Goal: Communication & Community: Answer question/provide support

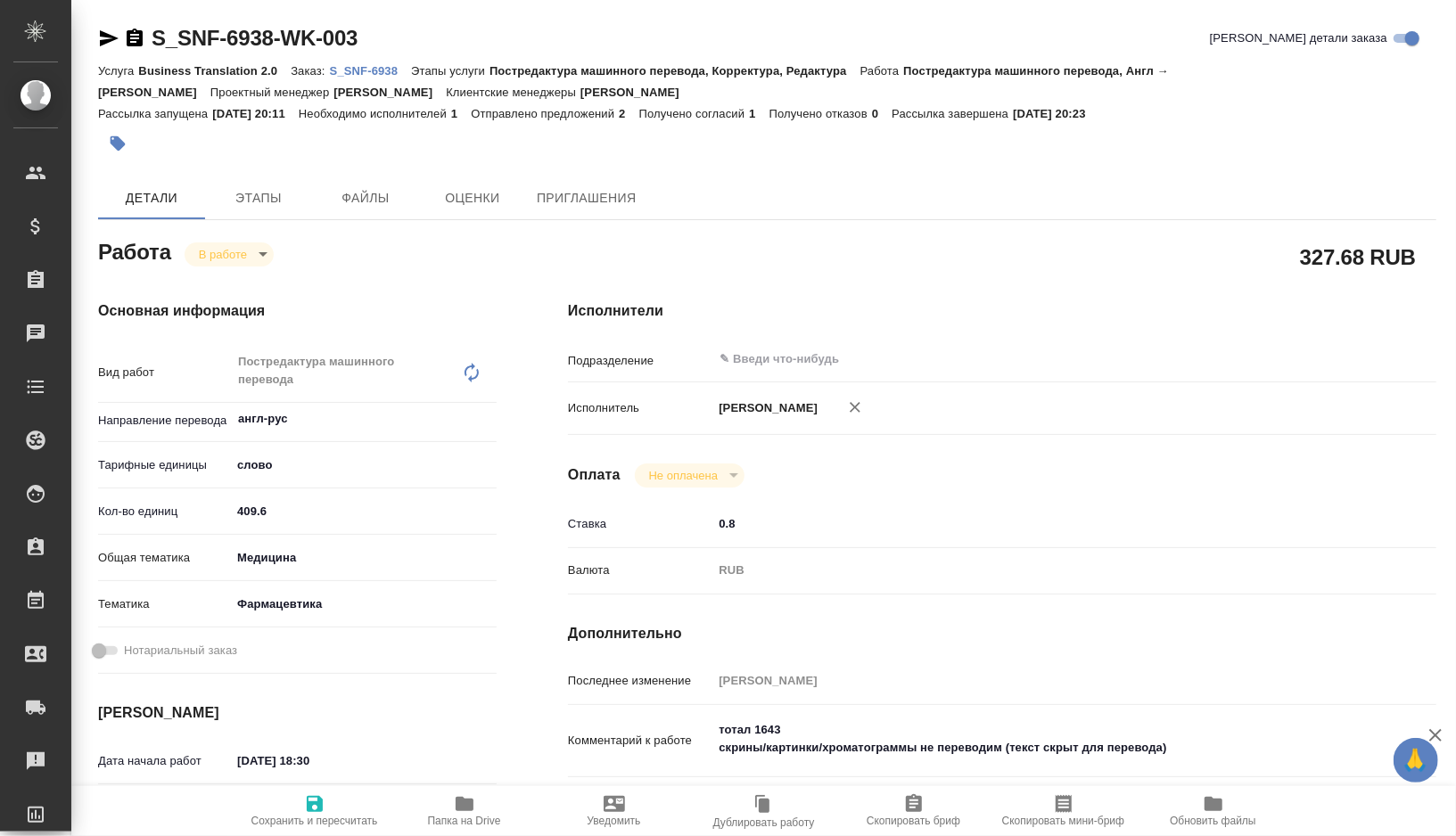
type textarea "x"
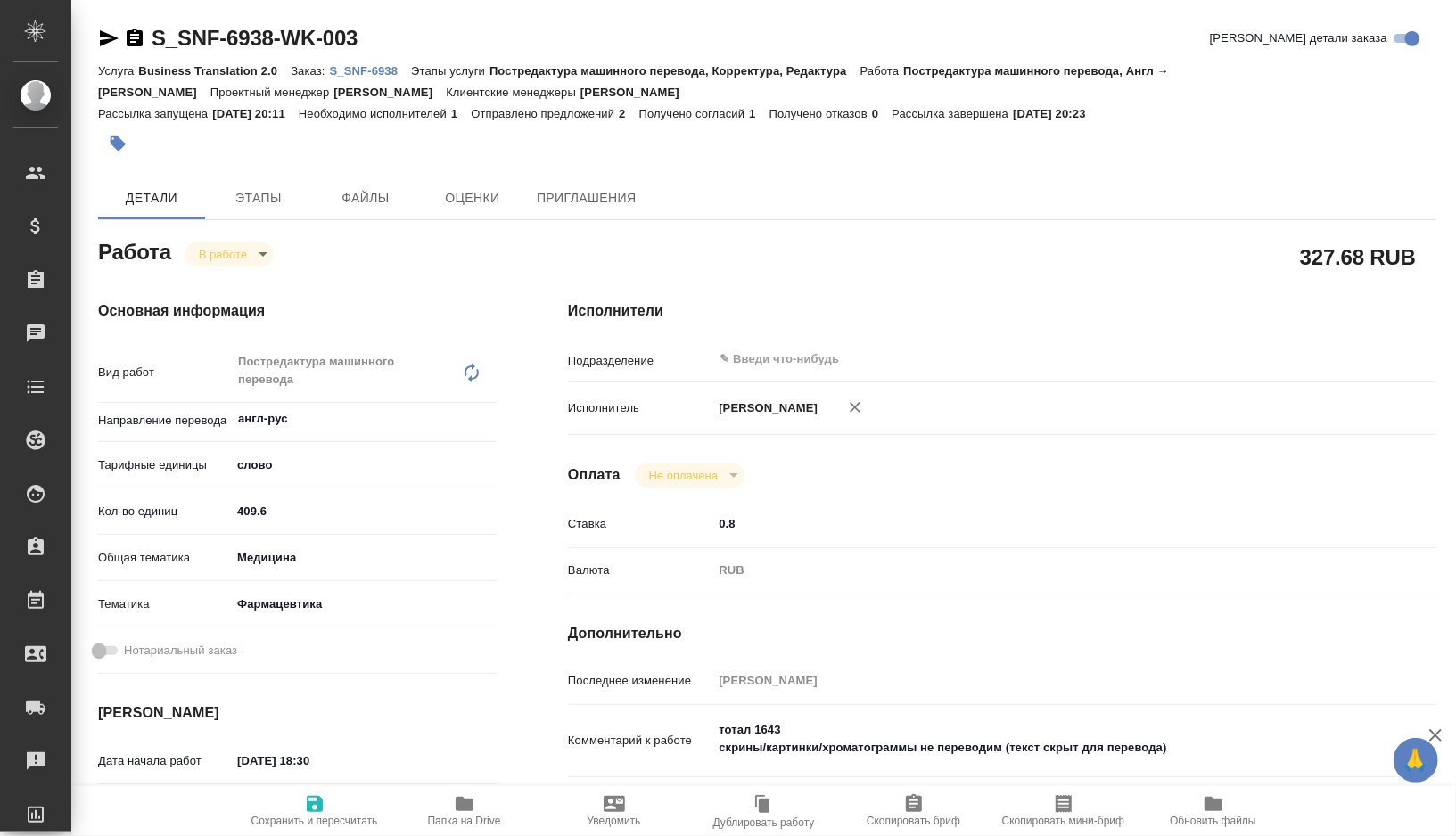
type textarea "x"
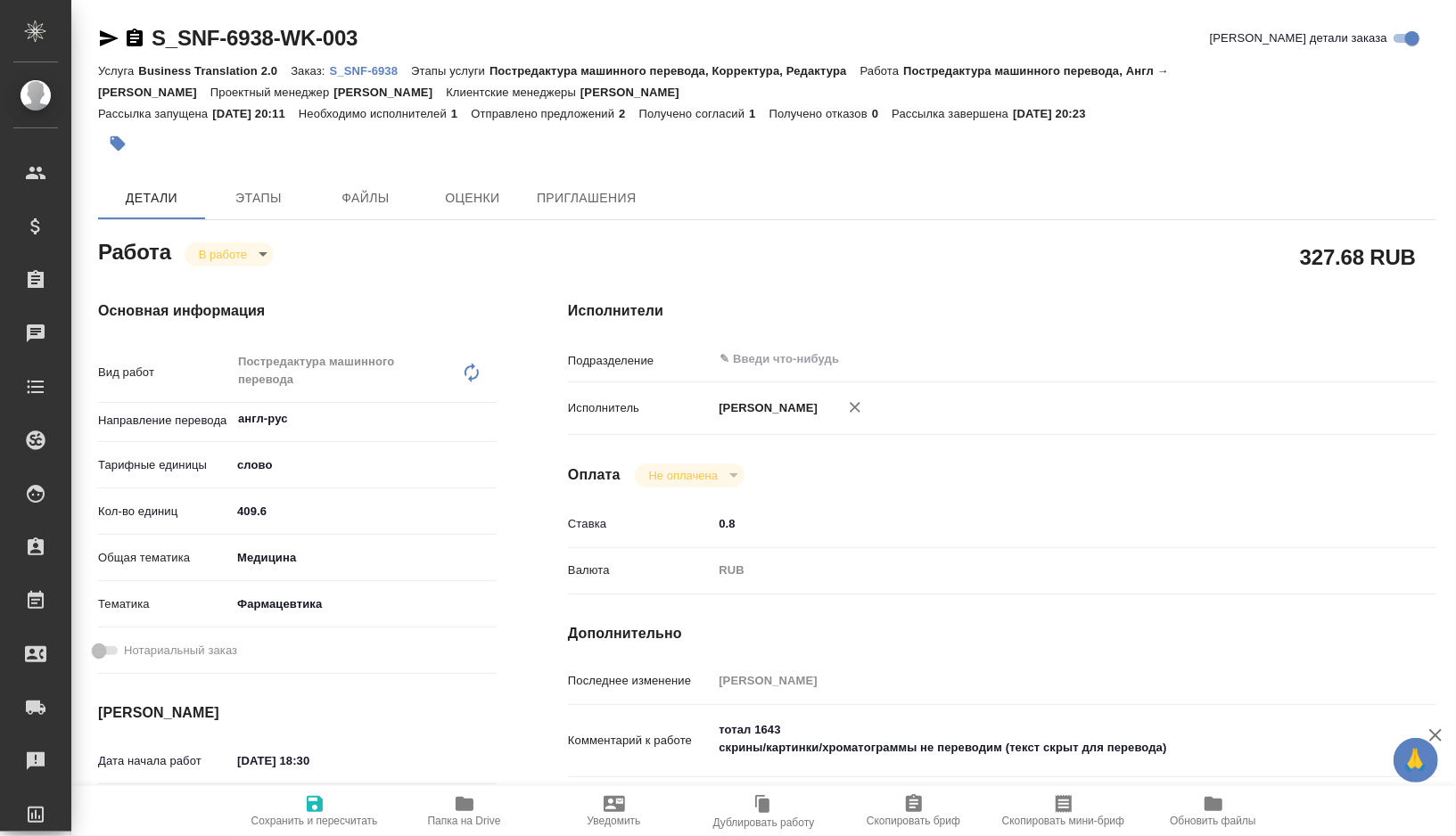
type textarea "x"
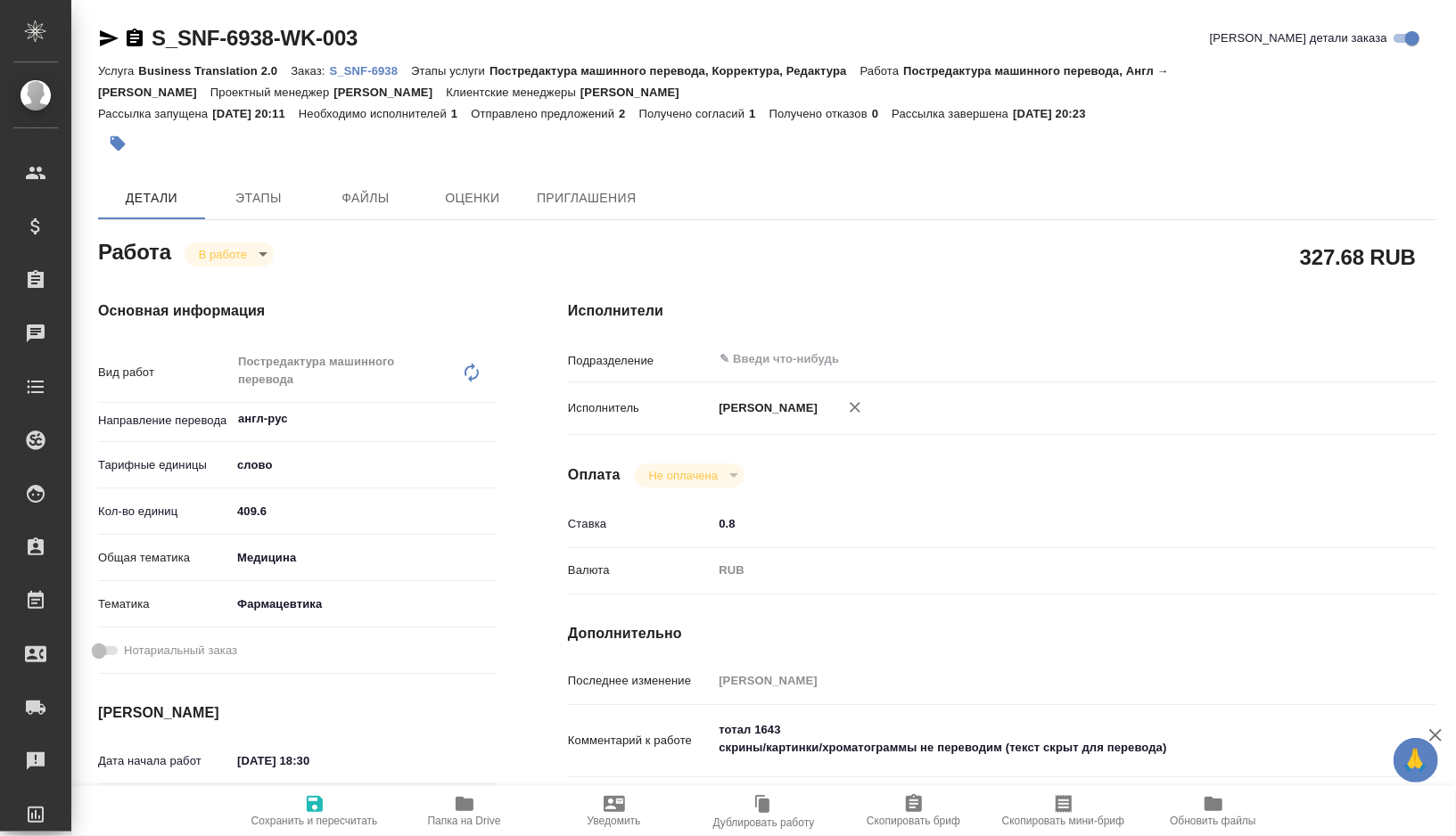
type textarea "x"
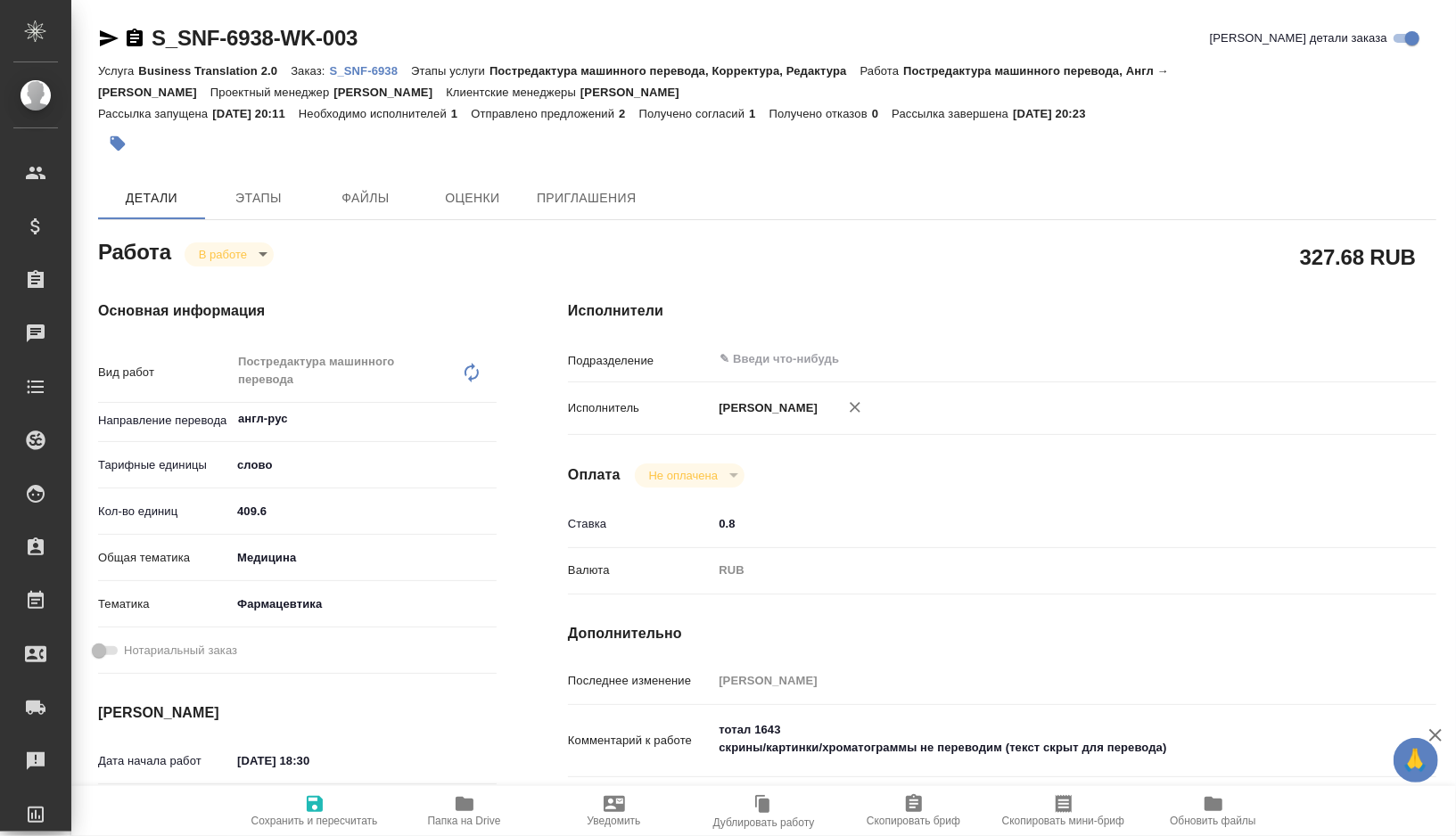
type textarea "x"
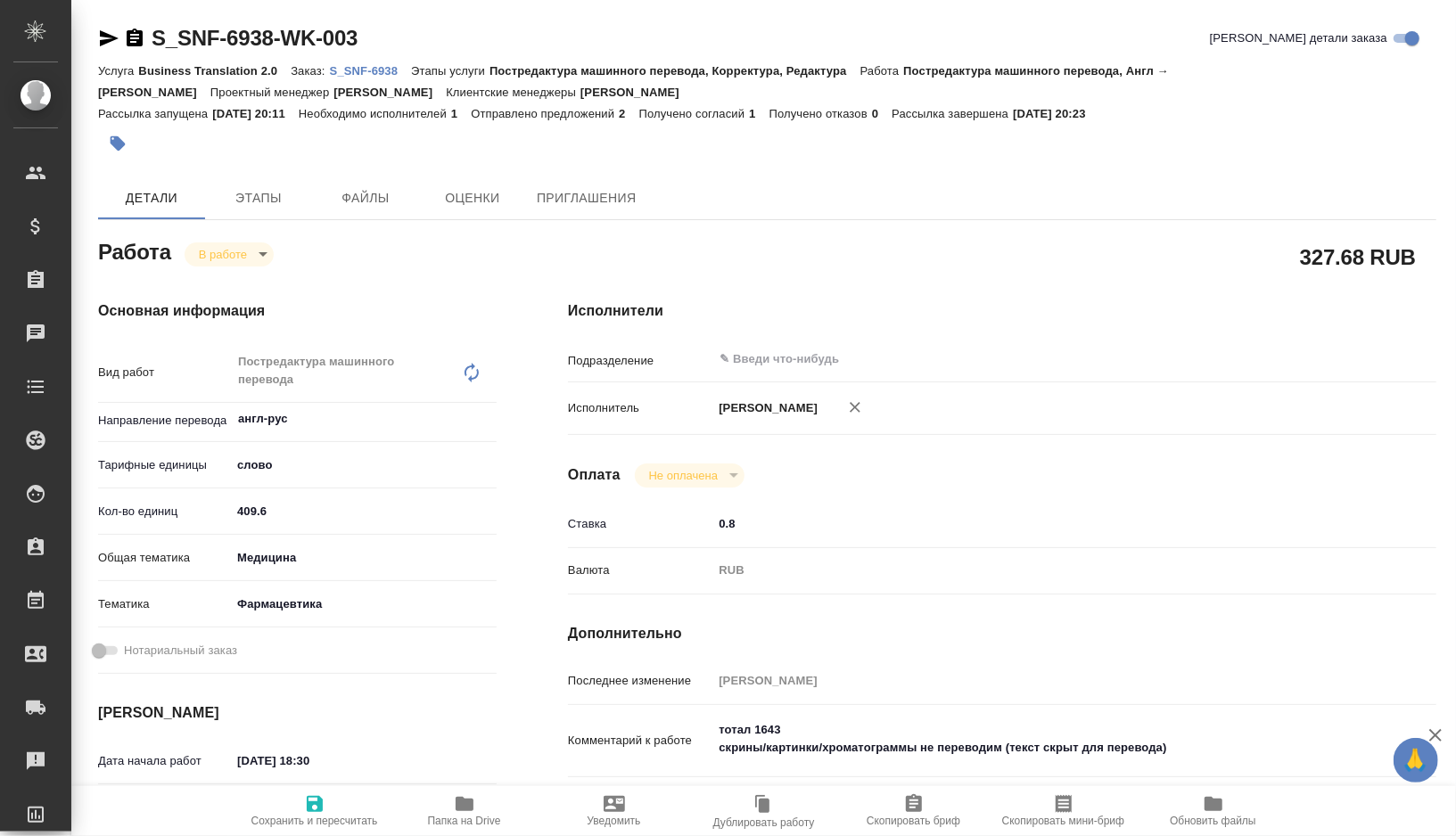
type textarea "x"
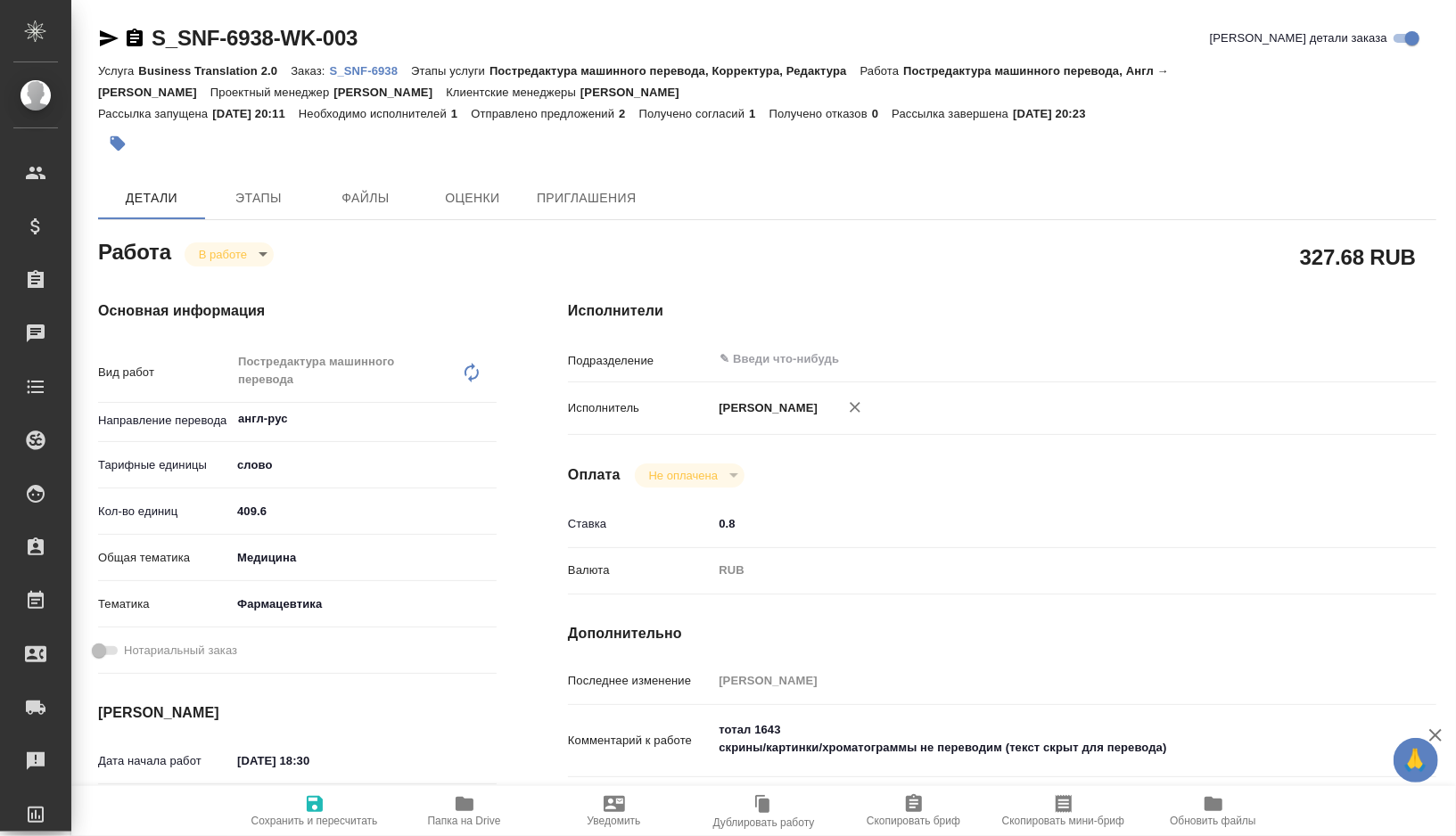
type textarea "x"
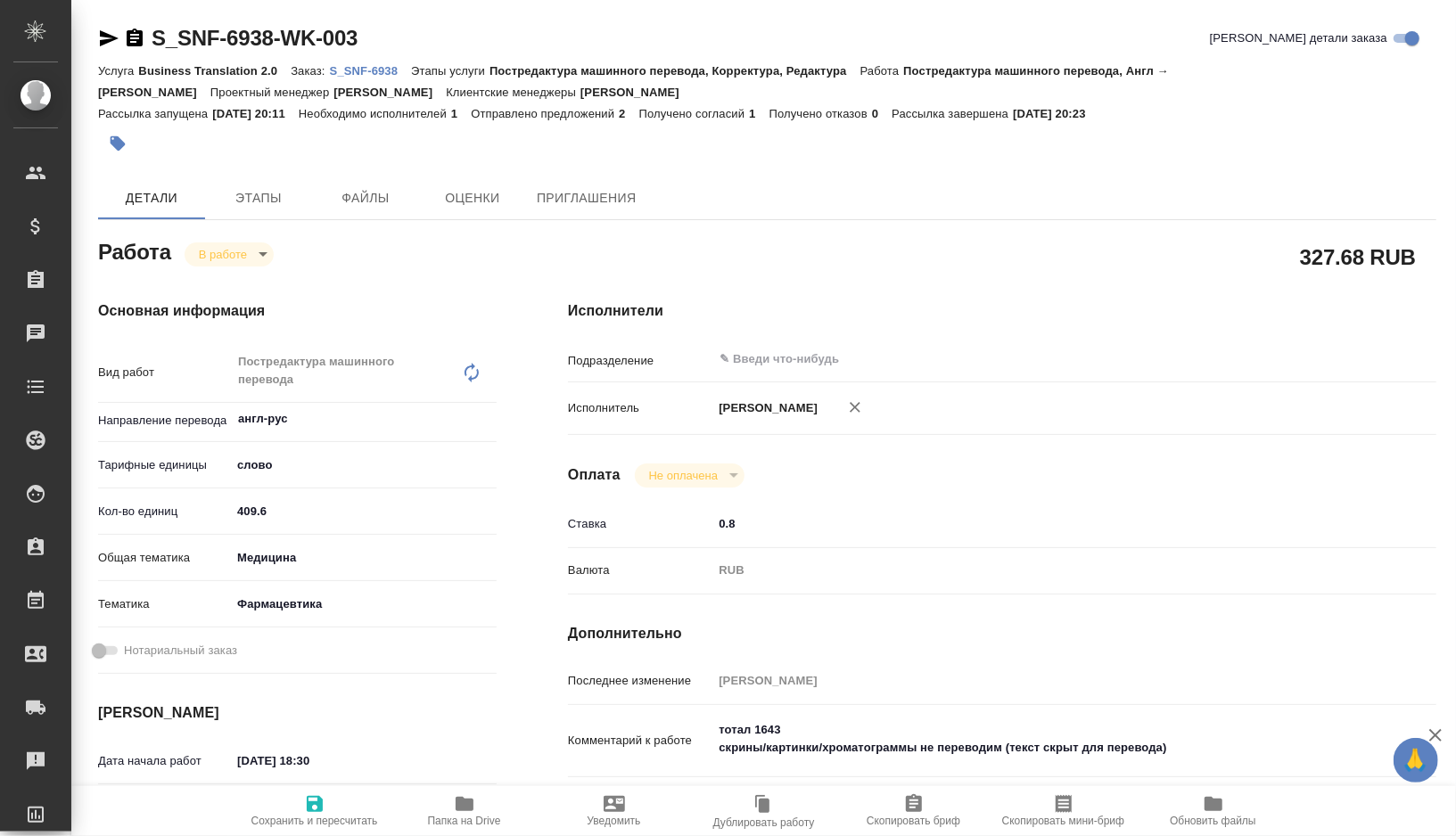
type textarea "x"
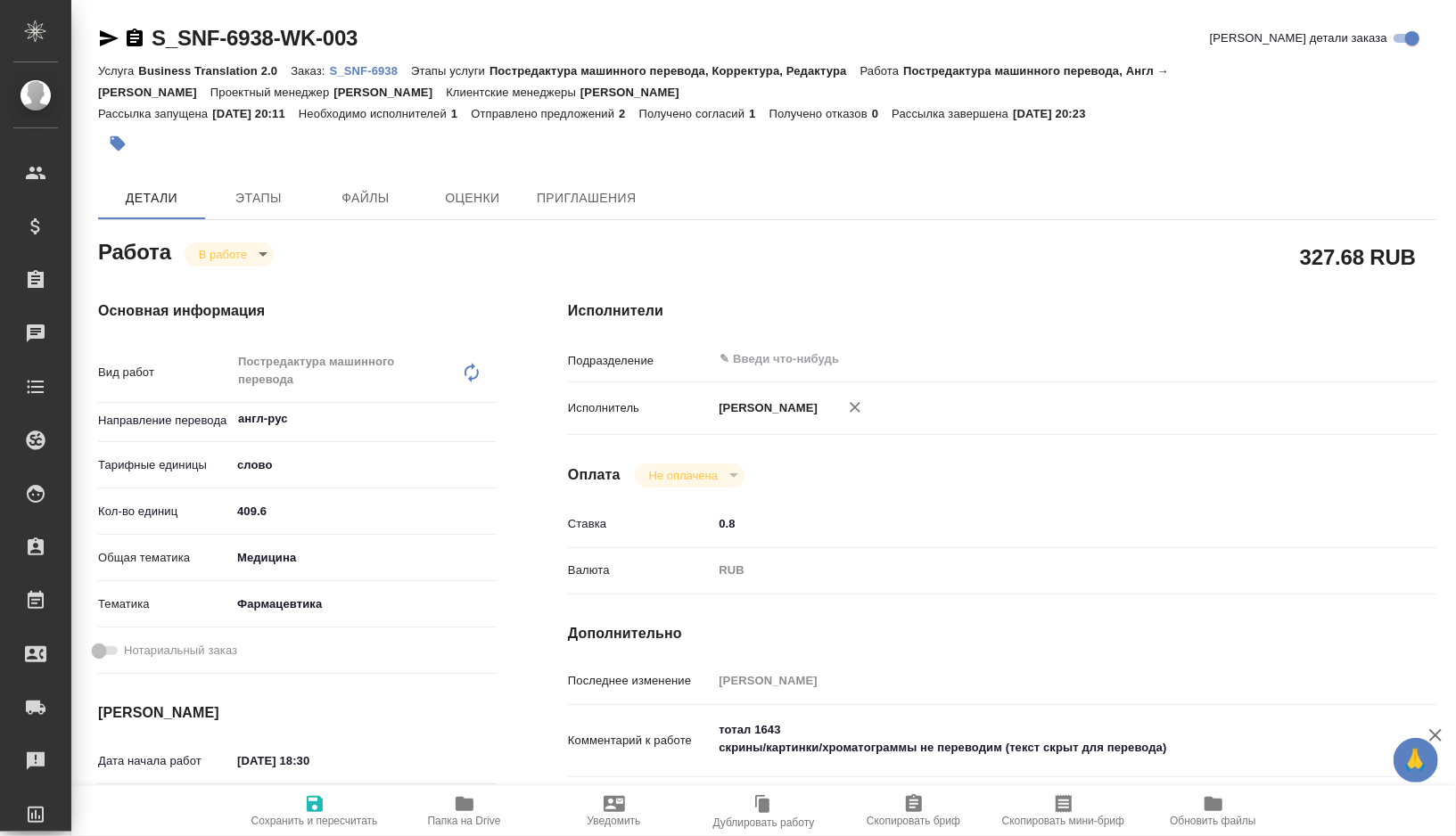
type textarea "x"
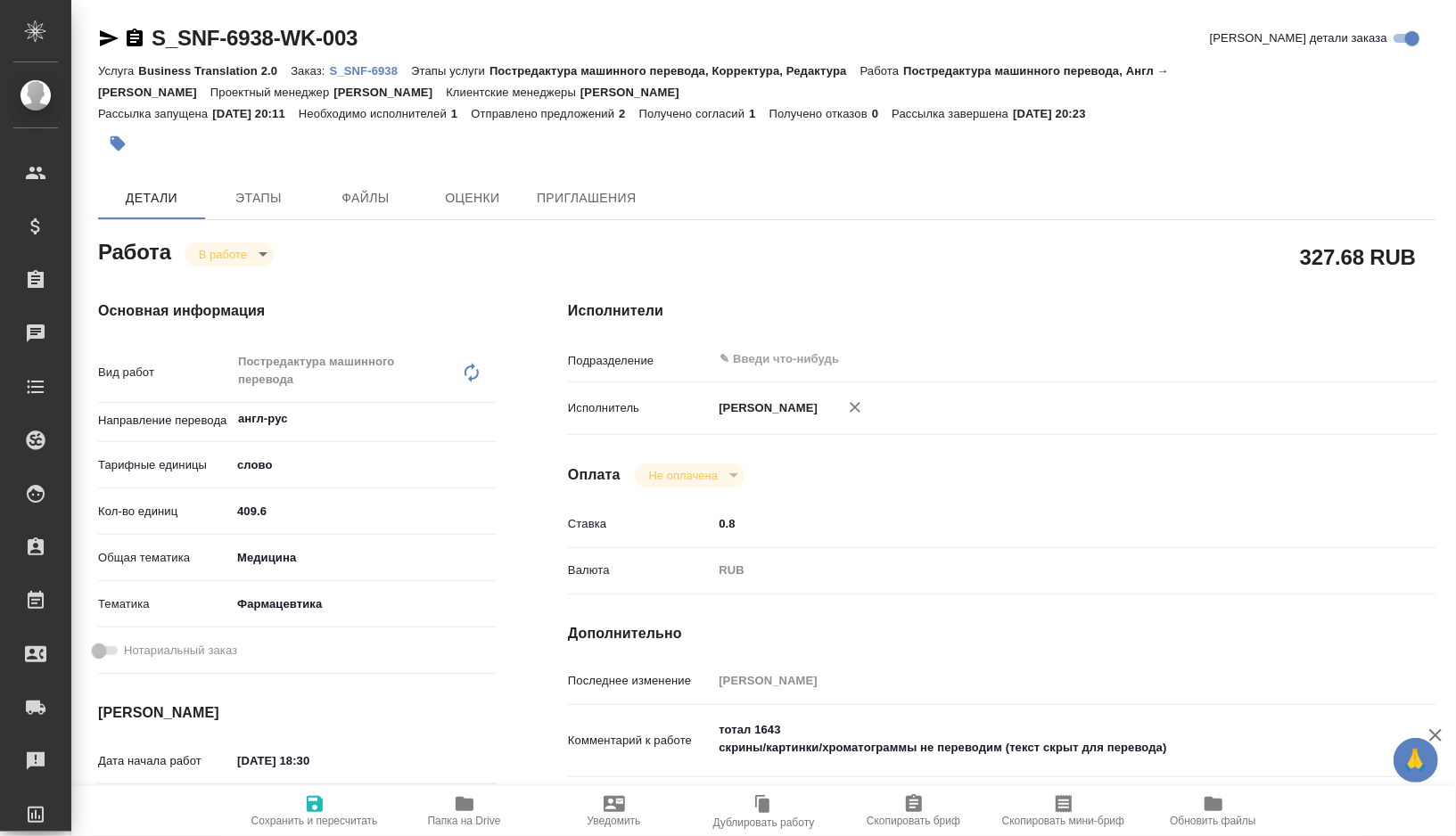
type textarea "x"
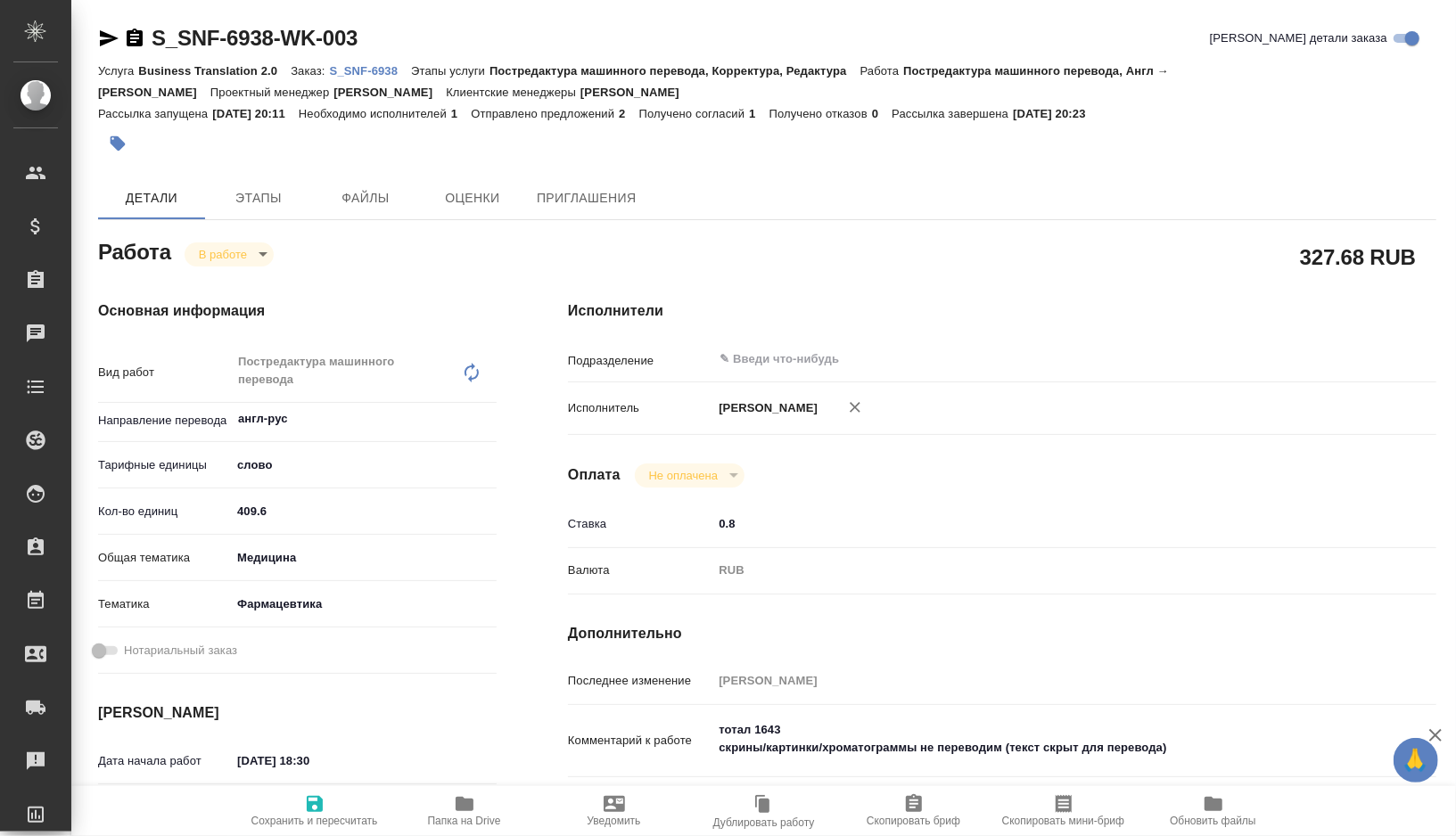
type textarea "x"
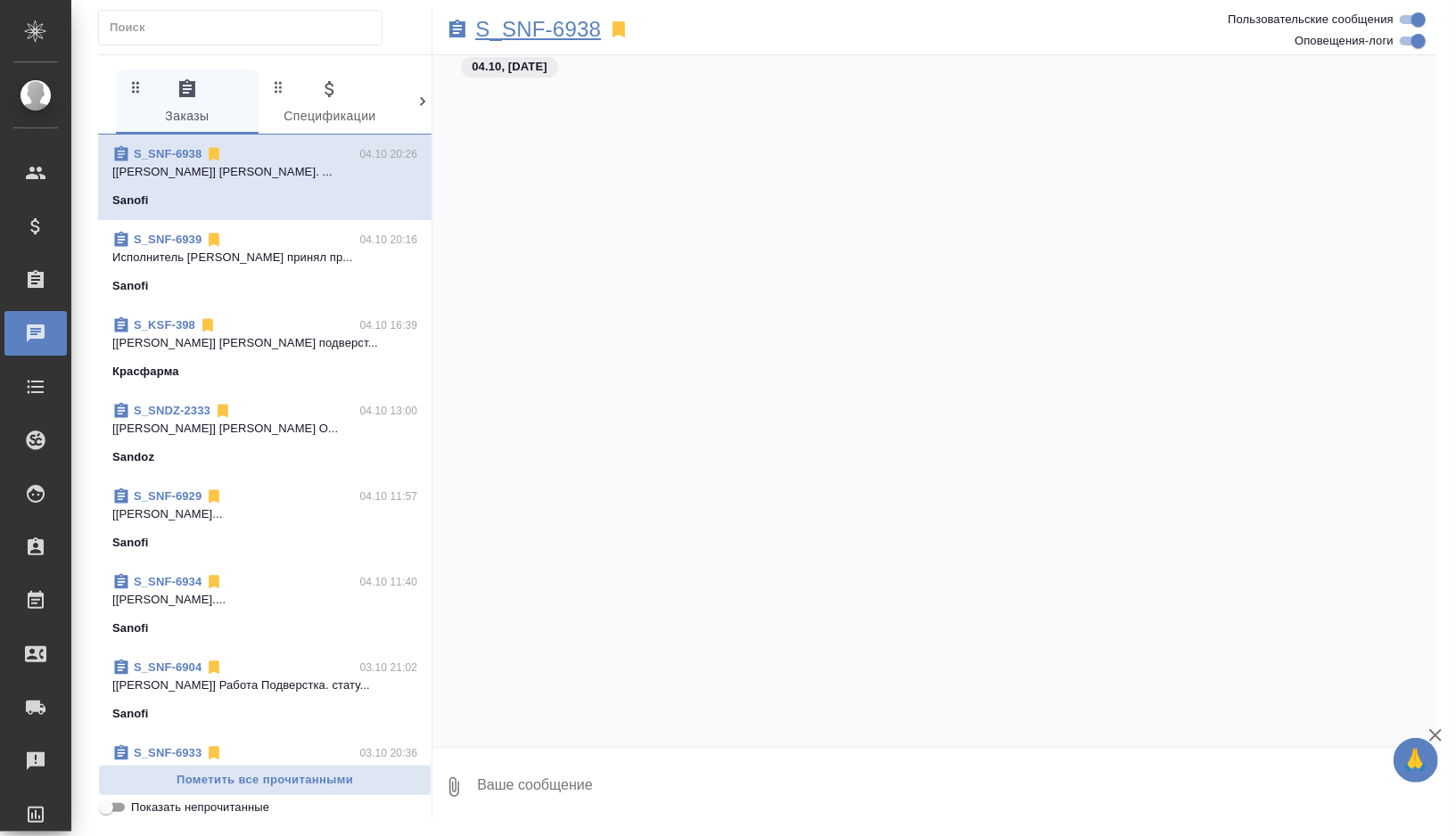
scroll to position [37540, 0]
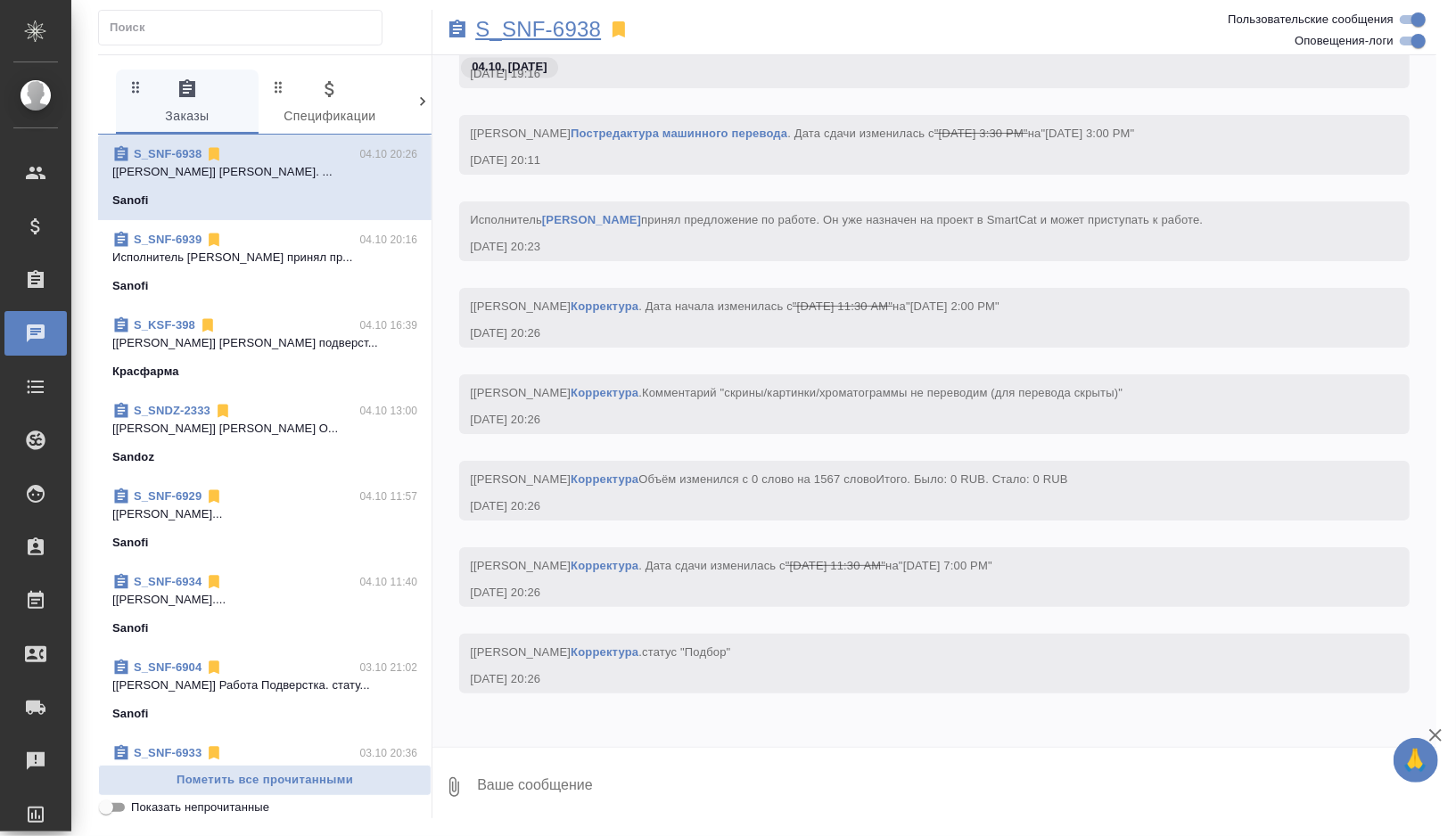
click at [560, 37] on p "S_SNF-6938" at bounding box center [539, 29] width 126 height 17
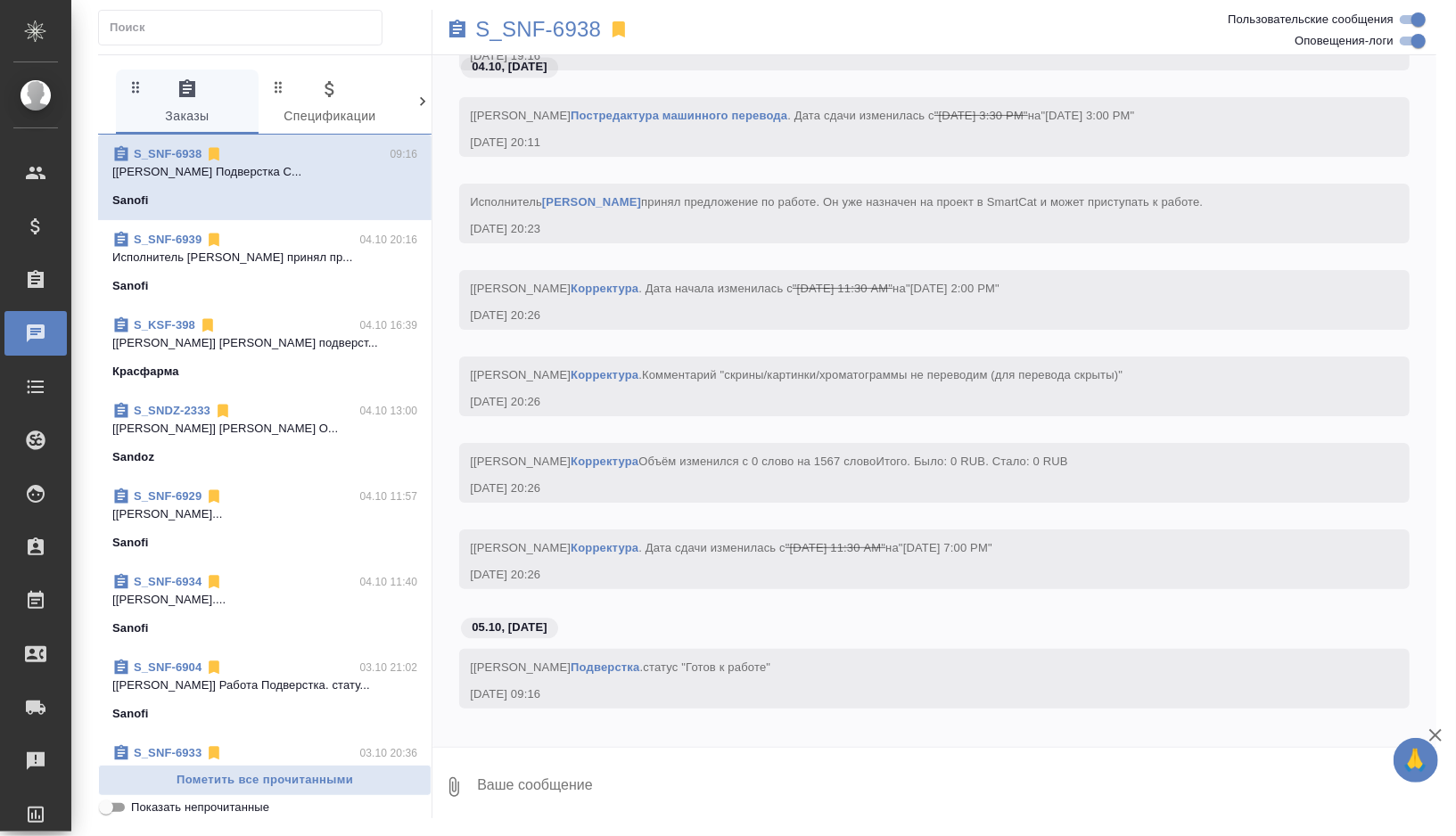
scroll to position [37762, 0]
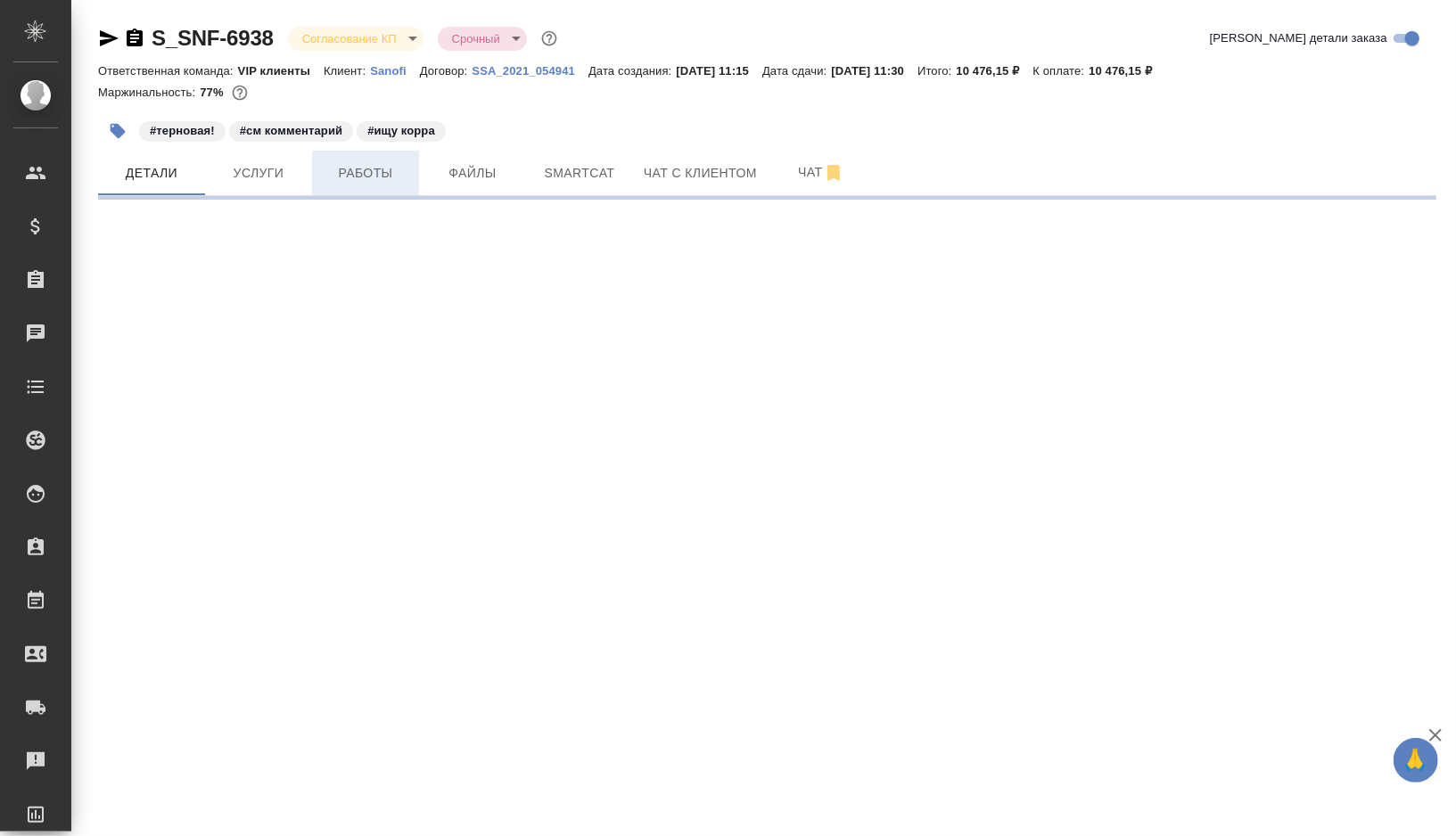
click at [362, 190] on button "Работы" at bounding box center [365, 173] width 107 height 44
select select "RU"
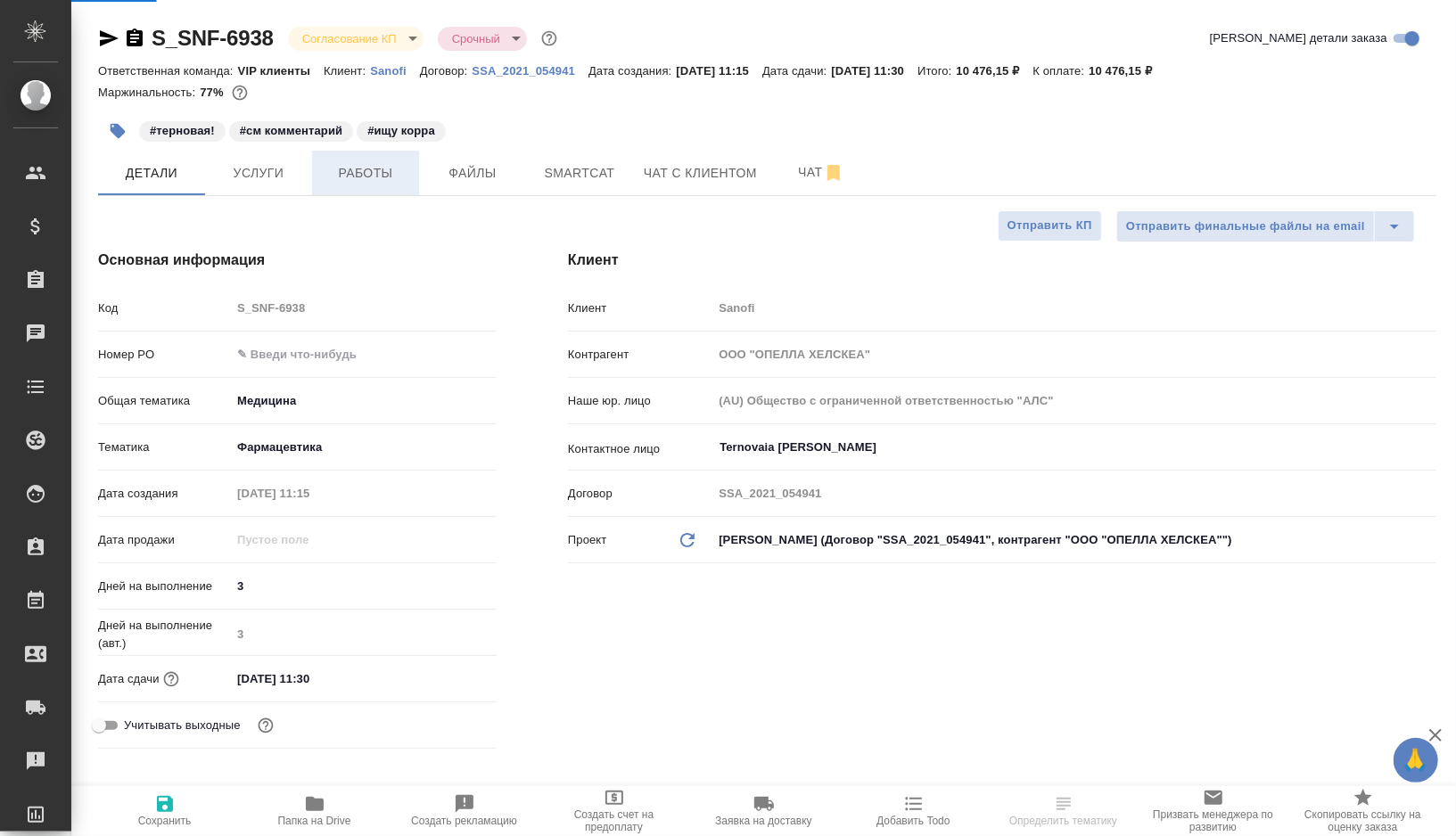
type input "[PERSON_NAME]"
type input "Комаров Роман"
type textarea "x"
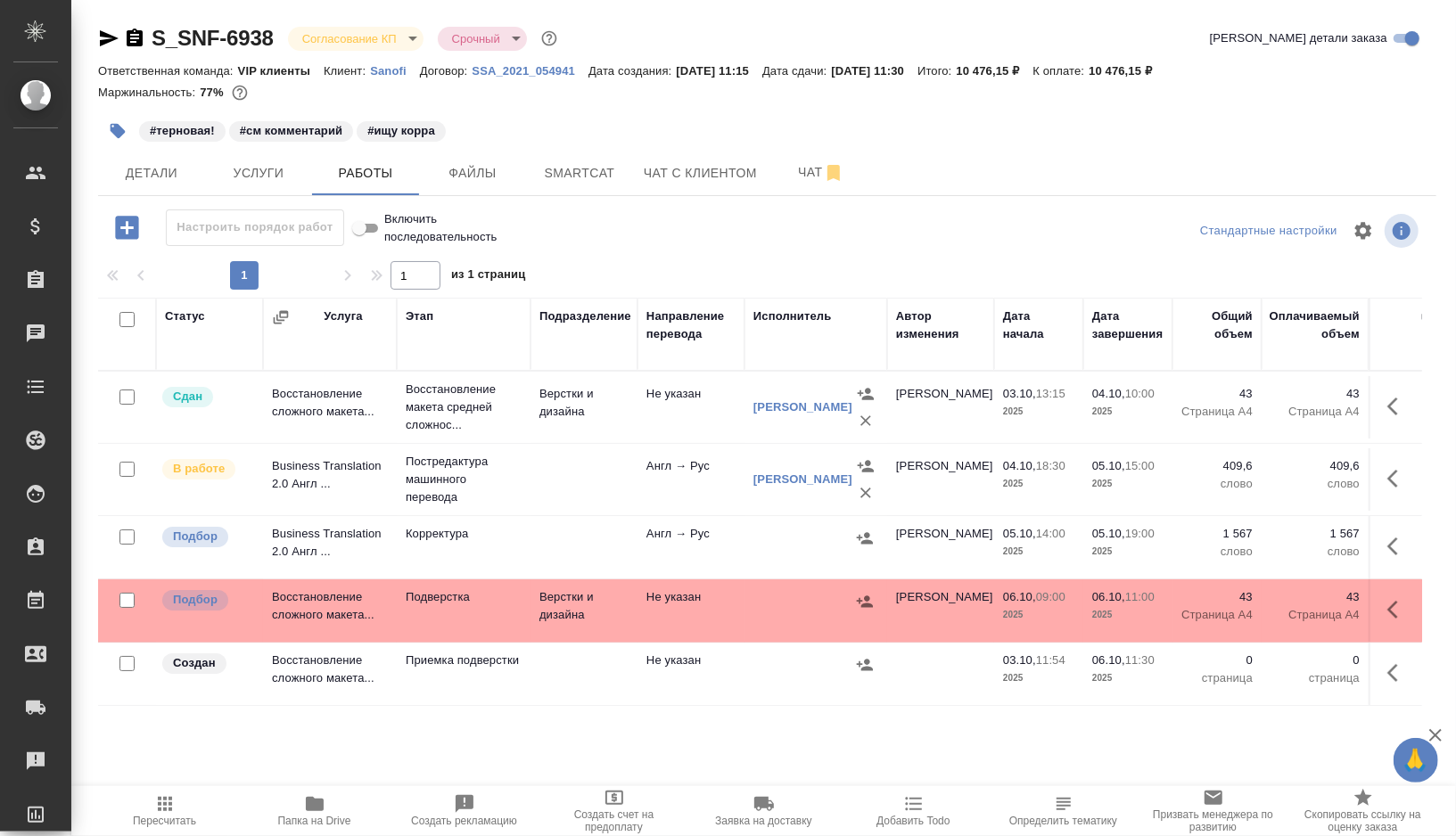
click at [769, 620] on td at bounding box center [816, 610] width 143 height 63
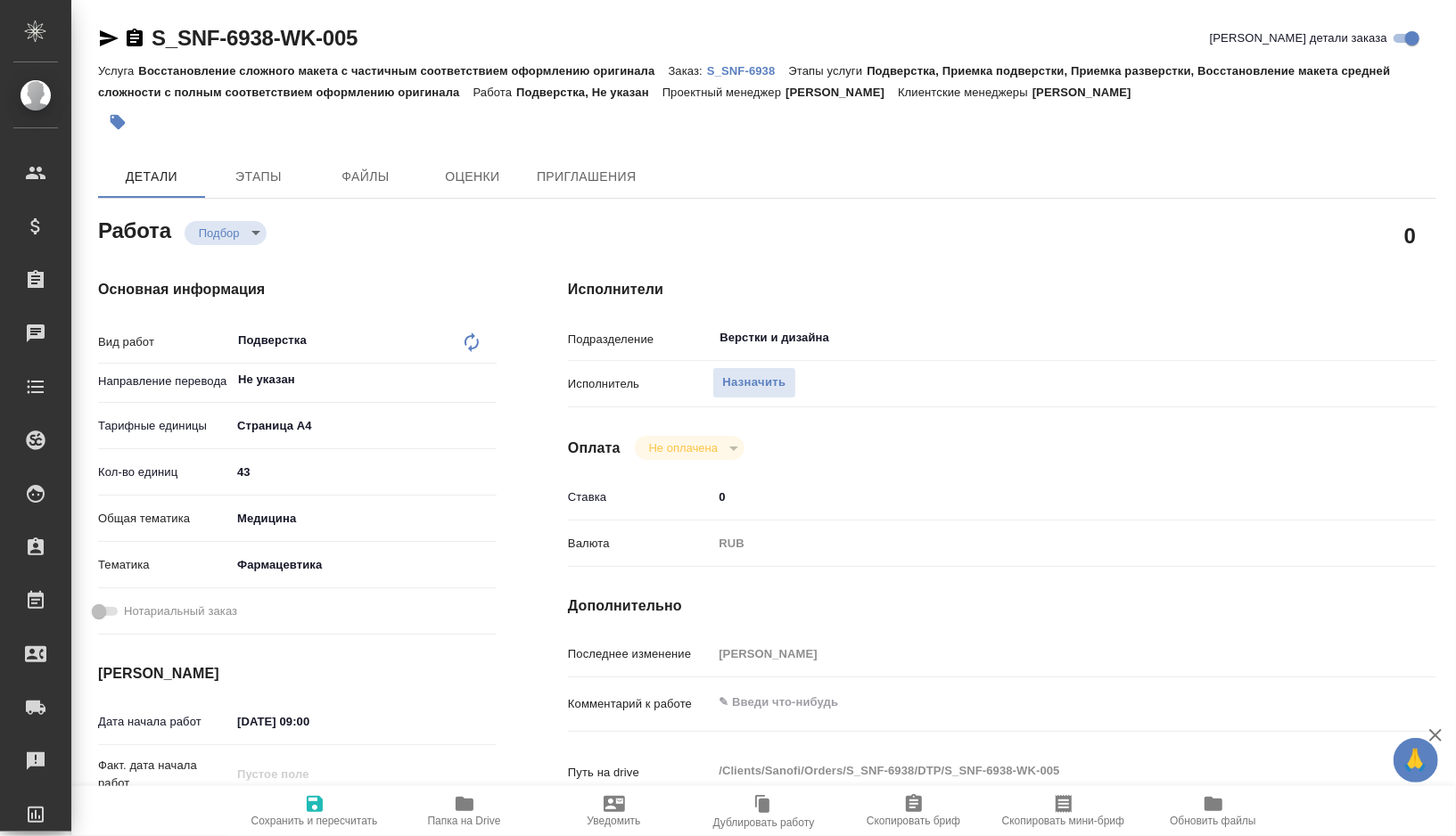
type textarea "x"
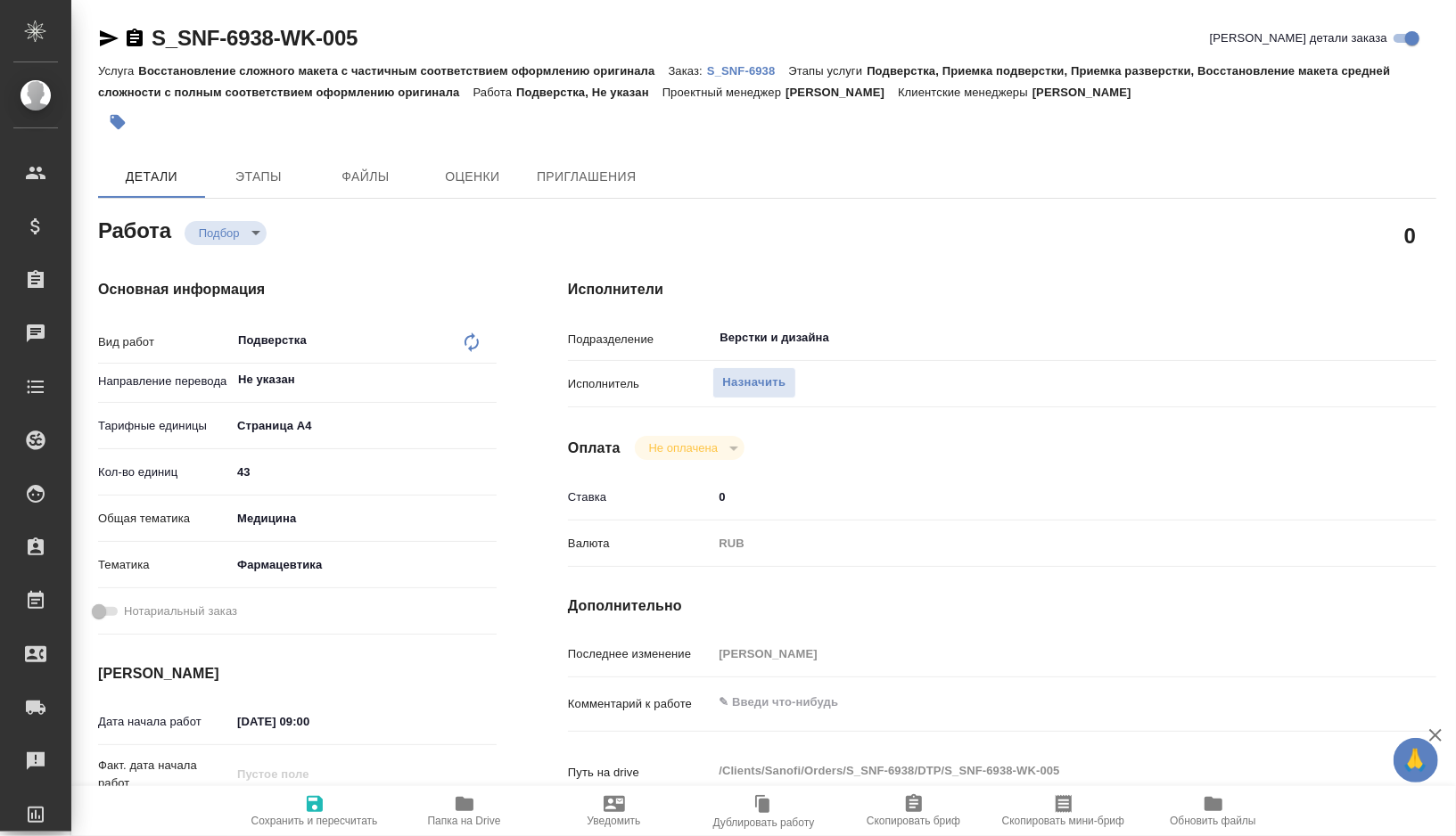
type textarea "x"
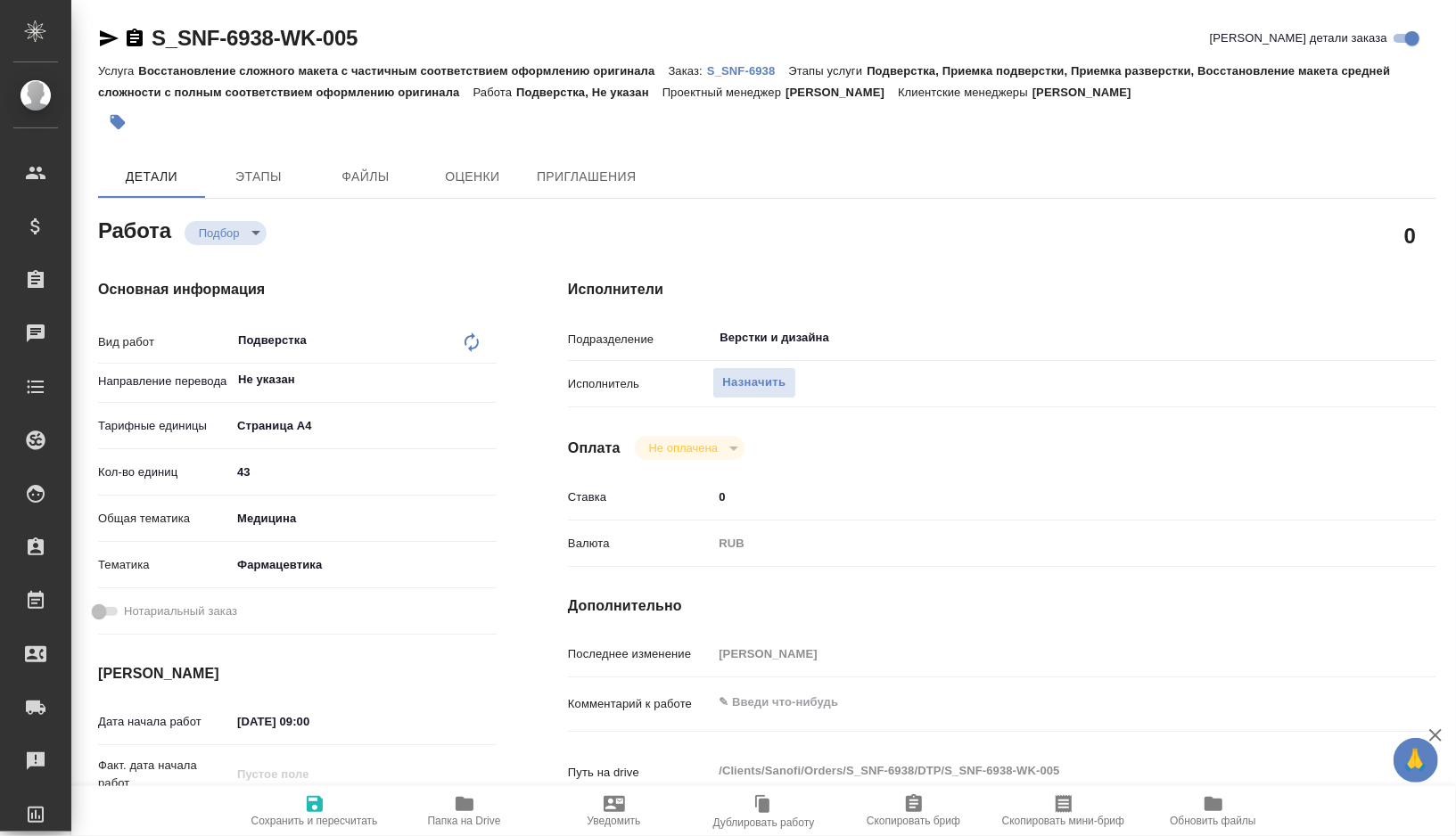
type textarea "x"
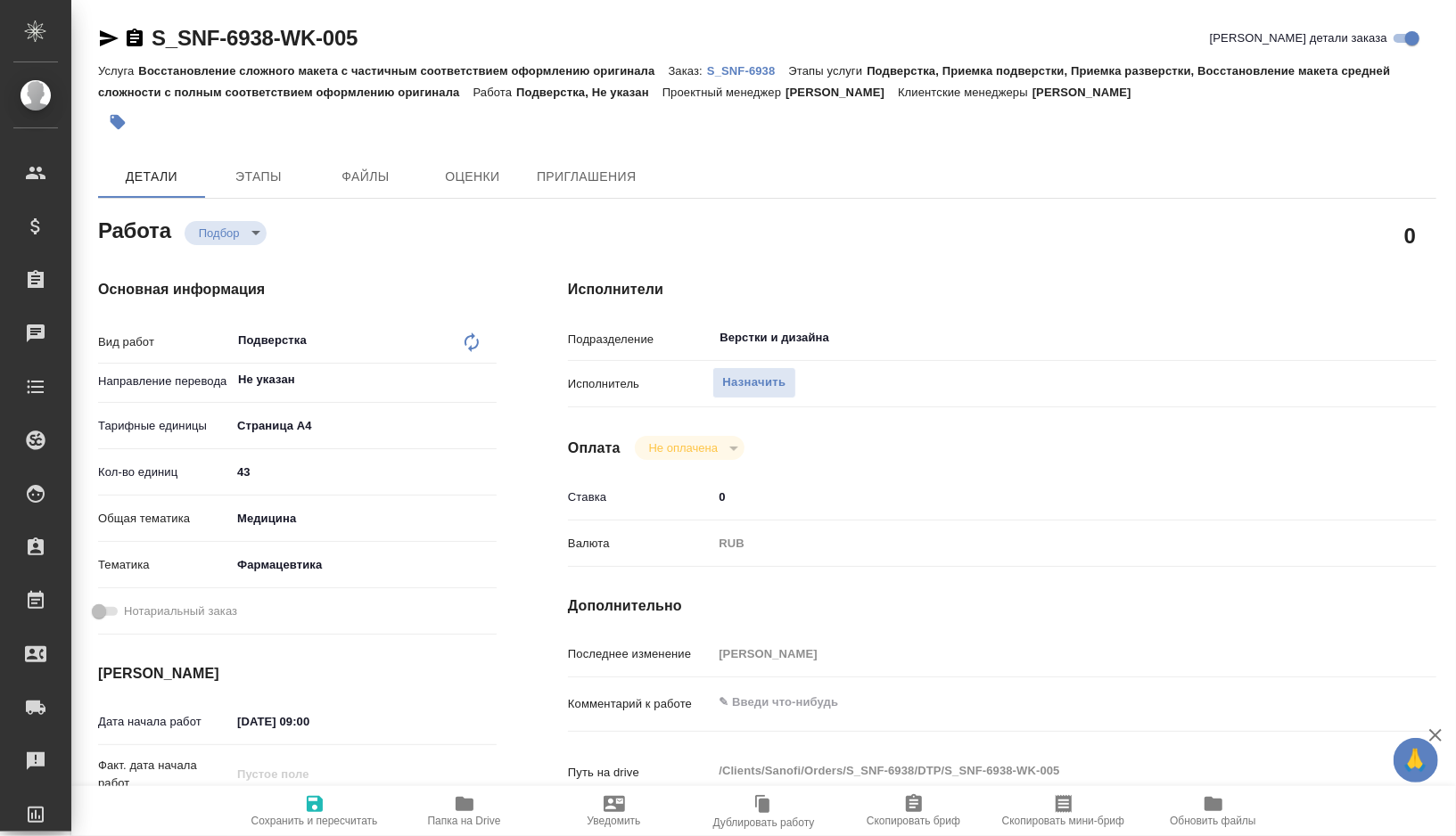
type textarea "x"
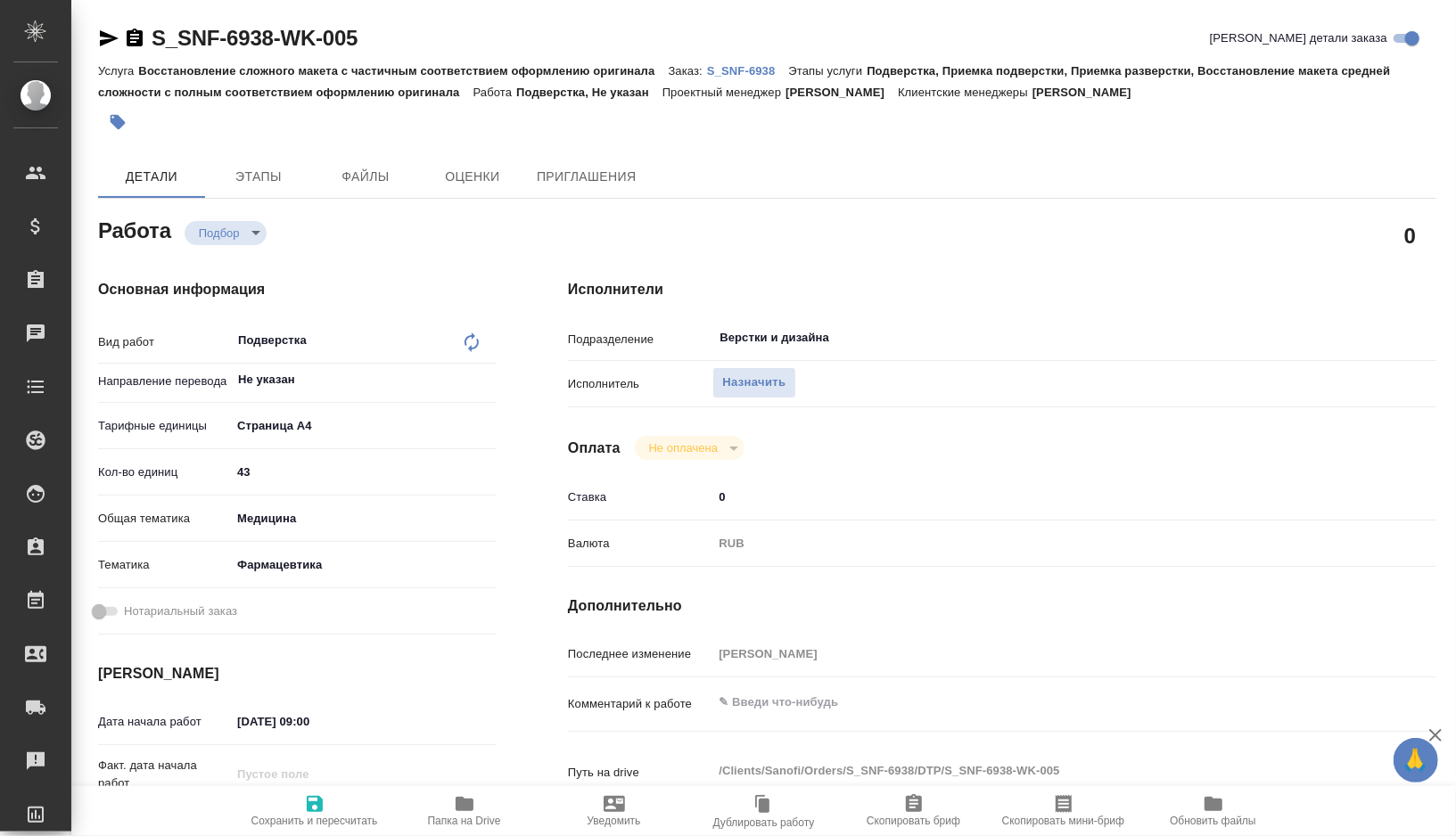
type textarea "x"
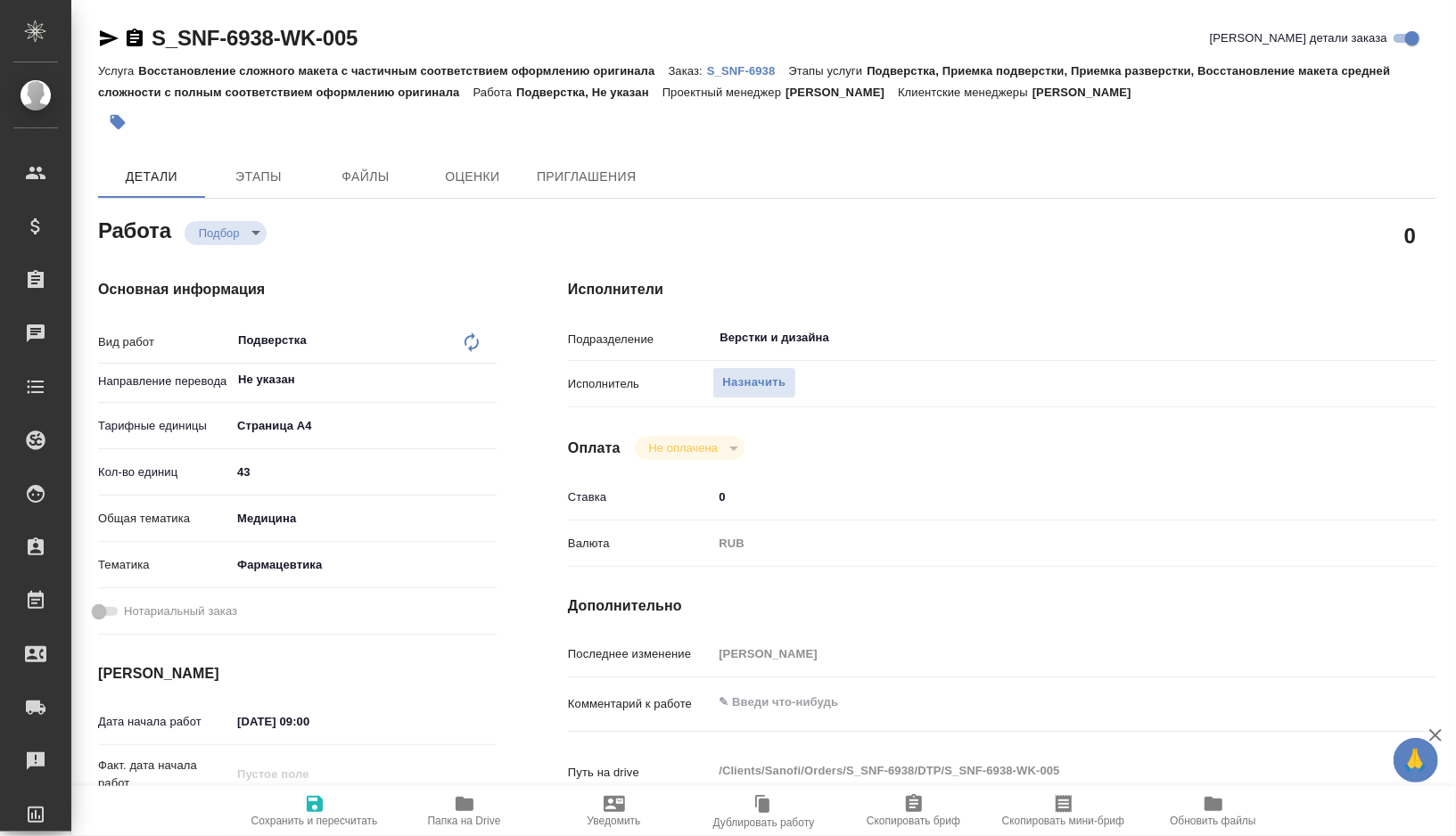
type textarea "x"
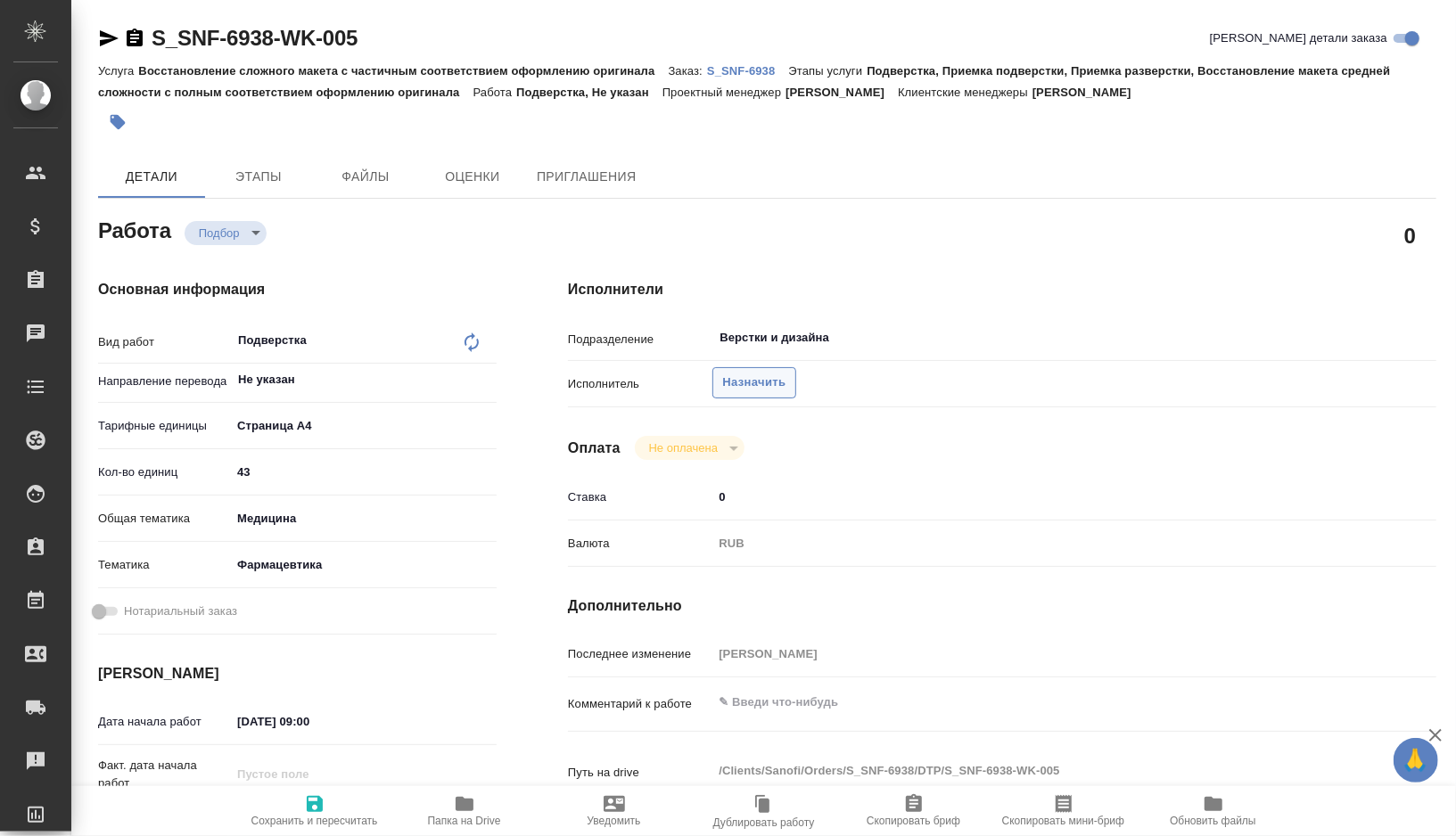
type textarea "x"
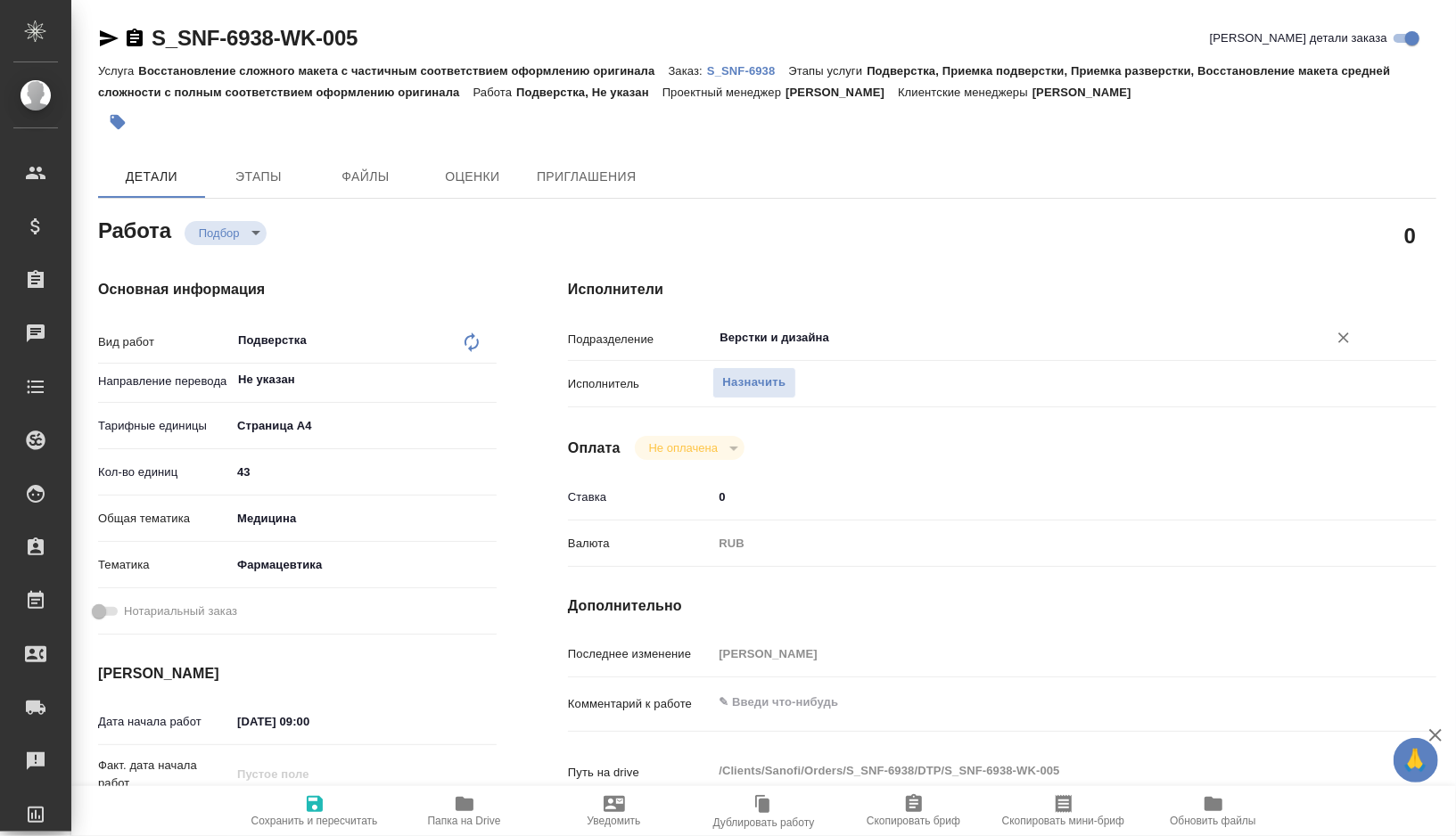
click at [839, 340] on input "Верстки и дизайна" at bounding box center [1007, 337] width 581 height 21
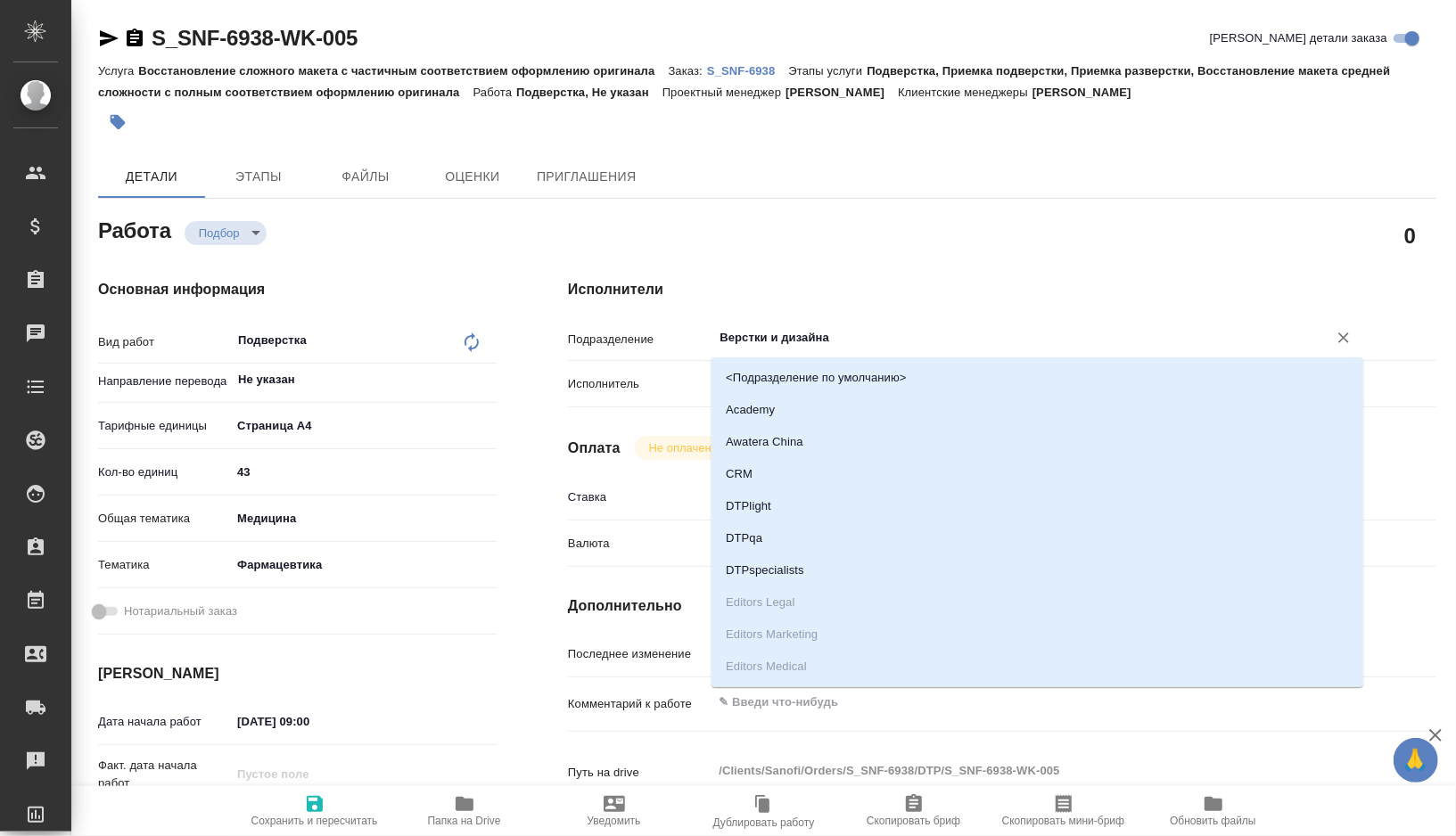
type textarea "x"
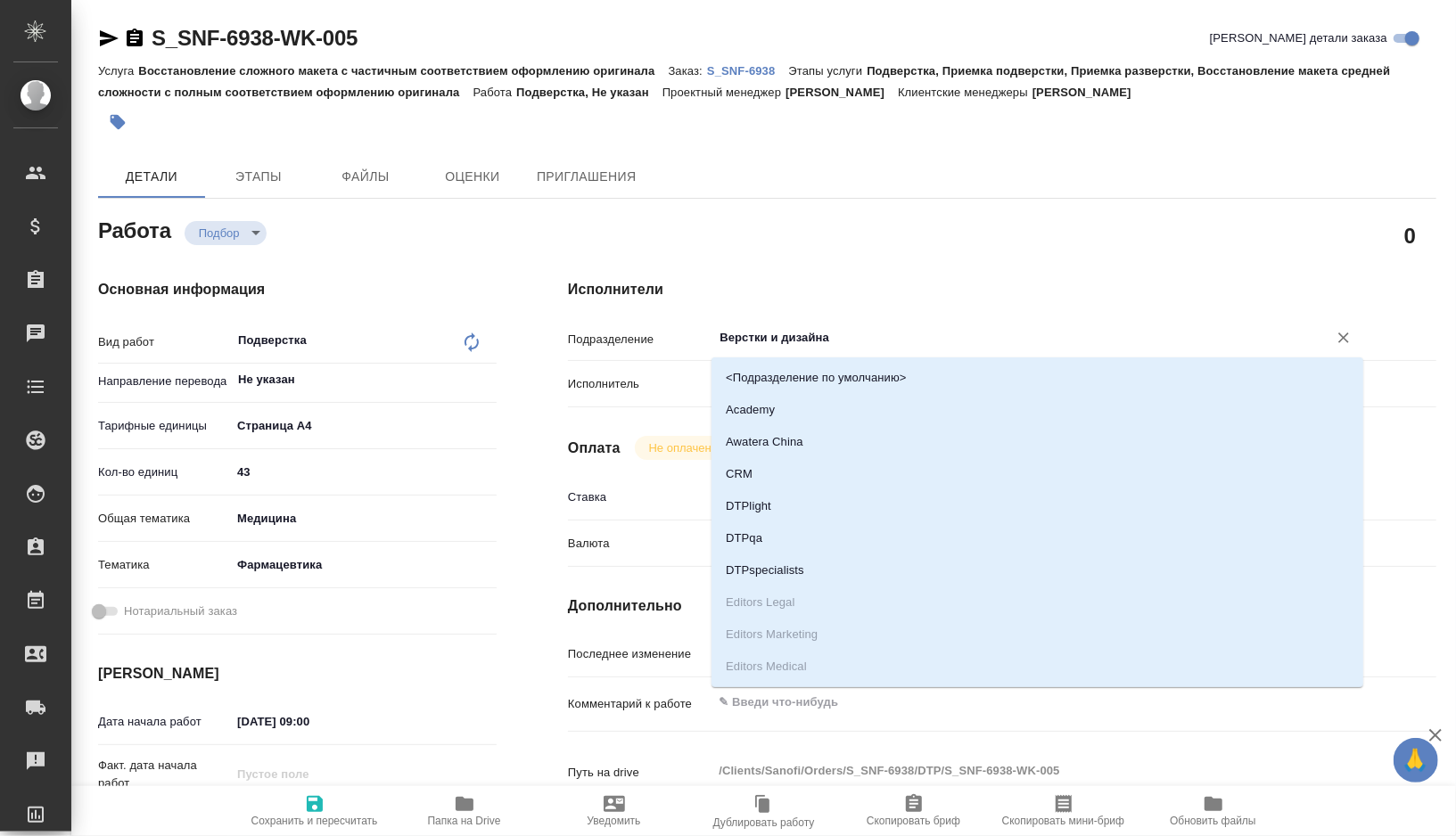
click at [855, 269] on div "Исполнители Подразделение Верстки и дизайна ​ Исполнитель Назначить Оплата Не о…" at bounding box center [1003, 624] width 940 height 762
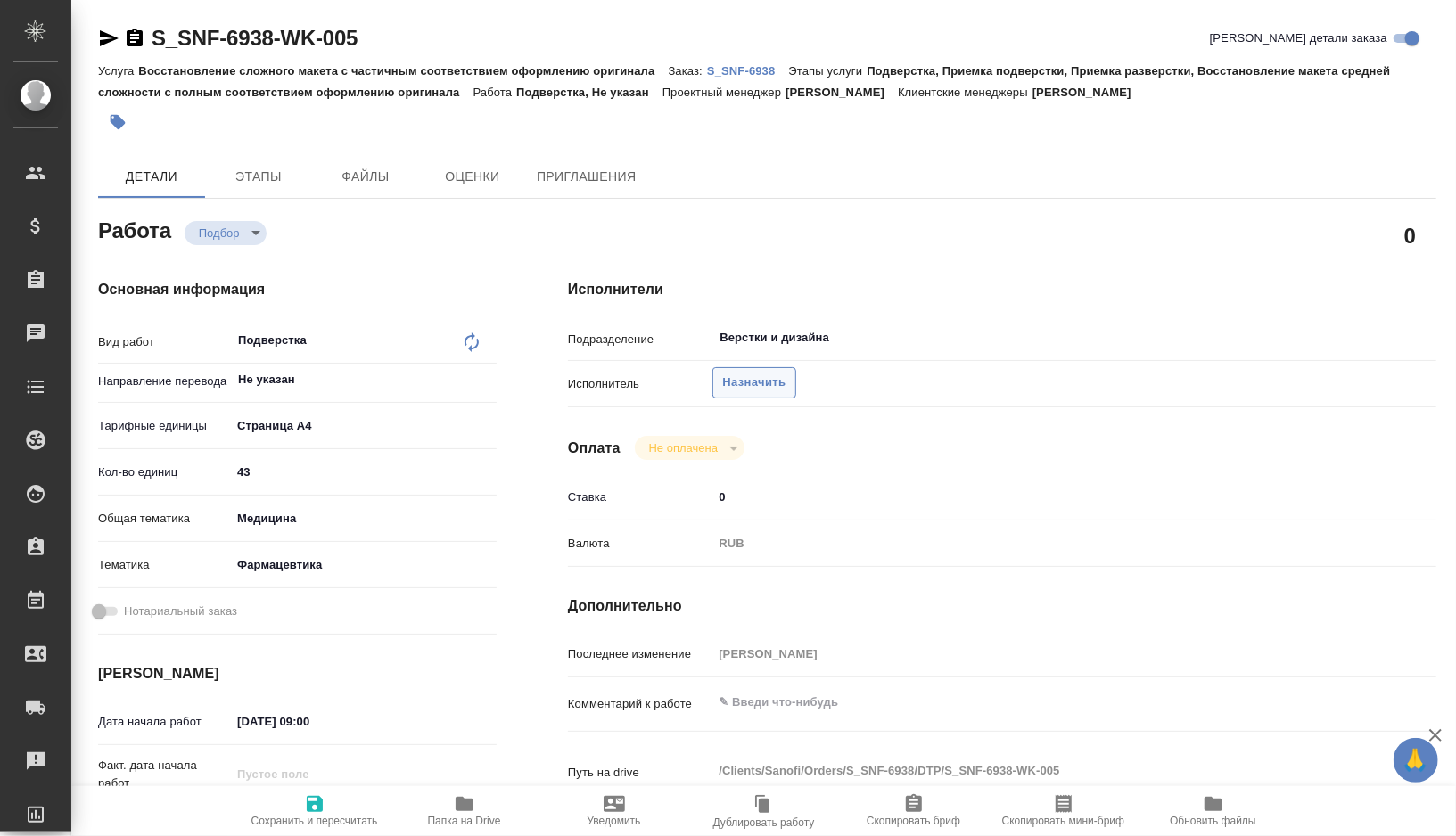
click at [734, 382] on span "Назначить" at bounding box center [753, 382] width 63 height 20
type textarea "x"
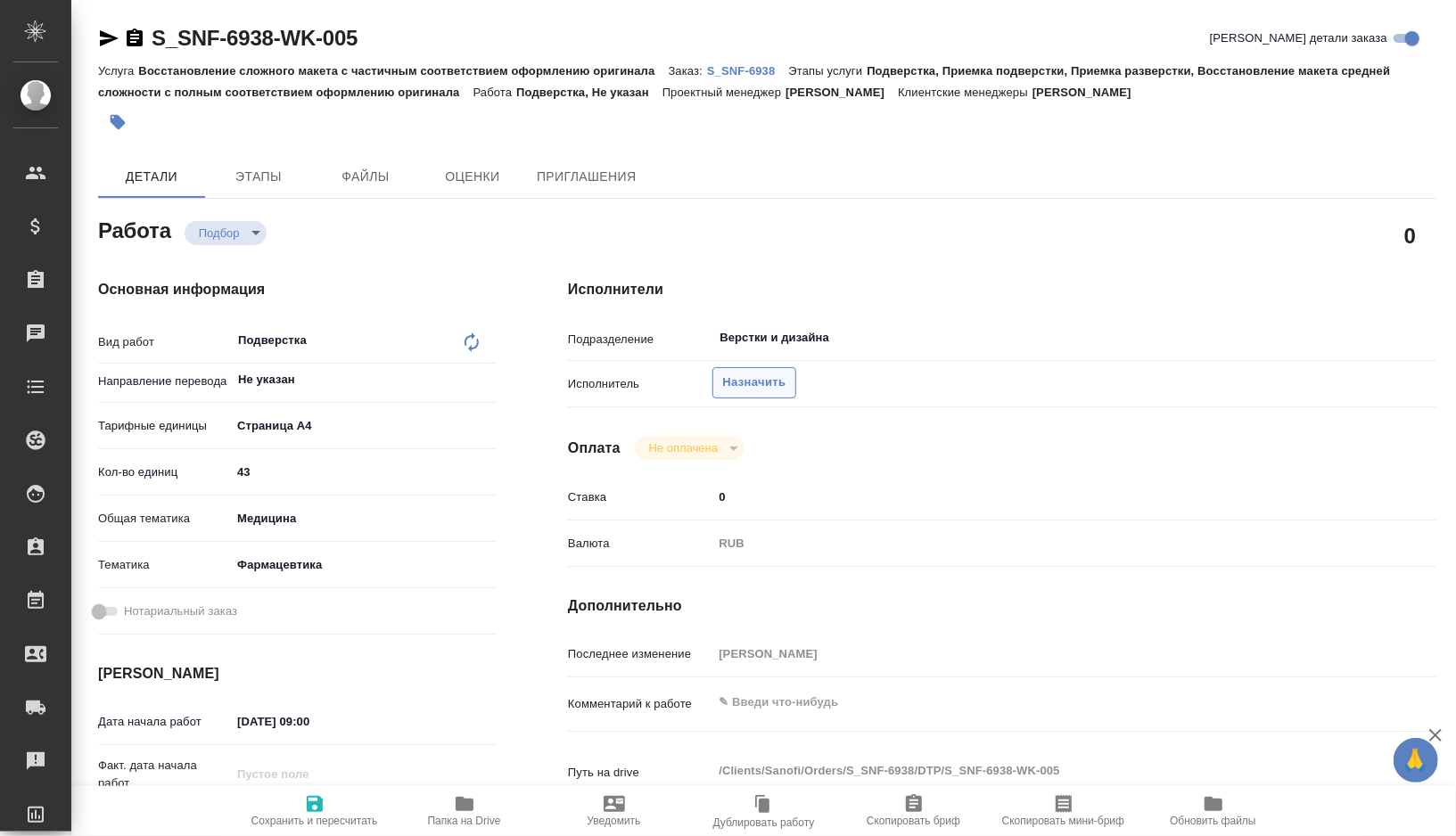
type textarea "x"
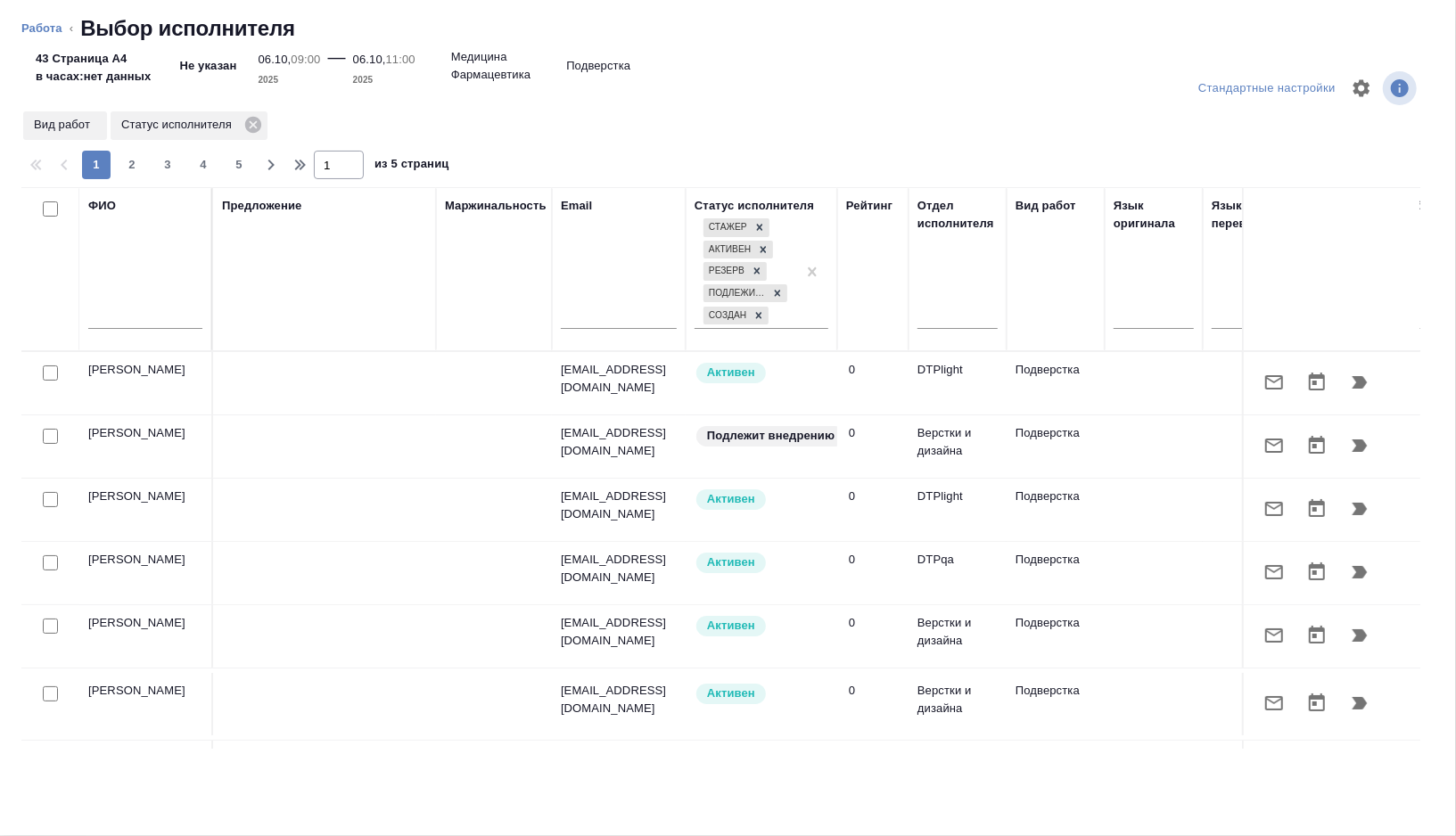
click at [141, 309] on input "text" at bounding box center [145, 317] width 114 height 22
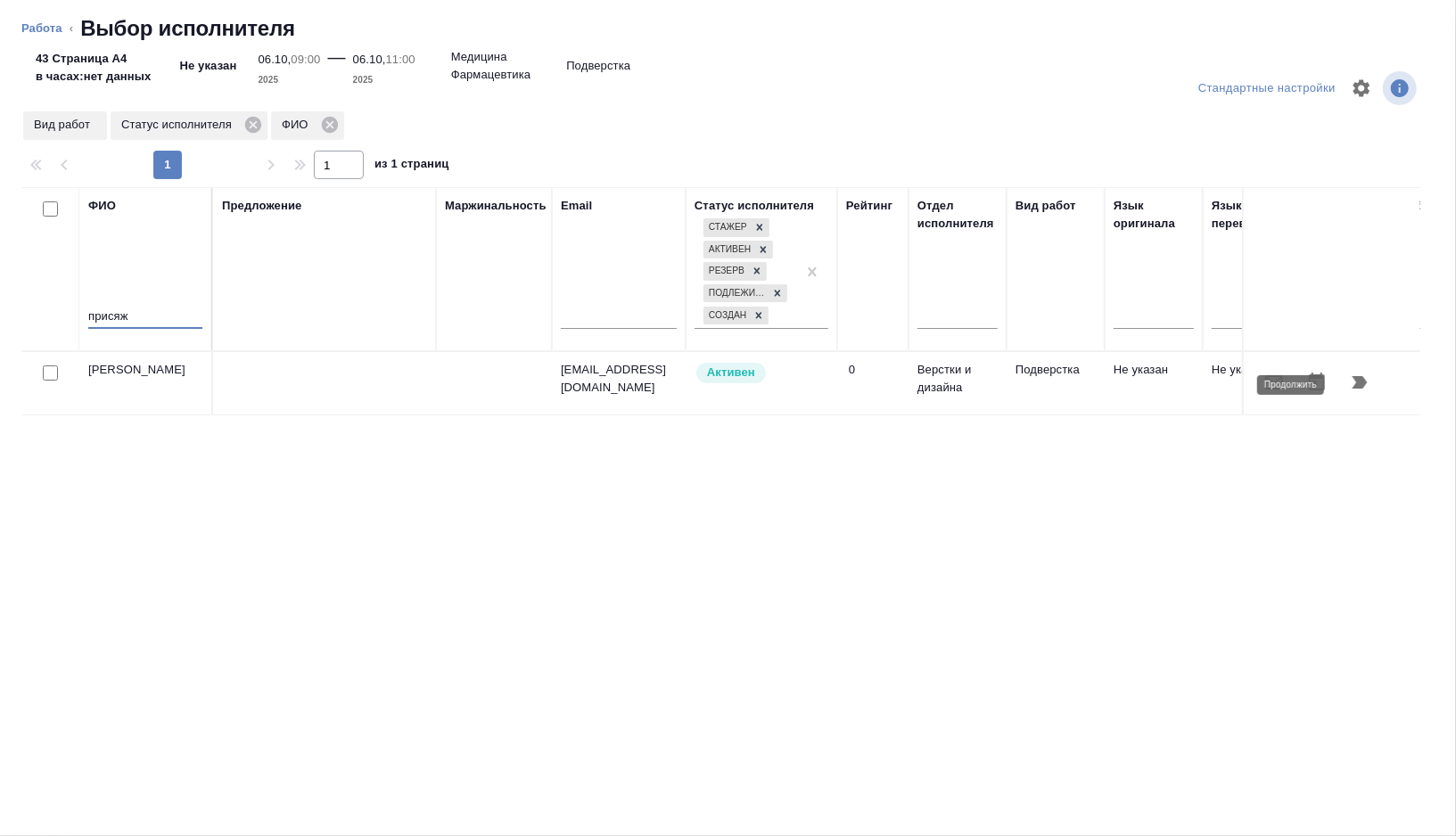
type input "присяж"
click at [1354, 387] on icon "button" at bounding box center [1359, 383] width 21 height 21
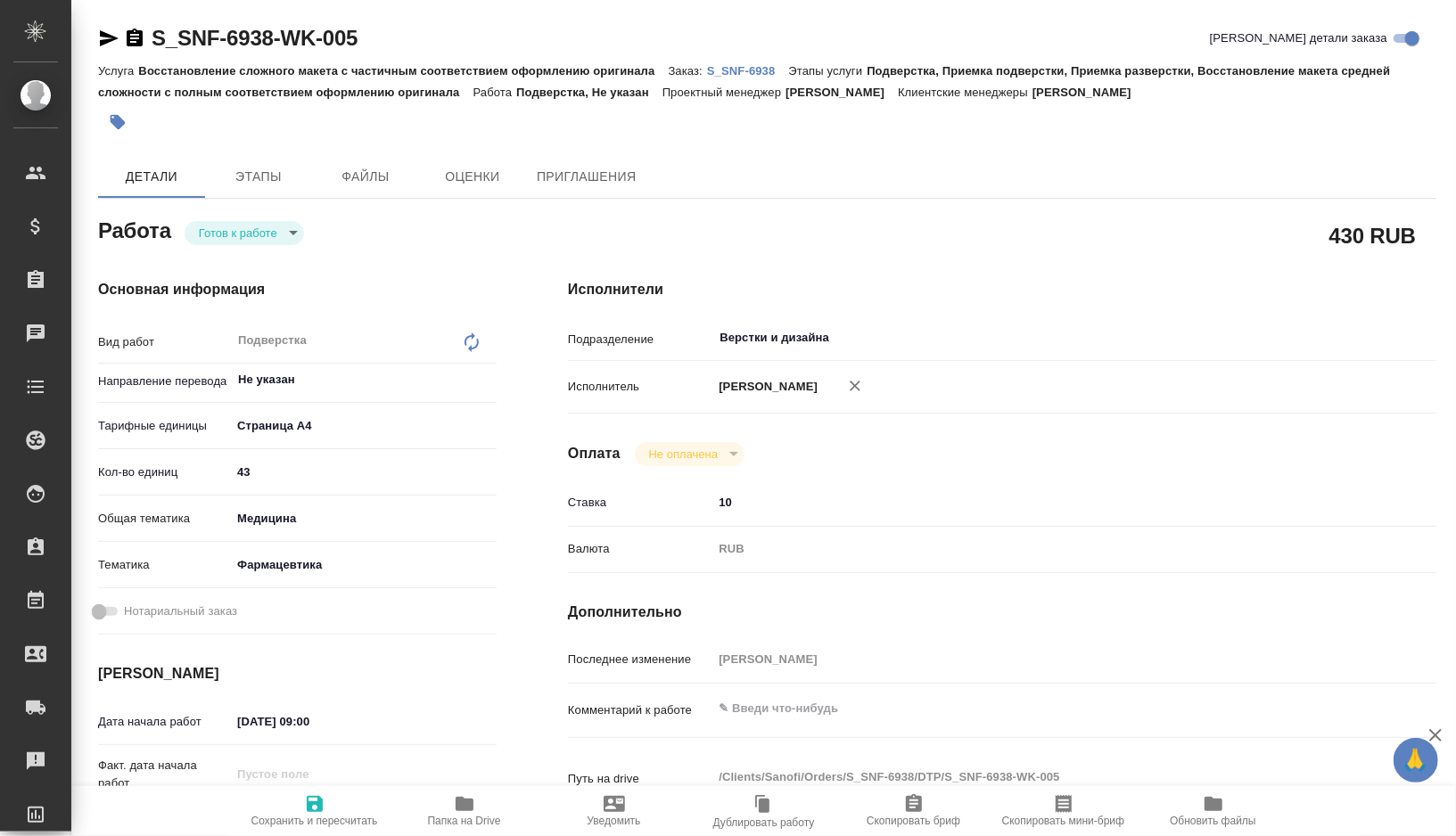
type textarea "x"
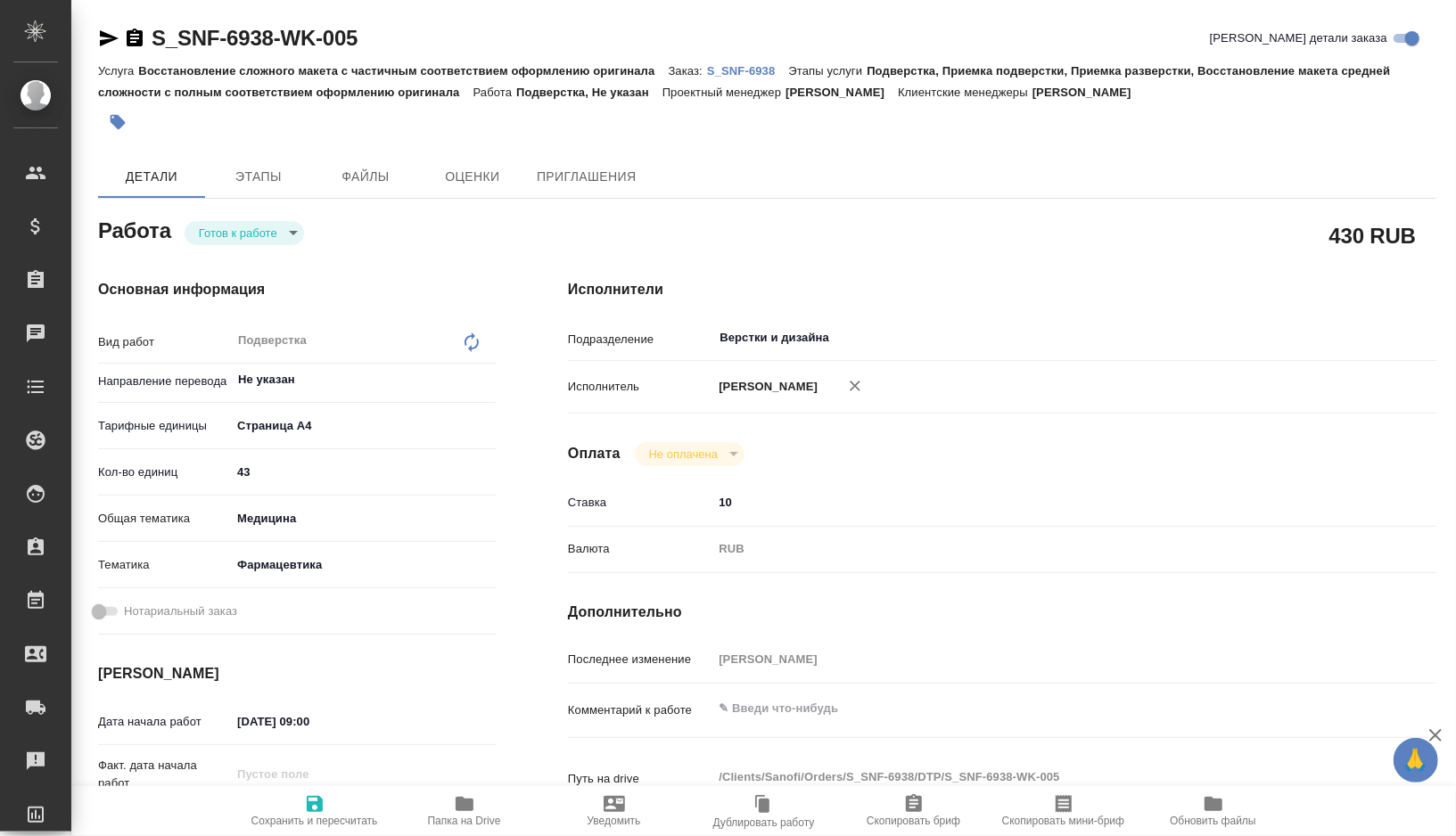
type textarea "x"
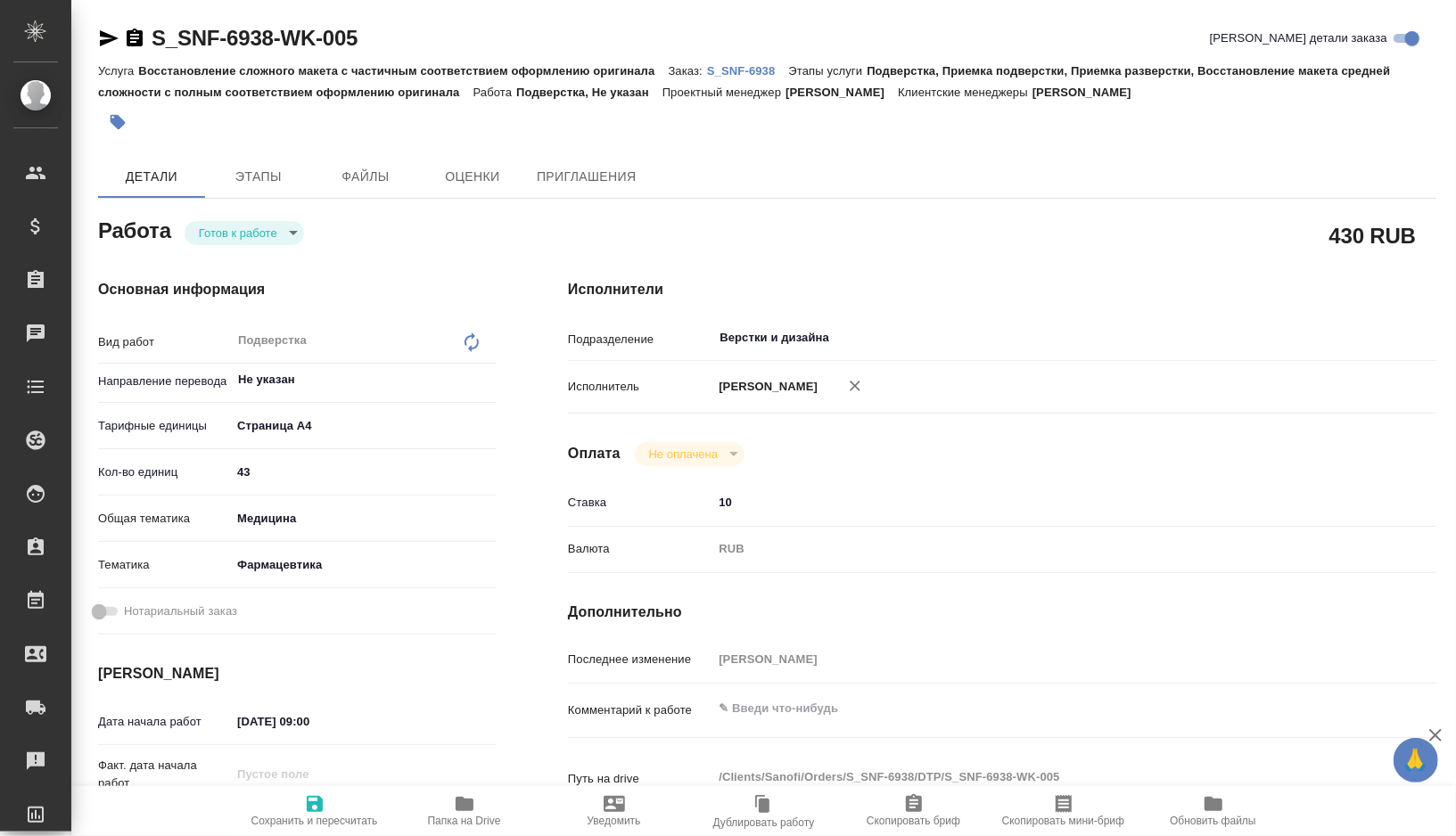
type textarea "x"
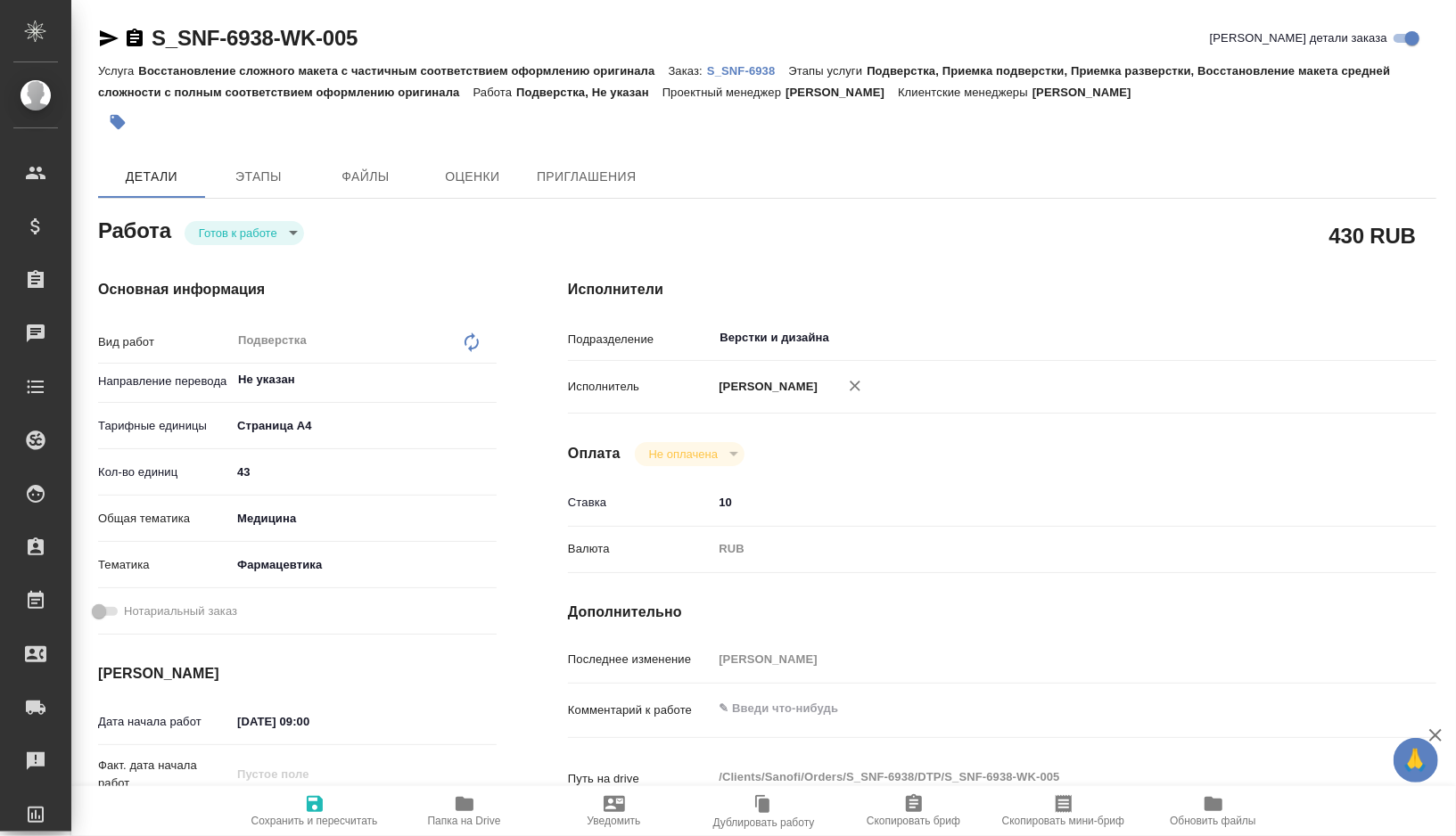
type textarea "x"
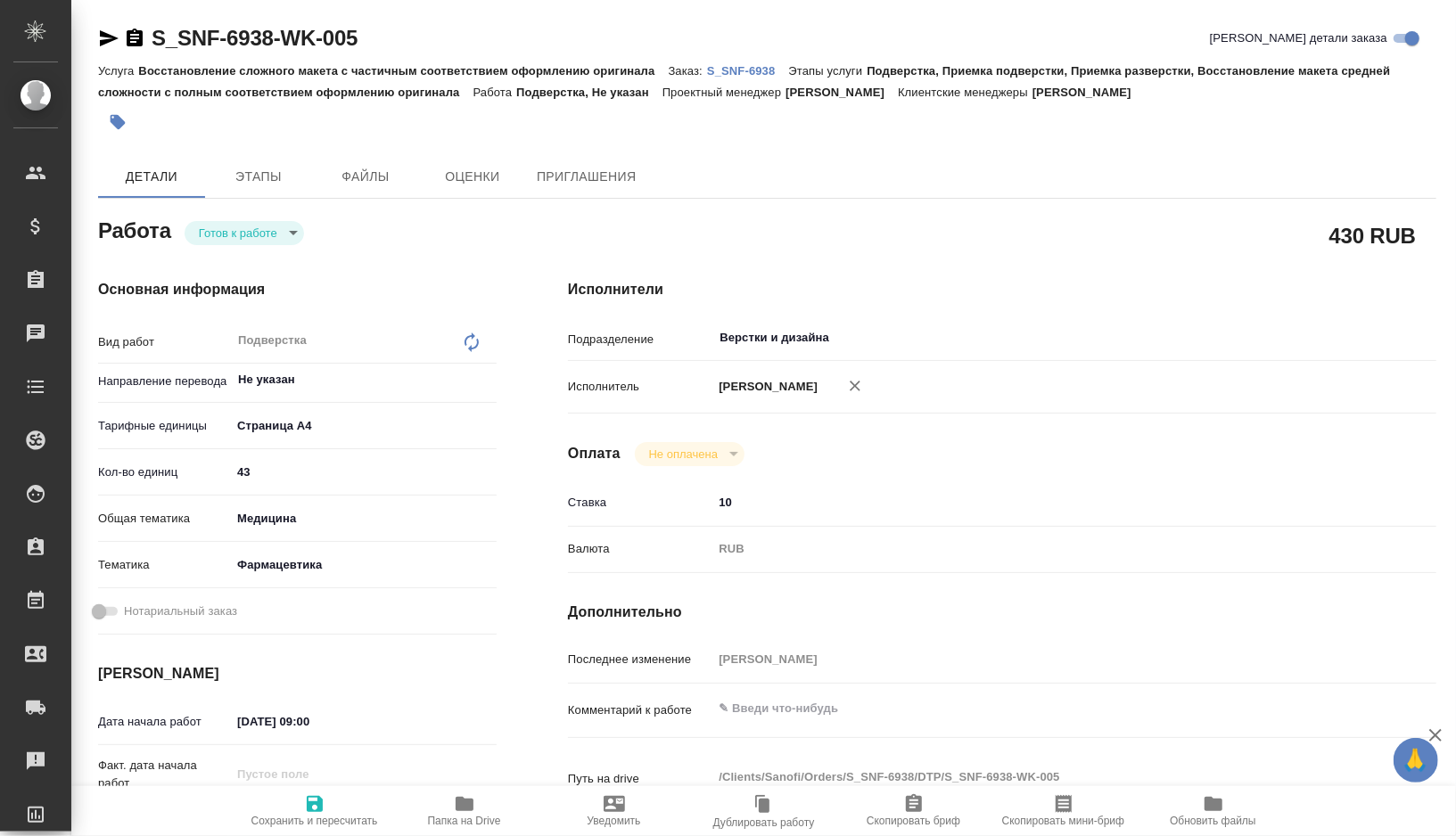
type textarea "x"
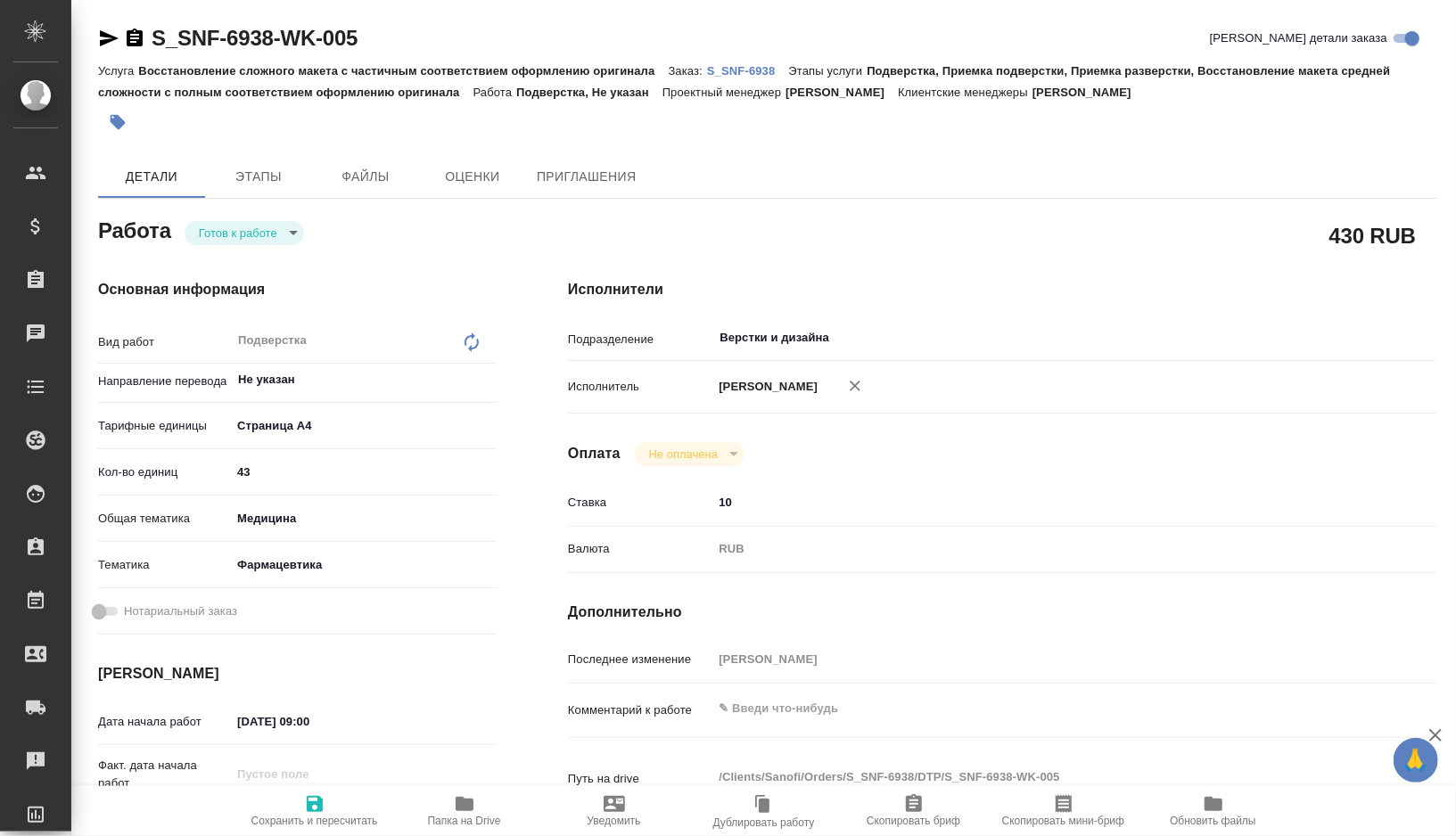
type textarea "x"
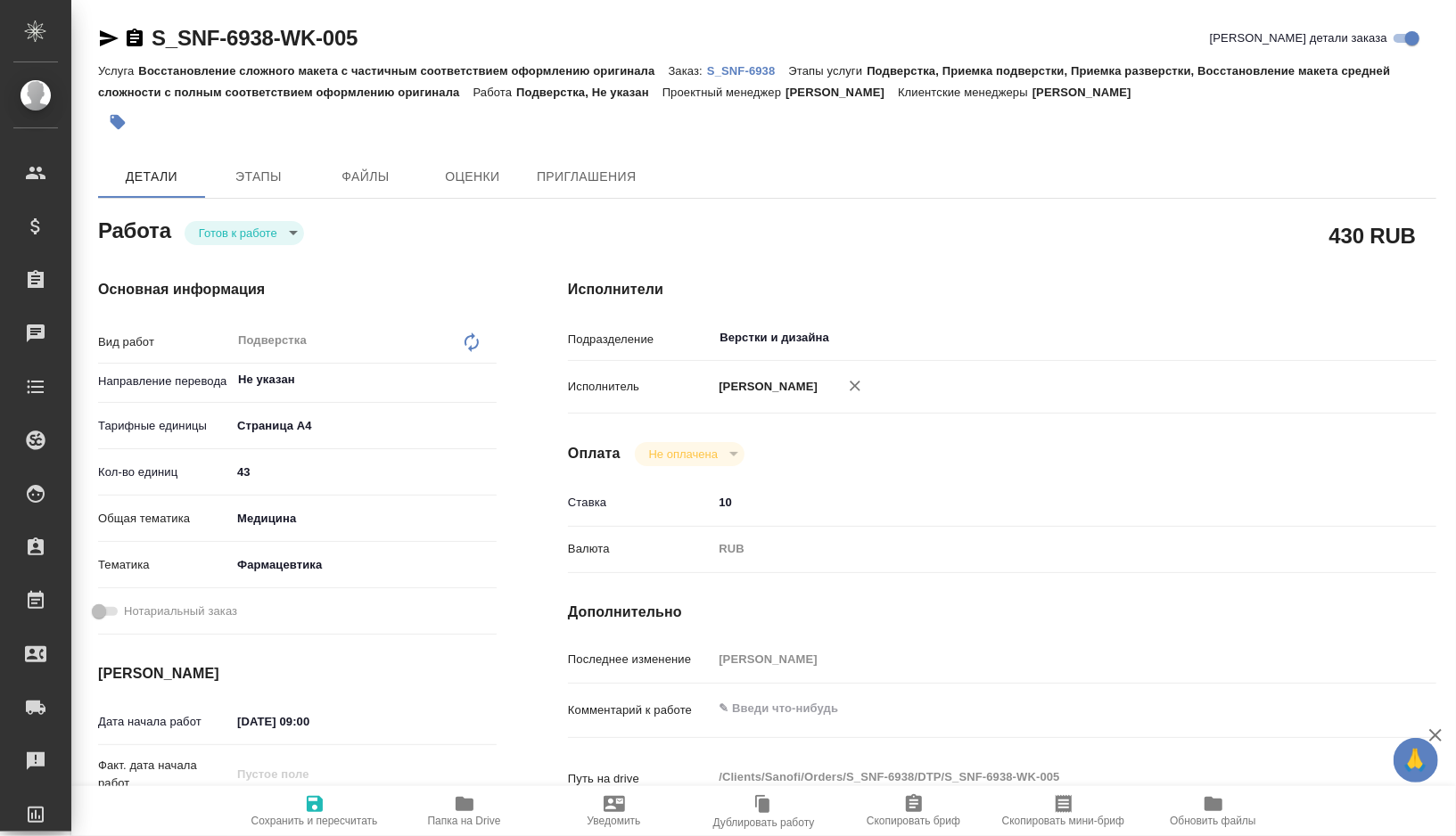
type textarea "x"
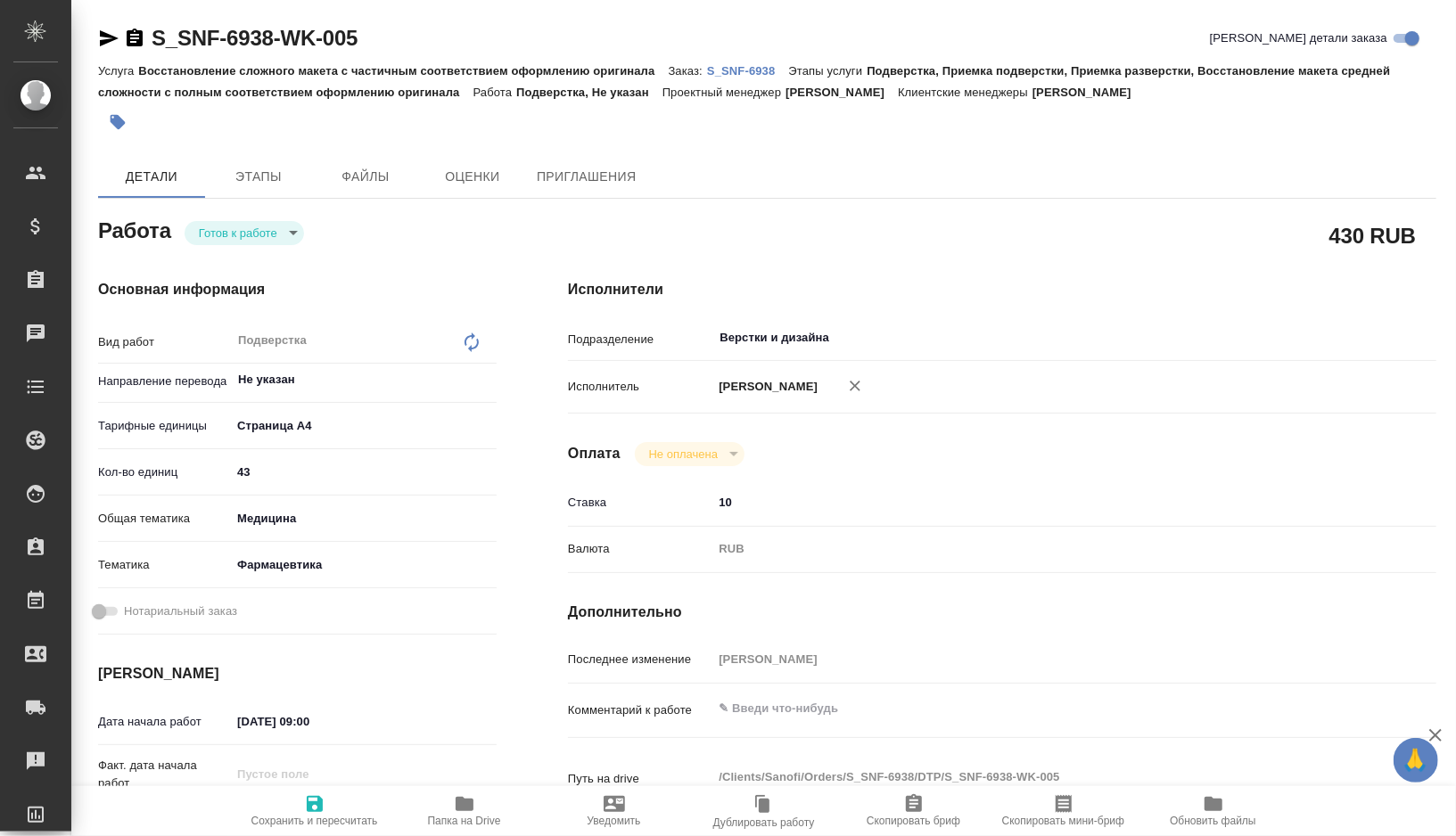
type textarea "x"
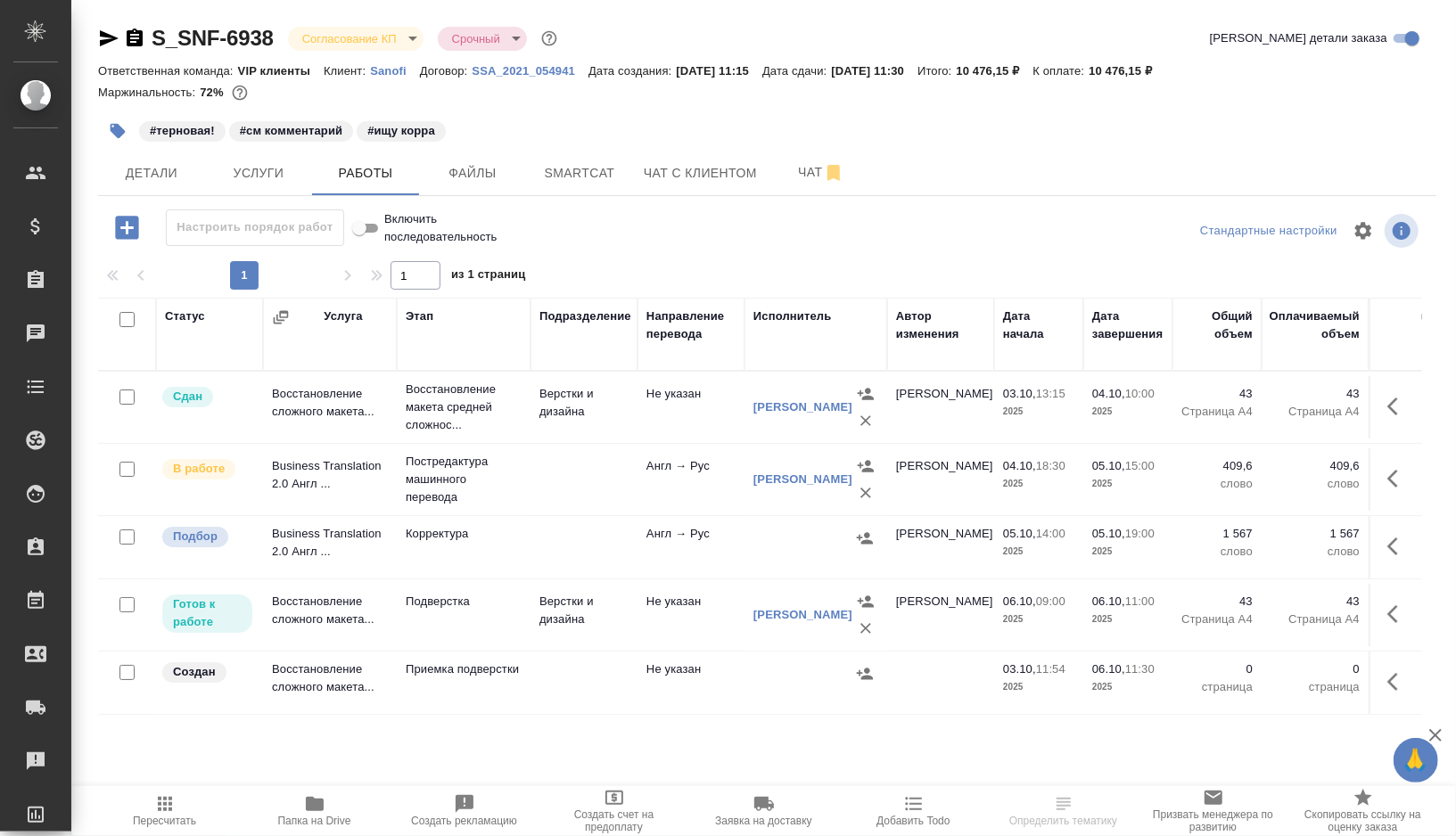
click at [806, 540] on div at bounding box center [815, 538] width 125 height 27
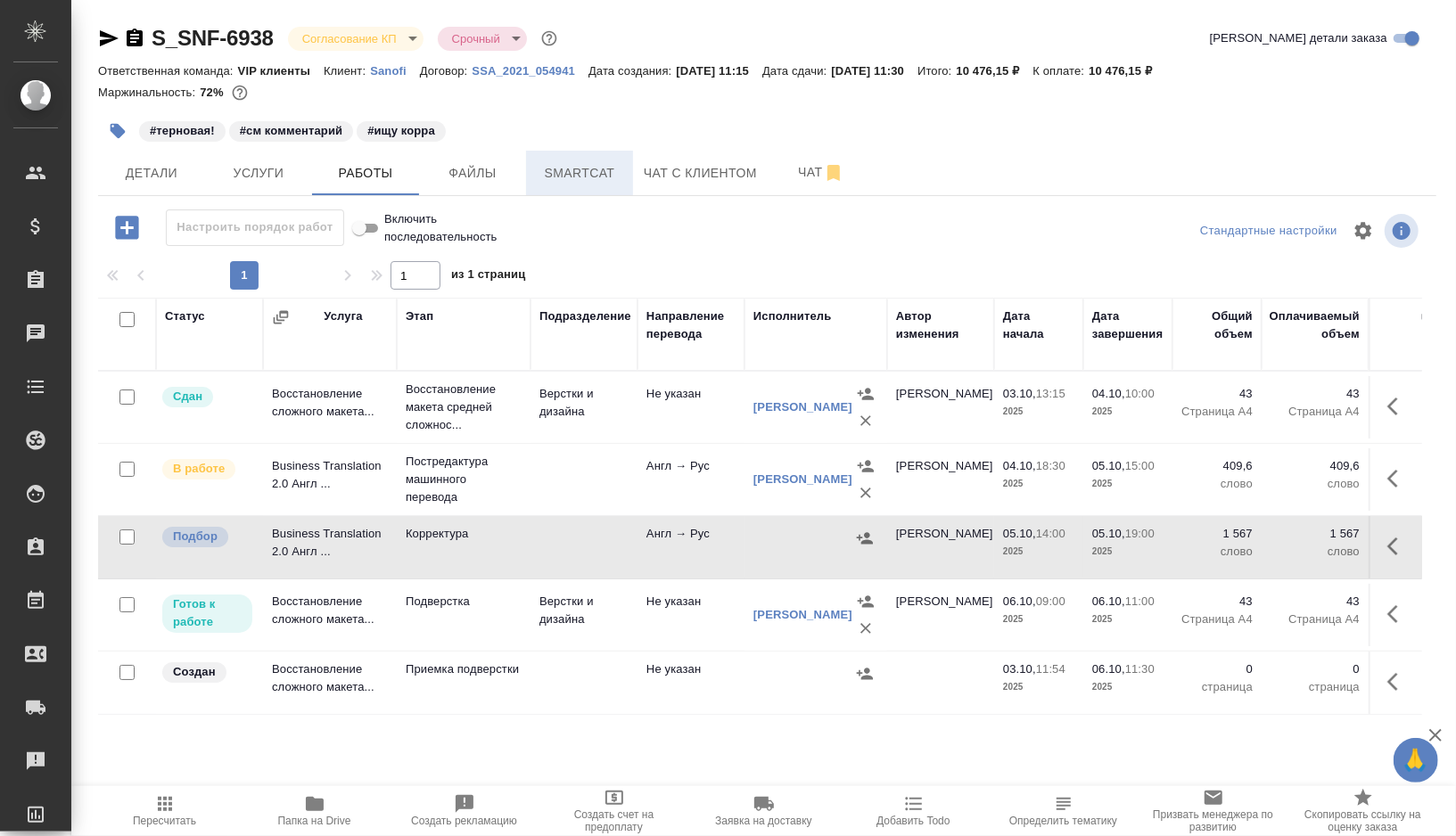
click at [595, 162] on span "Smartcat" at bounding box center [579, 173] width 86 height 22
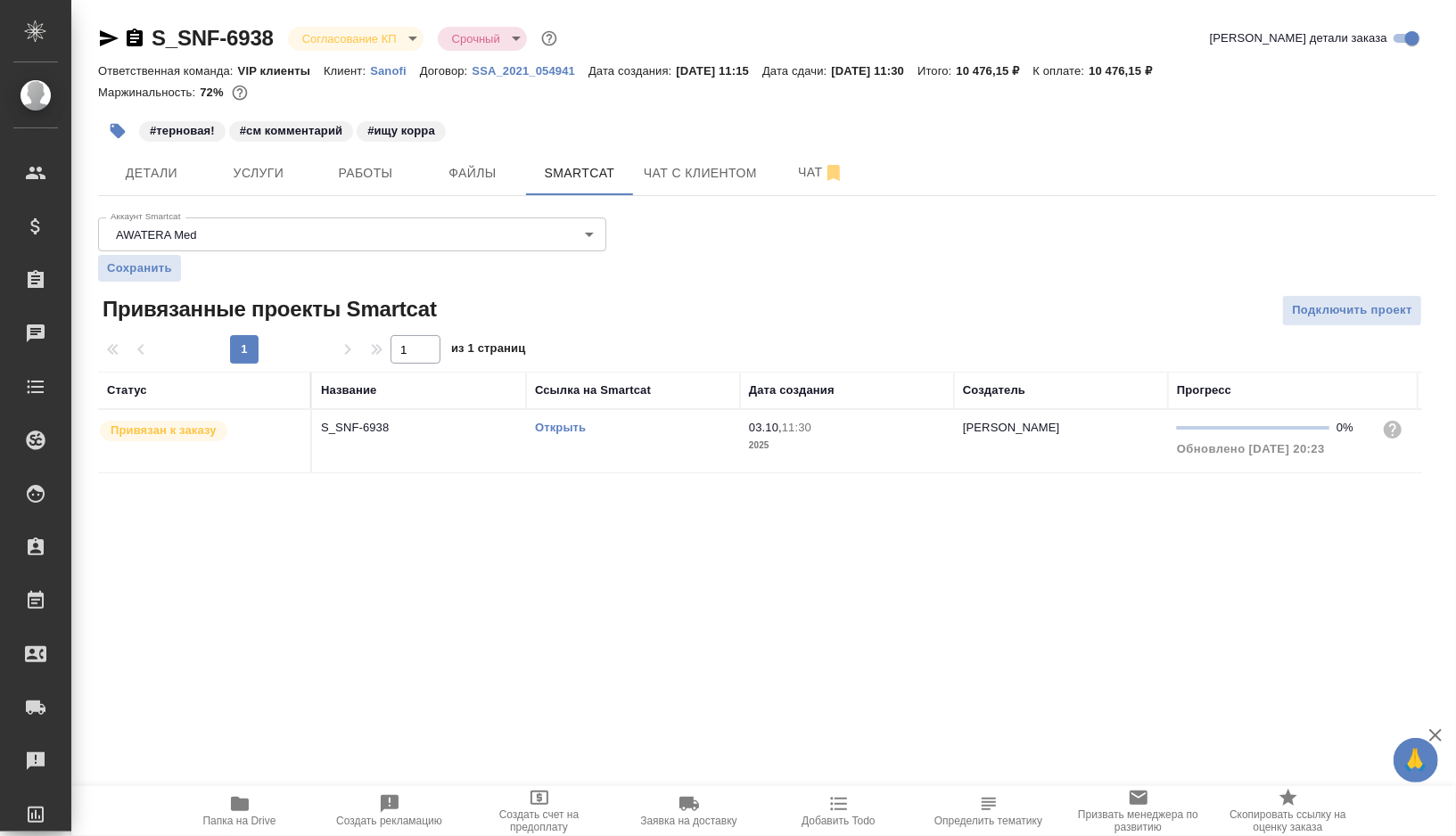
click at [568, 423] on link "Открыть" at bounding box center [560, 427] width 51 height 14
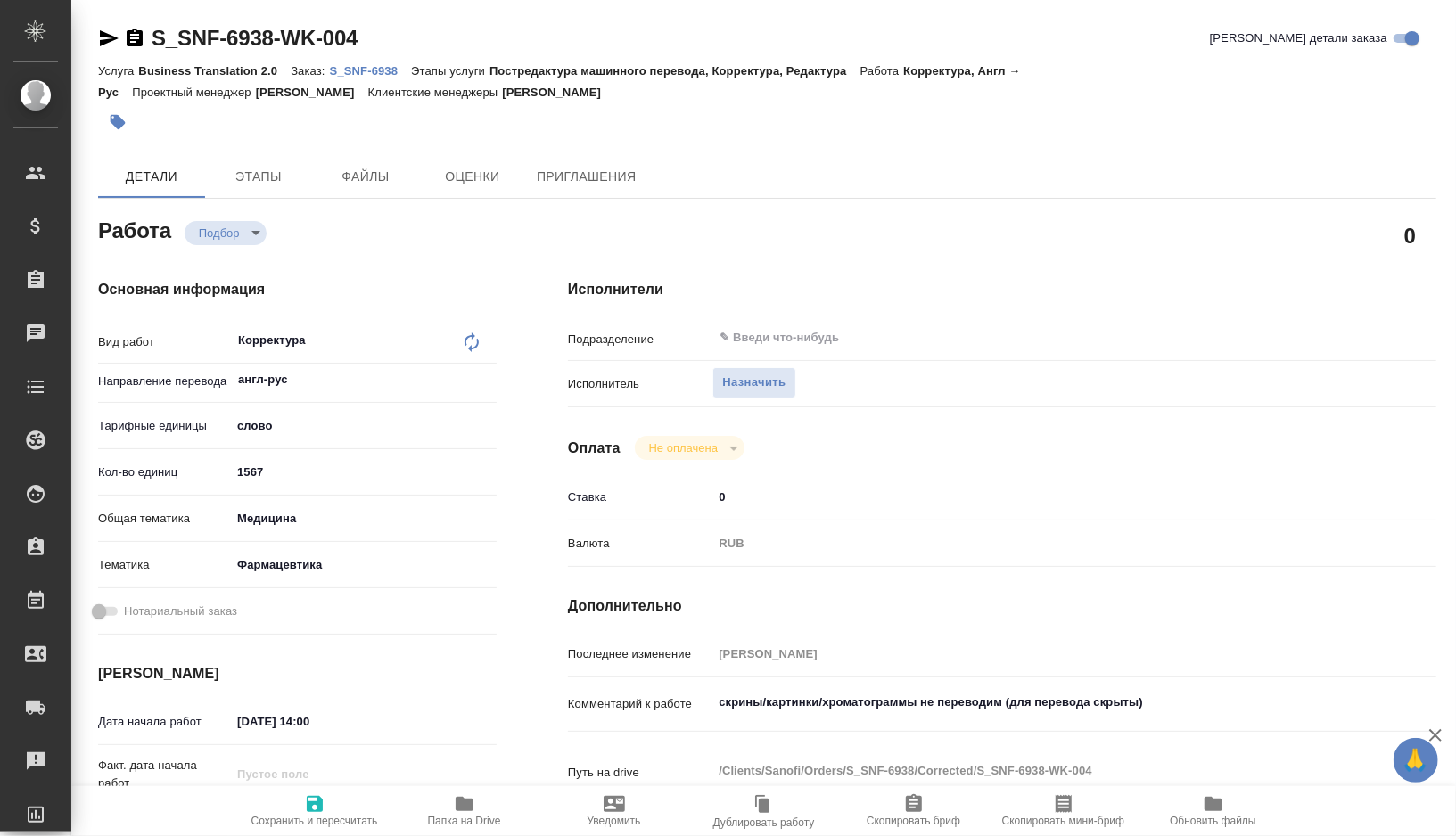
type textarea "x"
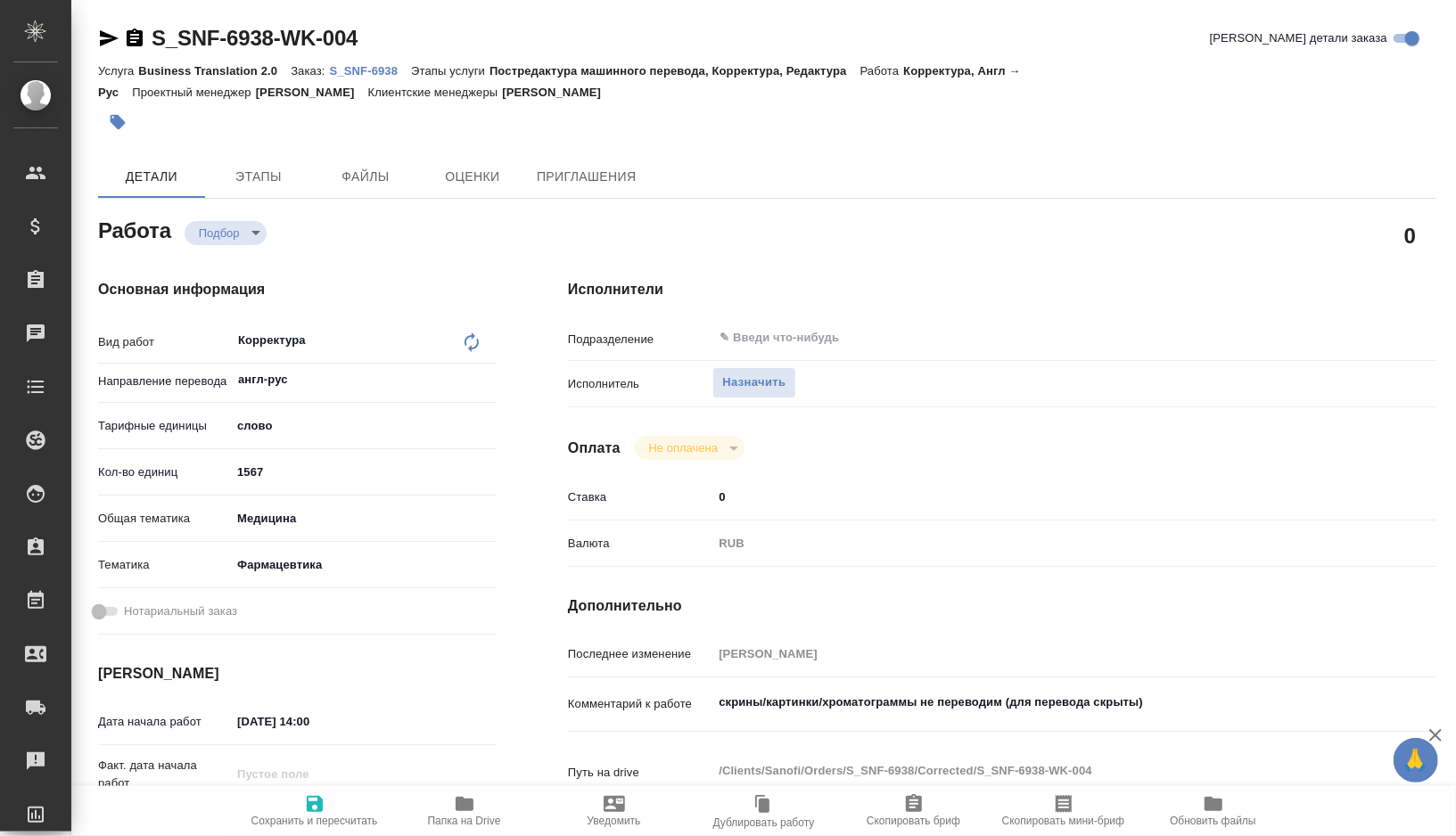
type textarea "x"
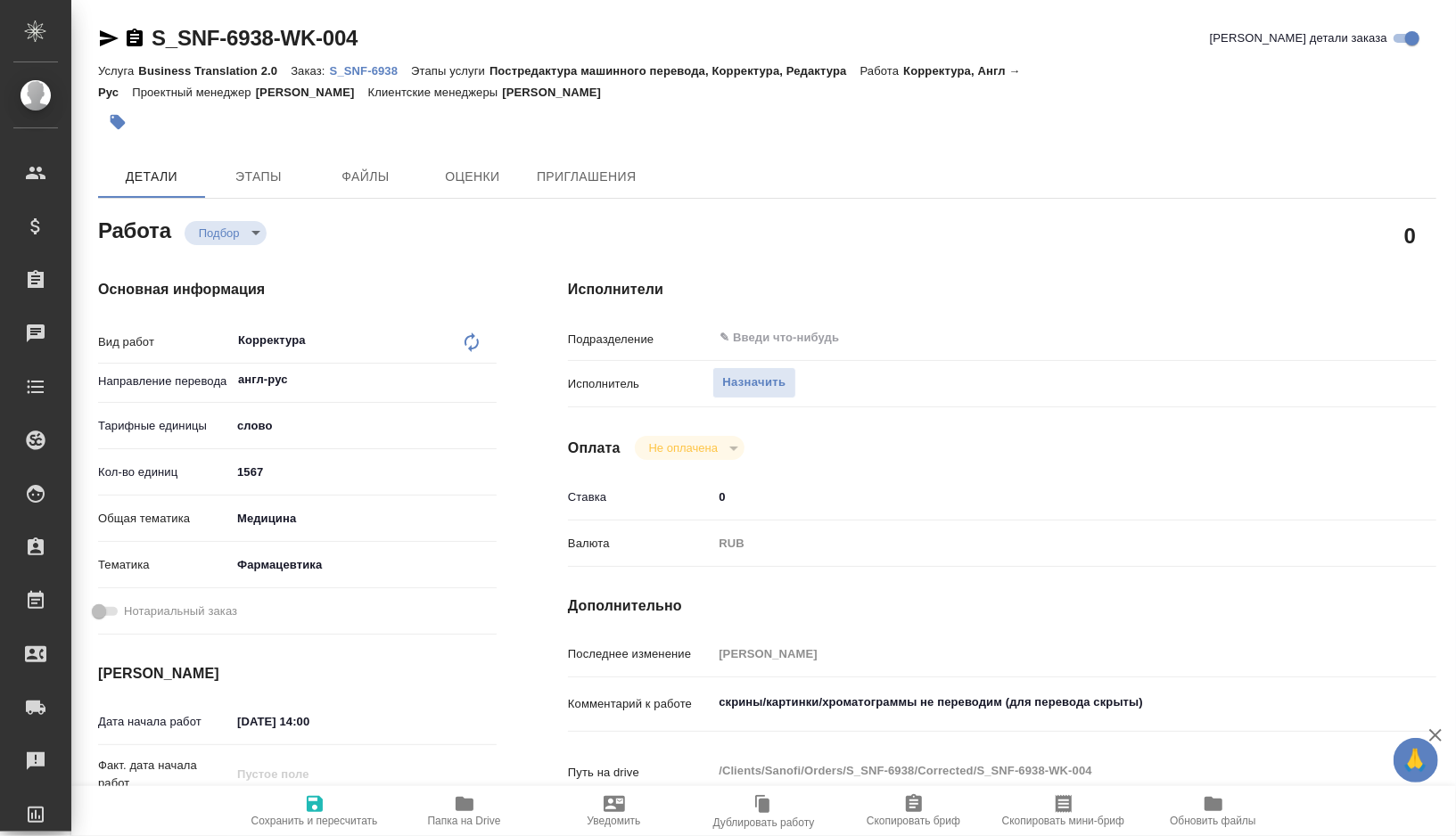
type textarea "x"
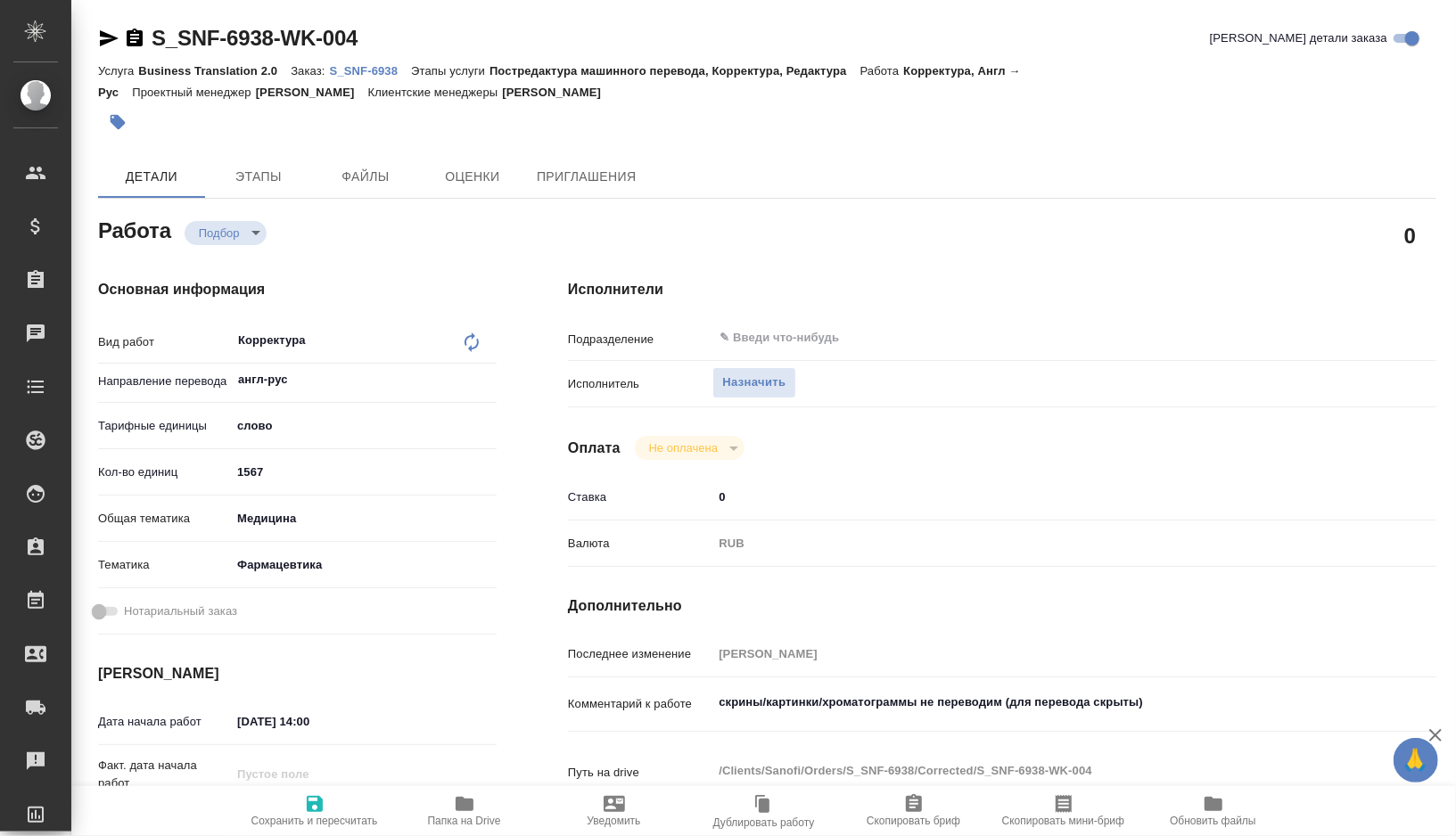
type textarea "x"
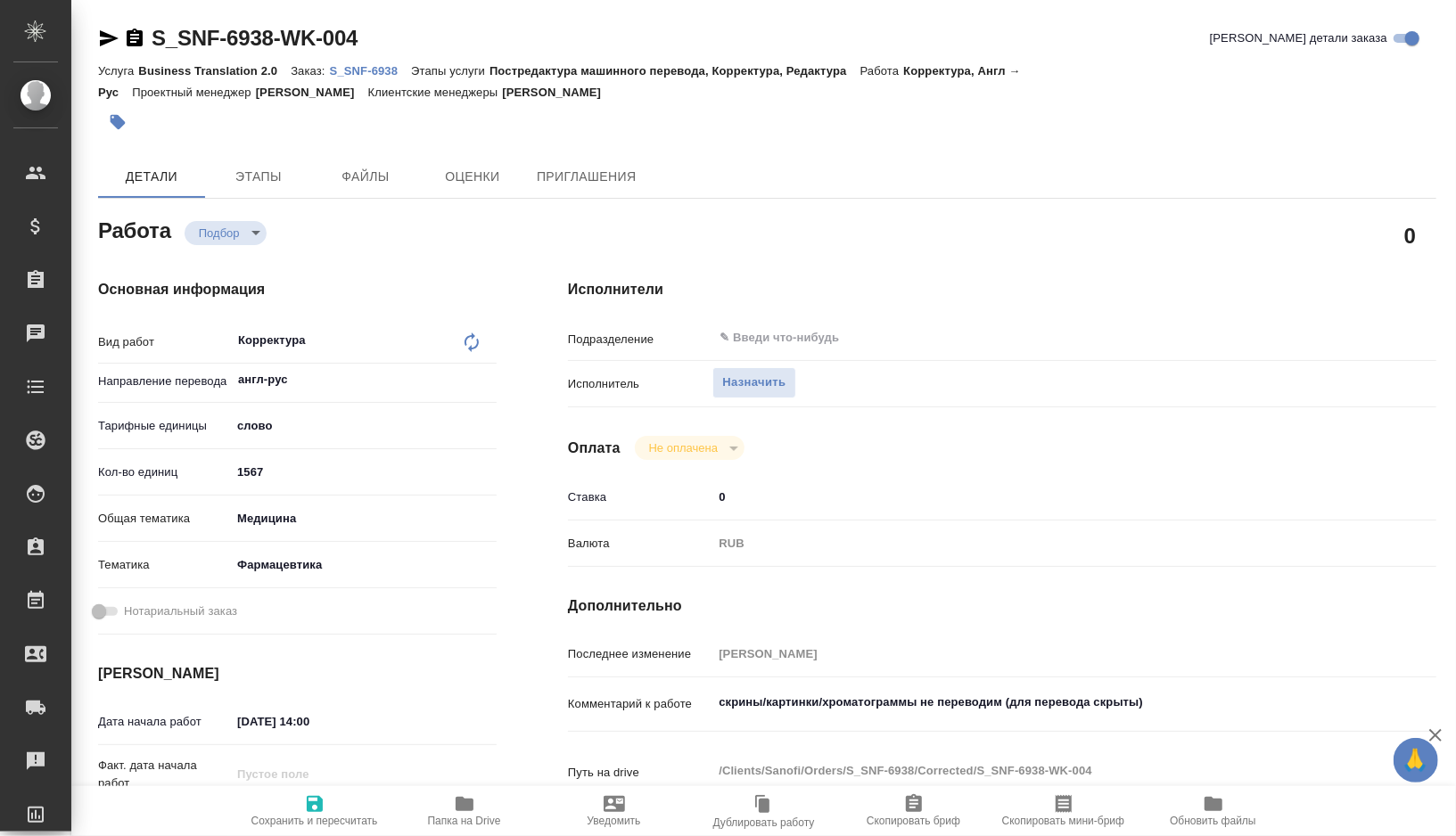
type textarea "x"
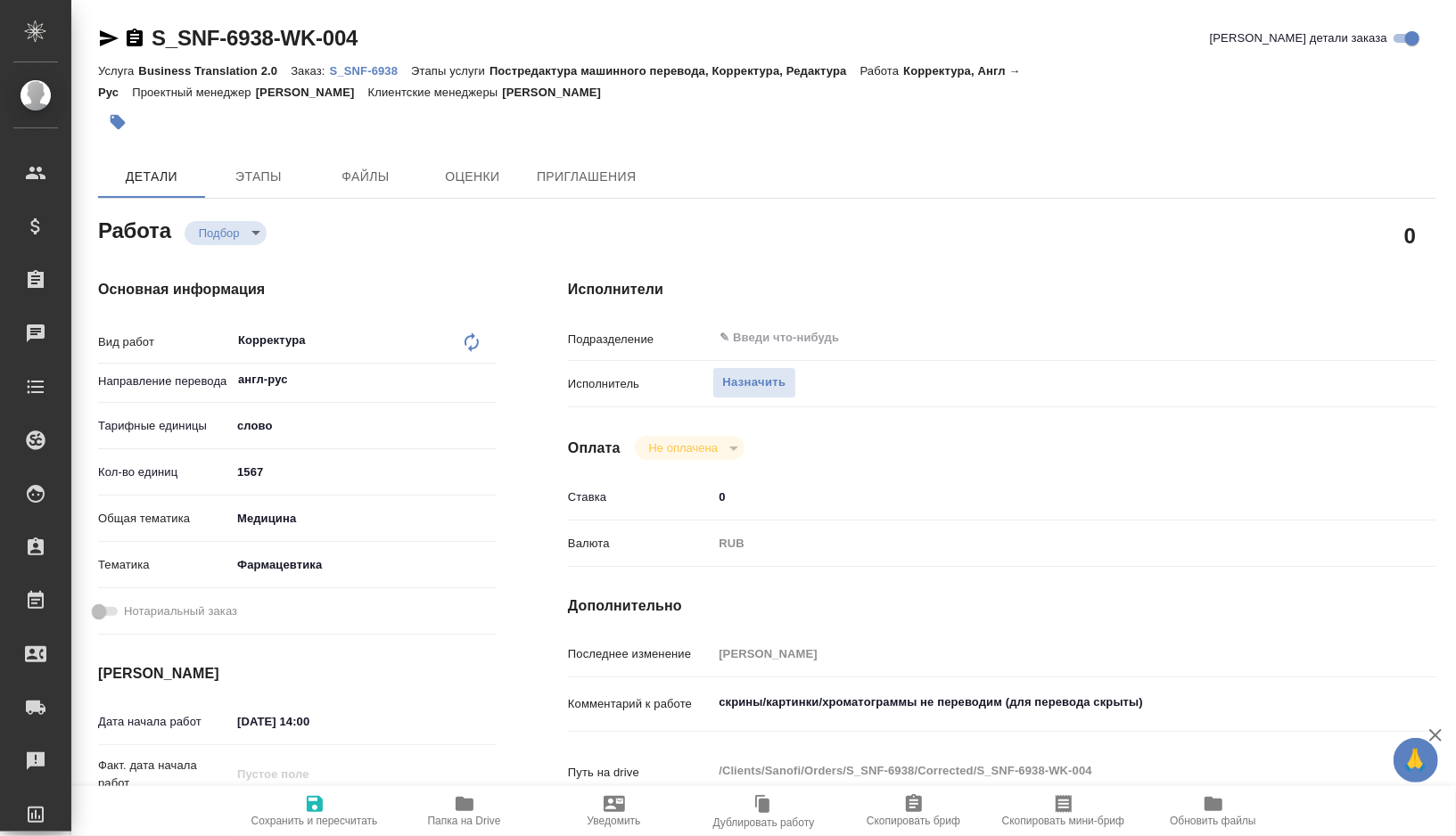
type textarea "x"
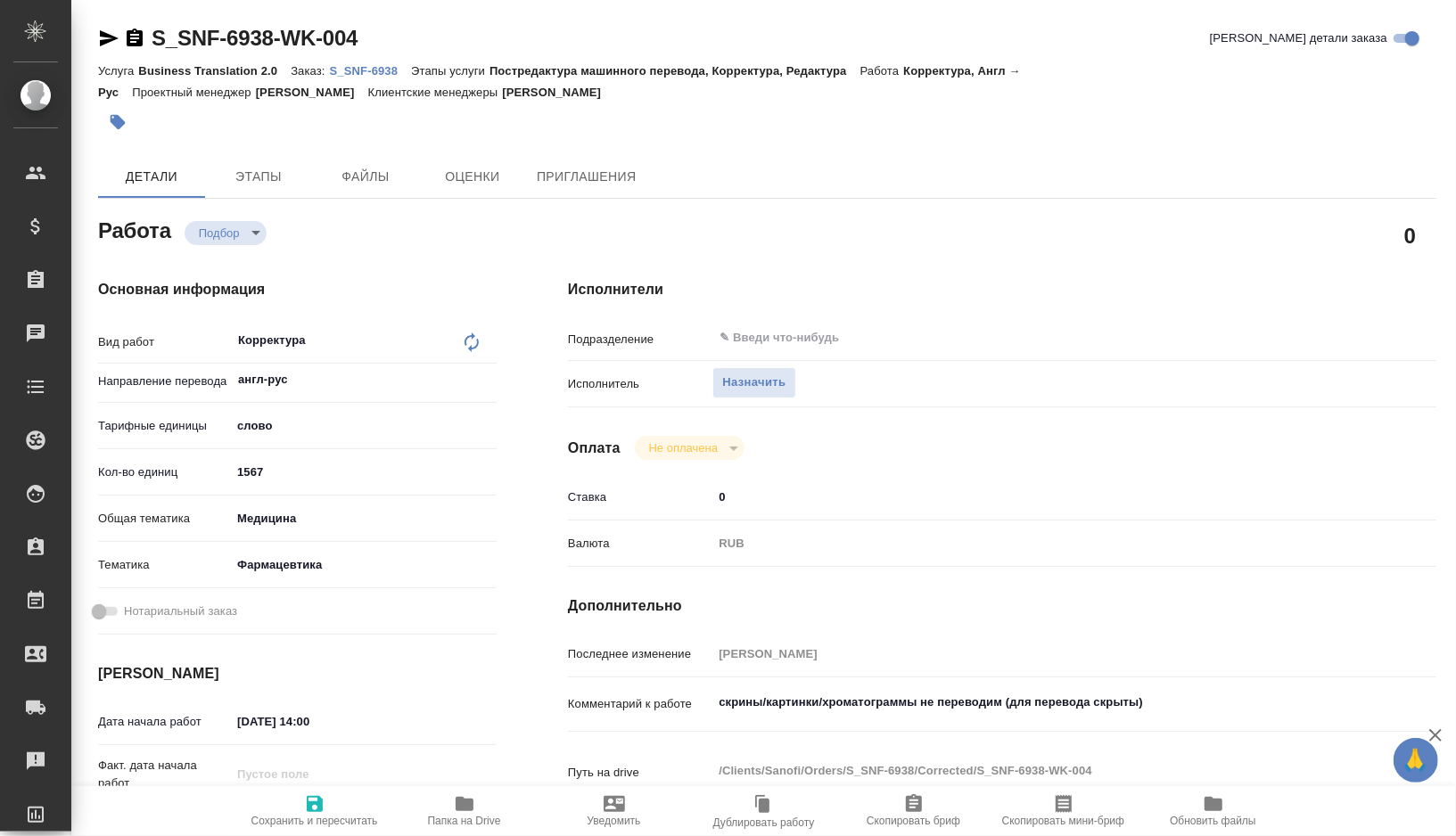
type textarea "x"
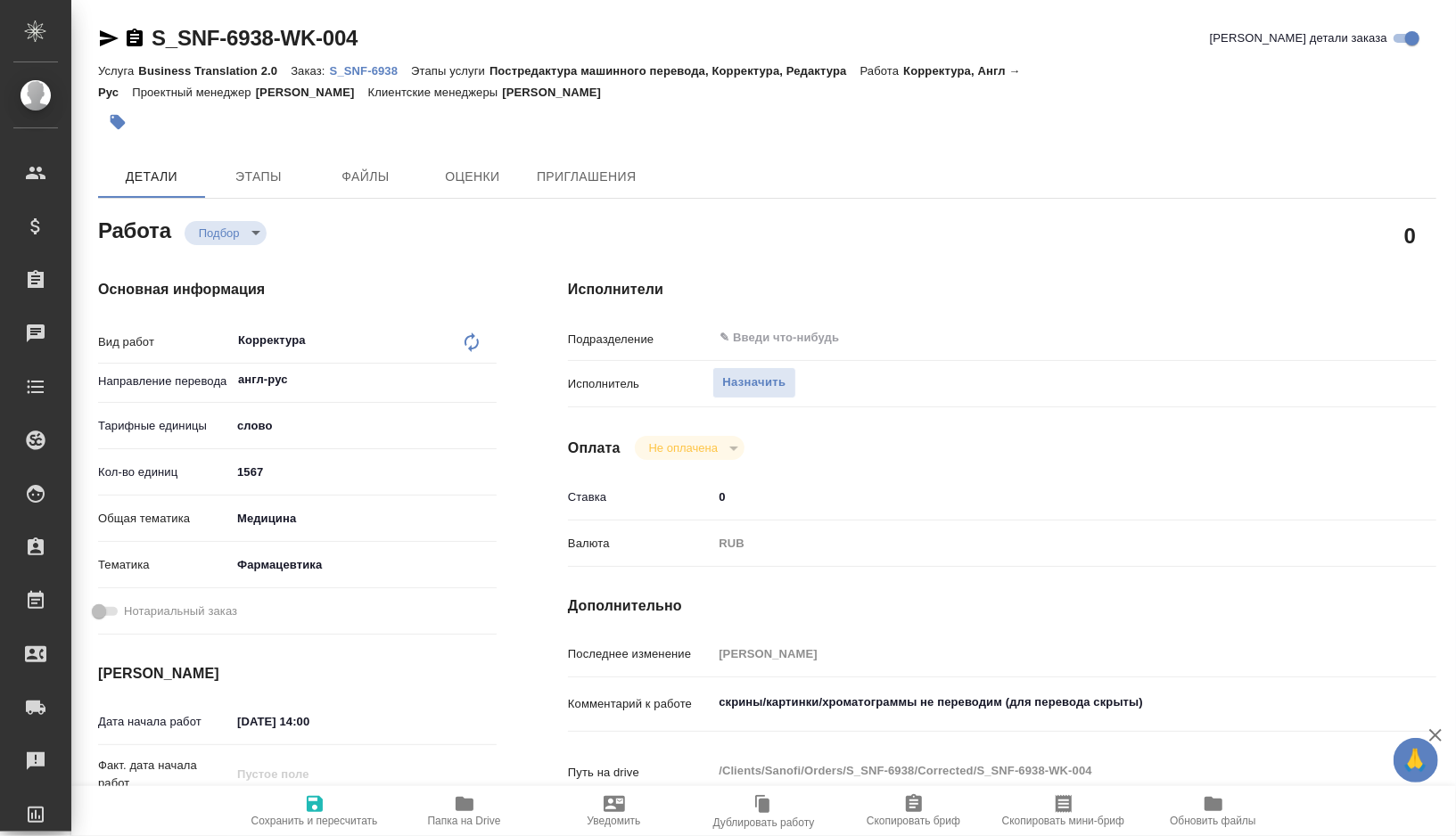
type textarea "x"
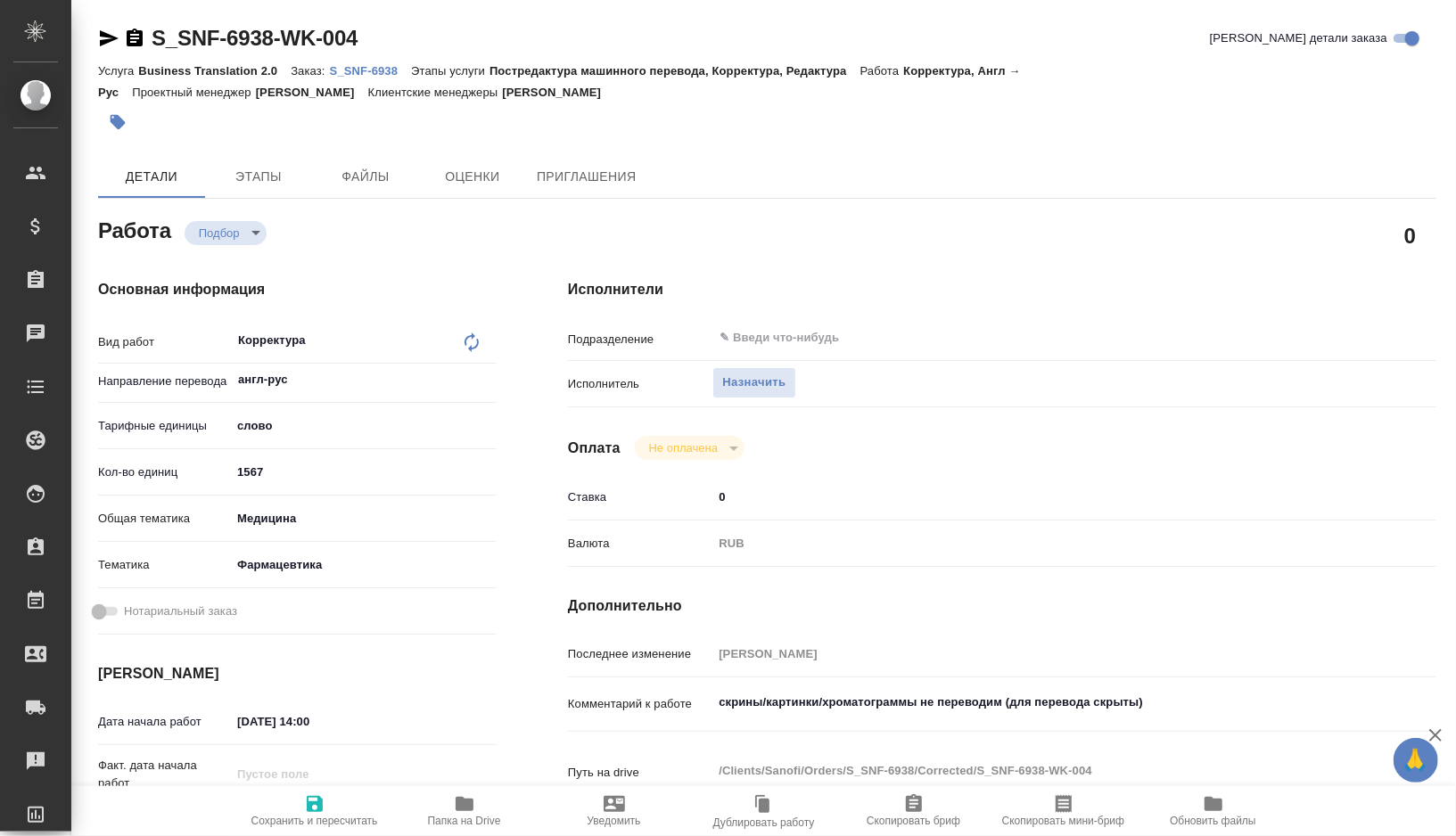
scroll to position [74, 0]
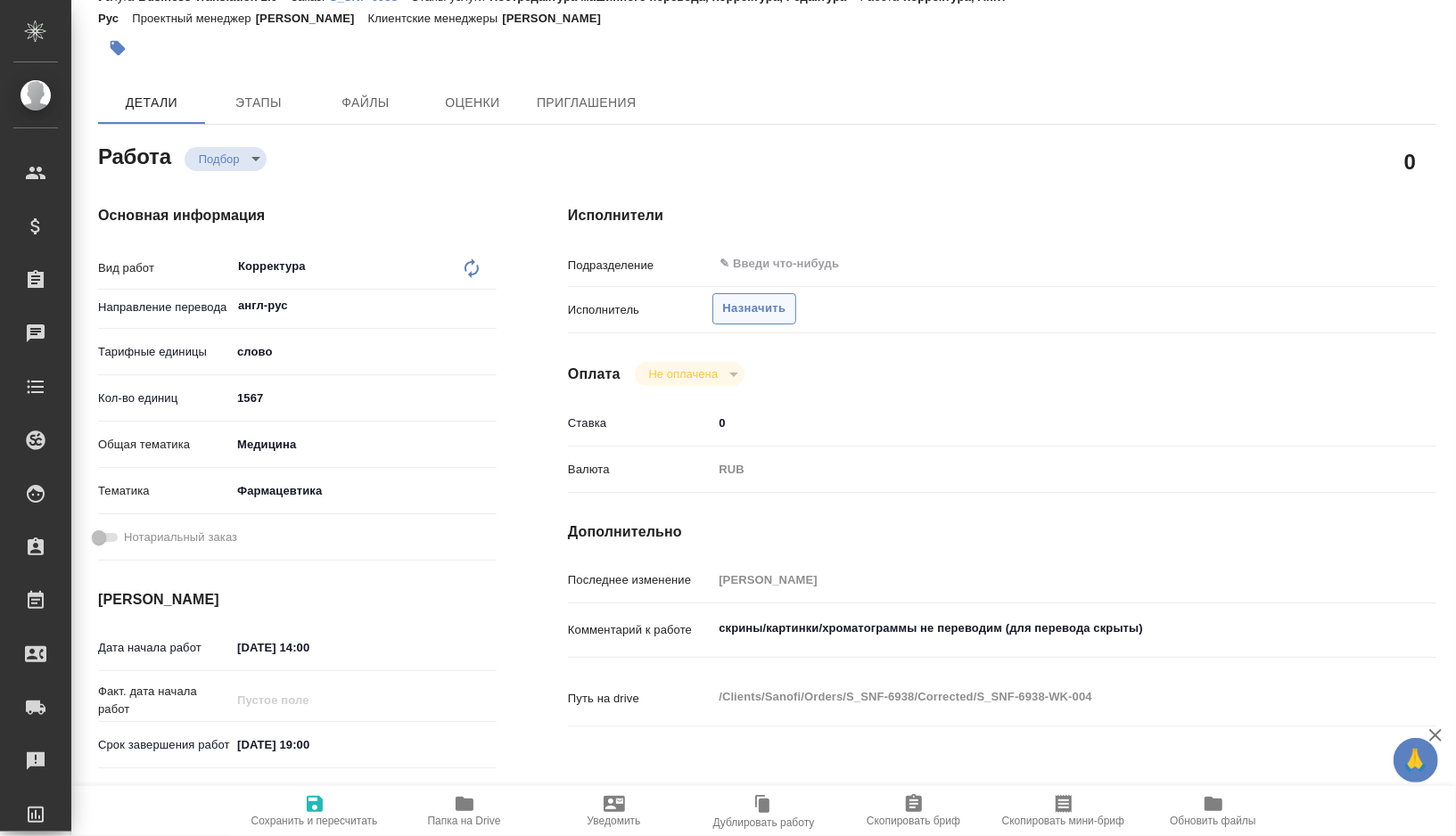
click at [731, 316] on span "Назначить" at bounding box center [753, 308] width 63 height 20
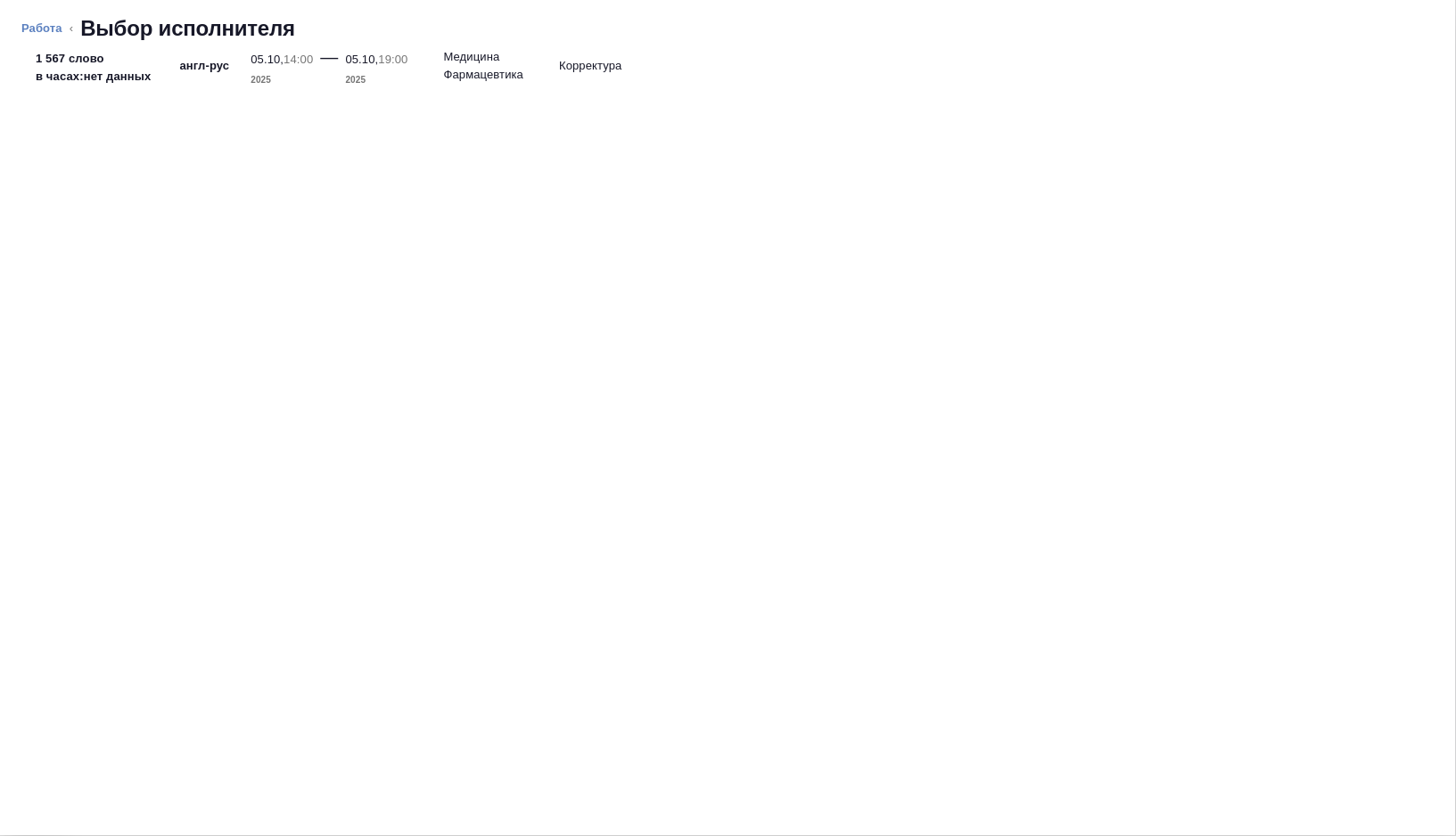
type textarea "x"
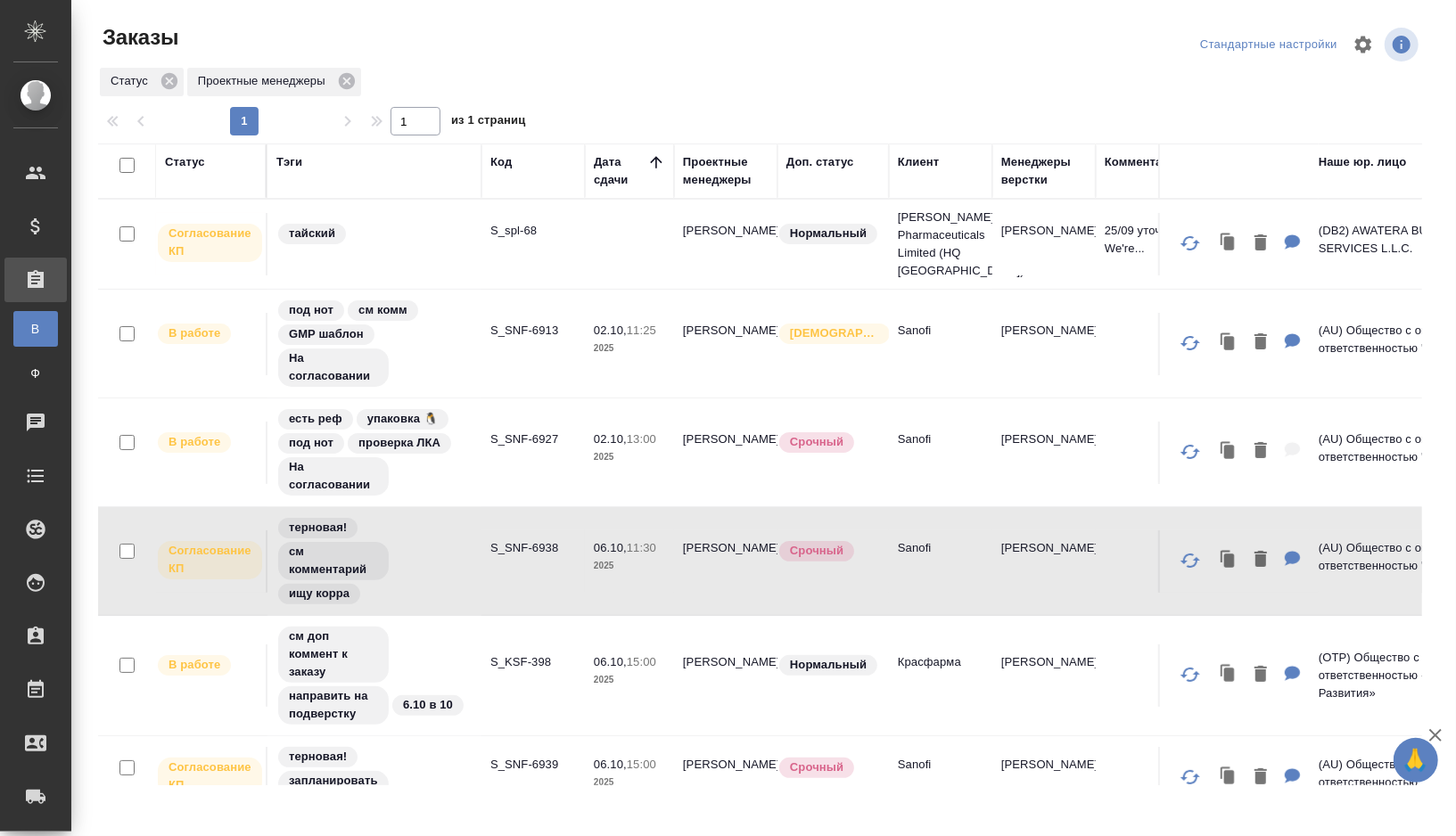
click at [501, 471] on td "S_SNF-6927" at bounding box center [533, 452] width 103 height 63
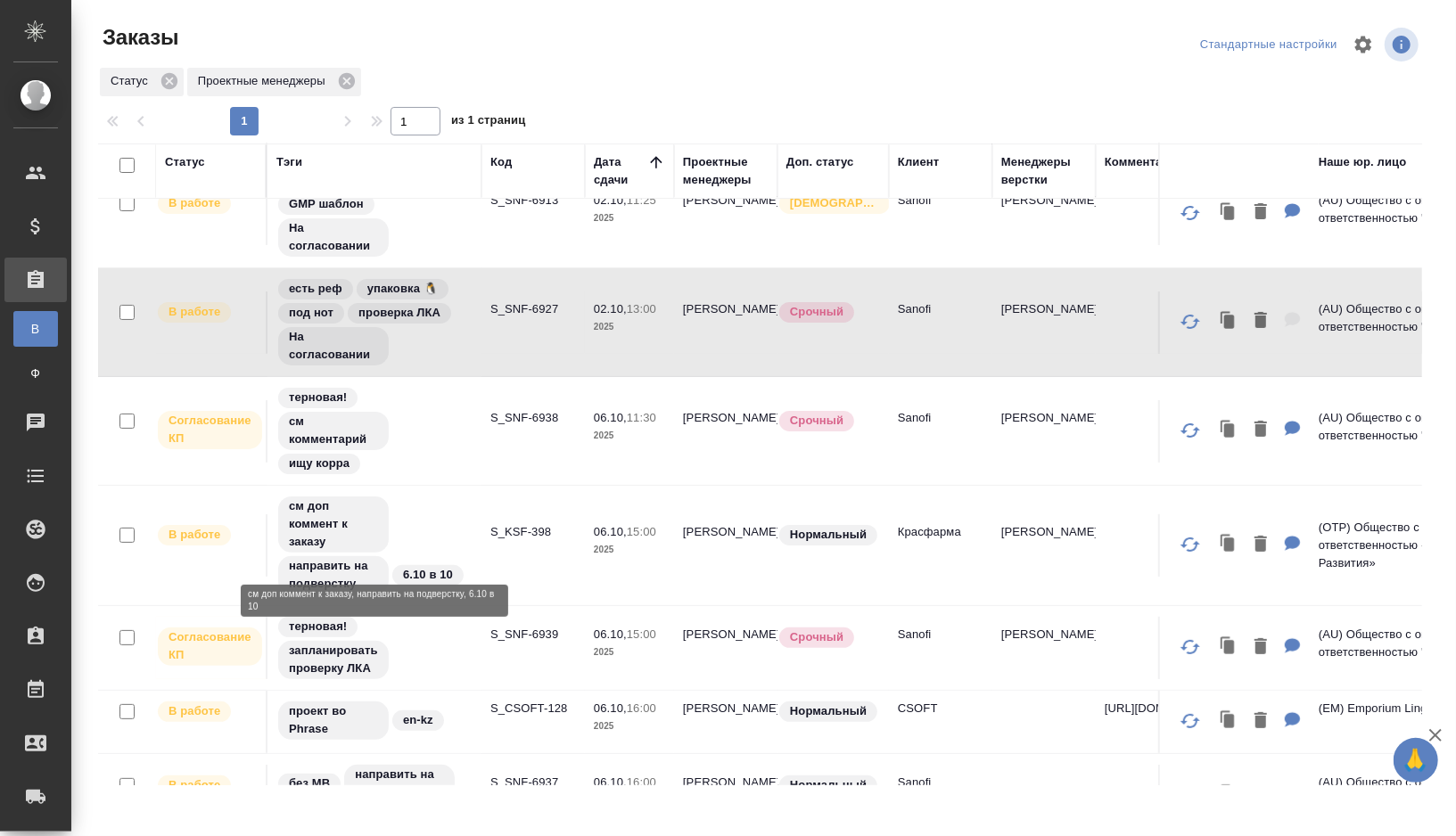
scroll to position [179, 0]
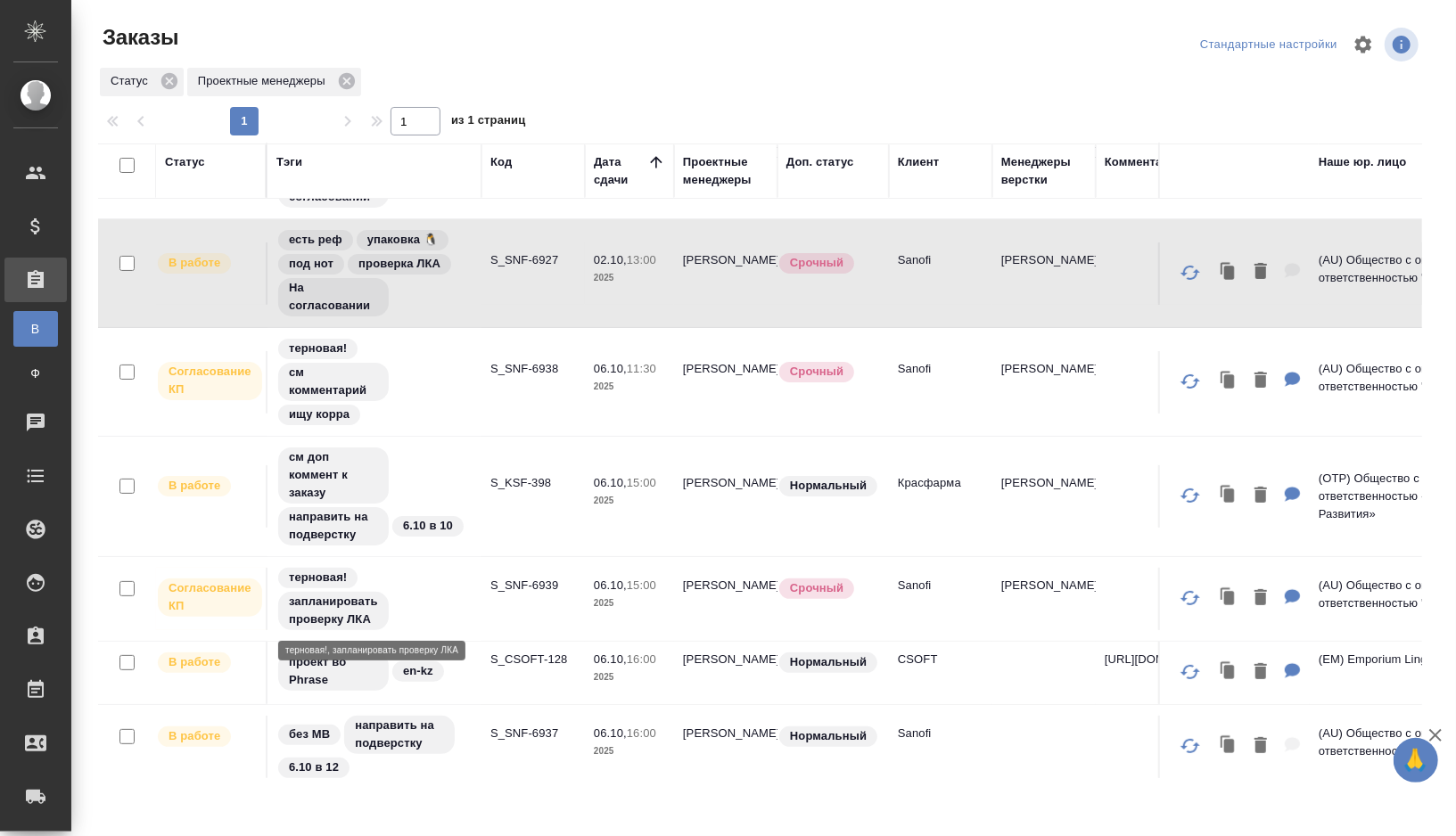
click at [434, 589] on div "терновая! запланировать проверку ЛКА" at bounding box center [374, 599] width 196 height 66
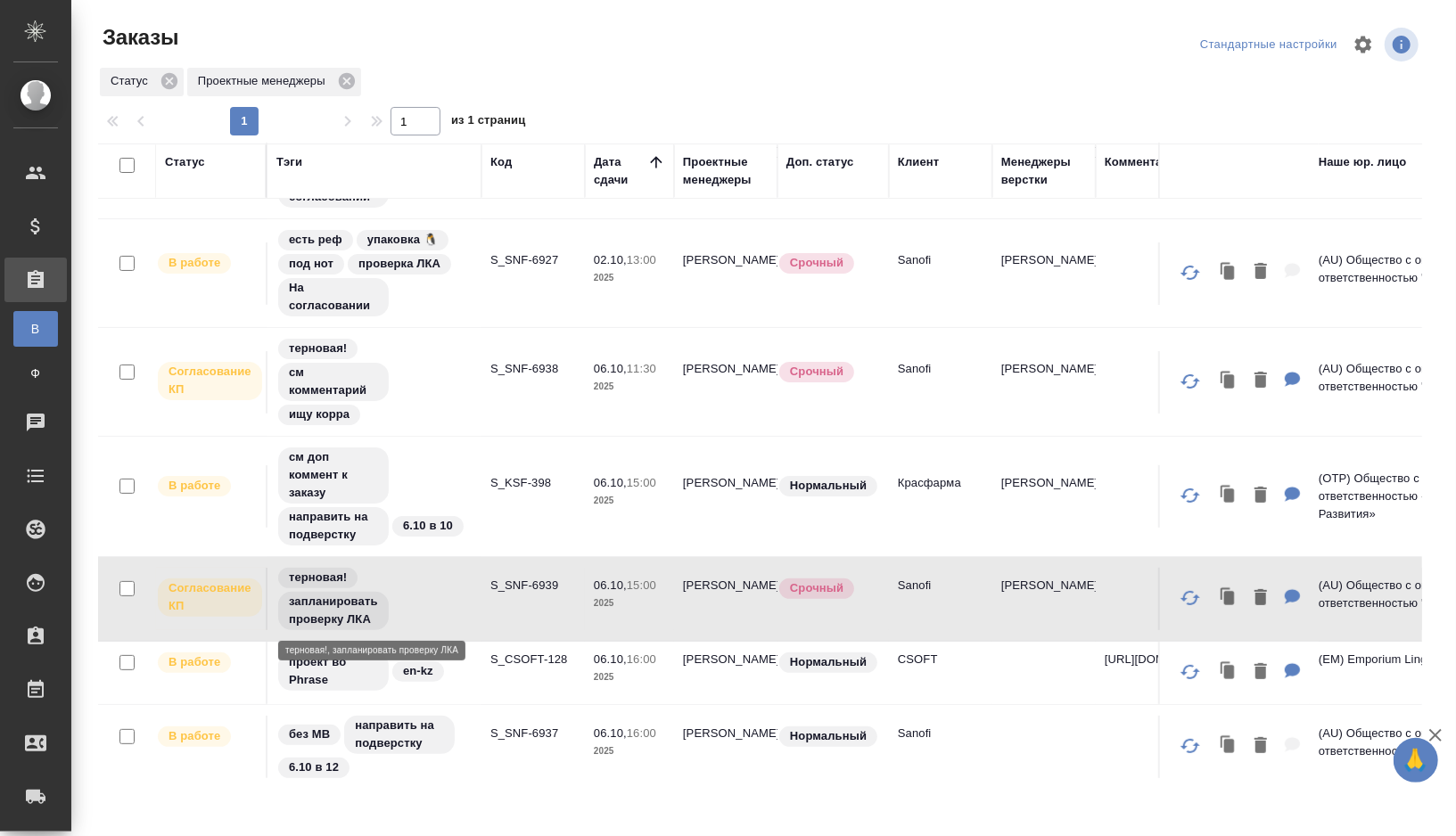
click at [434, 589] on div "терновая! запланировать проверку ЛКА" at bounding box center [374, 599] width 196 height 66
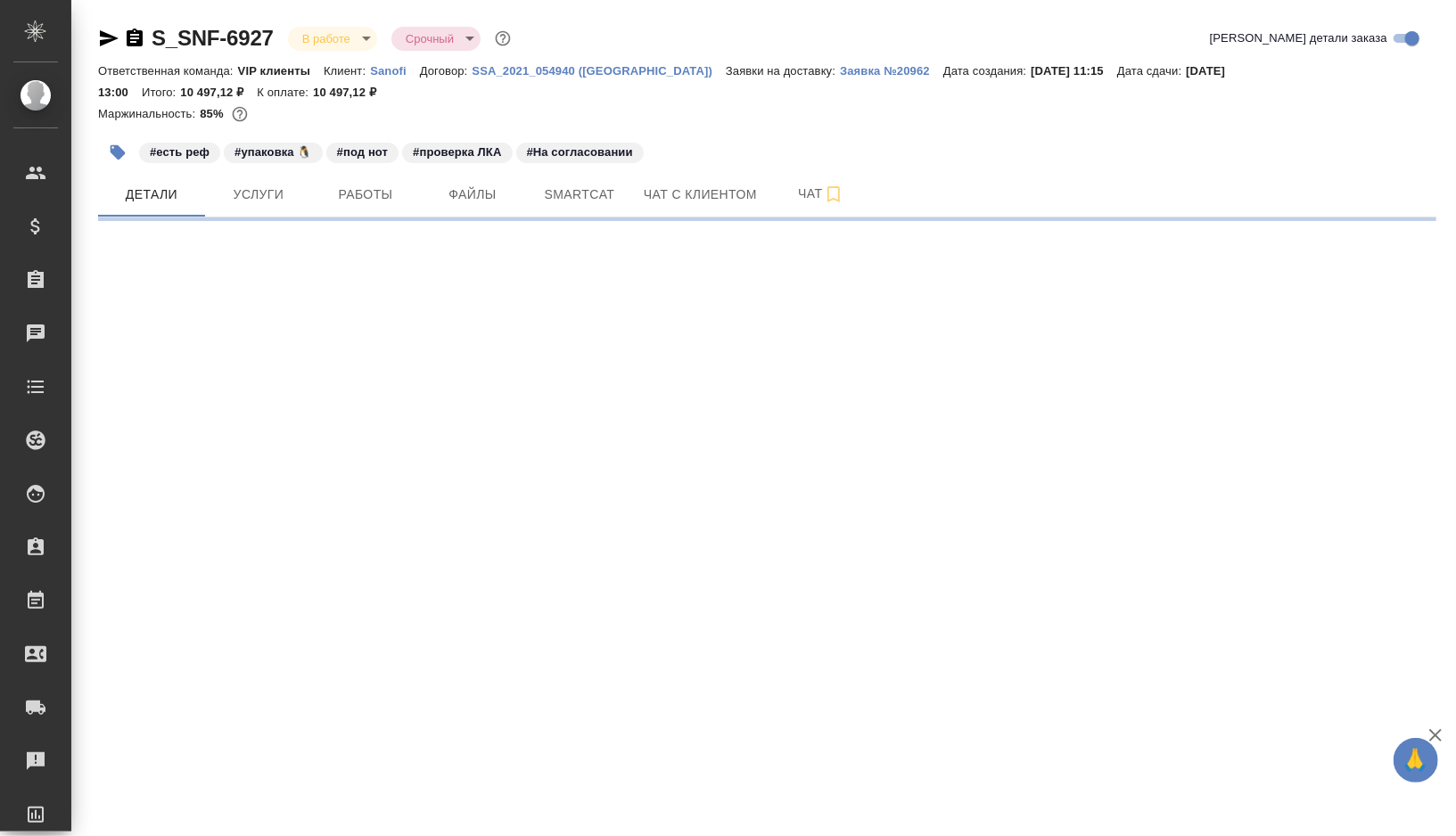
select select "RU"
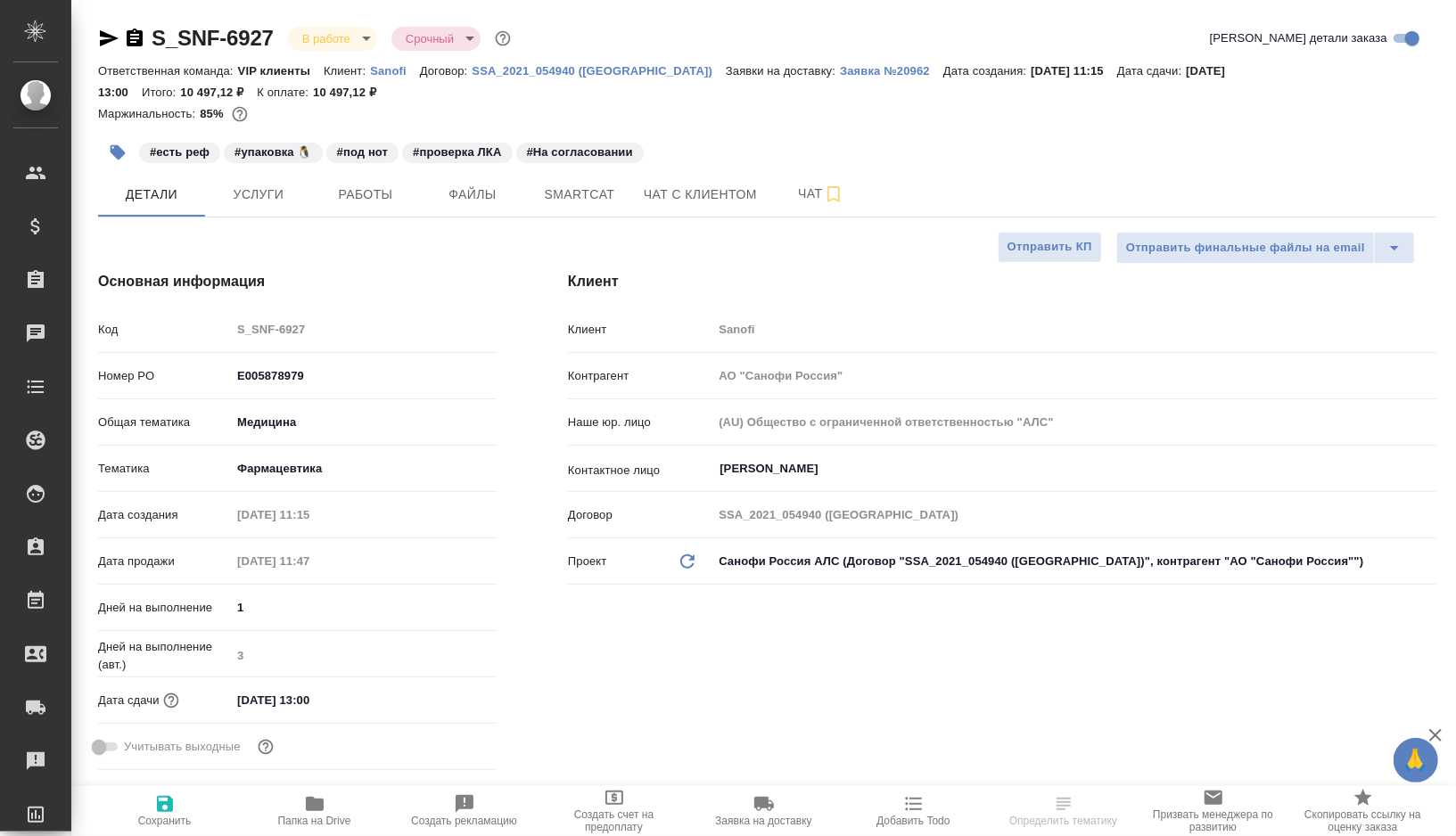
type textarea "x"
click at [367, 215] on button "Работы" at bounding box center [365, 194] width 107 height 44
type textarea "x"
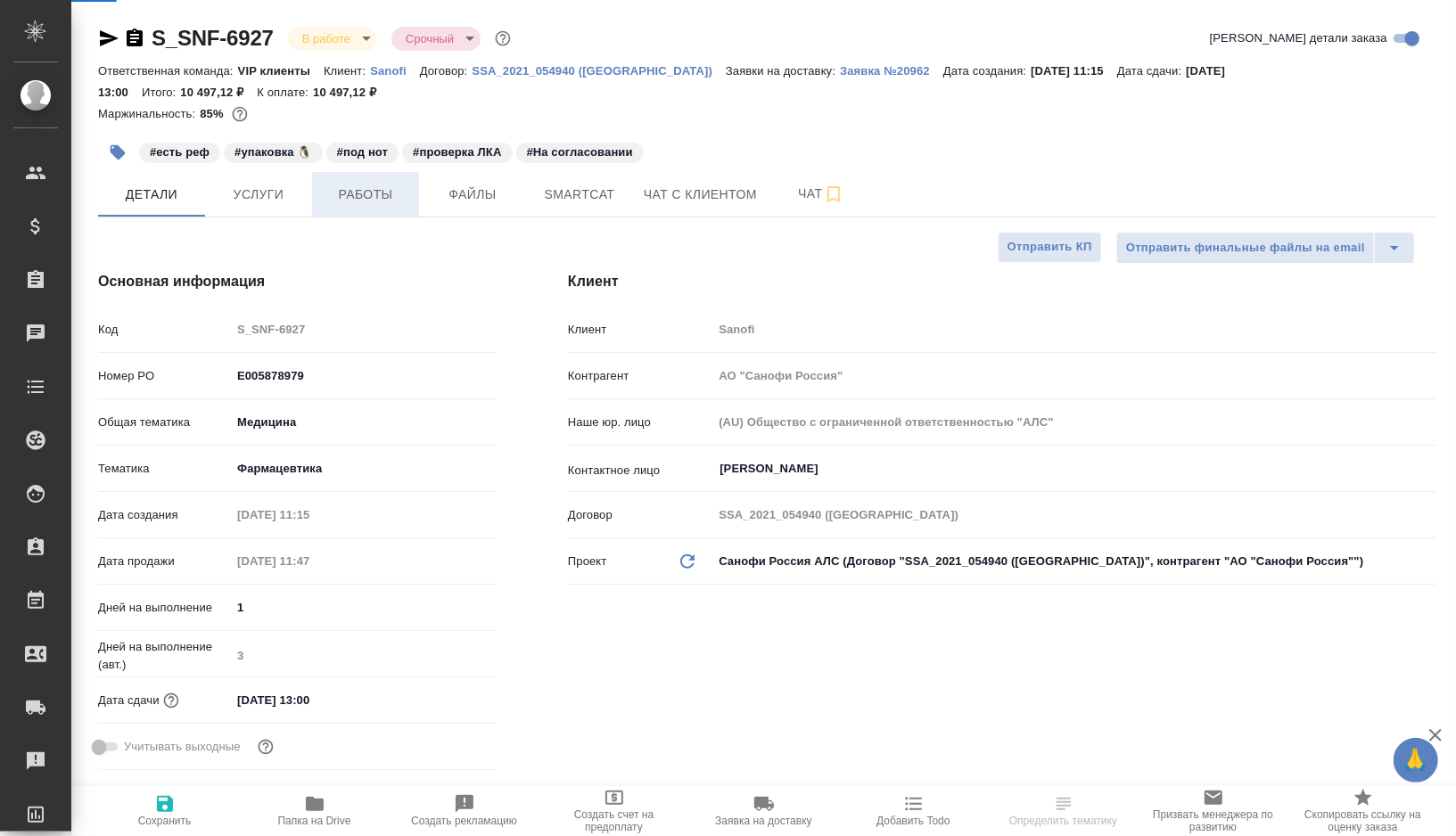
type textarea "x"
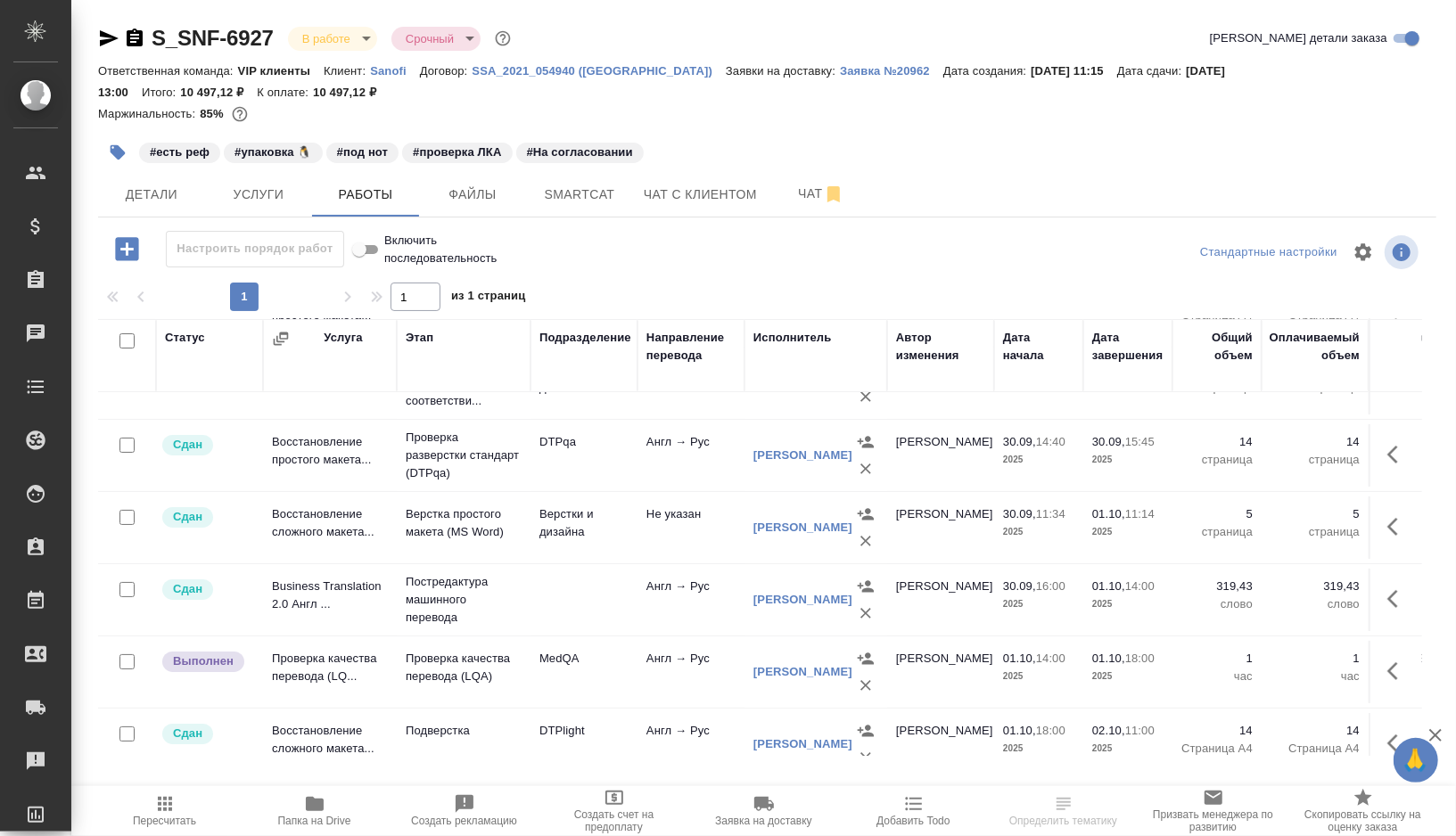
scroll to position [281, 0]
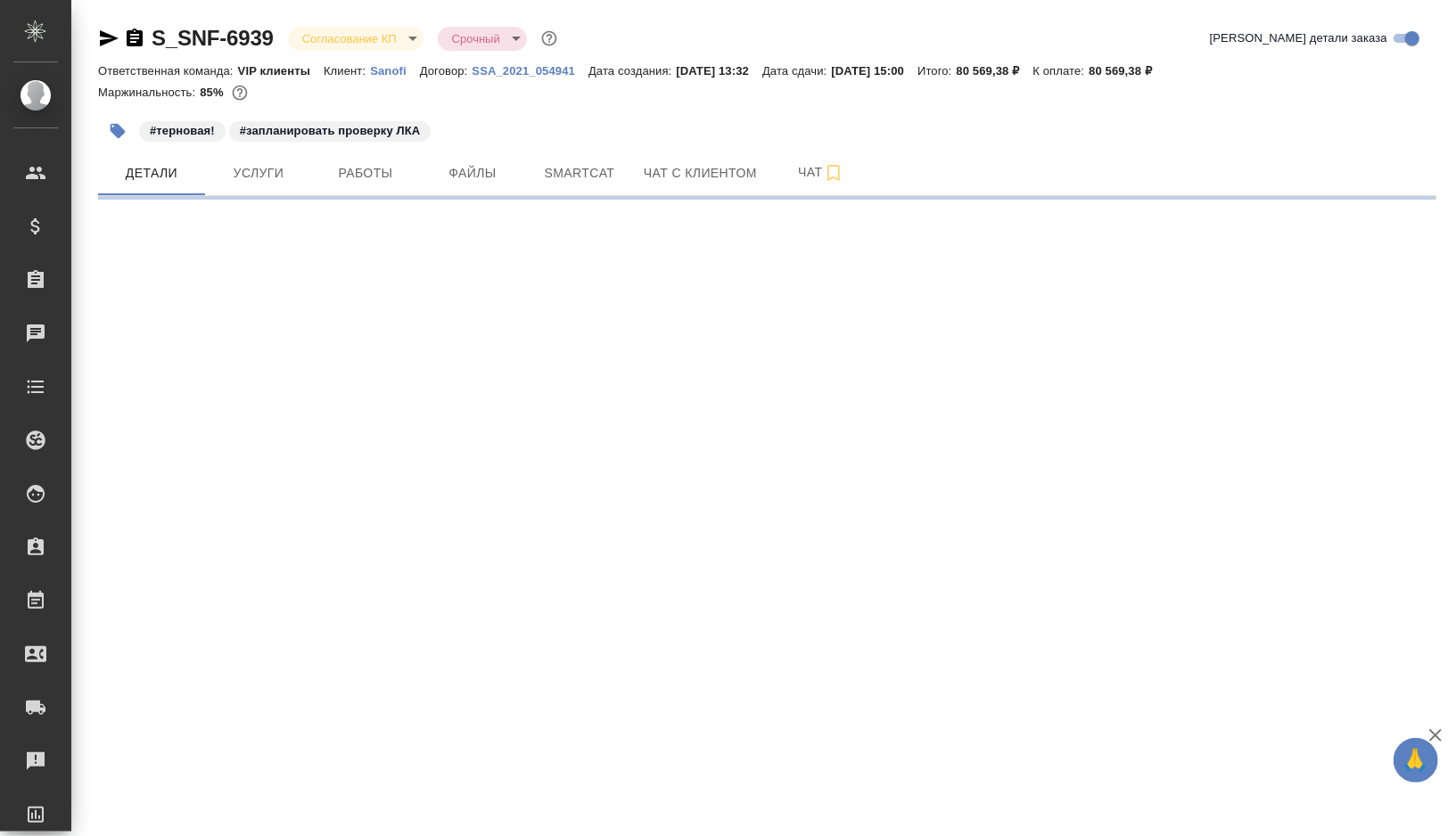
select select "RU"
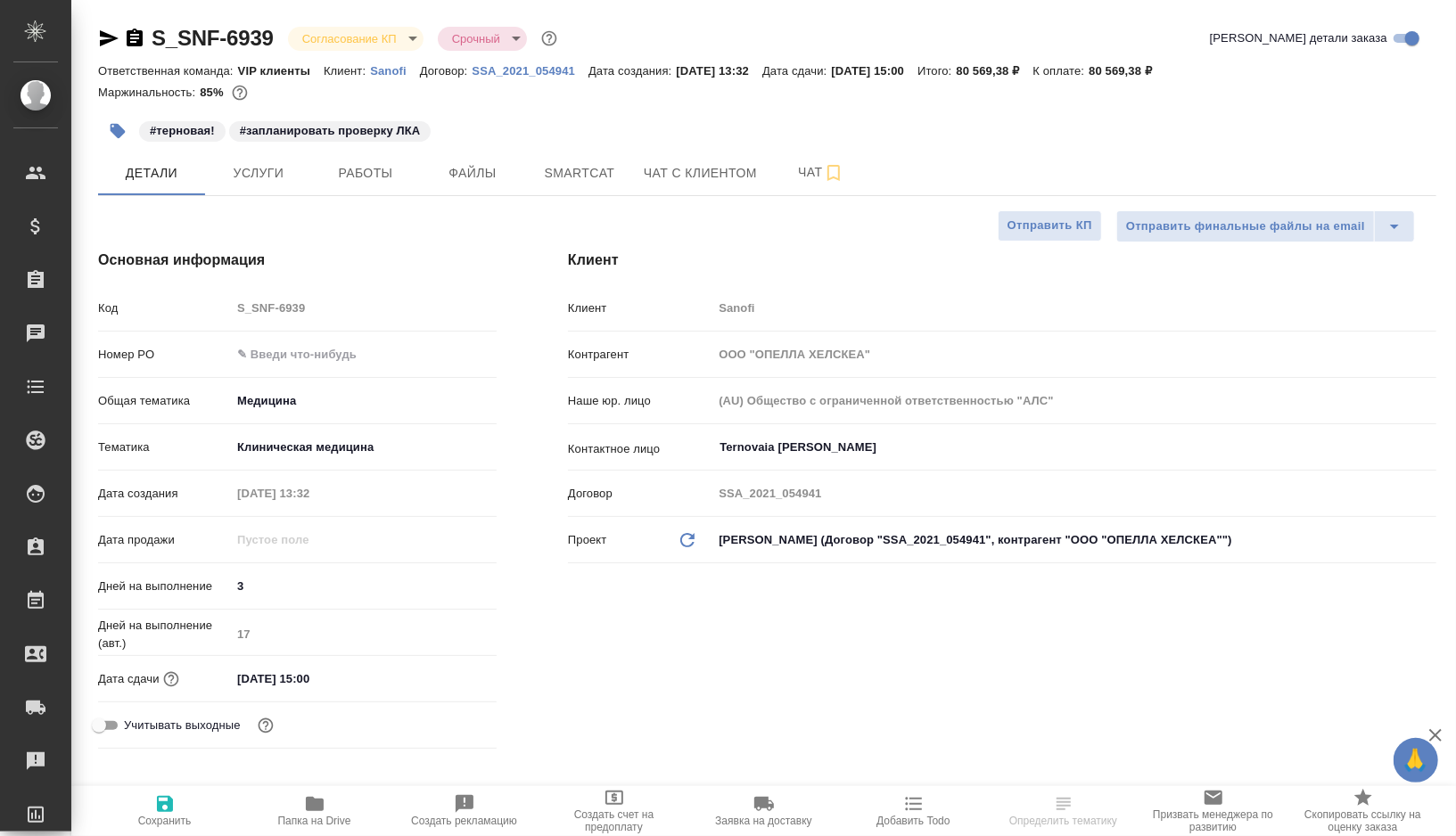
type textarea "x"
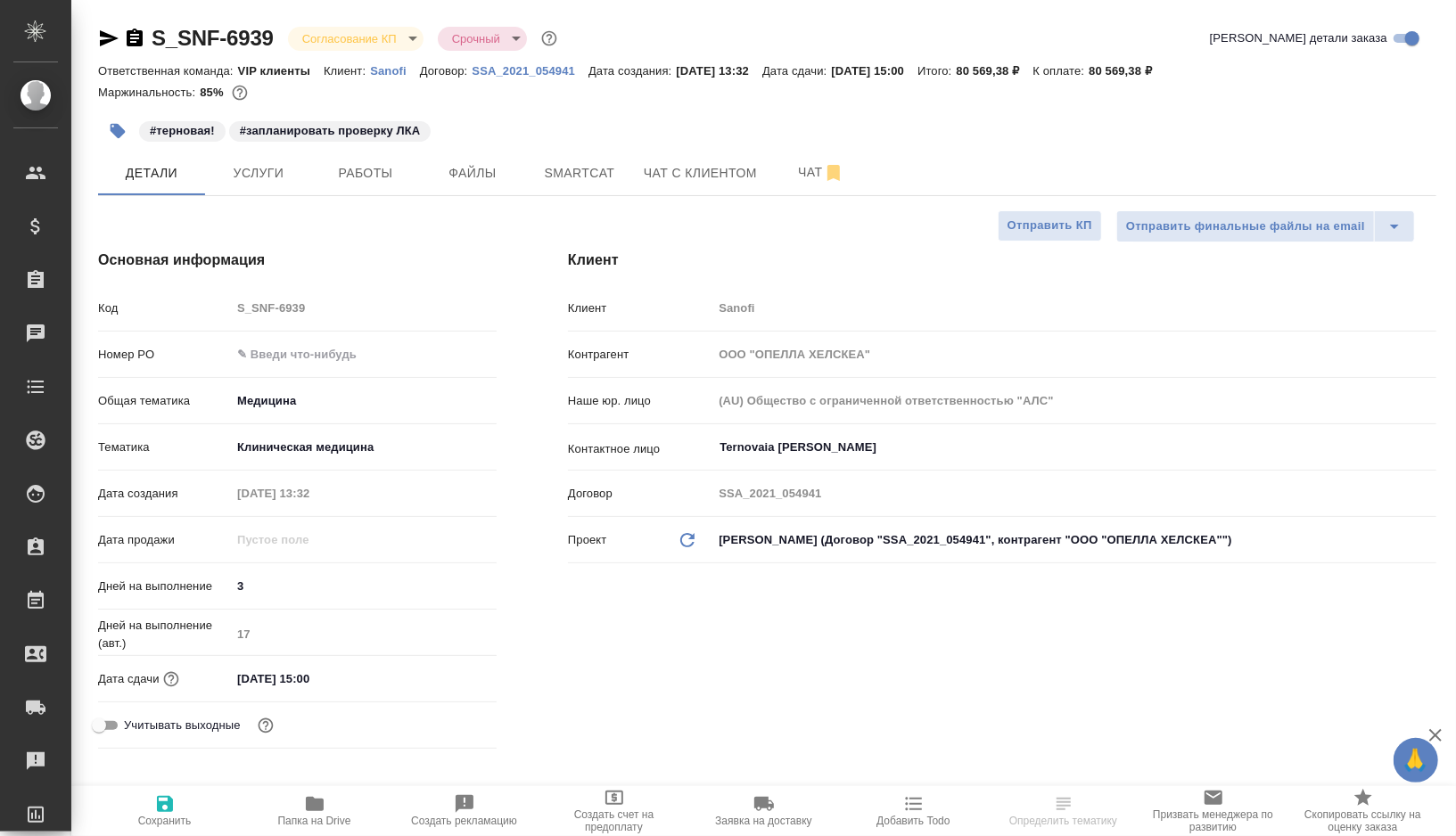
type textarea "x"
click at [369, 157] on button "Работы" at bounding box center [365, 173] width 107 height 44
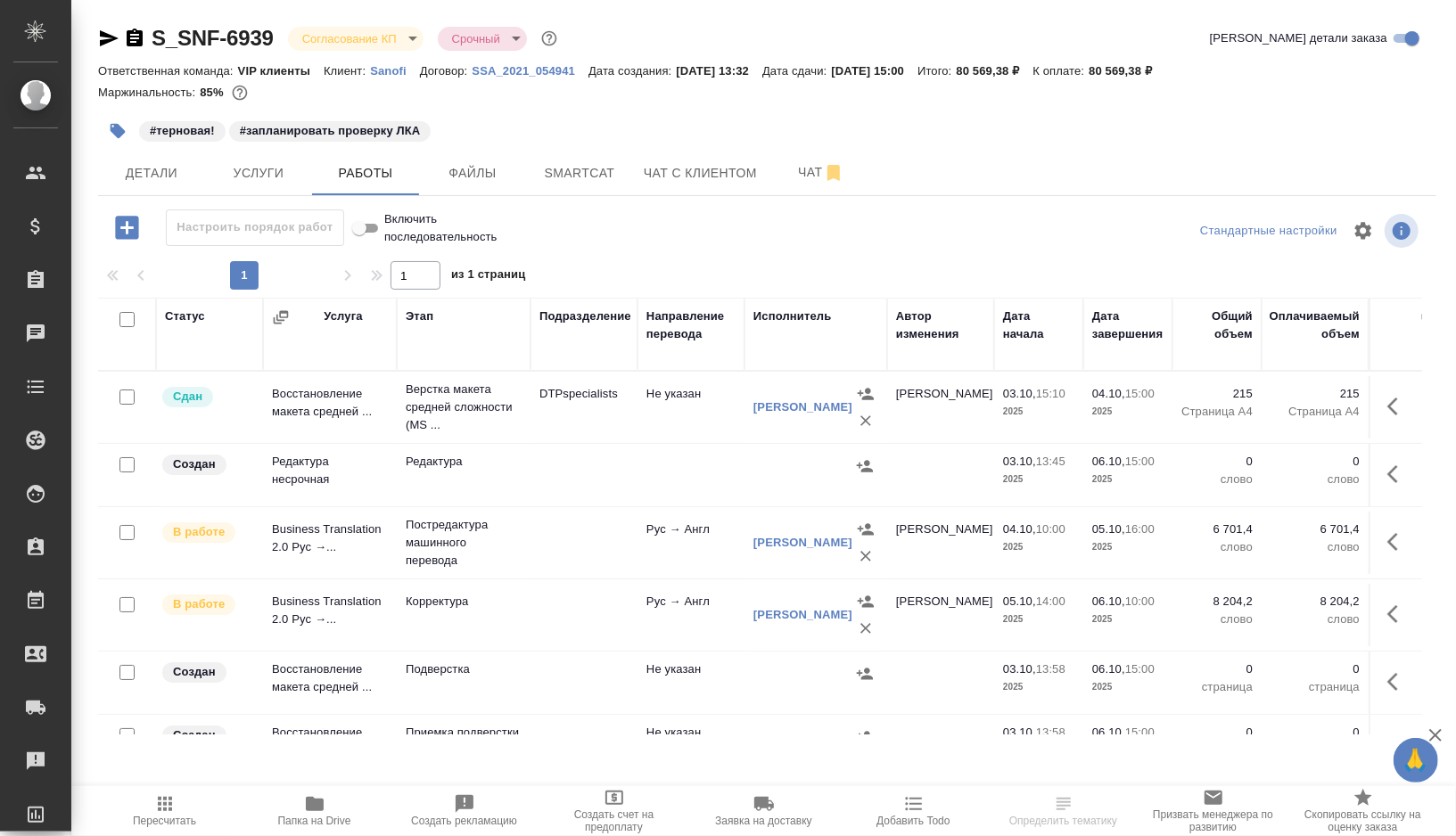
click at [124, 463] on input "checkbox" at bounding box center [128, 465] width 15 height 15
checkbox input "true"
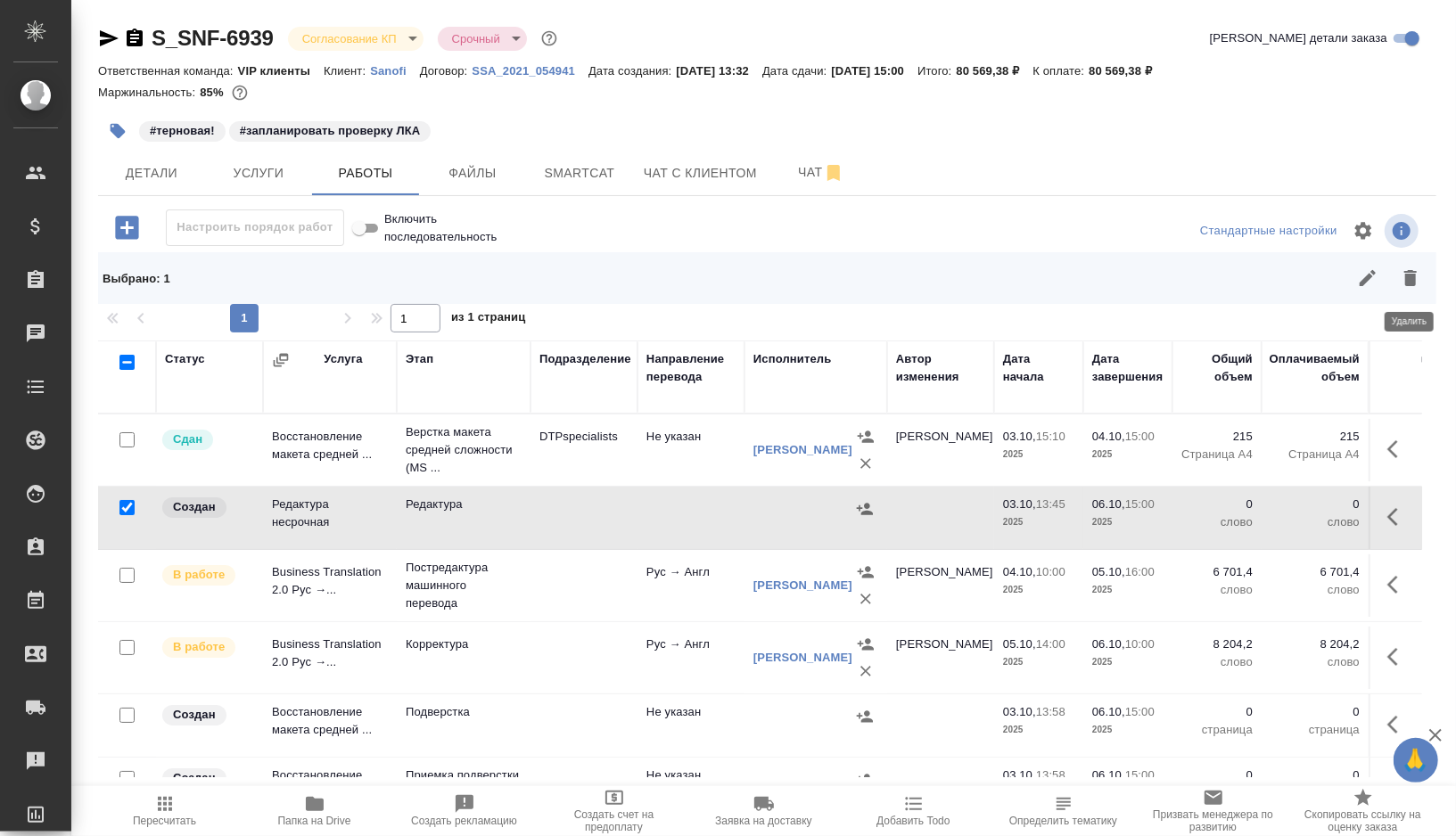
click at [1416, 266] on button "button" at bounding box center [1411, 278] width 43 height 43
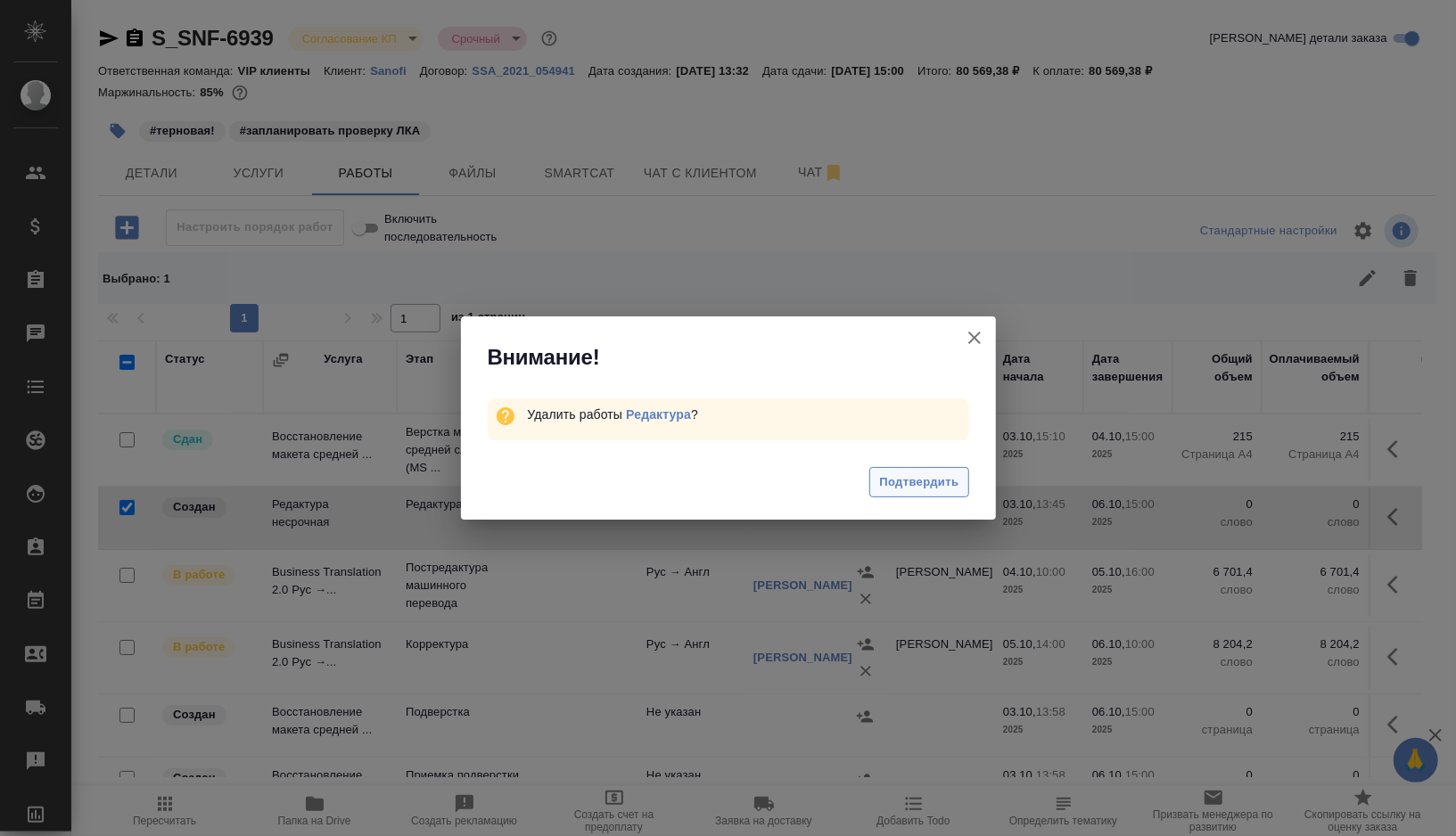
click at [892, 491] on span "Подтвердить" at bounding box center [918, 482] width 79 height 20
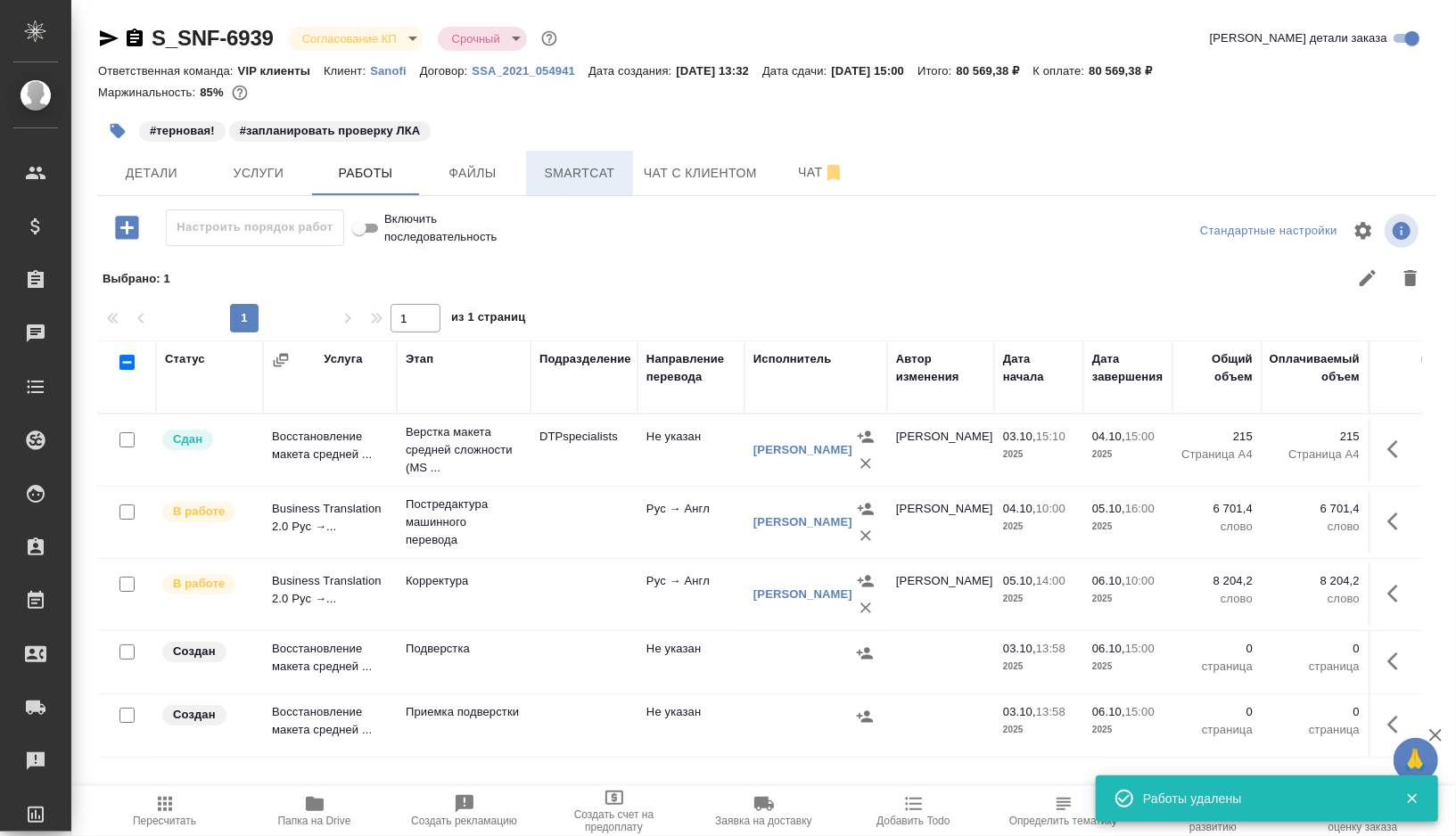
click at [598, 177] on span "Smartcat" at bounding box center [579, 173] width 86 height 22
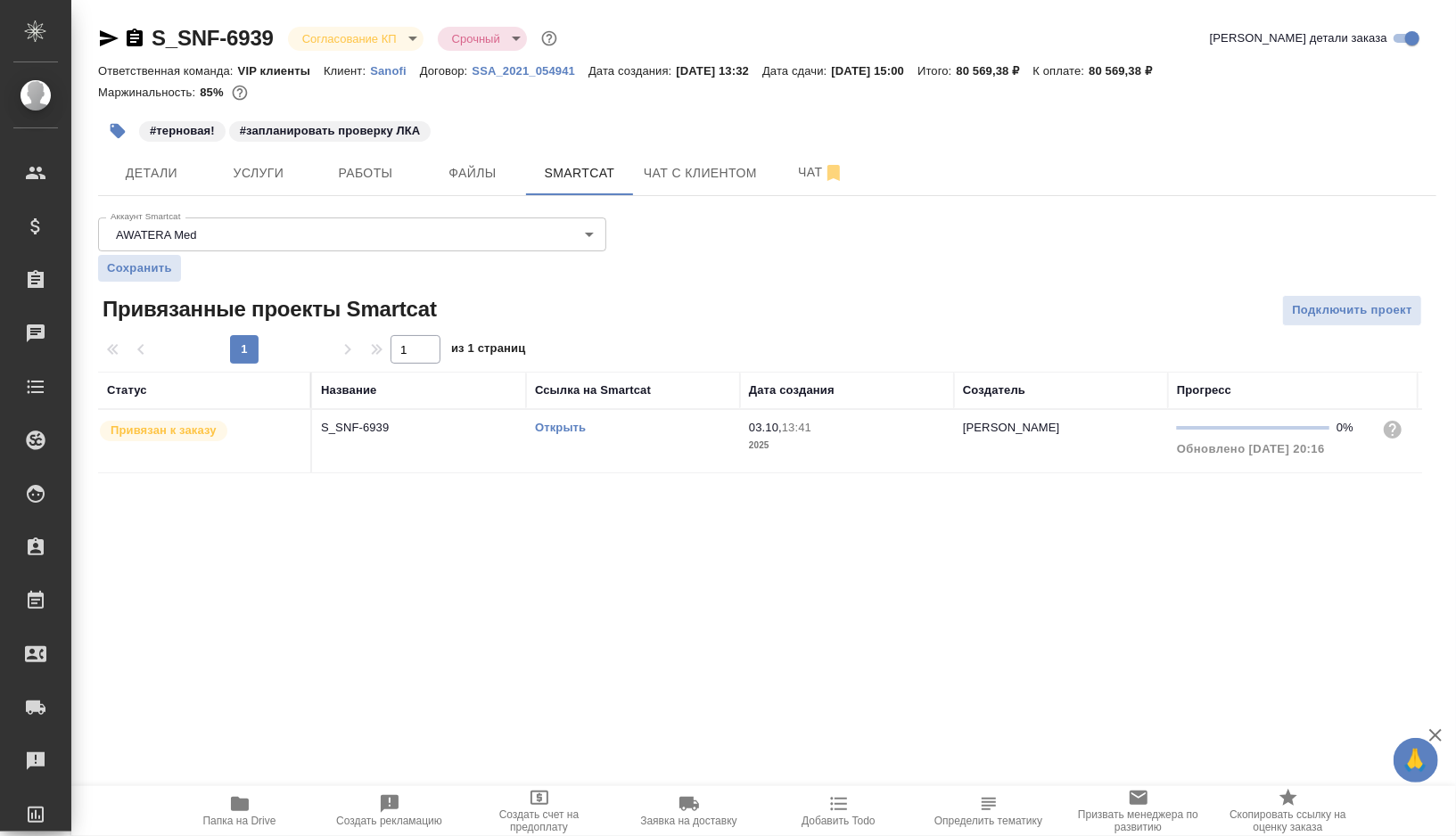
click at [564, 426] on link "Открыть" at bounding box center [560, 427] width 51 height 14
click at [357, 184] on span "Работы" at bounding box center [365, 173] width 86 height 22
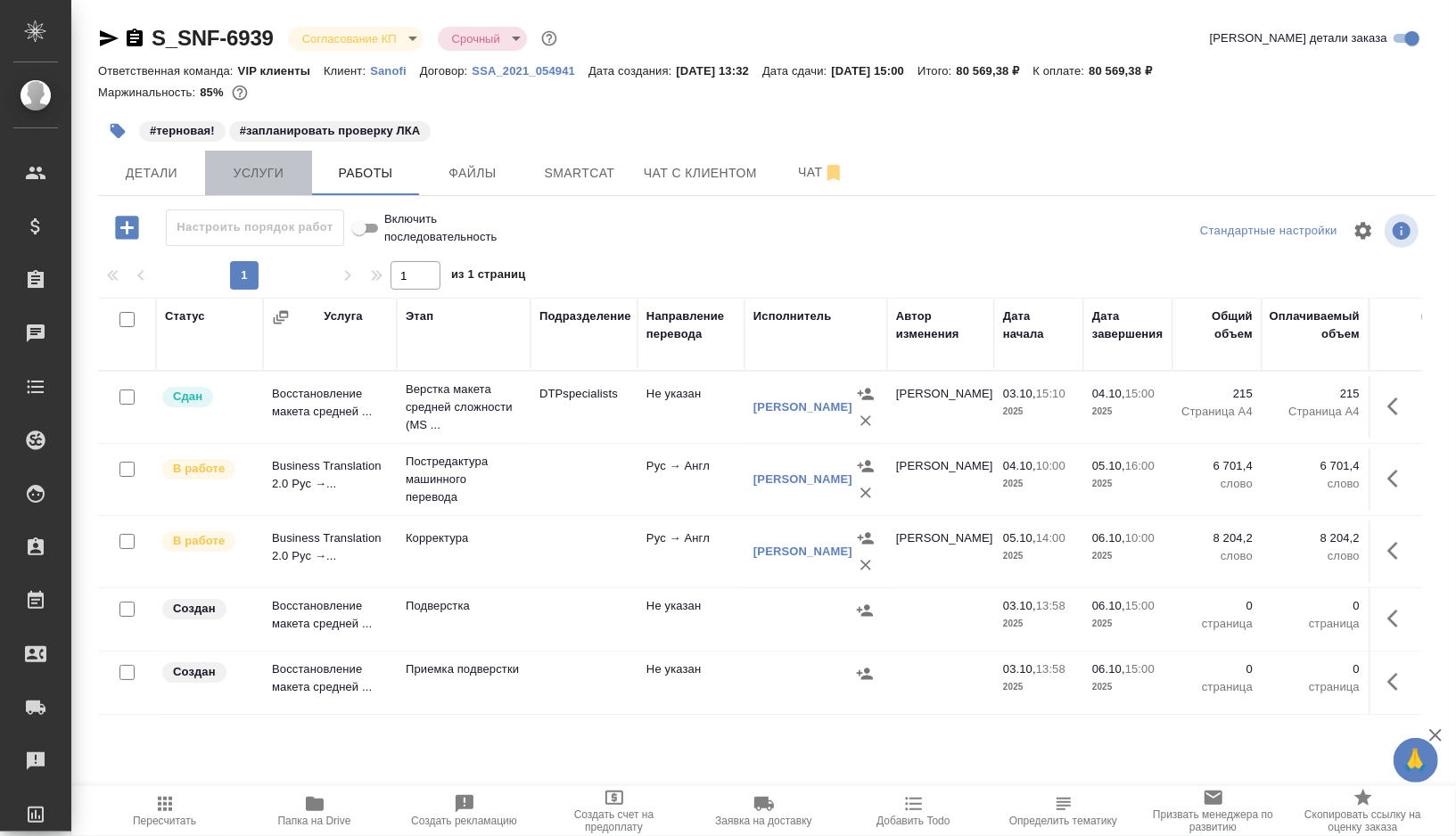
click at [226, 180] on span "Услуги" at bounding box center [258, 173] width 86 height 22
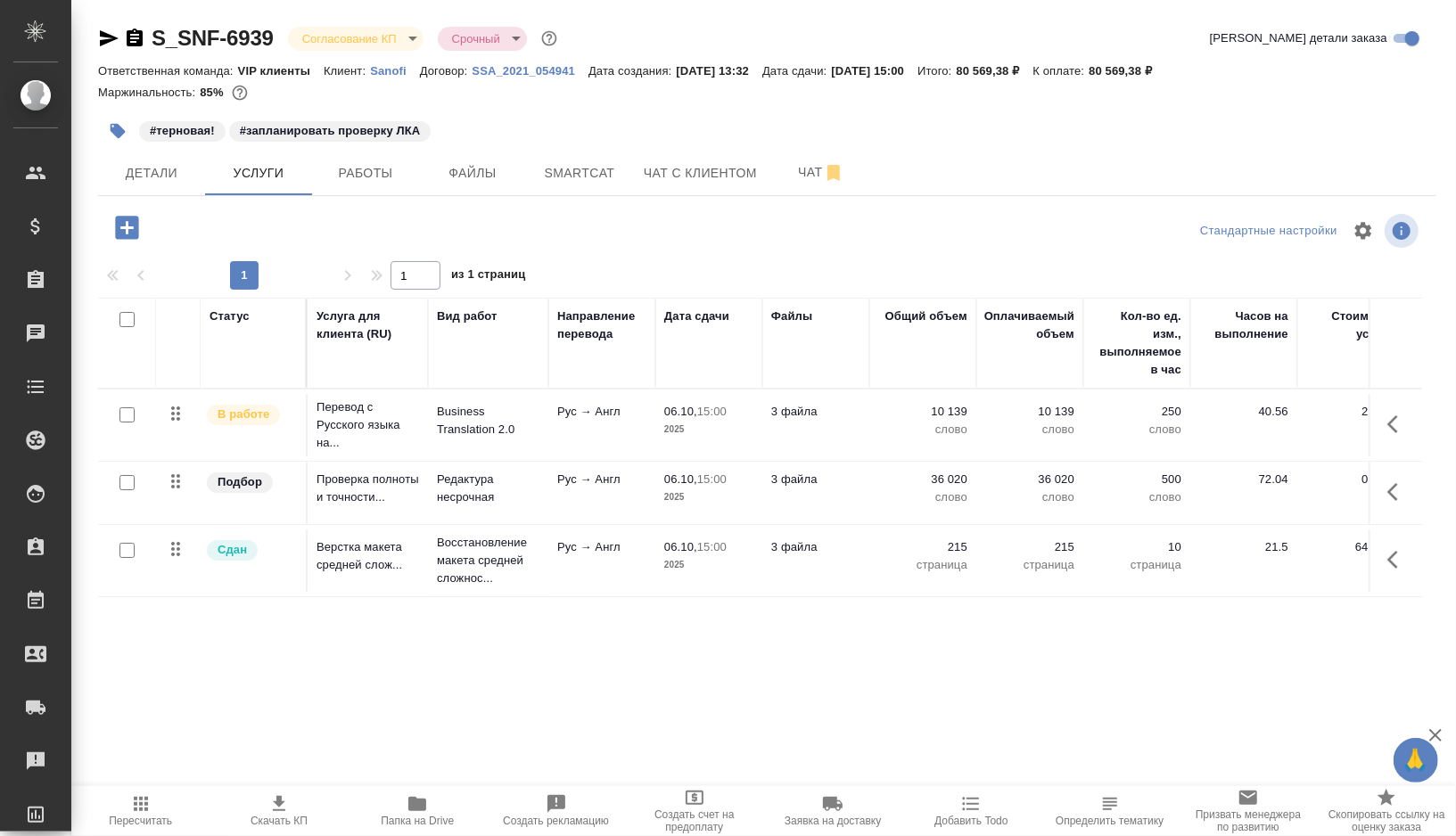
click at [131, 233] on icon "button" at bounding box center [127, 227] width 23 height 23
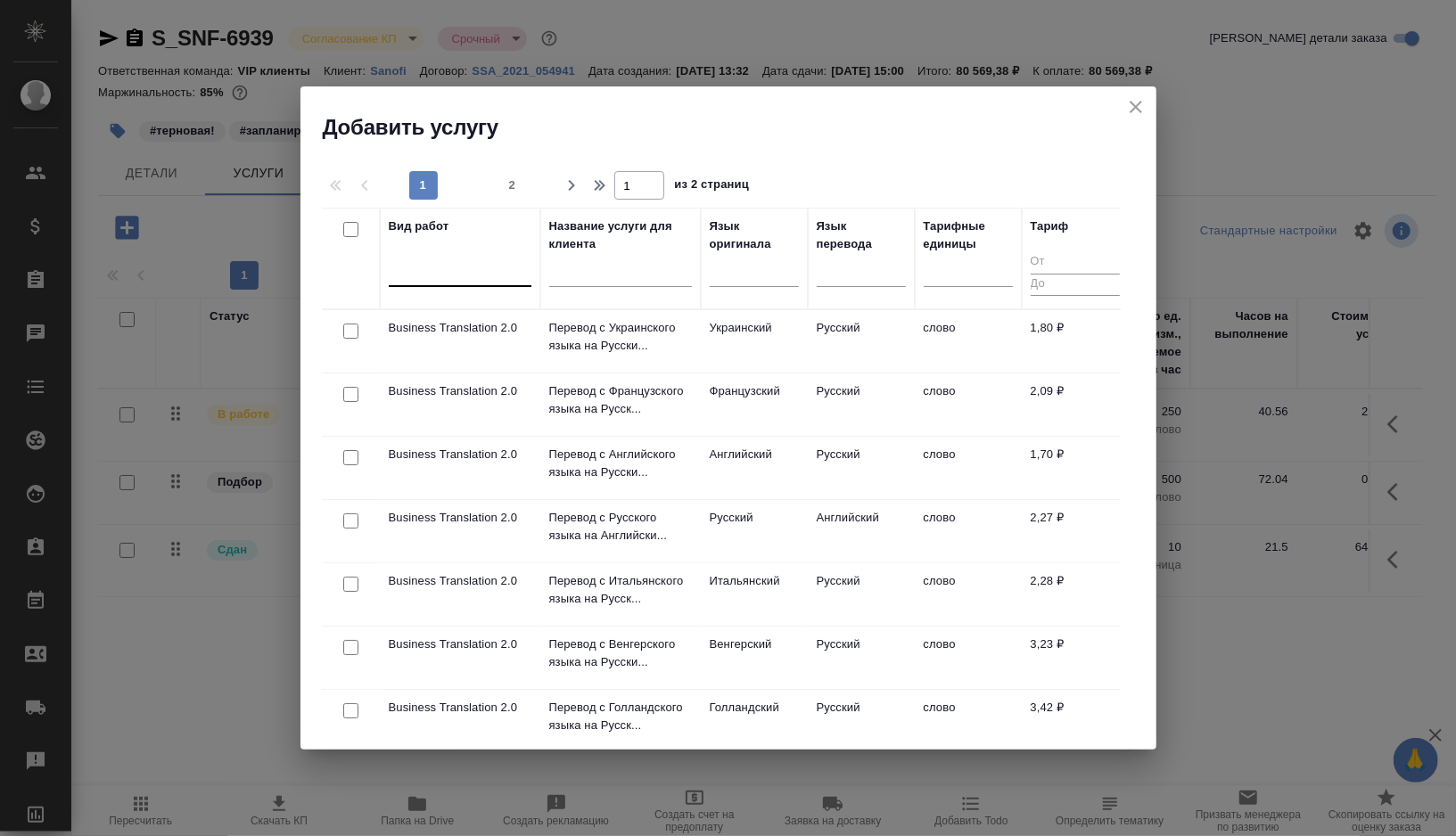
click at [437, 274] on div at bounding box center [460, 269] width 143 height 26
type input "проверка кач"
click at [429, 332] on div "Проверка качества перевода (LQA)" at bounding box center [522, 326] width 268 height 32
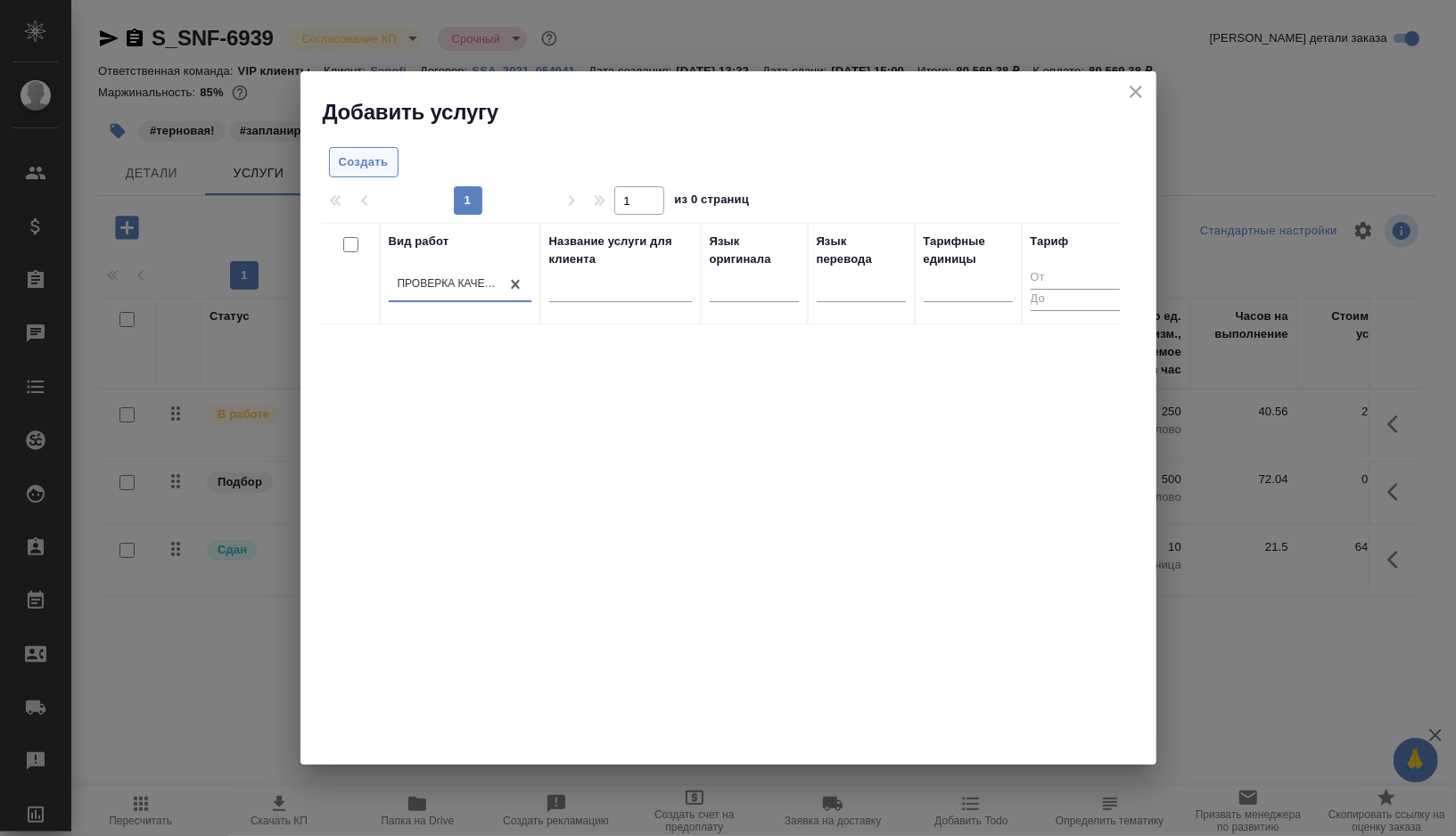
click at [366, 175] on button "Создать" at bounding box center [364, 162] width 70 height 31
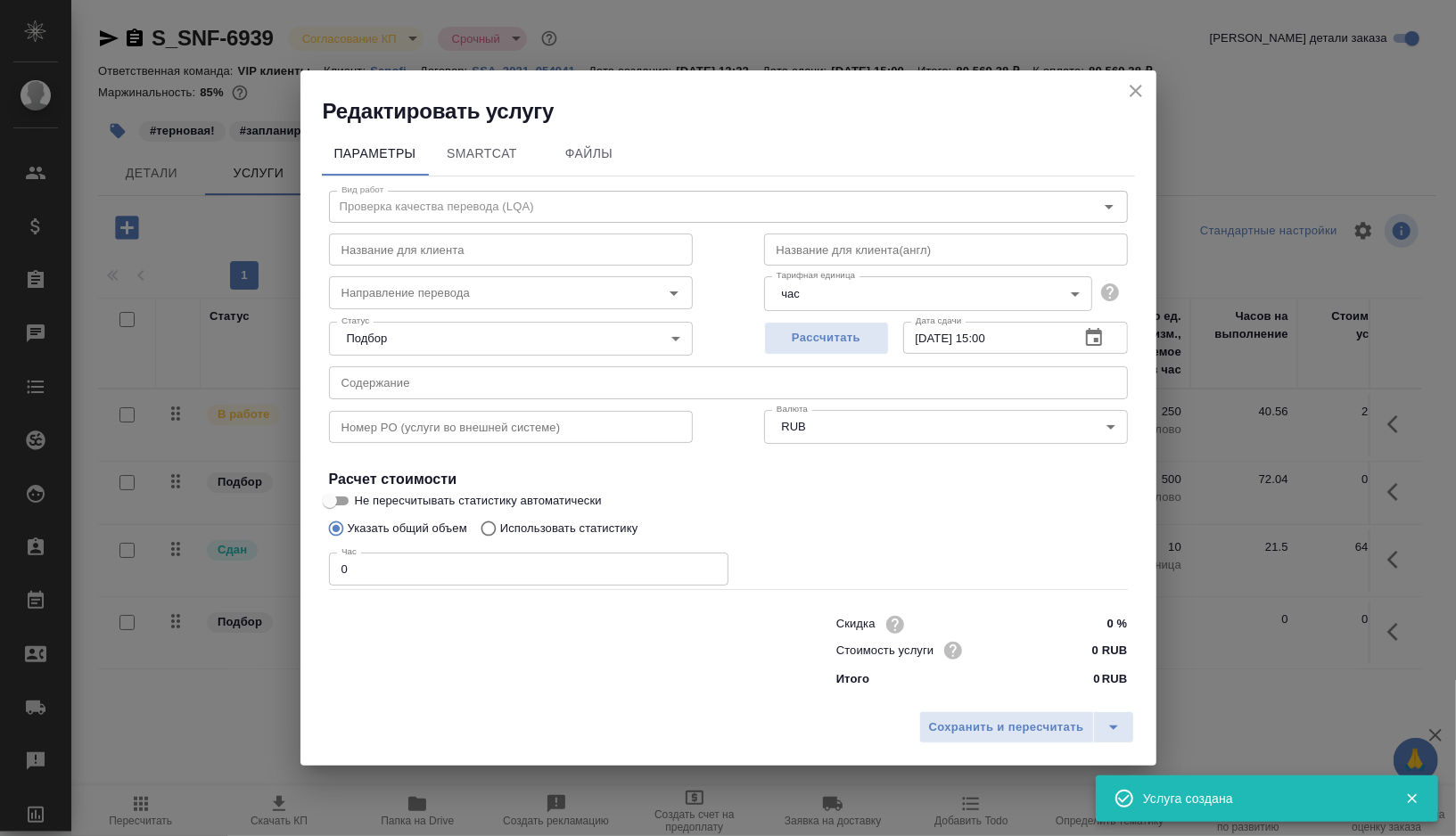
click at [1141, 92] on icon "close" at bounding box center [1136, 91] width 21 height 21
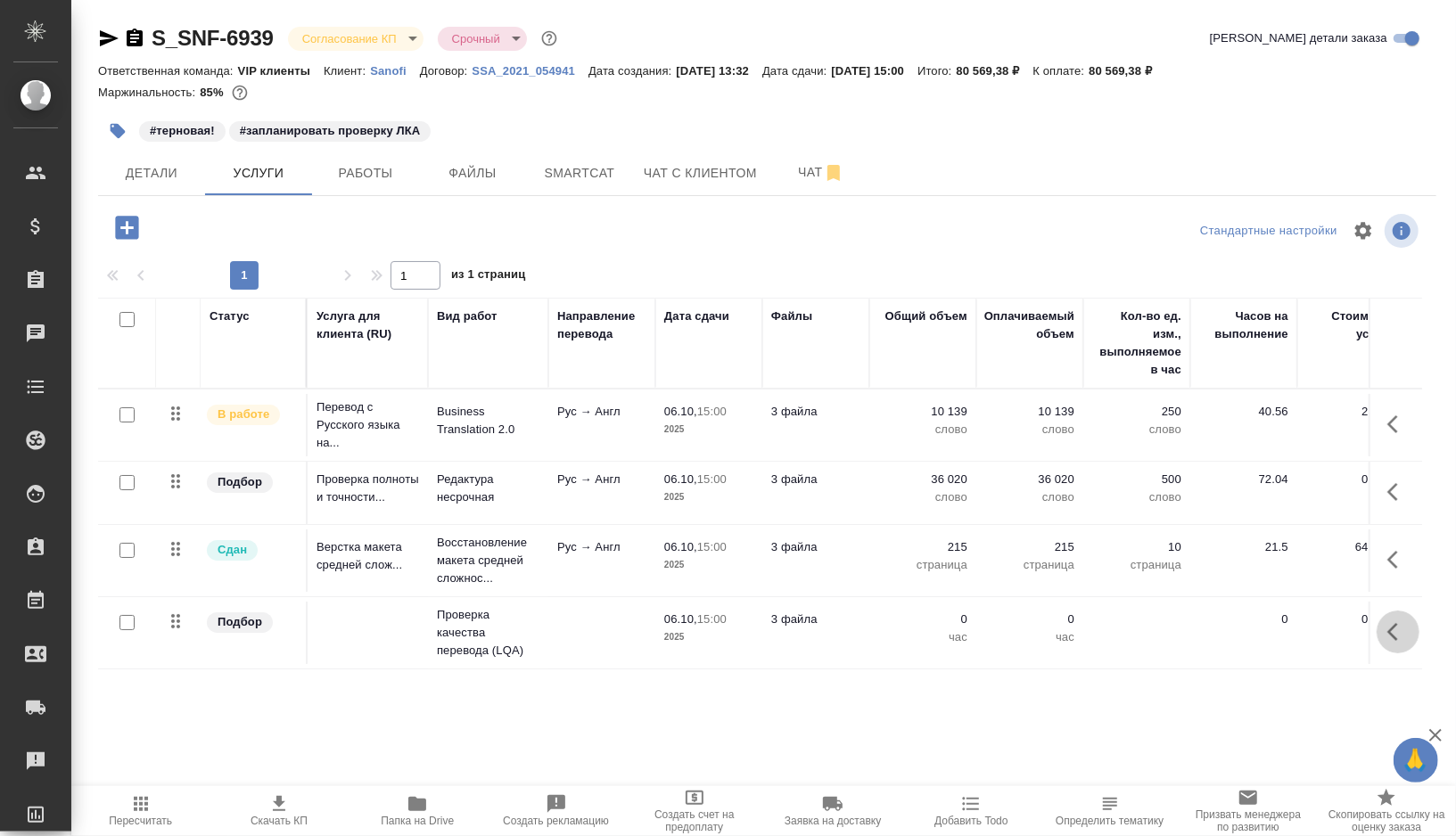
click at [1398, 643] on icon "button" at bounding box center [1398, 632] width 21 height 21
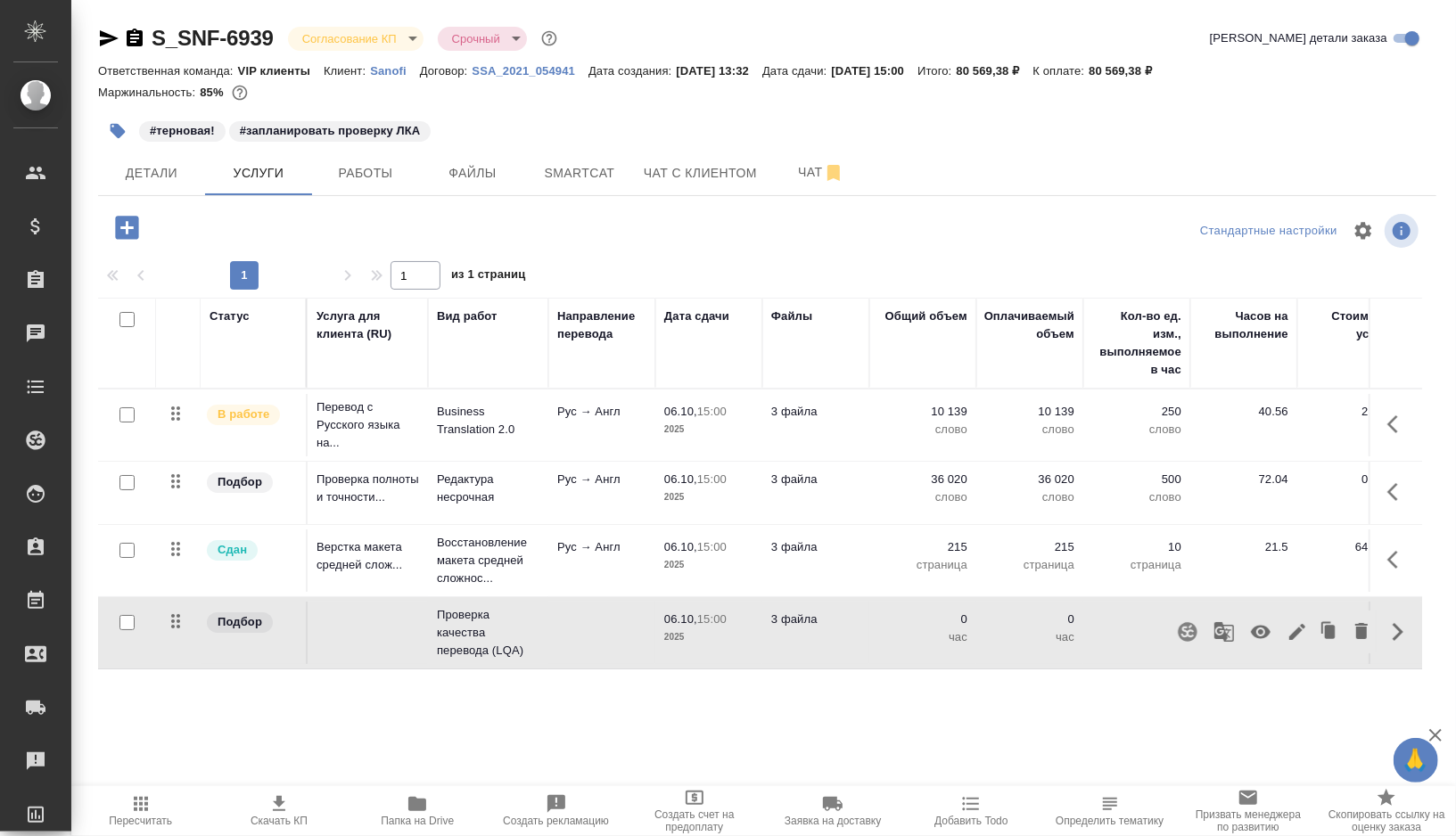
click at [1264, 639] on icon "button" at bounding box center [1261, 632] width 19 height 14
click at [377, 160] on button "Работы" at bounding box center [365, 173] width 107 height 44
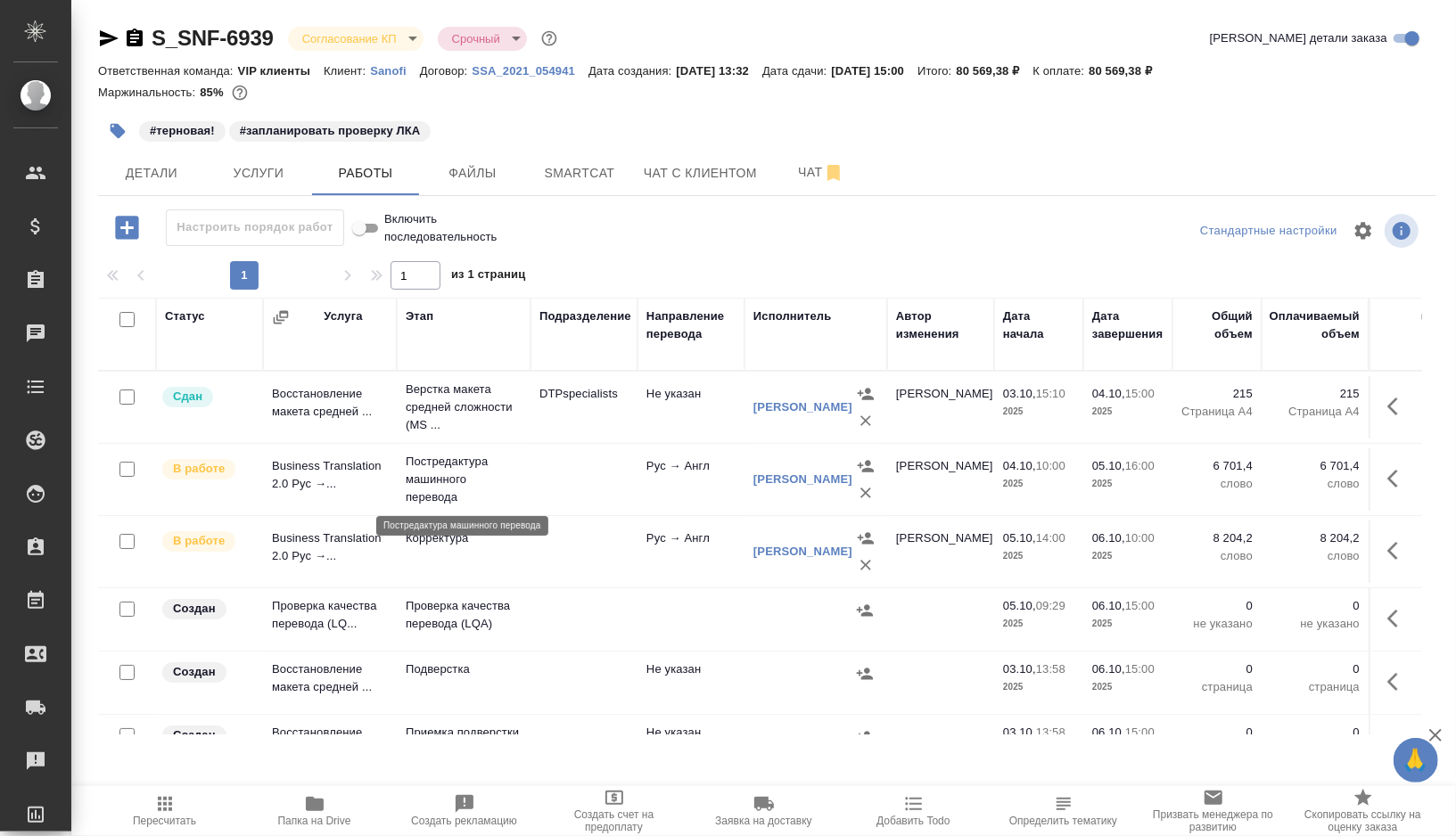
scroll to position [41, 0]
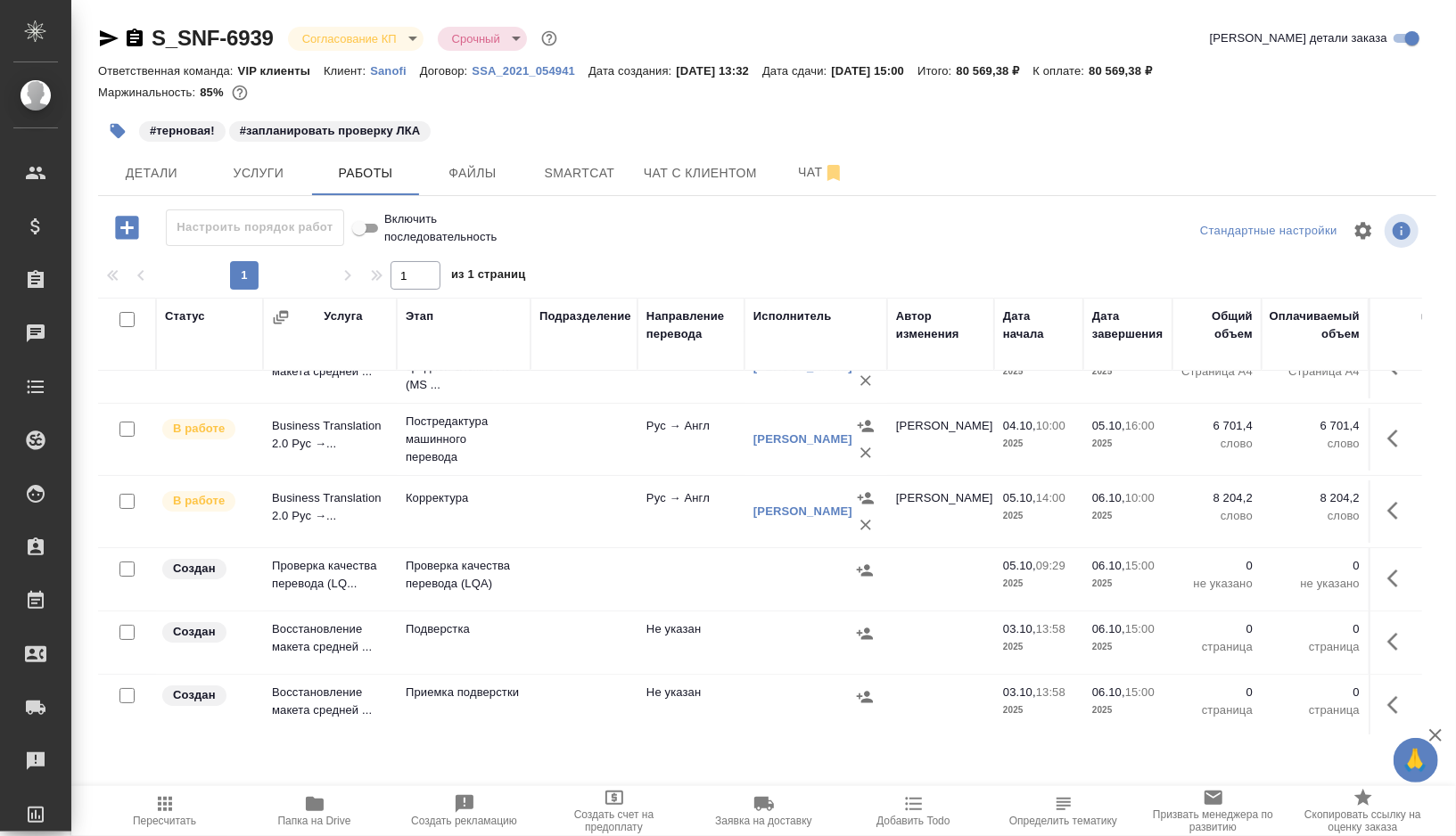
click at [634, 578] on td at bounding box center [584, 579] width 107 height 63
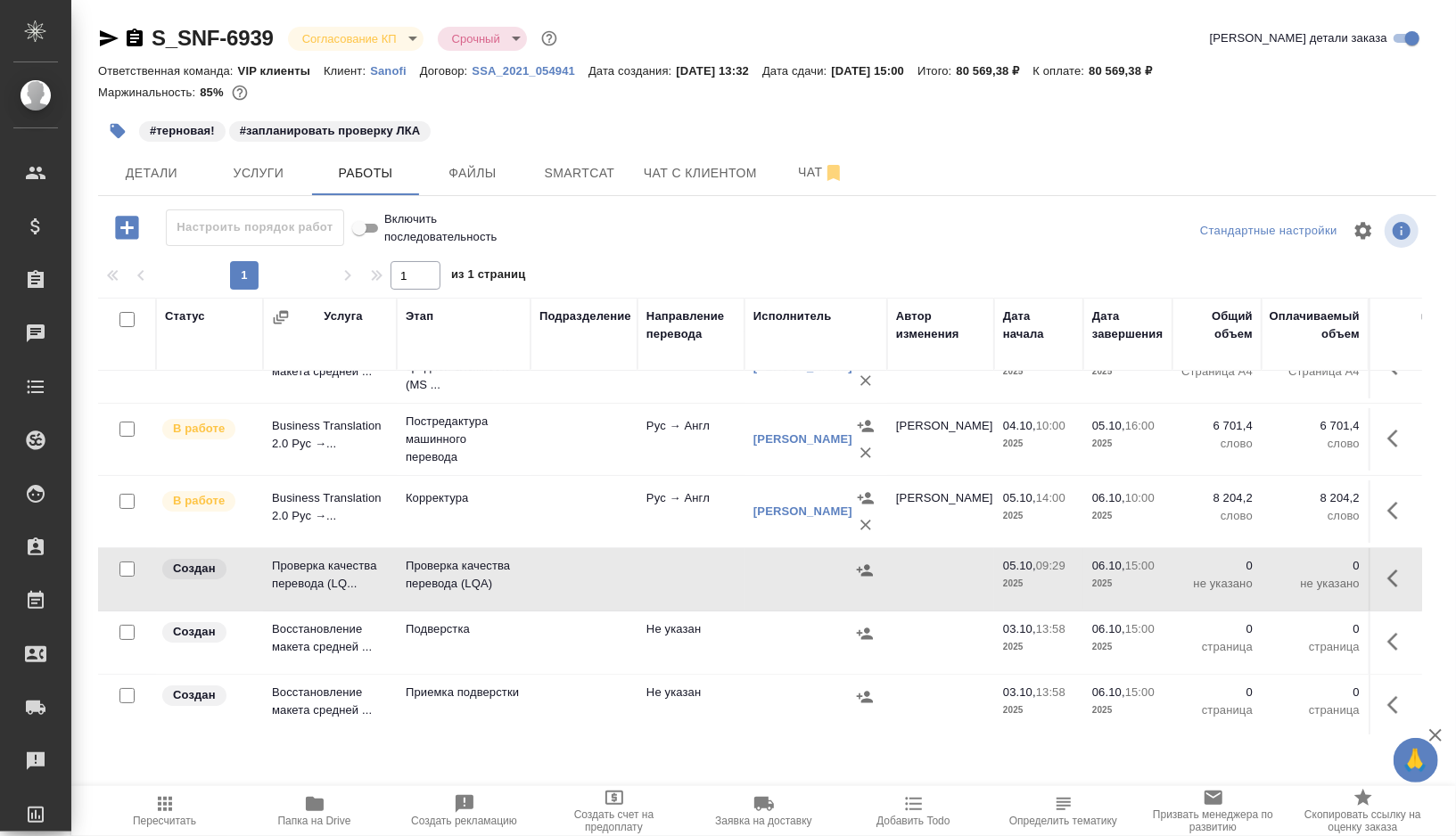
click at [634, 578] on td at bounding box center [584, 579] width 107 height 63
click at [536, 510] on td at bounding box center [584, 511] width 107 height 63
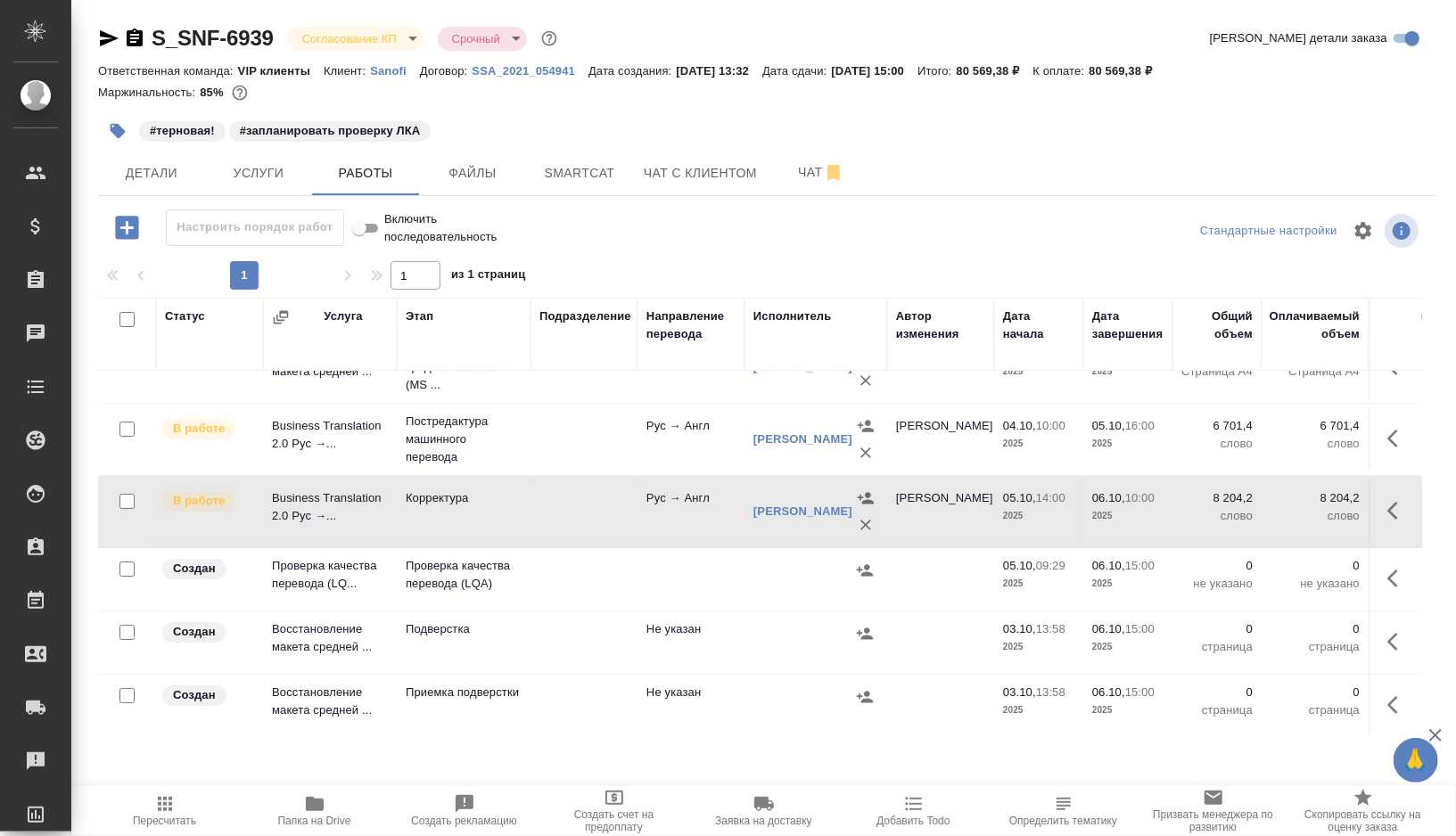
click at [536, 510] on td at bounding box center [584, 511] width 107 height 63
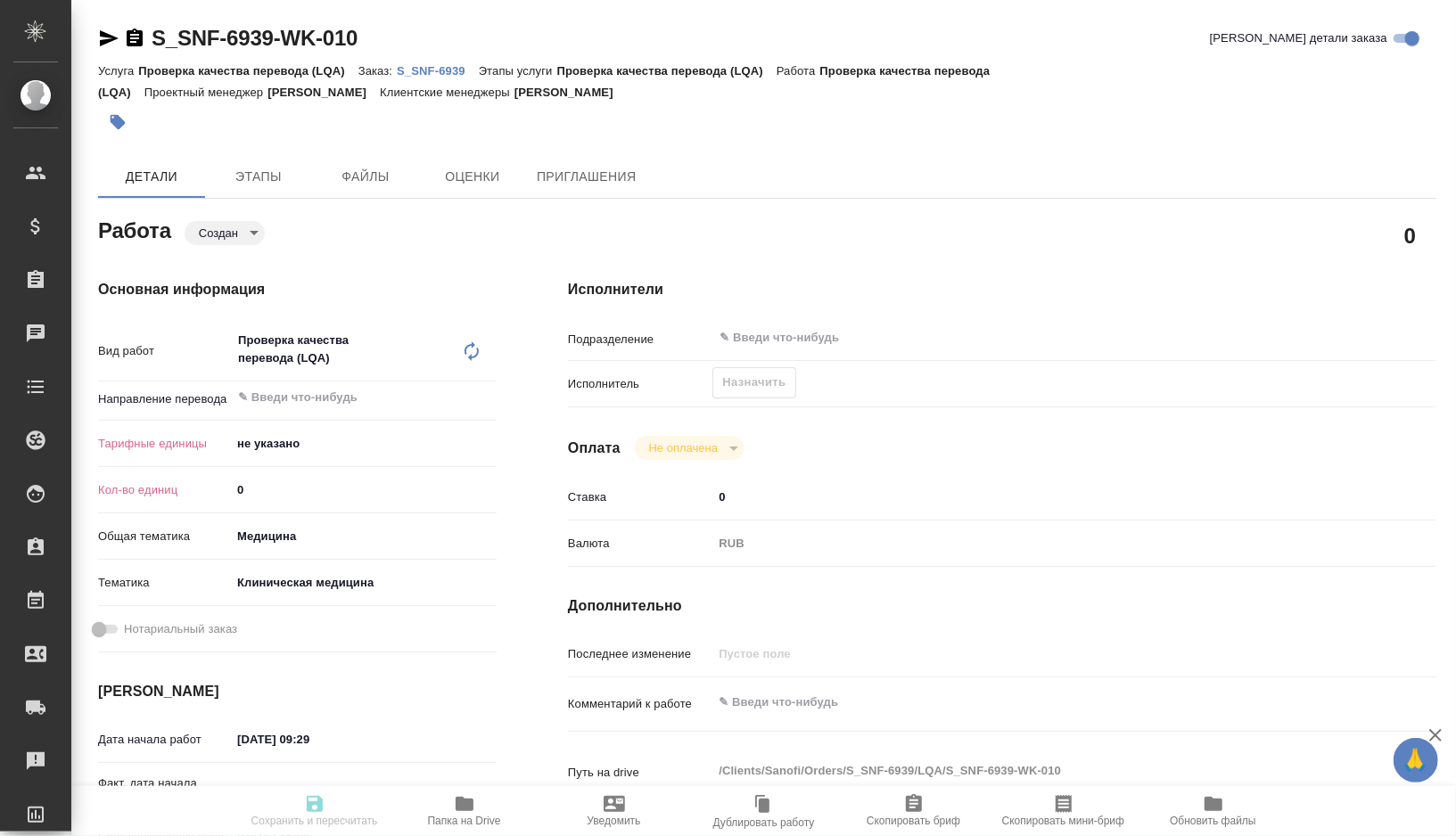
type textarea "x"
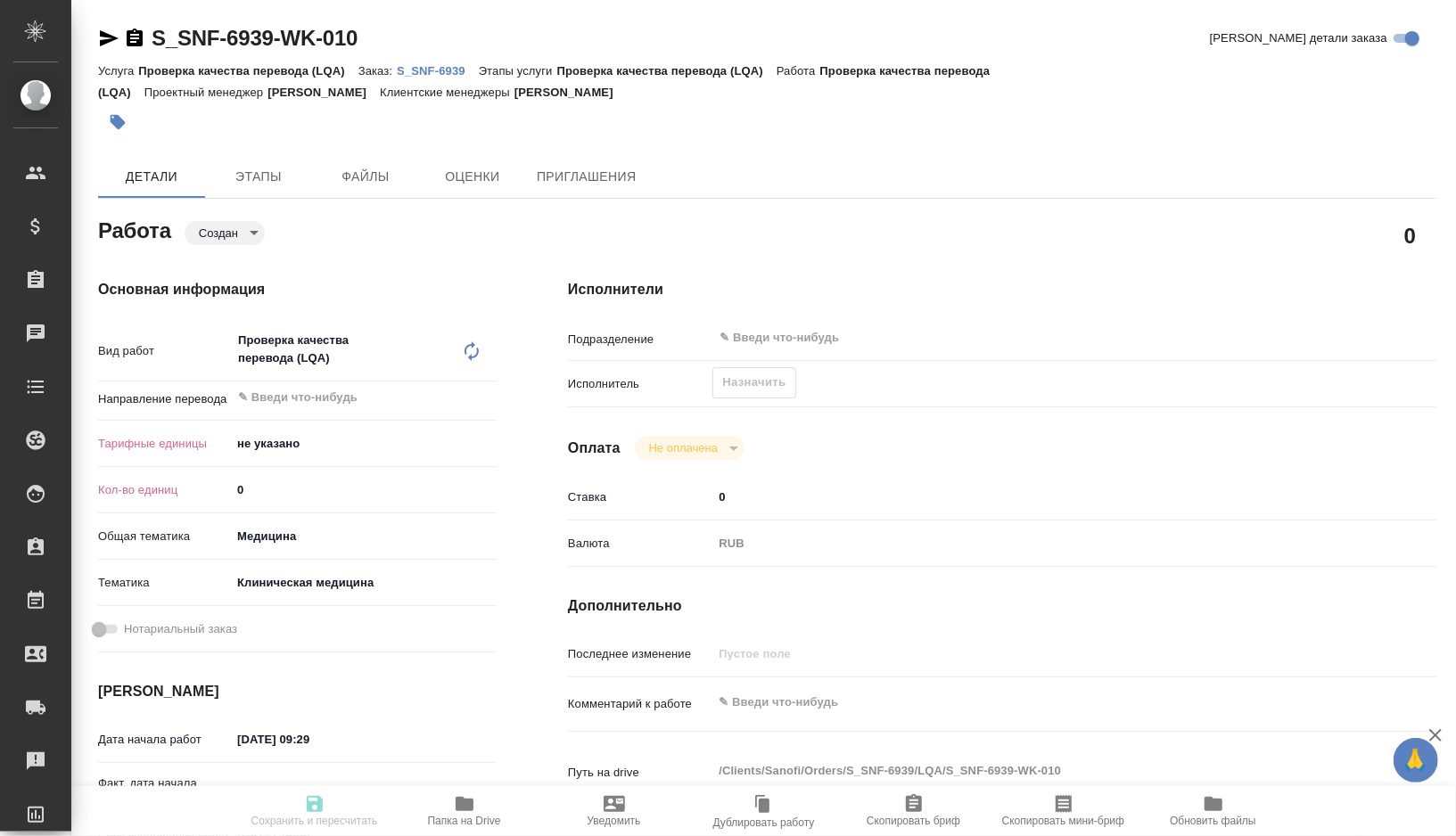
type textarea "x"
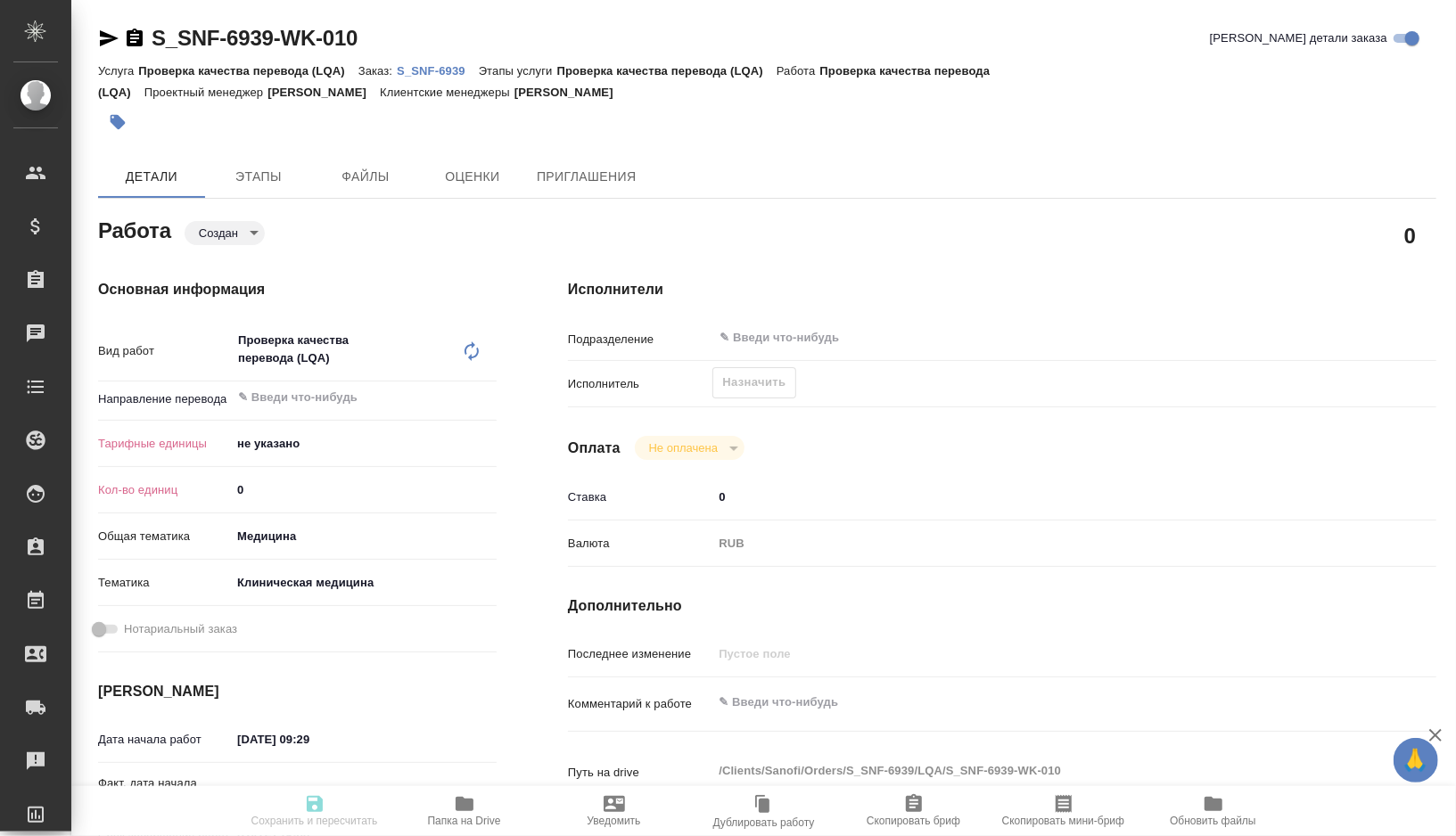
type textarea "x"
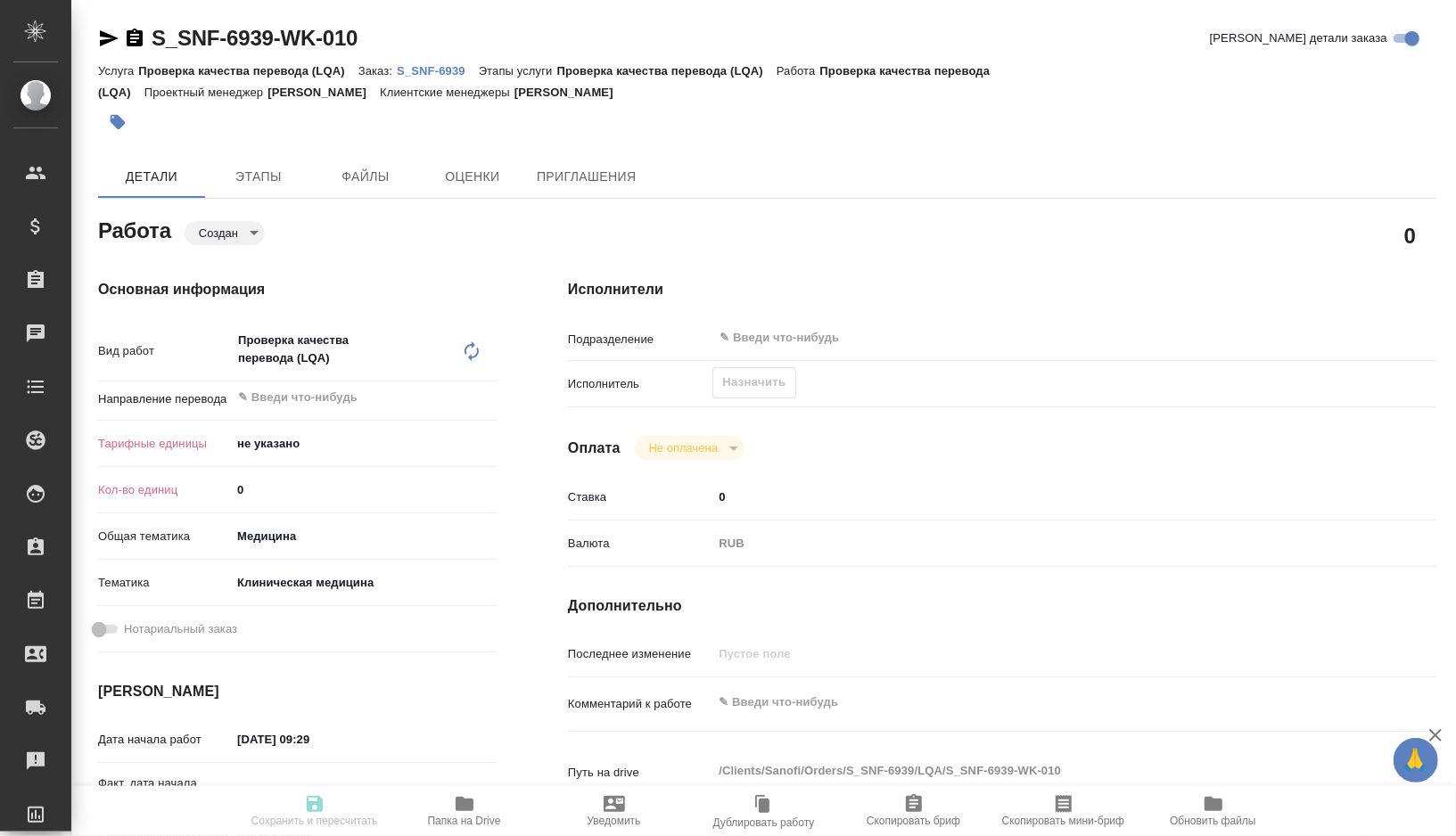
type textarea "x"
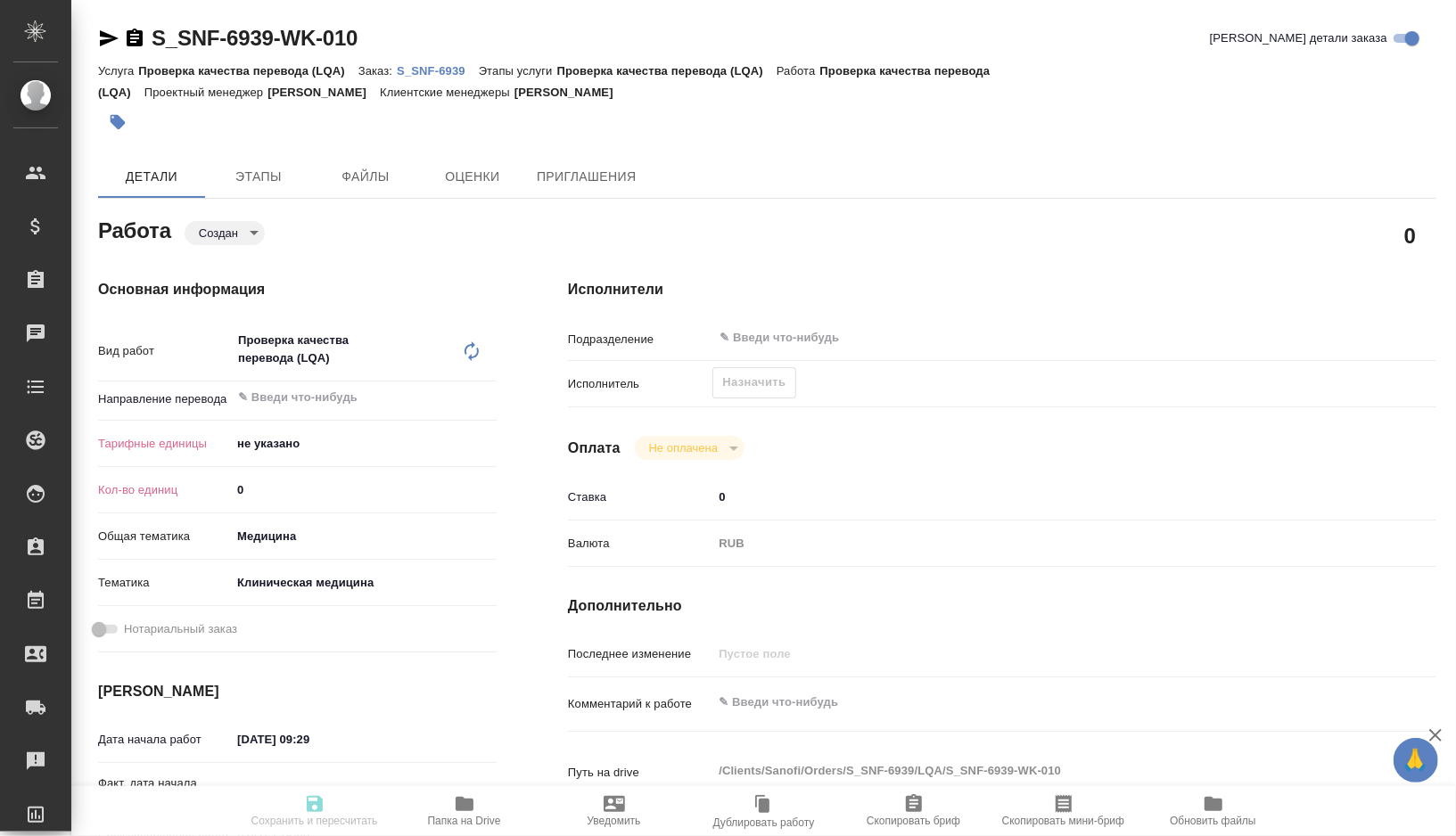
type textarea "x"
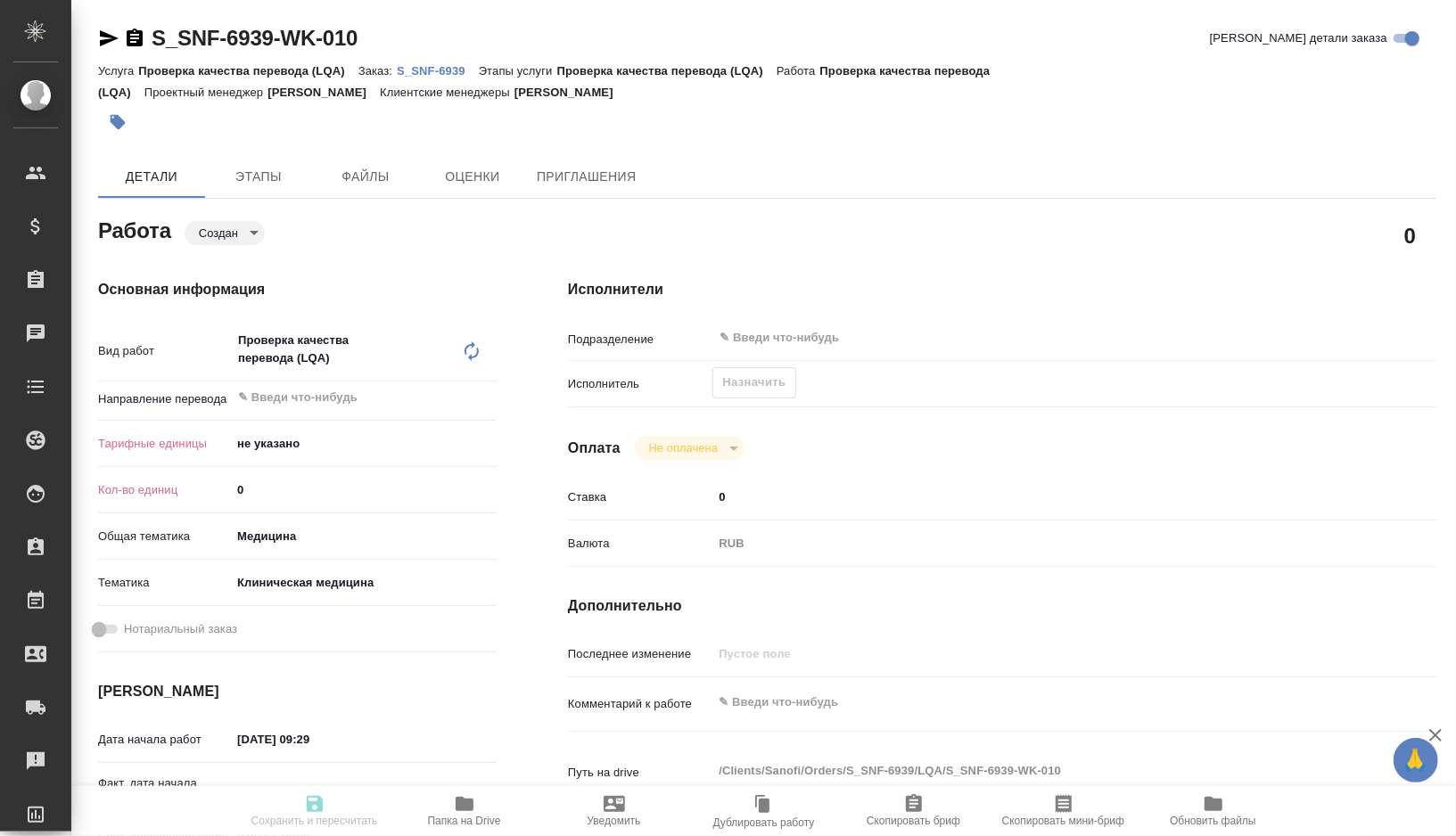
type textarea "x"
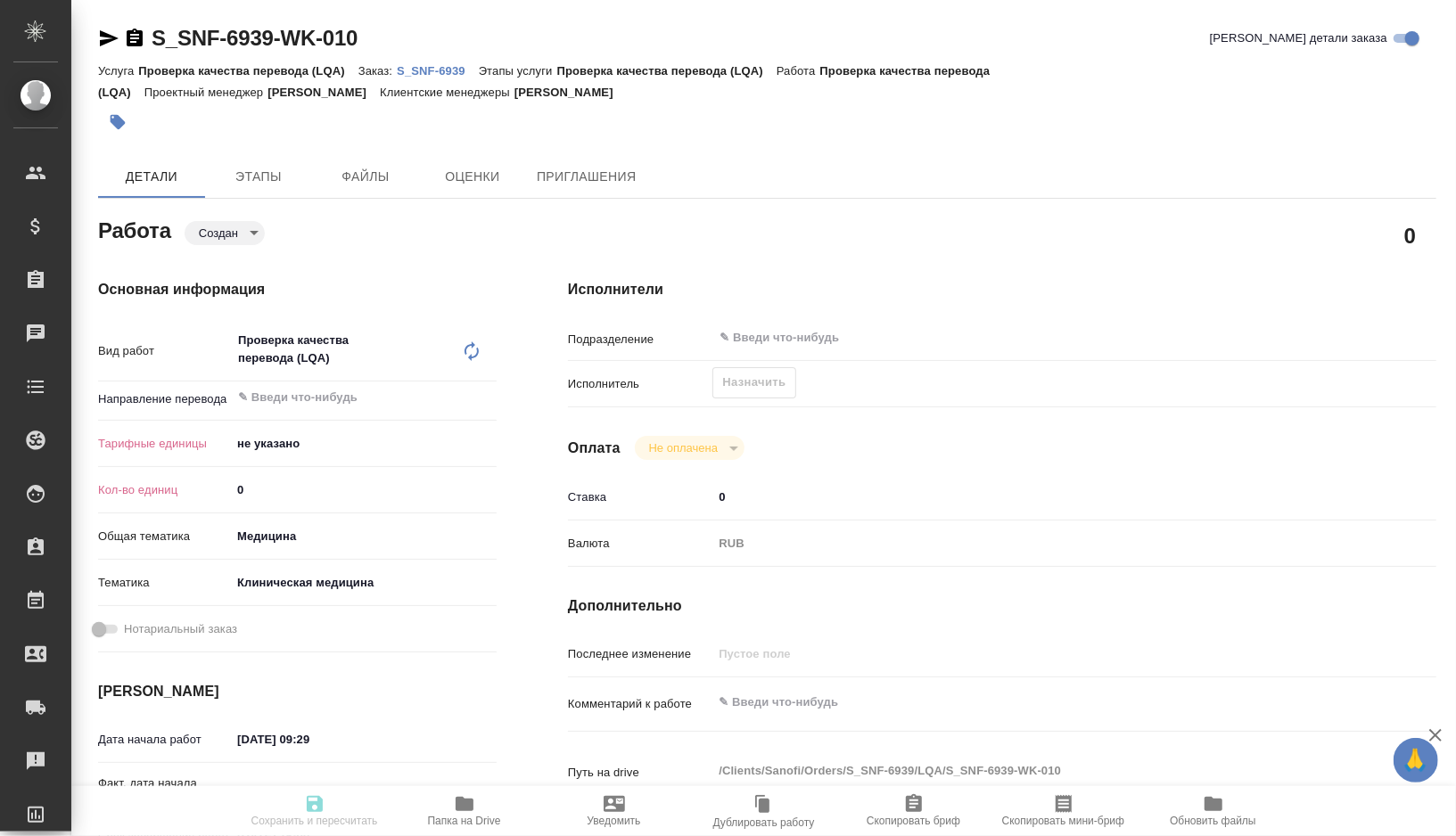
type textarea "x"
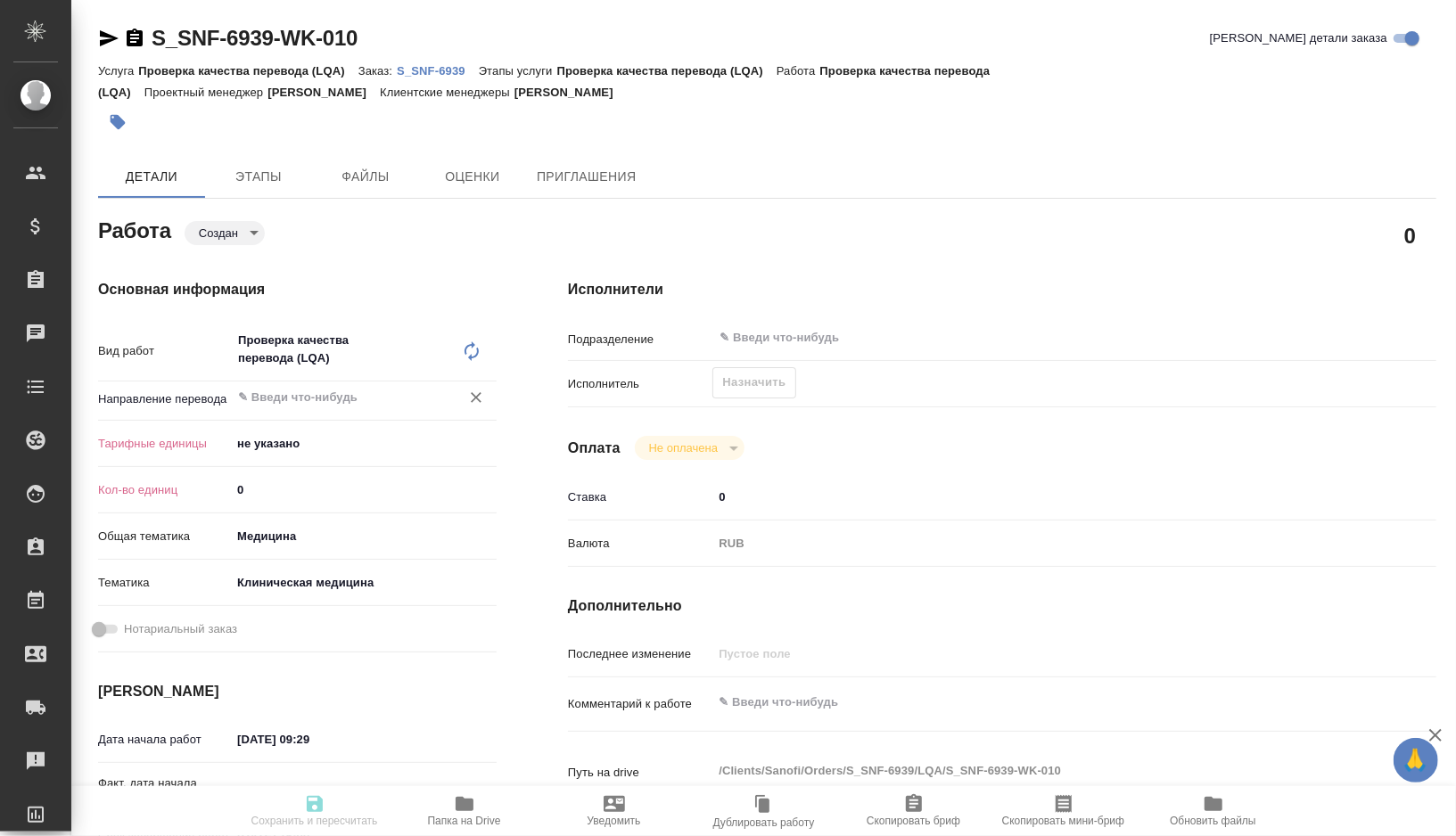
type textarea "x"
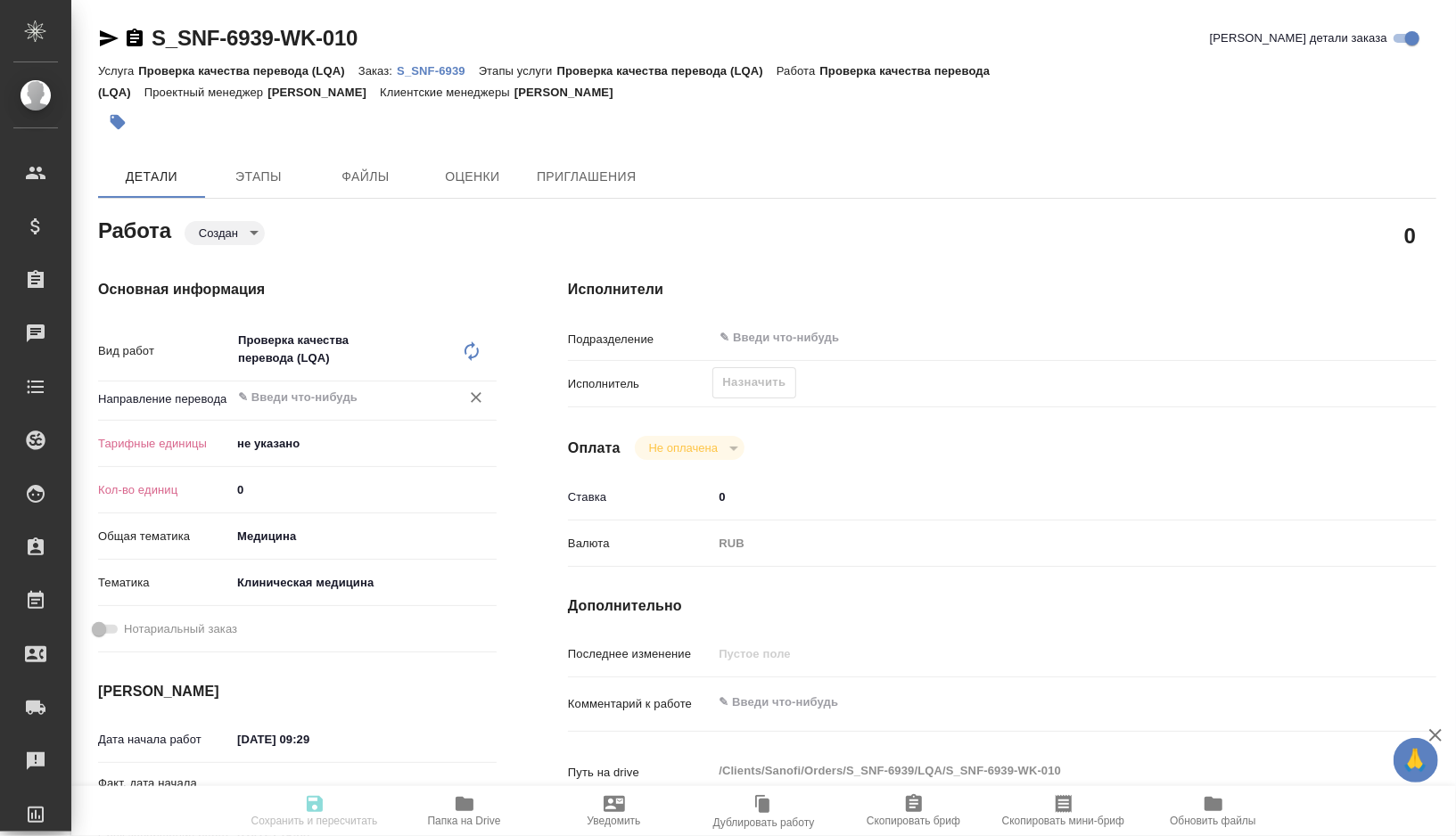
click at [340, 416] on div "​" at bounding box center [364, 399] width 266 height 36
click at [327, 406] on input "text" at bounding box center [334, 397] width 195 height 21
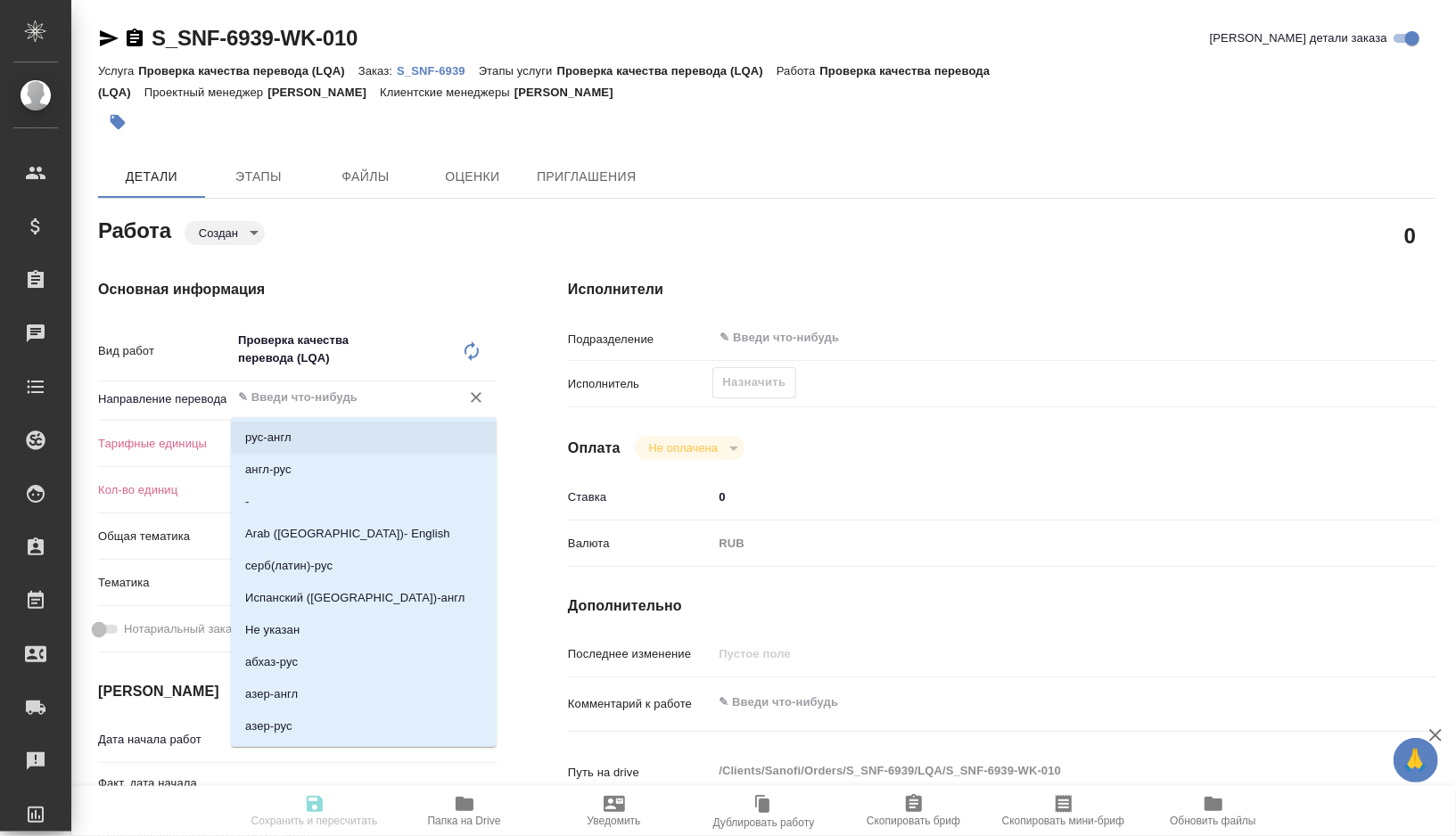
type textarea "x"
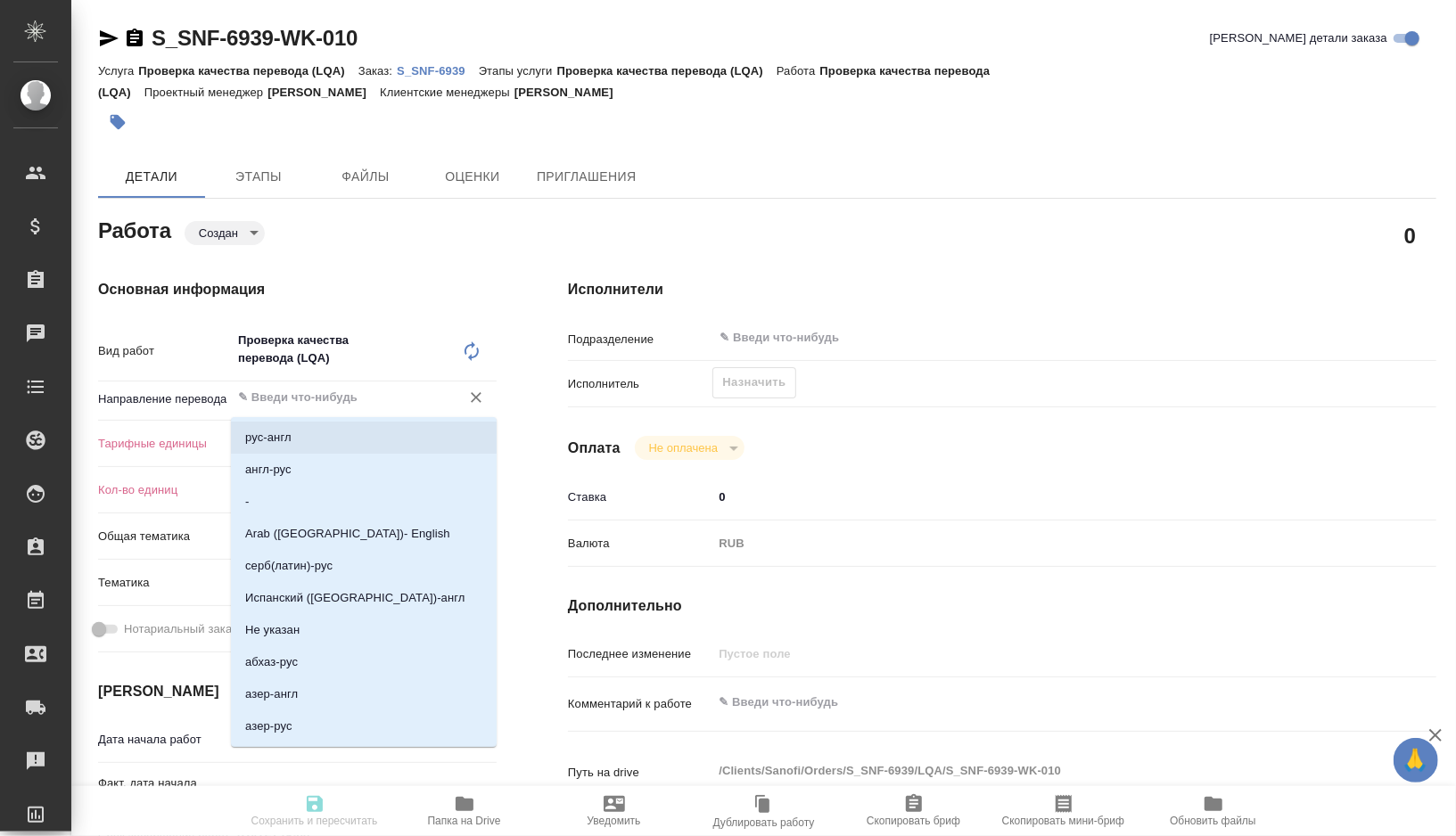
click at [298, 446] on li "рус-англ" at bounding box center [364, 437] width 266 height 32
type textarea "x"
type input "рус-англ"
type textarea "x"
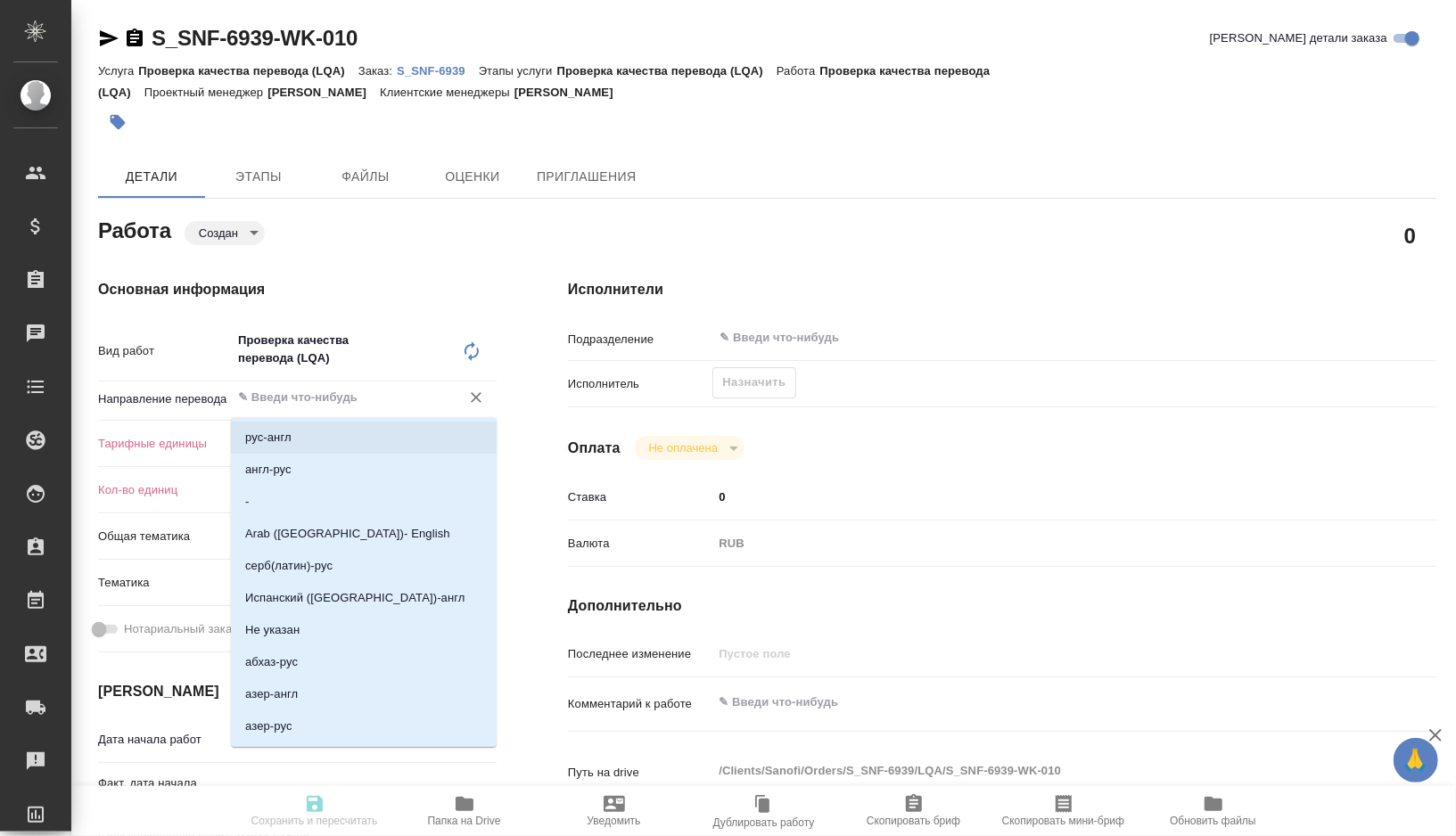
type textarea "x"
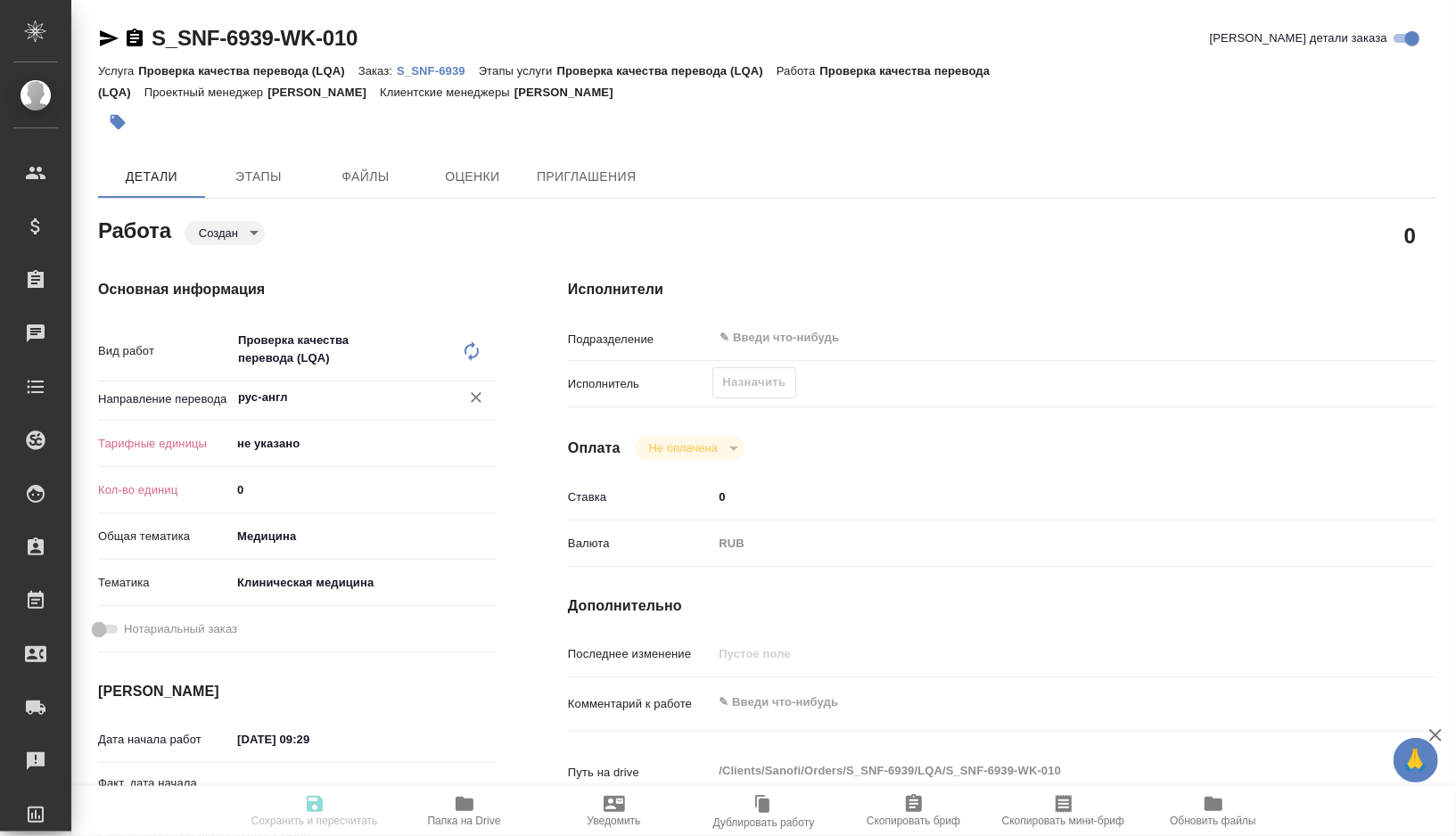
click at [270, 447] on body "🙏 .cls-1 fill:#fff; AWATERA Gorshkova Valentina Клиенты Спецификации Заказы 0 Ч…" at bounding box center [728, 418] width 1456 height 836
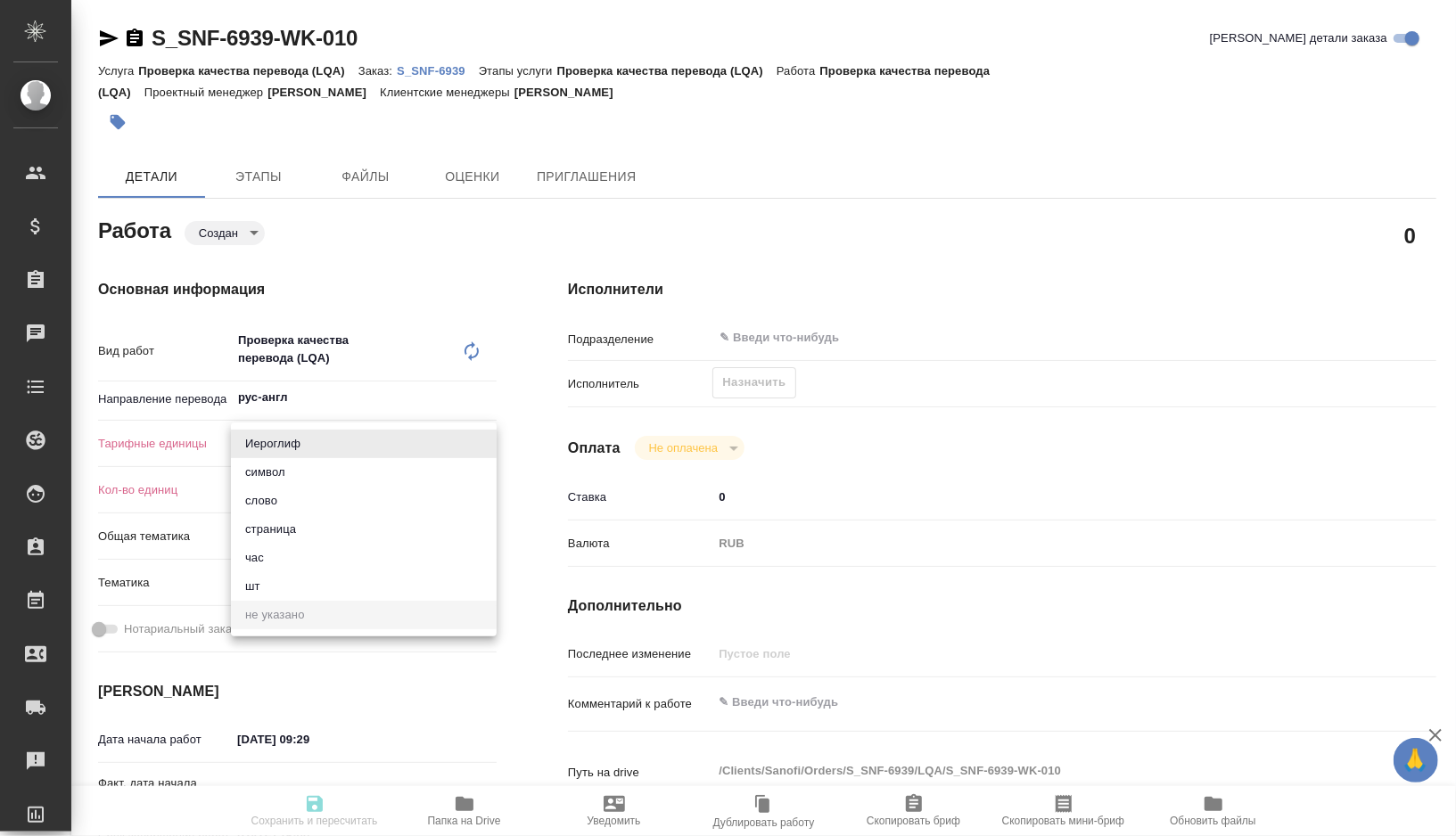
click at [260, 554] on li "час" at bounding box center [364, 559] width 266 height 29
type textarea "x"
type input "5a8b1489cc6b4906c91bfd93"
type textarea "x"
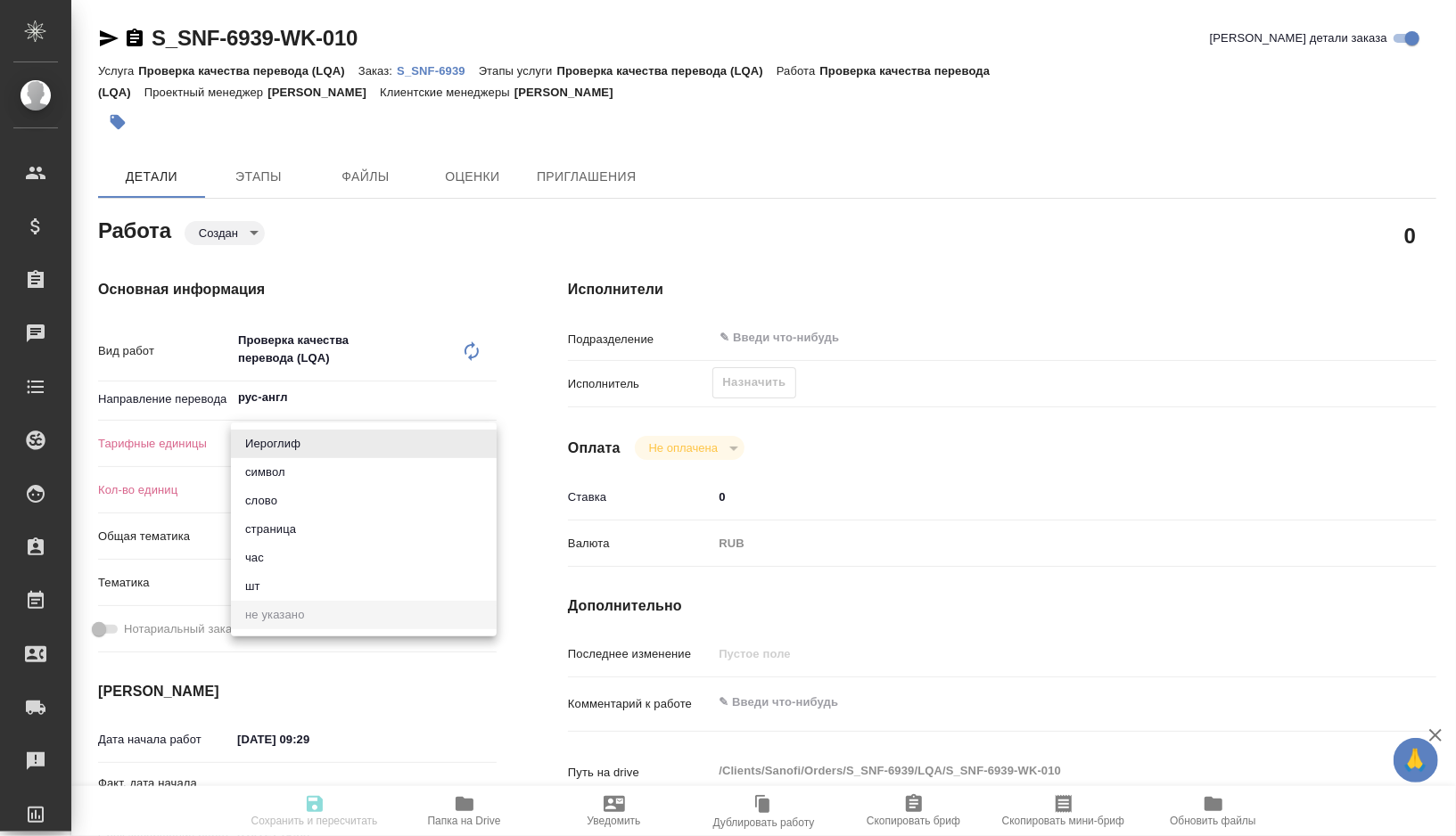
type textarea "x"
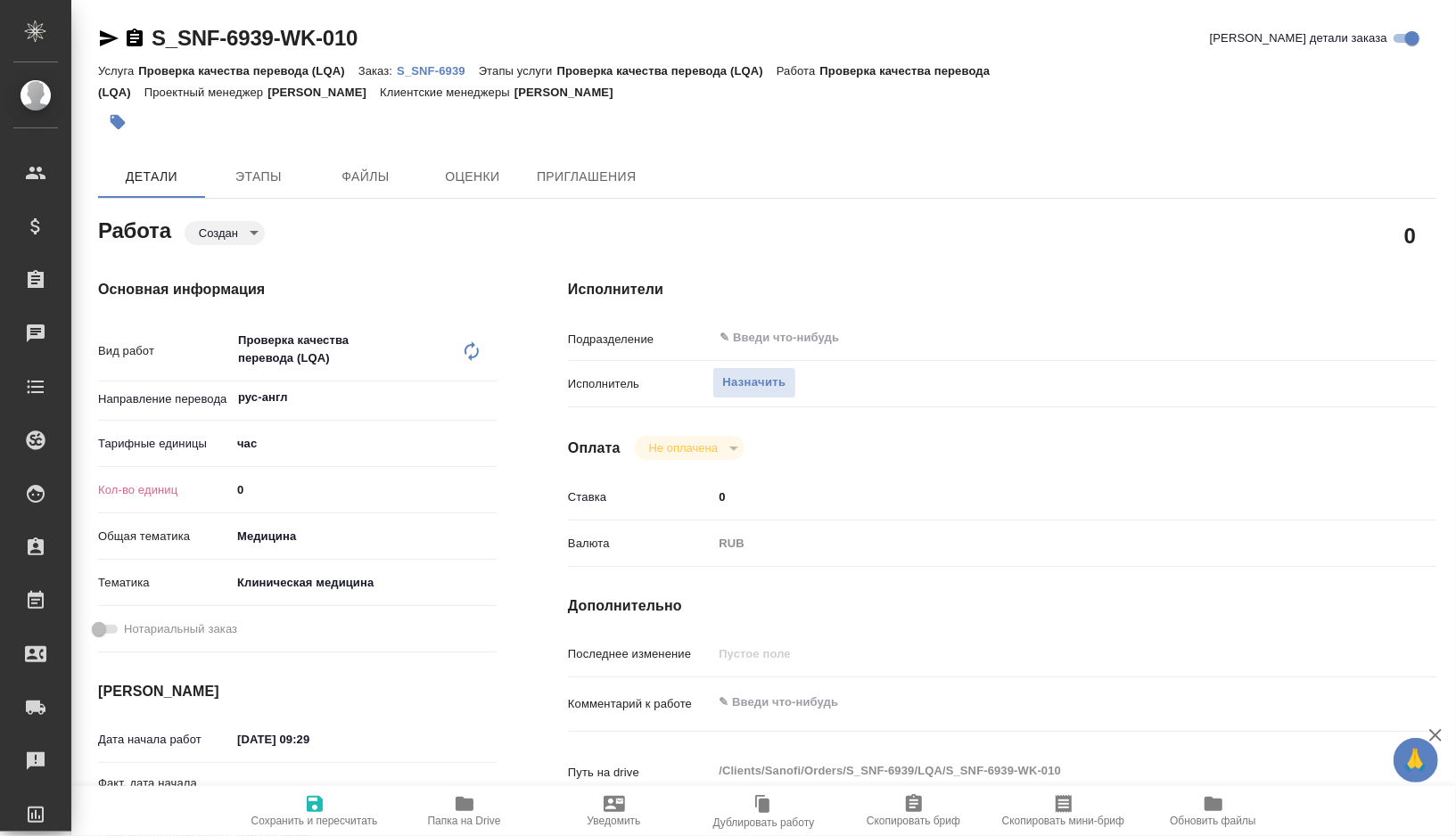
click at [261, 504] on div "Кол-во единиц 0" at bounding box center [297, 490] width 398 height 31
click at [265, 488] on input "0" at bounding box center [364, 489] width 264 height 26
type textarea "x"
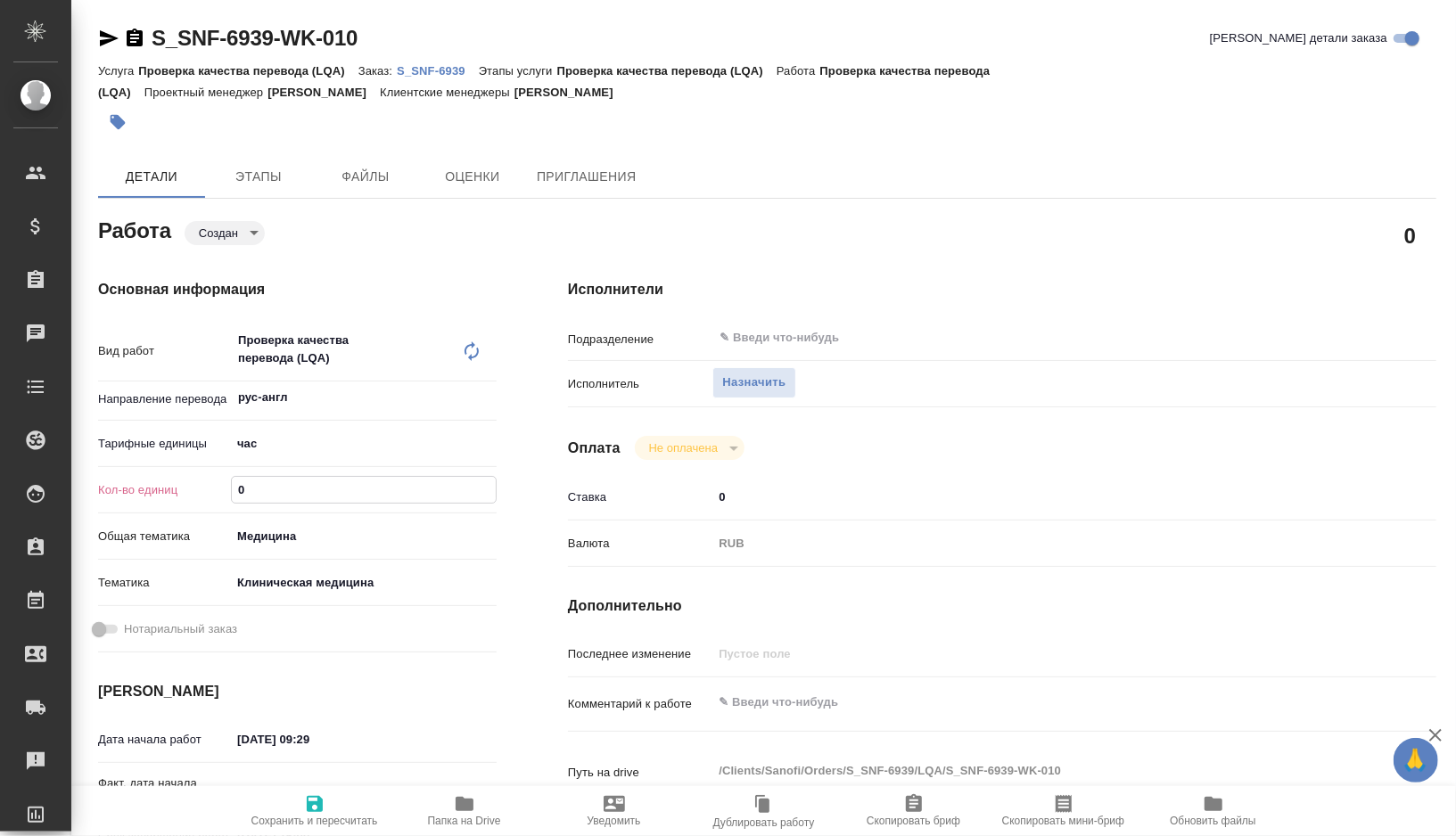
type textarea "x"
type input "1"
type textarea "x"
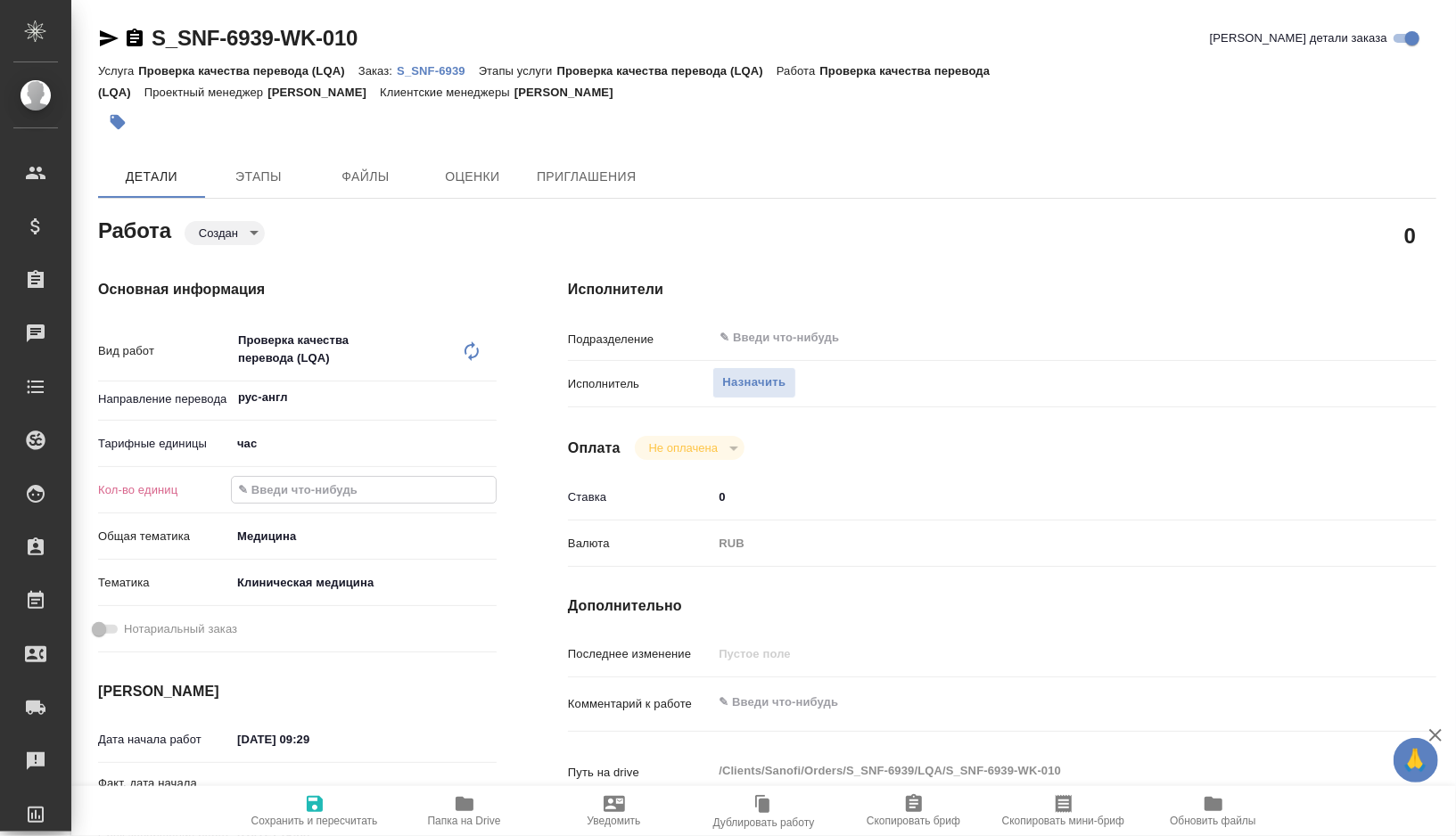
type textarea "x"
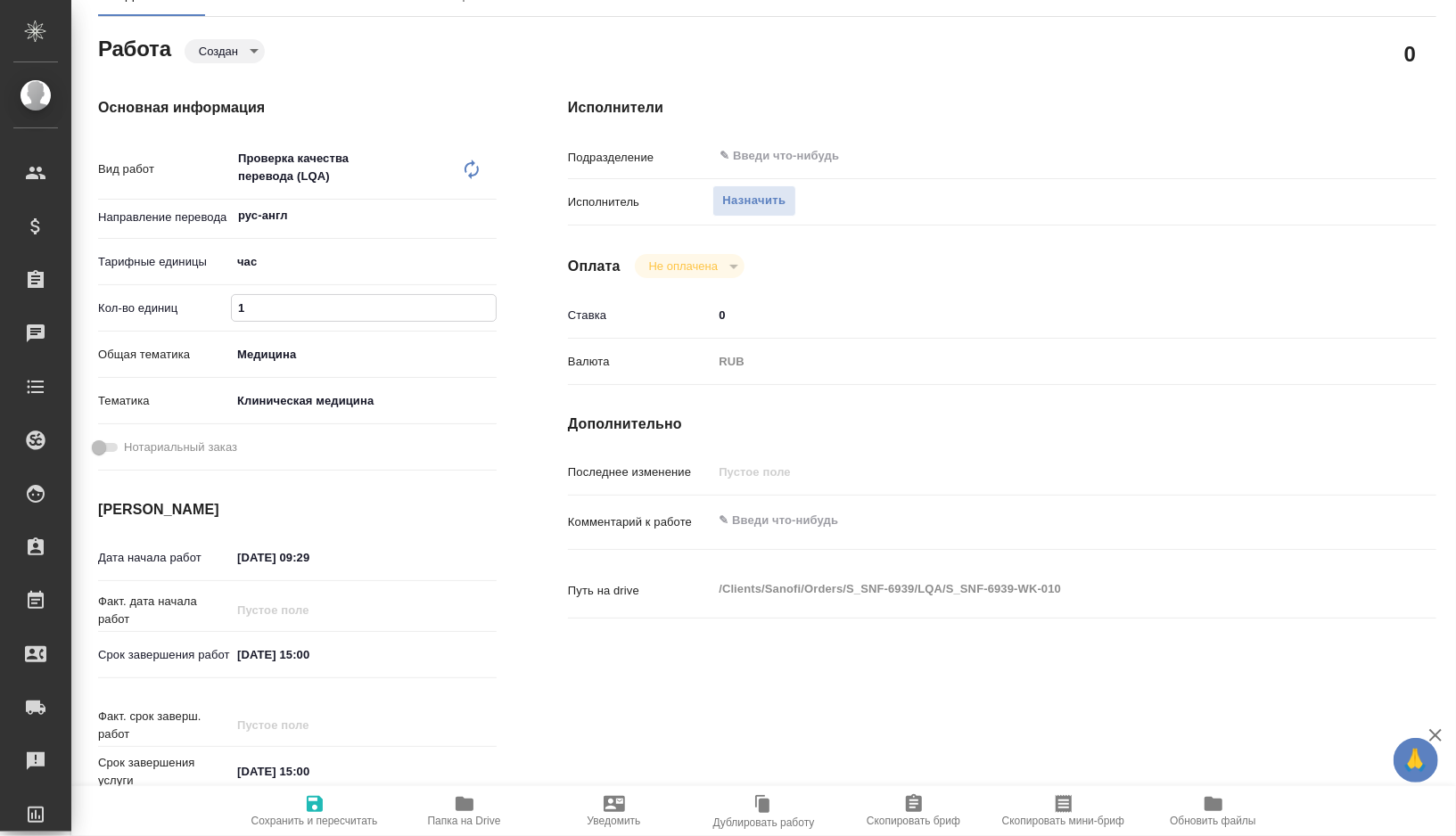
scroll to position [184, 0]
type input "1"
click at [247, 556] on input "05.10.2025 09:29" at bounding box center [308, 556] width 156 height 26
type input "01.02.0250 92:9_"
type textarea "x"
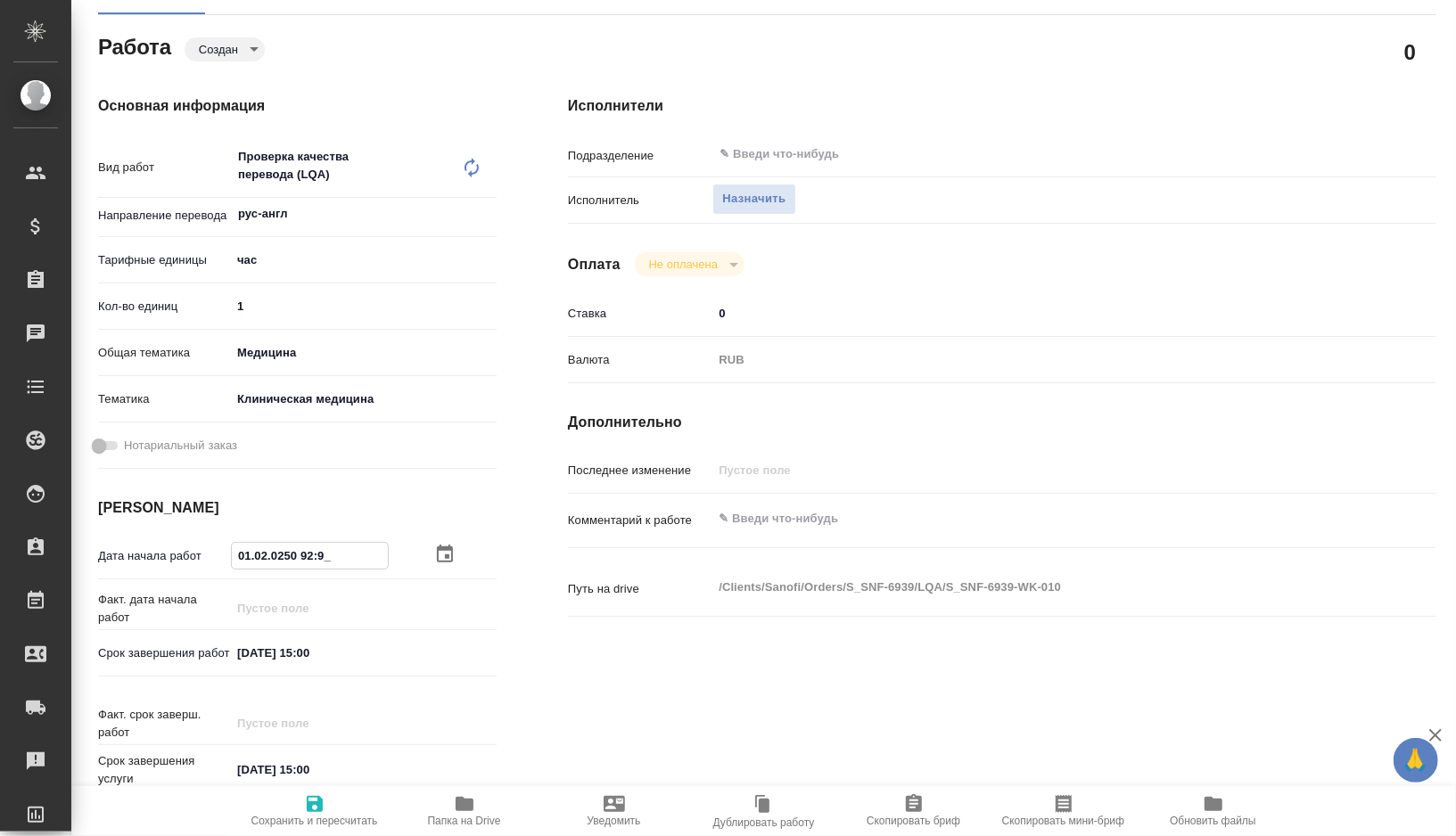
type textarea "x"
type input "06.10.2025 09:29"
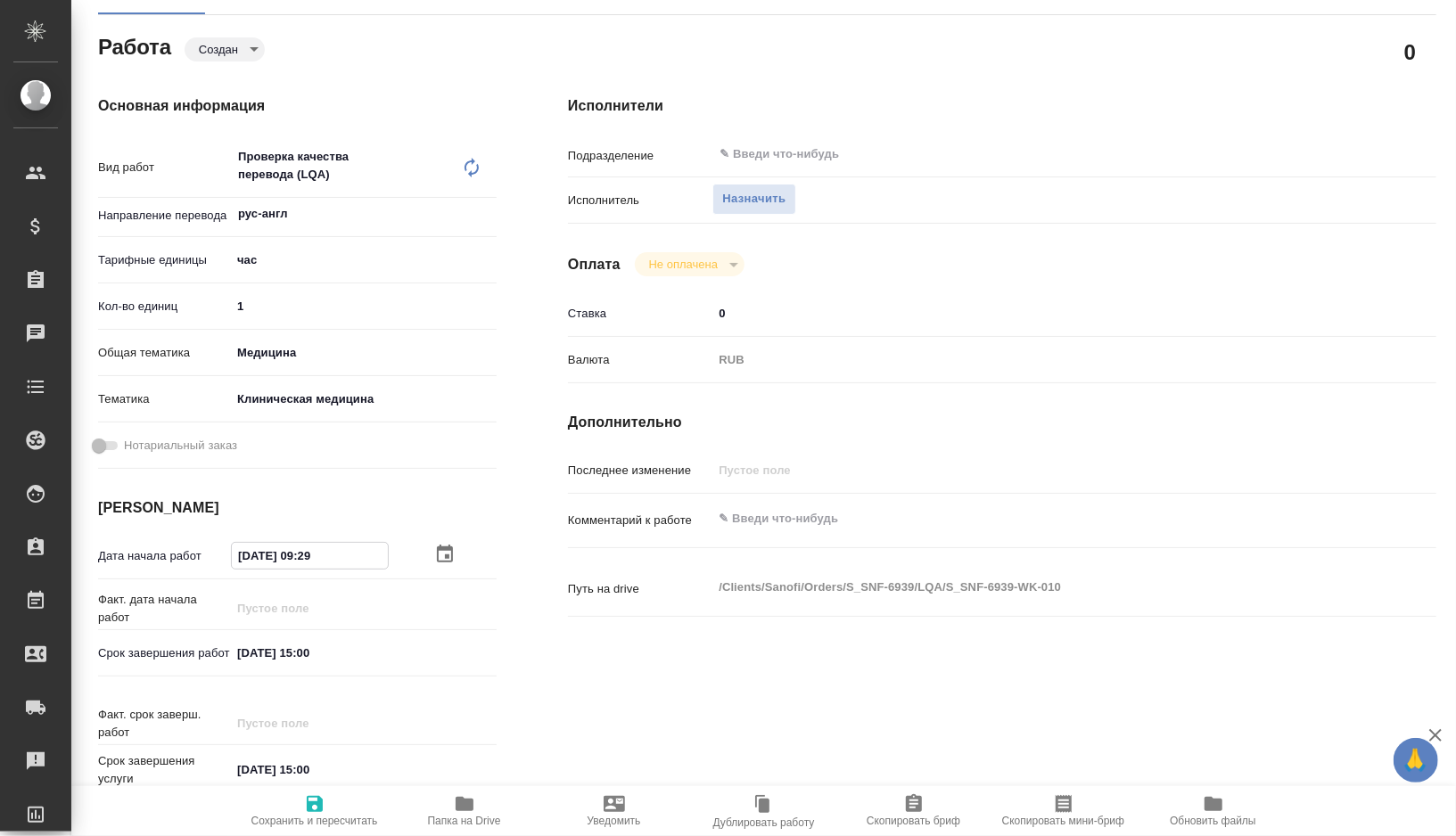
type textarea "x"
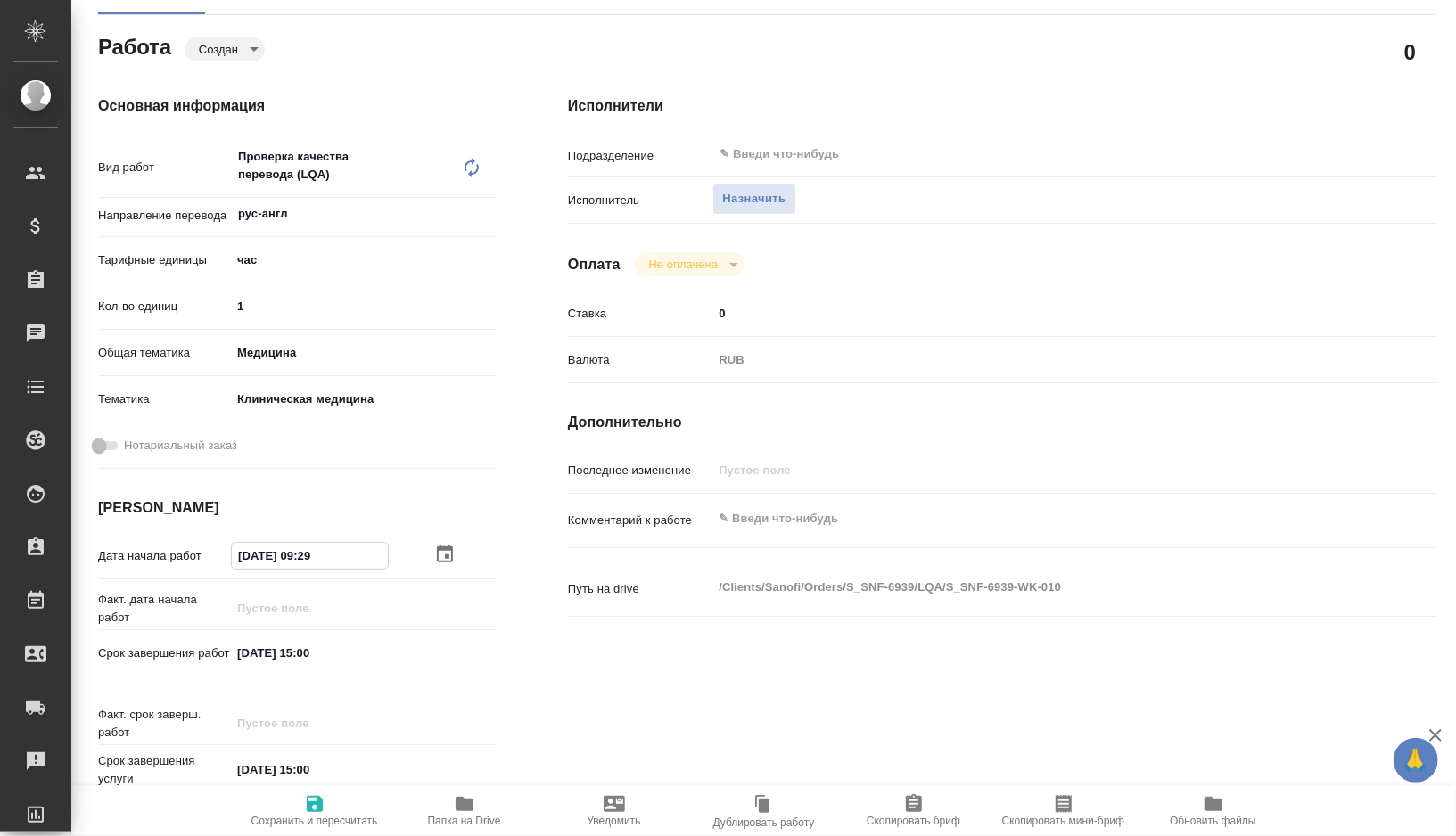
click at [331, 557] on input "06.10.2025 09:29" at bounding box center [309, 556] width 156 height 26
type input "06.10.2025 09:2_"
type textarea "x"
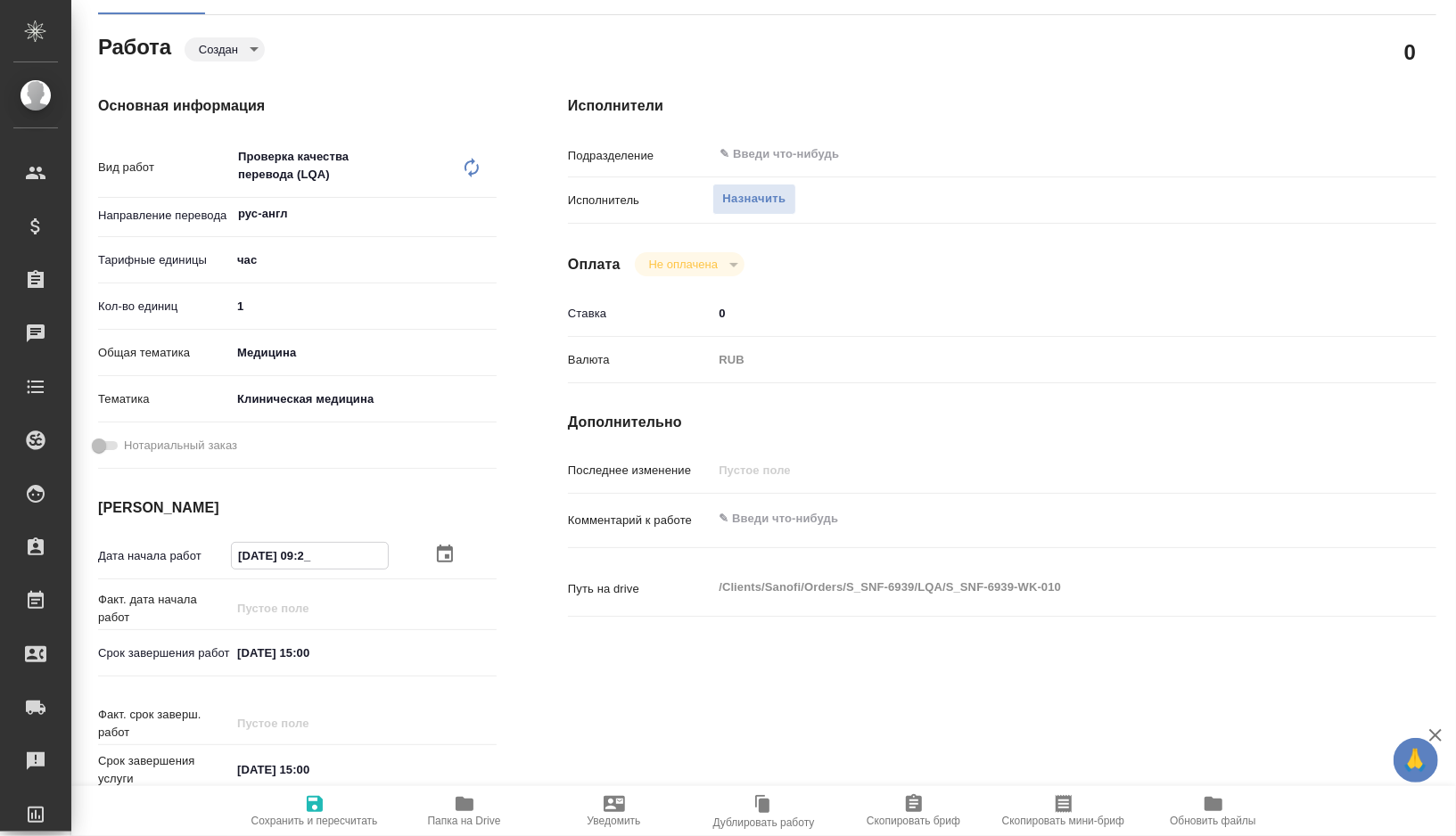
type textarea "x"
type input "06.10.2025 09:__"
type textarea "x"
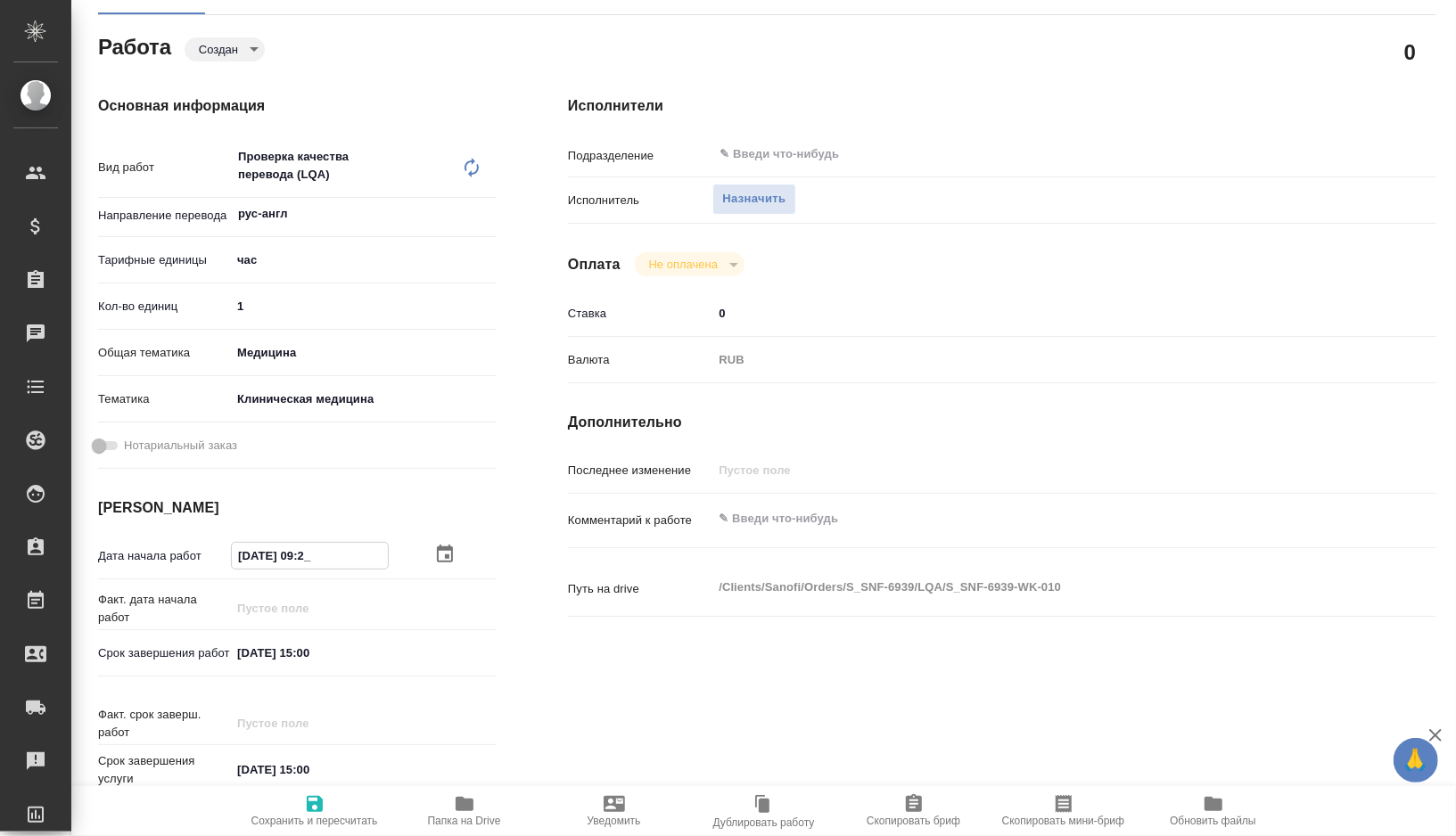
type textarea "x"
type input "06.10.2025 0_:__"
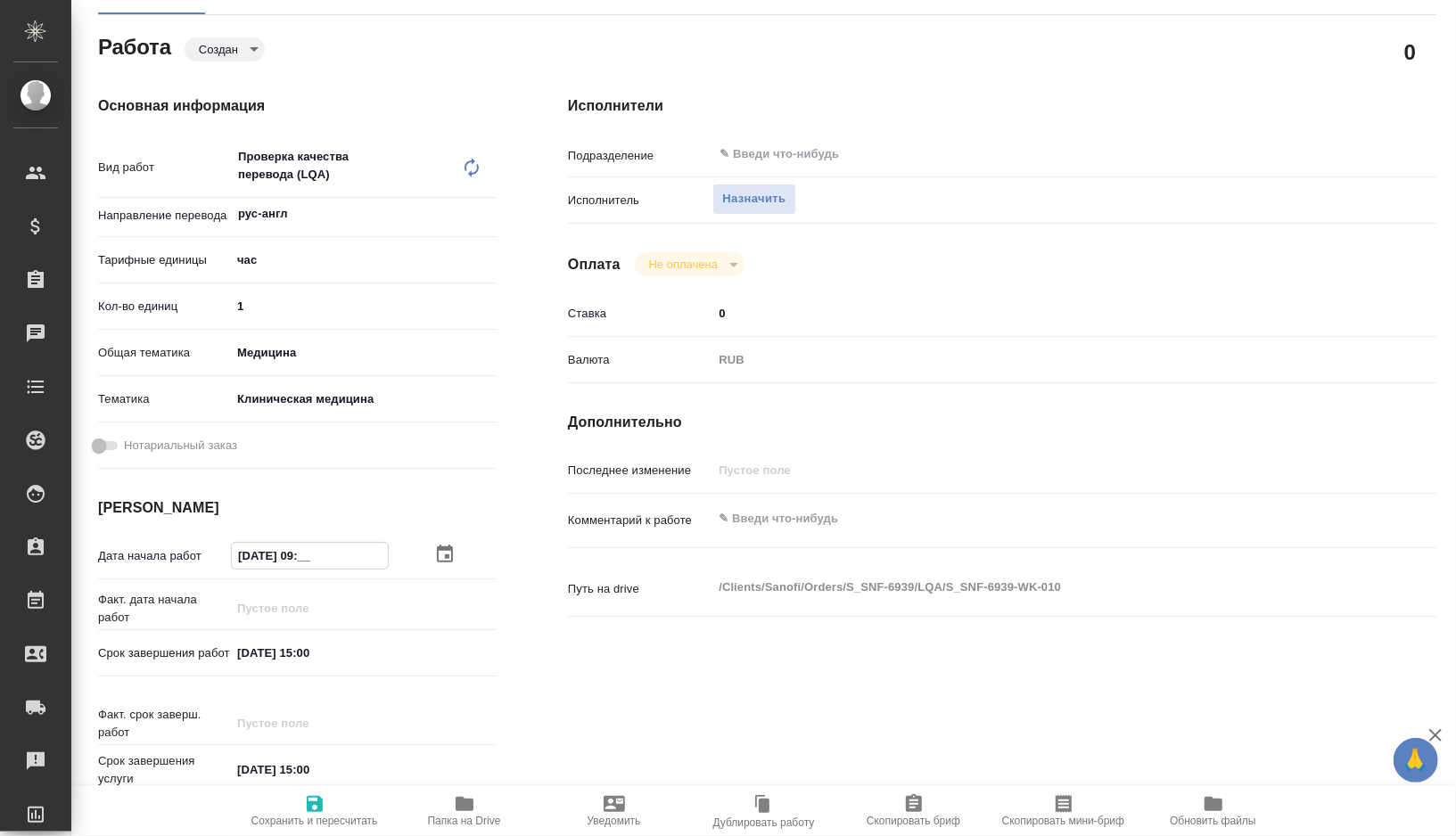
type textarea "x"
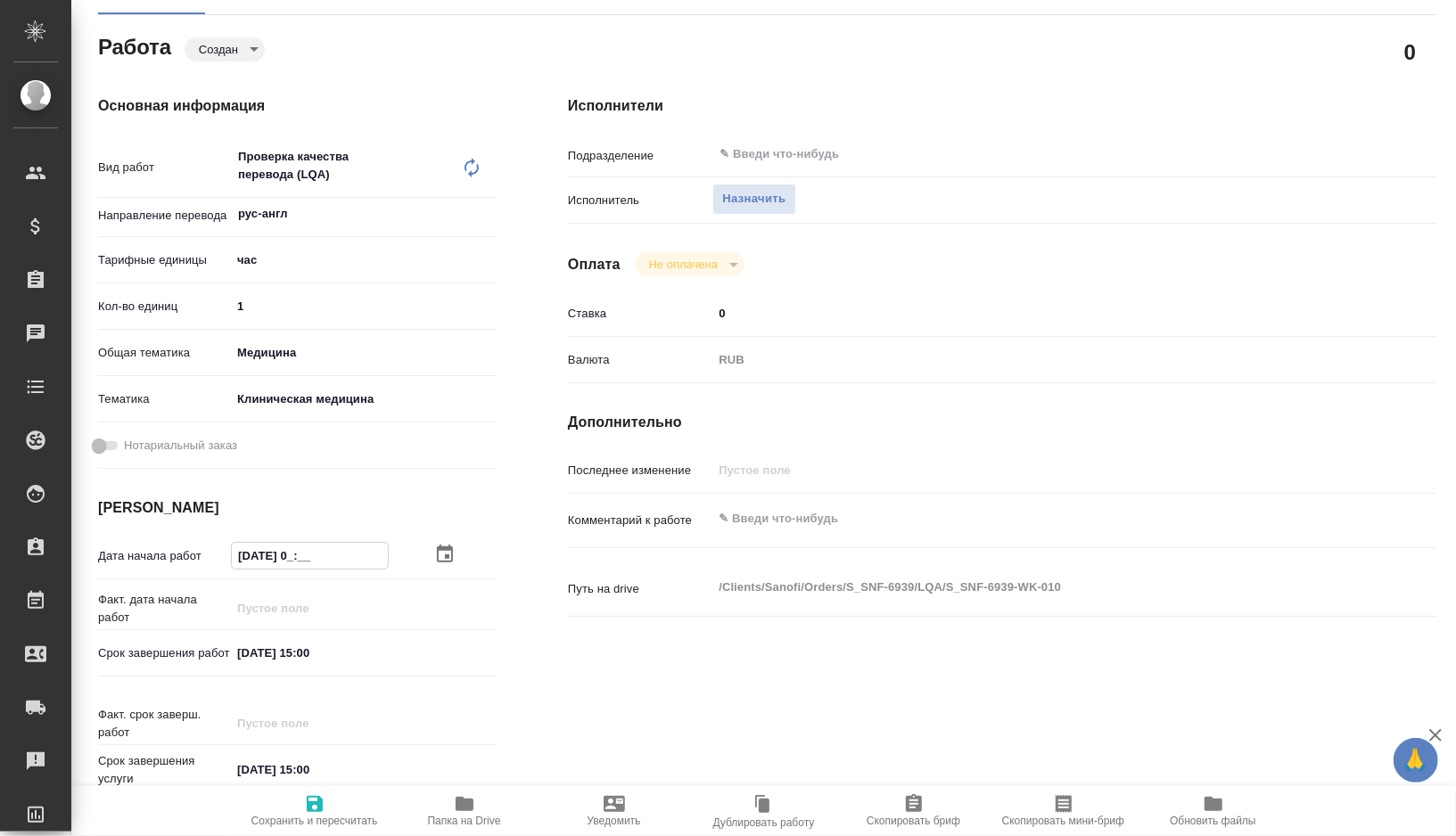
type input "06.10.2025 __:__"
type textarea "x"
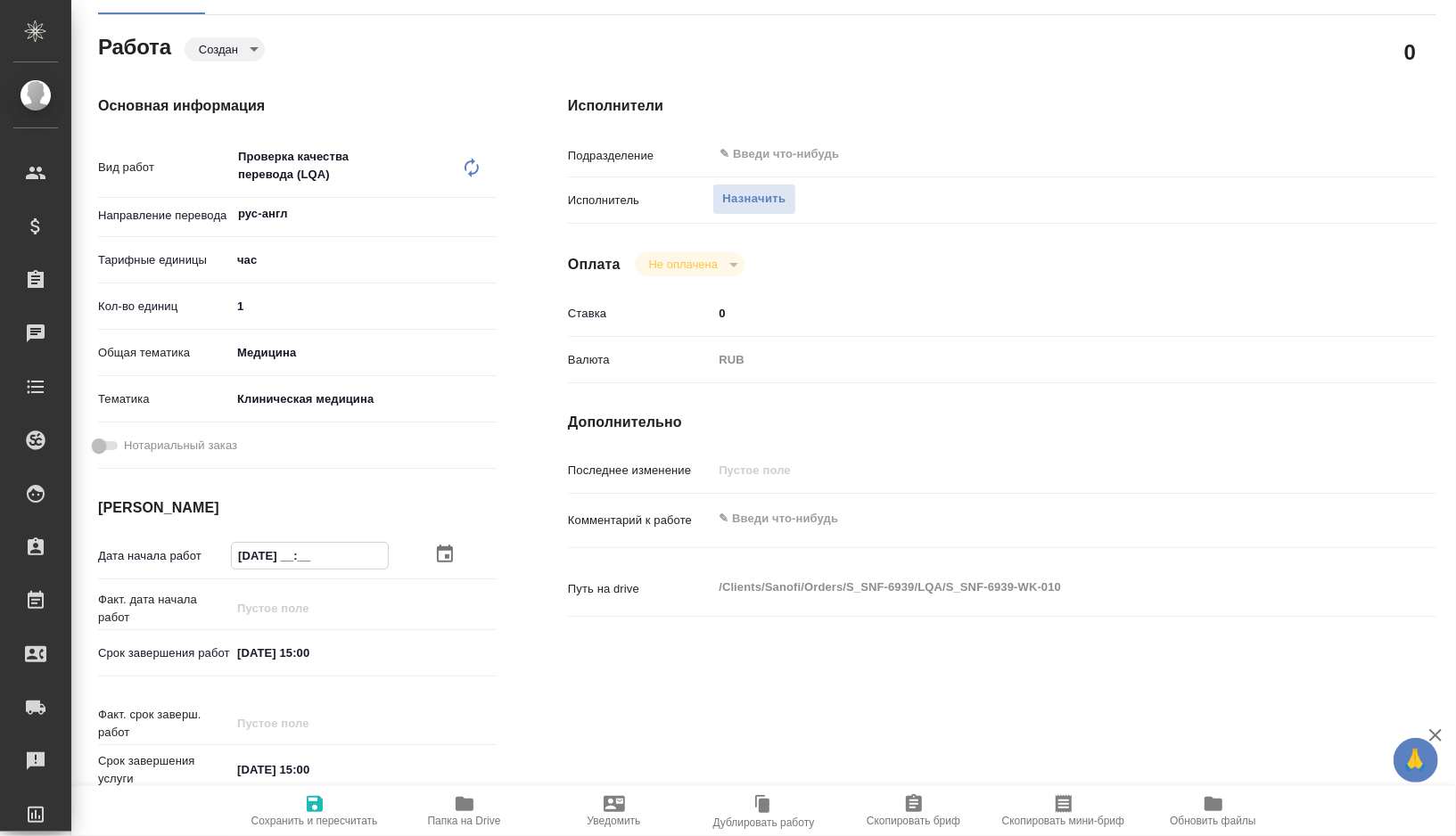
type textarea "x"
type input "06.10.2025 1_:__"
type textarea "x"
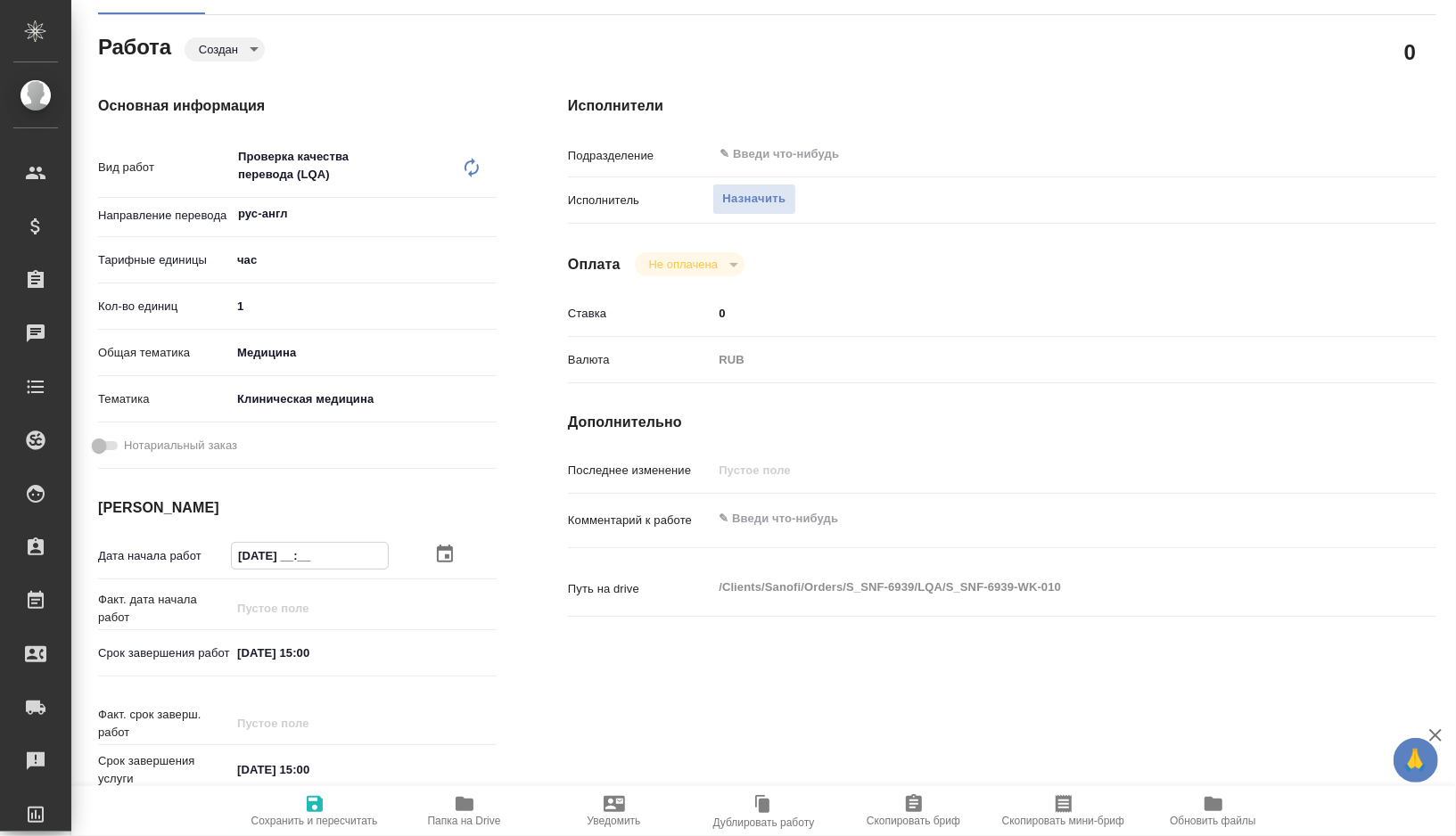
type textarea "x"
type input "06.10.2025 10:__"
type textarea "x"
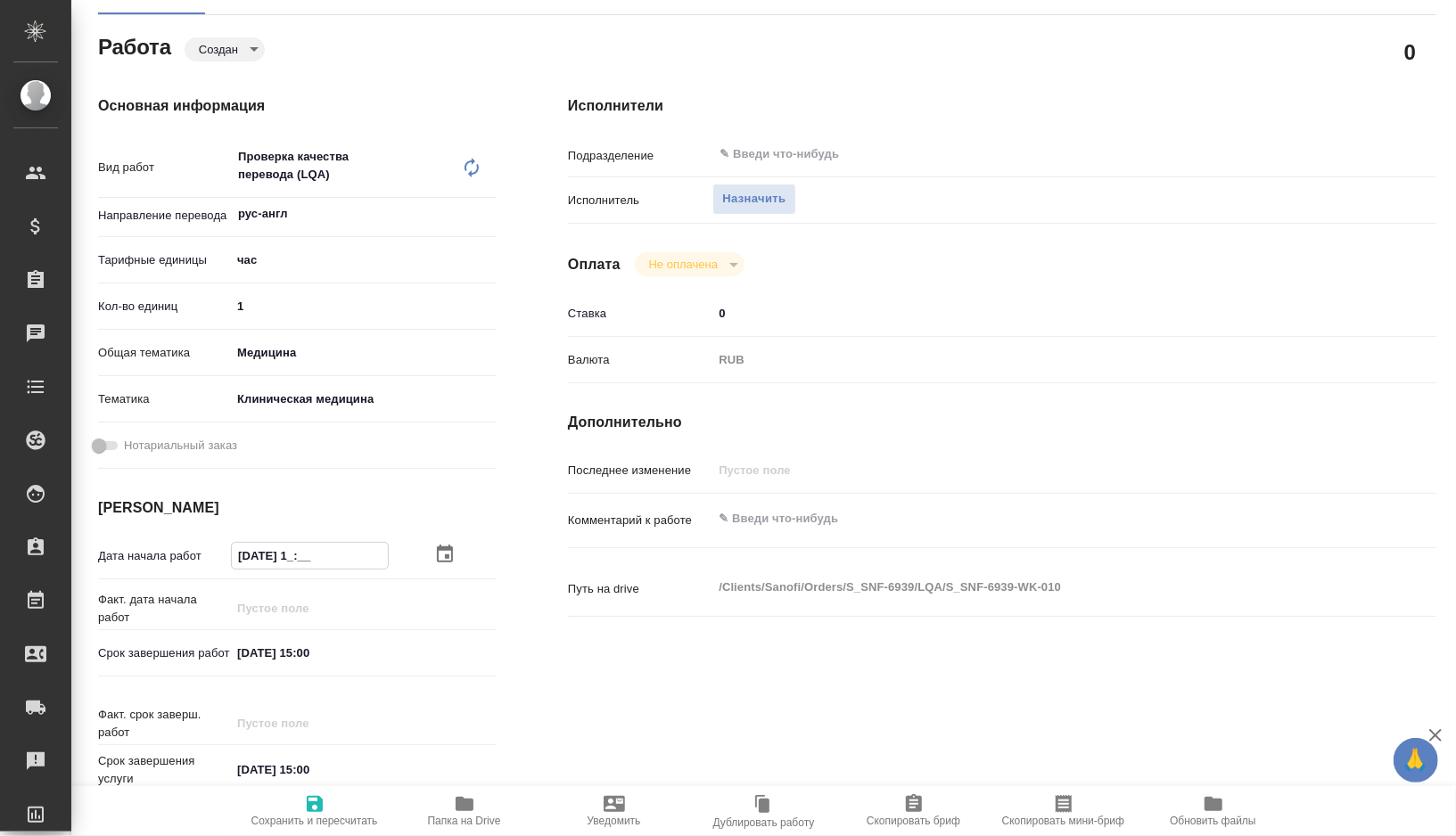
type textarea "x"
type input "06.10.2025 10:0_"
type textarea "x"
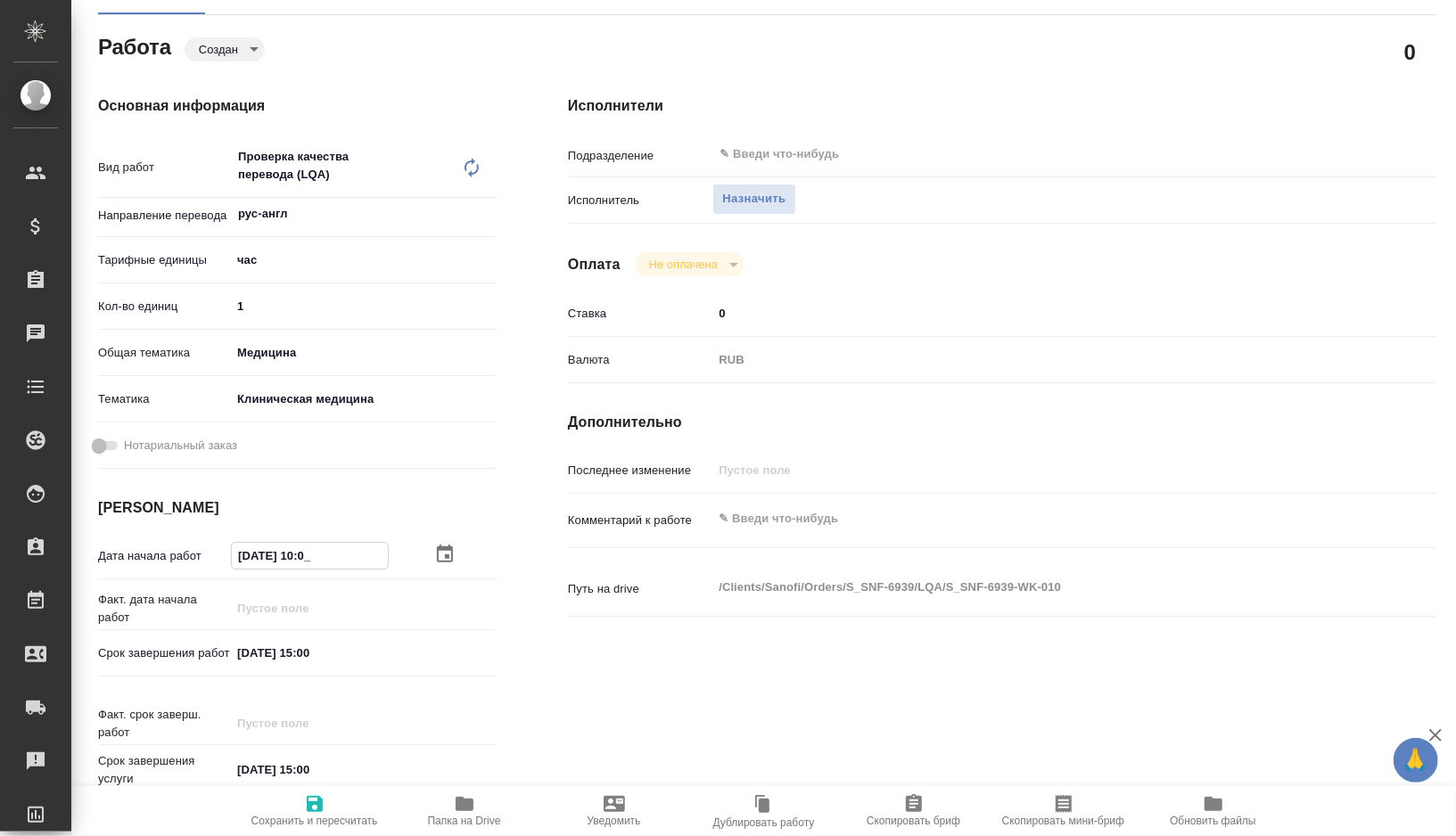
type textarea "x"
type input "06.10.2025 10:00"
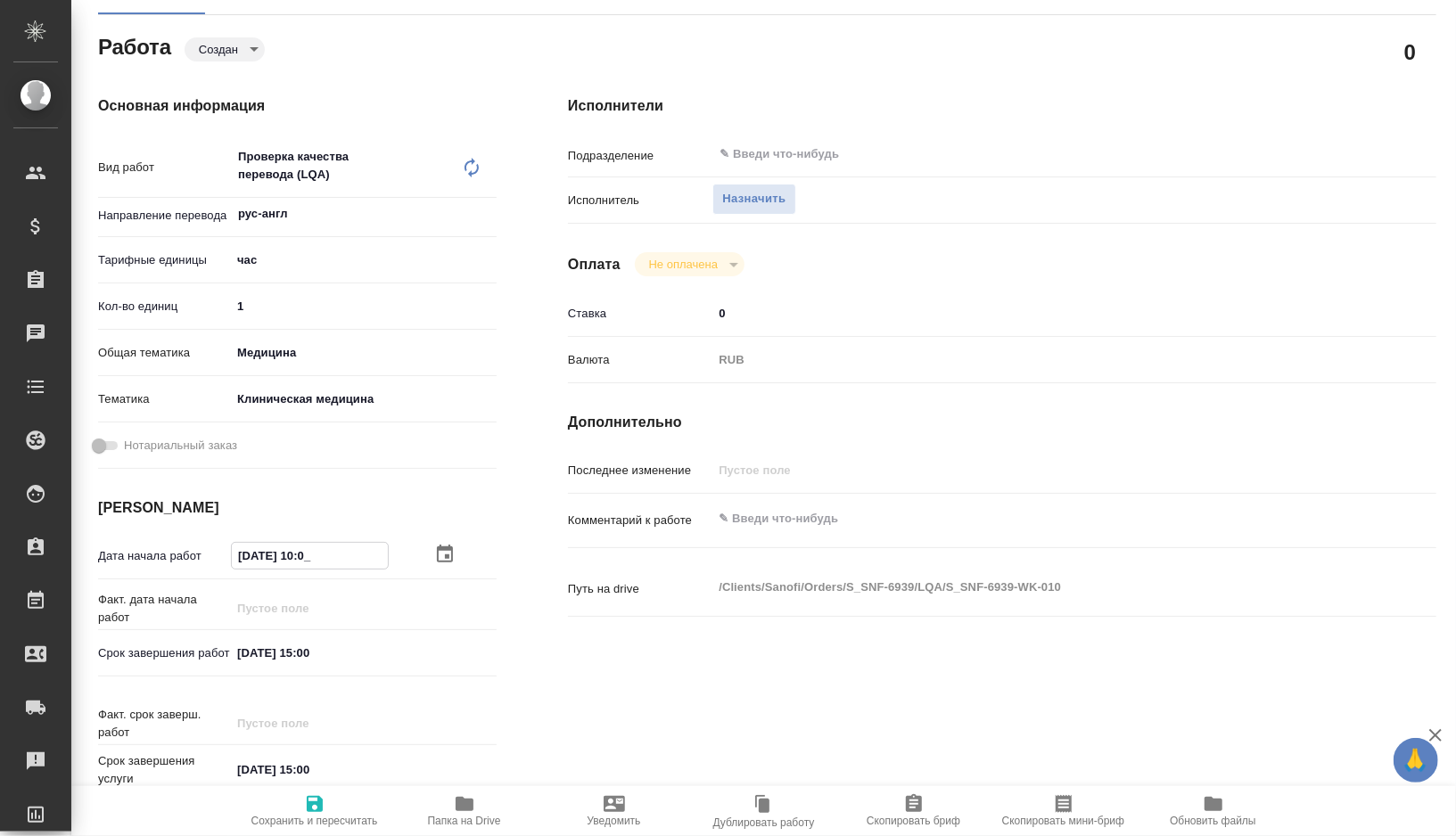
type textarea "x"
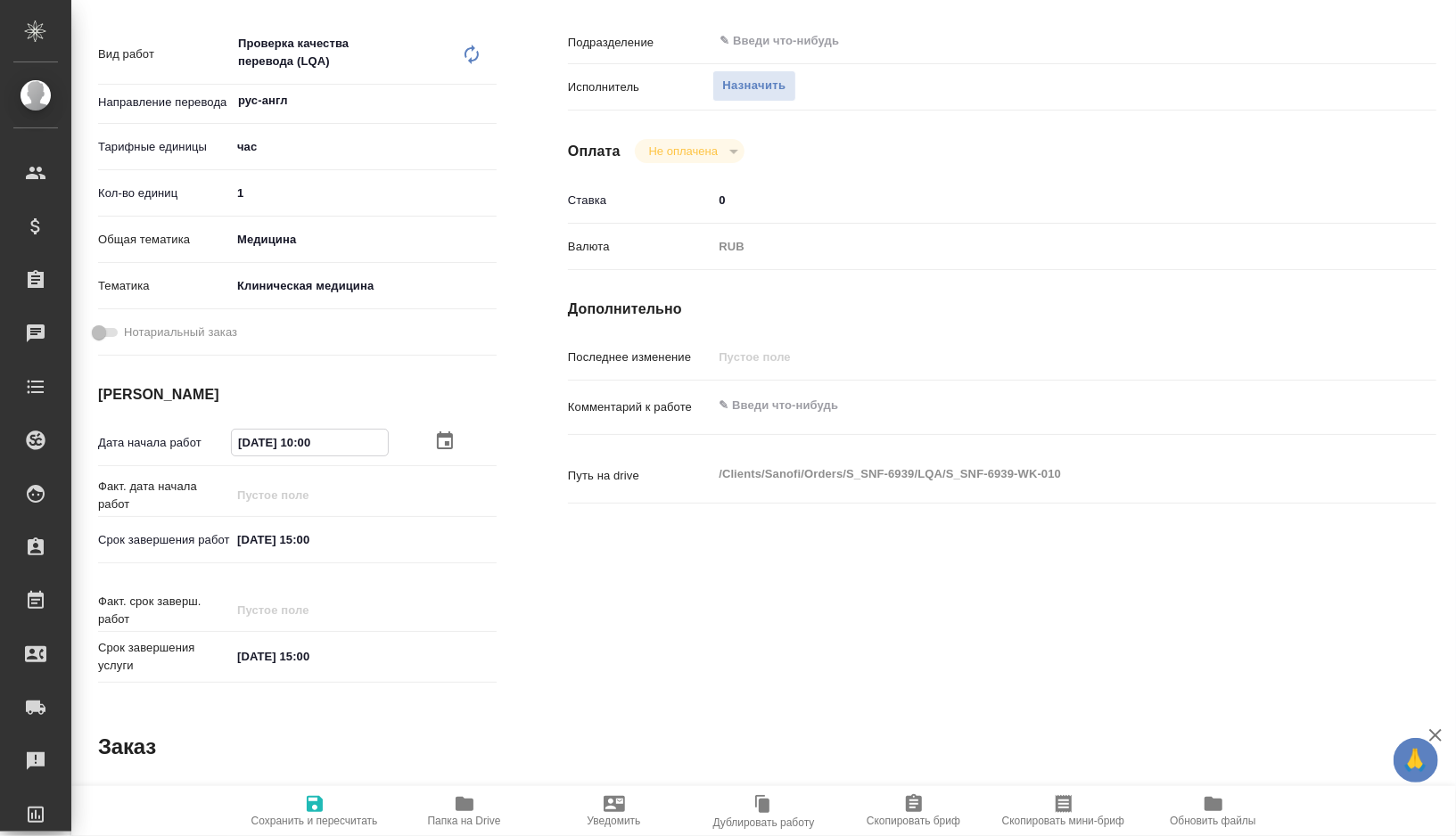
scroll to position [298, 0]
type input "06.10.2025 10:00"
click at [338, 544] on input "06.10.2025 15:00" at bounding box center [308, 538] width 156 height 26
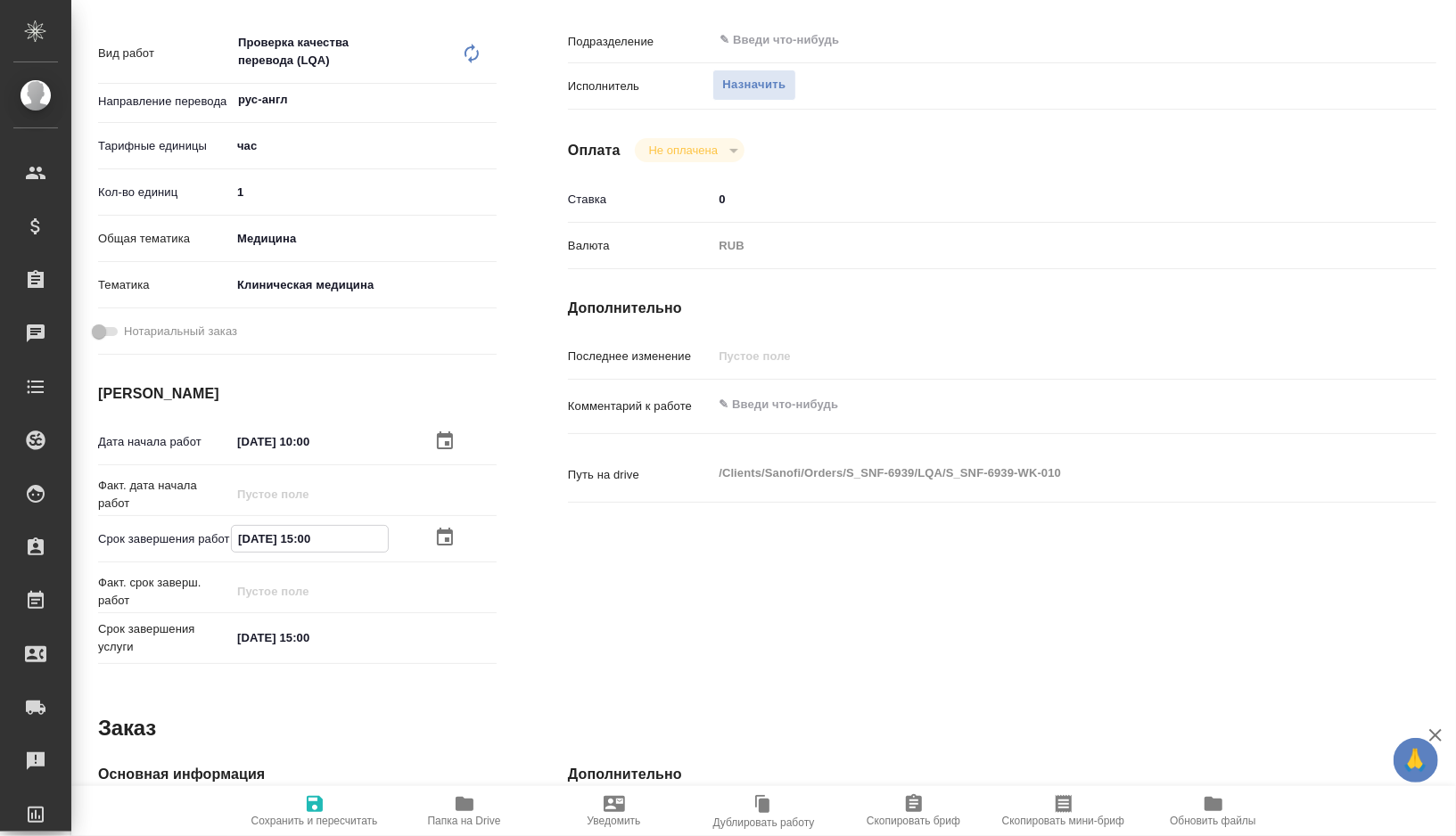
type textarea "x"
type input "06.10.2025 15:0_"
type textarea "x"
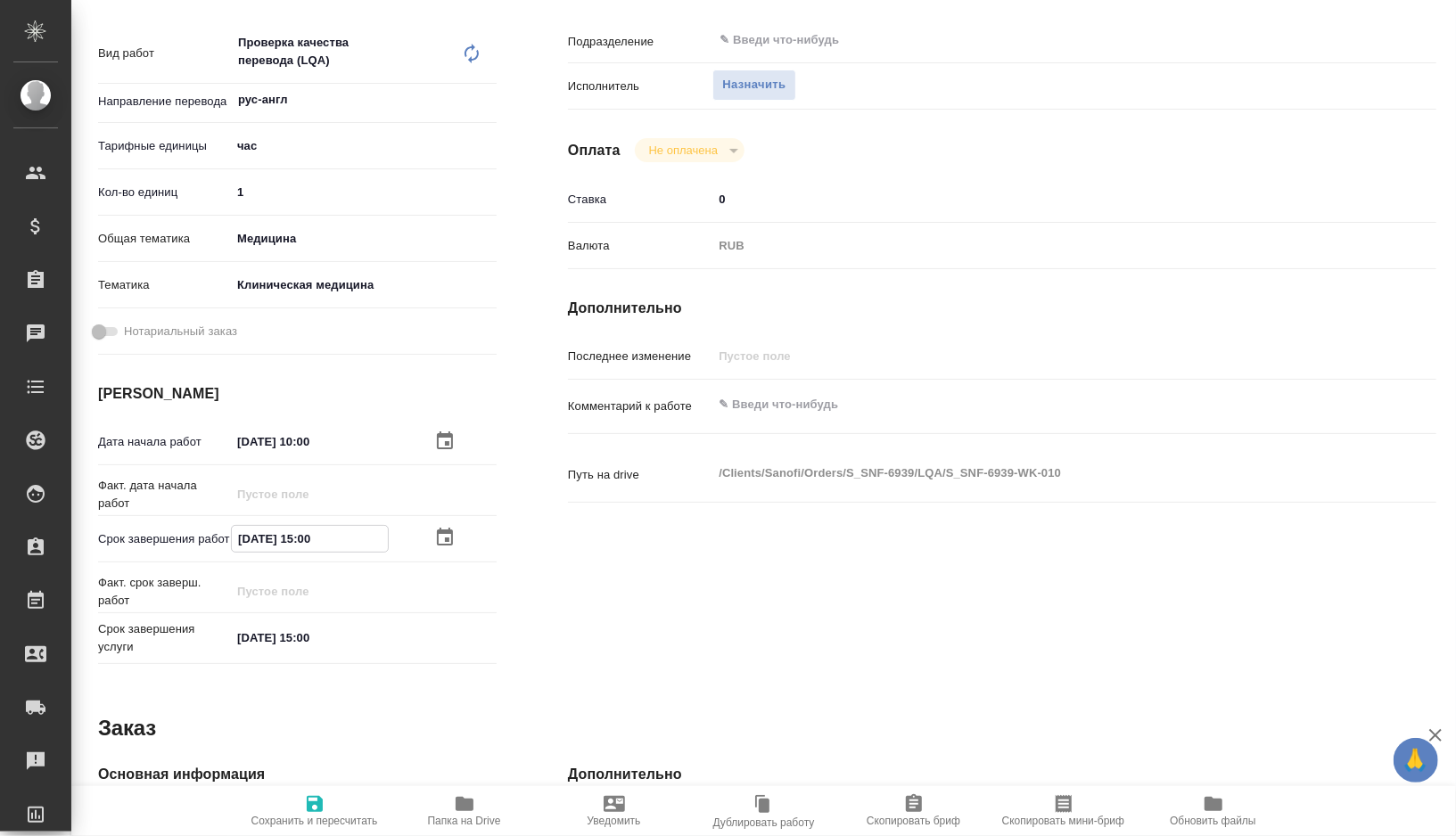
type textarea "x"
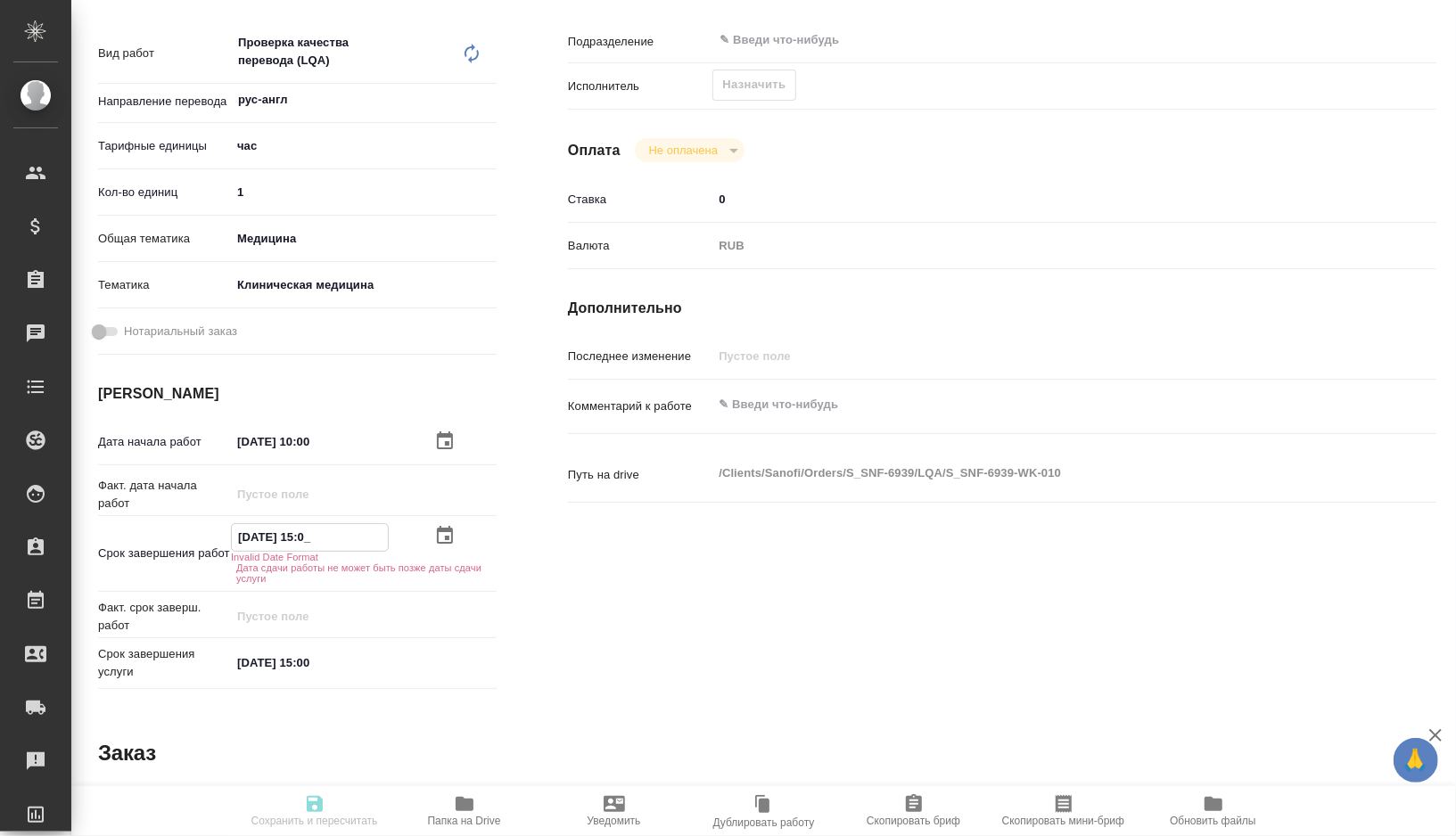
type textarea "x"
type input "06.10.2025 15:__"
type textarea "x"
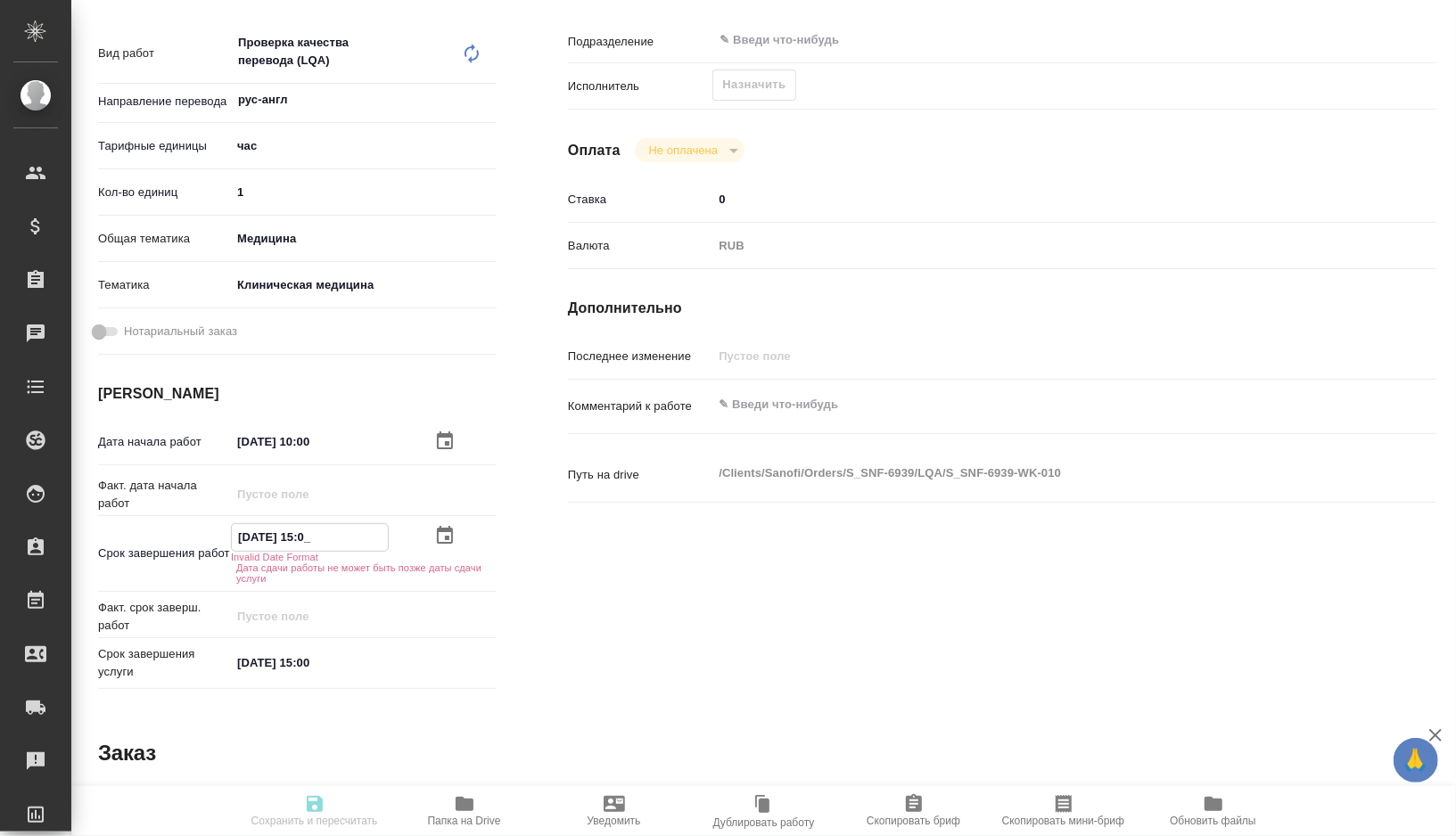
type textarea "x"
type input "06.10.2025 1_:__"
type textarea "x"
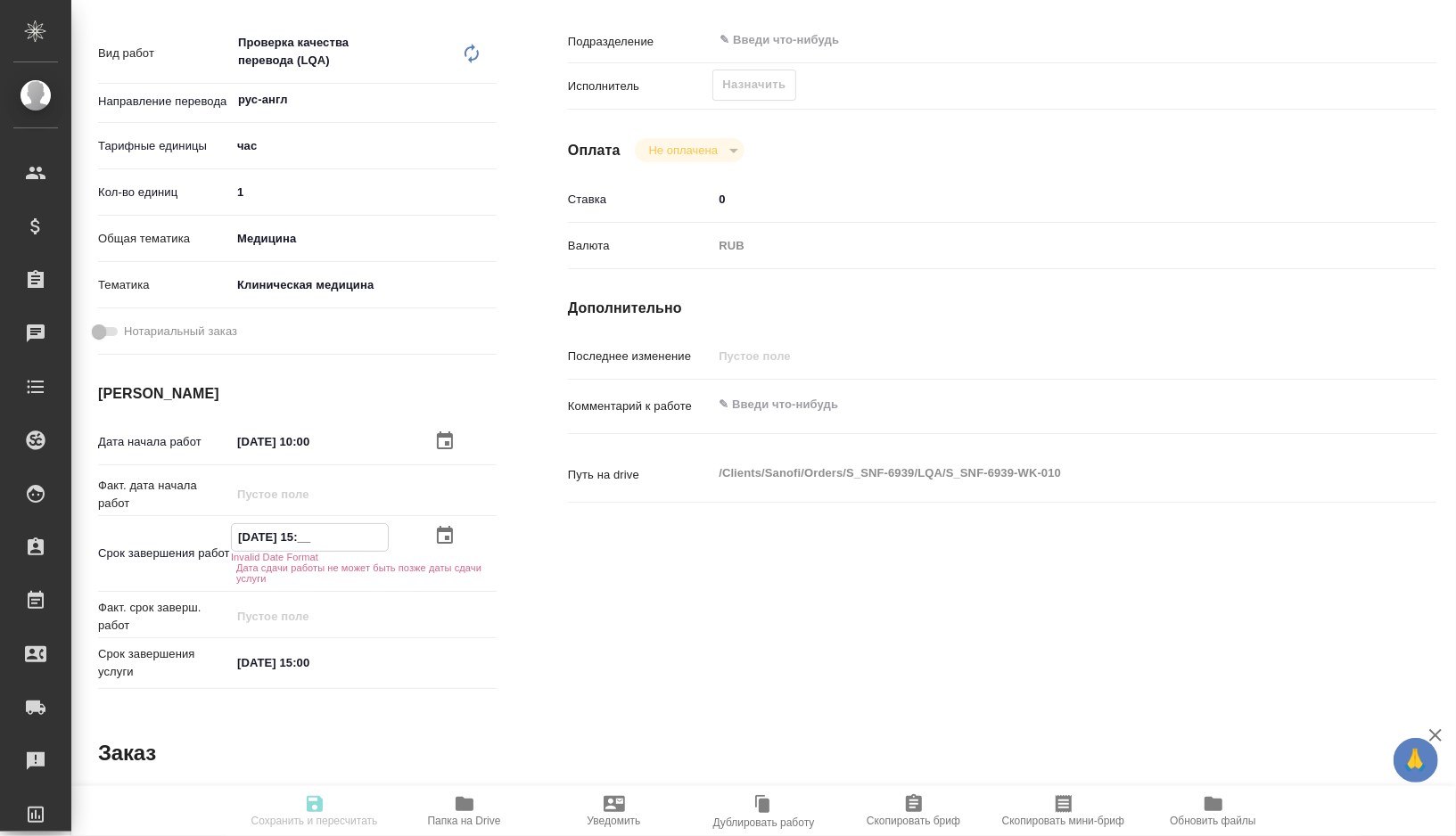
type textarea "x"
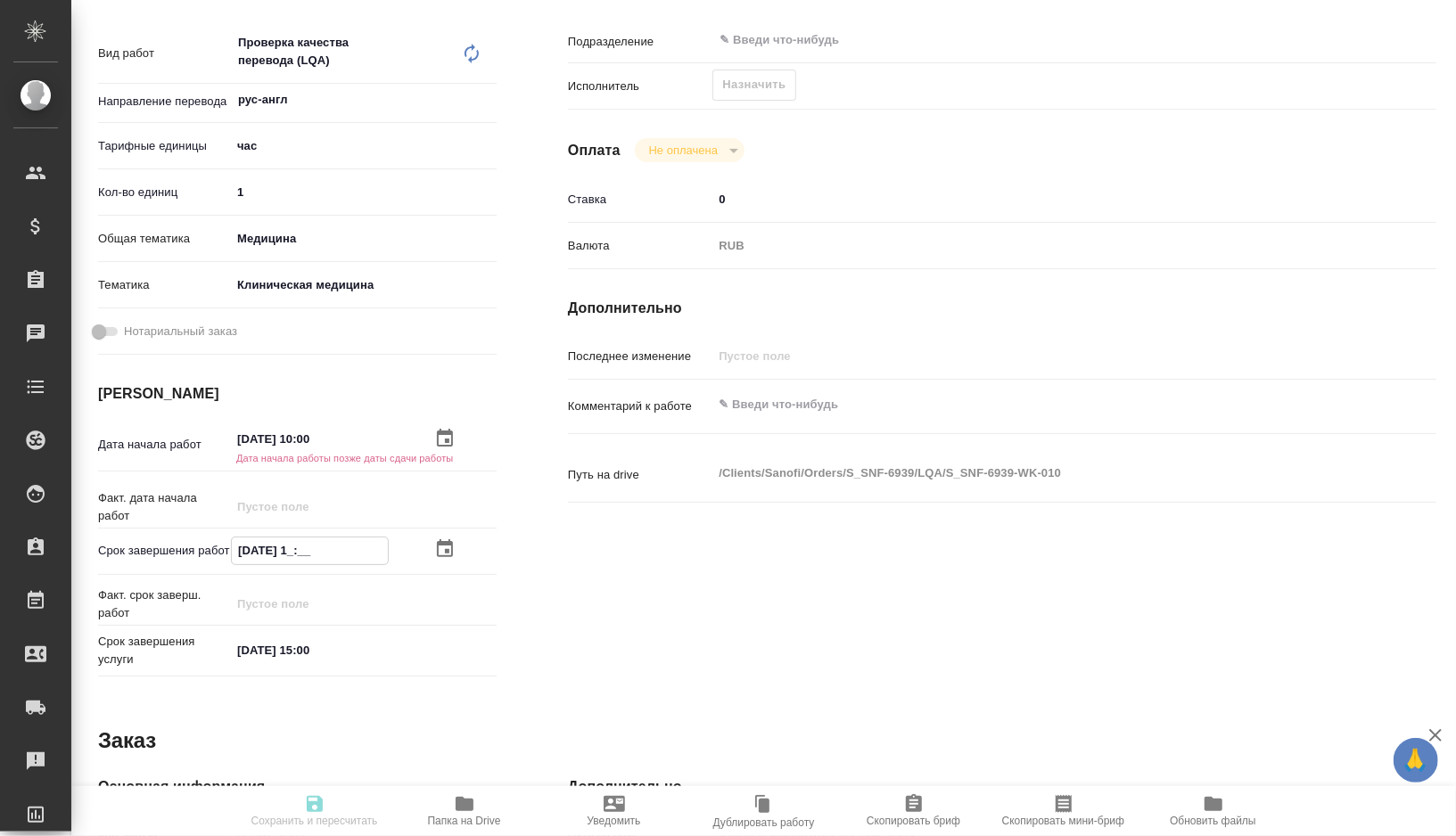
type textarea "x"
type input "06.10.2025 12:__"
type textarea "x"
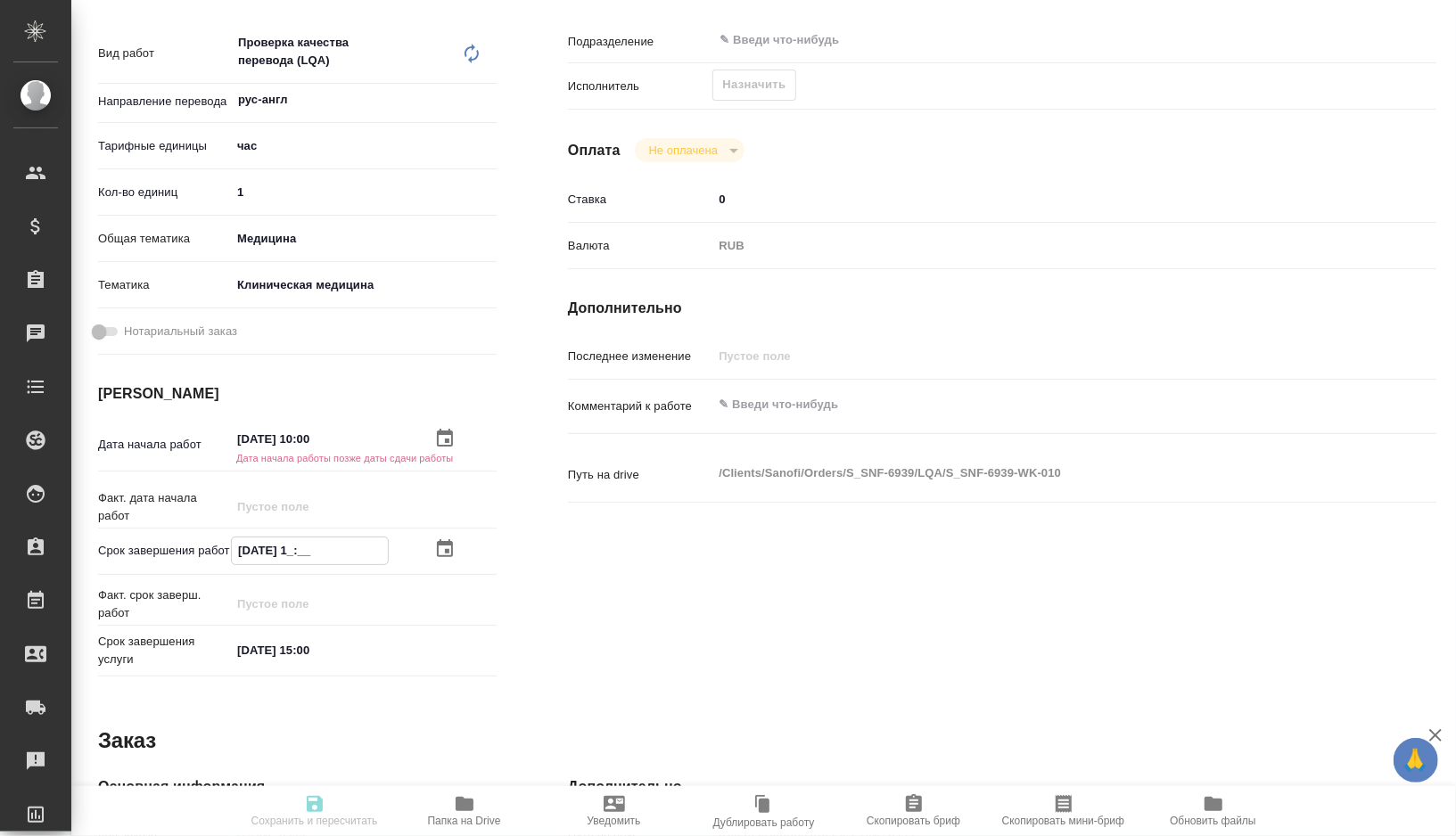
type textarea "x"
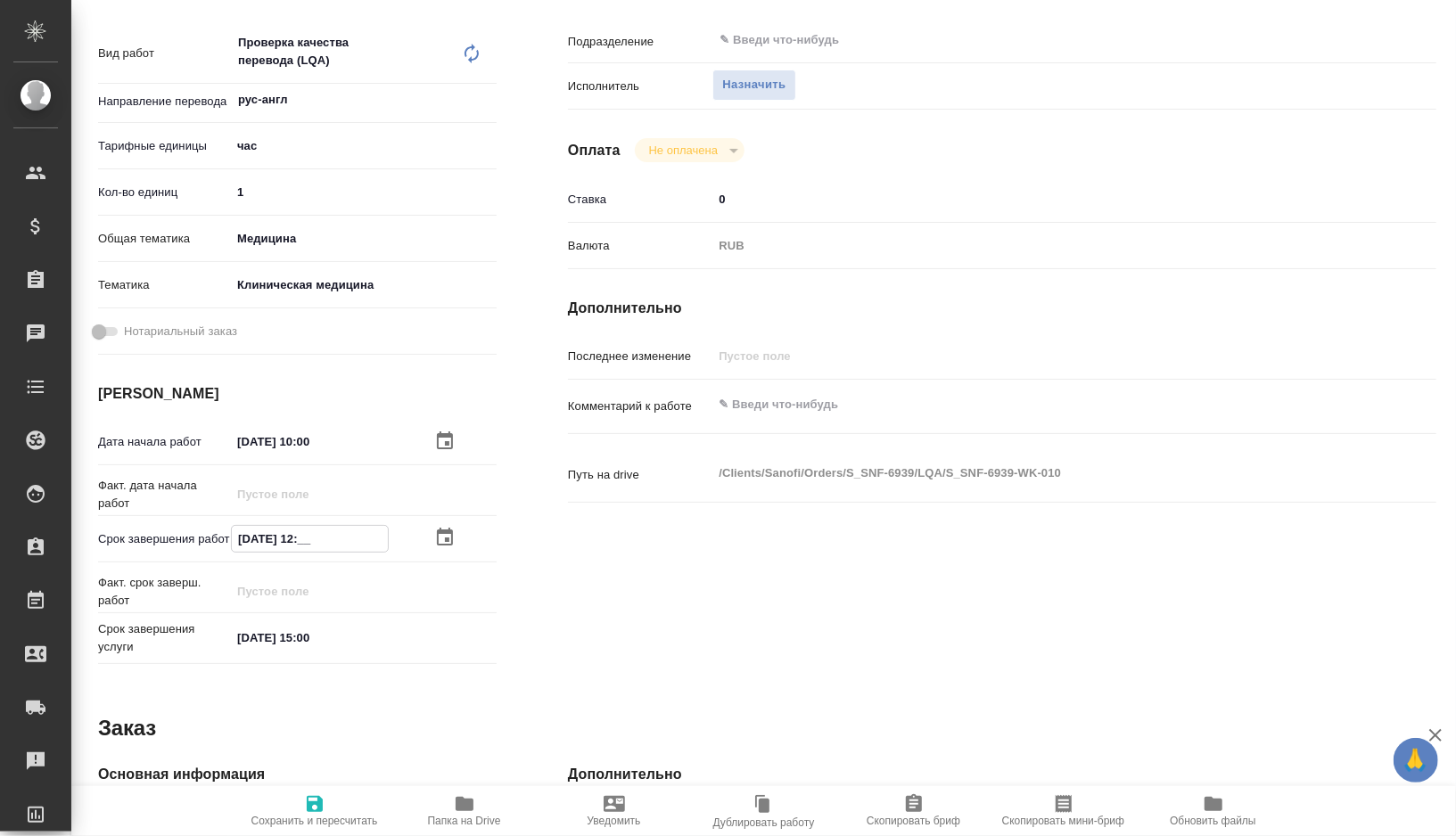
type textarea "x"
type input "06.10.2025 12:3_"
type textarea "x"
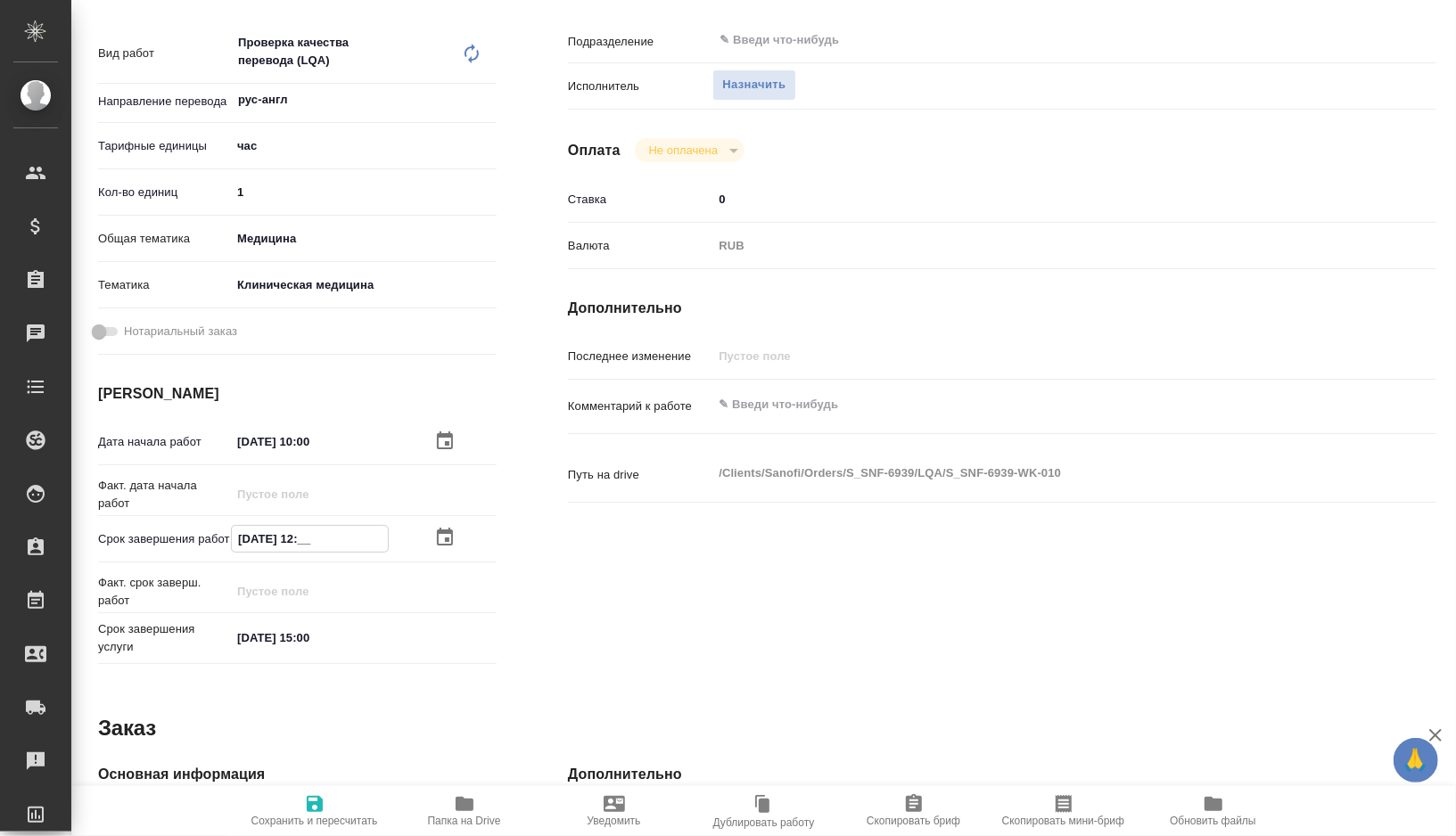
type textarea "x"
type input "06.10.2025 12:30"
type textarea "x"
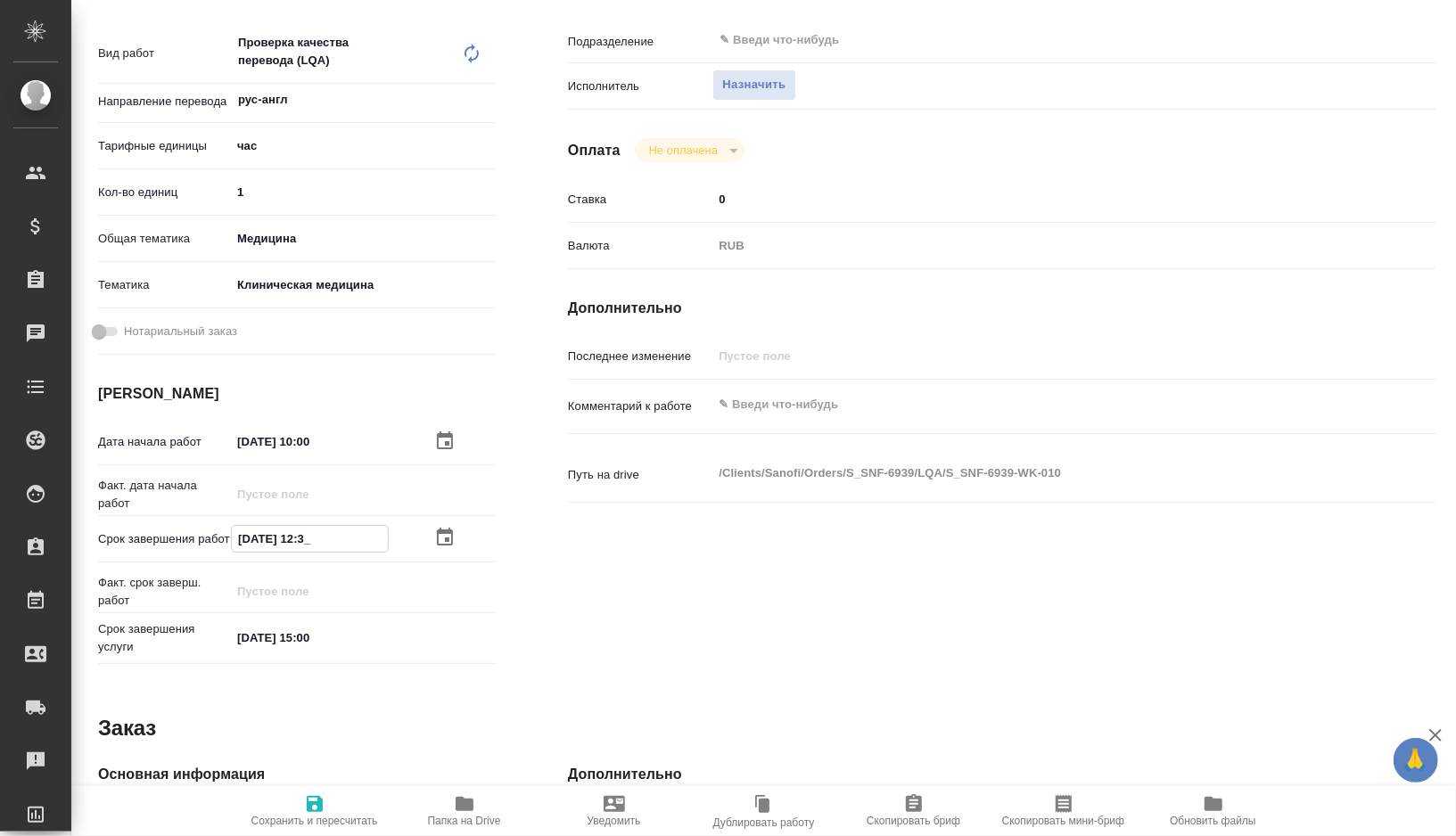
type textarea "x"
type input "06.10.2025 12:30"
click at [321, 823] on span "Сохранить и пересчитать" at bounding box center [314, 821] width 127 height 13
type textarea "x"
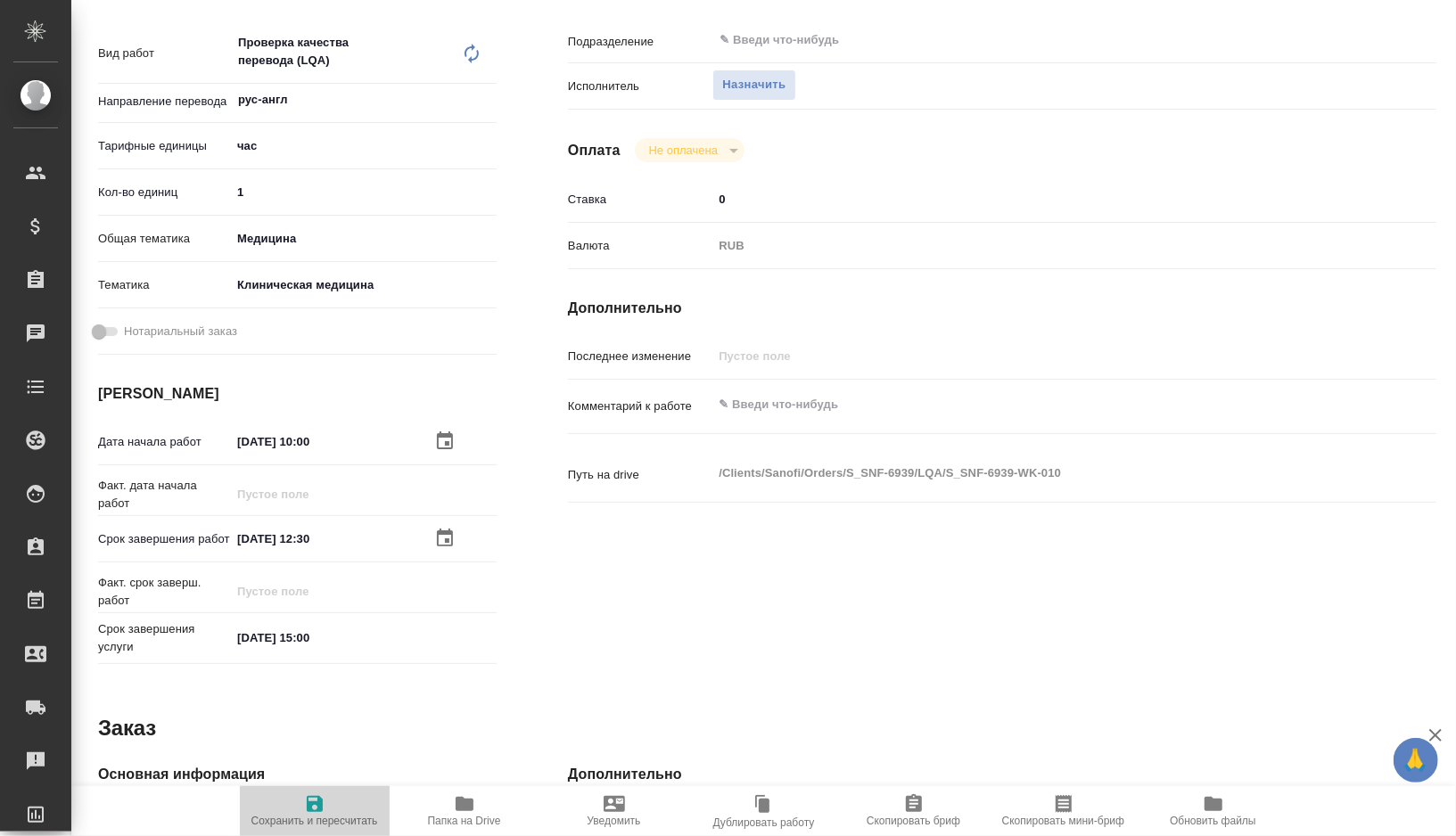
type textarea "x"
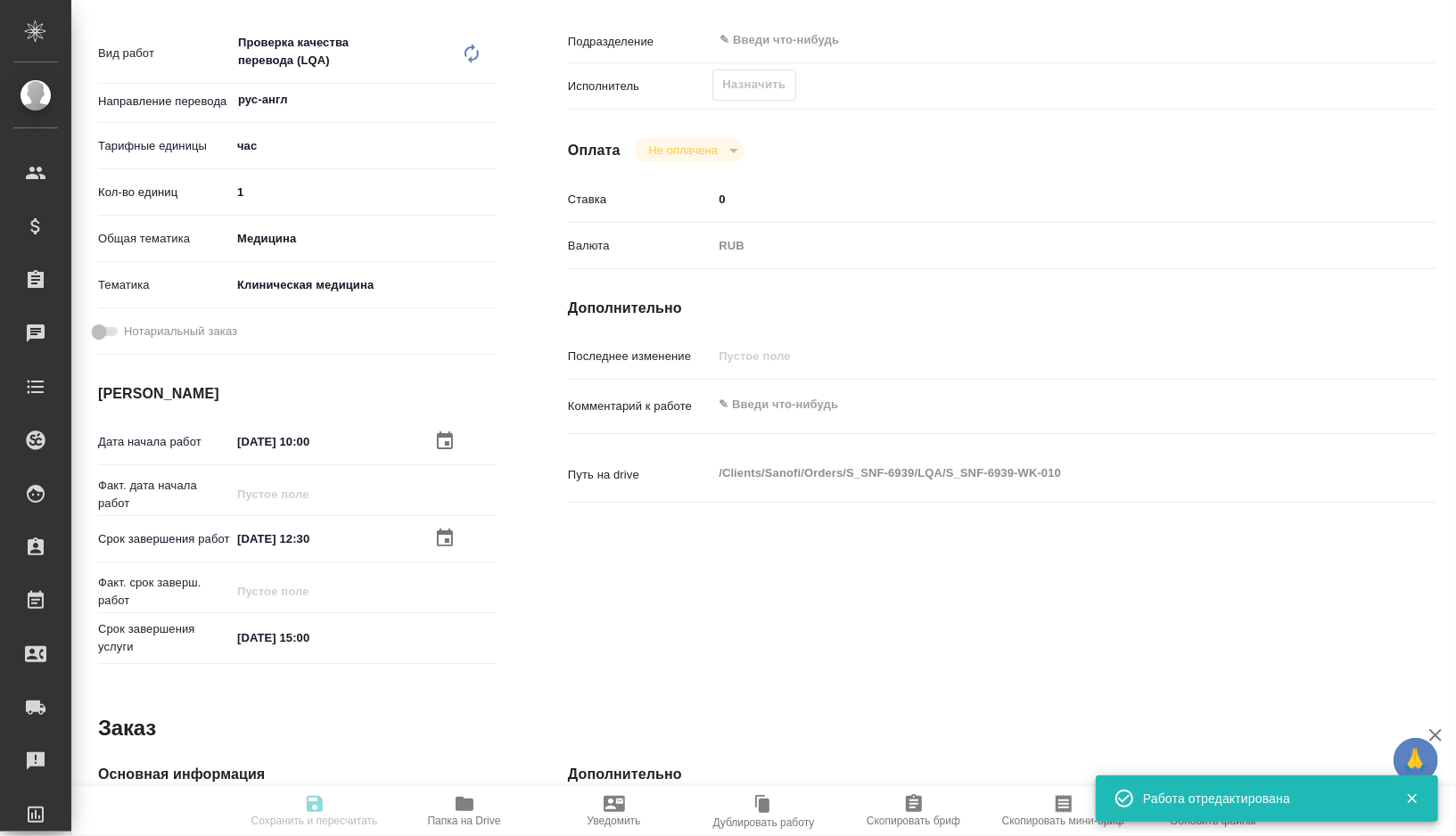
type input "created"
type textarea "Проверка качества перевода (LQA)"
type textarea "x"
type input "рус-англ"
type input "5a8b1489cc6b4906c91bfd93"
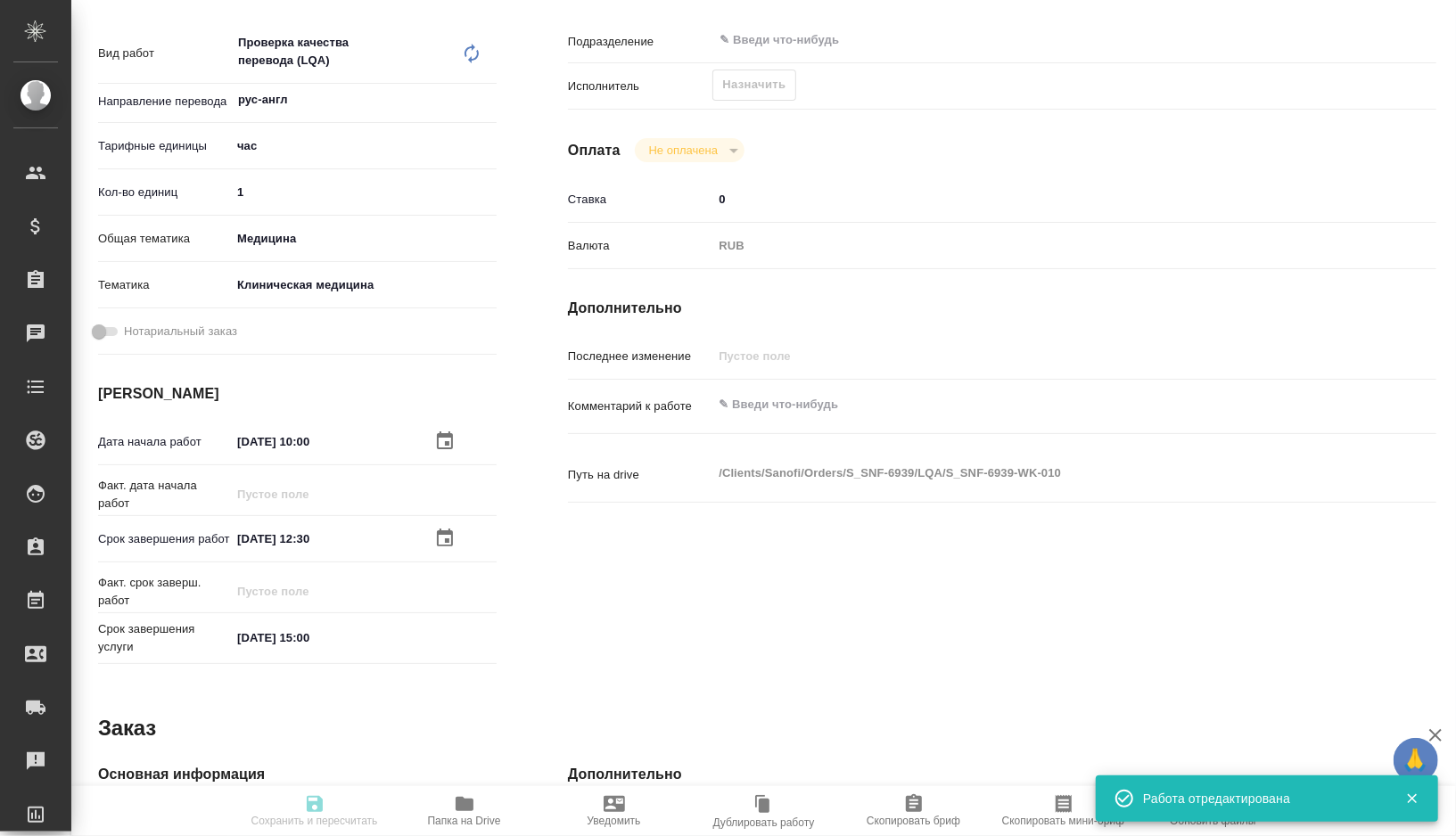
type input "1"
type input "med"
type input "6012b22f65f4b37c408fd6e5"
type input "06.10.2025 10:00"
type input "06.10.2025 12:30"
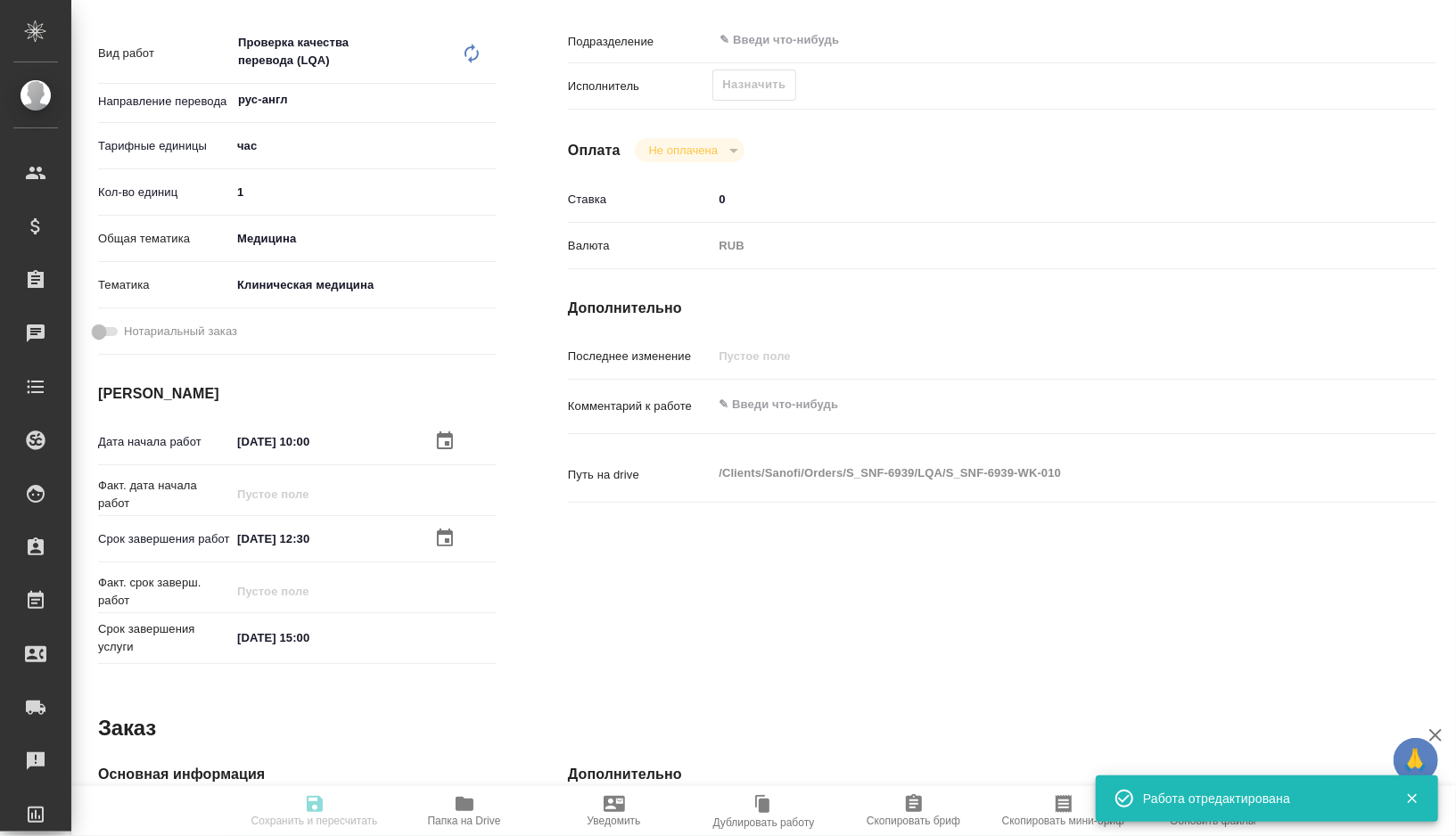
type input "06.10.2025 15:00"
type input "notPayed"
type input "0"
type input "RUB"
type input "[PERSON_NAME]"
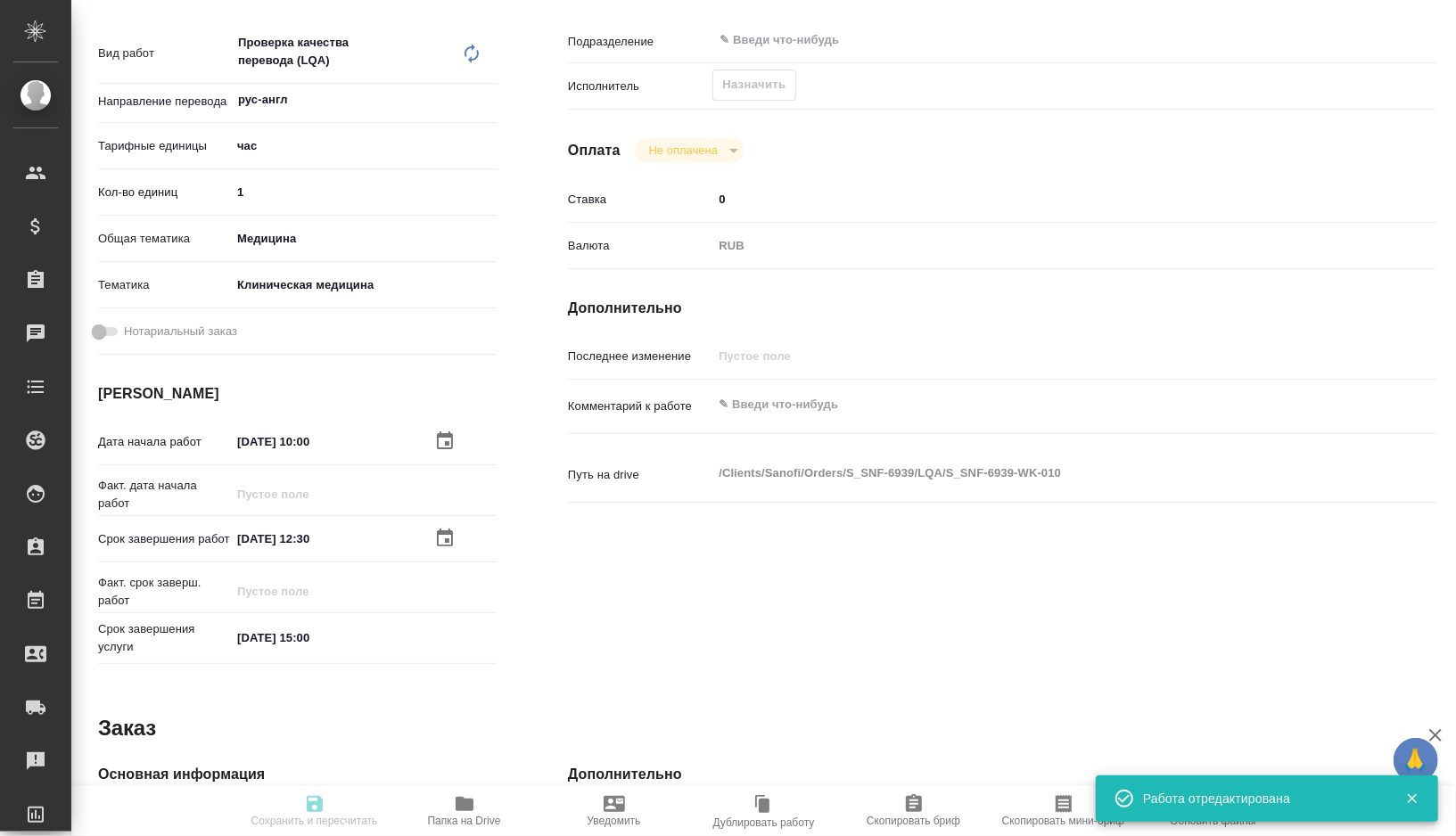
type textarea "x"
type textarea "/Clients/Sanofi/Orders/S_SNF-6939/LQA/S_SNF-6939-WK-010"
type textarea "x"
type input "S_SNF-6939"
type input "Проверка качества перевода (LQA)"
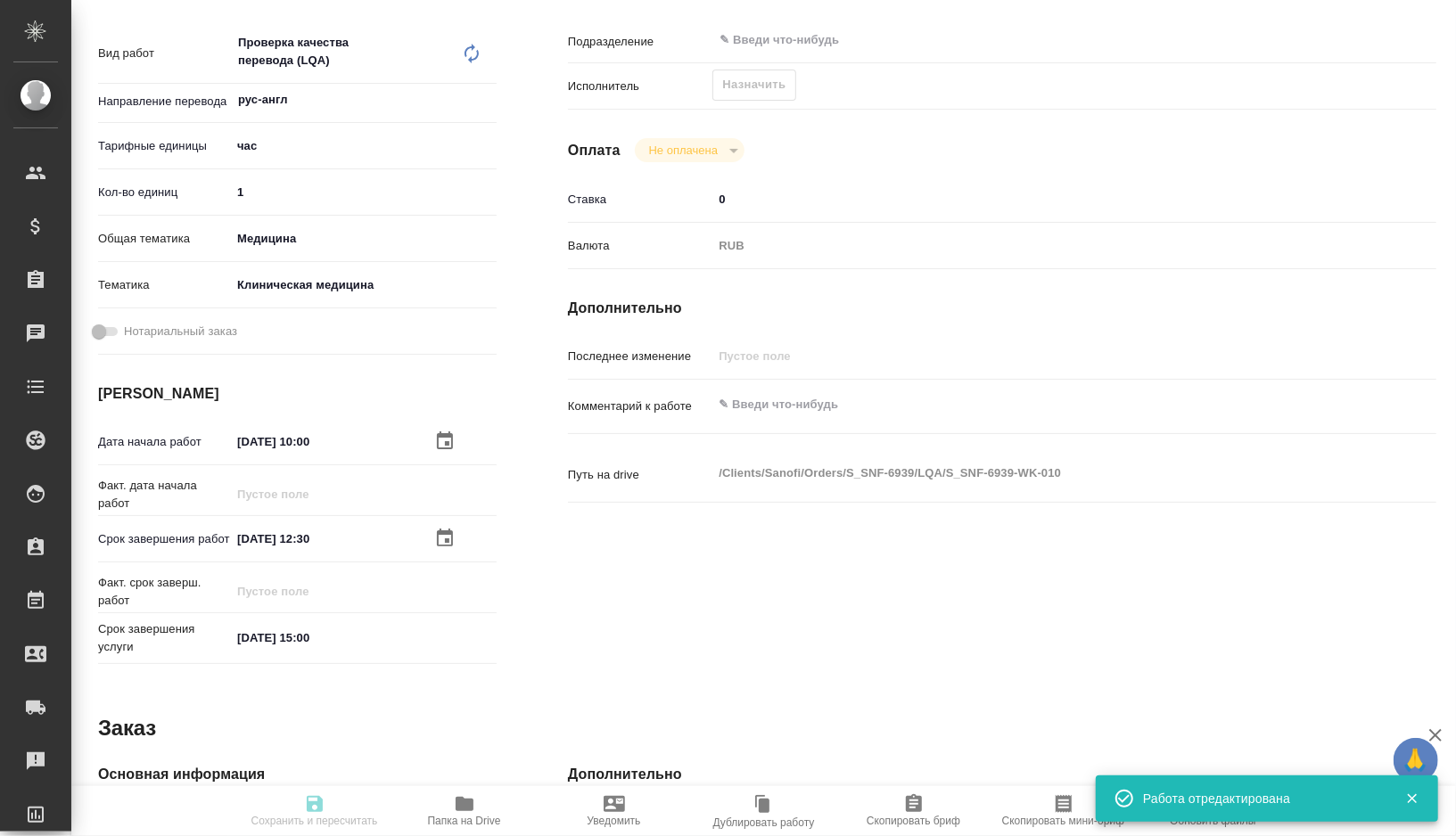
type input "Проверка качества перевода (LQA)"
type input "Сайдашева Диляра"
type input "Малофеева Екатерина"
type input "/Clients/Sanofi/Orders/S_SNF-6939"
type textarea "x"
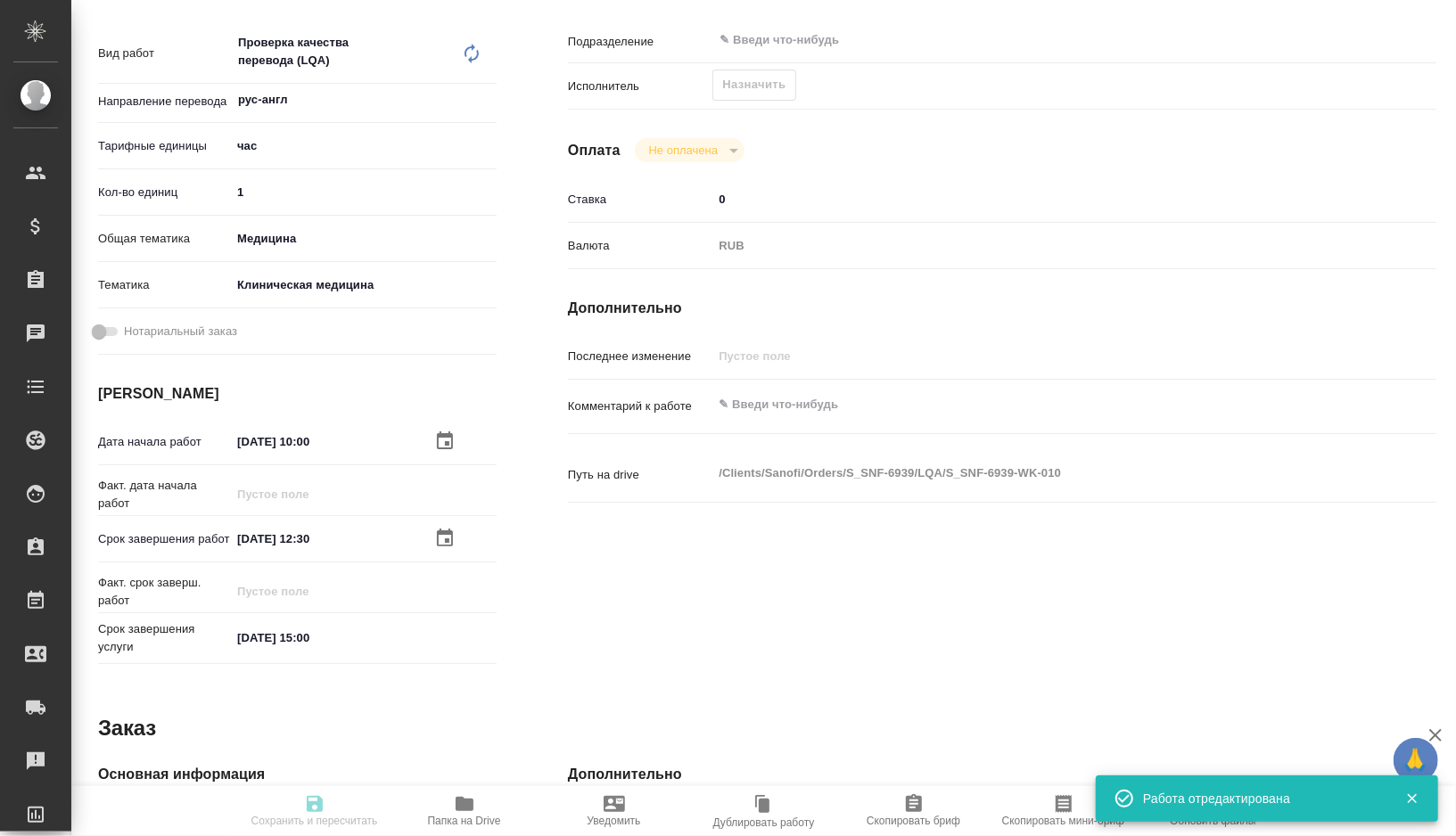
type textarea "ТЗ: Файл 1825 corr - в перевод Файл 2.5 при 0000 дополненный: содержит рус. тек…"
type textarea "x"
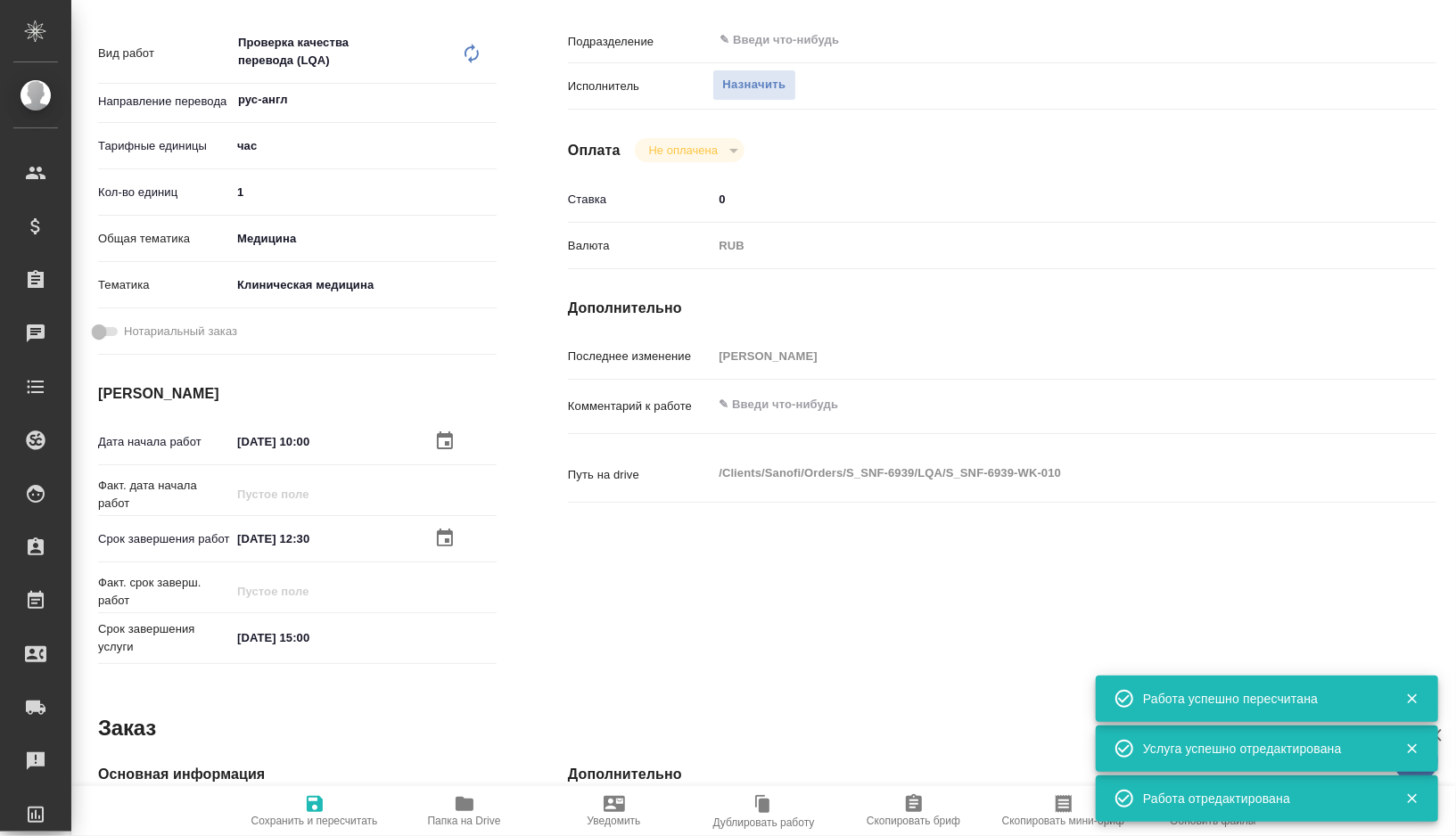
click at [793, 416] on textarea at bounding box center [1038, 404] width 652 height 30
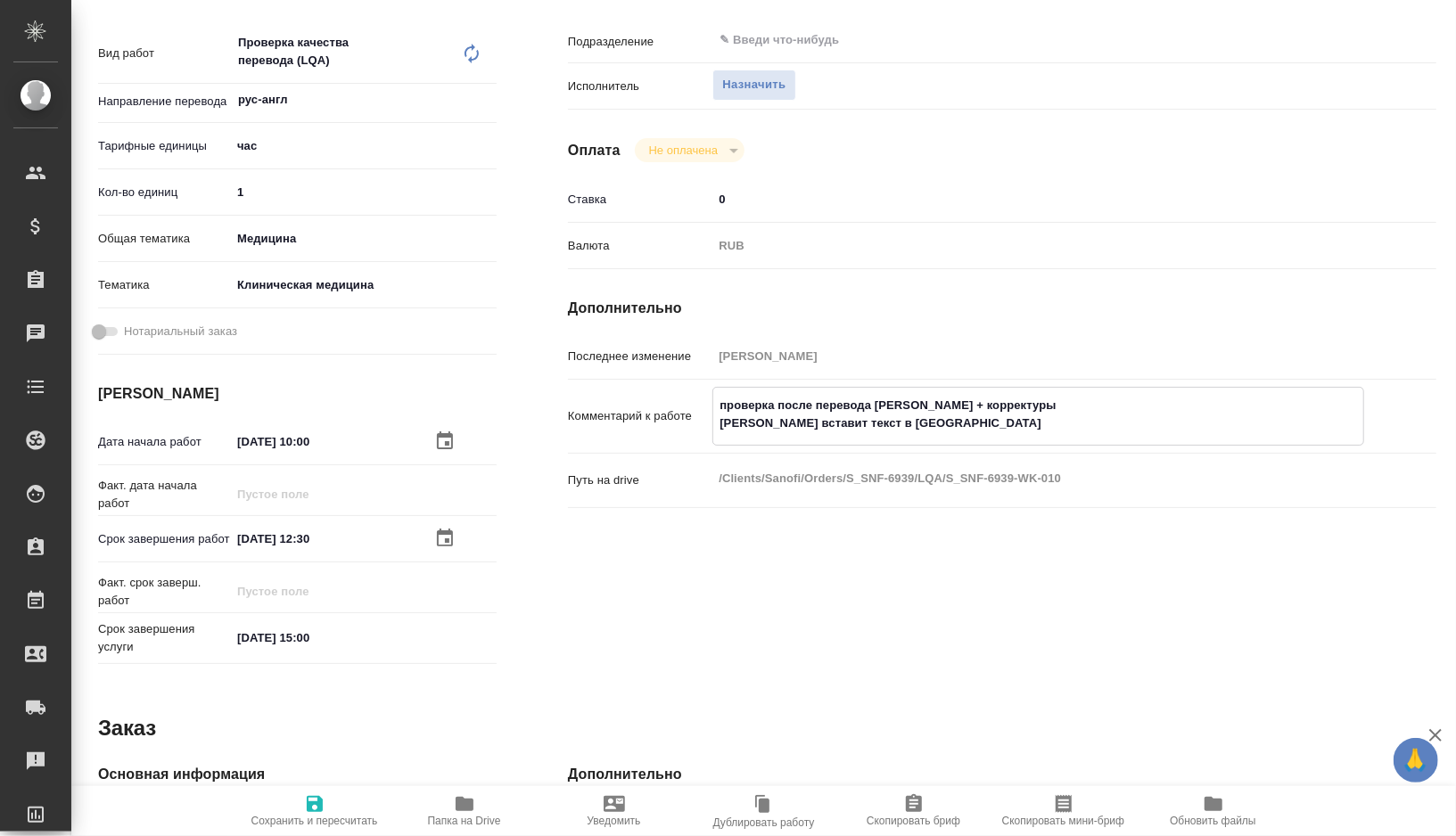
click at [314, 815] on span "Сохранить и пересчитать" at bounding box center [314, 821] width 127 height 13
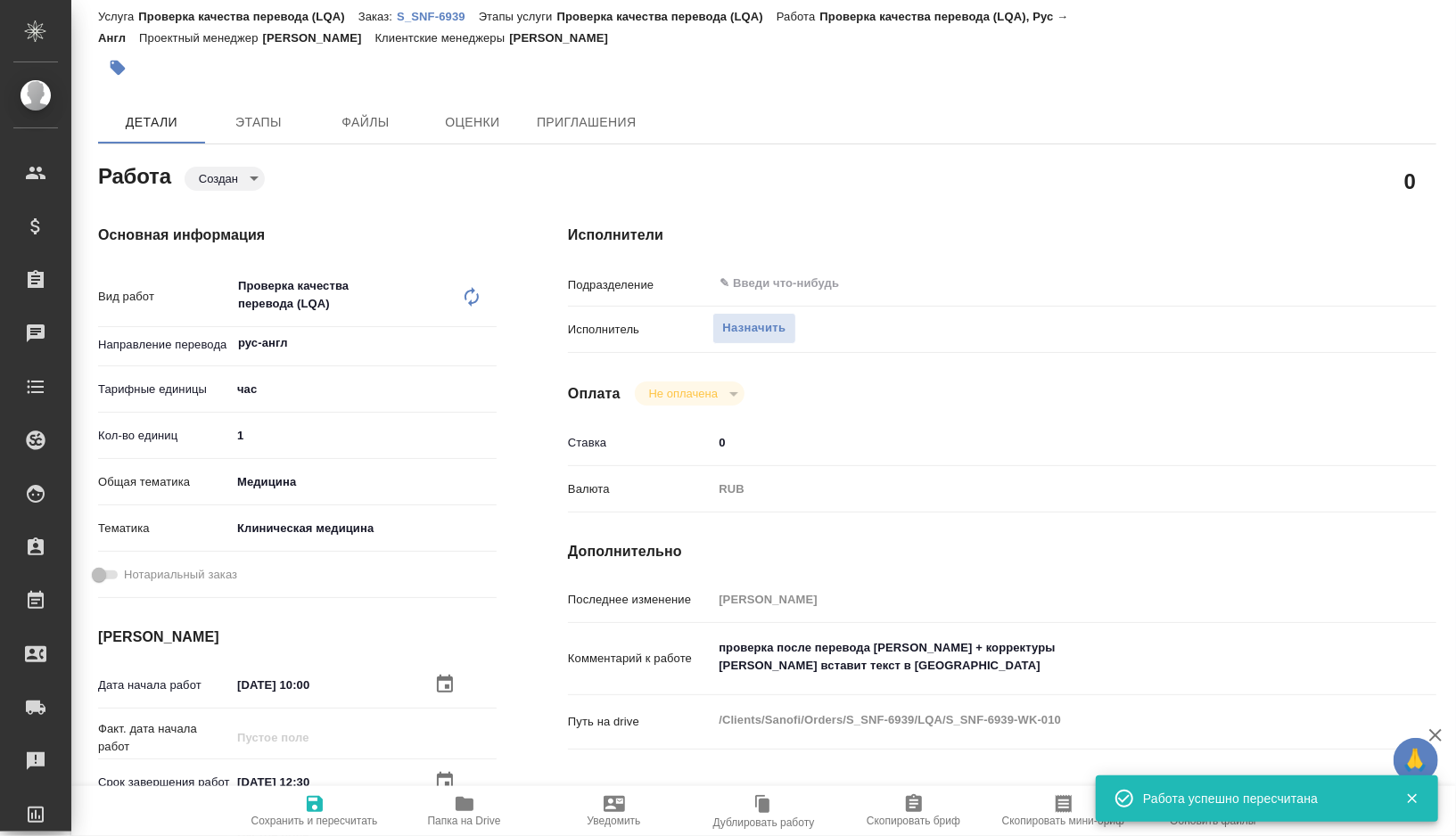
scroll to position [0, 0]
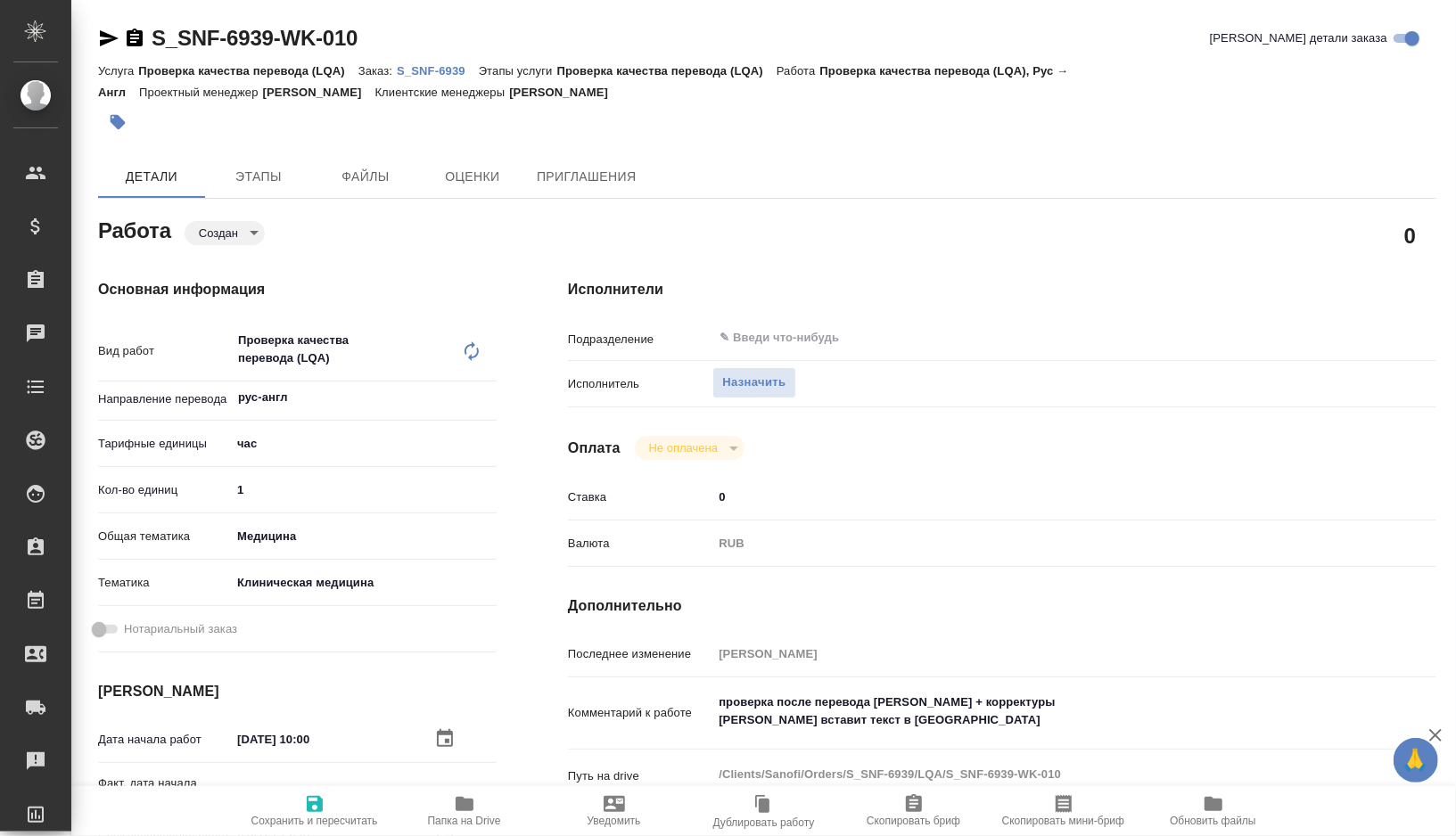
click at [247, 230] on body "🙏 .cls-1 fill:#fff; AWATERA Gorshkova Valentina Клиенты Спецификации Заказы 0 Ч…" at bounding box center [728, 418] width 1456 height 836
click at [236, 271] on button "Подбор" at bounding box center [225, 263] width 51 height 19
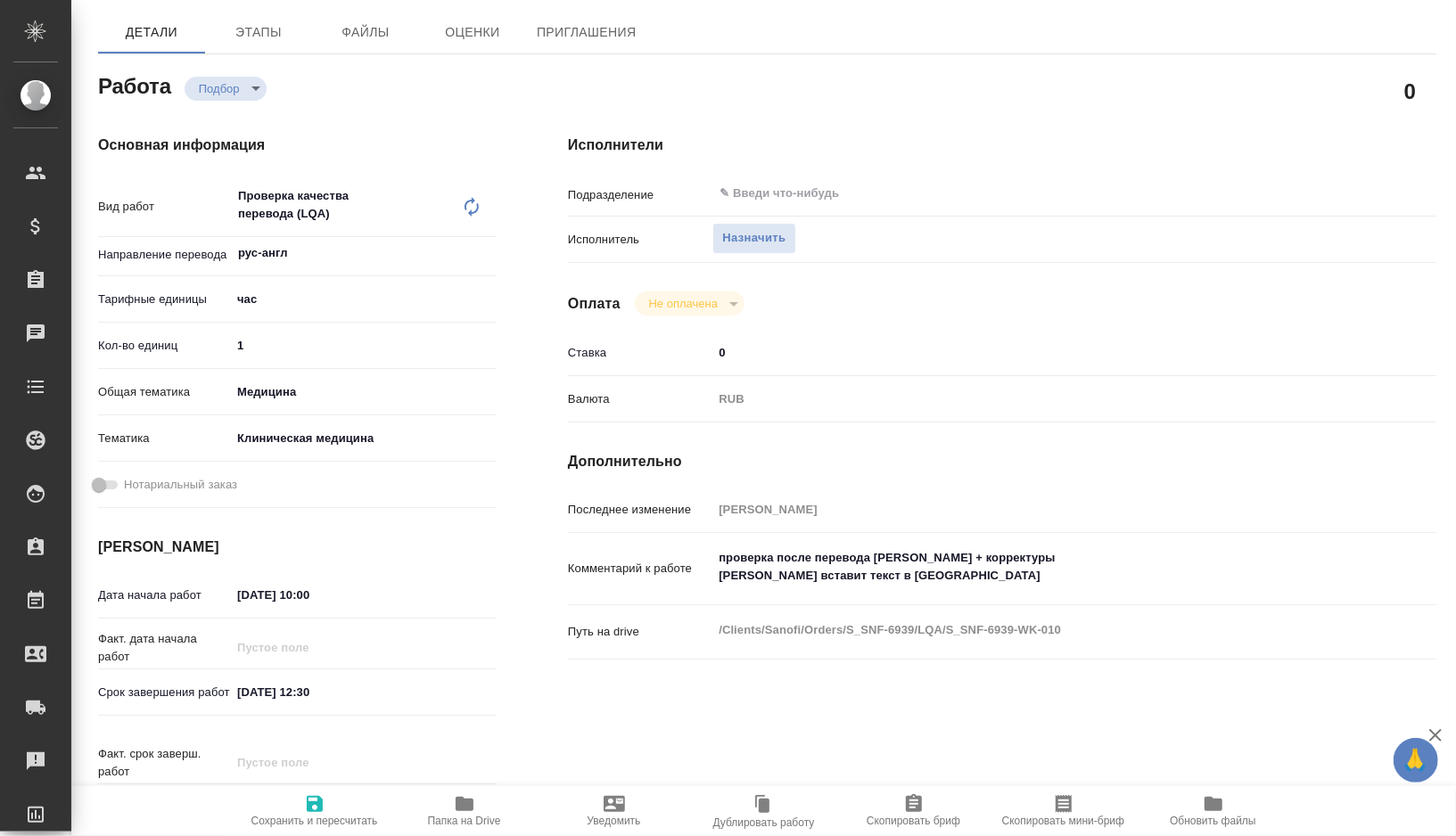
scroll to position [162, 0]
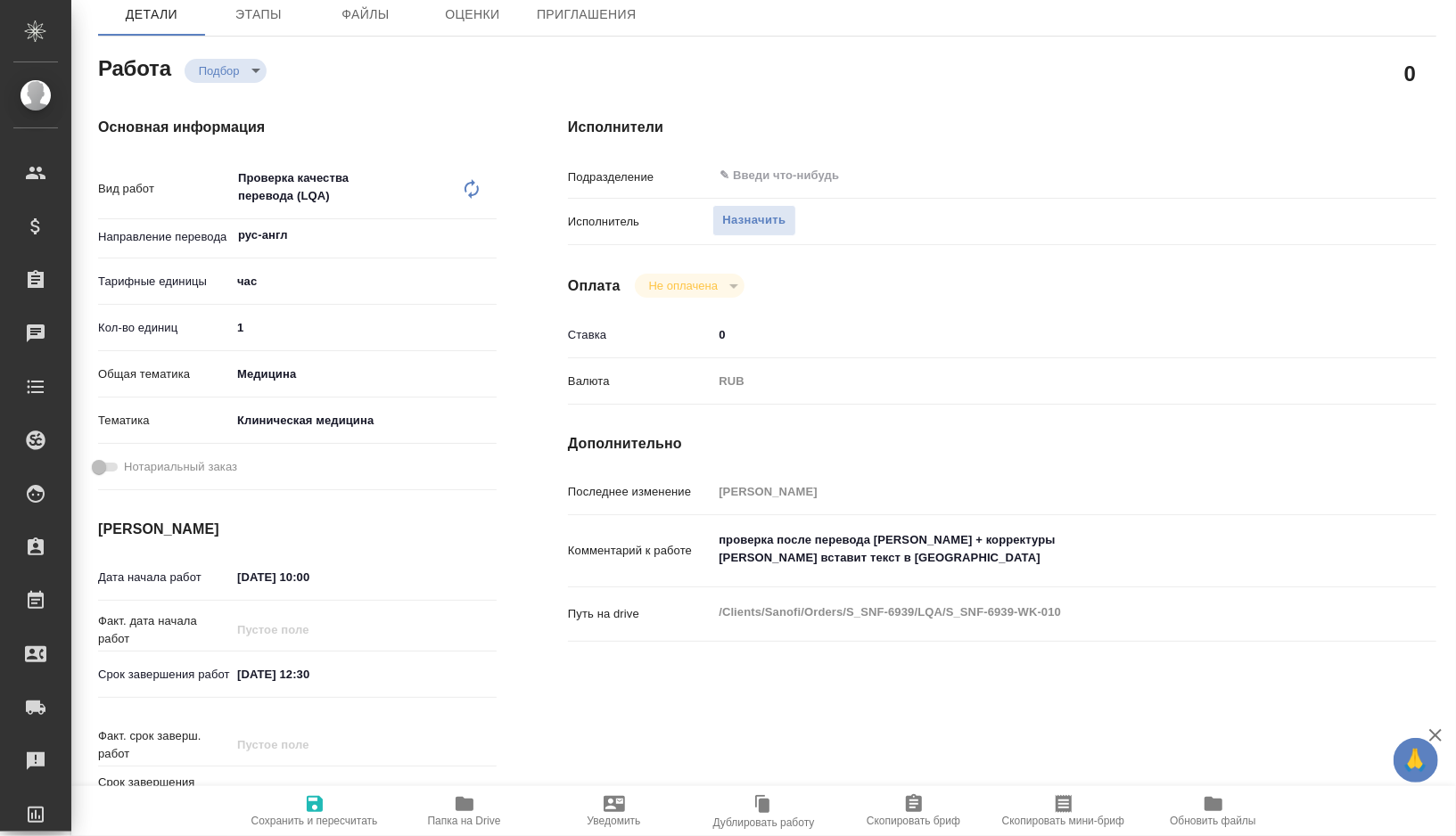
click at [974, 563] on textarea "проверка после перевода Лажинцевой + корректуры корр Коваленко вставит текст в …" at bounding box center [1038, 549] width 652 height 48
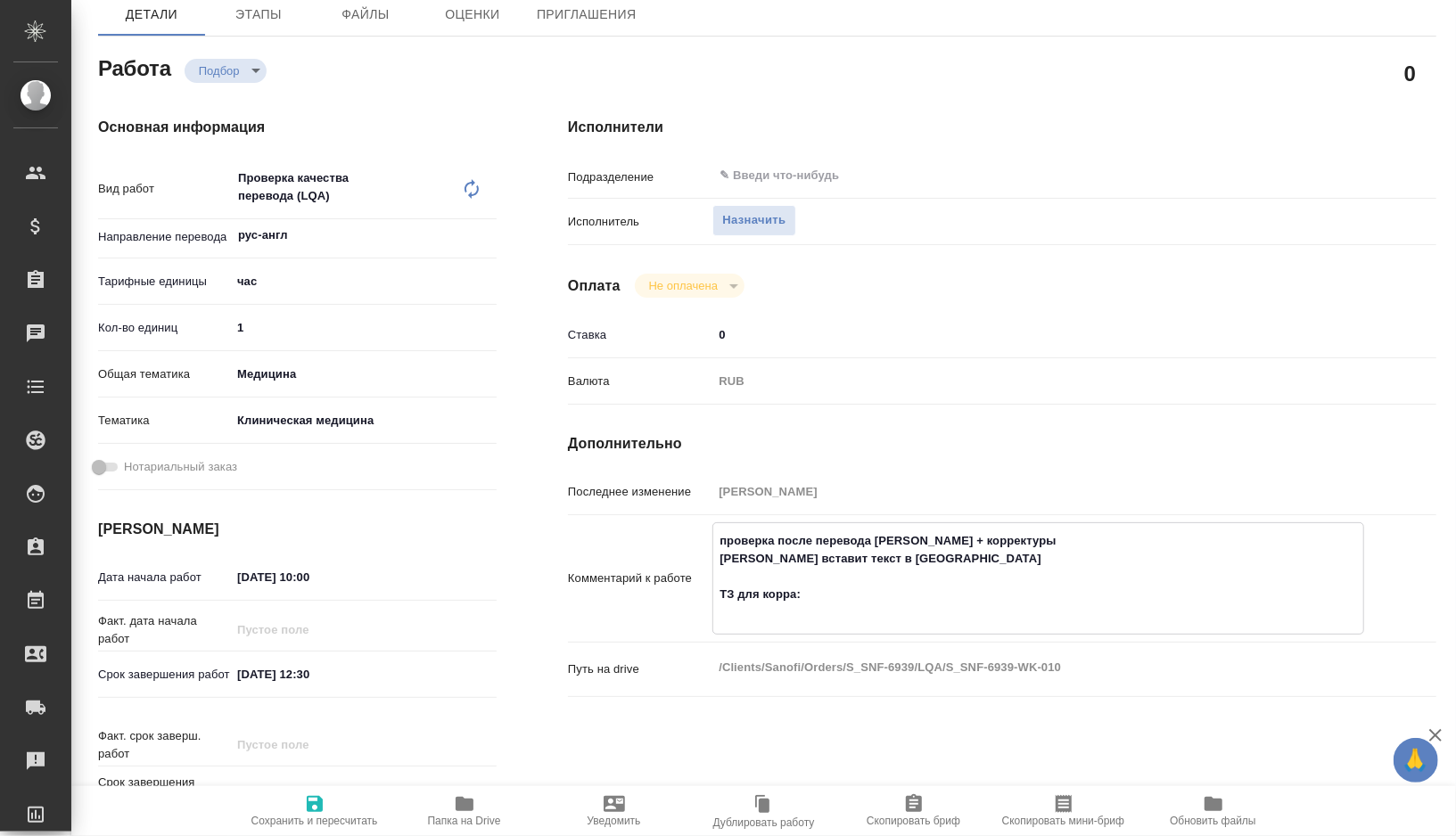
paste textarea "Файл 1.8.2.5 corr - обычная корректура файла Файл "2.5 при 0000 дополненный" и …"
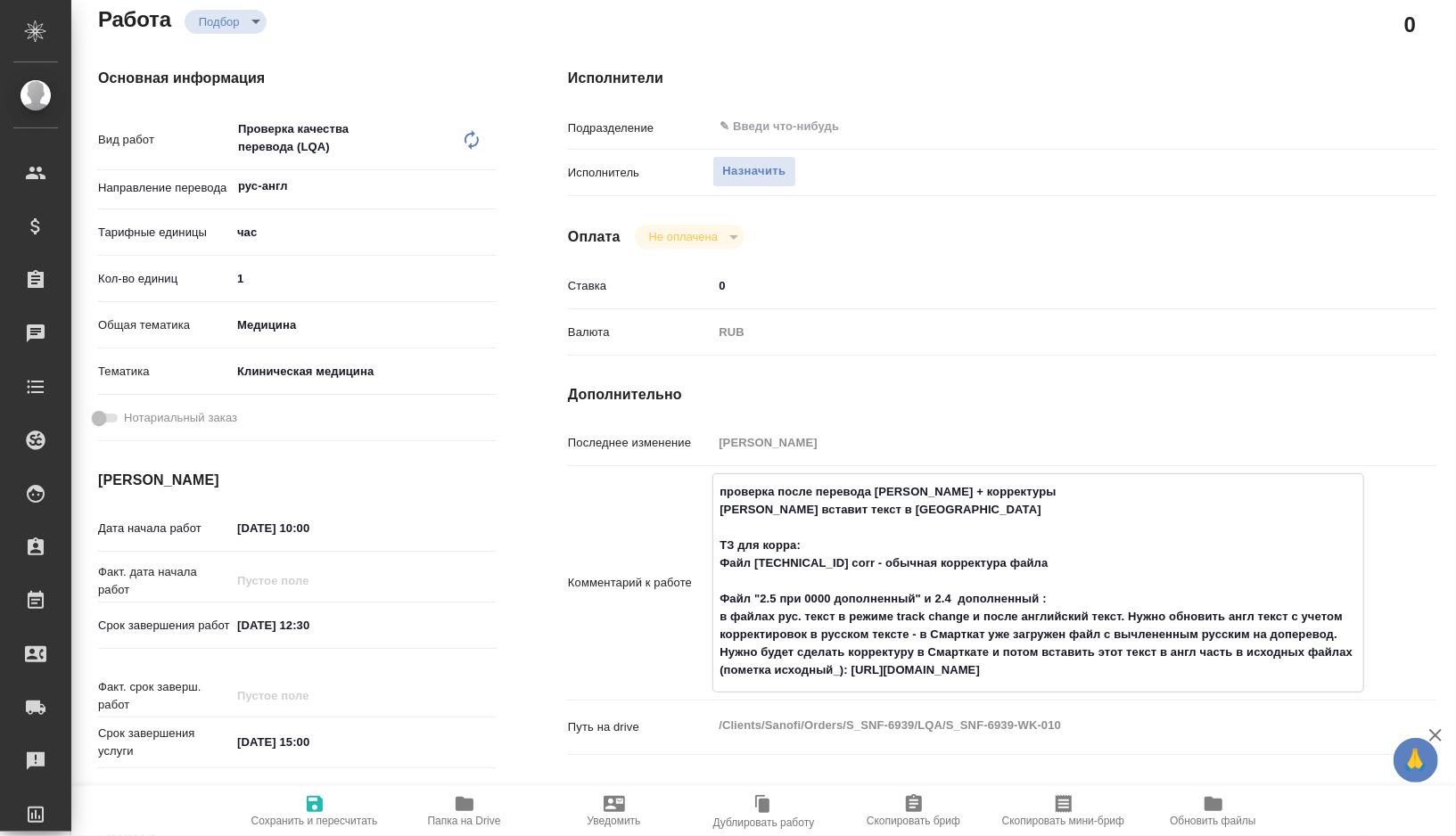
scroll to position [227, 0]
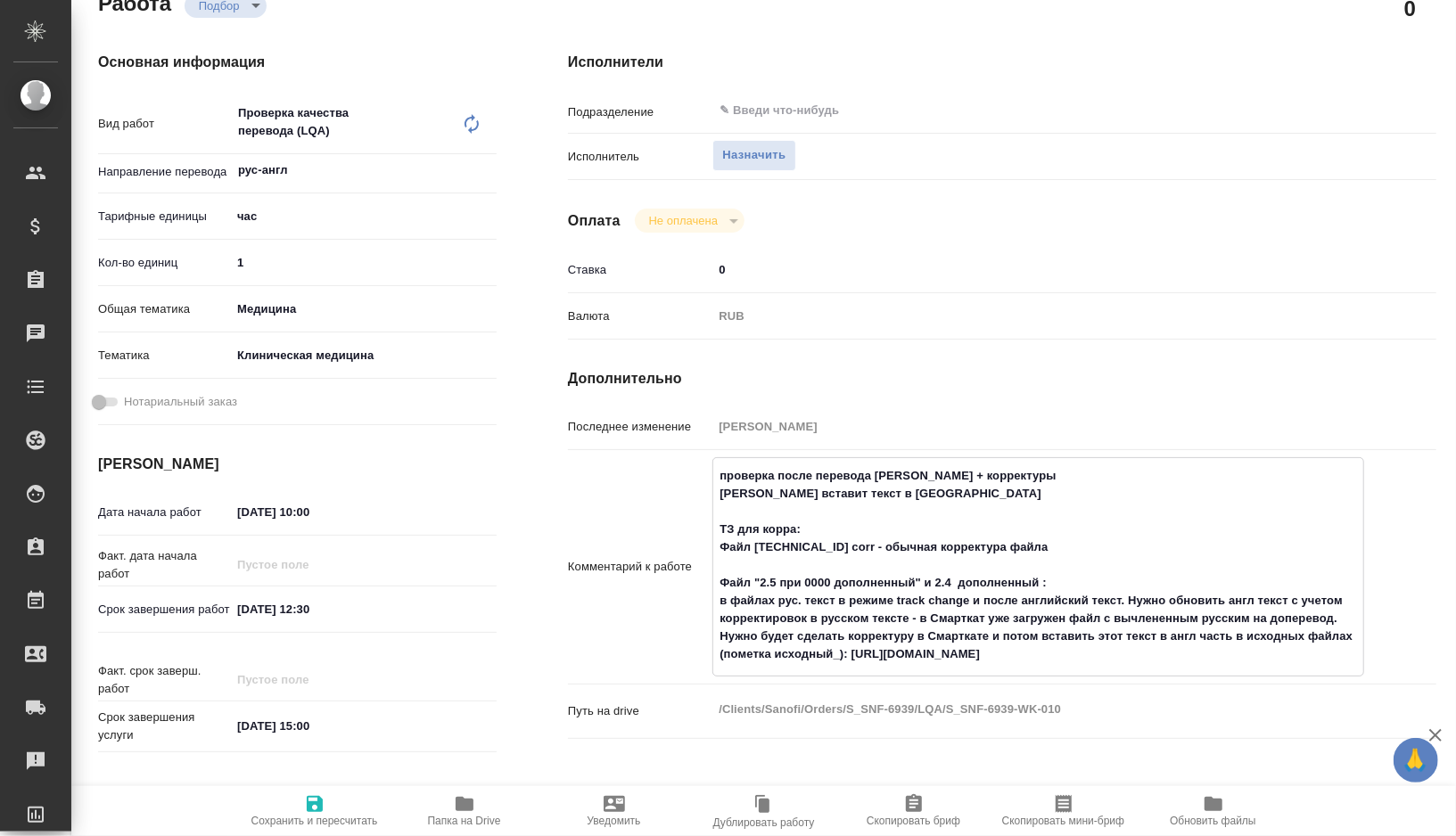
click at [1077, 617] on textarea "проверка после перевода Лажинцевой + корректуры корр Коваленко вставит текст в …" at bounding box center [1038, 565] width 650 height 209
click at [326, 807] on span "Сохранить и пересчитать" at bounding box center [314, 810] width 129 height 34
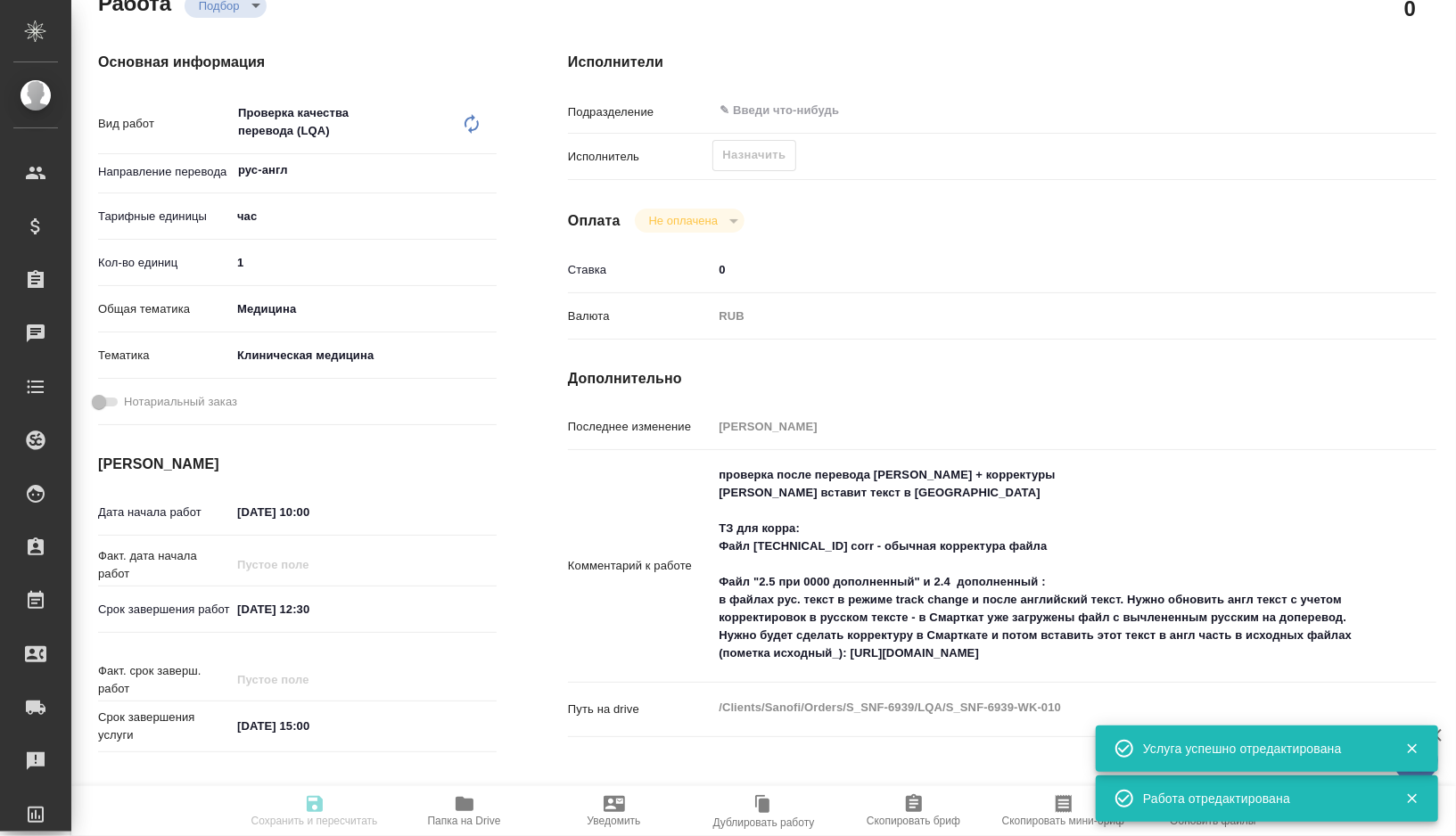
scroll to position [0, 0]
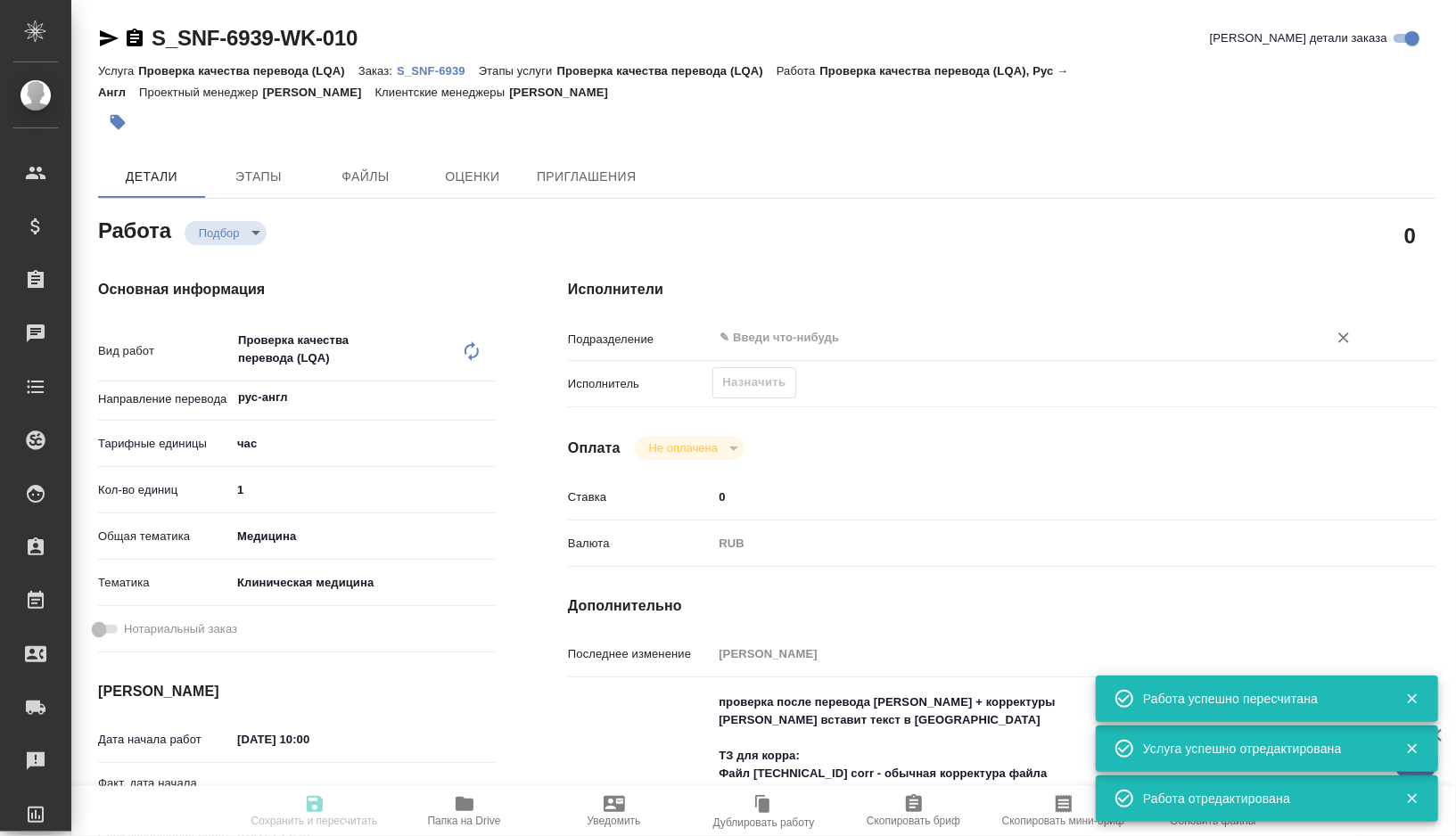
click at [820, 336] on input "text" at bounding box center [1007, 337] width 581 height 21
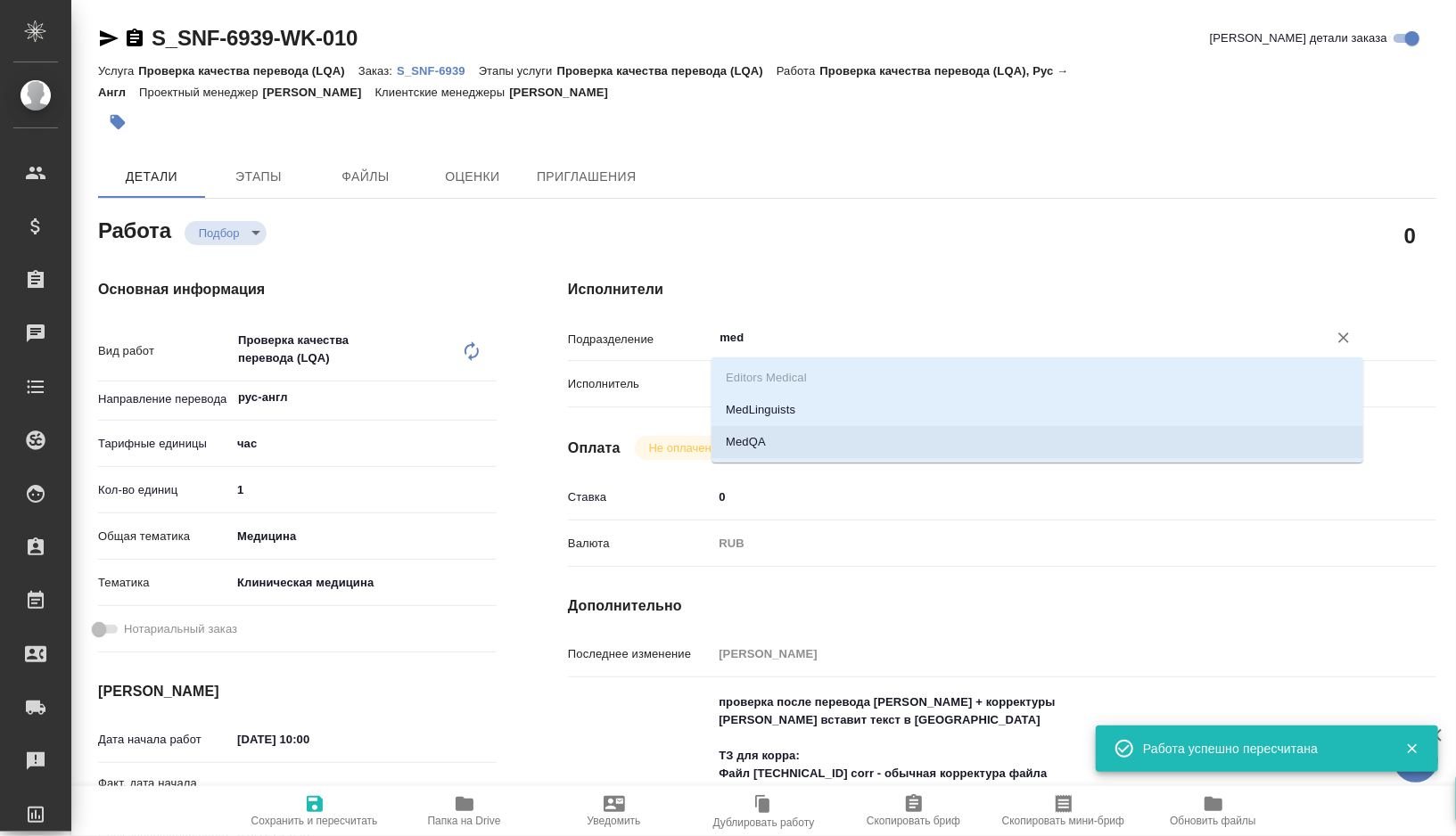
click at [801, 430] on li "MedQA" at bounding box center [1037, 442] width 652 height 32
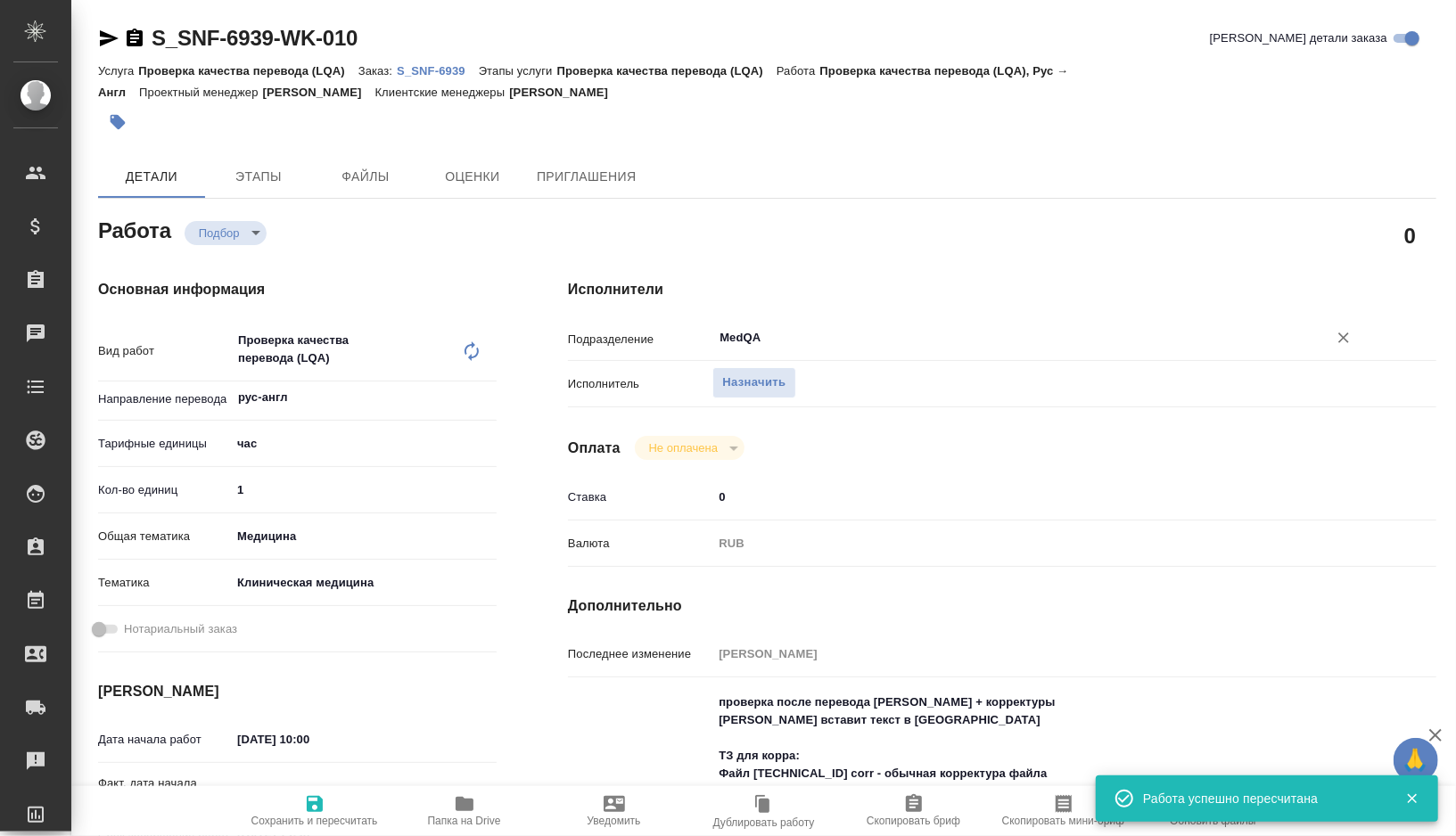
click at [293, 827] on span "Сохранить и пересчитать" at bounding box center [314, 821] width 127 height 13
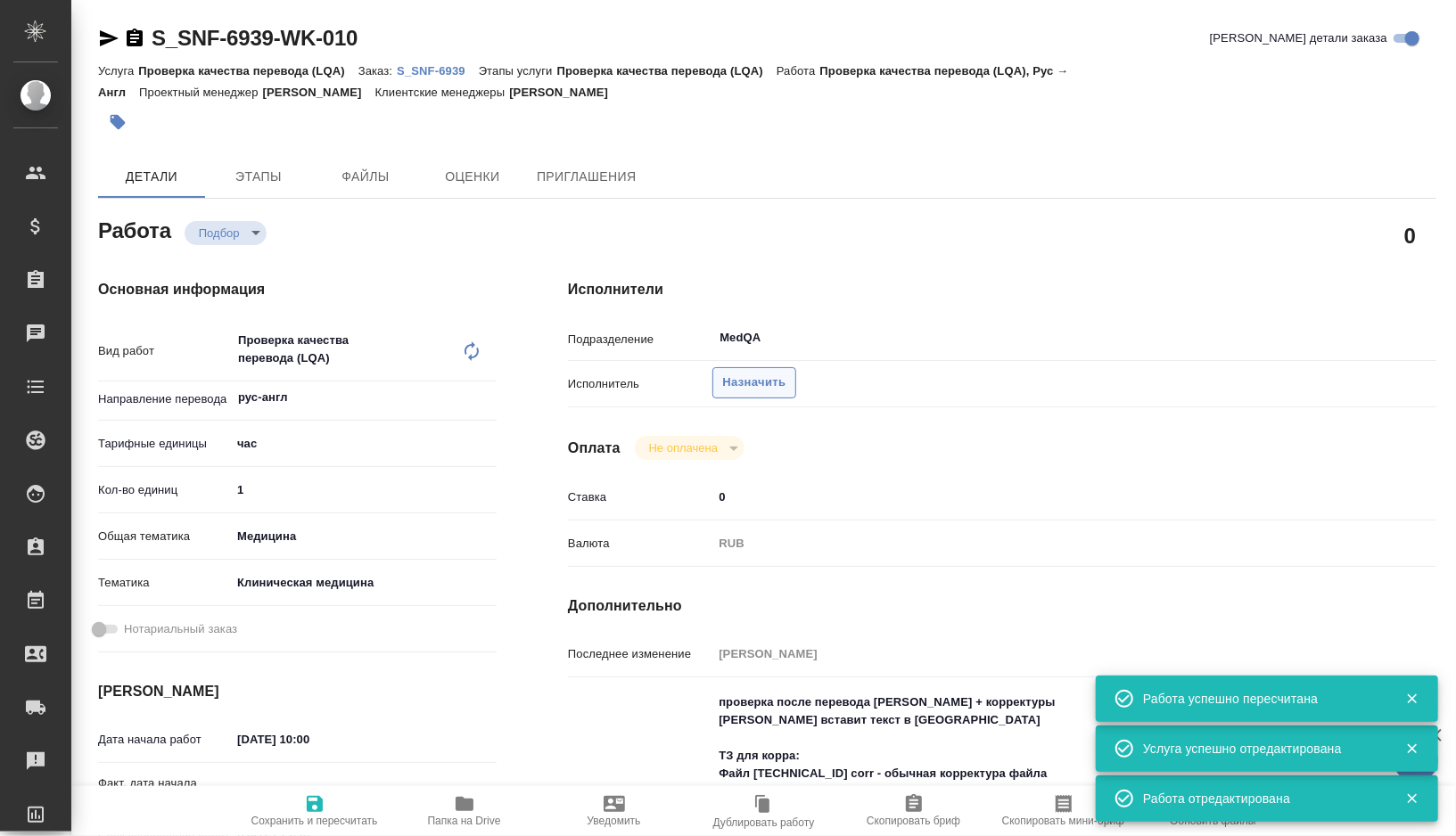
click at [745, 384] on span "Назначить" at bounding box center [753, 382] width 63 height 20
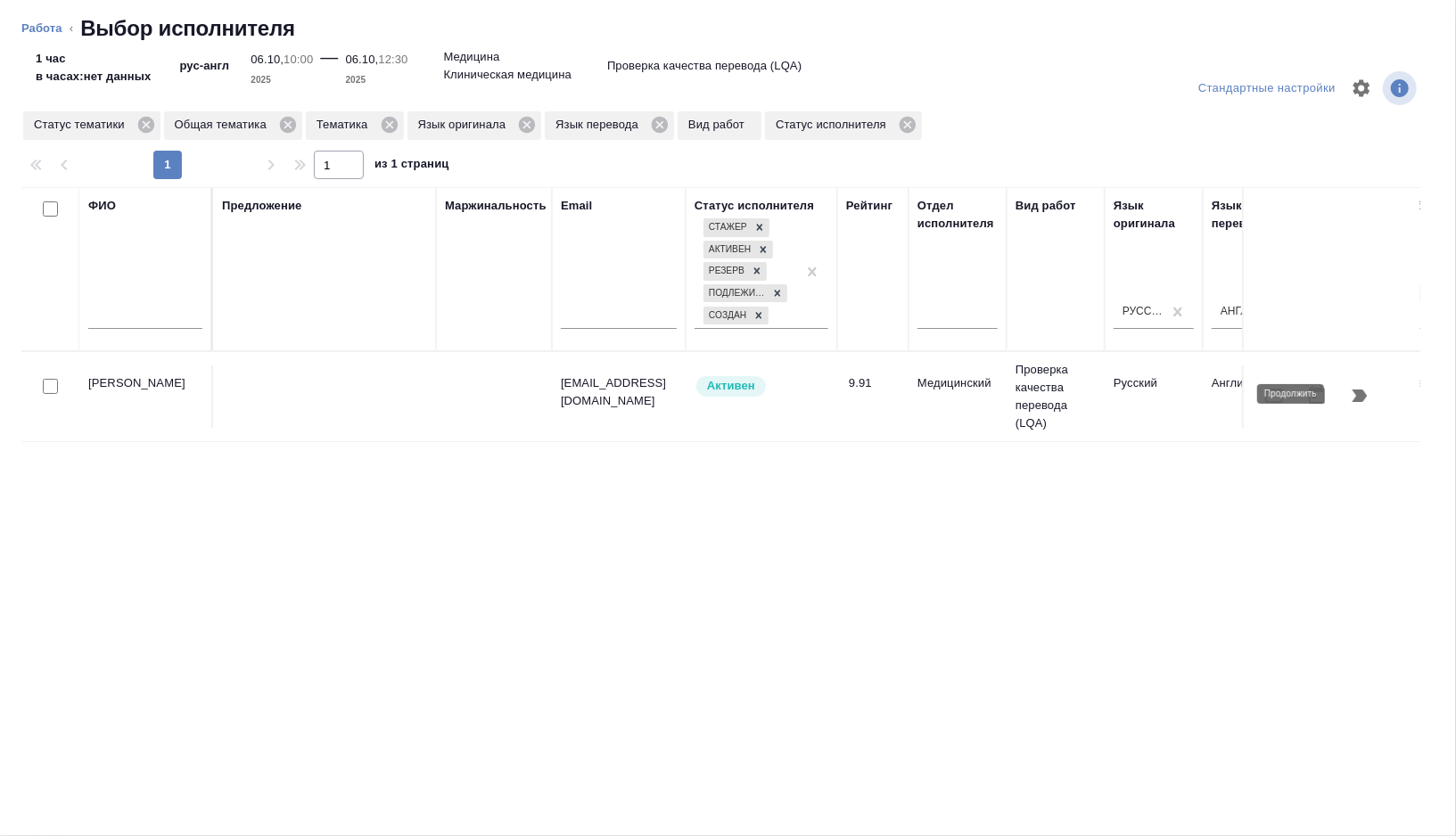
click at [1368, 403] on icon "button" at bounding box center [1359, 395] width 21 height 21
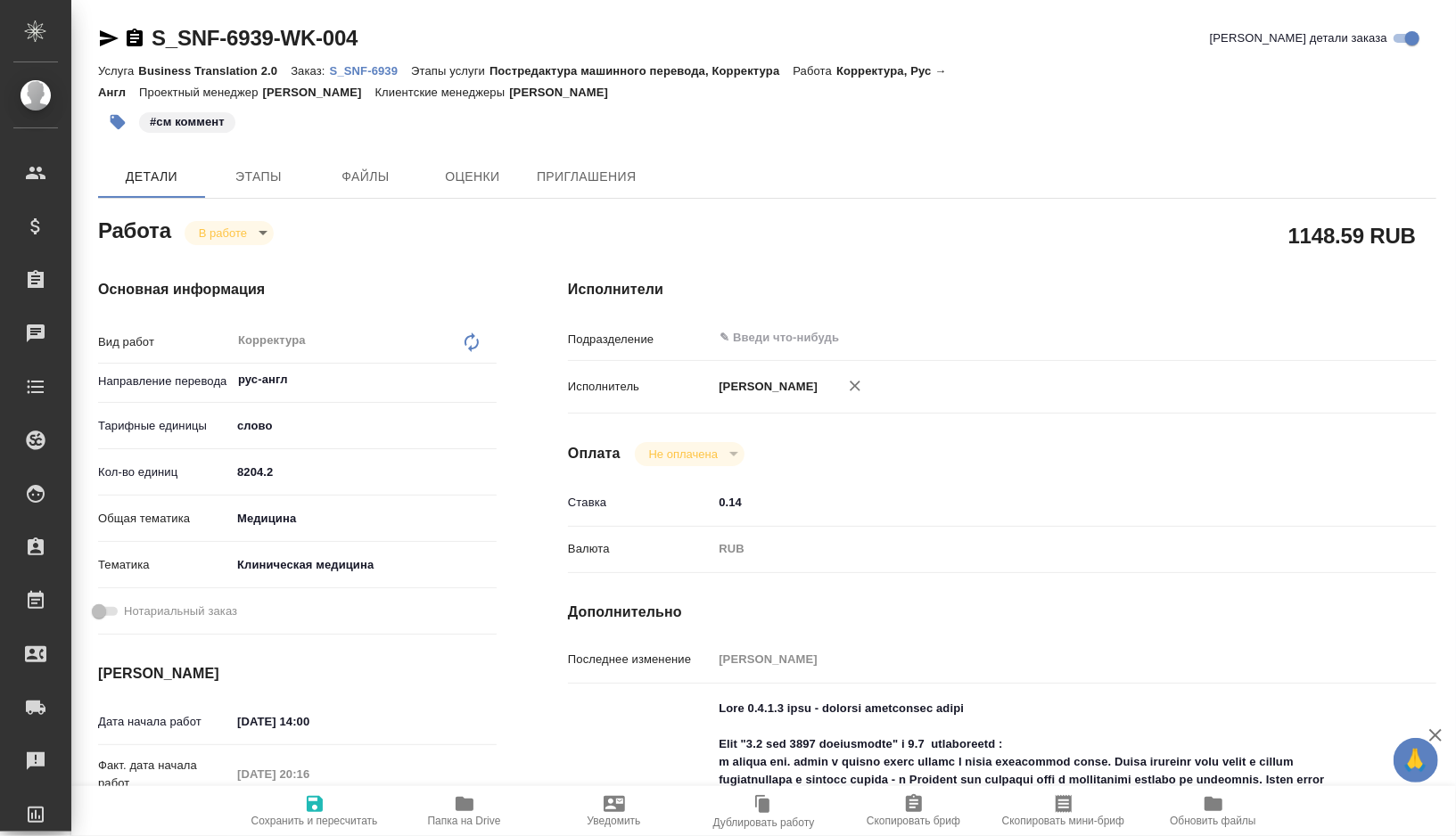
type textarea "x"
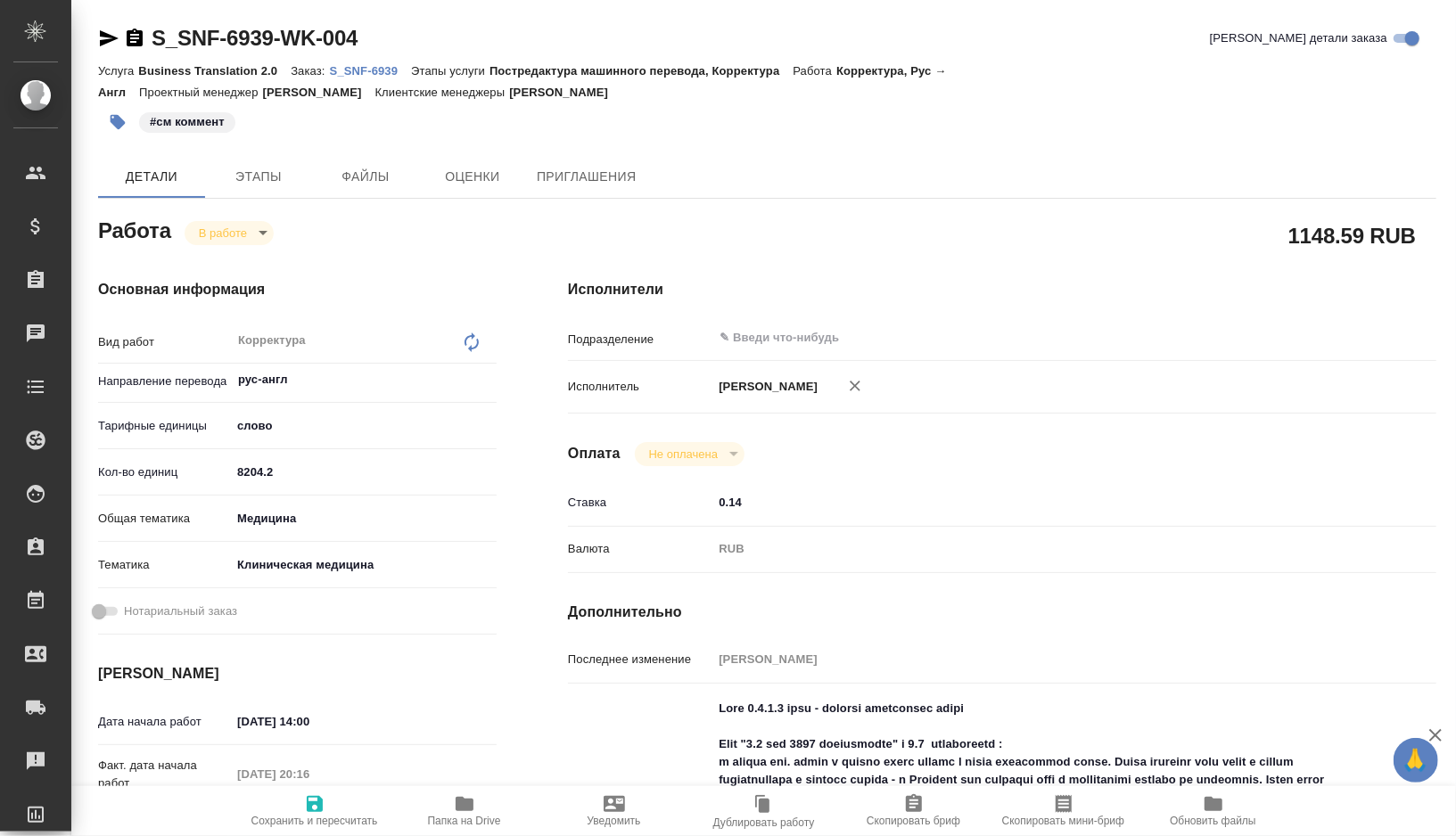
type textarea "x"
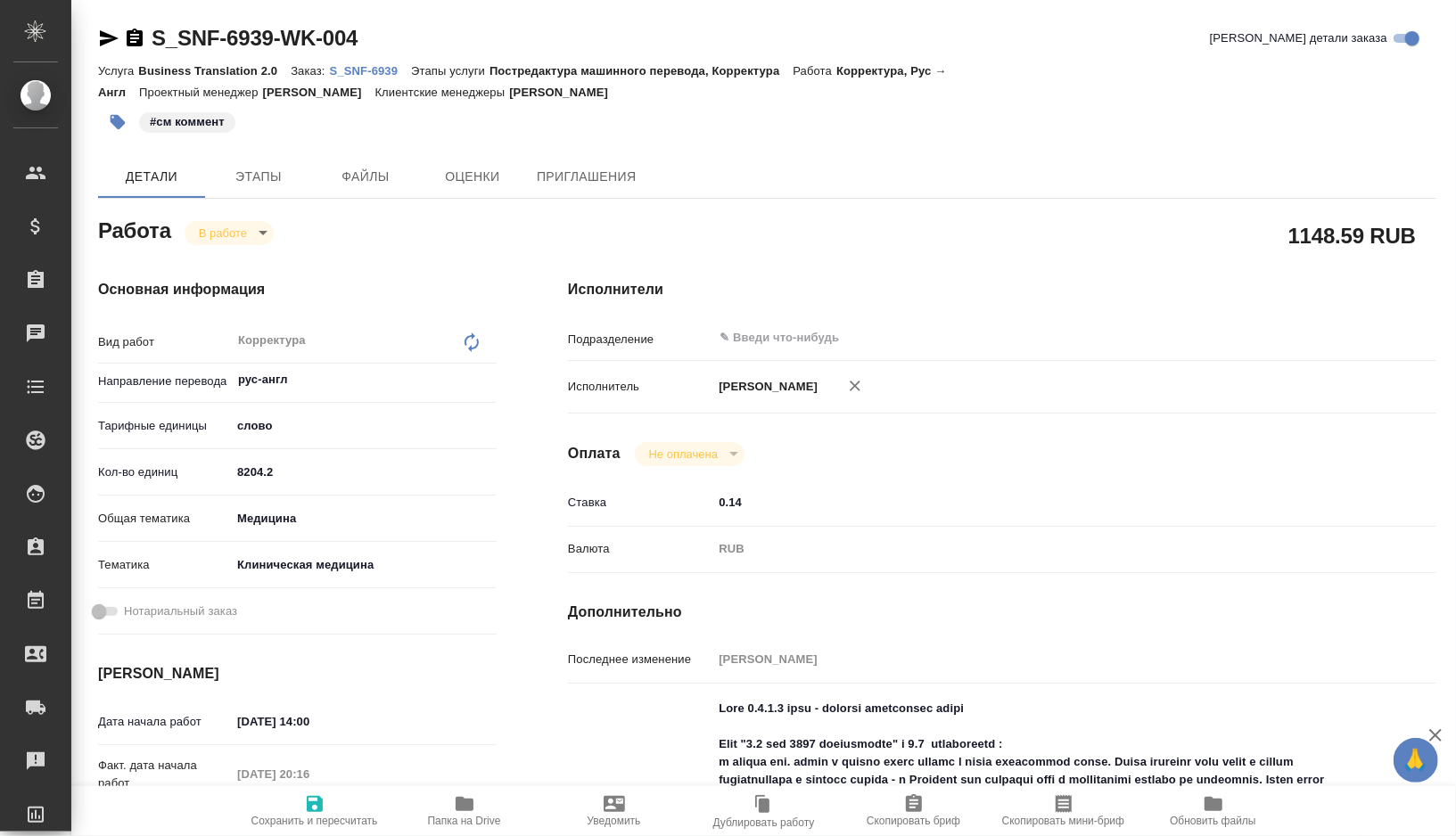
type textarea "x"
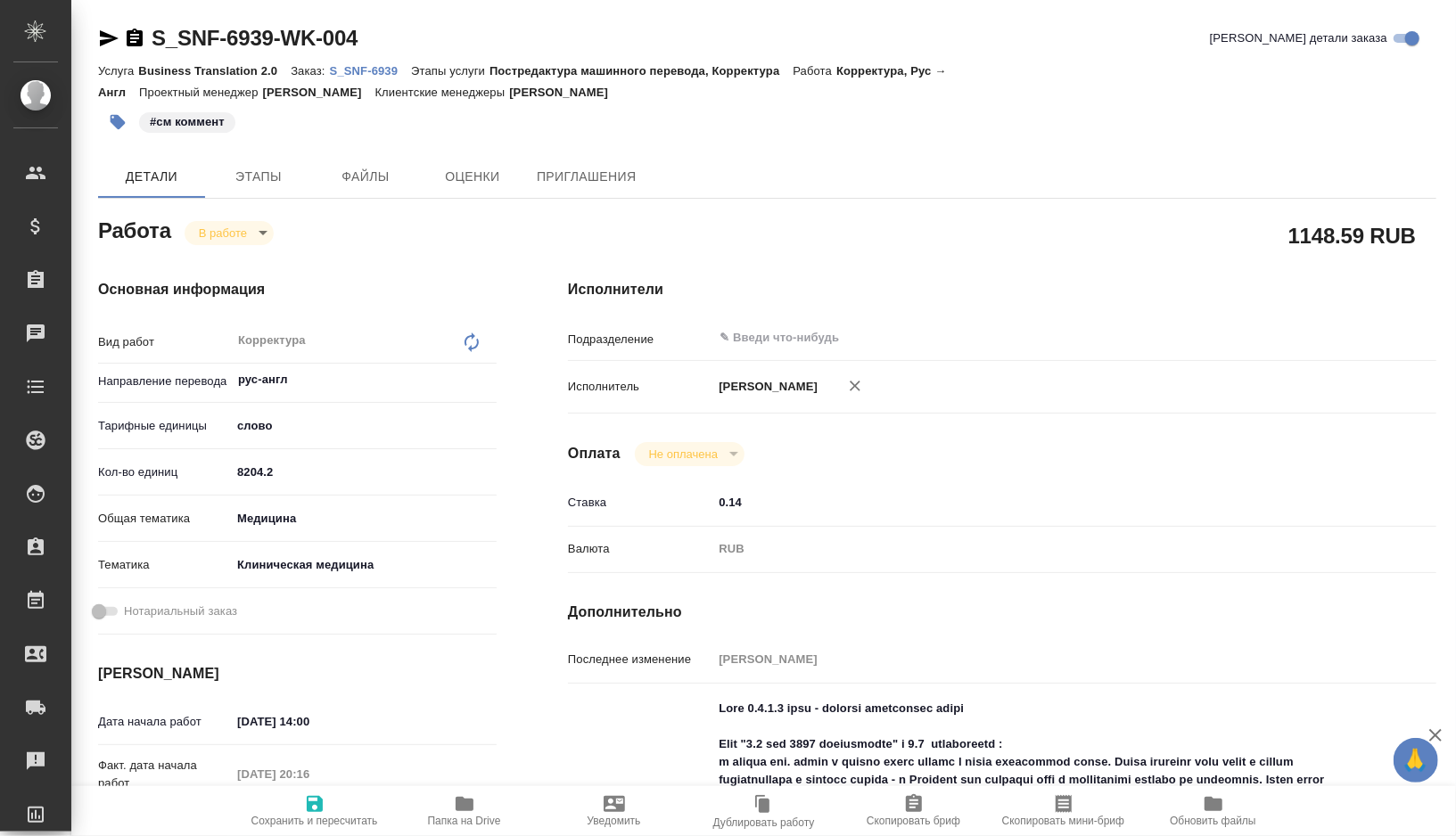
type textarea "x"
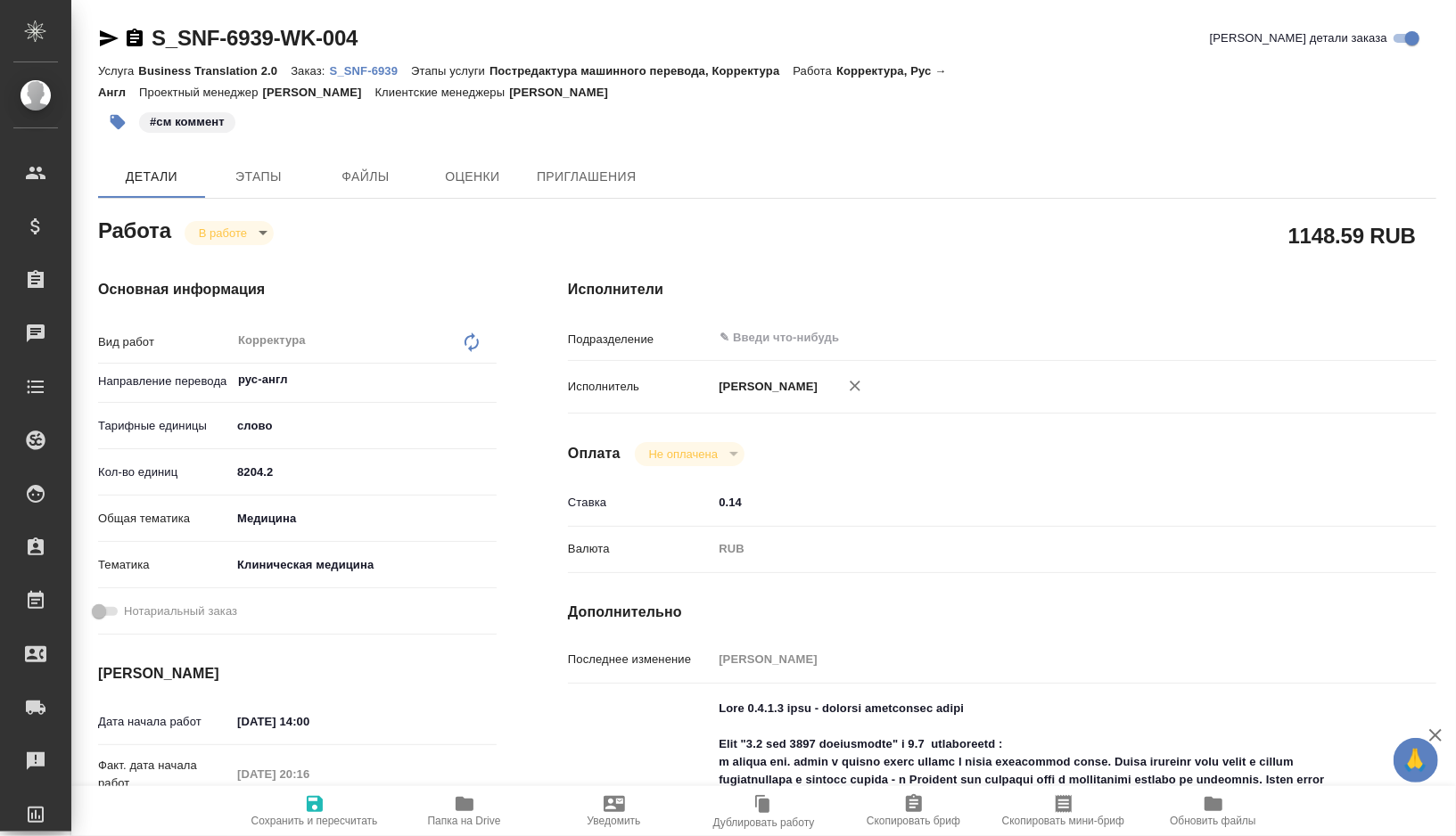
type textarea "x"
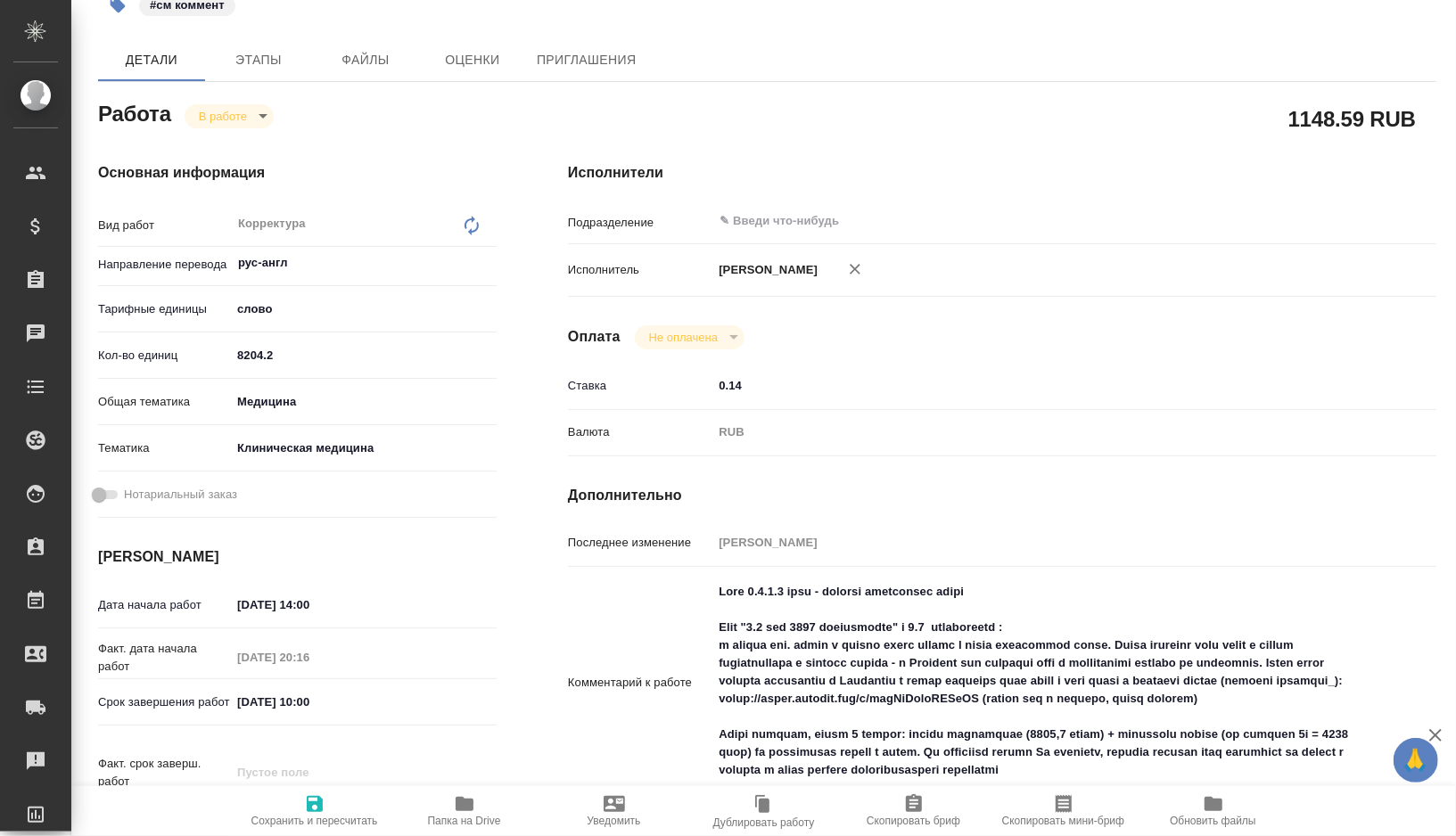
type textarea "x"
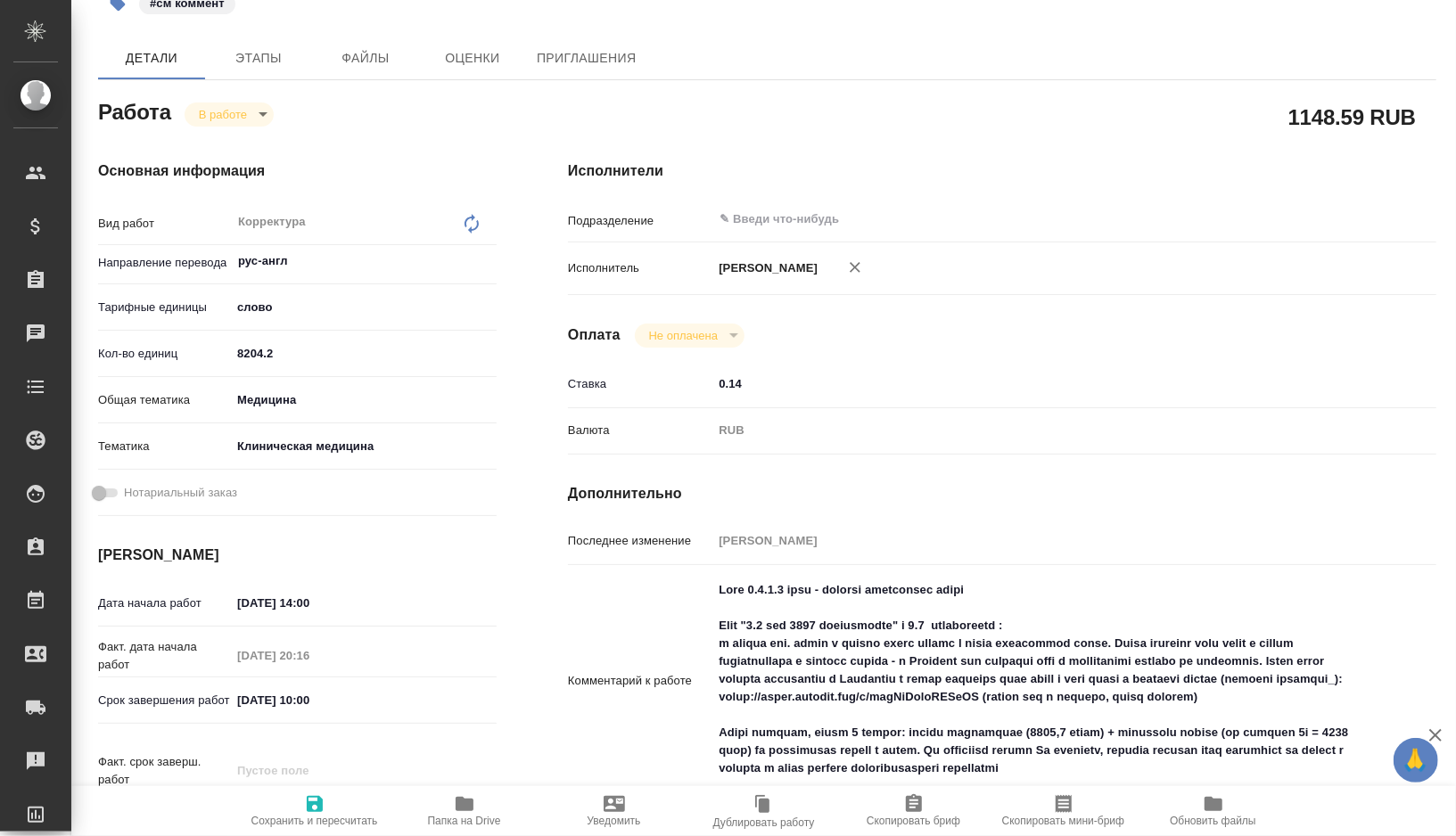
scroll to position [193, 0]
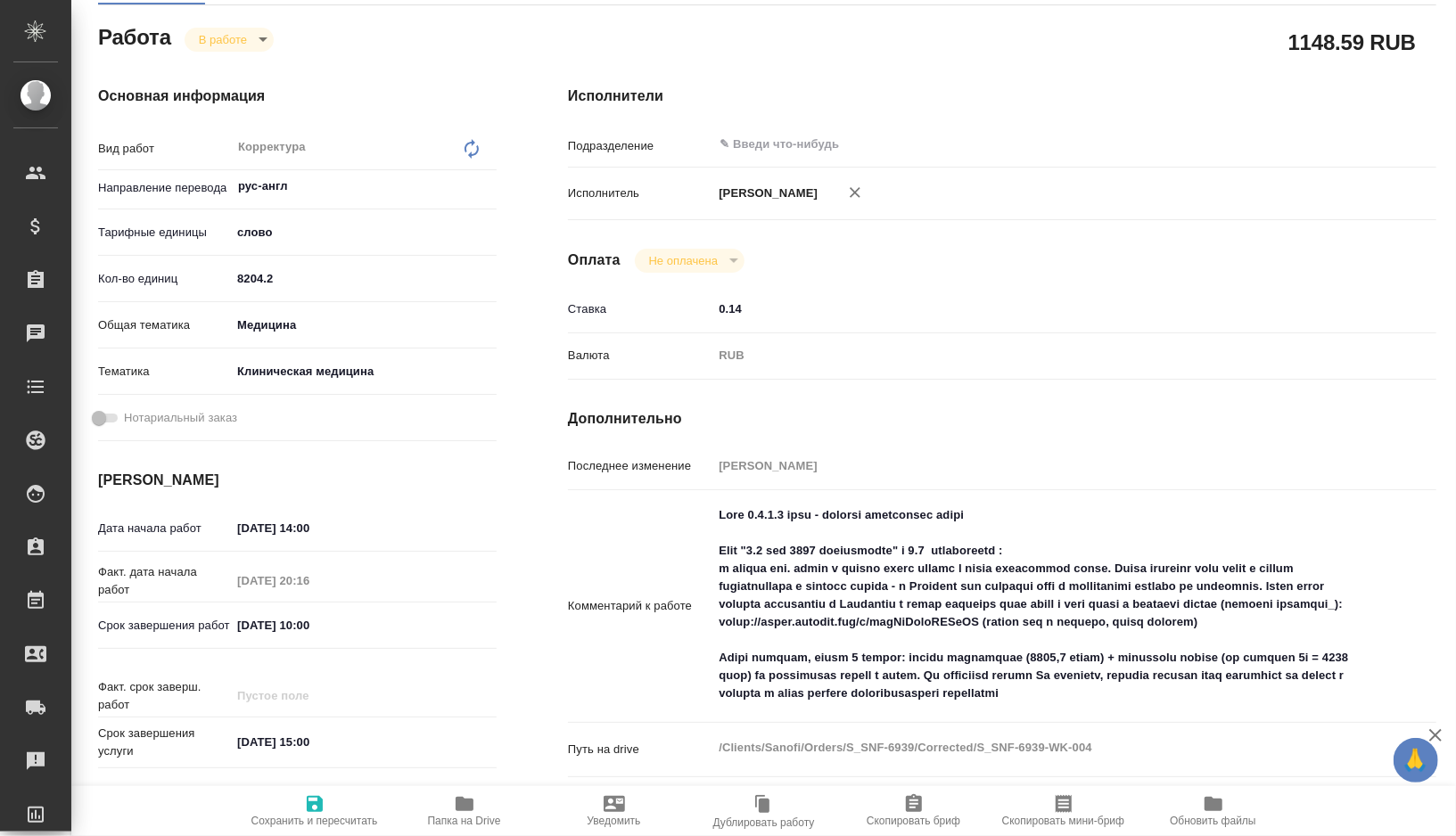
type textarea "x"
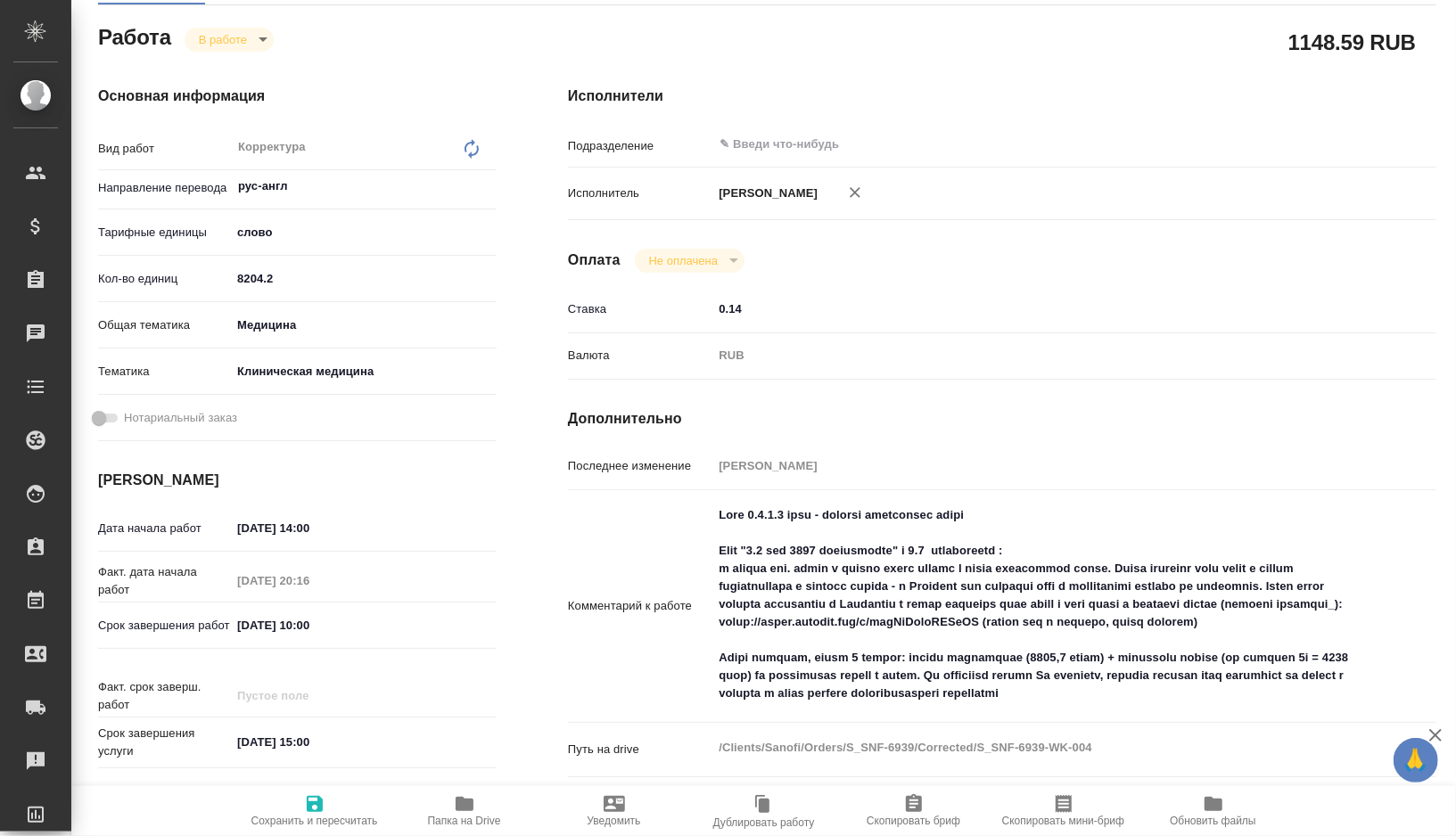
type textarea "x"
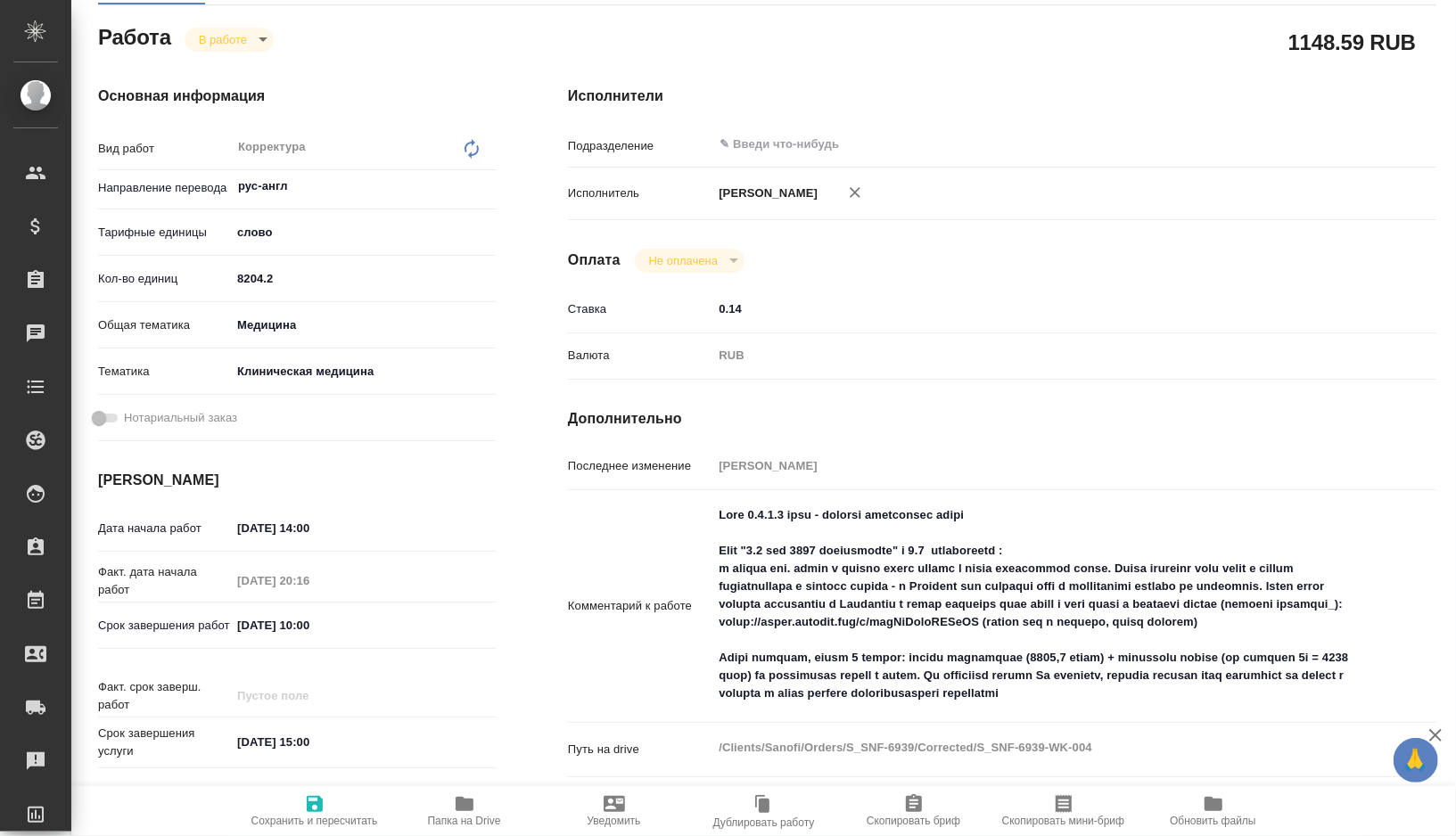
type textarea "x"
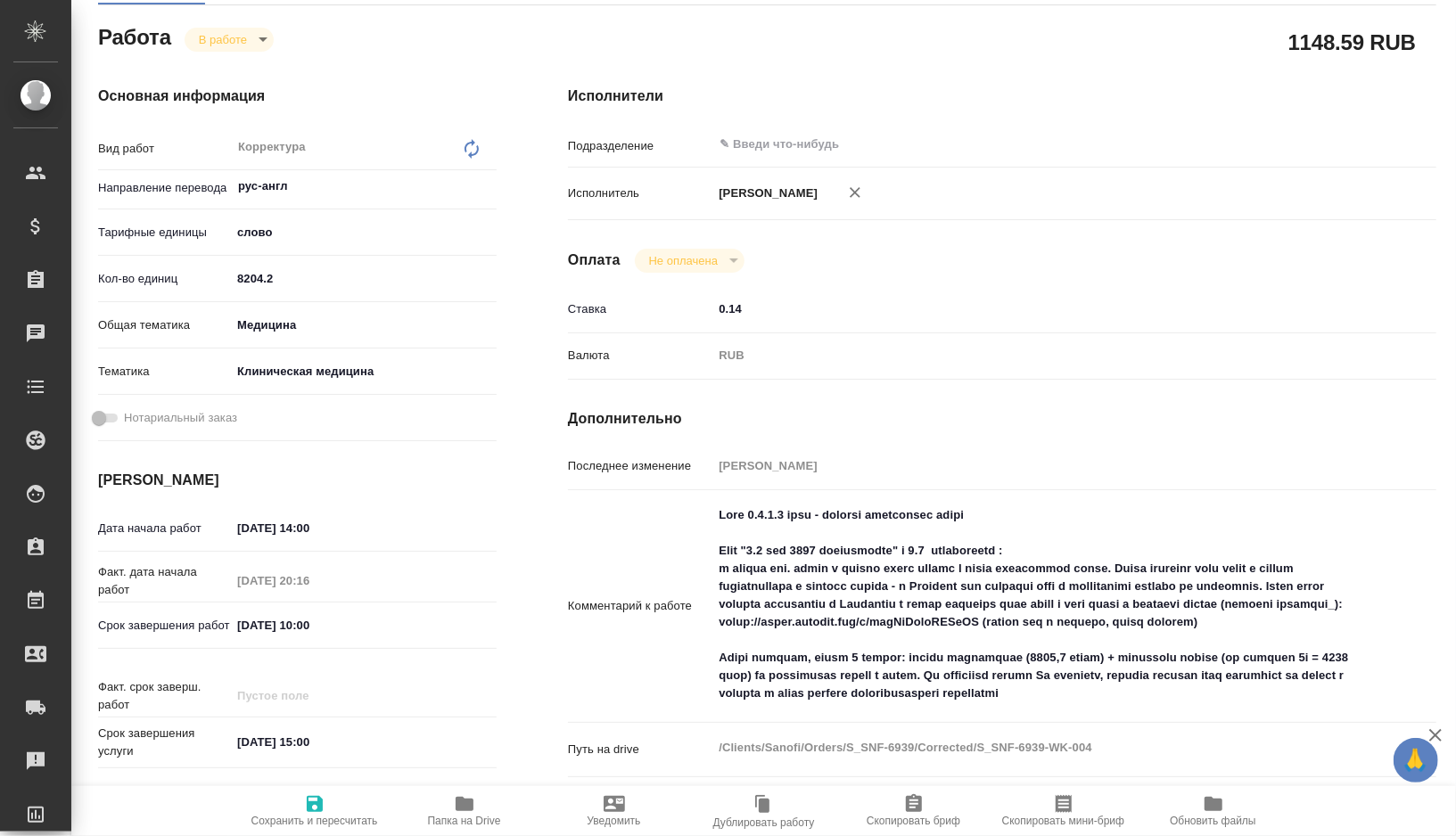
click at [732, 513] on textarea at bounding box center [1038, 604] width 652 height 209
drag, startPoint x: 732, startPoint y: 513, endPoint x: 1116, endPoint y: 618, distance: 398.1
click at [1116, 618] on textarea at bounding box center [1038, 605] width 650 height 209
type textarea "x"
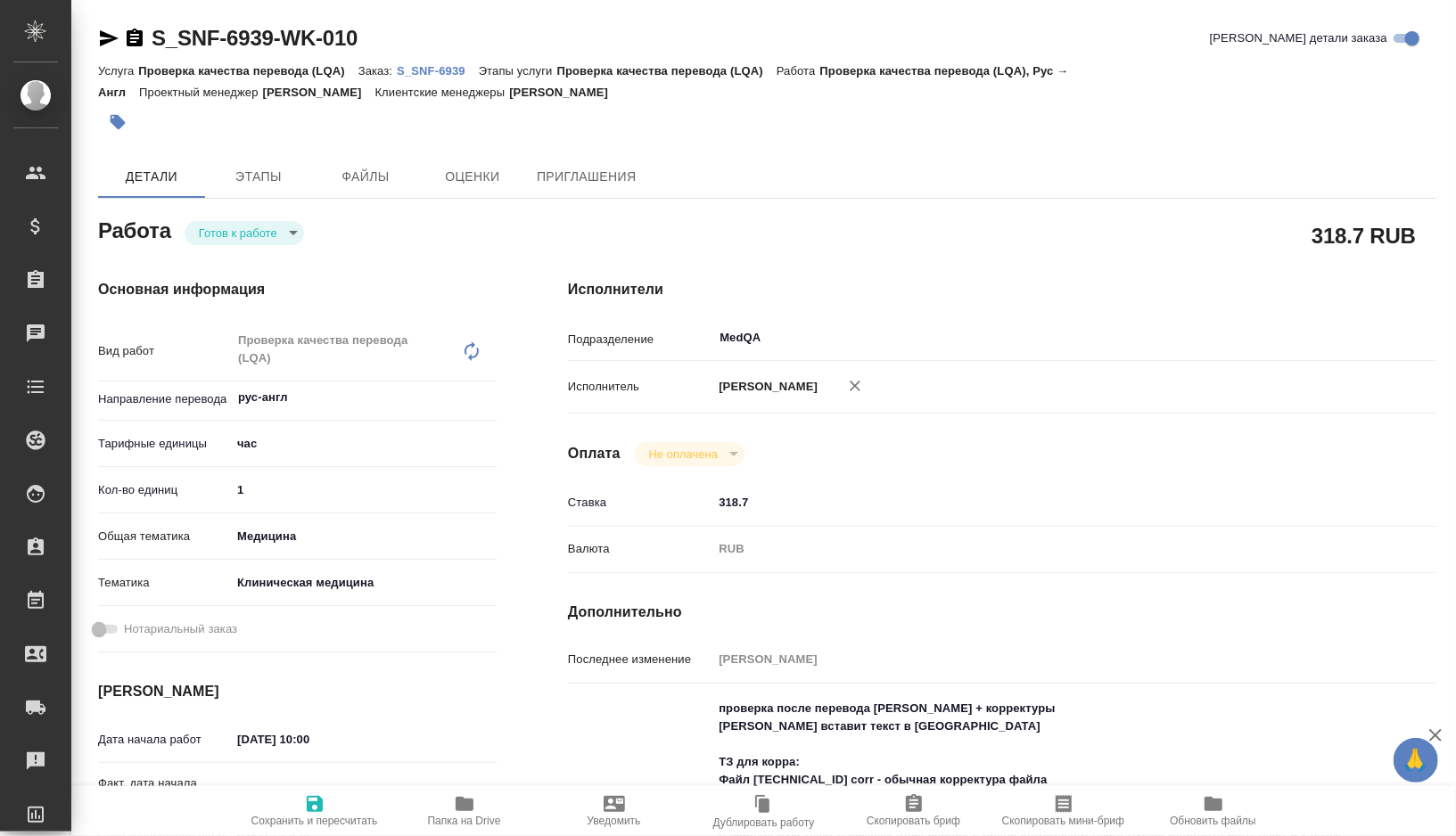
type textarea "x"
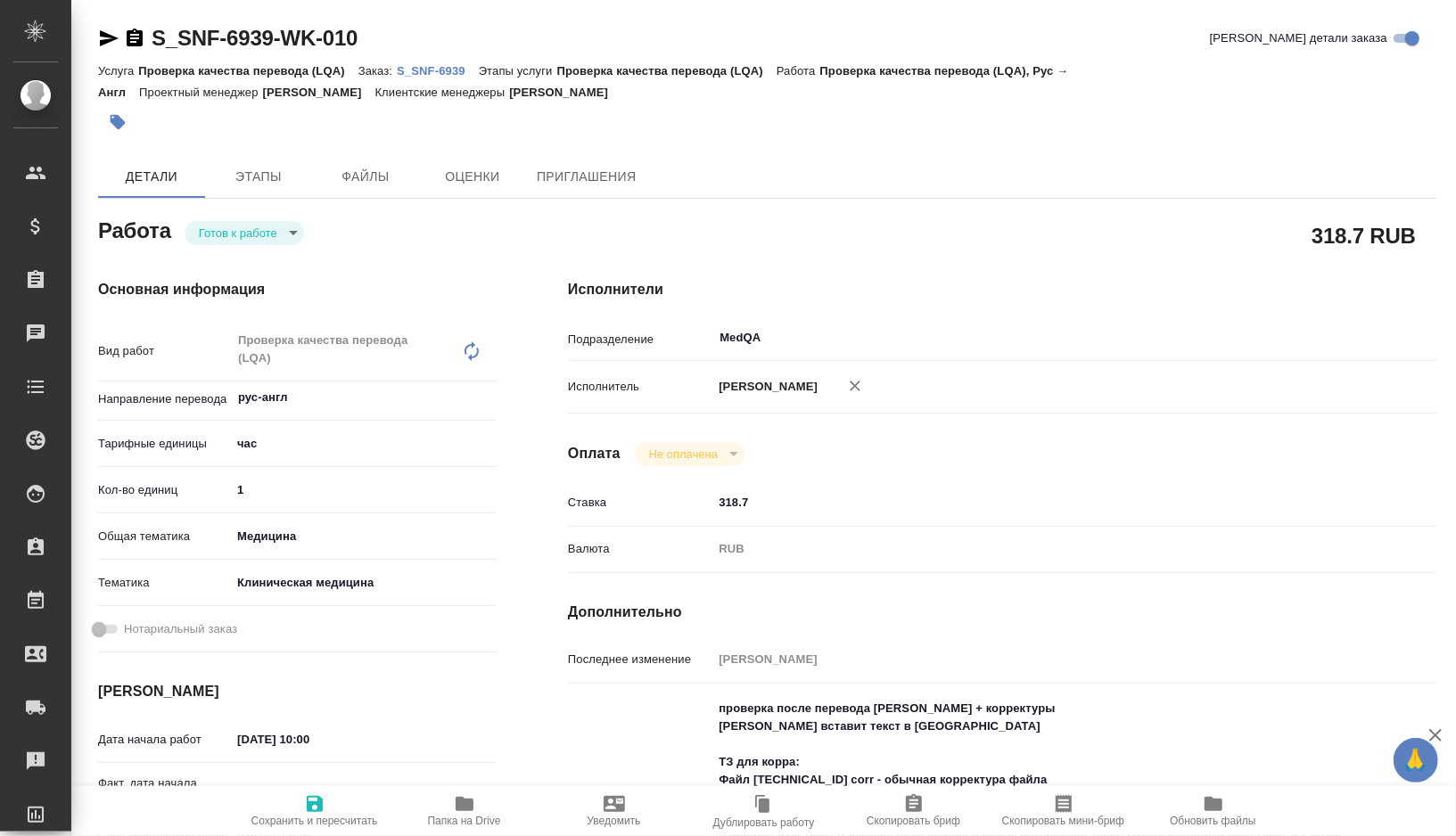
type textarea "x"
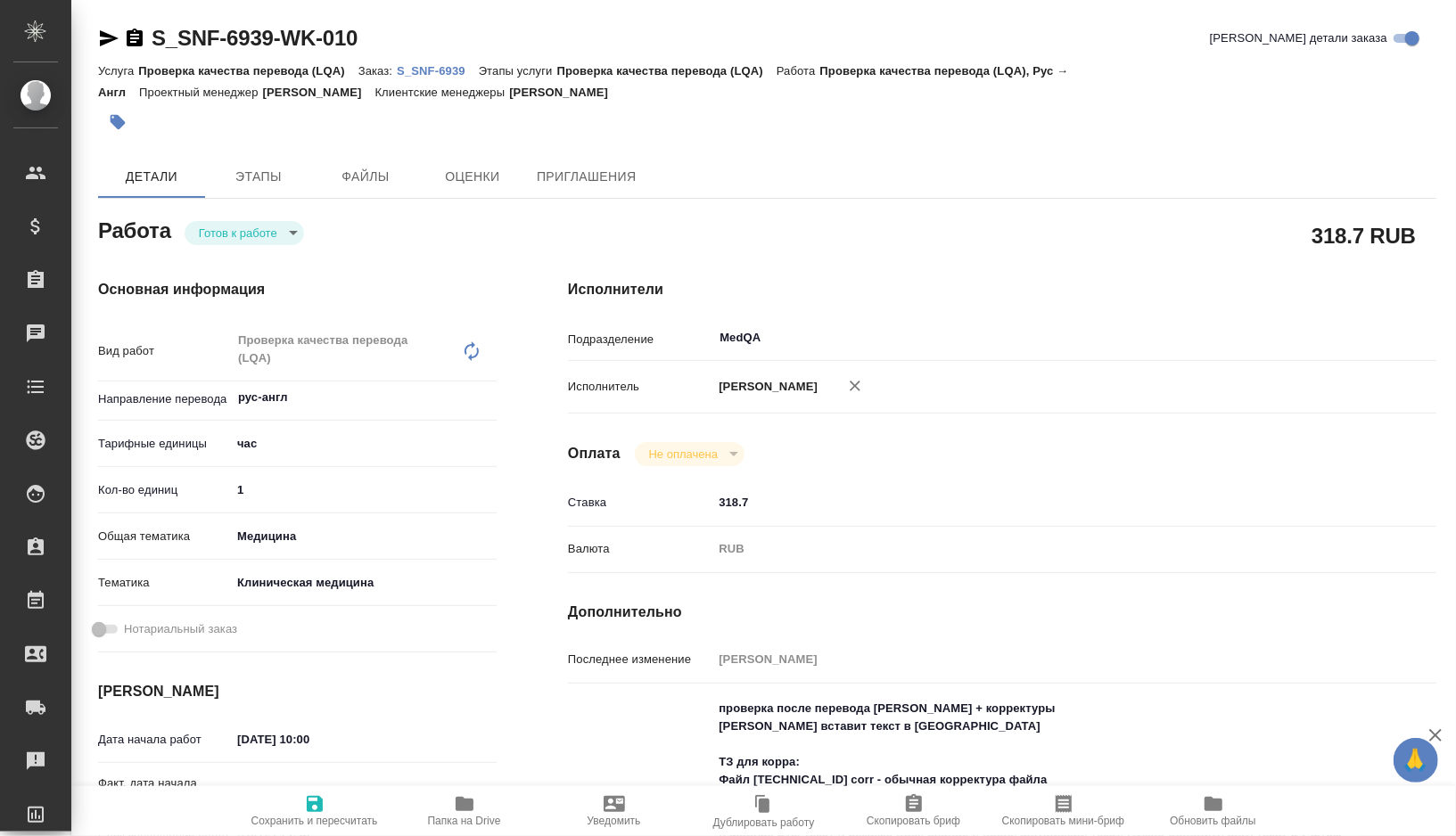
type textarea "x"
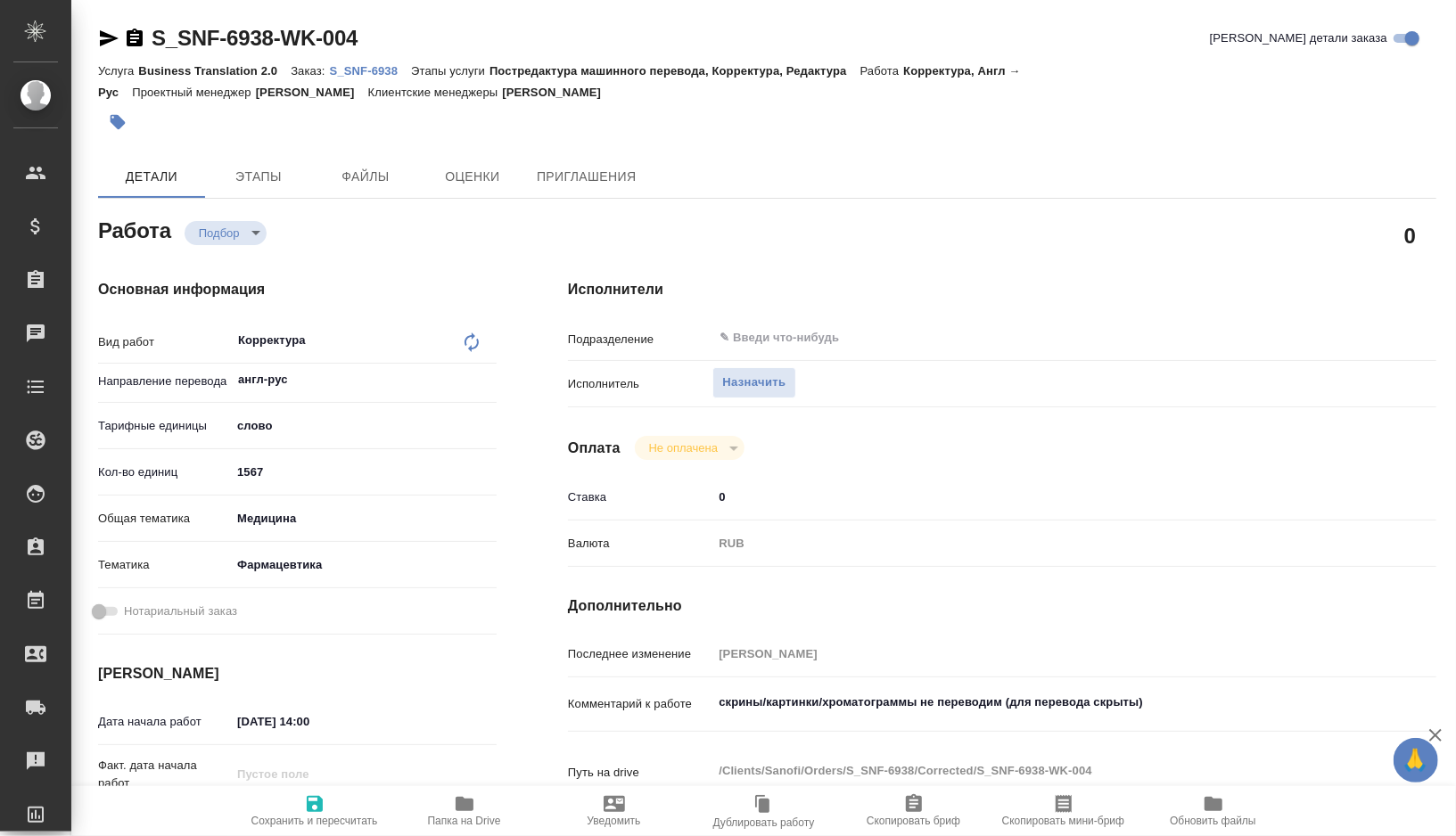
type textarea "x"
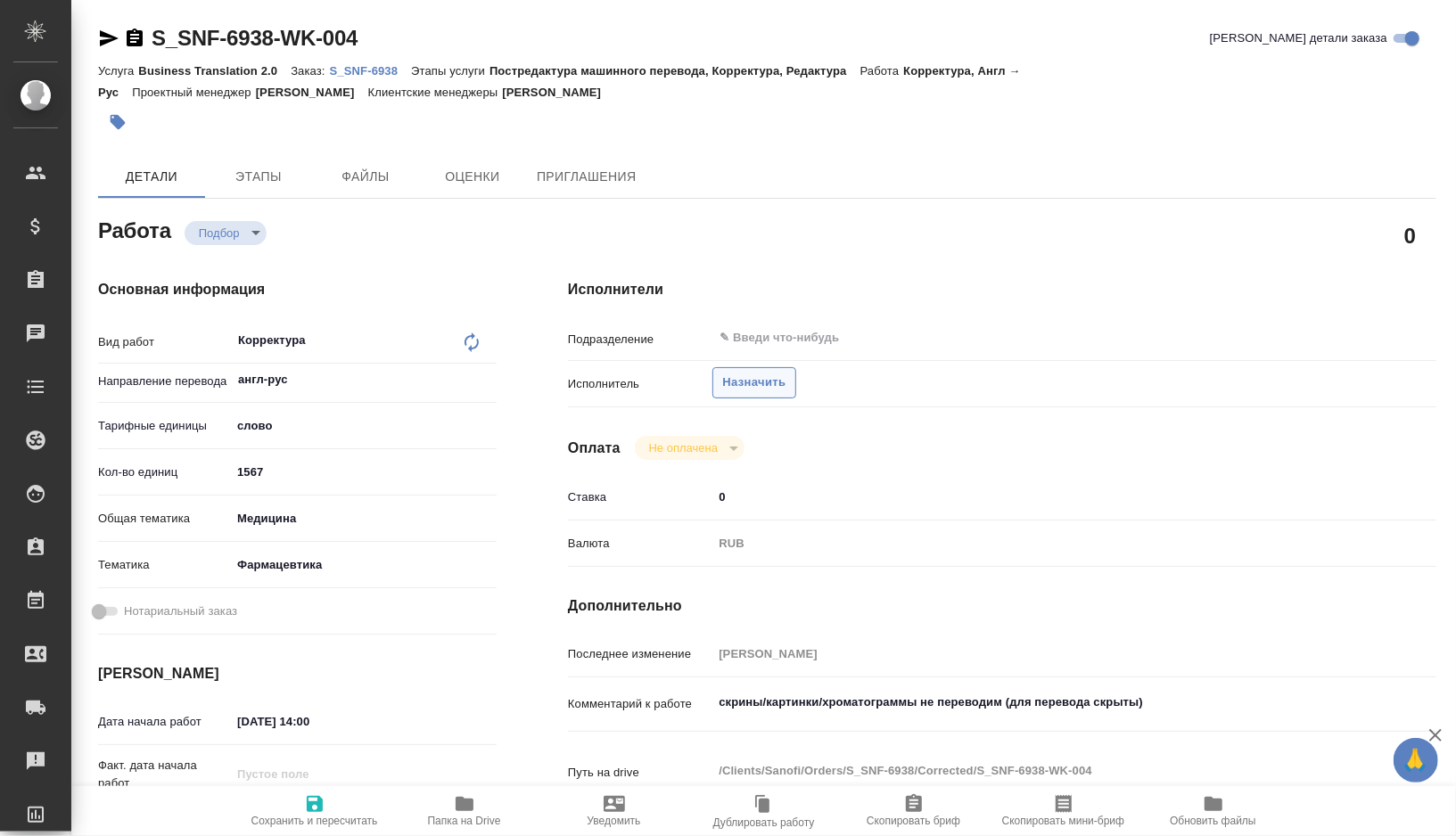
type textarea "x"
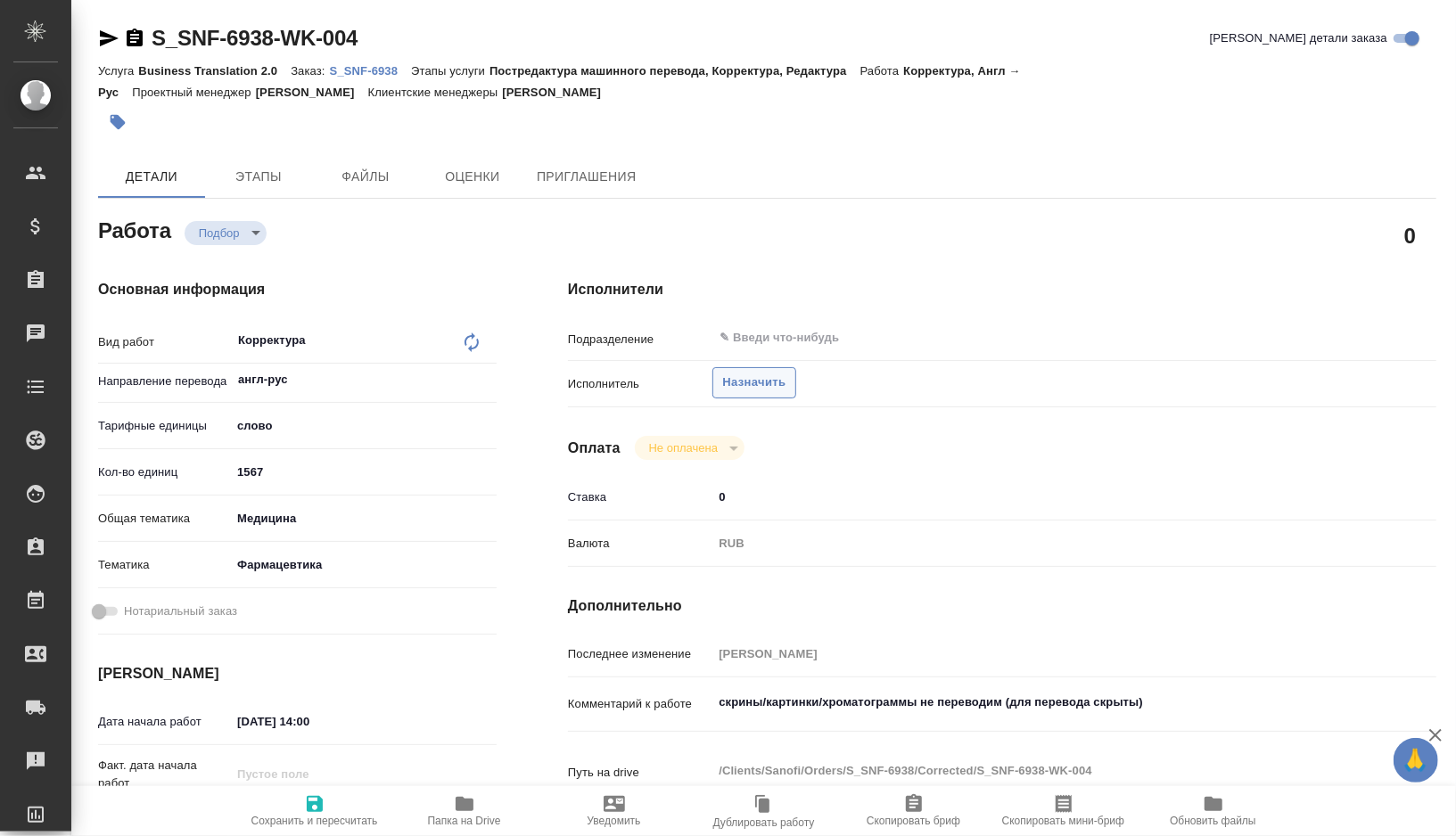
click at [751, 373] on span "Назначить" at bounding box center [753, 382] width 63 height 20
type textarea "x"
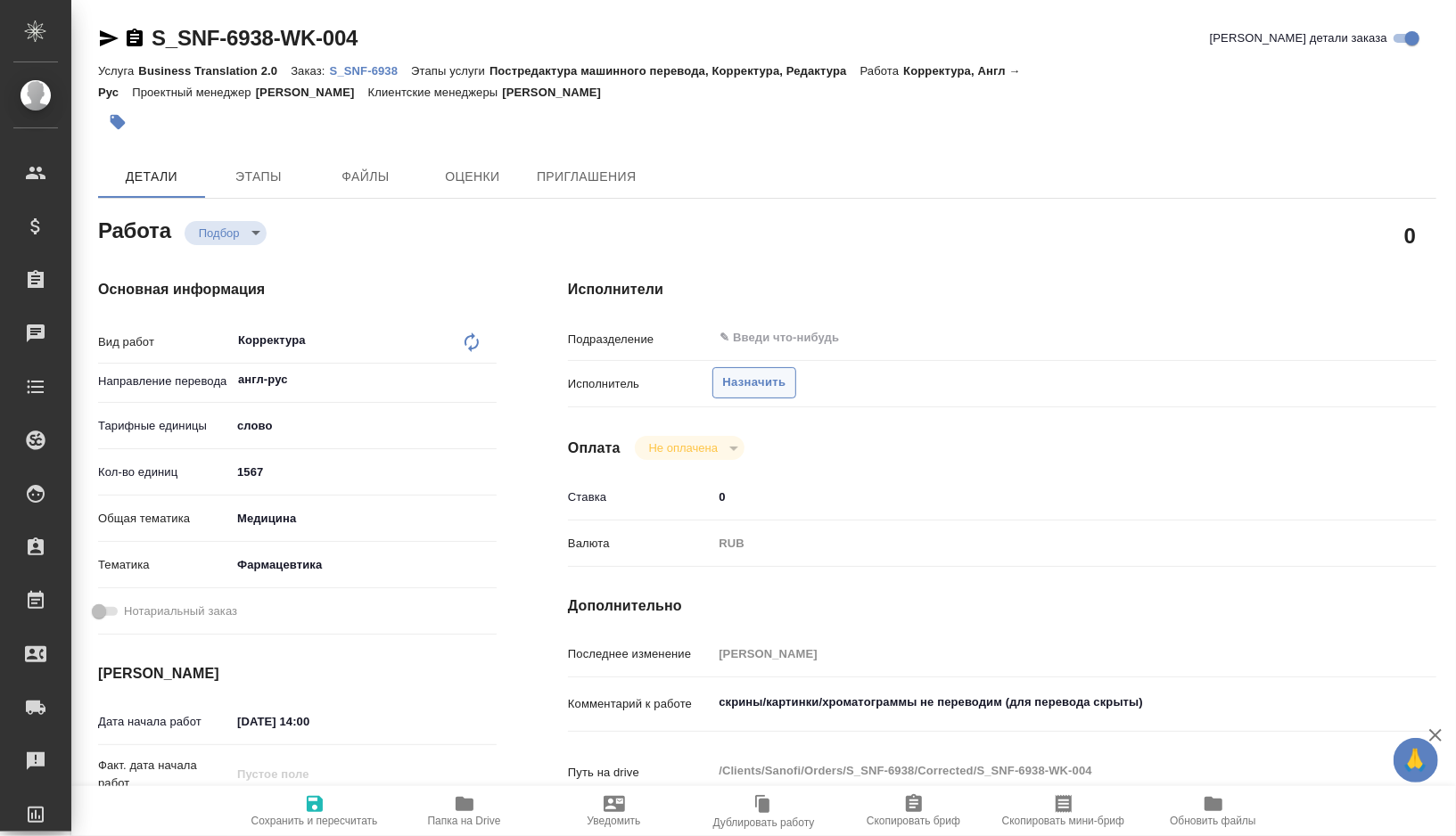
type textarea "x"
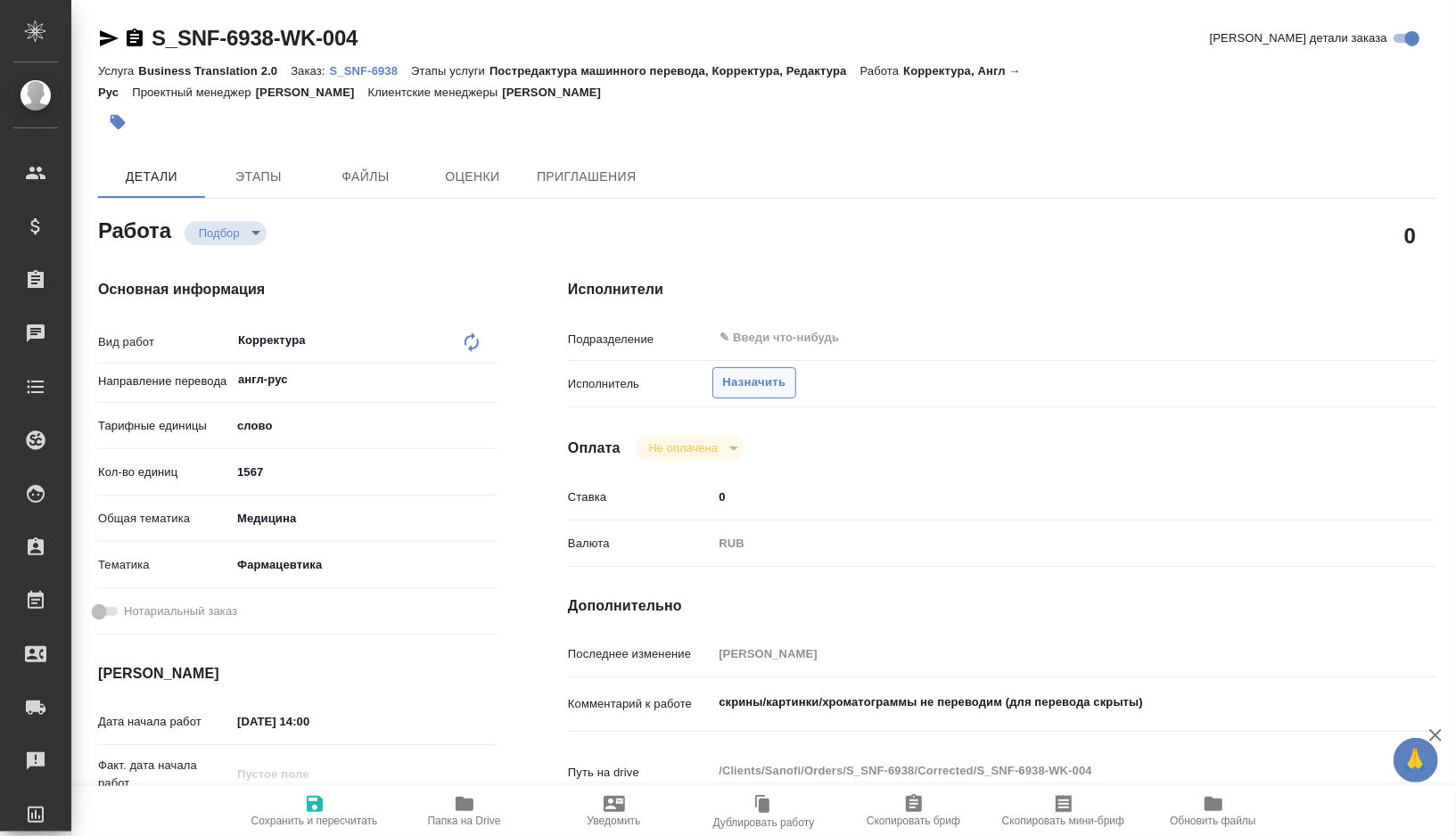
type textarea "x"
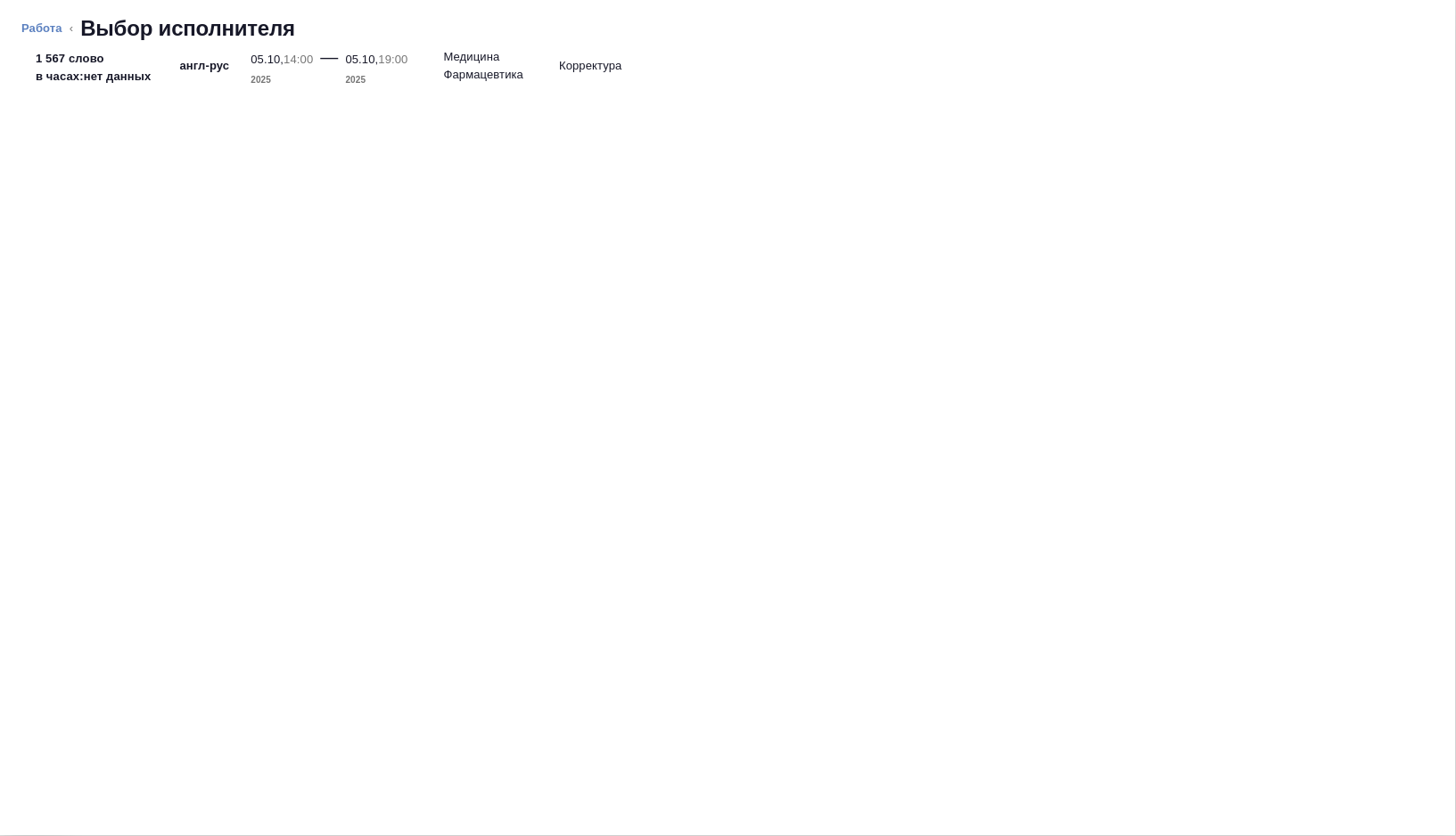
type textarea "x"
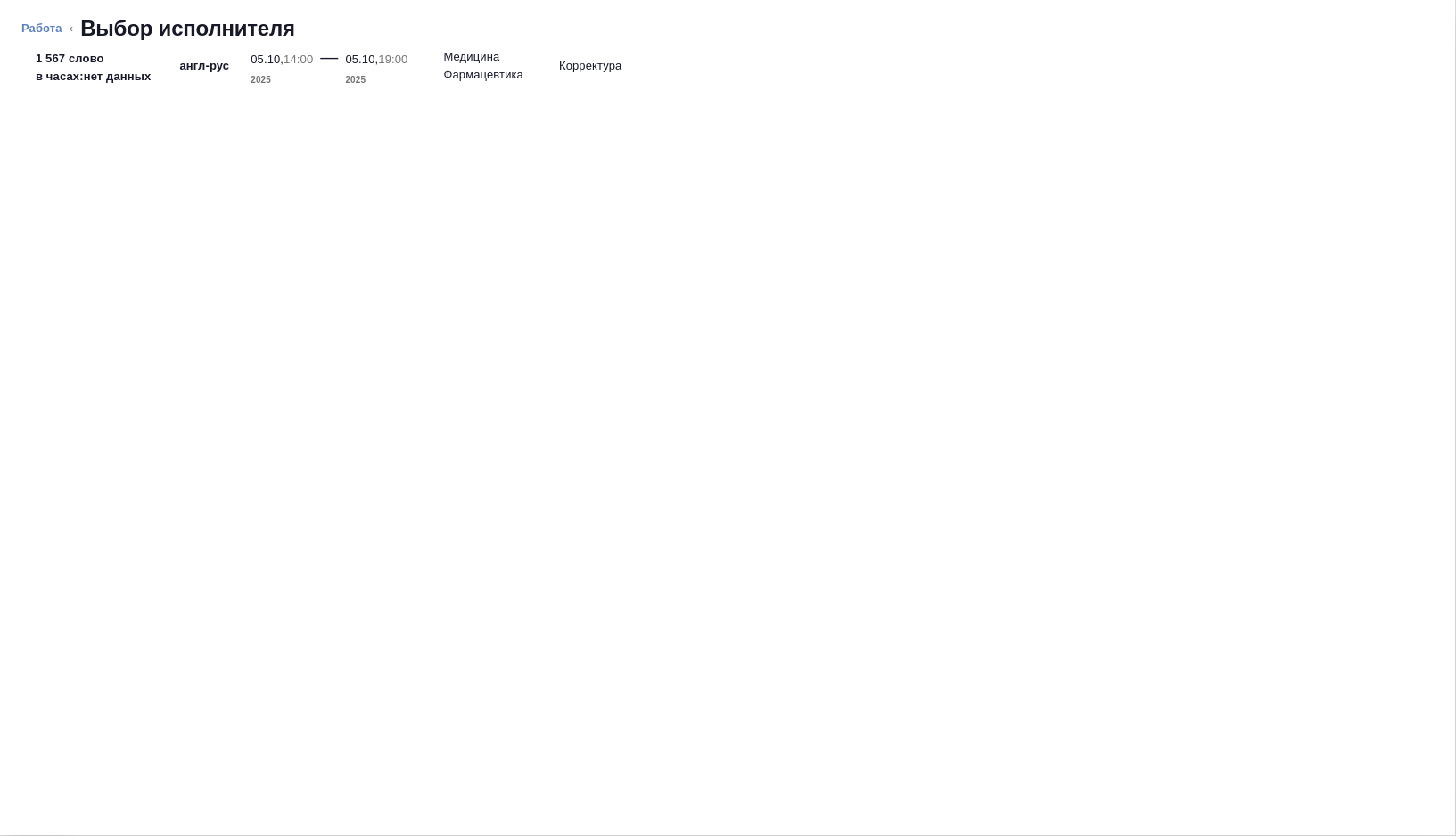
type textarea "x"
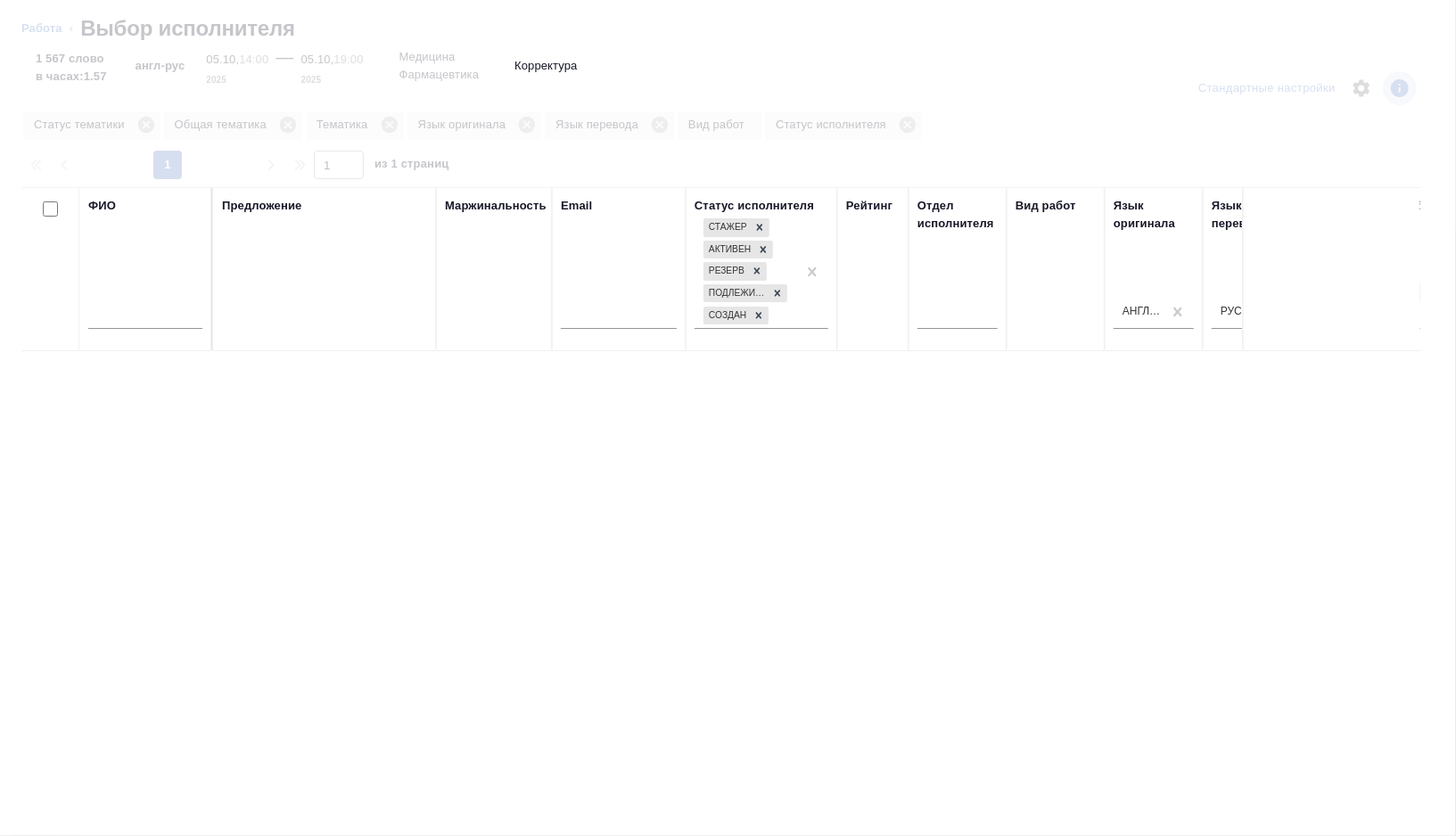
type textarea "x"
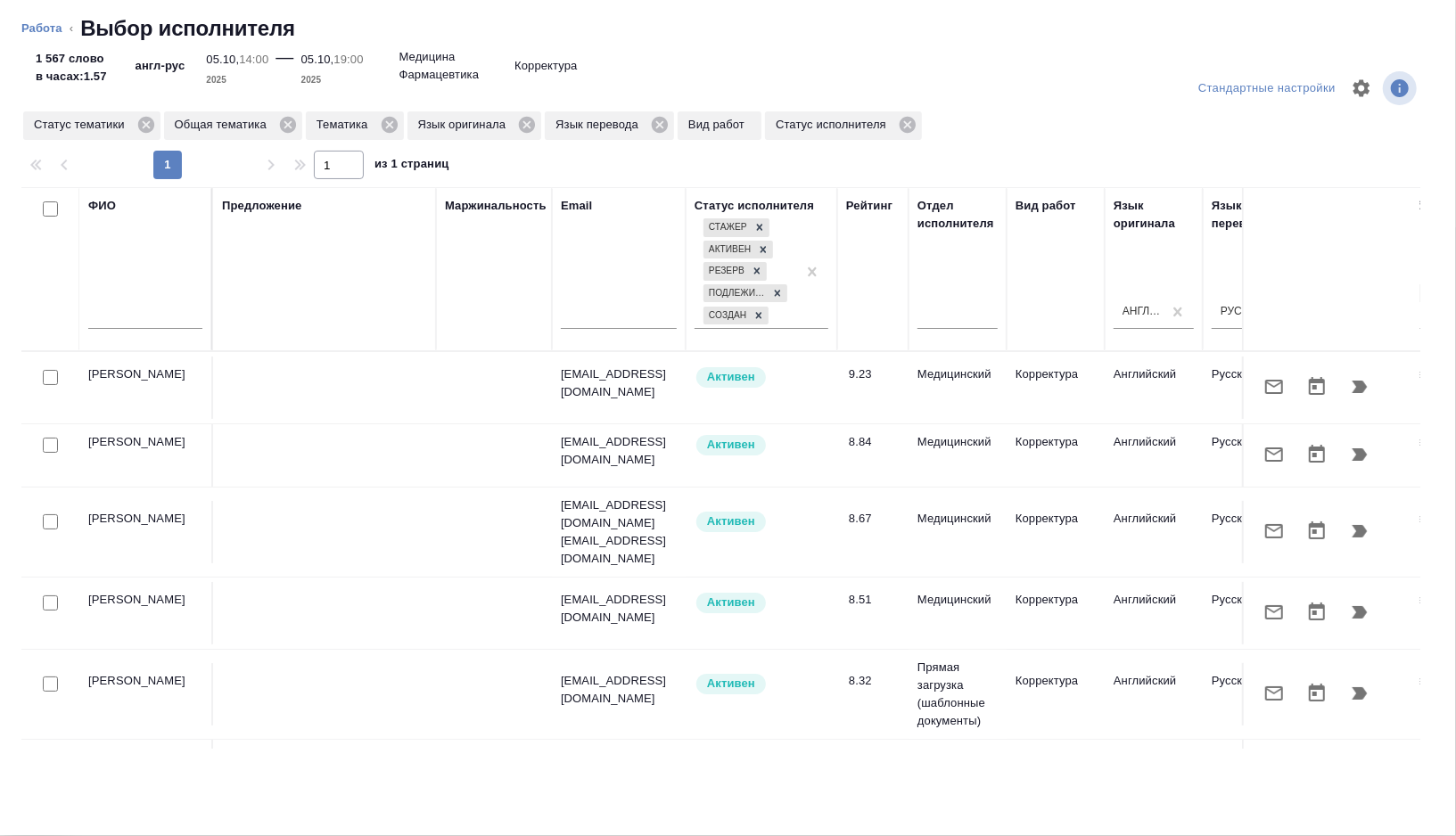
type textarea "x"
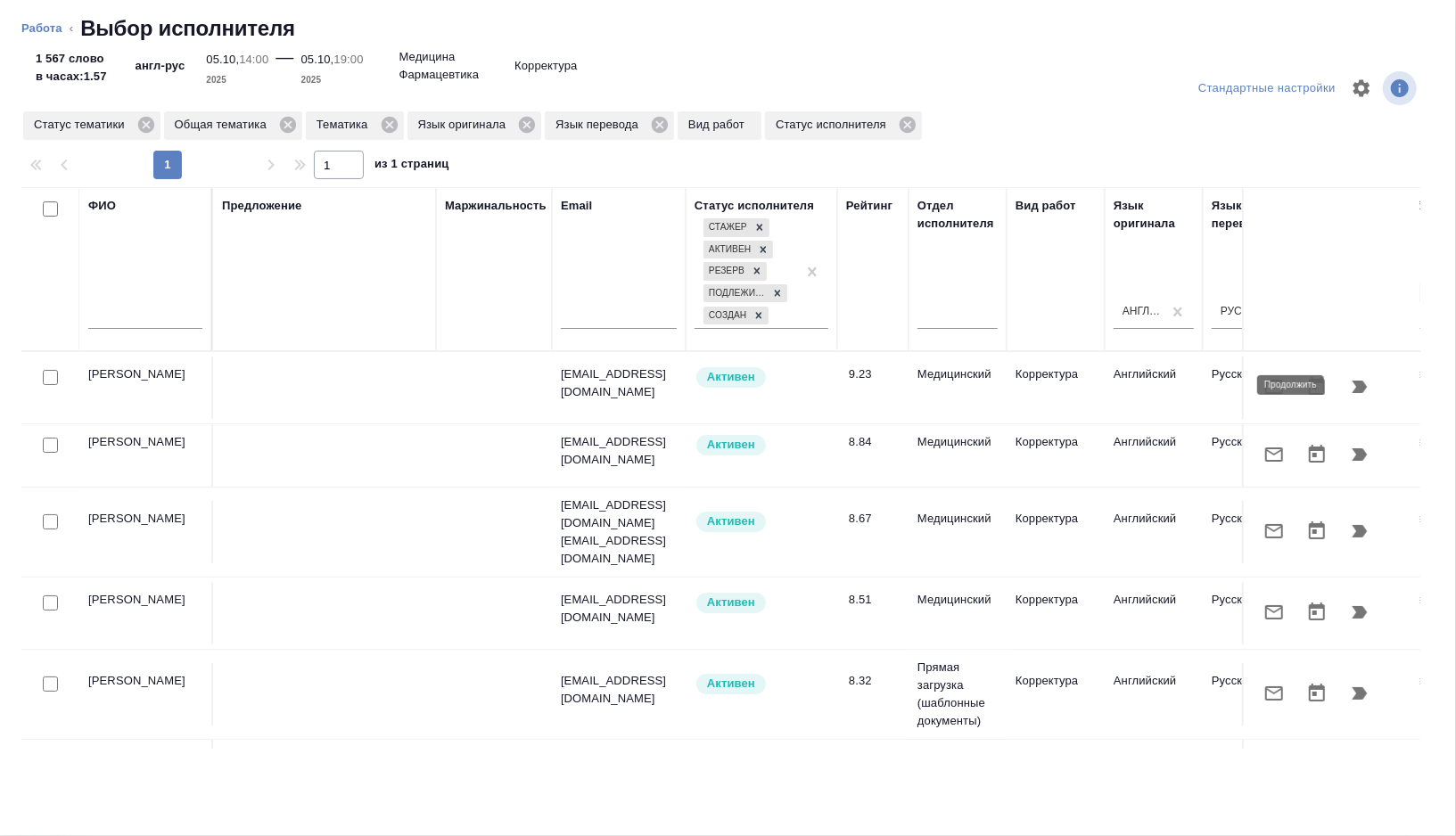
click at [1356, 395] on button "button" at bounding box center [1359, 387] width 43 height 43
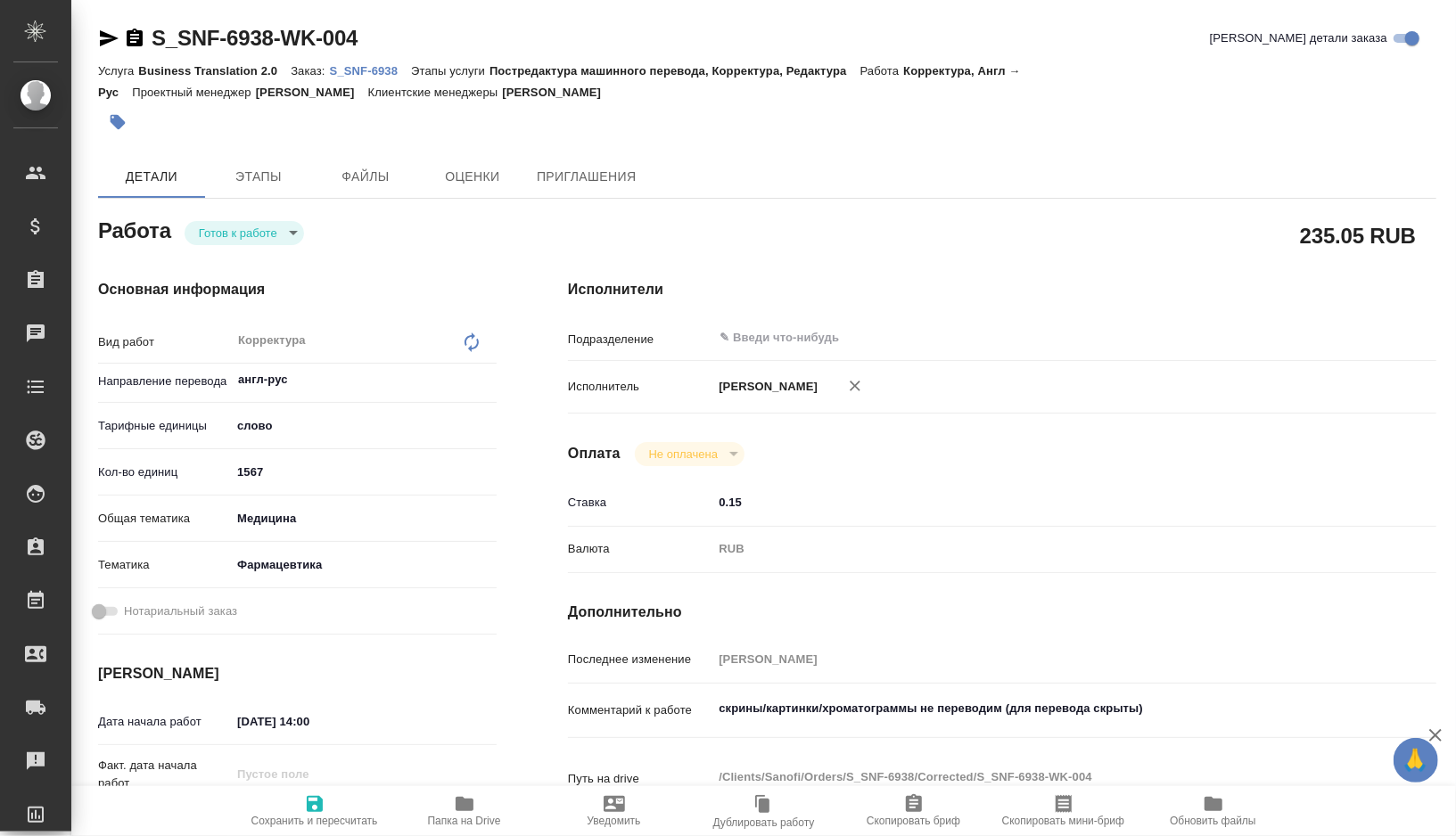
type textarea "x"
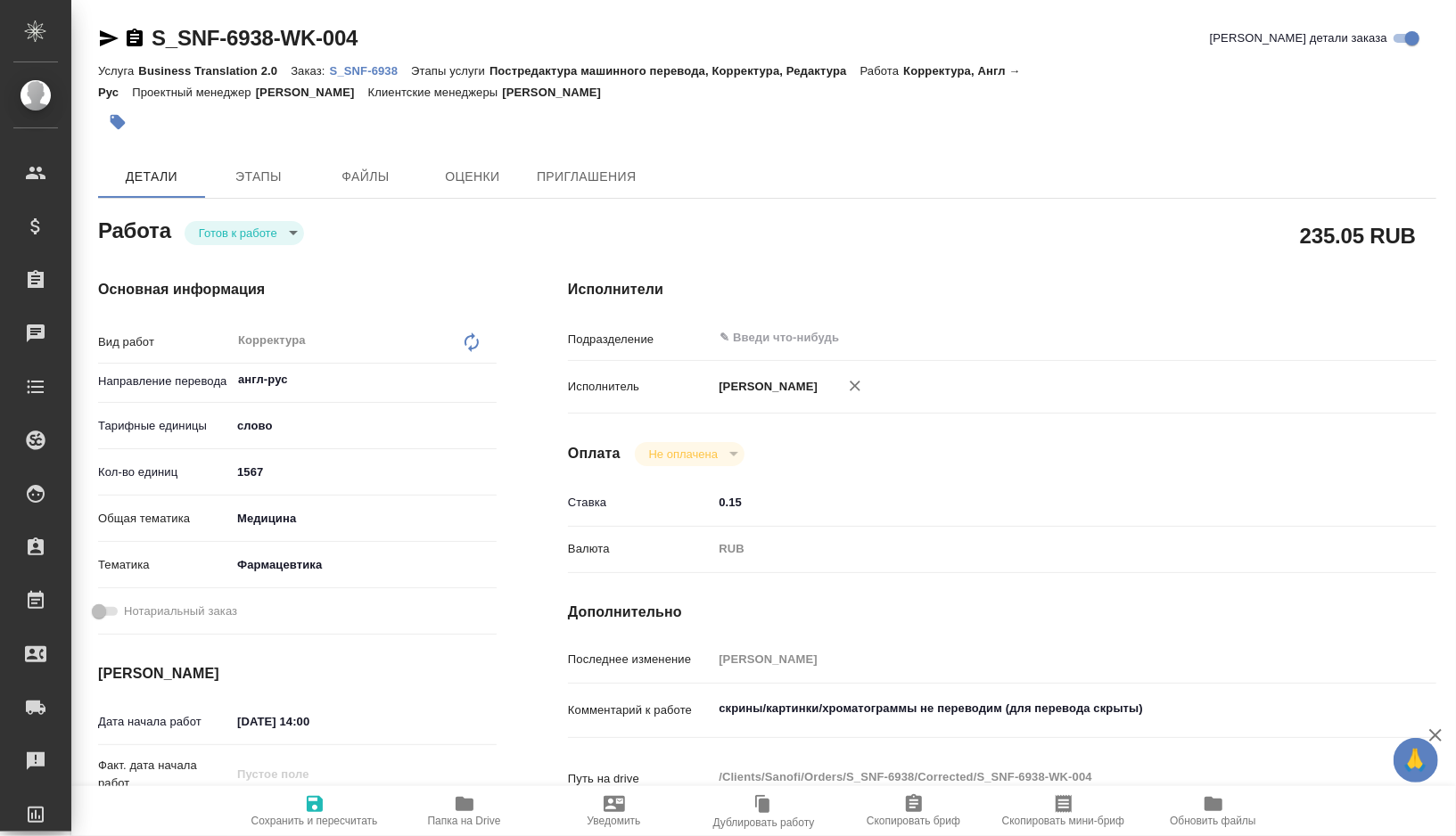
type textarea "x"
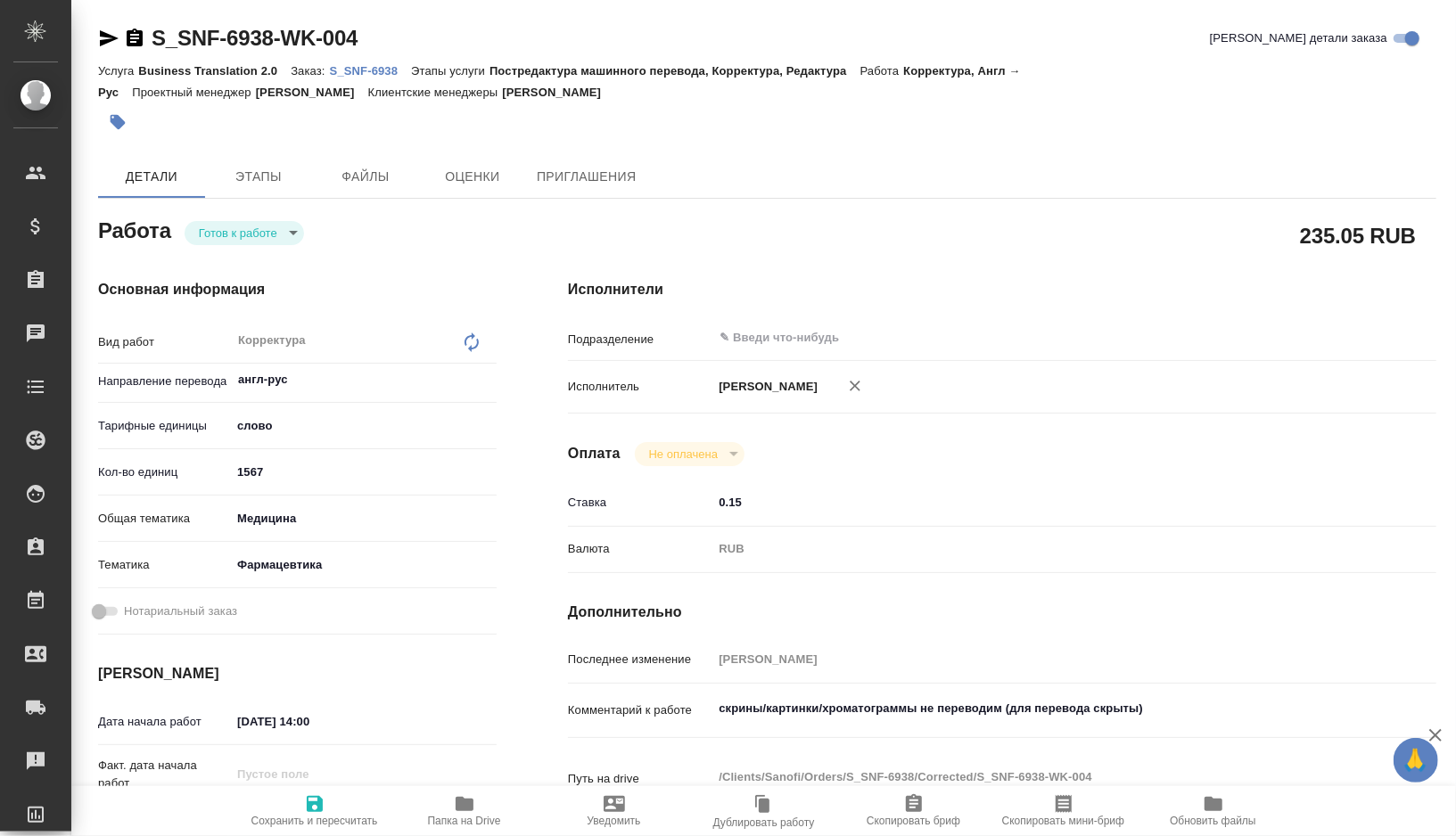
type textarea "x"
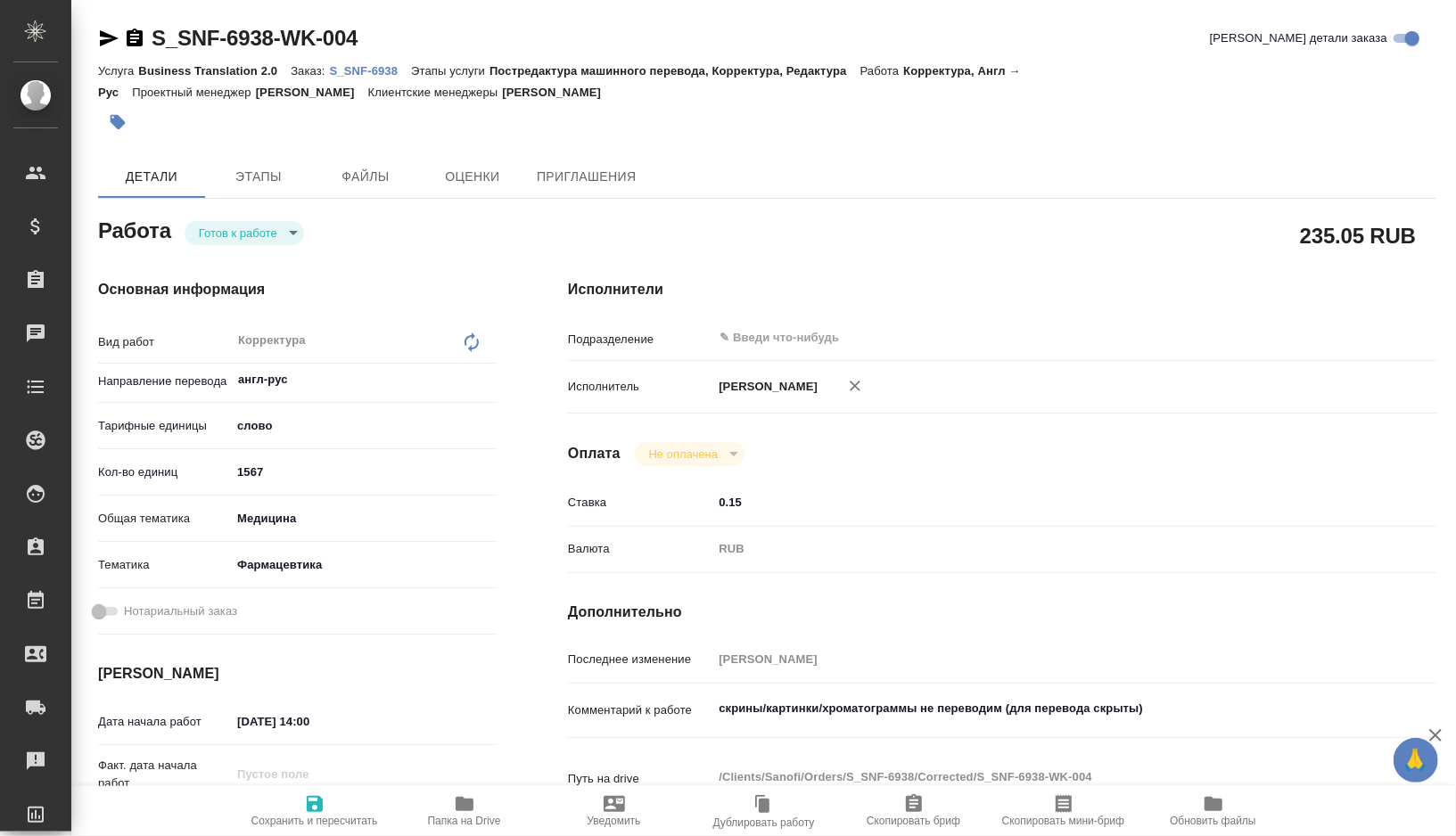
click at [385, 74] on p "S_SNF-6938" at bounding box center [370, 71] width 82 height 14
type textarea "x"
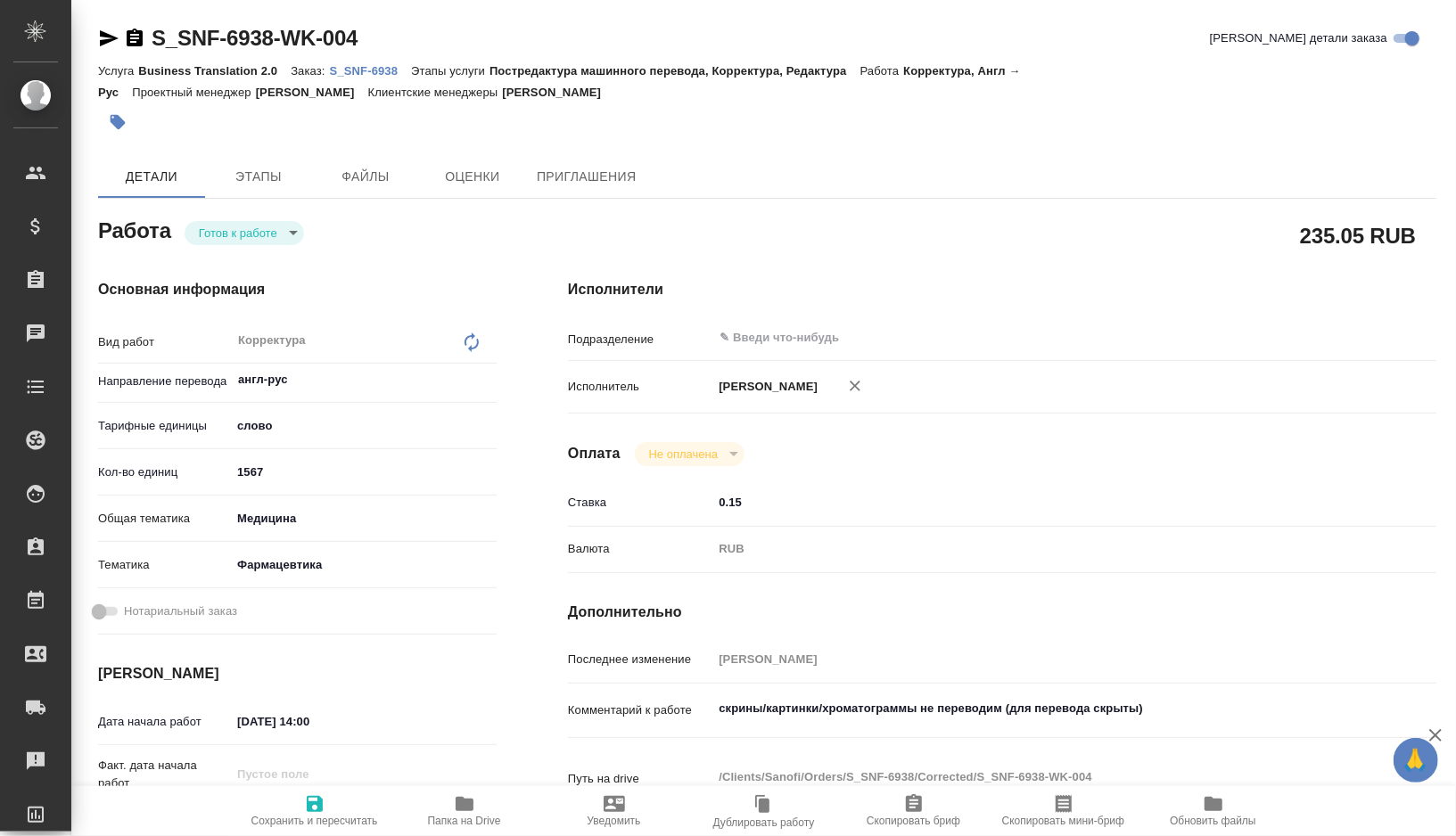
type textarea "x"
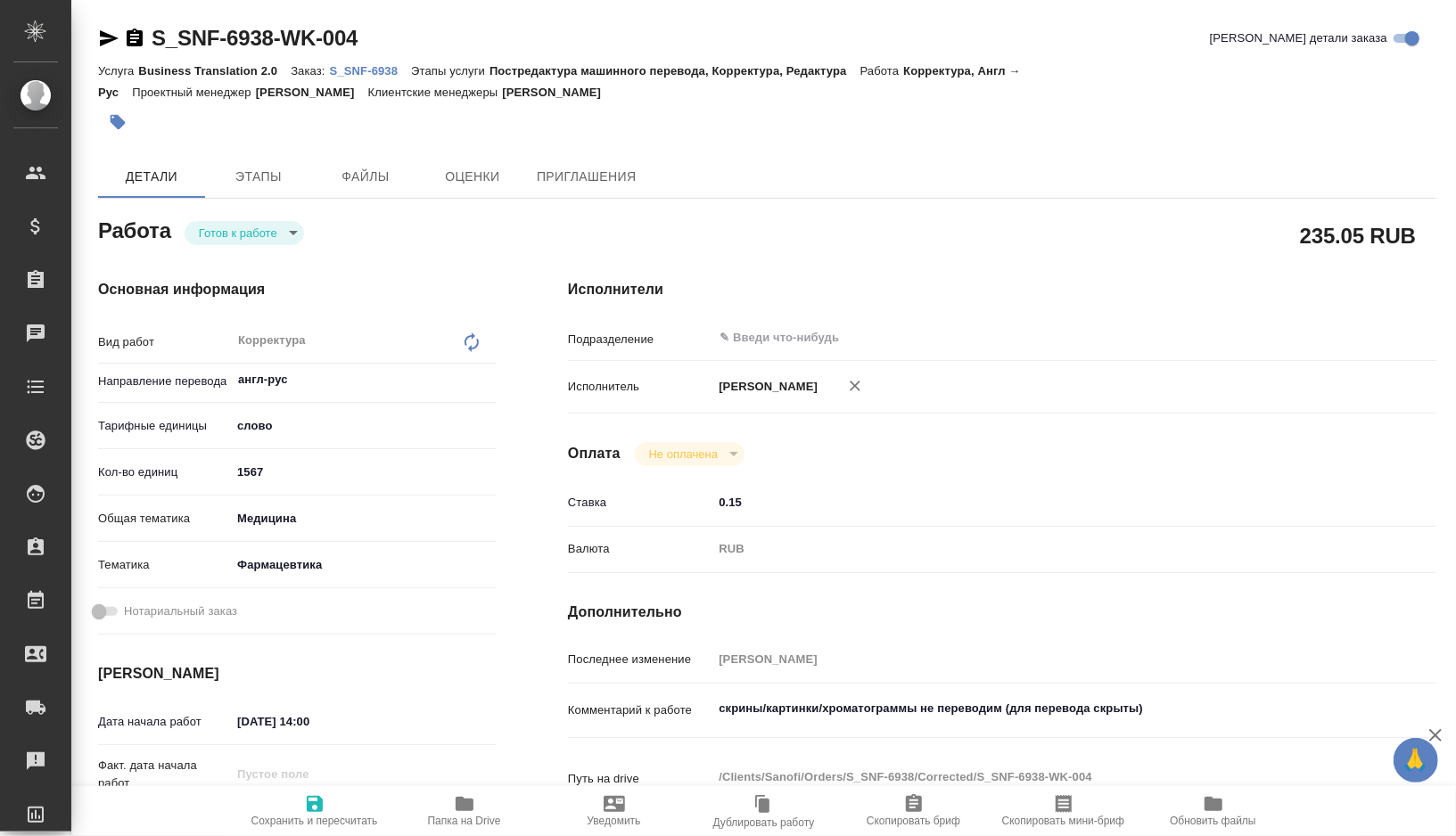
type textarea "x"
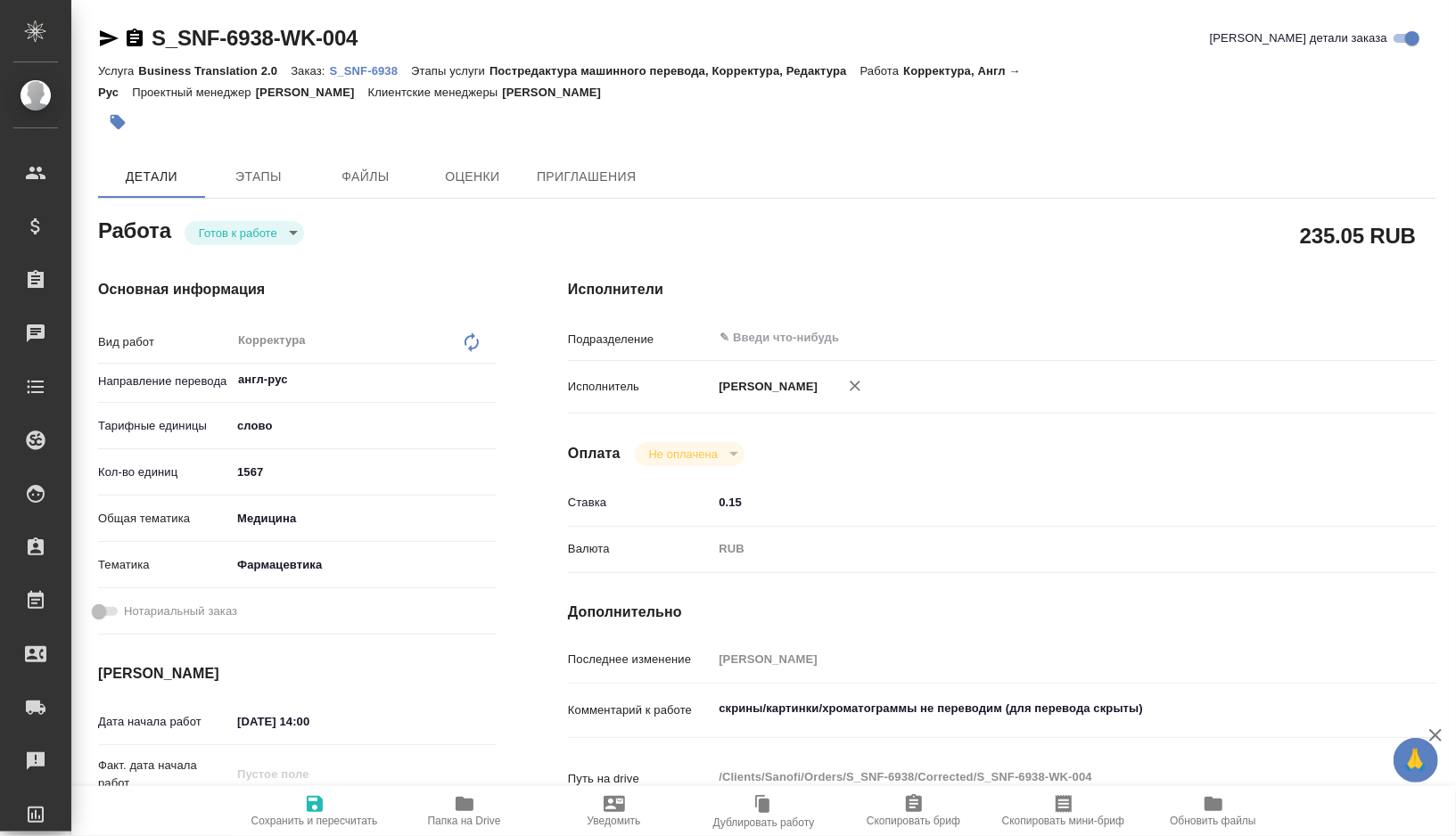
type textarea "x"
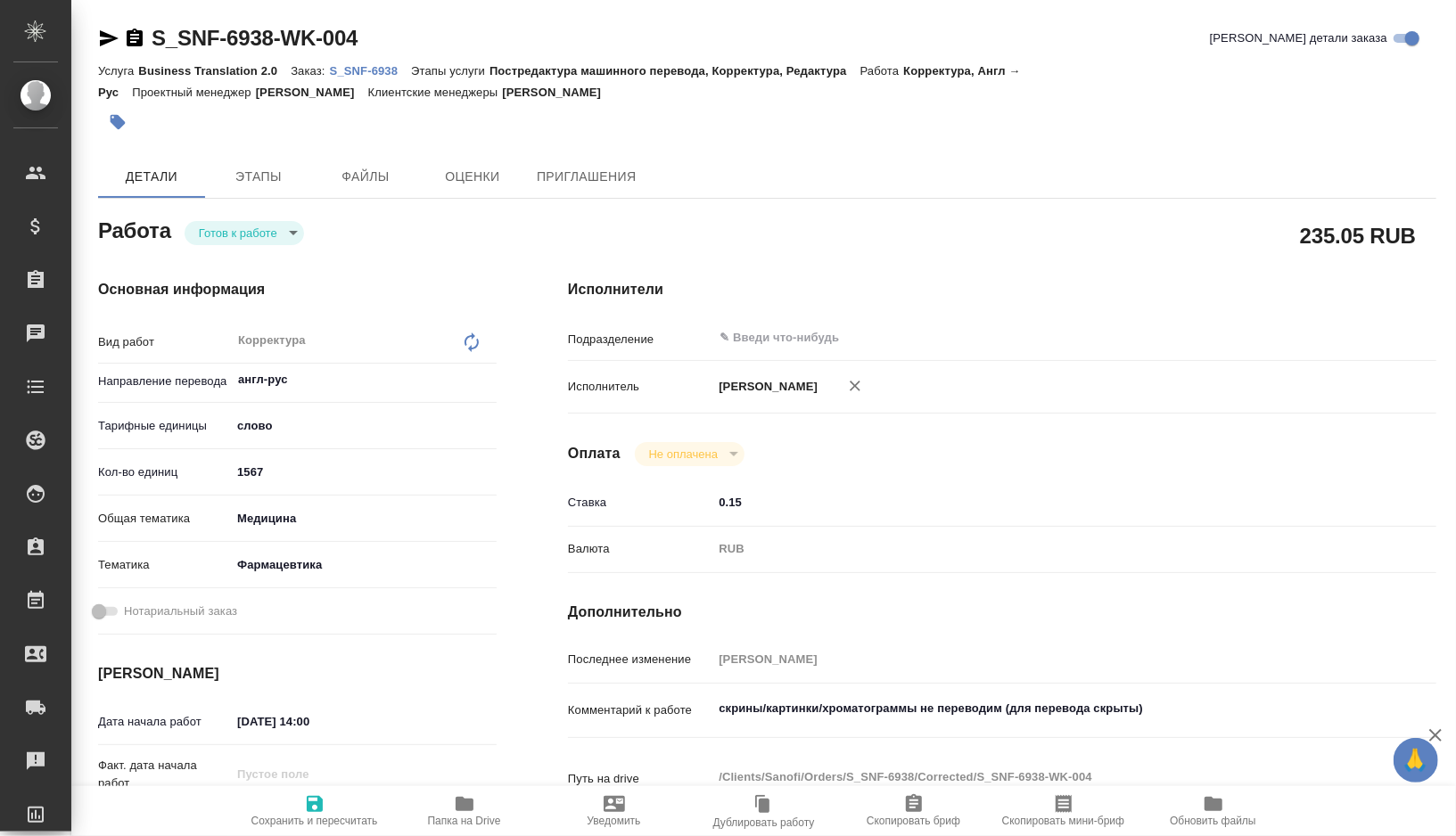
type textarea "x"
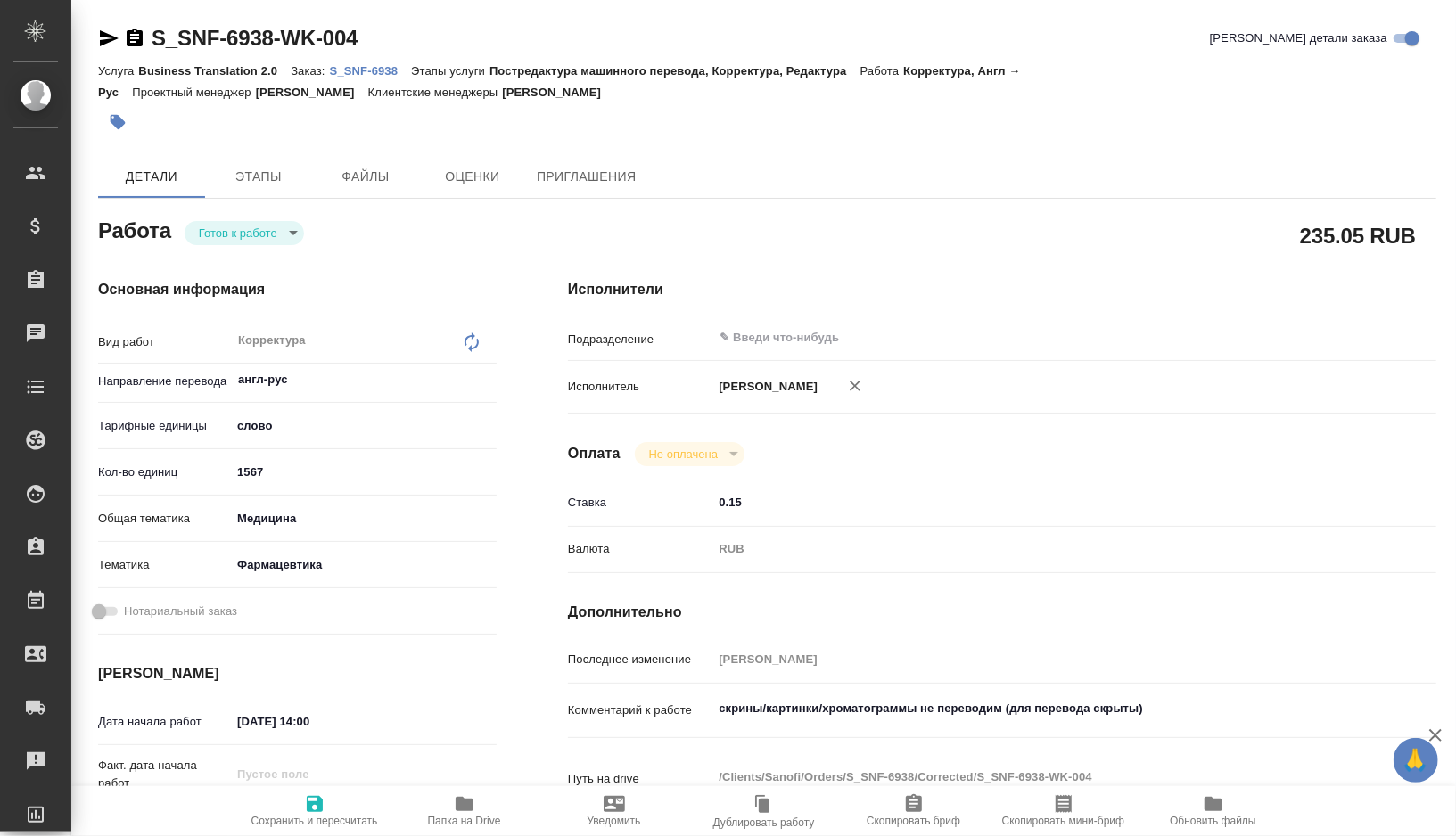
type textarea "x"
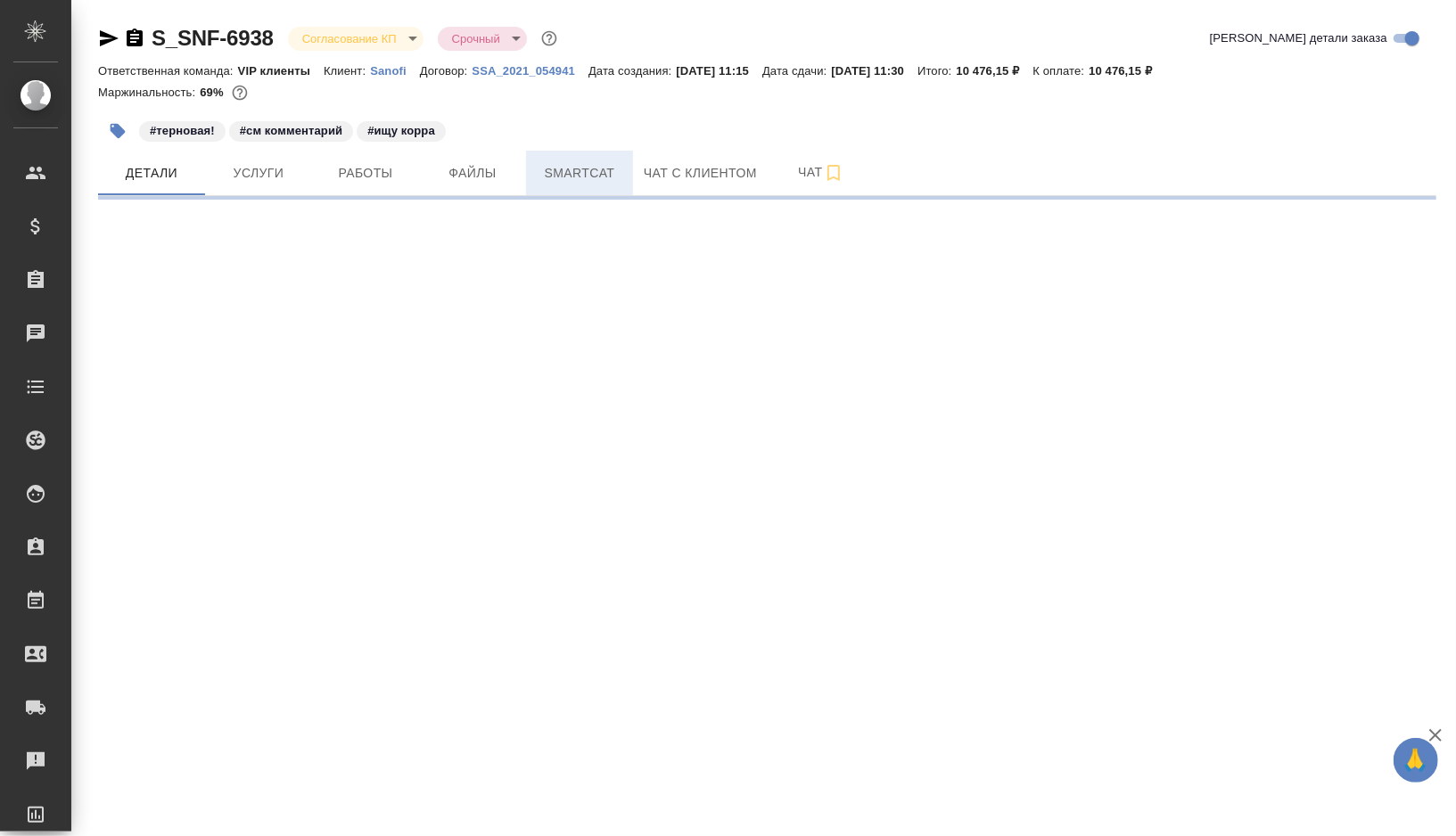
select select "RU"
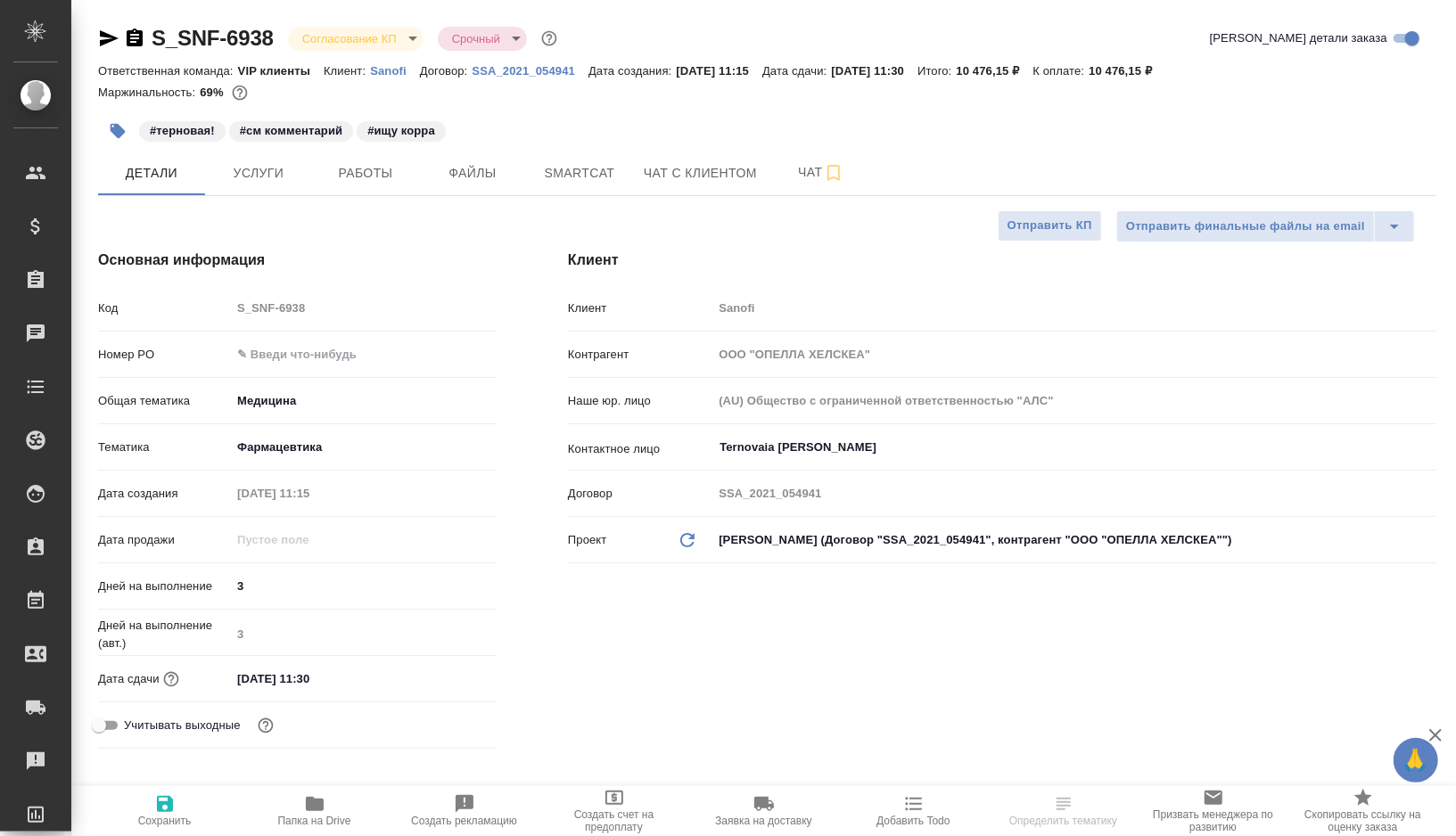
type textarea "x"
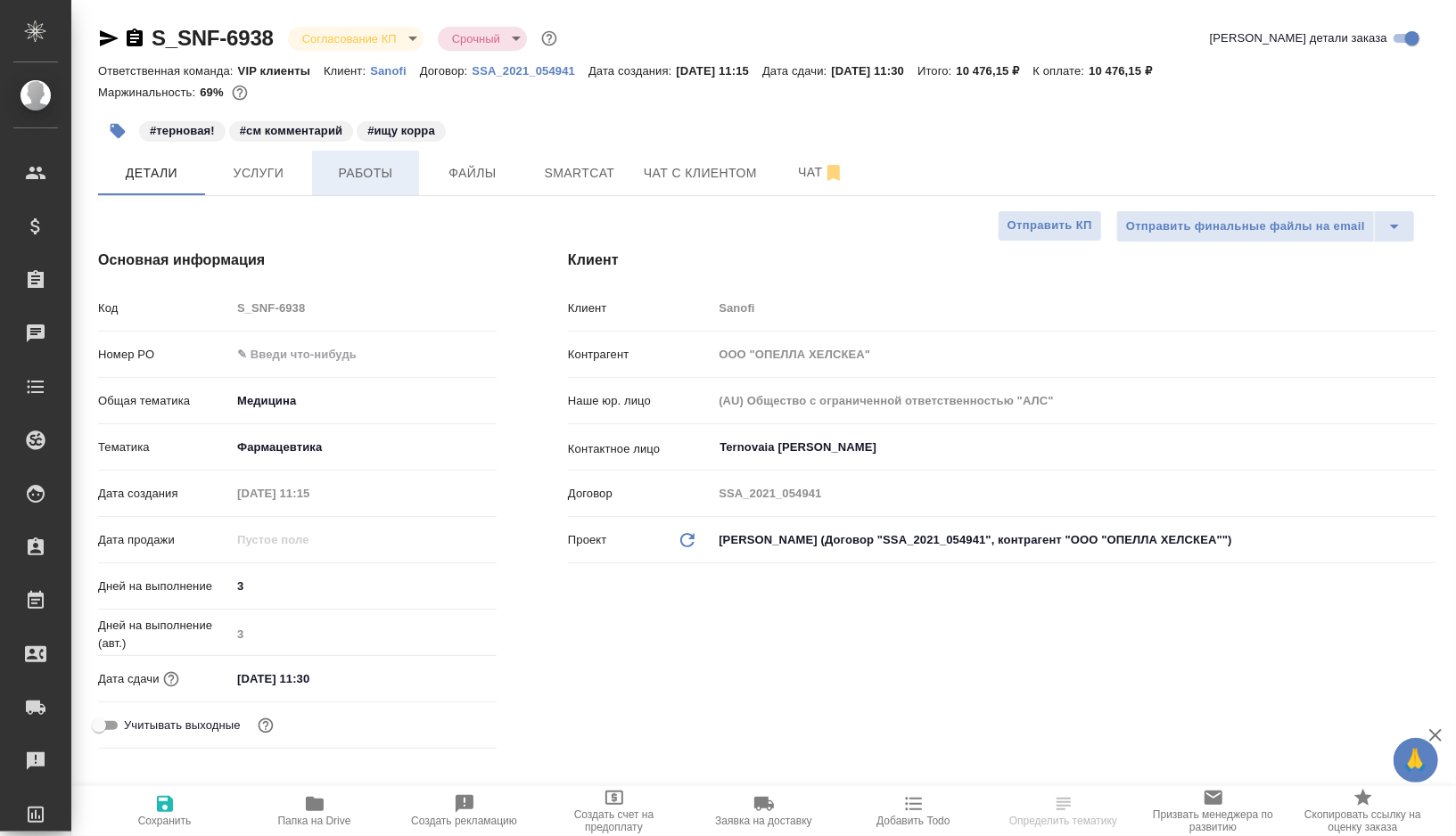
type textarea "x"
click at [362, 171] on span "Работы" at bounding box center [365, 173] width 86 height 22
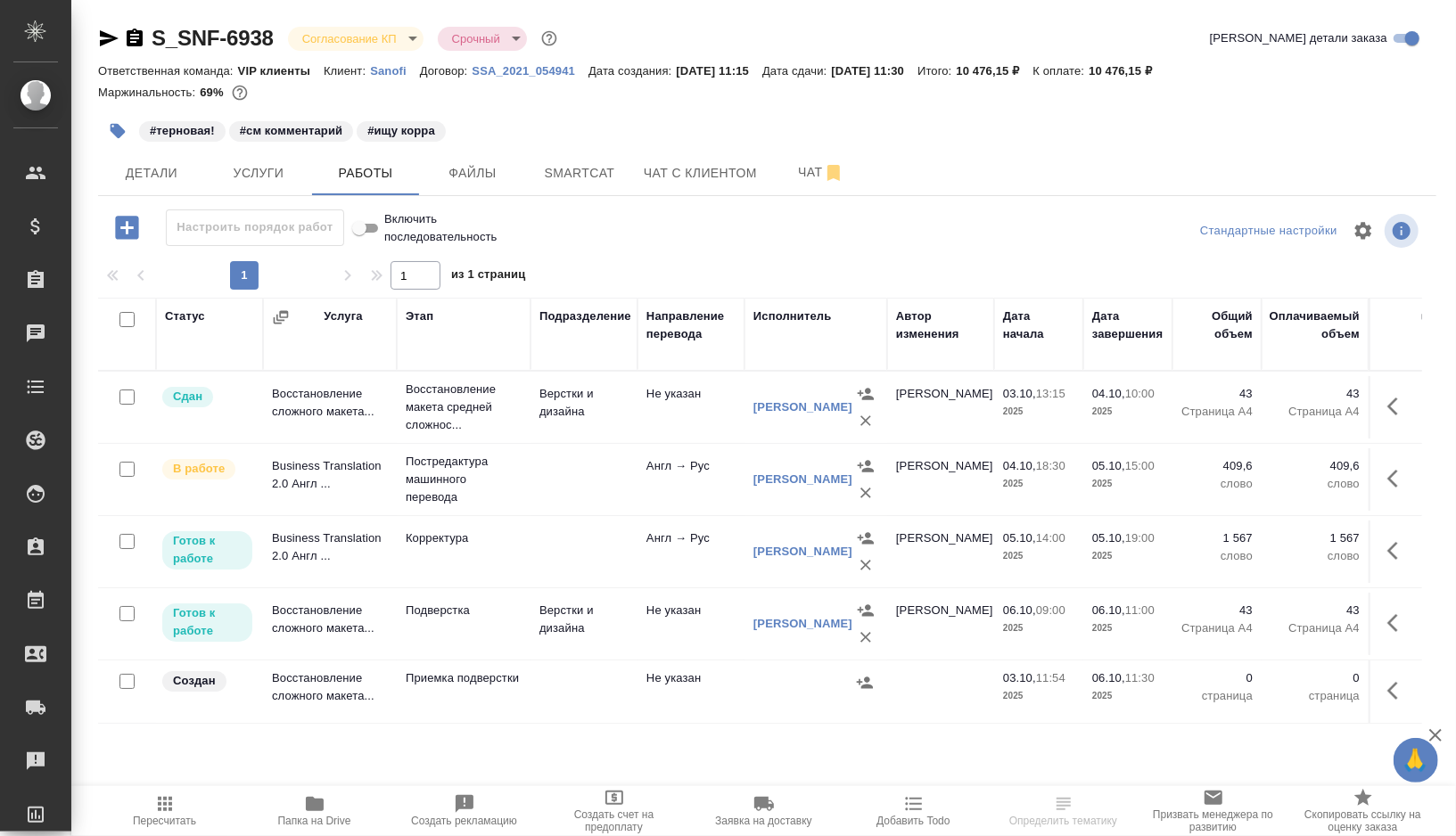
click at [123, 136] on icon "button" at bounding box center [118, 130] width 17 height 17
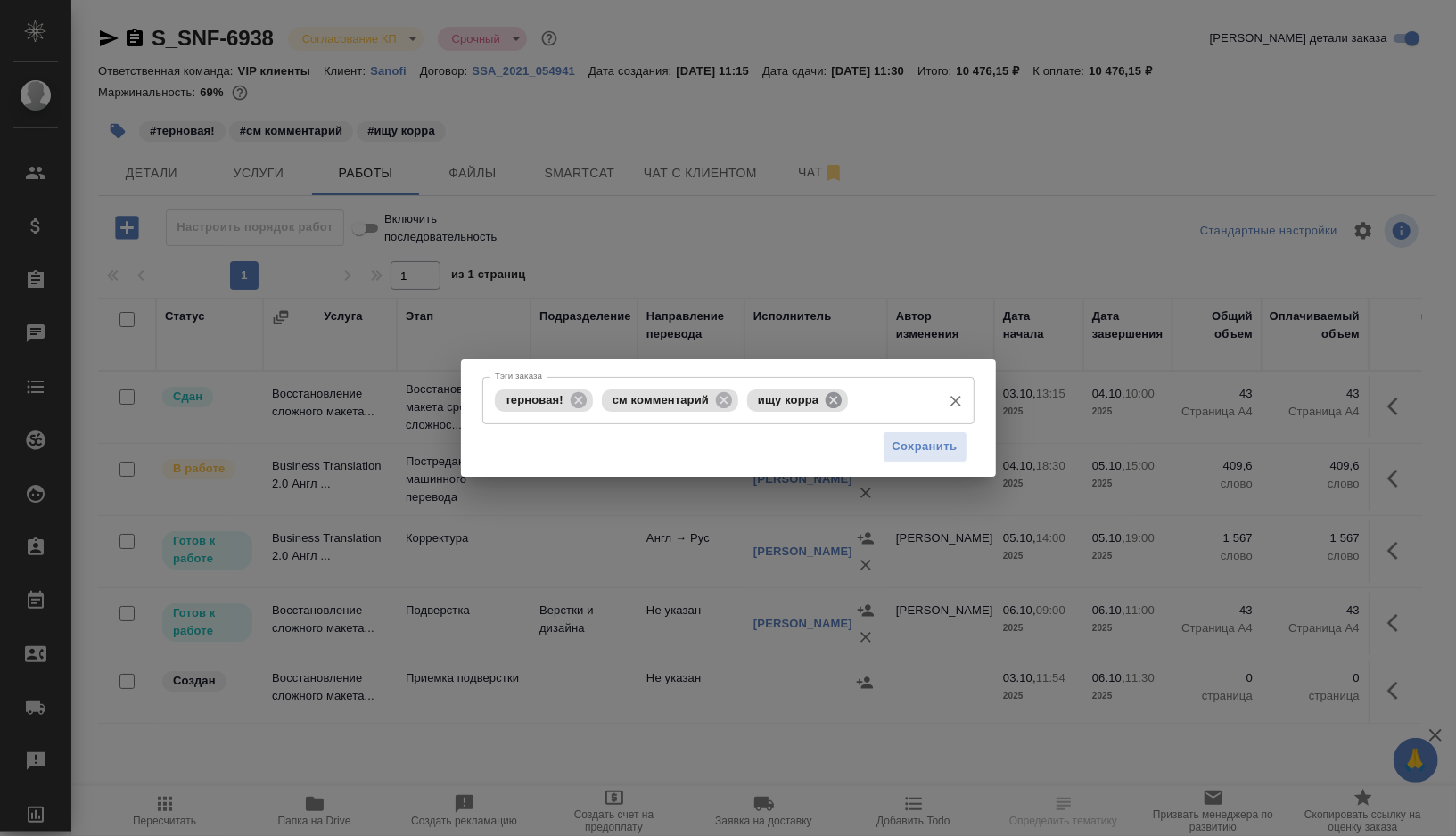
click at [840, 396] on icon at bounding box center [833, 400] width 19 height 19
click at [840, 396] on input "Тэги заказа" at bounding box center [837, 399] width 189 height 30
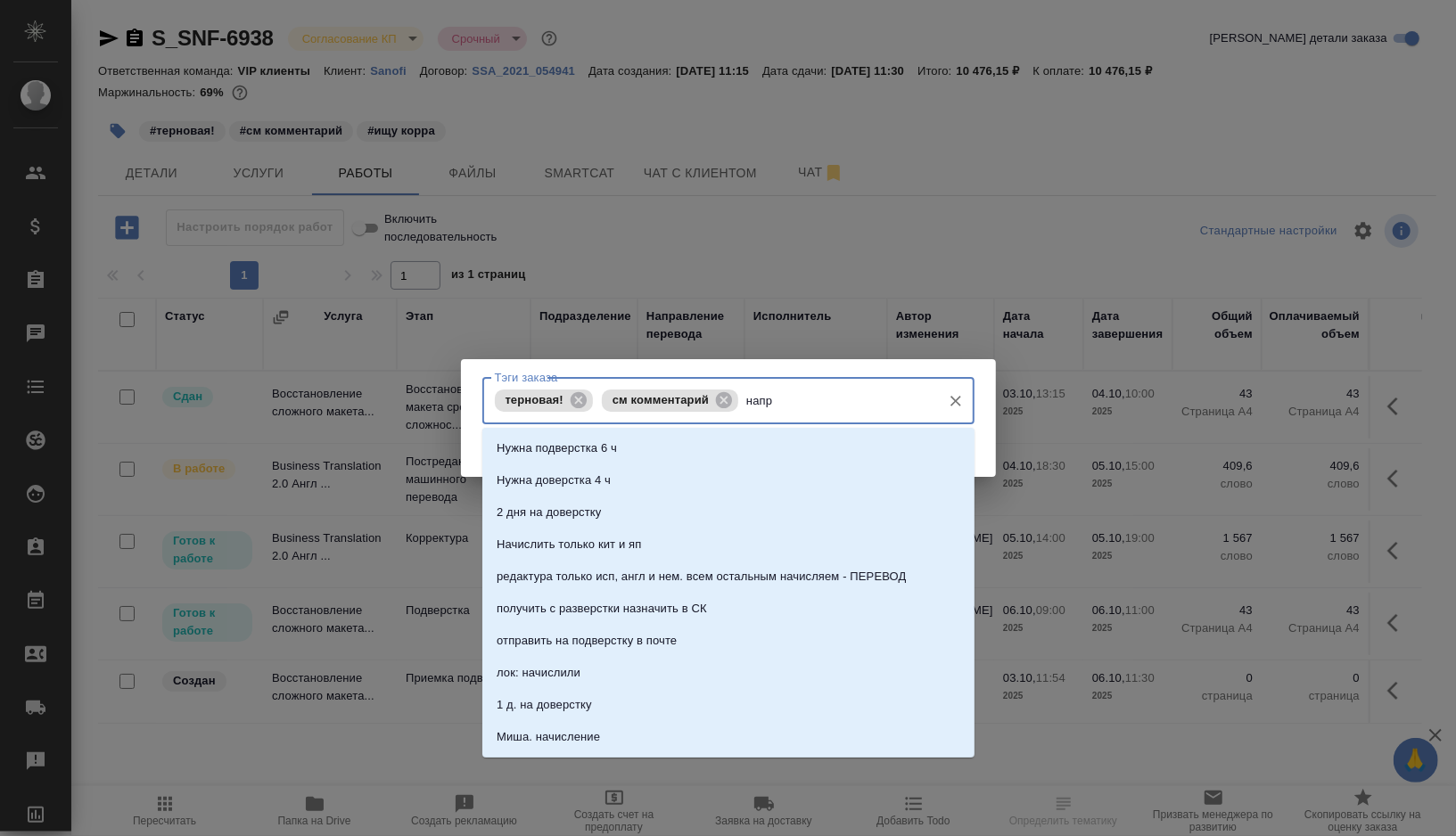
type input "напра"
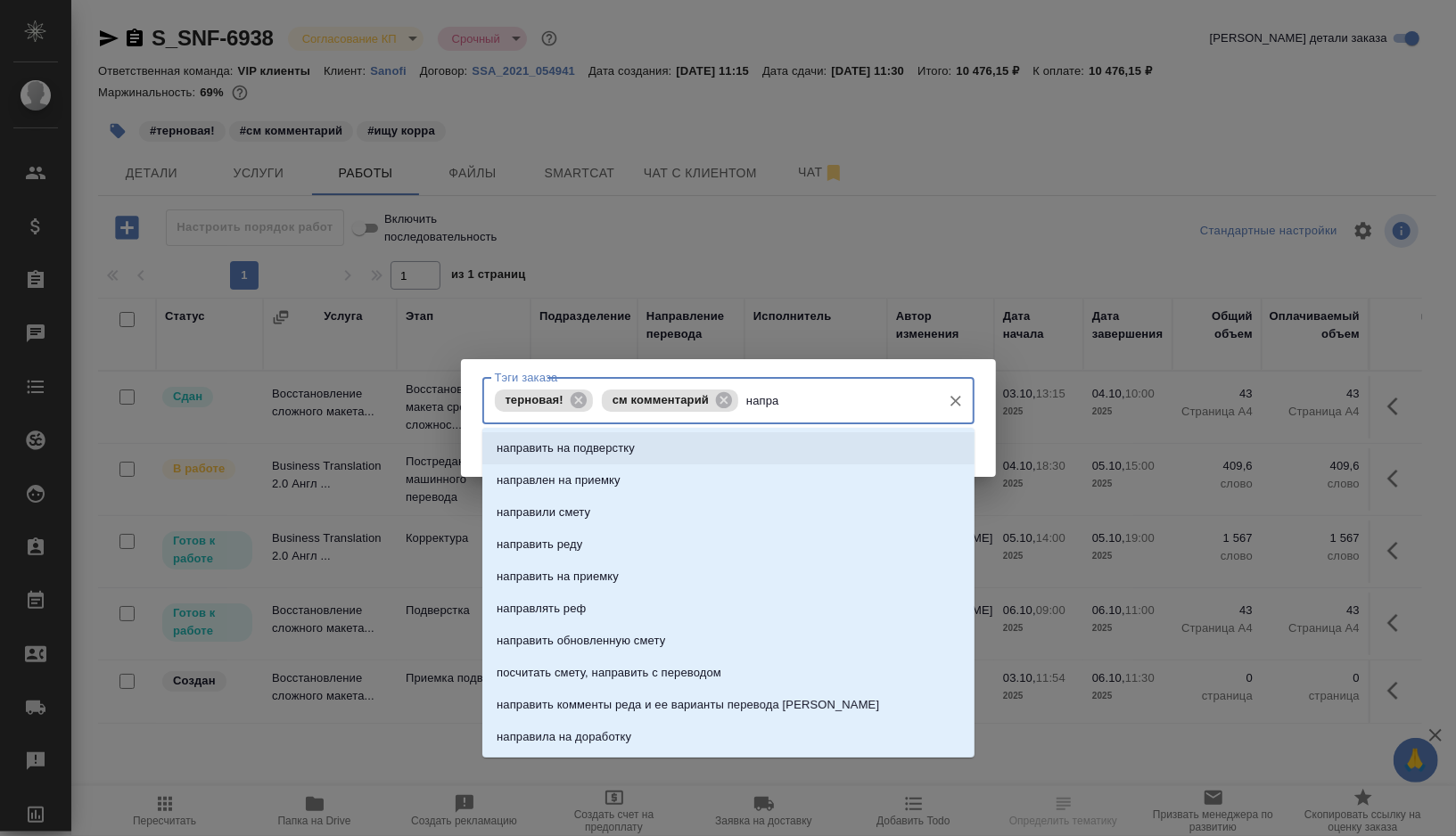
click at [743, 452] on li "направить на подверстку" at bounding box center [728, 447] width 492 height 32
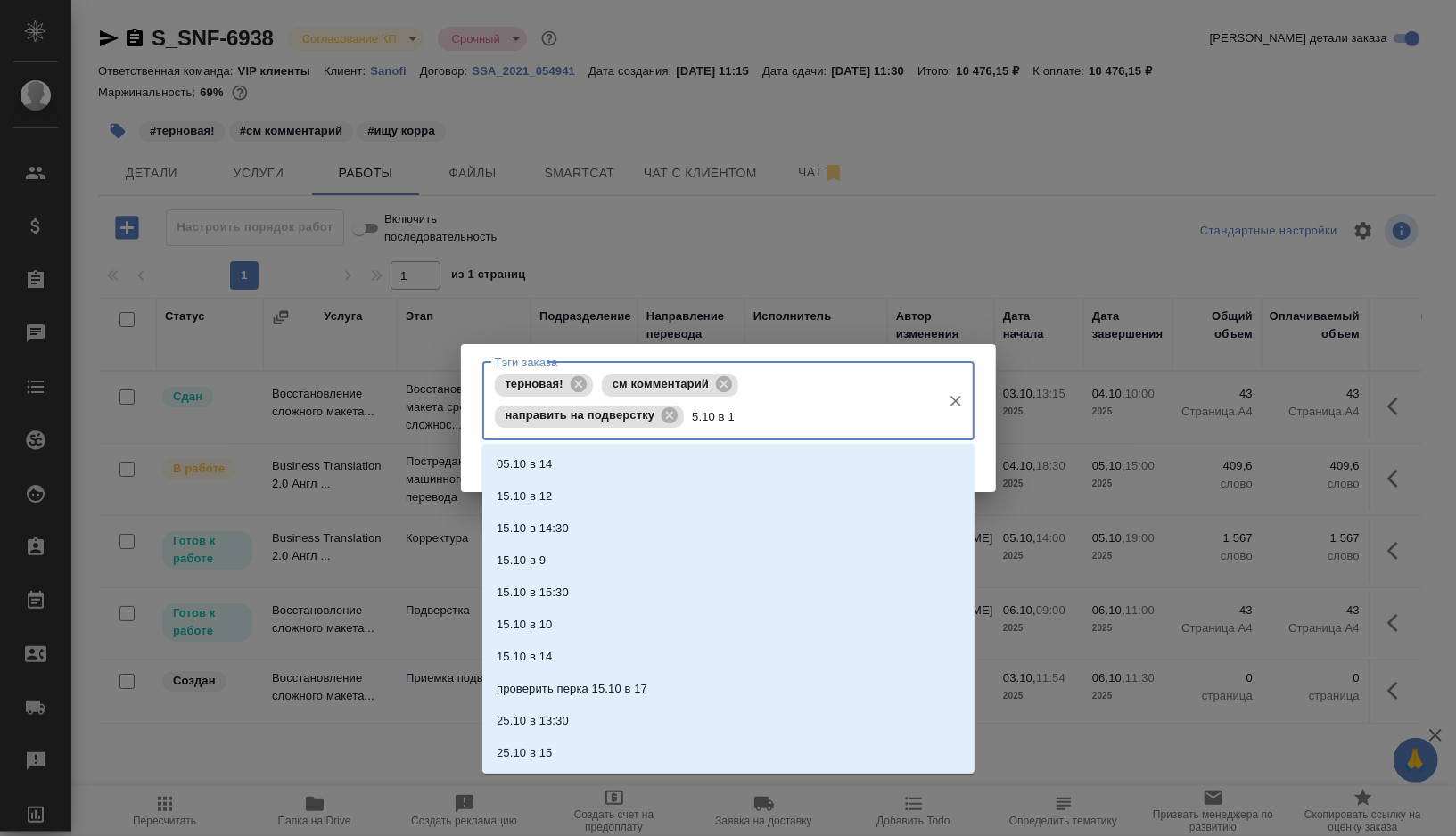
type input "5.10 в 19"
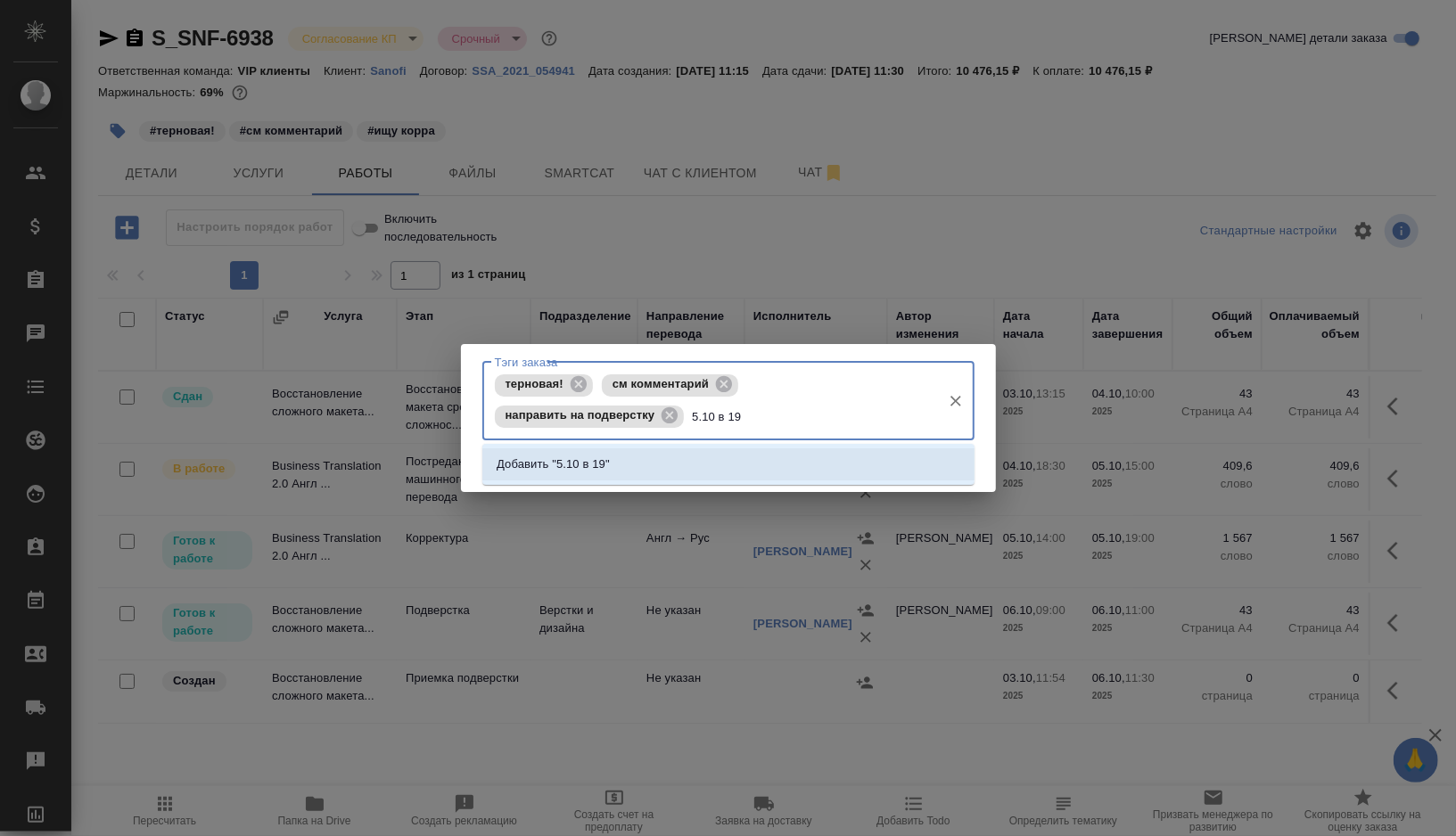
click at [693, 452] on li "Добавить "5.10 в 19"" at bounding box center [728, 464] width 492 height 32
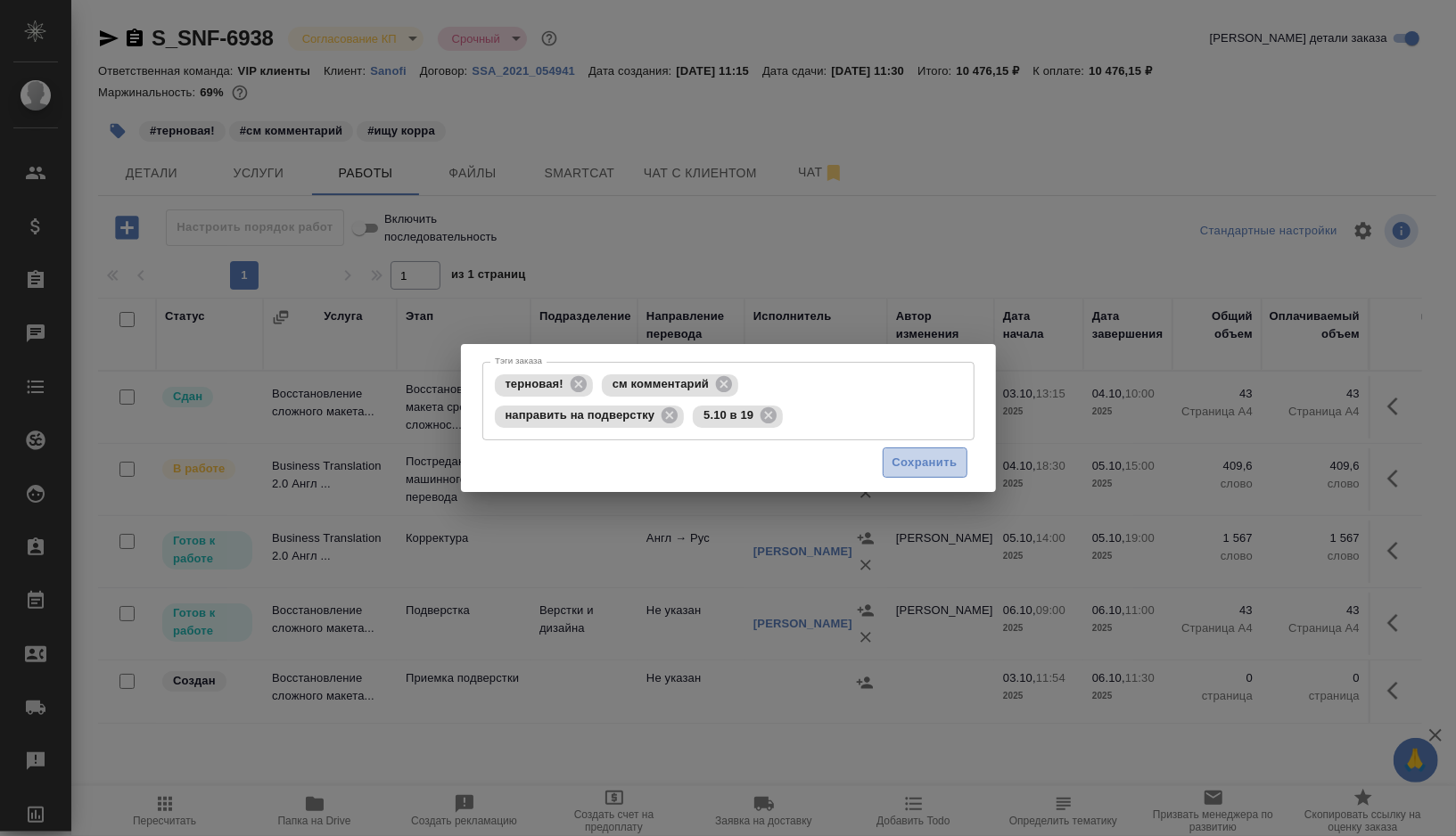
click at [952, 467] on span "Сохранить" at bounding box center [924, 462] width 65 height 20
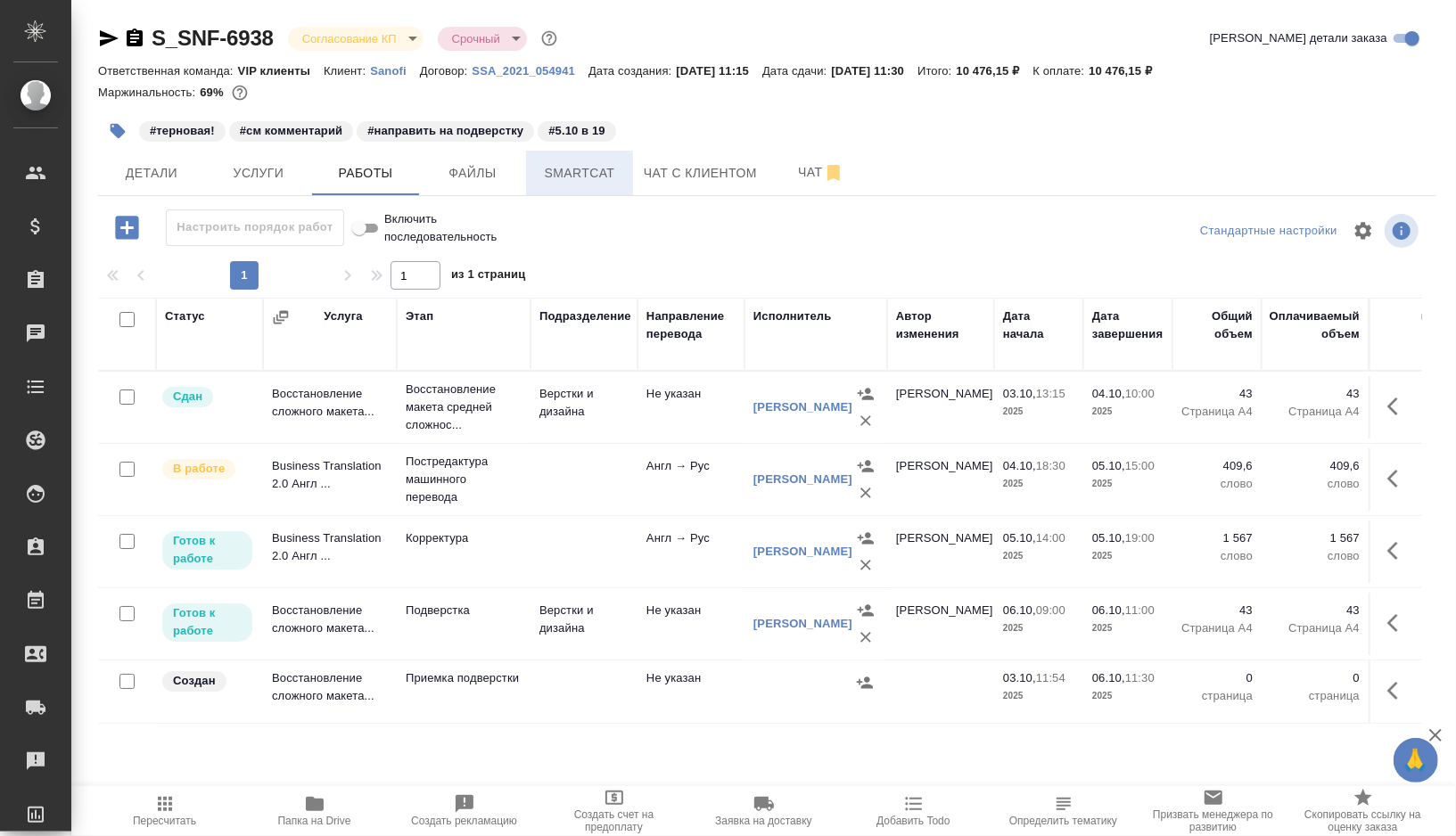
click at [559, 180] on span "Smartcat" at bounding box center [579, 173] width 86 height 22
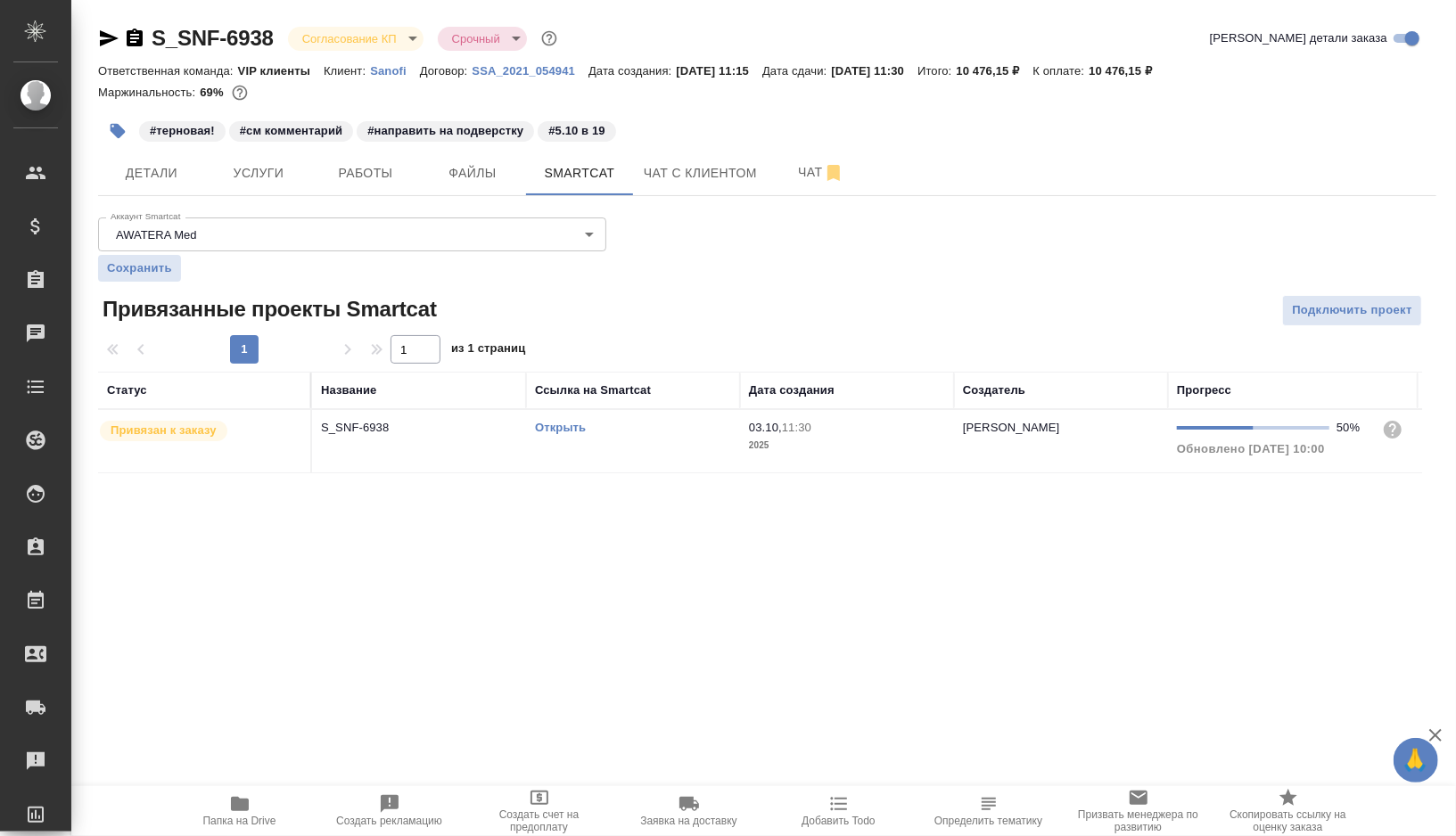
click at [563, 426] on link "Открыть" at bounding box center [560, 427] width 51 height 14
click at [369, 169] on span "Работы" at bounding box center [365, 173] width 86 height 22
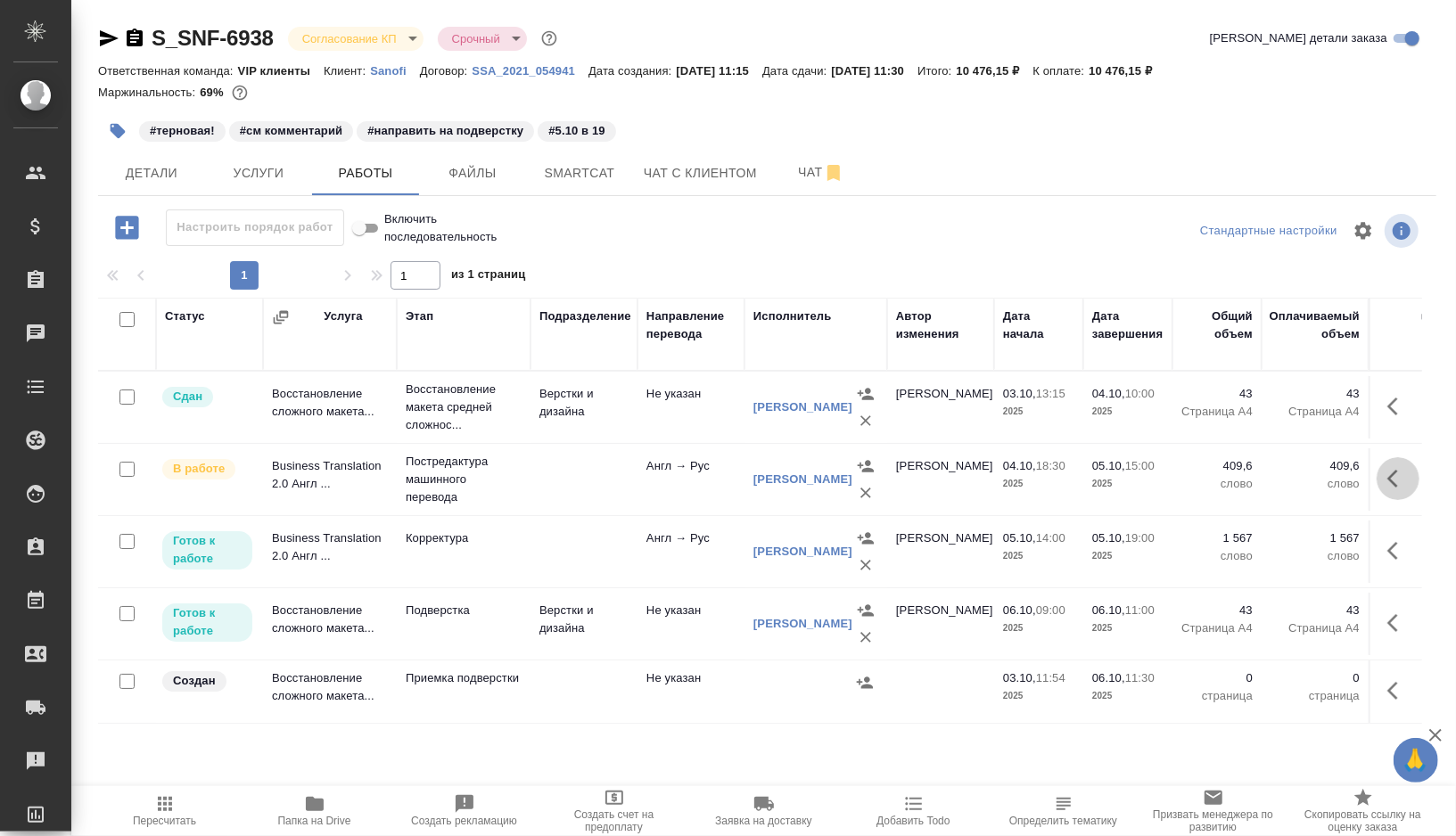
click at [1393, 487] on icon "button" at bounding box center [1398, 478] width 21 height 21
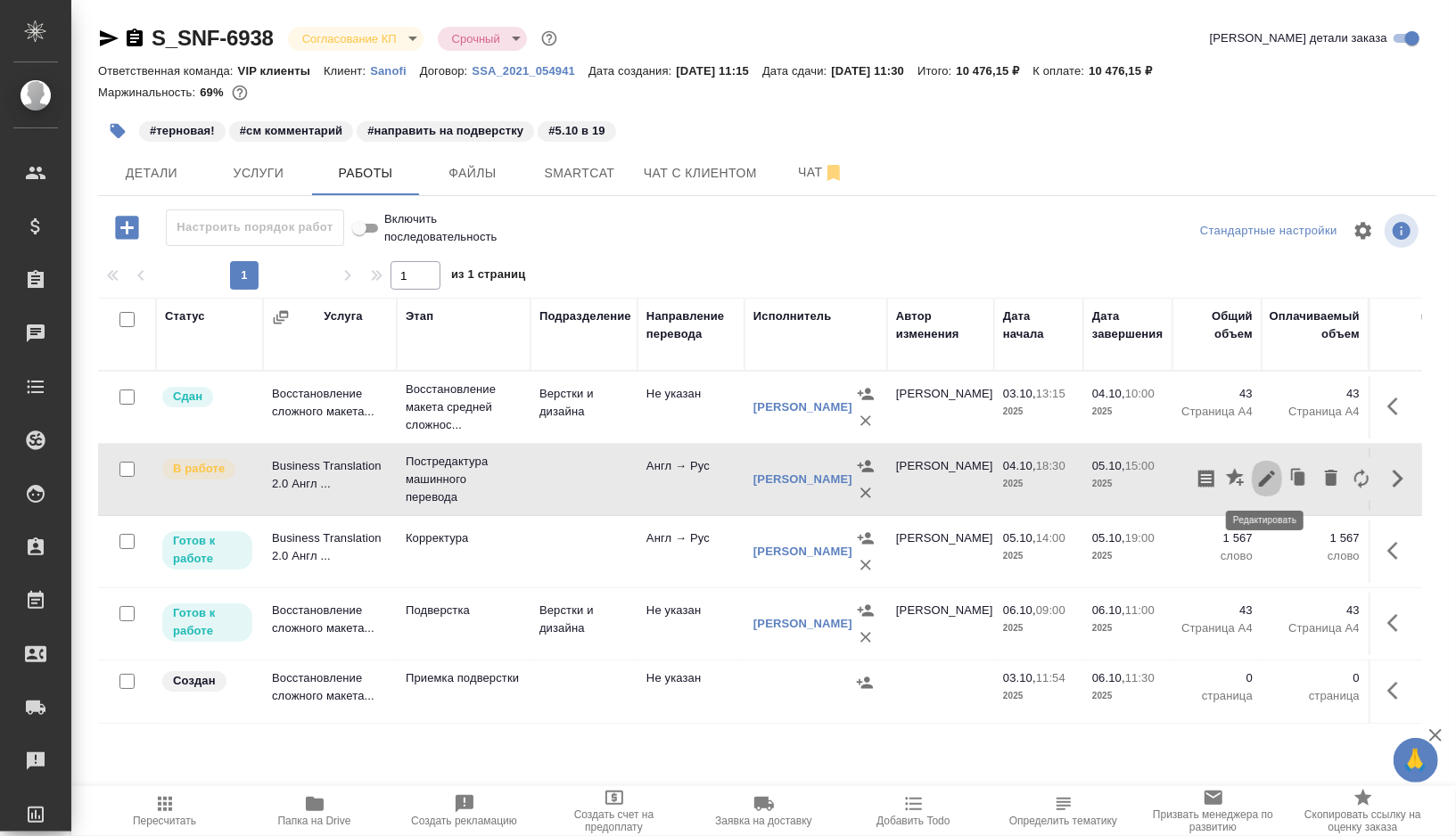
click at [1272, 476] on icon "button" at bounding box center [1267, 478] width 21 height 21
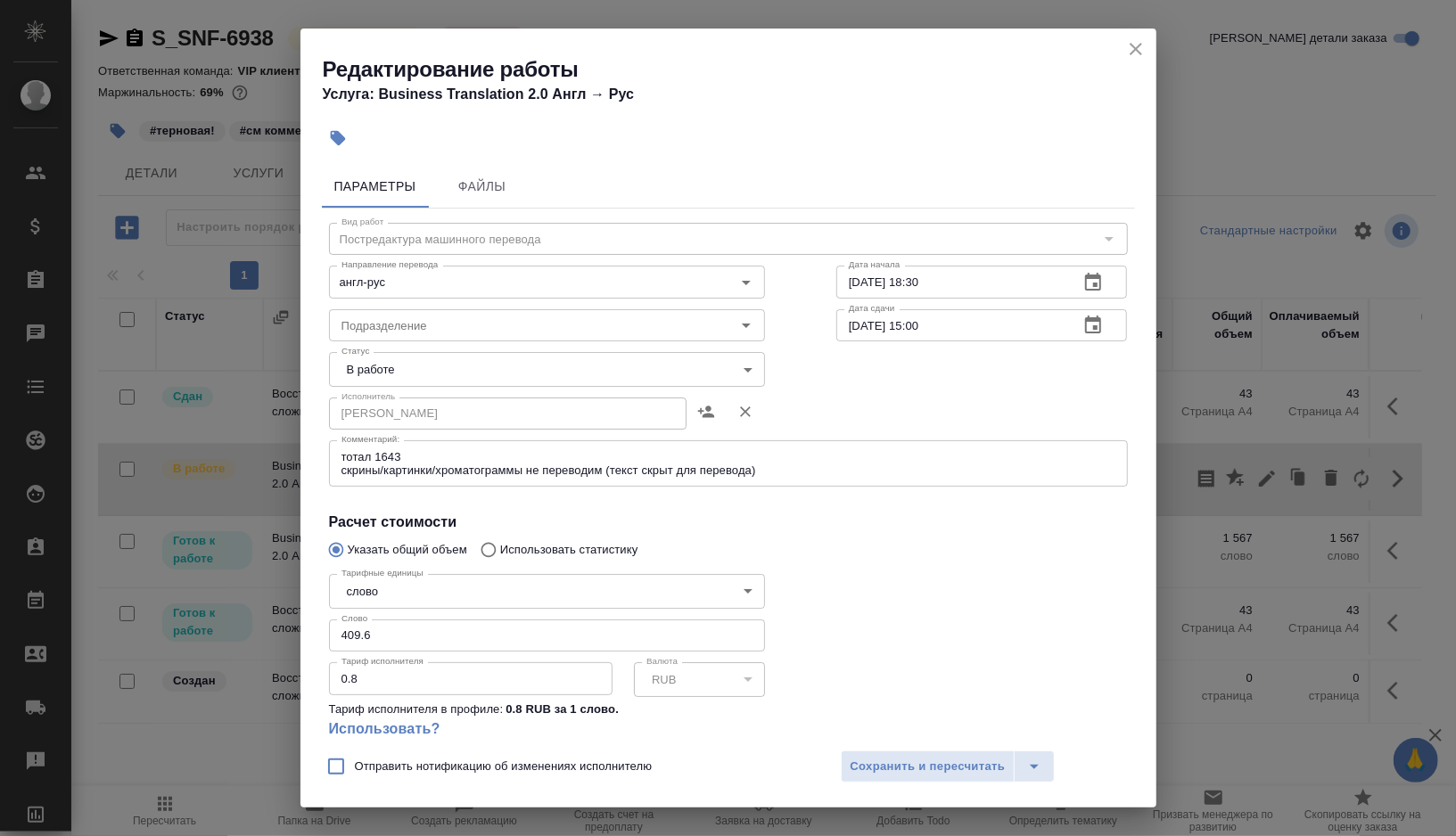
click at [464, 370] on body "🙏 .cls-1 fill:#fff; AWATERA Gorshkova Valentina Клиенты Спецификации Заказы 0 Ч…" at bounding box center [728, 418] width 1456 height 836
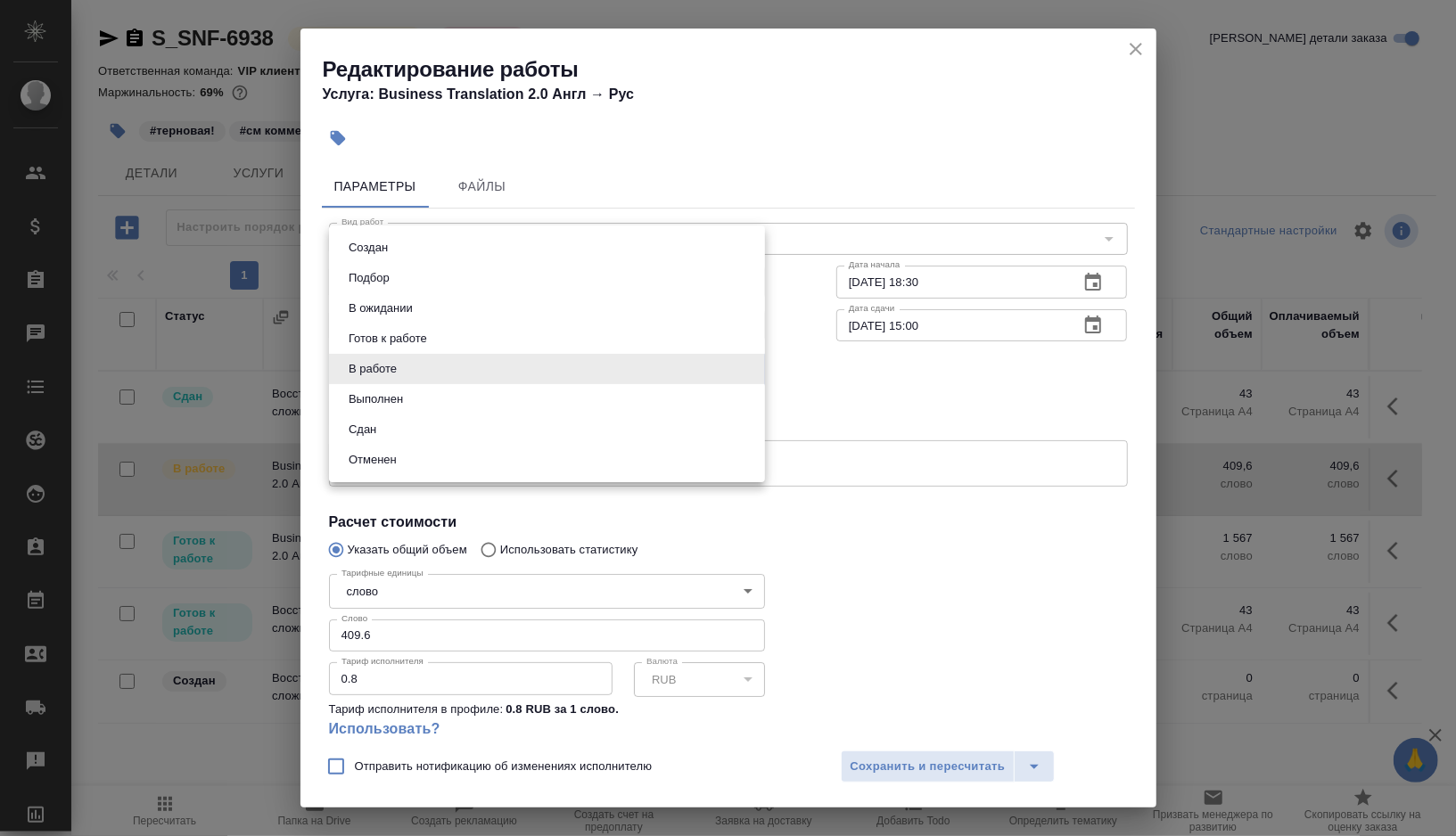
click at [435, 406] on li "Выполнен" at bounding box center [546, 398] width 436 height 30
type input "completed"
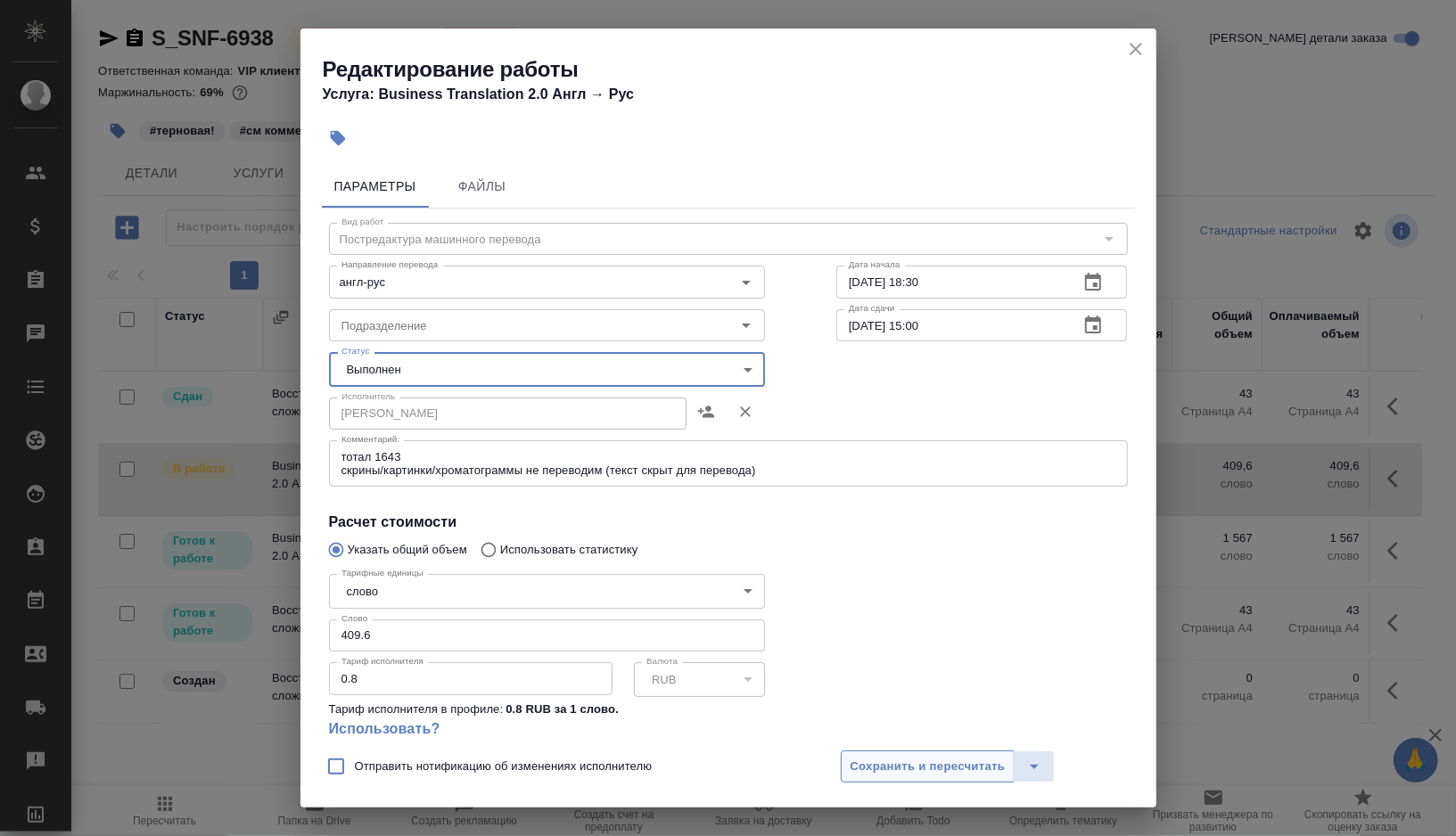
click at [913, 762] on span "Сохранить и пересчитать" at bounding box center [928, 766] width 155 height 20
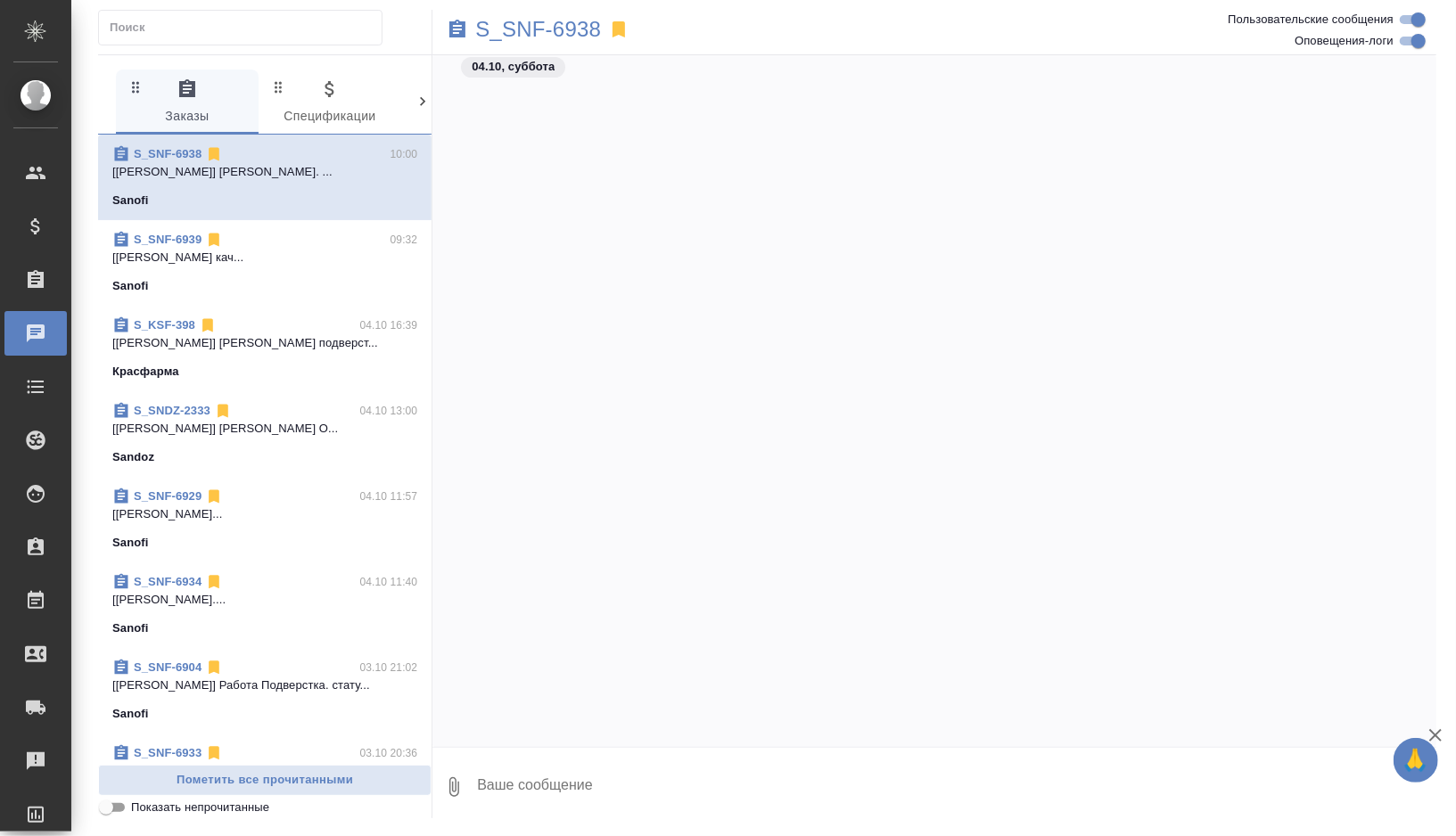
scroll to position [37936, 0]
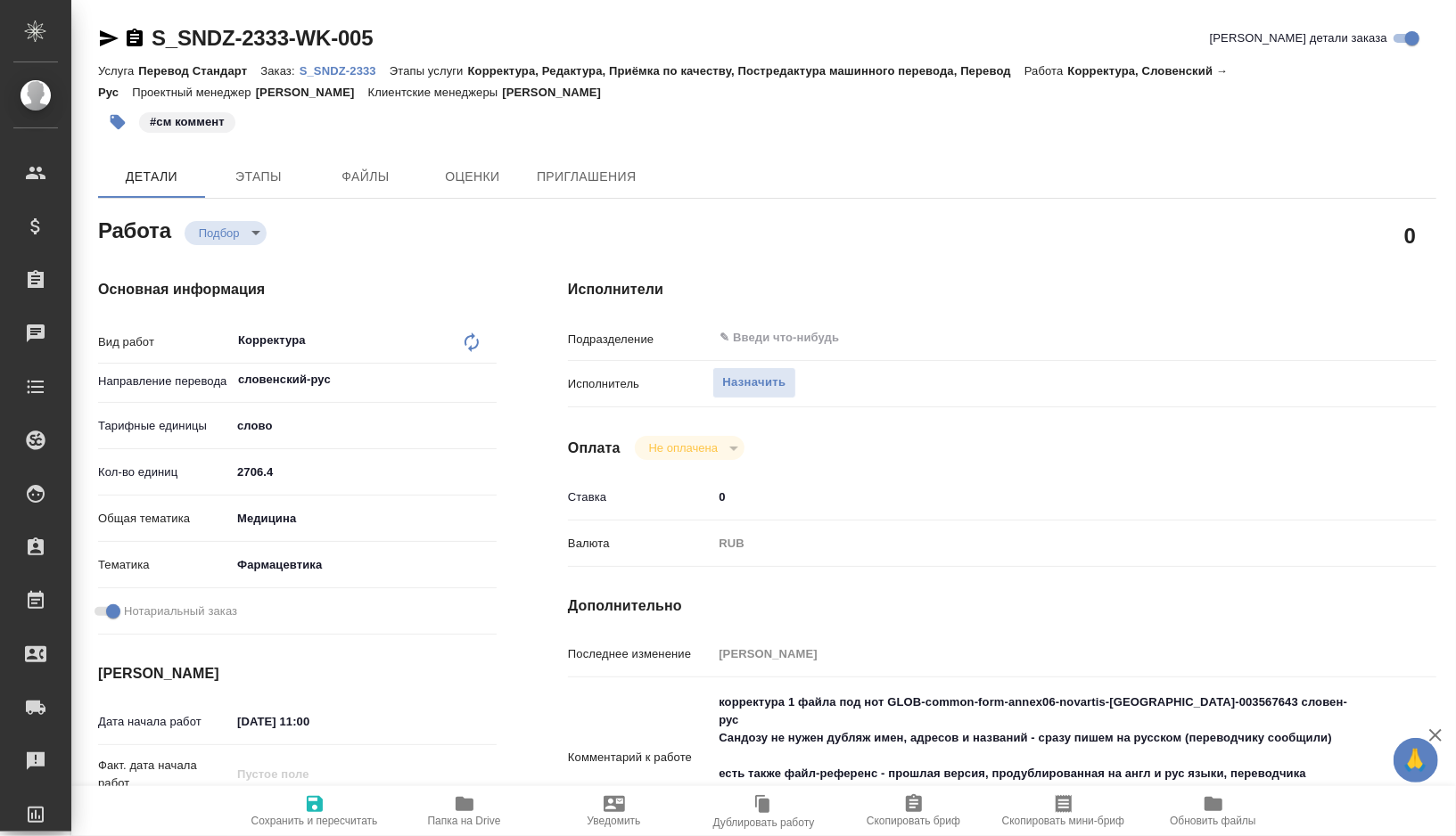
type textarea "x"
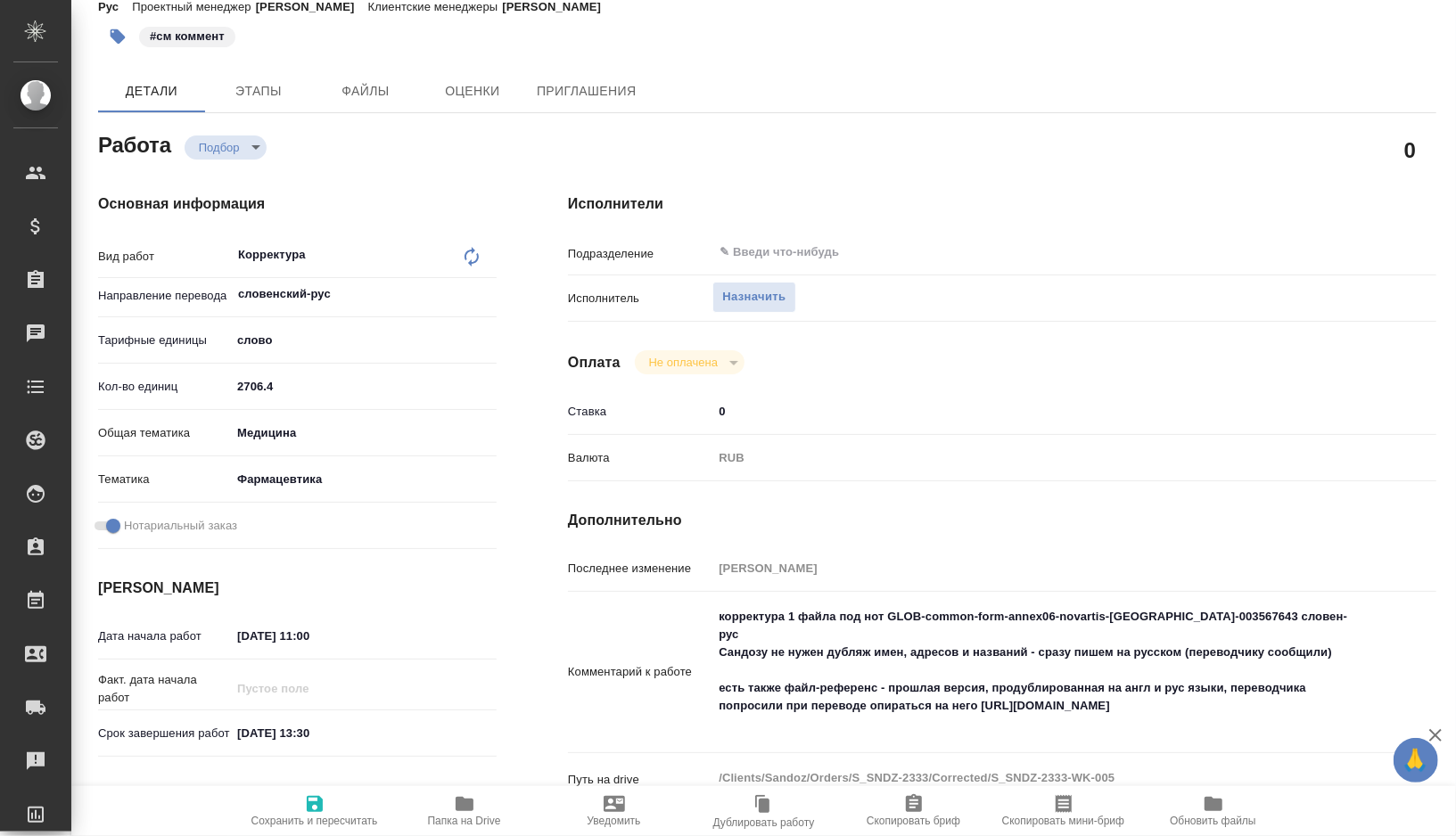
type textarea "x"
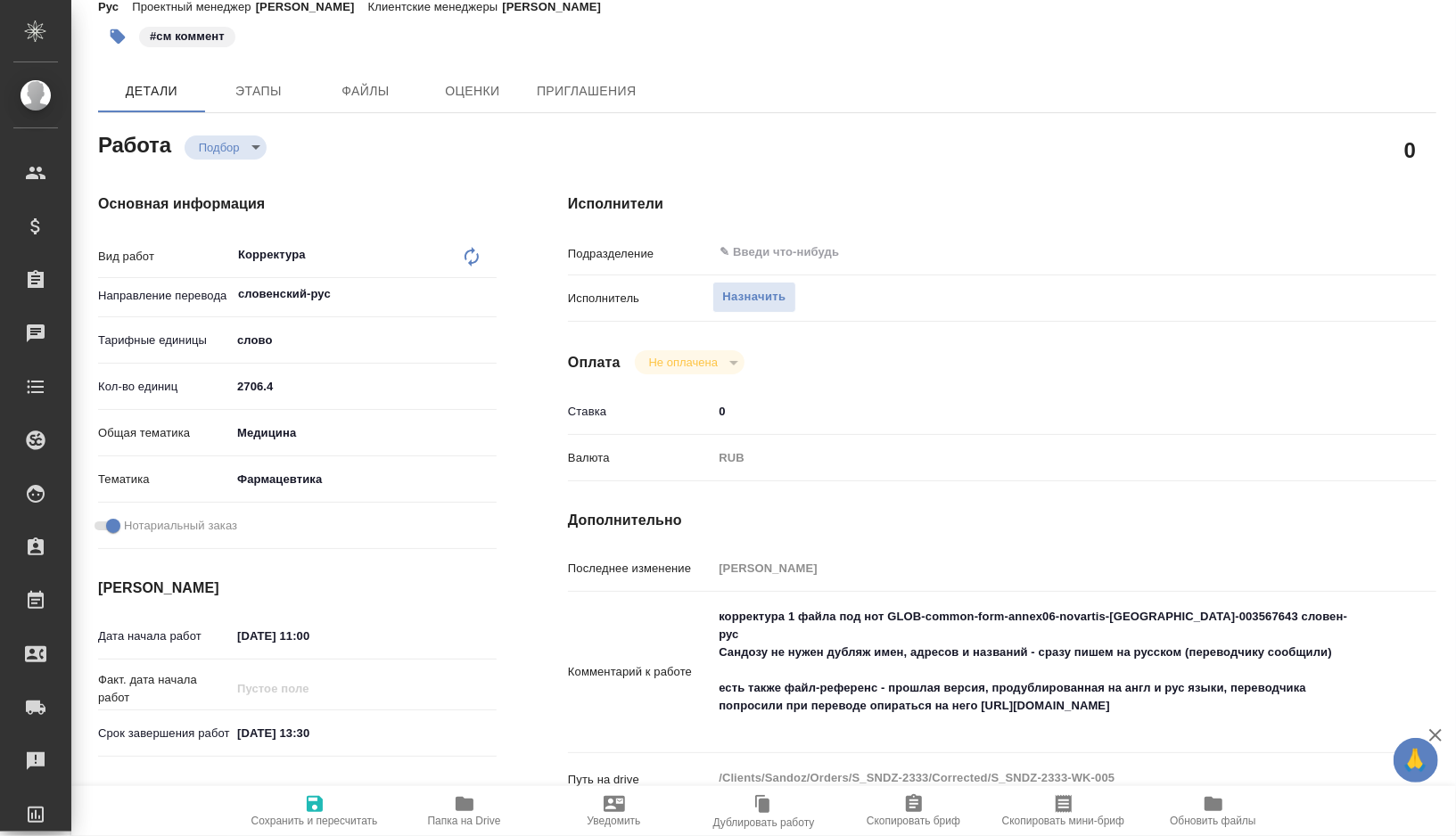
scroll to position [126, 0]
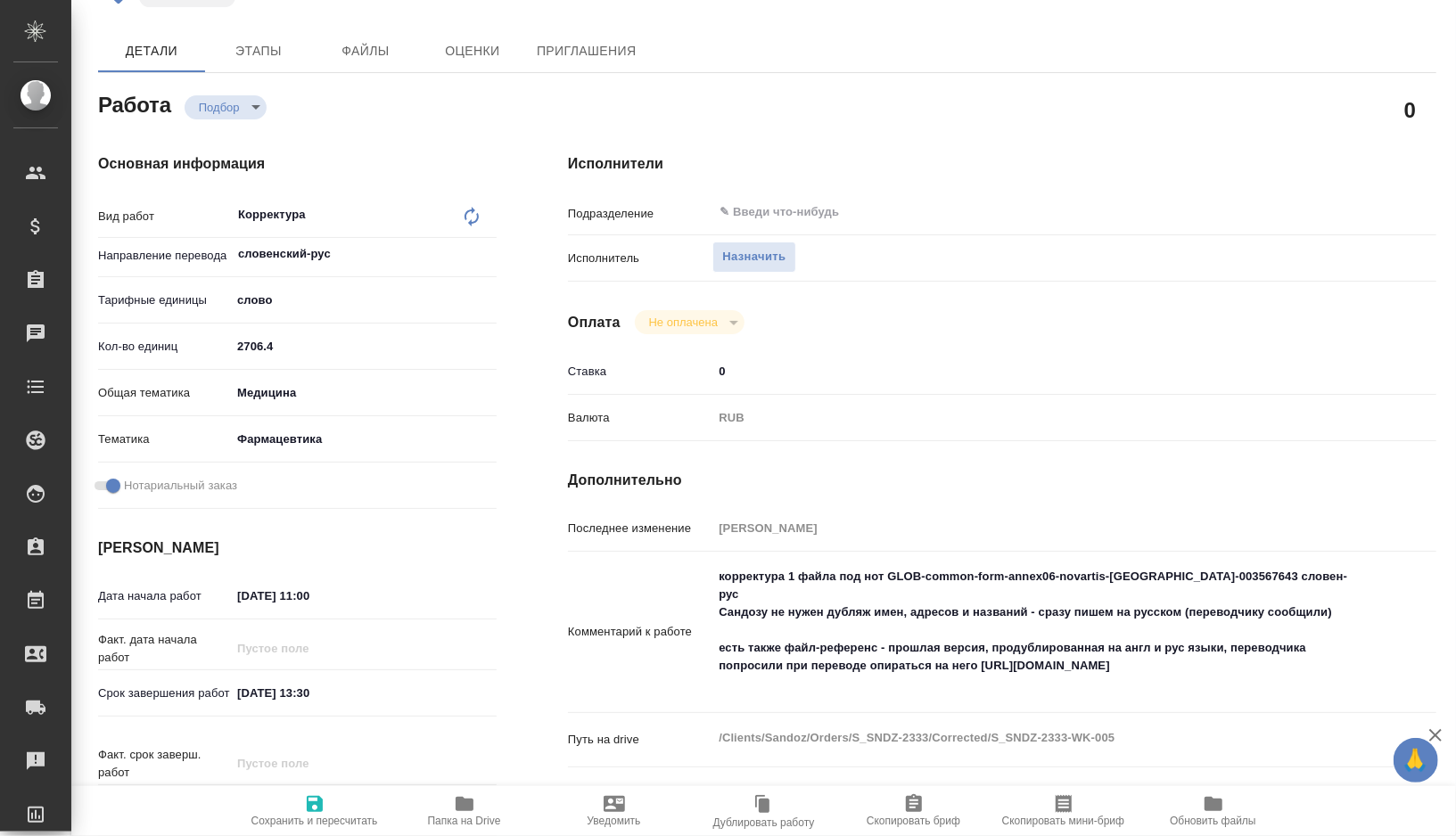
type textarea "x"
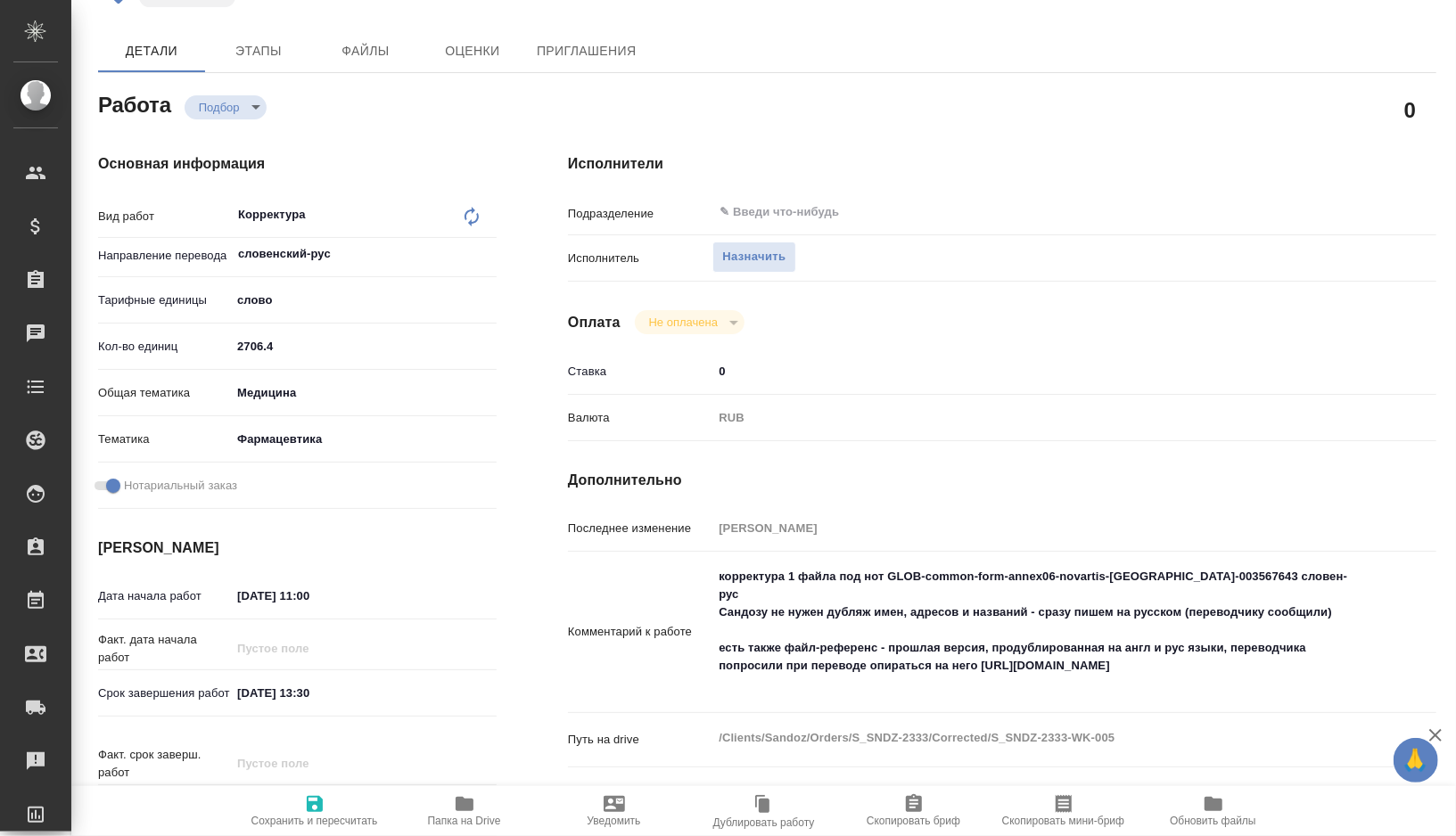
type textarea "x"
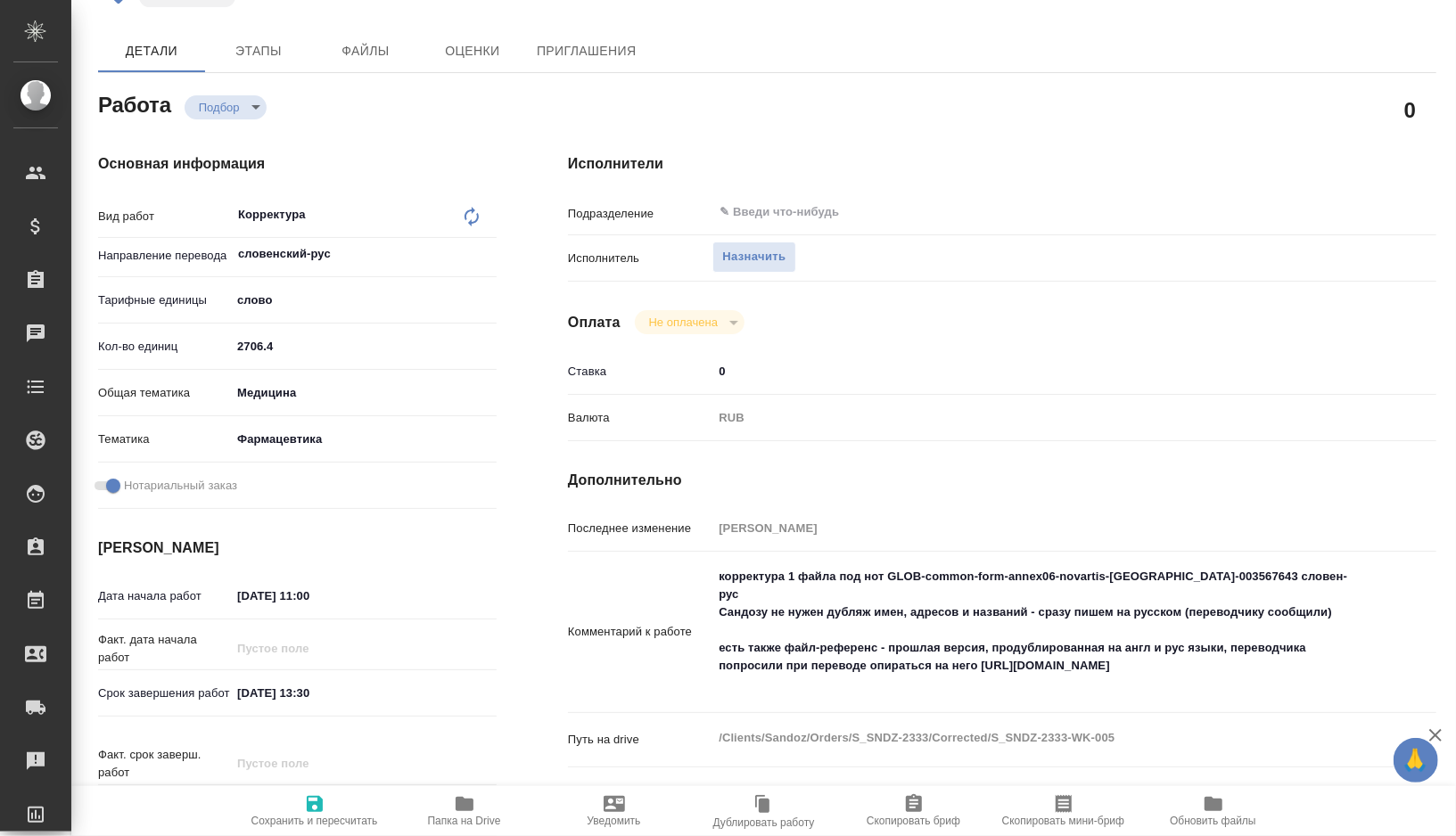
type textarea "x"
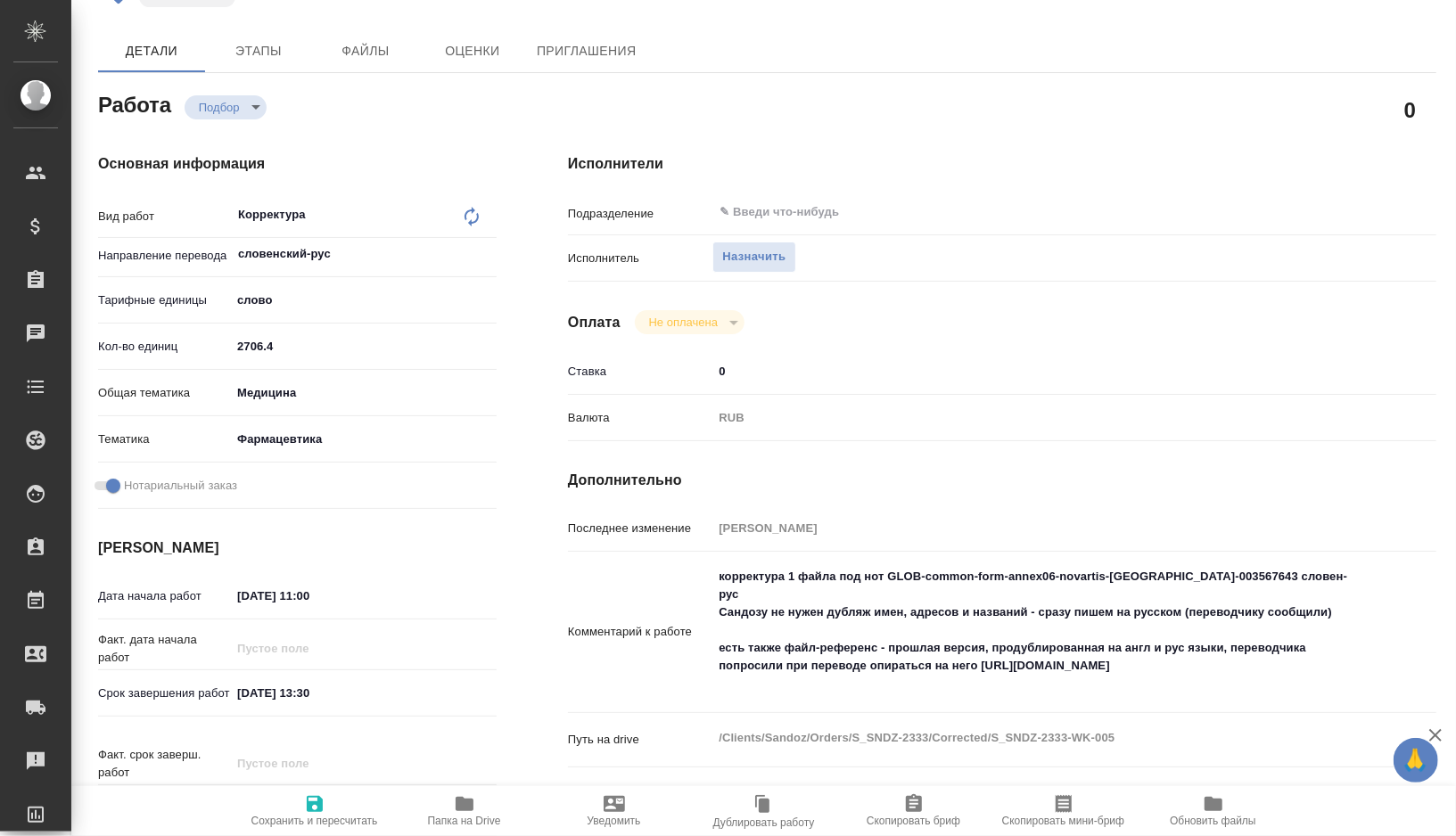
type textarea "x"
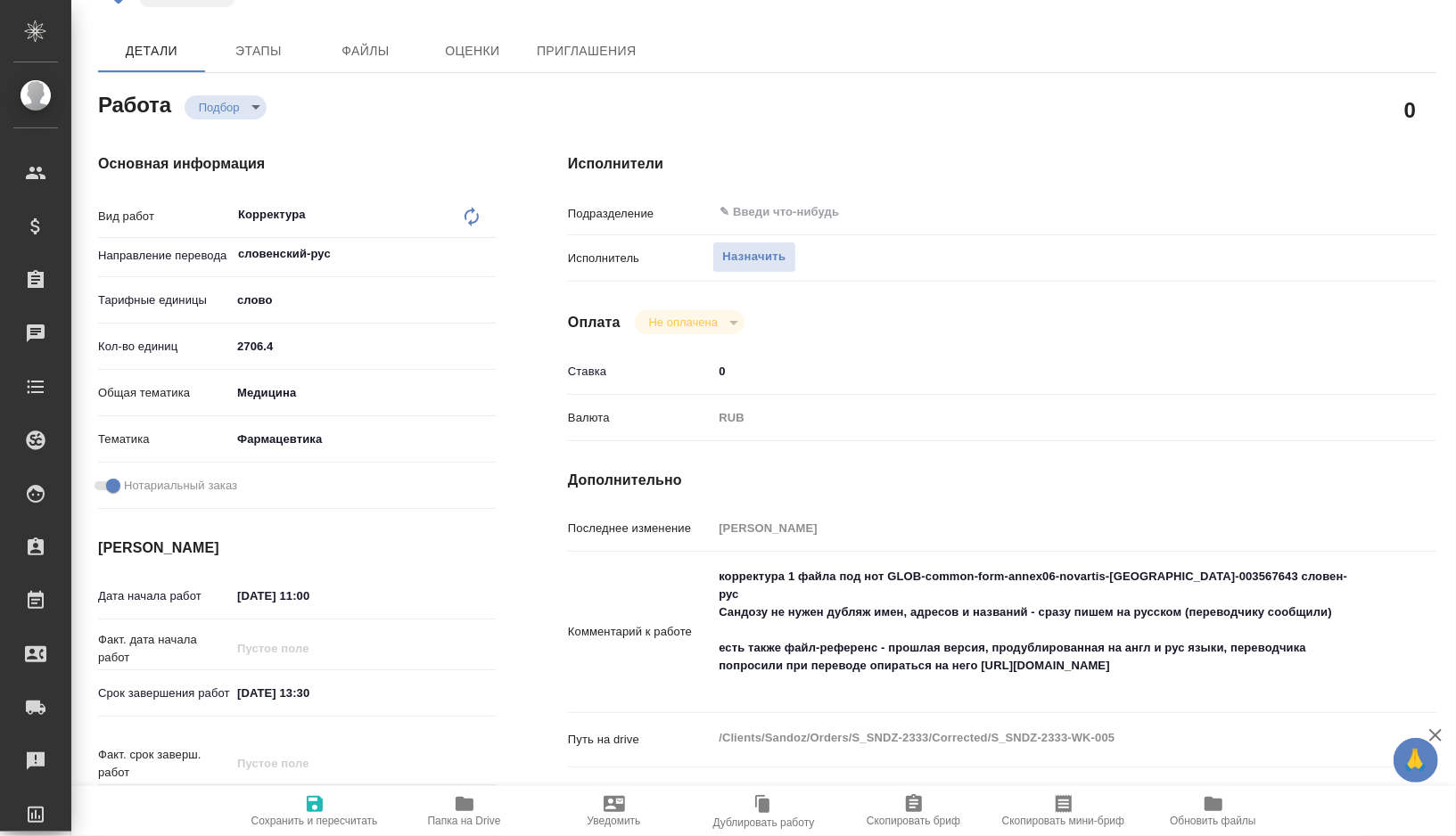
type textarea "x"
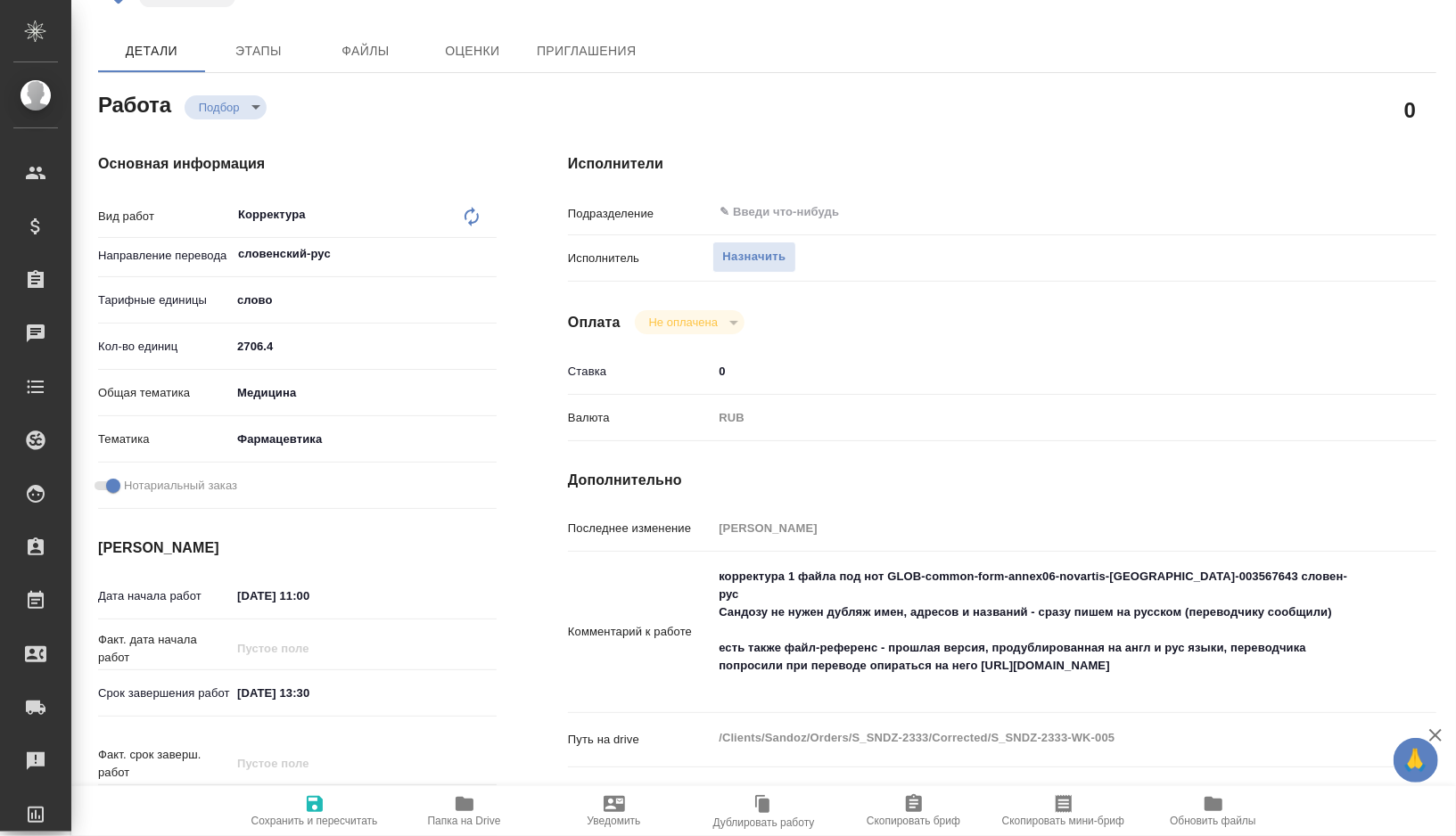
type textarea "x"
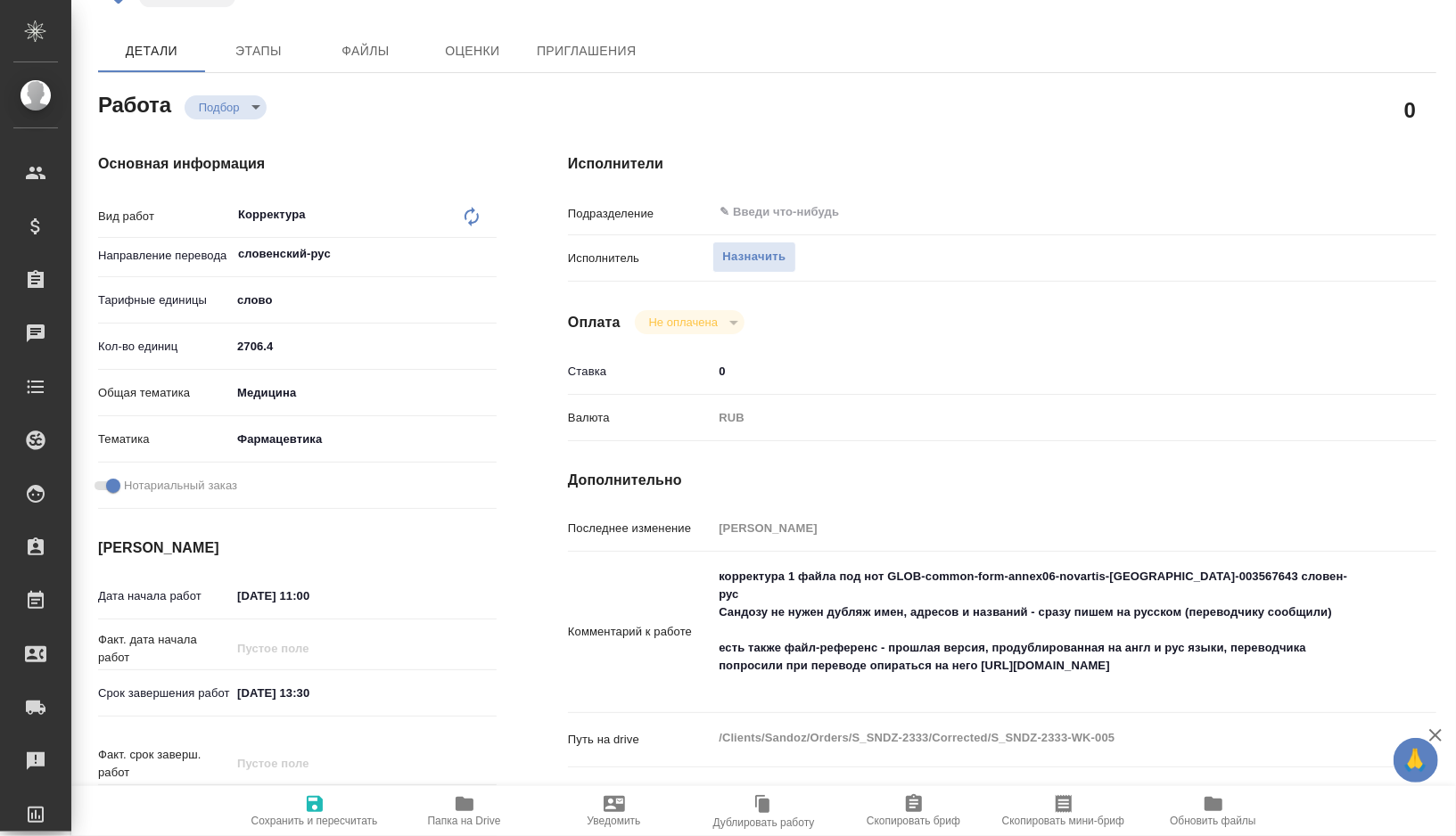
type textarea "x"
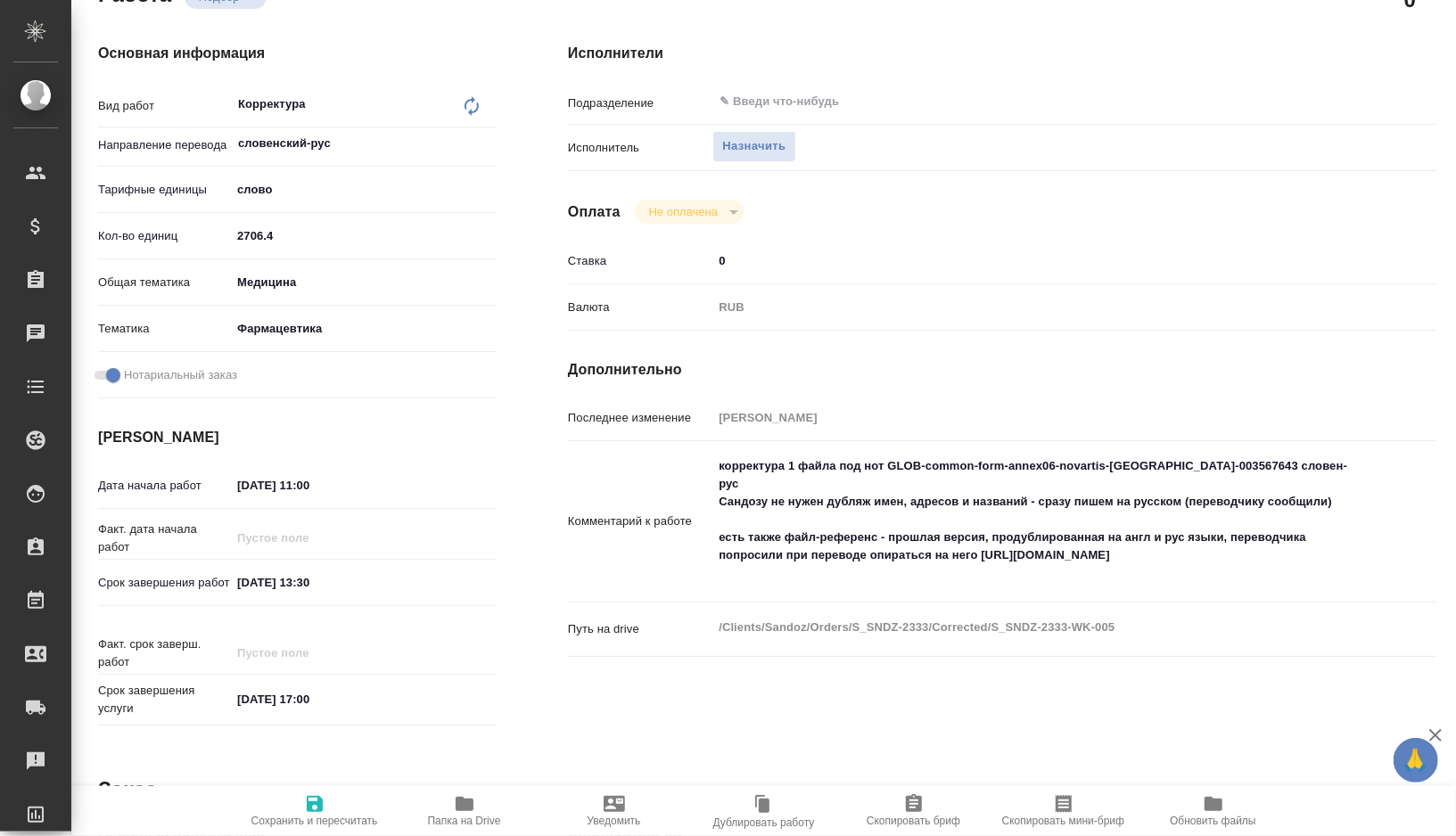
scroll to position [232, 0]
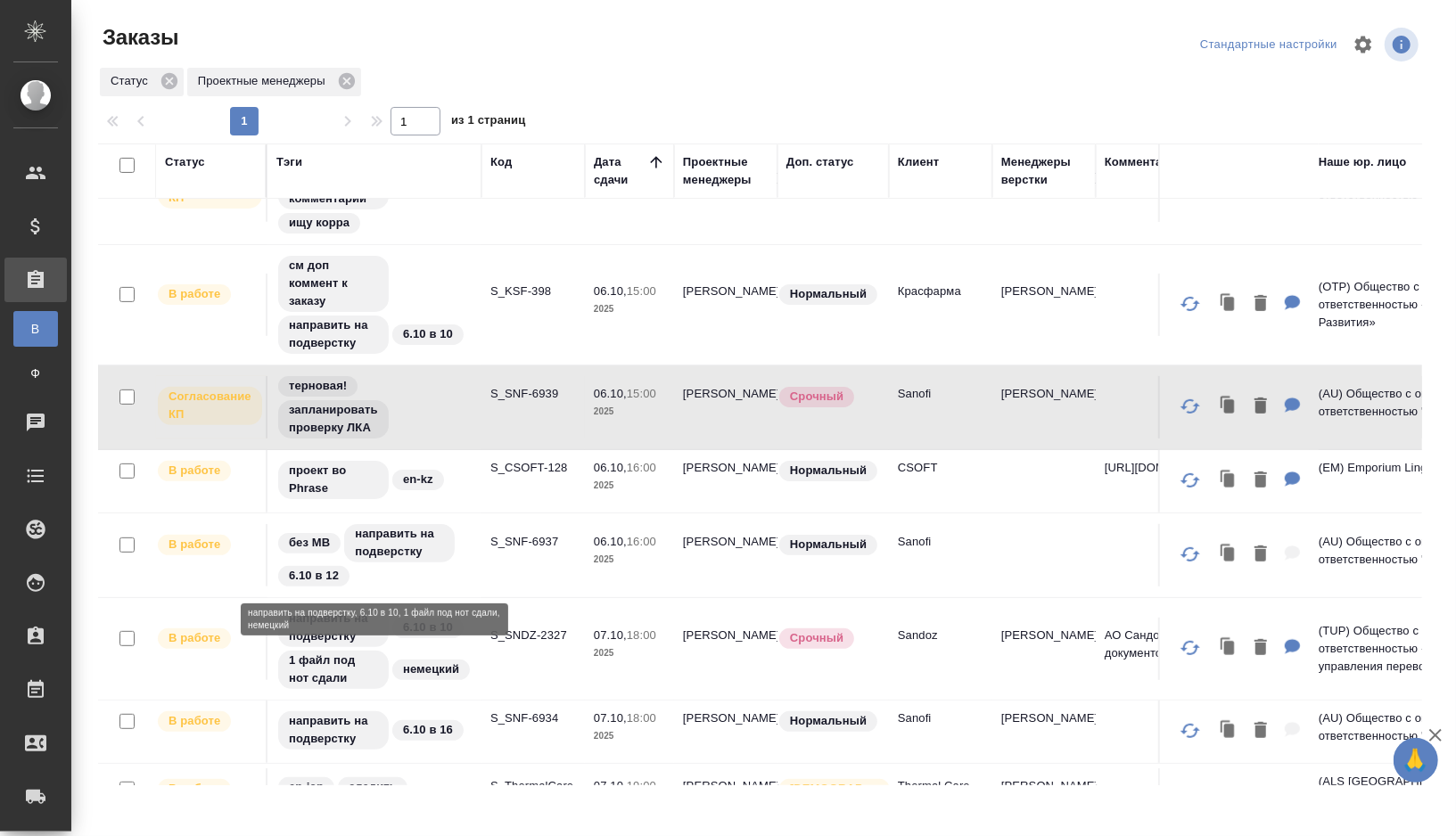
scroll to position [490, 0]
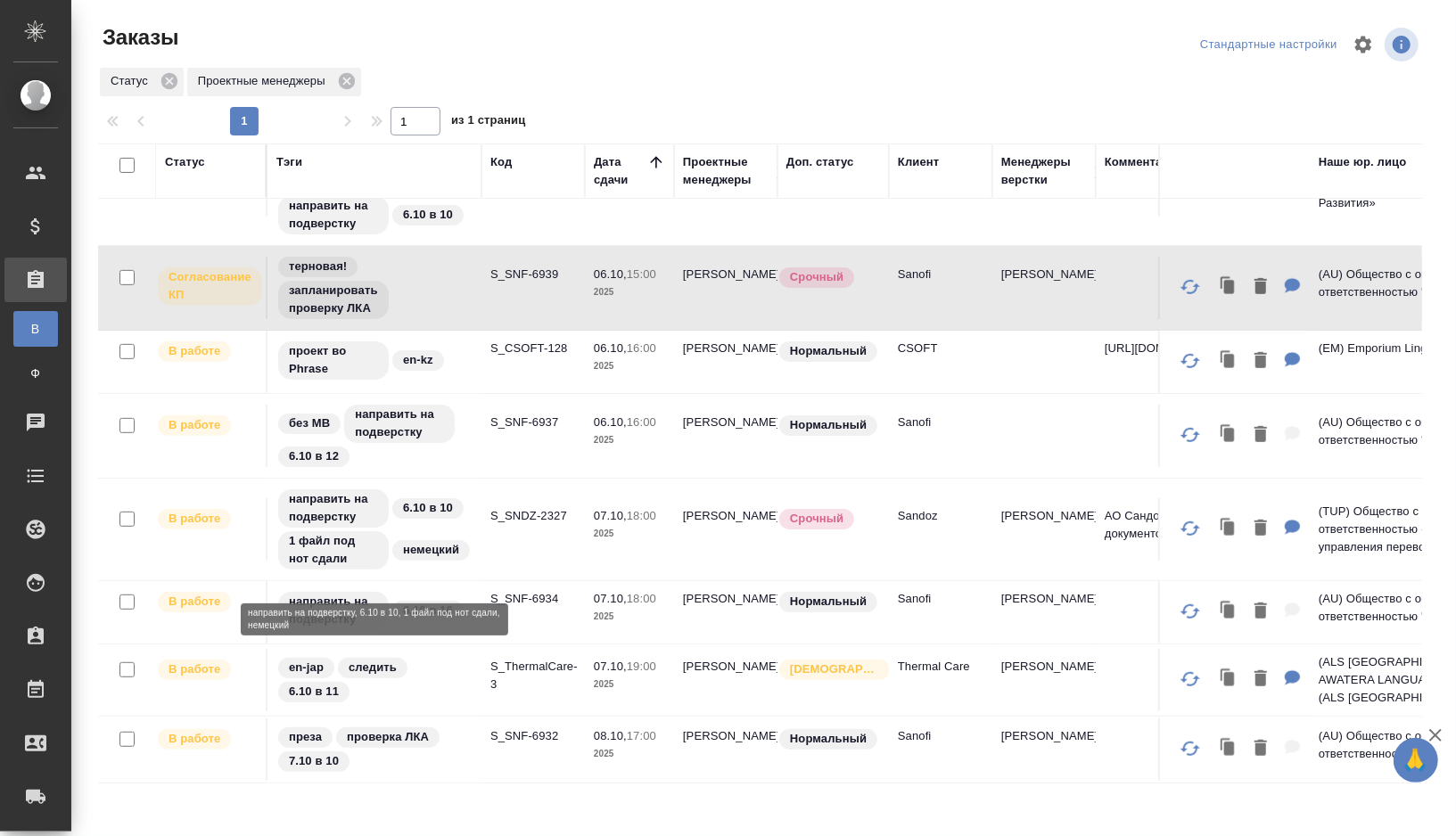
click at [451, 559] on div "направить на подверстку 6.10 в 10 1 файл под нот сдали немецкий" at bounding box center [374, 529] width 196 height 84
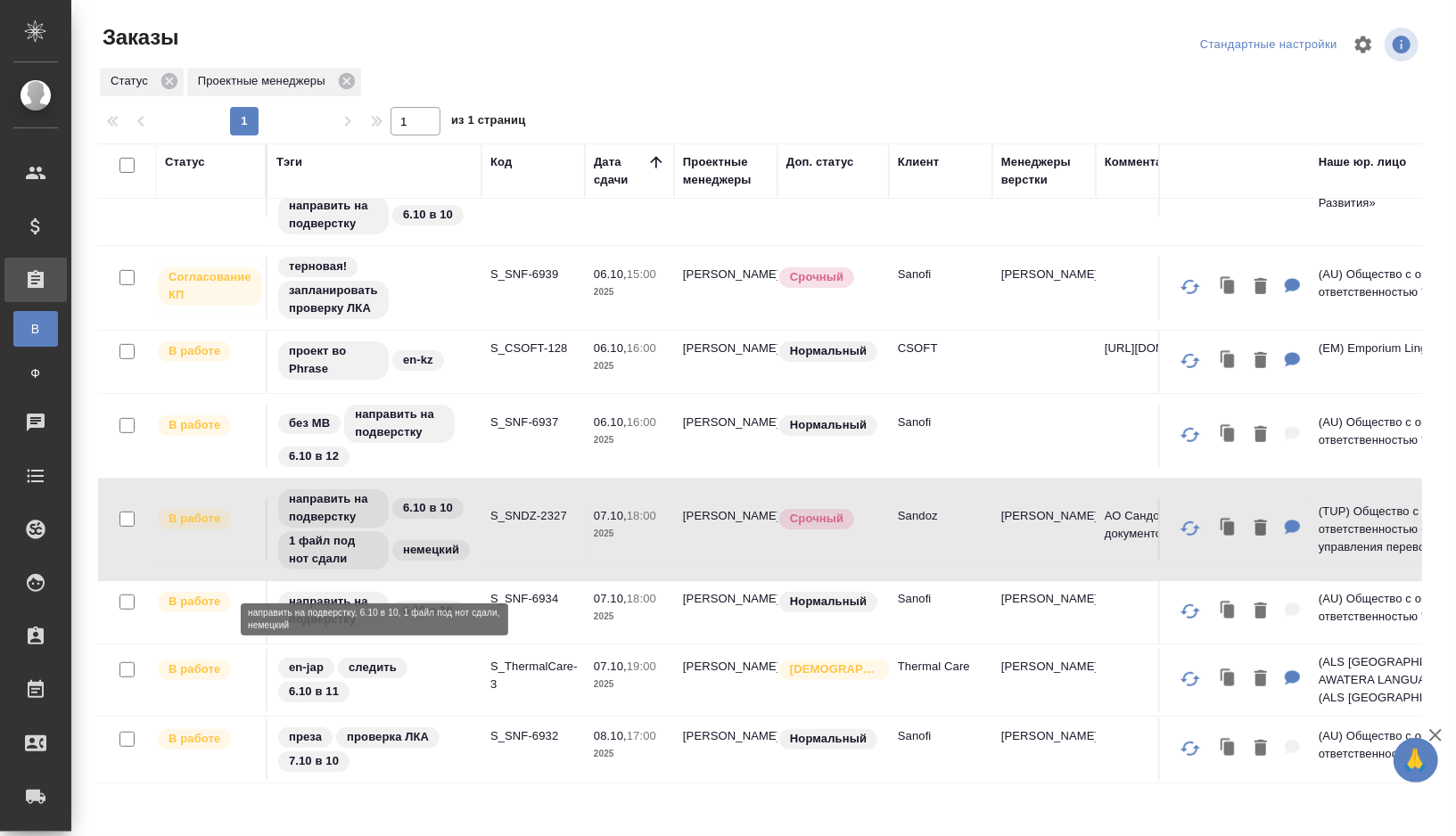
click at [451, 559] on div "направить на подверстку 6.10 в 10 1 файл под нот сдали немецкий" at bounding box center [374, 529] width 196 height 84
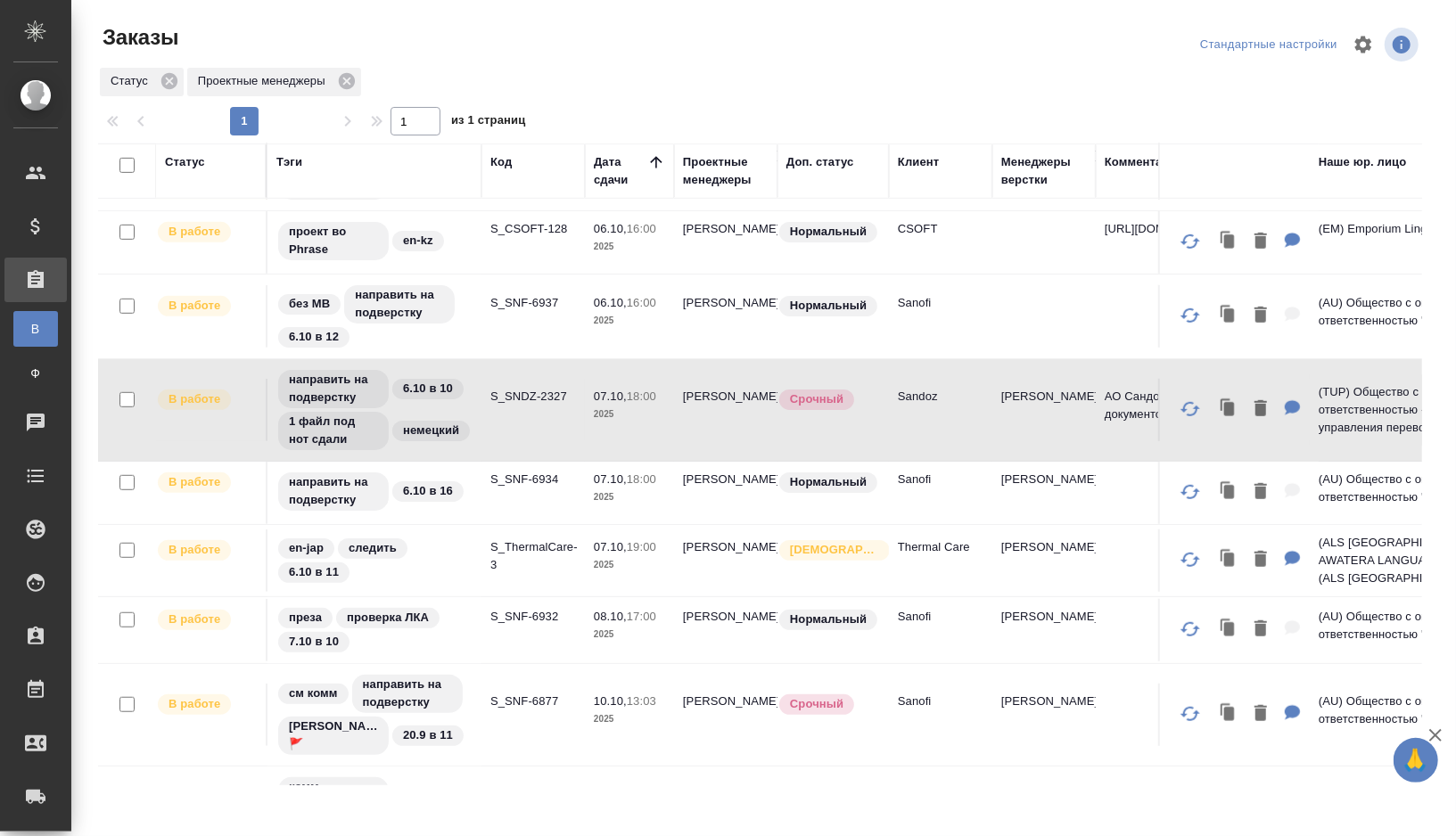
scroll to position [630, 0]
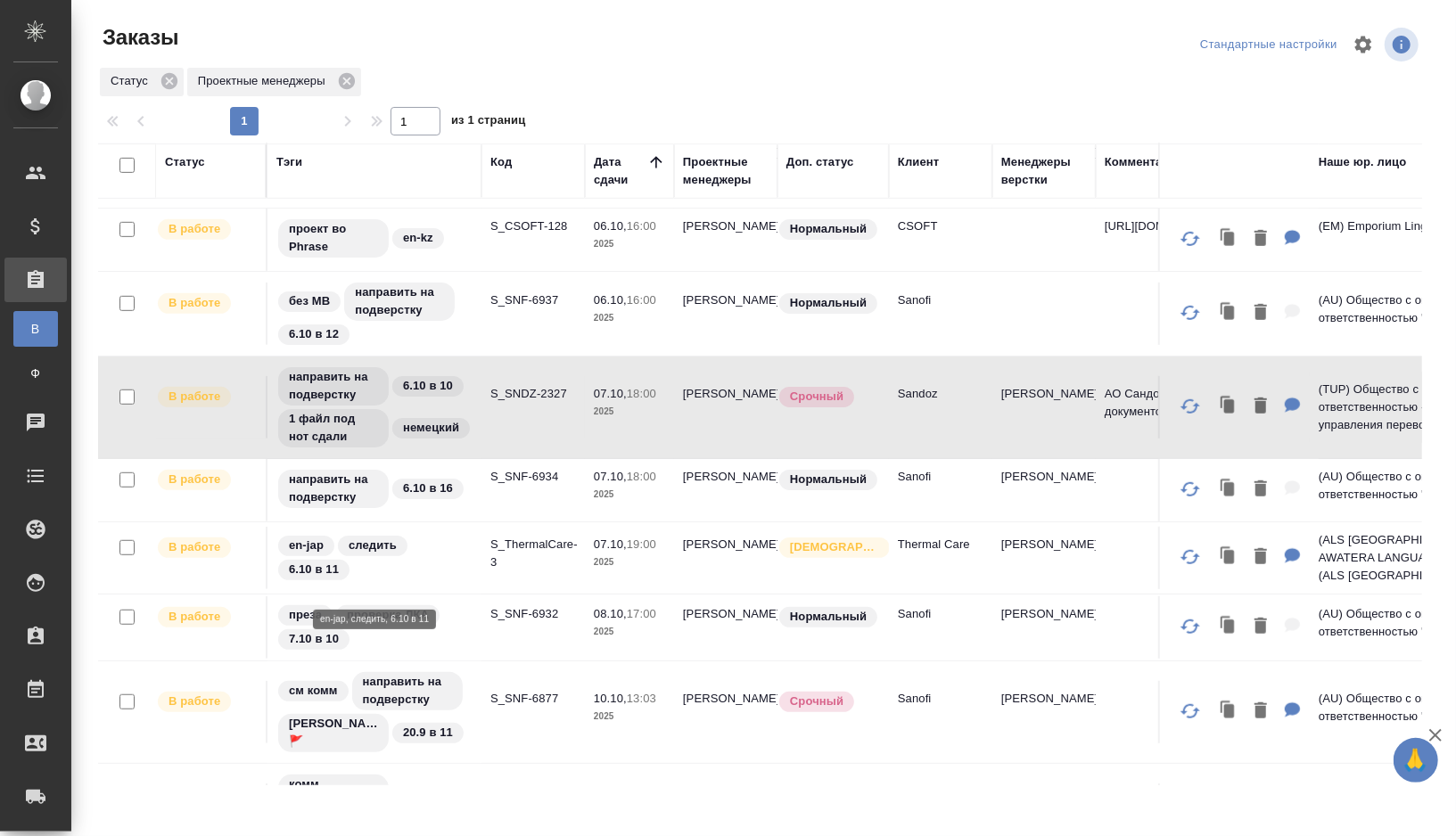
click at [426, 577] on div "en-jap следить 6.10 в 11" at bounding box center [374, 558] width 196 height 48
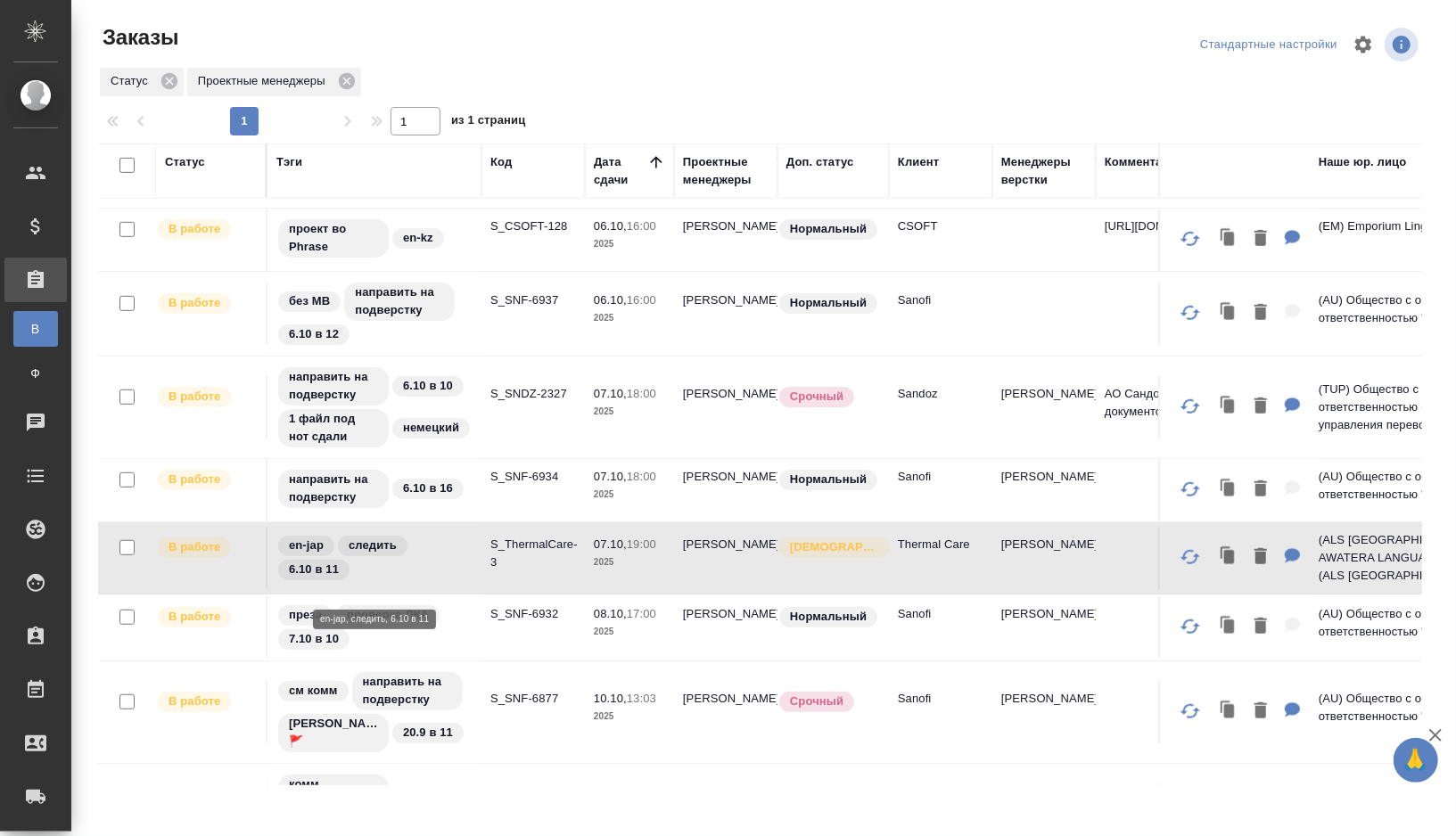
click at [426, 577] on div "en-jap следить 6.10 в 11" at bounding box center [374, 558] width 196 height 48
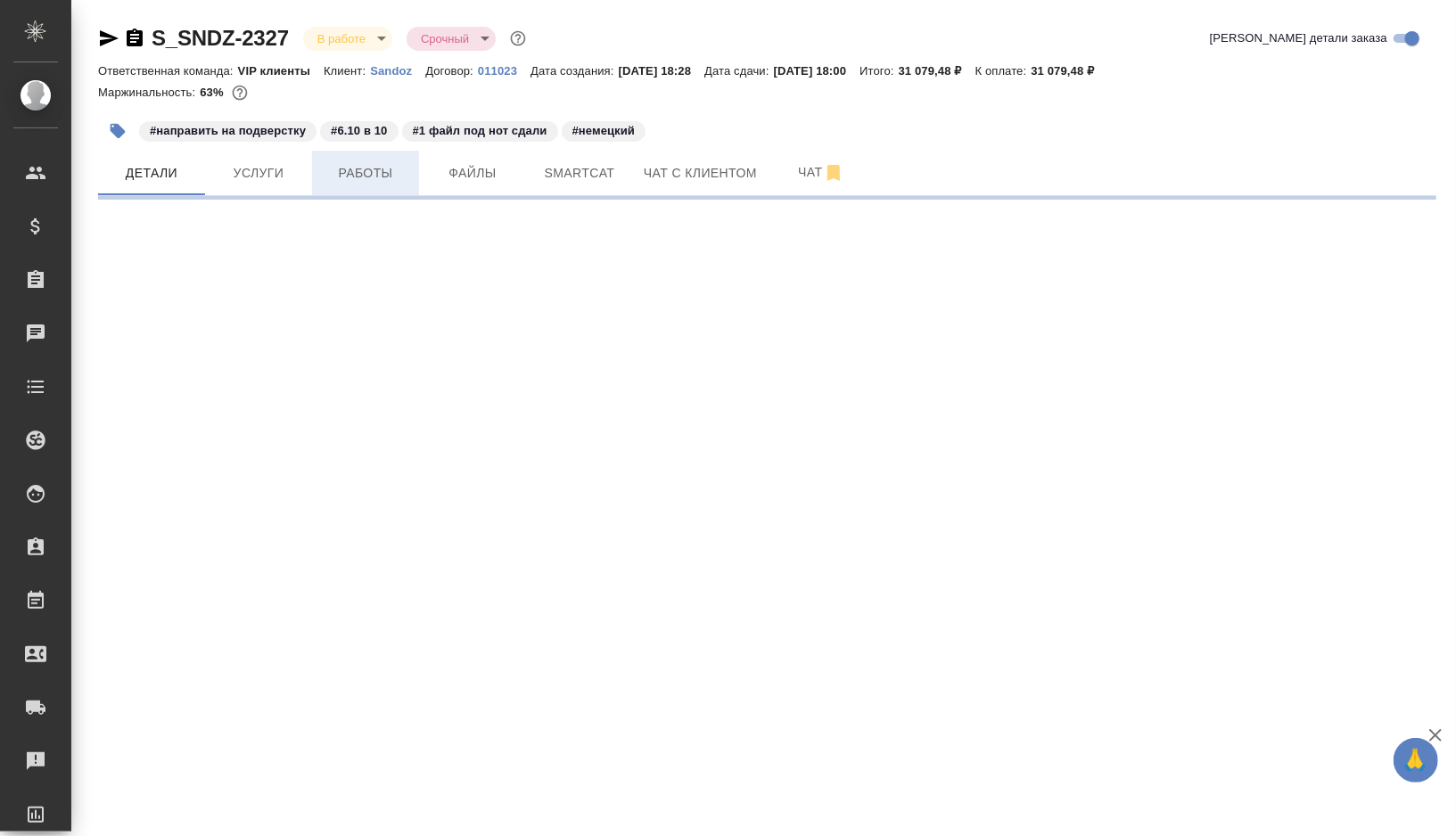
click at [395, 165] on span "Работы" at bounding box center [365, 173] width 86 height 22
select select "RU"
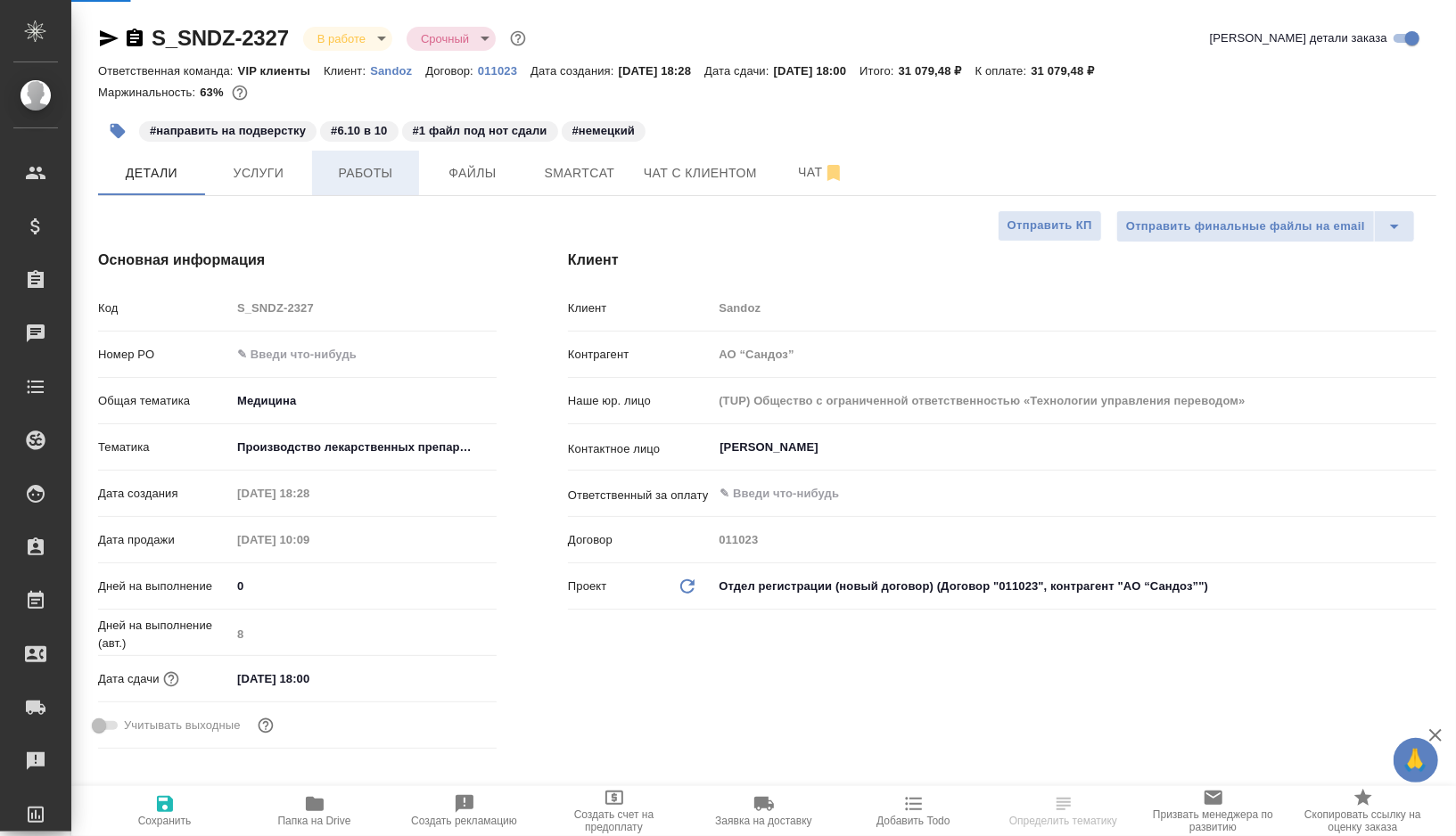
type textarea "x"
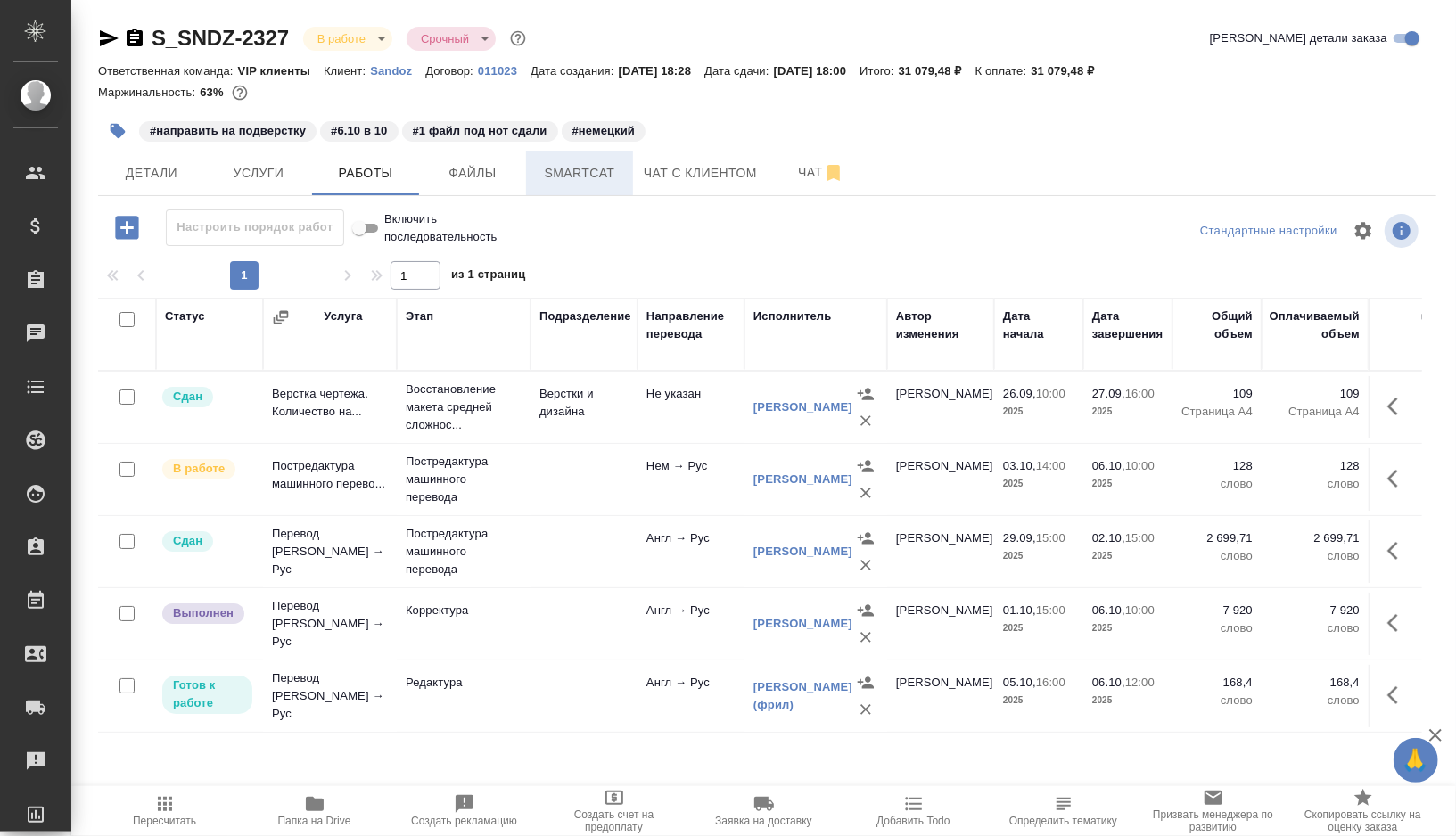
click at [577, 181] on span "Smartcat" at bounding box center [579, 173] width 86 height 22
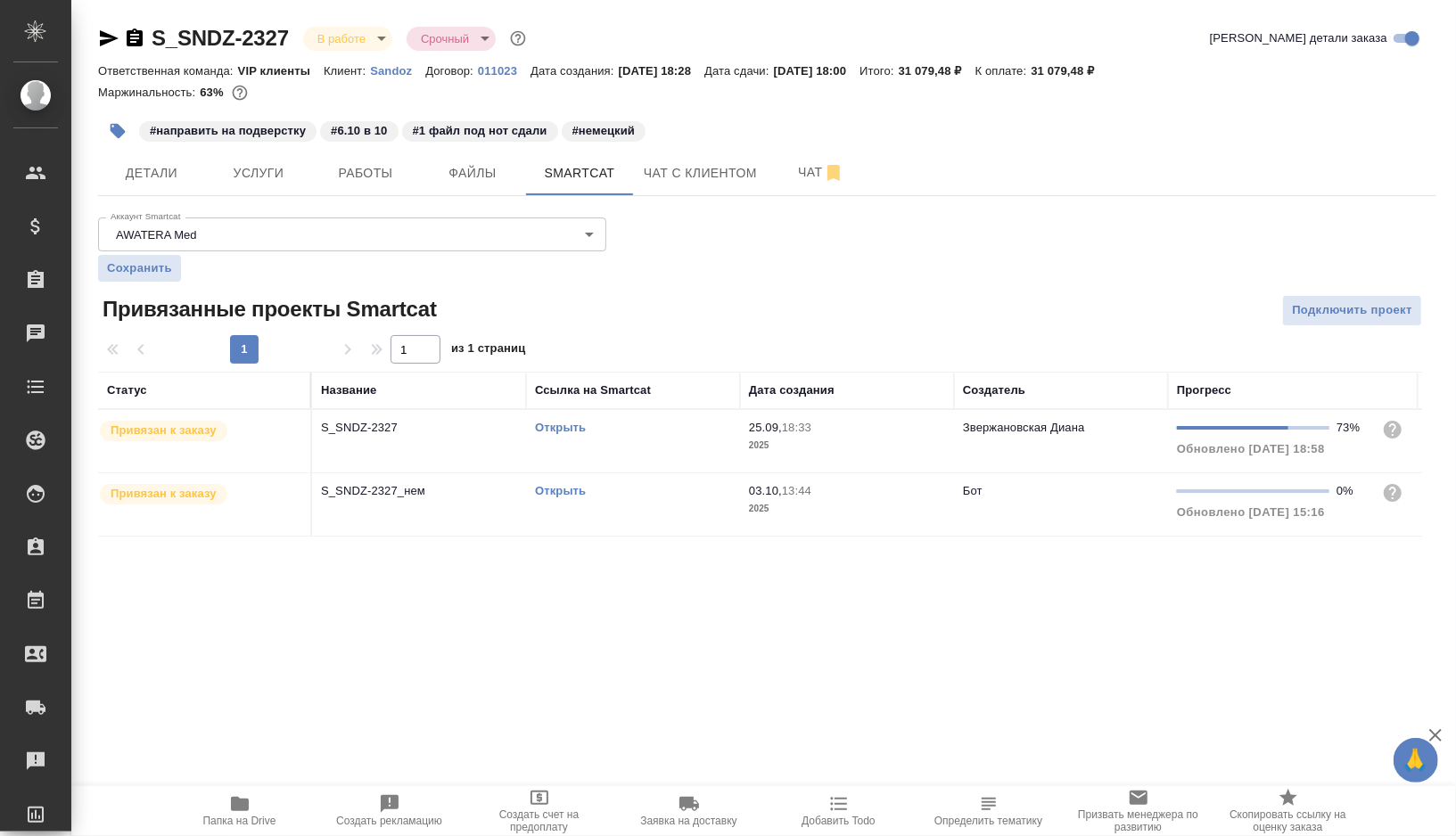
click at [550, 492] on link "Открыть" at bounding box center [560, 491] width 51 height 14
click at [132, 41] on icon "button" at bounding box center [134, 38] width 16 height 17
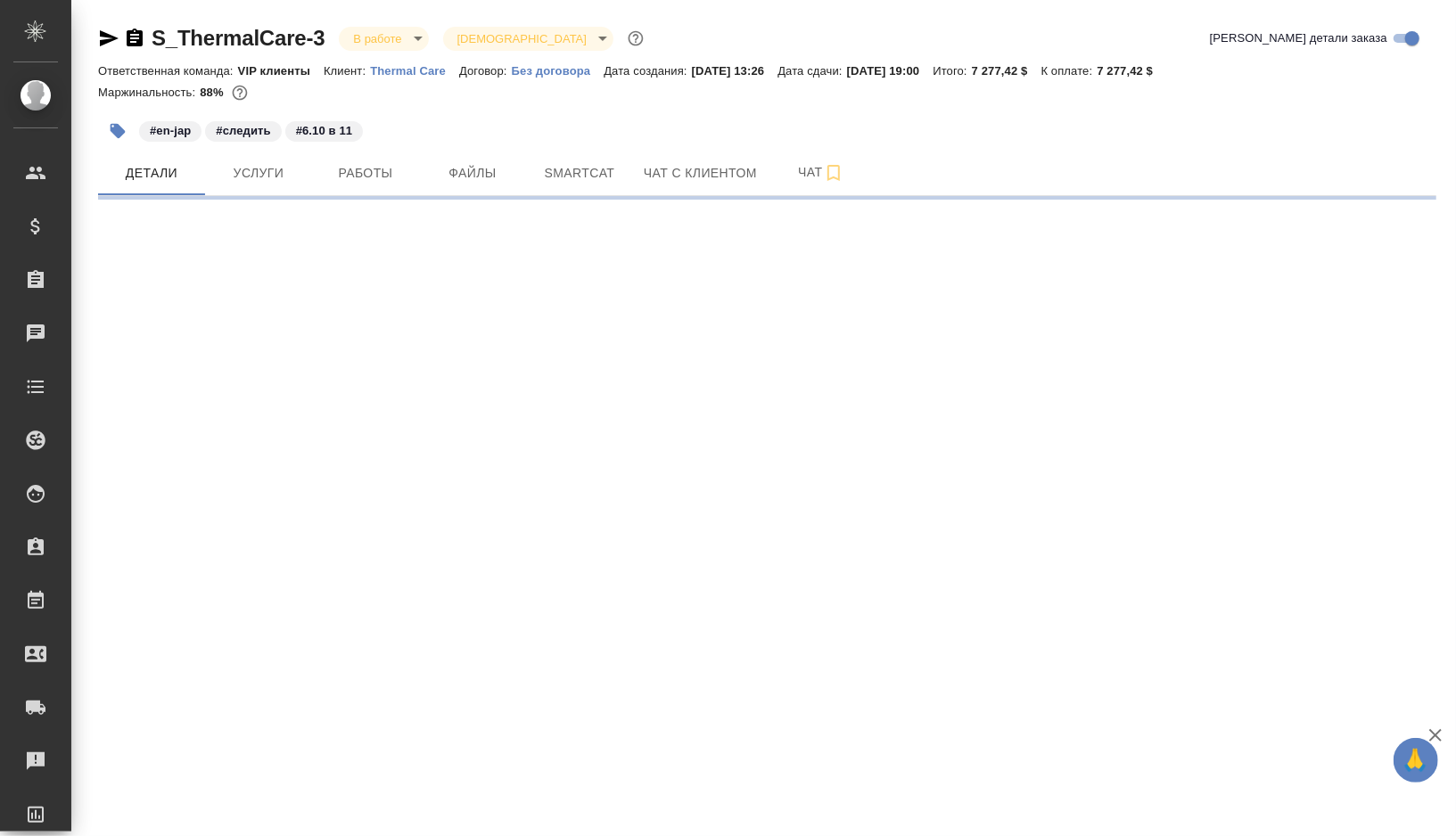
select select "RU"
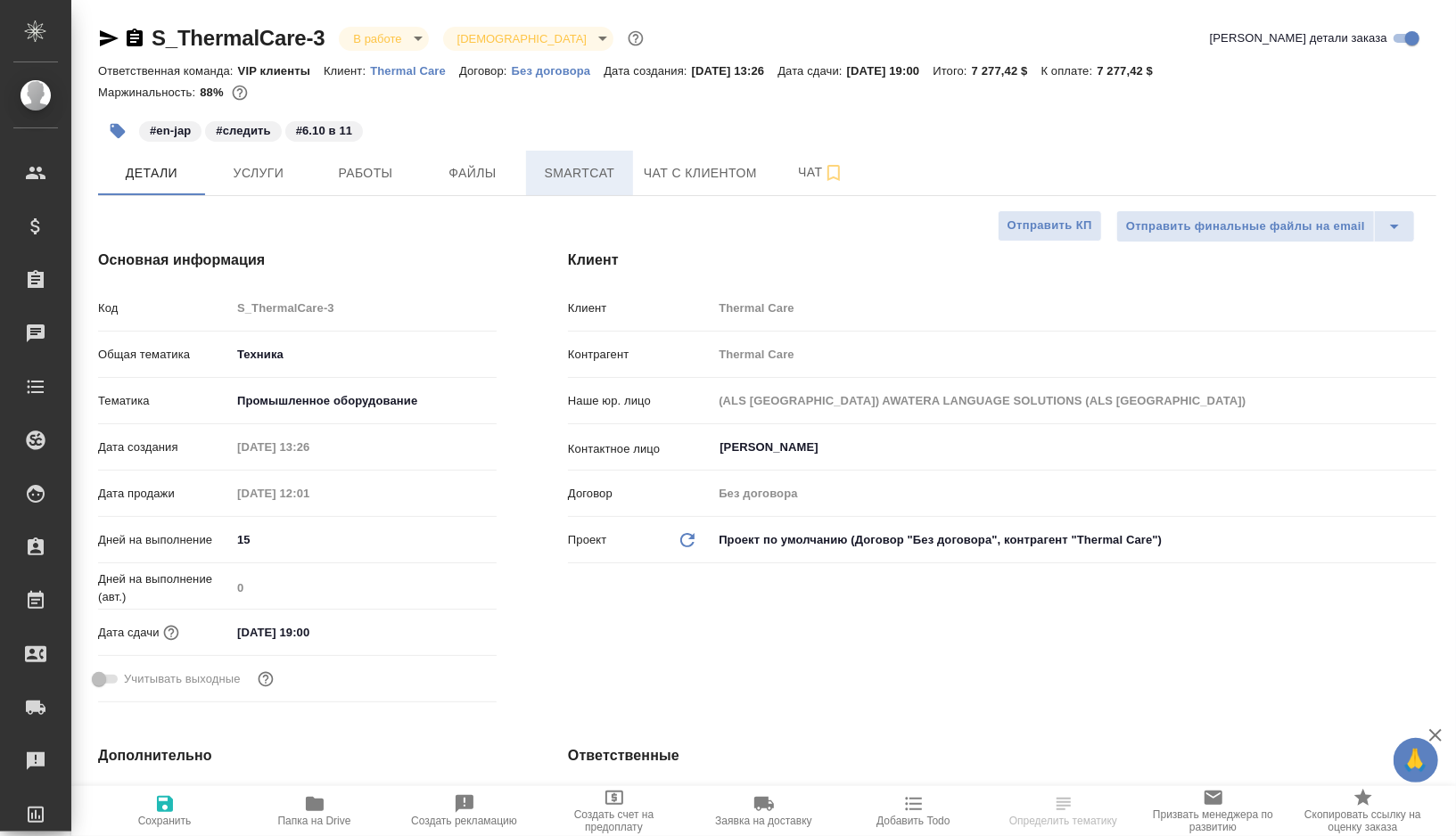
type textarea "x"
click at [577, 178] on span "Smartcat" at bounding box center [579, 173] width 86 height 22
type textarea "x"
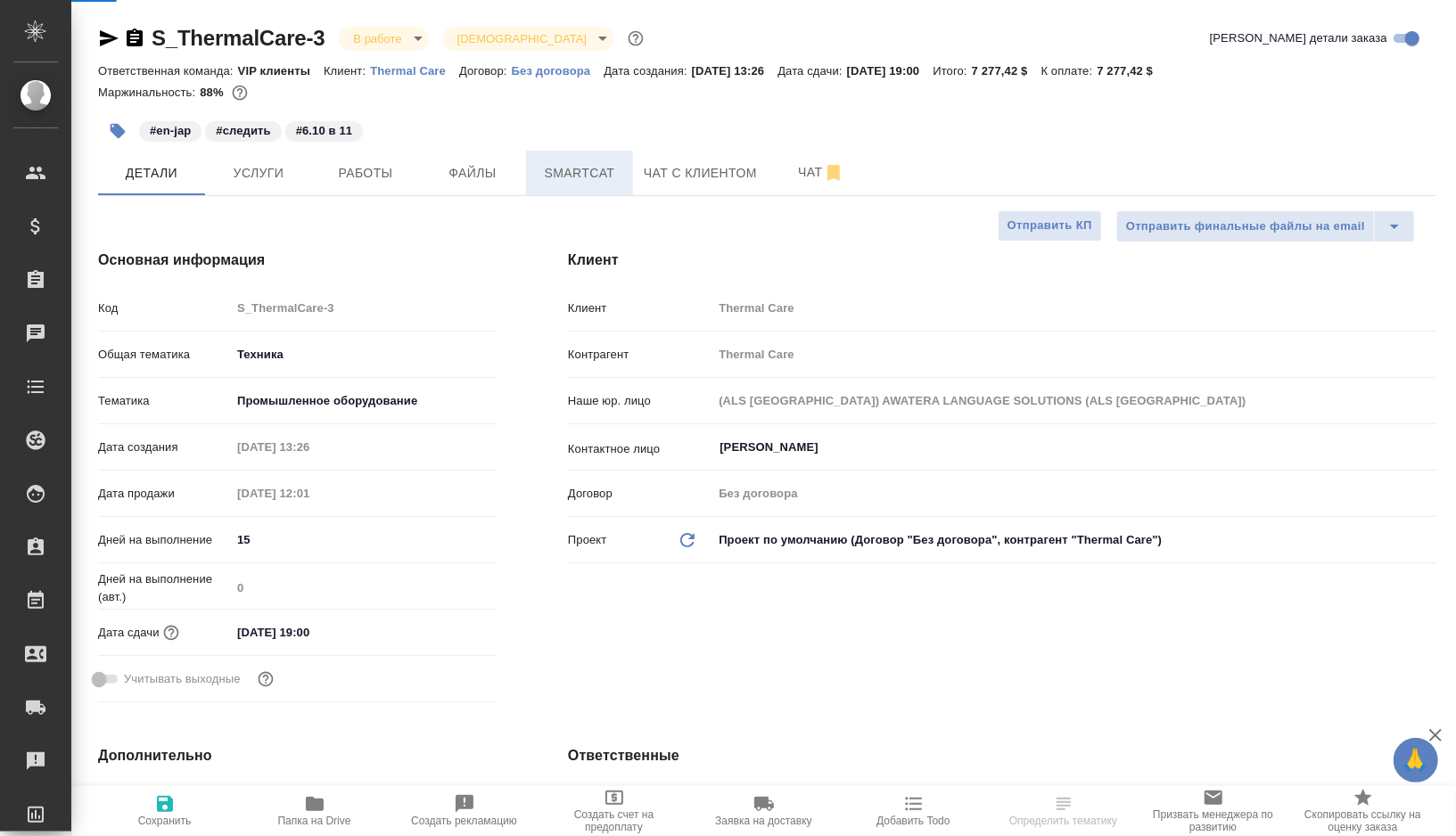
type textarea "x"
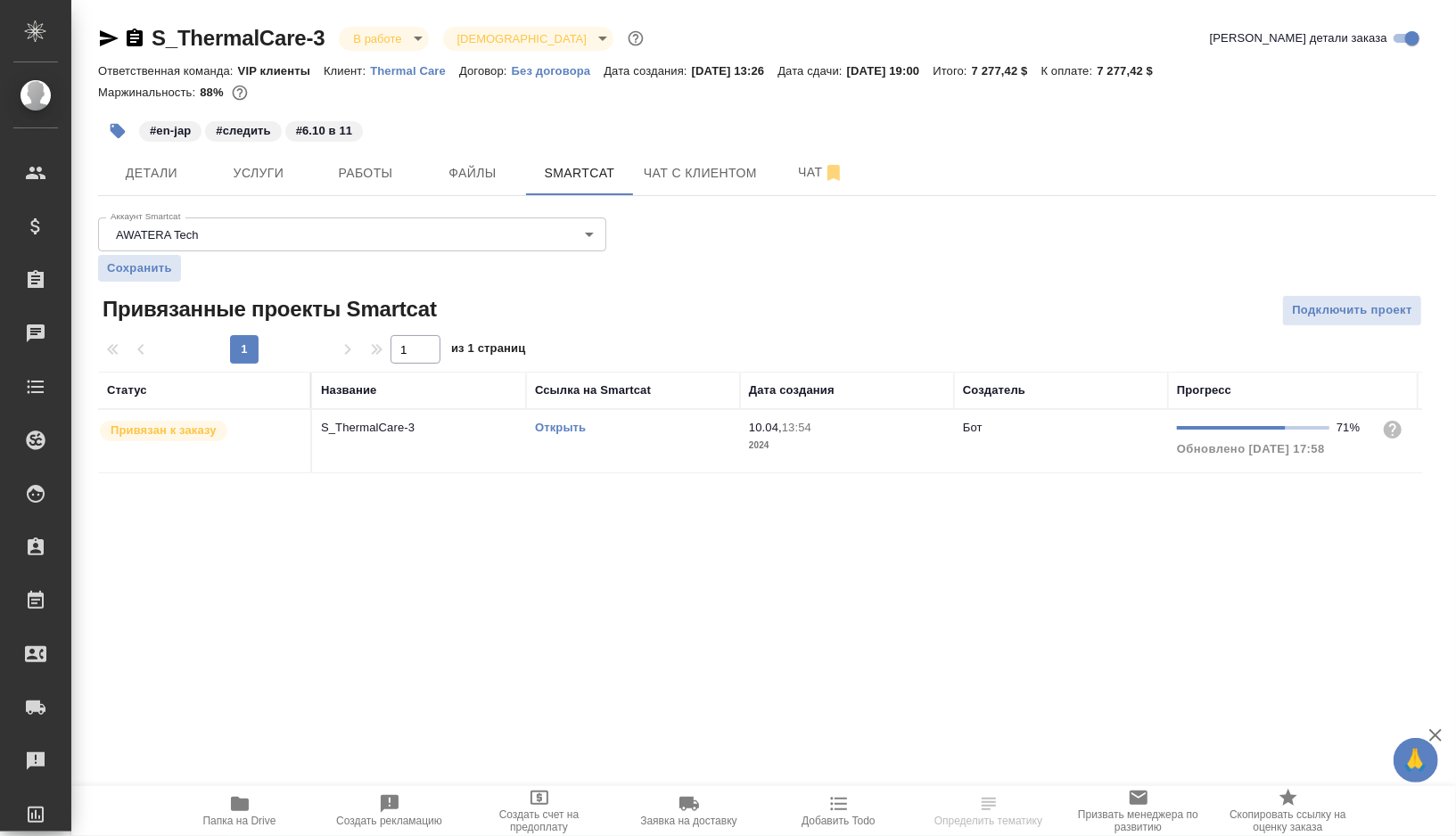
click at [568, 425] on link "Открыть" at bounding box center [560, 427] width 51 height 14
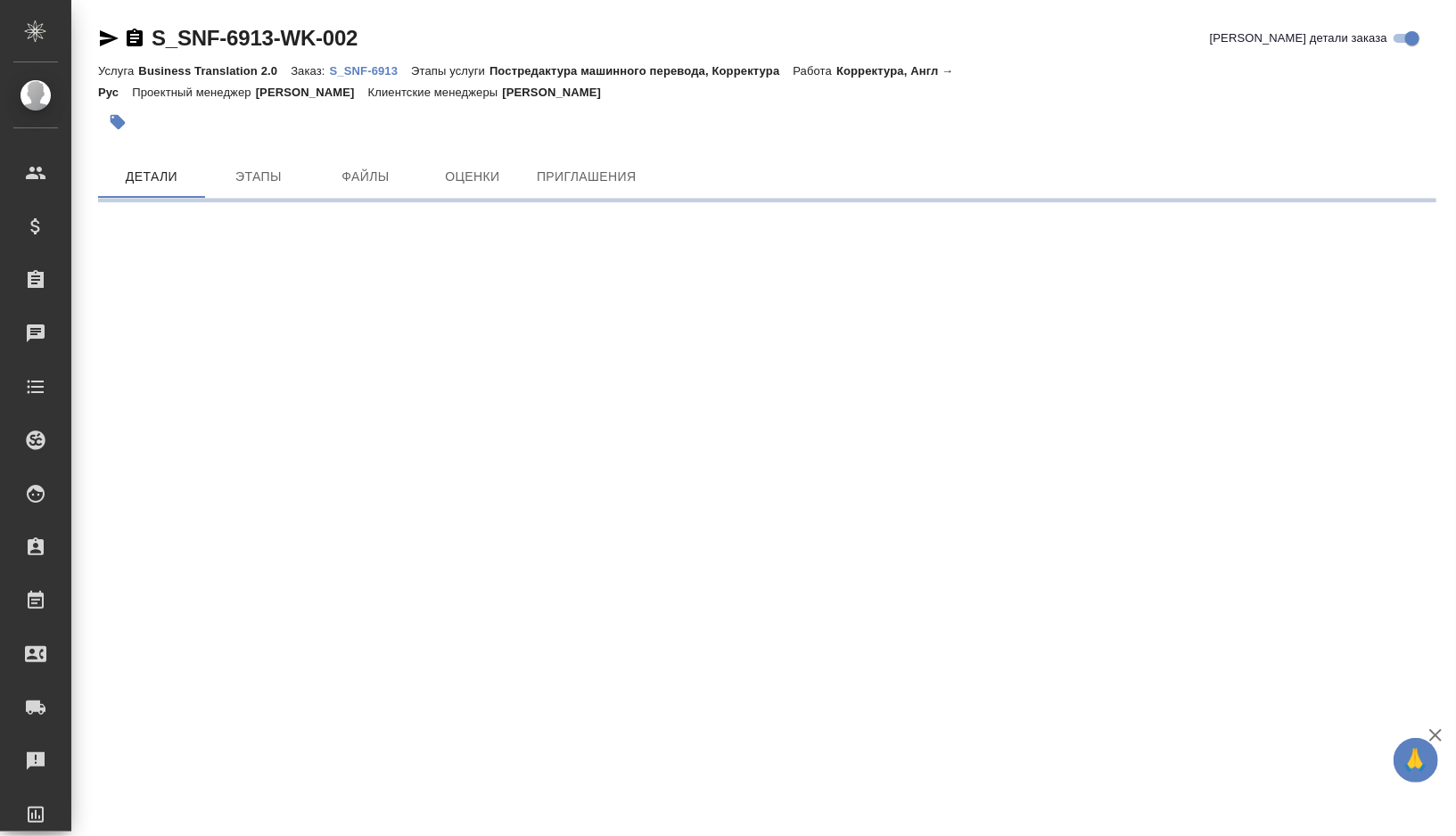
click at [393, 70] on p "S_SNF-6913" at bounding box center [370, 71] width 82 height 14
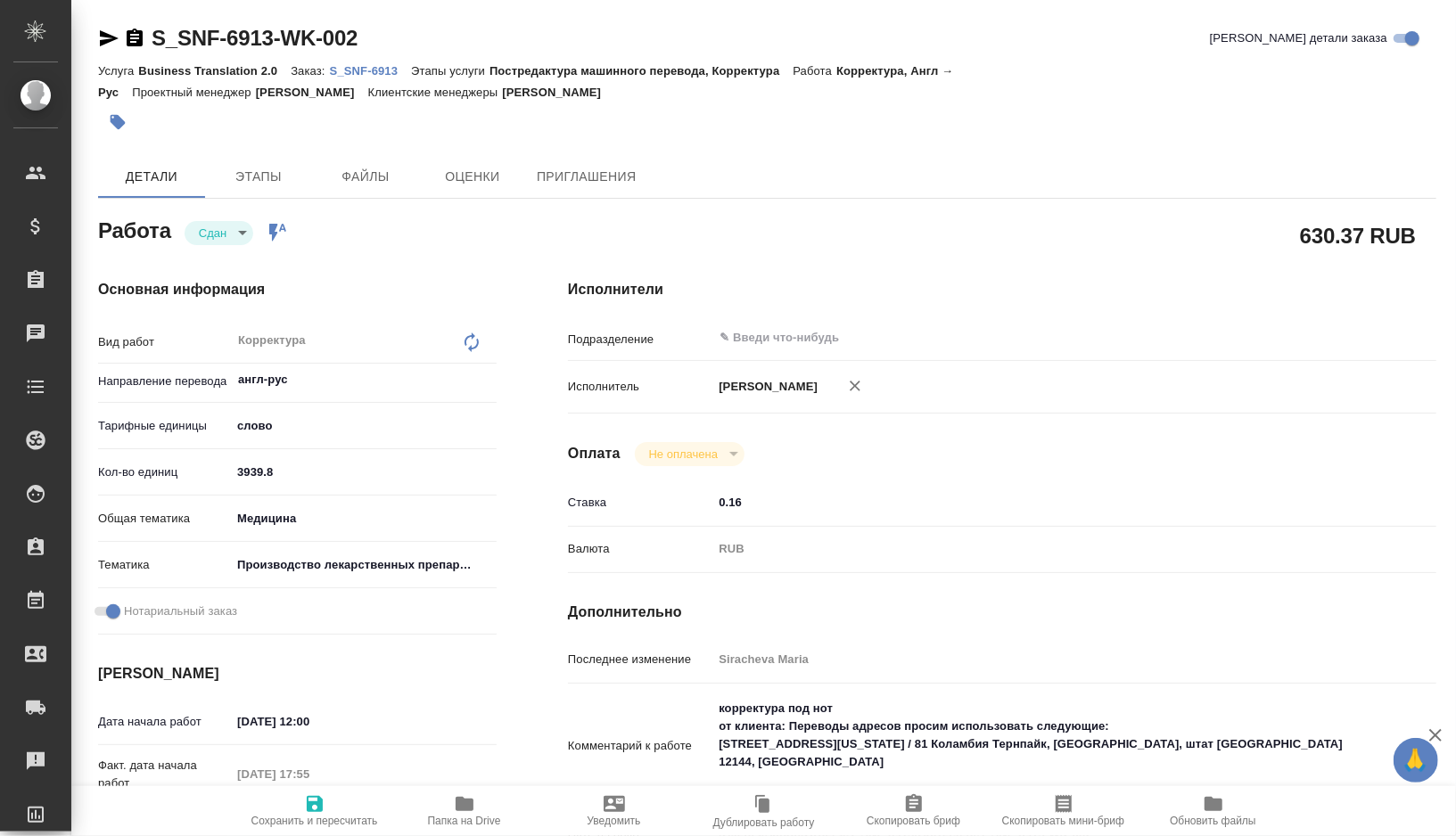
type textarea "x"
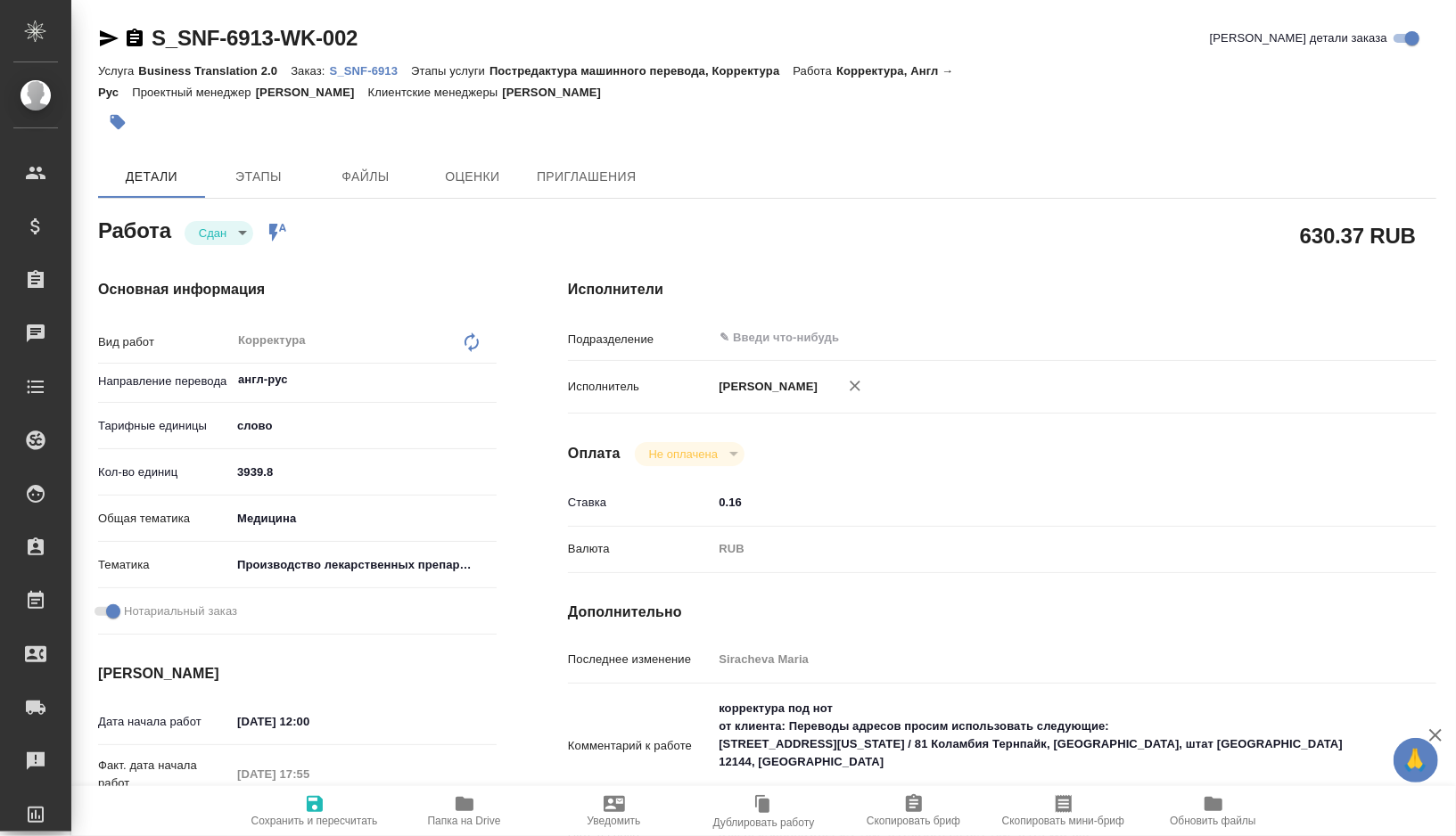
type textarea "x"
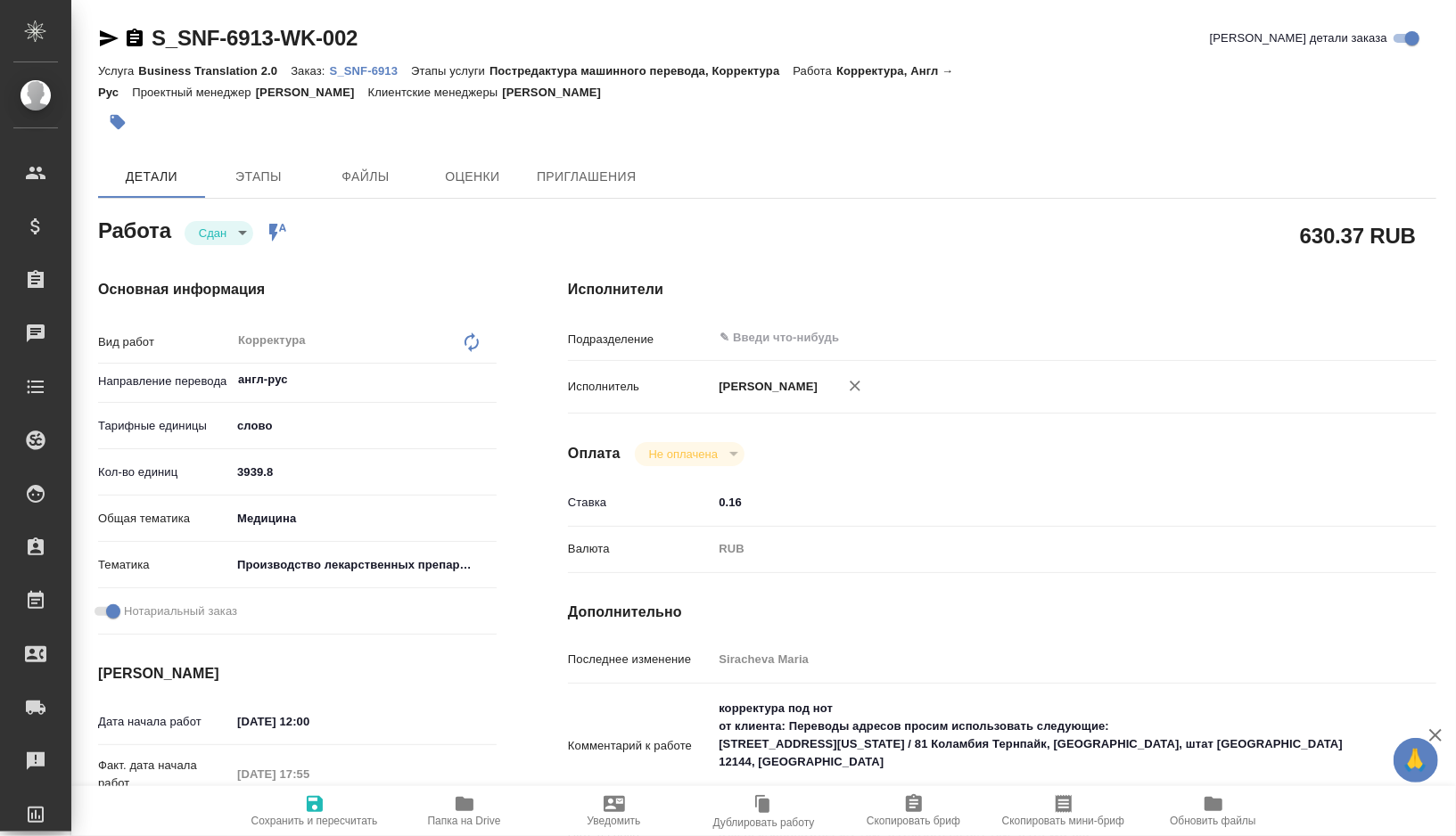
type textarea "x"
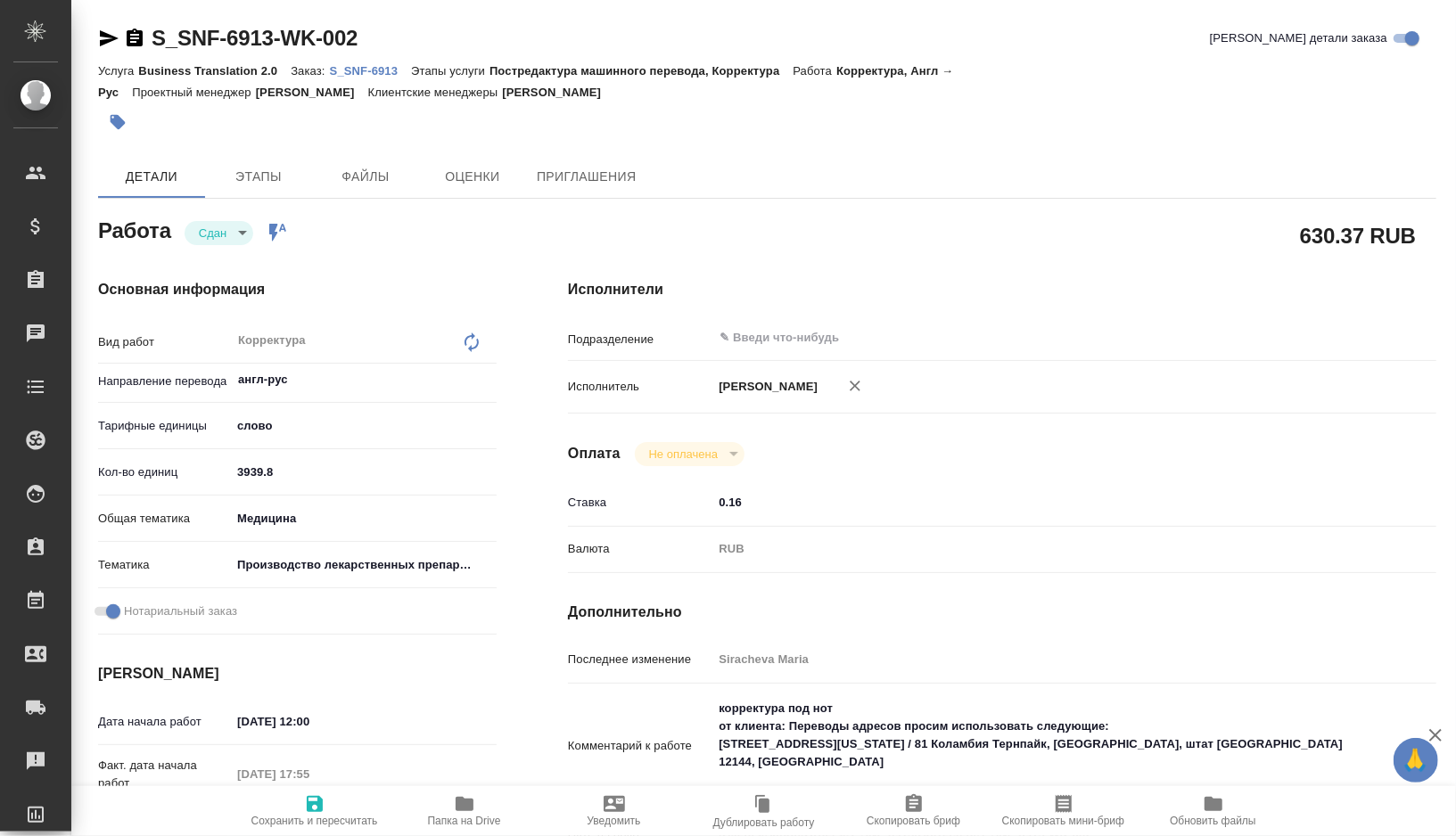
type textarea "x"
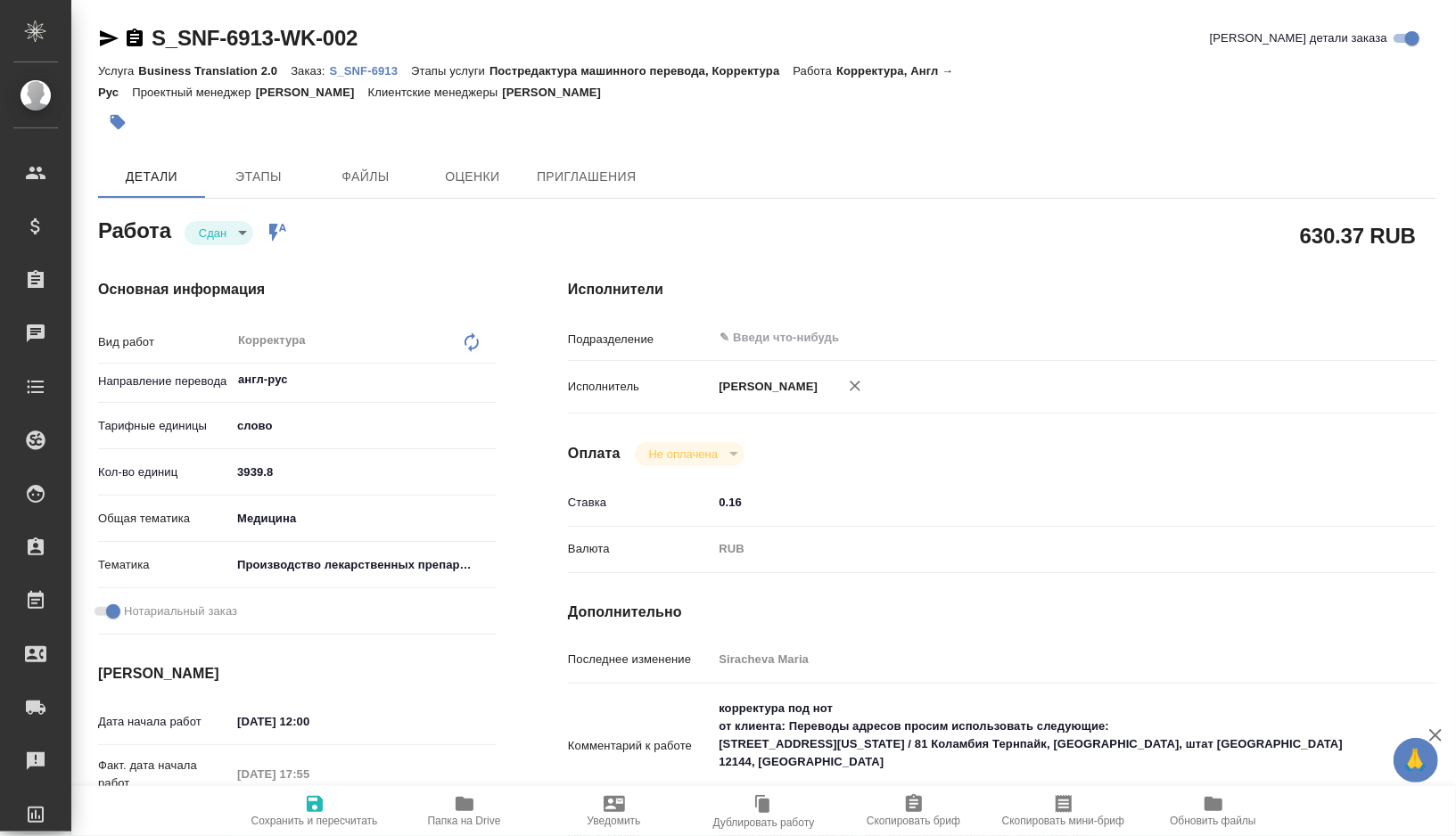
type textarea "x"
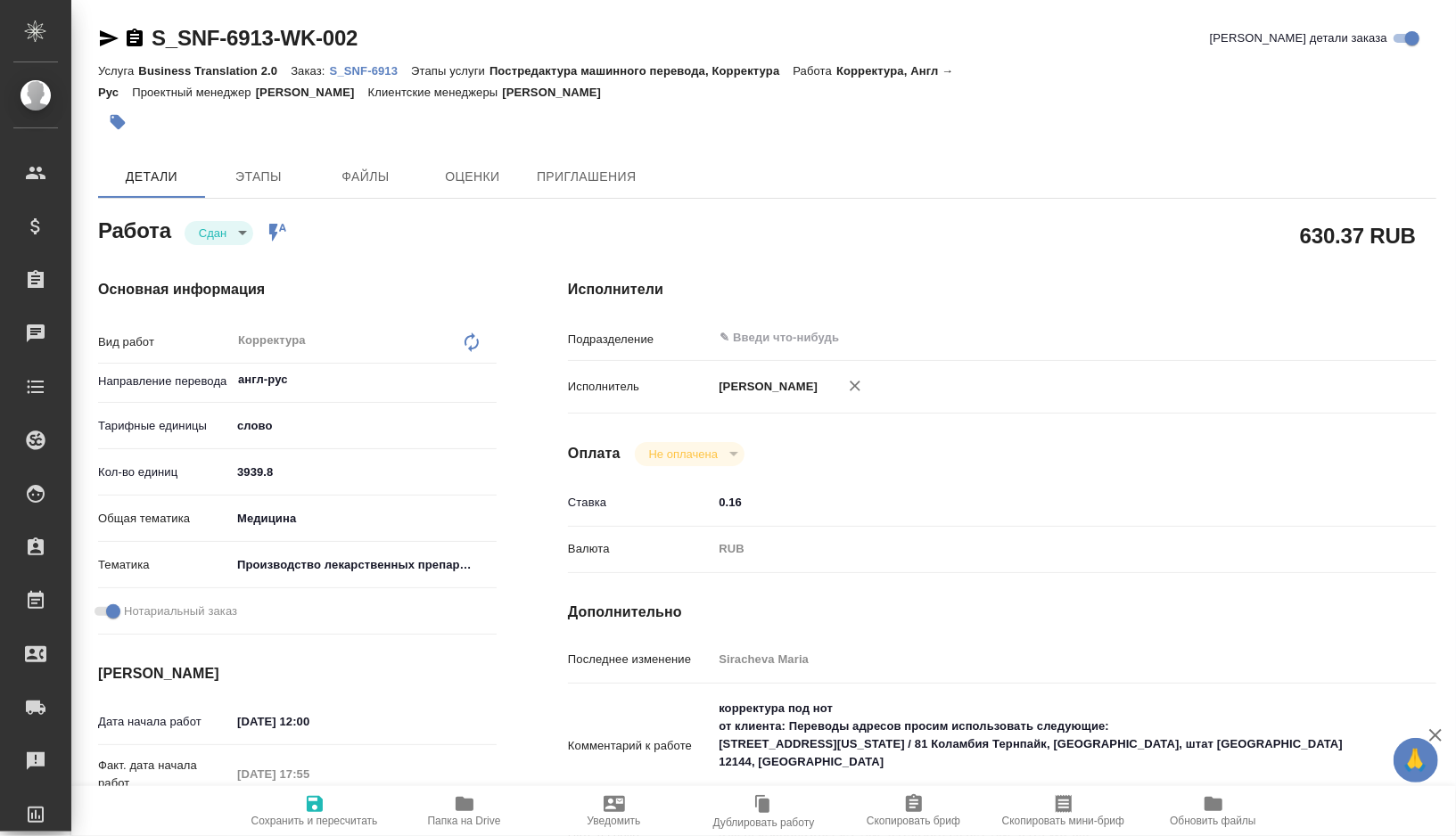
type textarea "x"
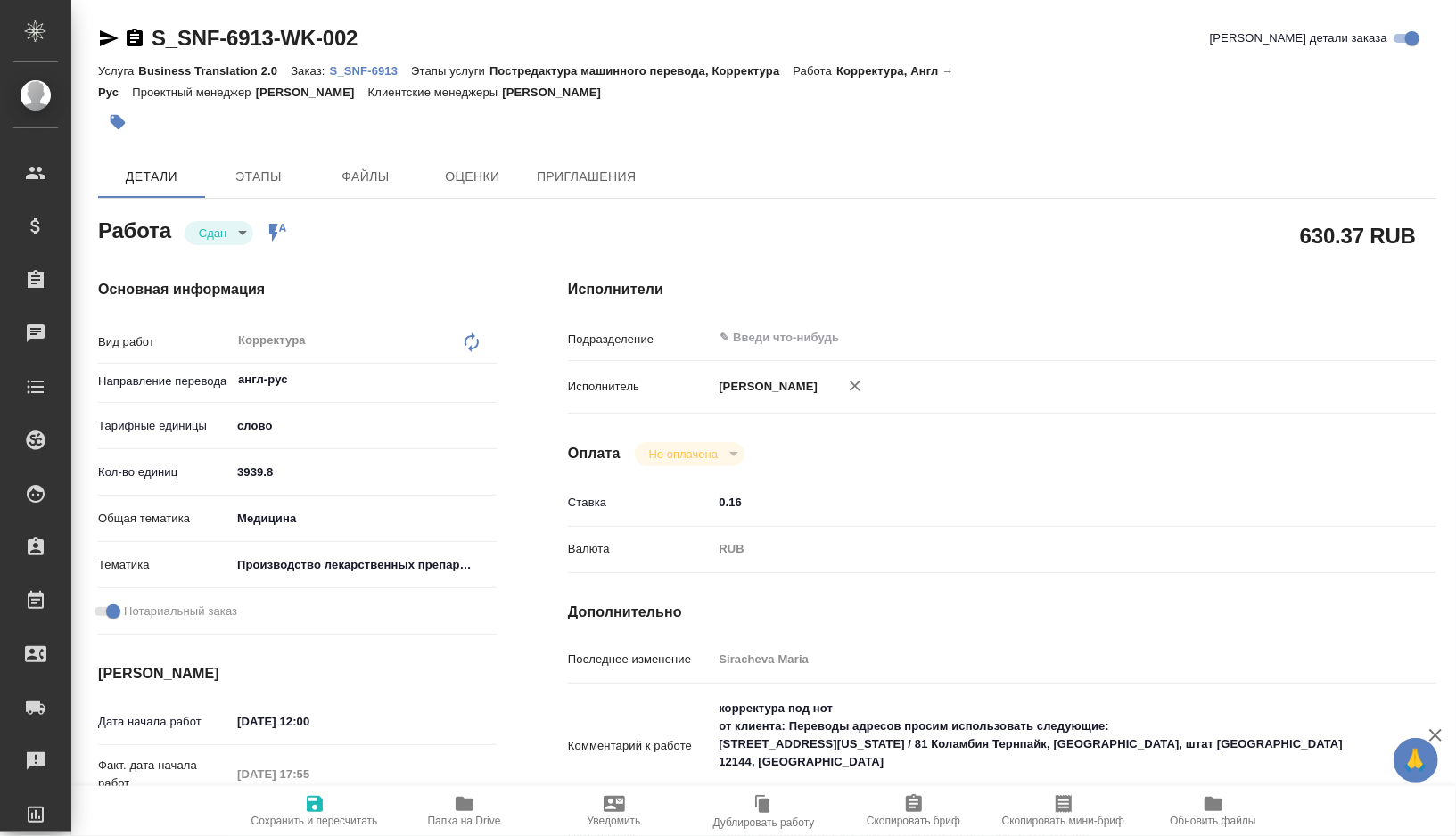
type textarea "x"
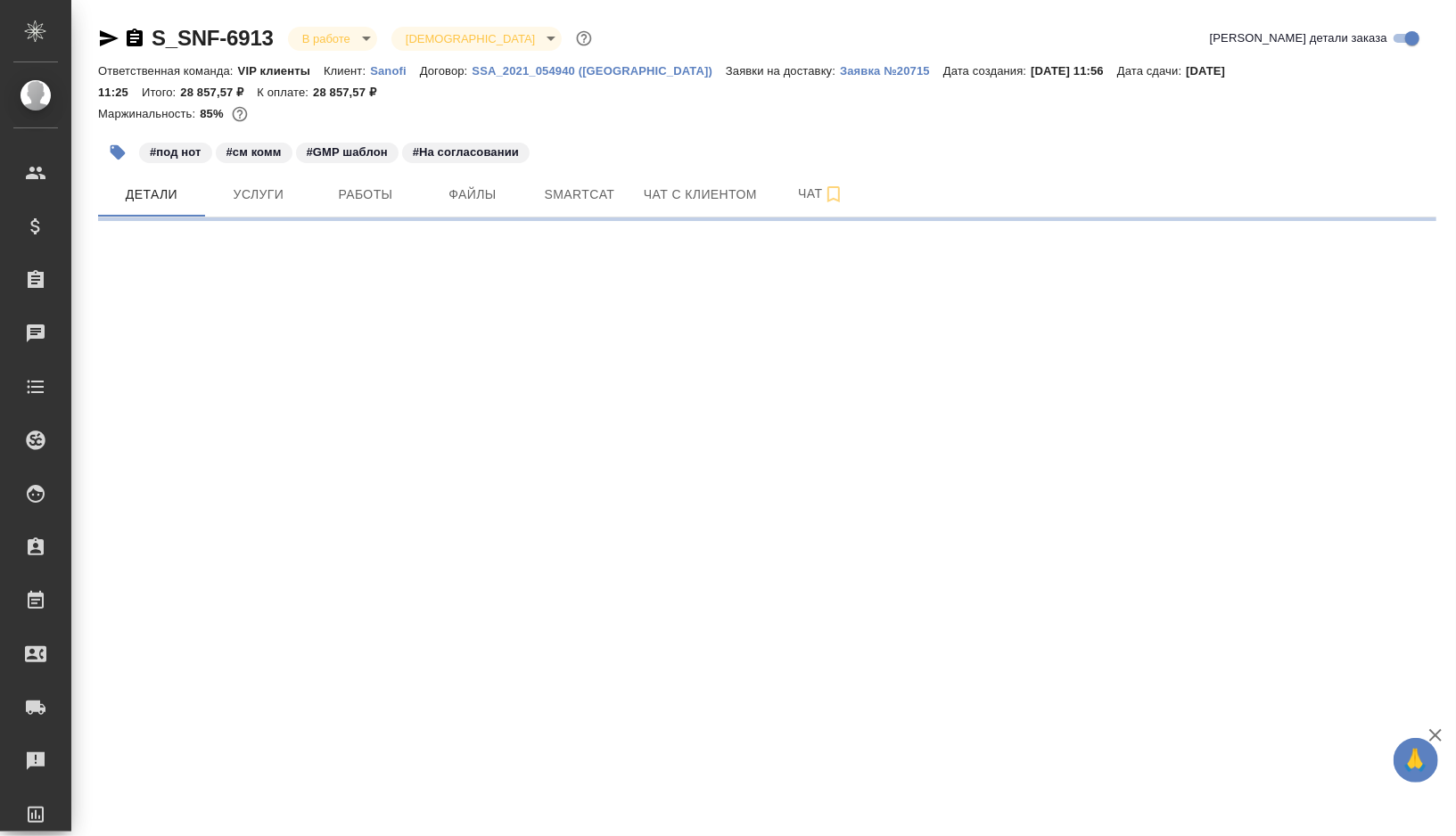
select select "RU"
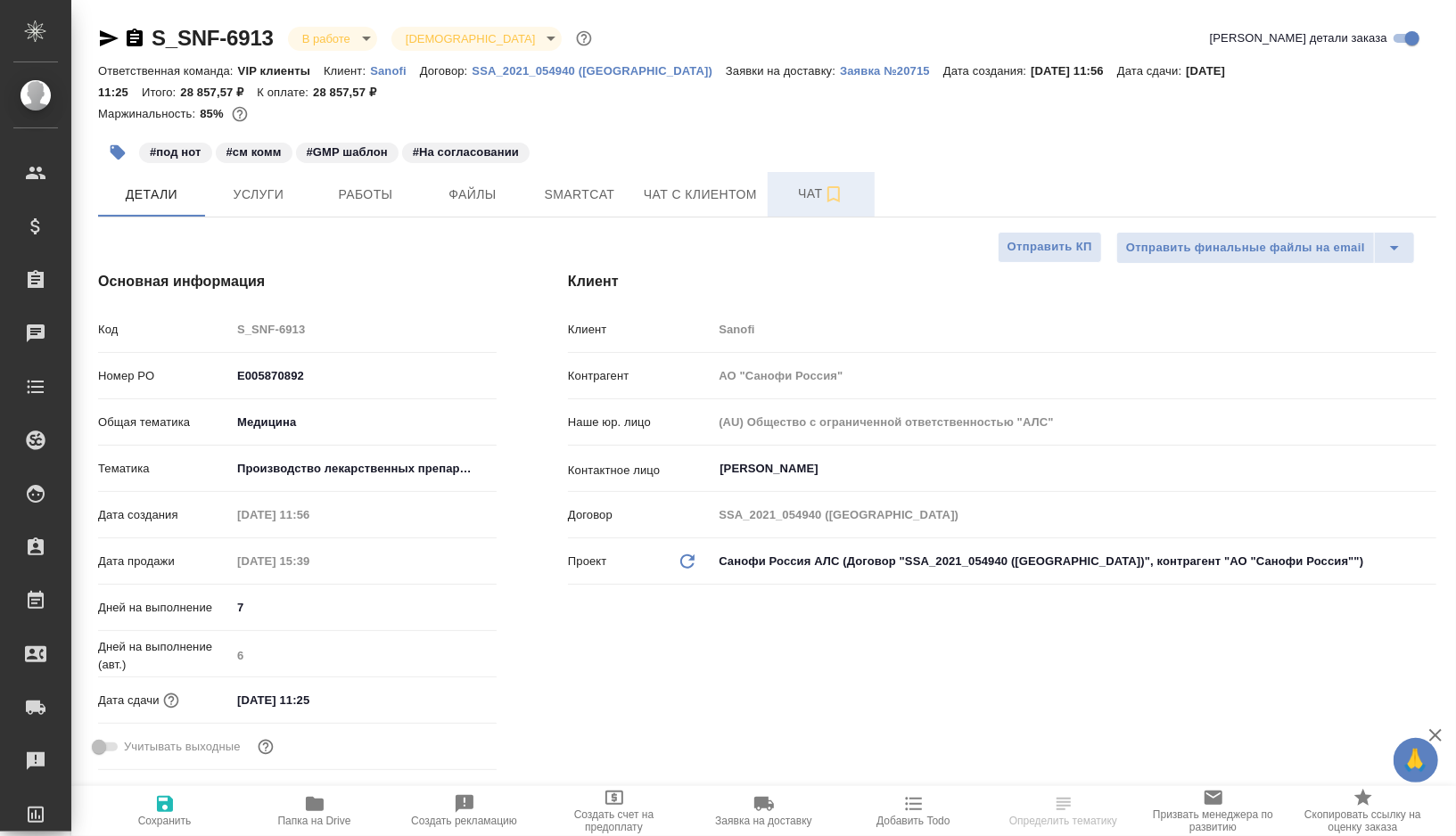
type textarea "x"
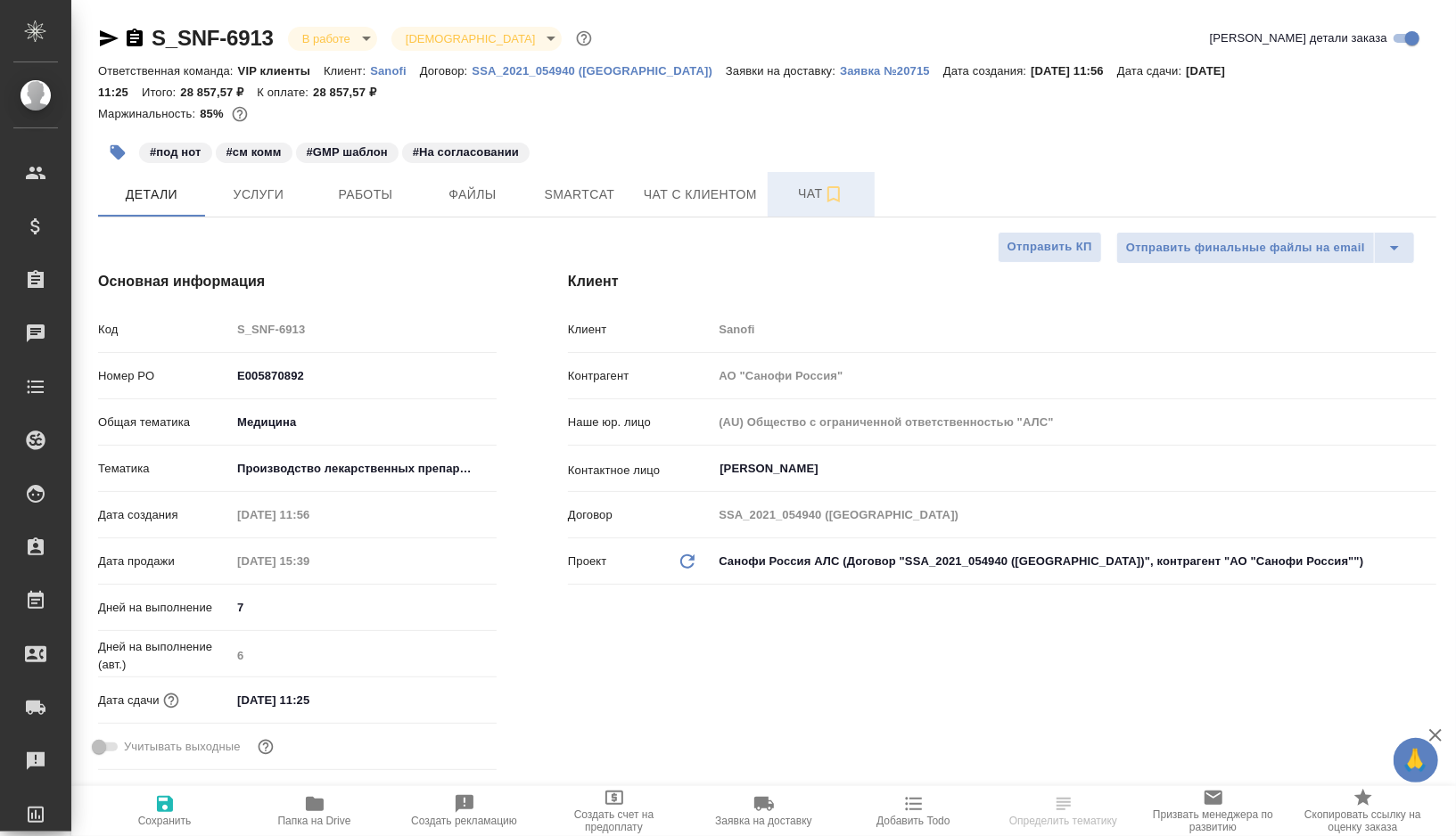
type textarea "x"
click at [801, 193] on span "Чат" at bounding box center [821, 193] width 86 height 22
type textarea "x"
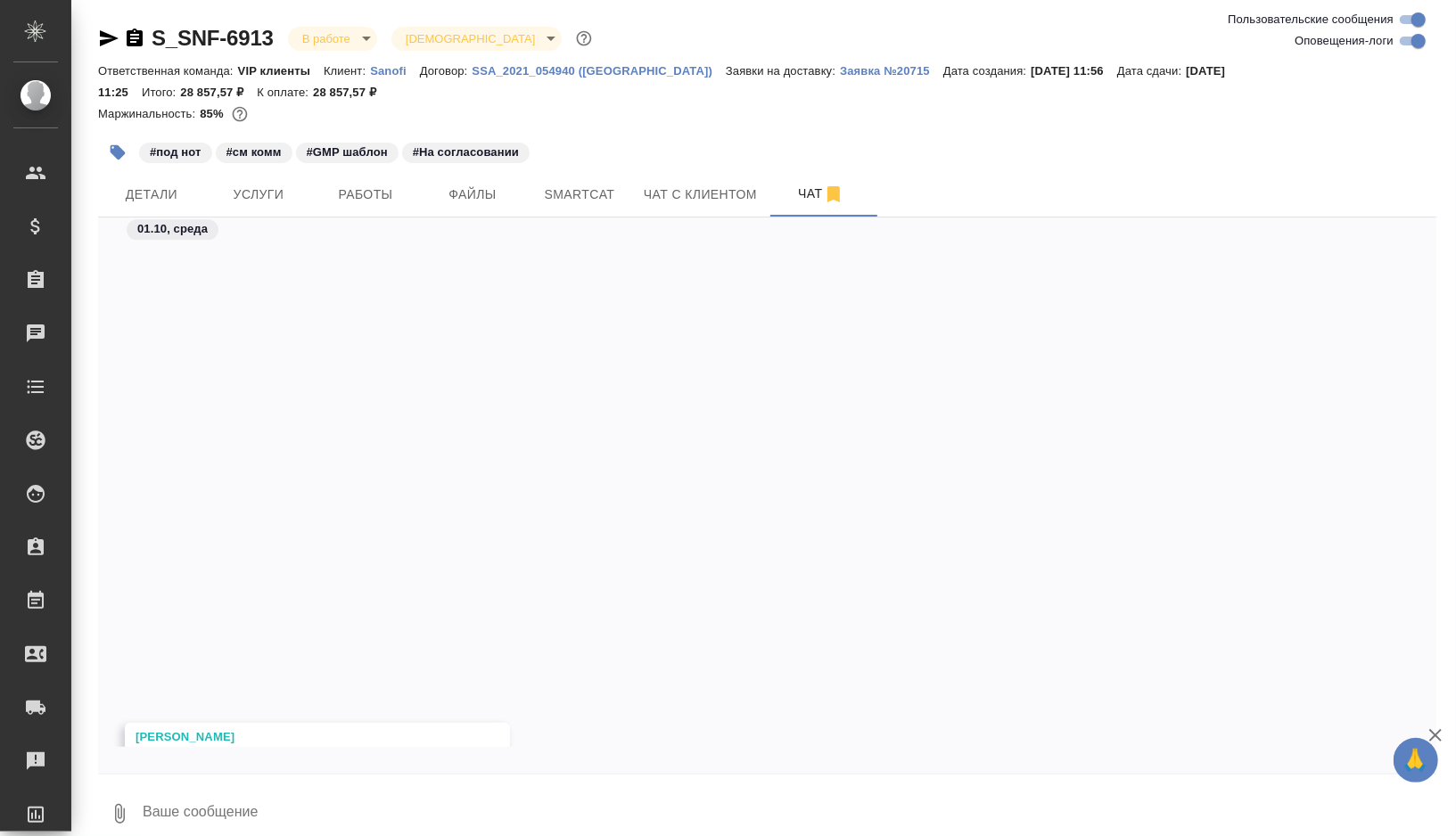
scroll to position [51501, 0]
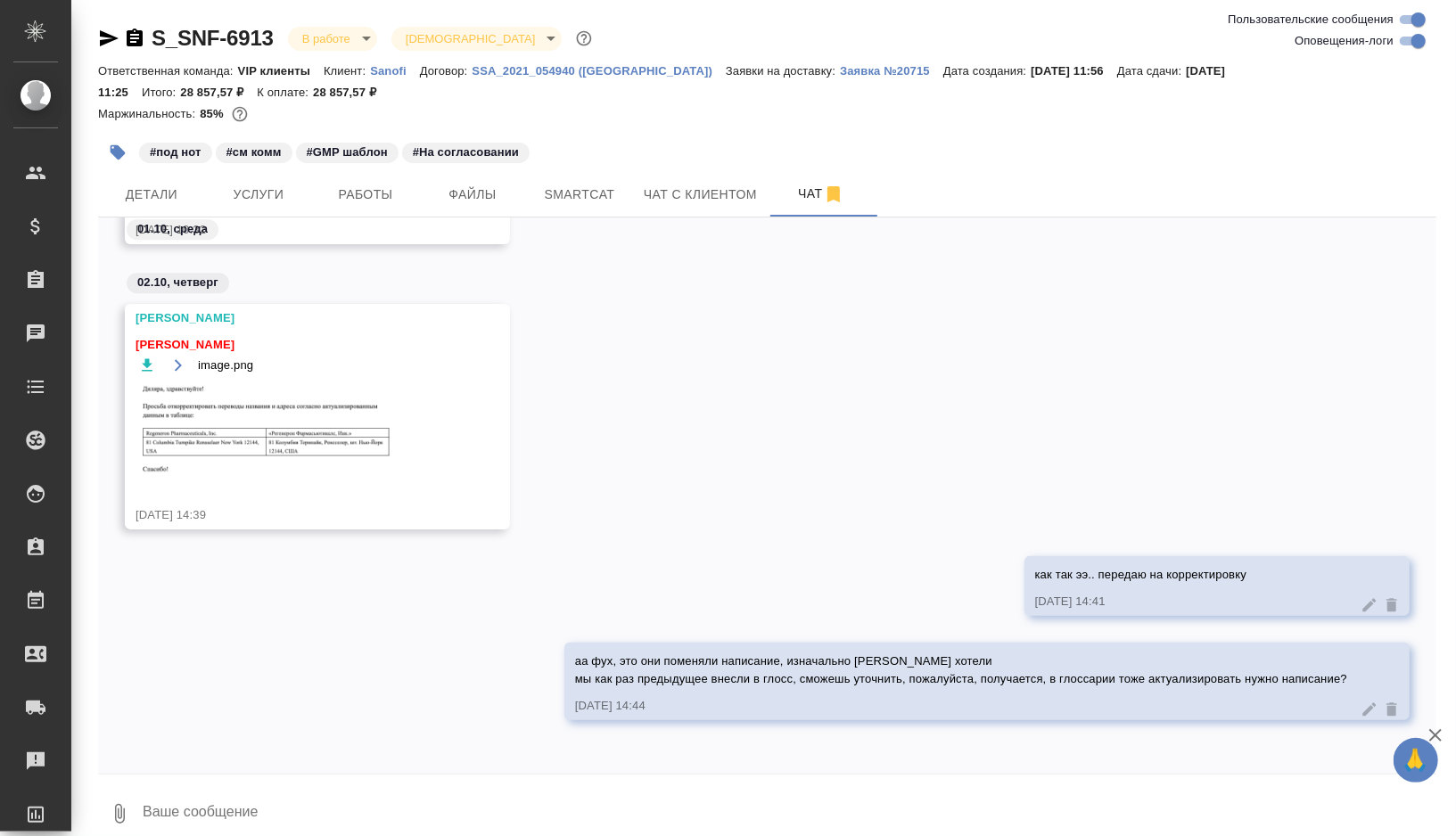
click at [199, 806] on textarea at bounding box center [789, 814] width 1296 height 61
type textarea """
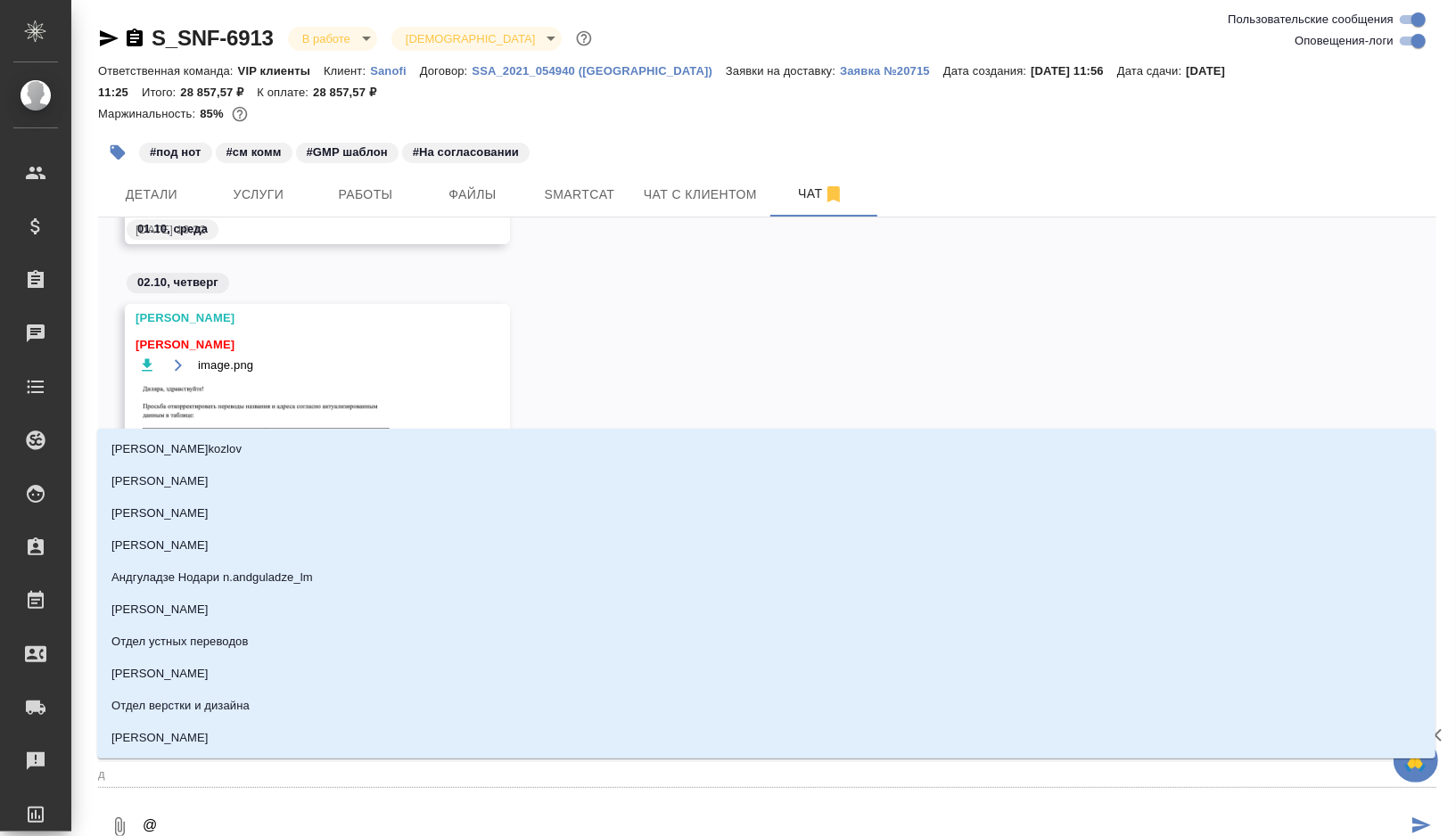
type textarea "@д"
type input "д"
type textarea "@ди"
type input "ди"
type textarea "@дил"
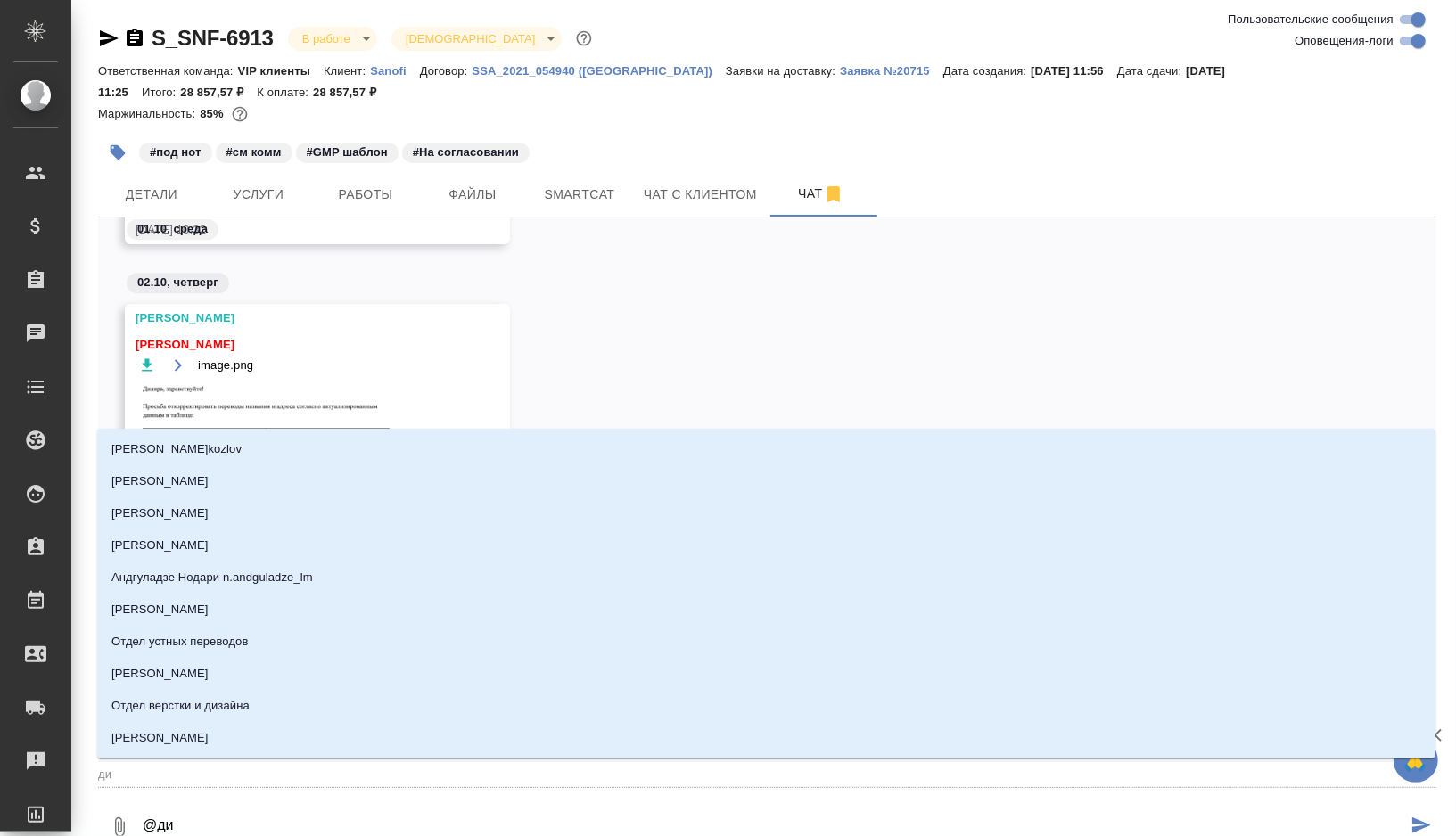
type input "дил"
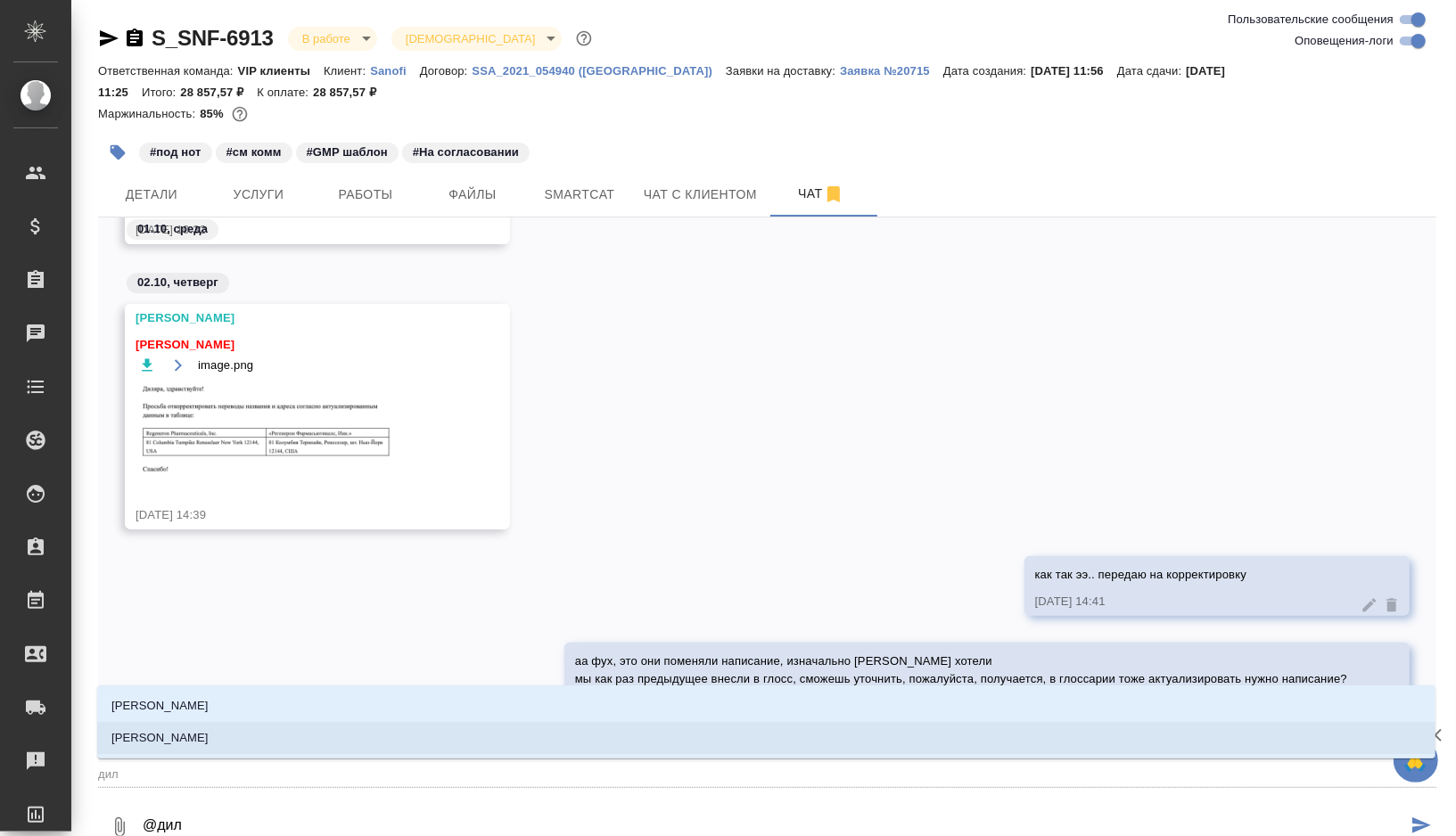
click at [209, 739] on p "[PERSON_NAME]" at bounding box center [160, 737] width 98 height 17
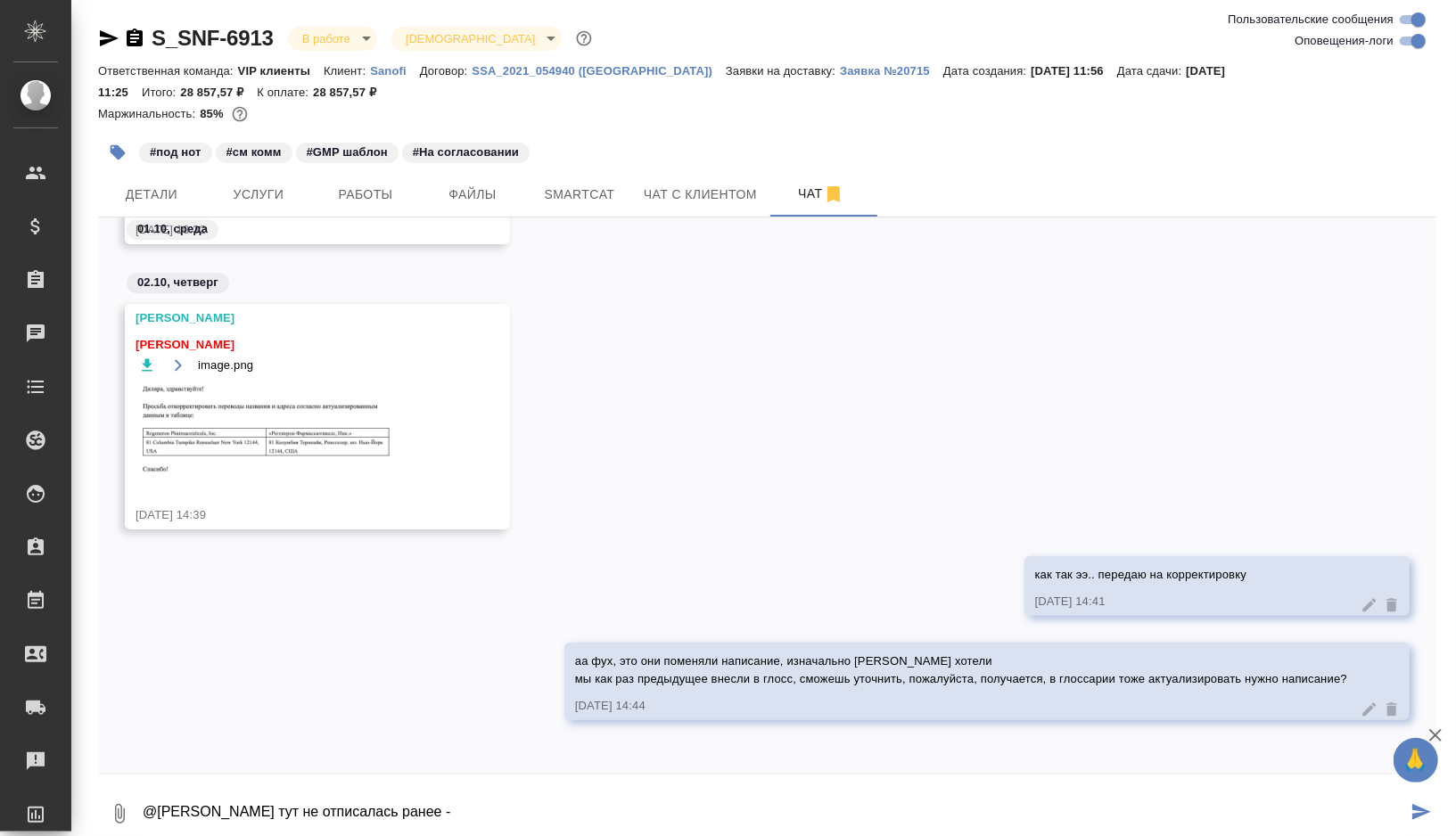
click at [291, 813] on textarea "@[PERSON_NAME] тут не отписалась ранее -" at bounding box center [774, 814] width 1267 height 61
click at [401, 814] on textarea "@[PERSON_NAME], тут не отписалась ранее -" at bounding box center [774, 814] width 1267 height 61
click at [580, 813] on textarea "@[PERSON_NAME], не отписалась ранее -" at bounding box center [774, 814] width 1267 height 61
paste textarea "[URL][DOMAIN_NAME]"
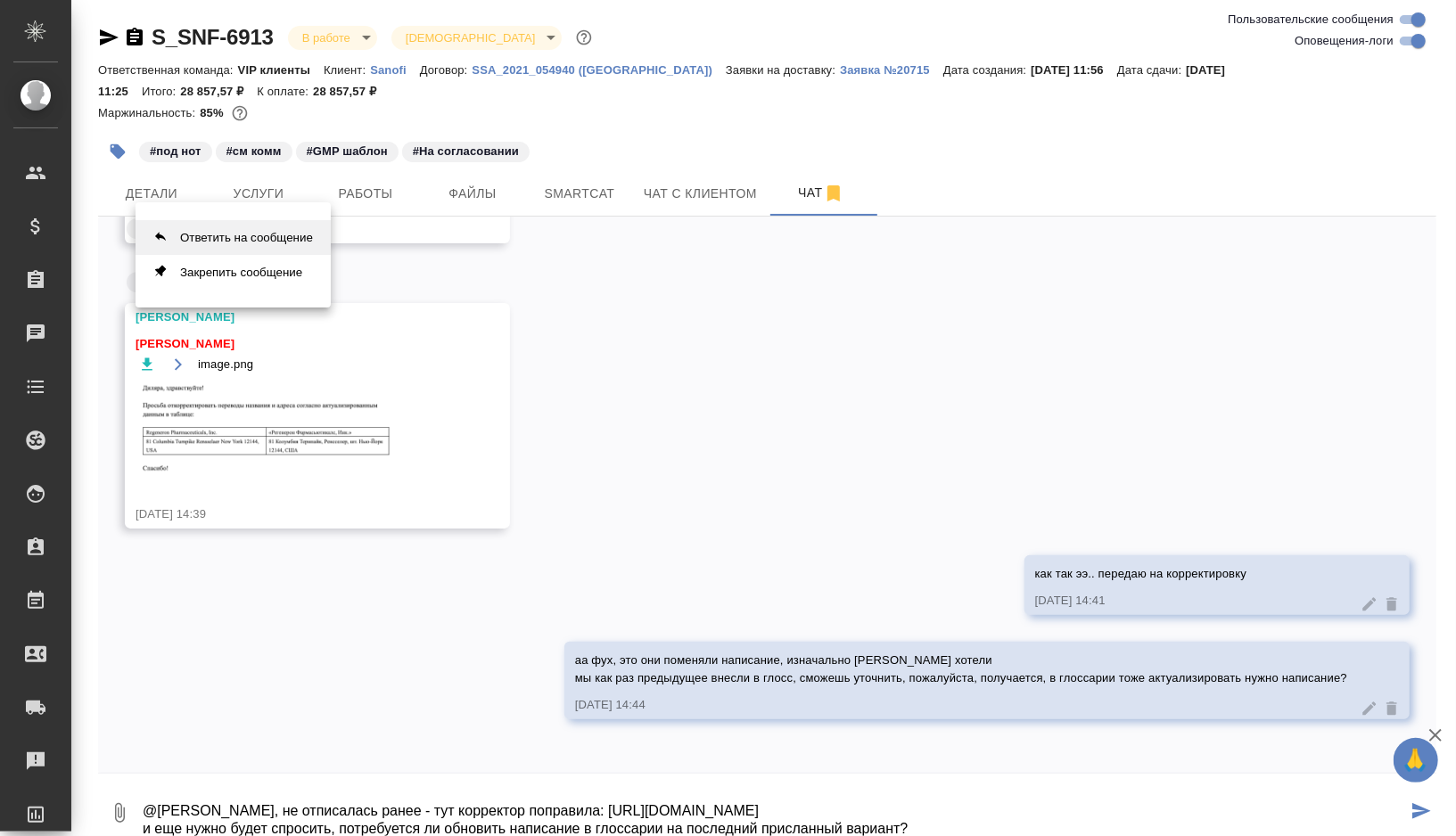
click at [234, 235] on button "Ответить на сообщение" at bounding box center [233, 238] width 195 height 35
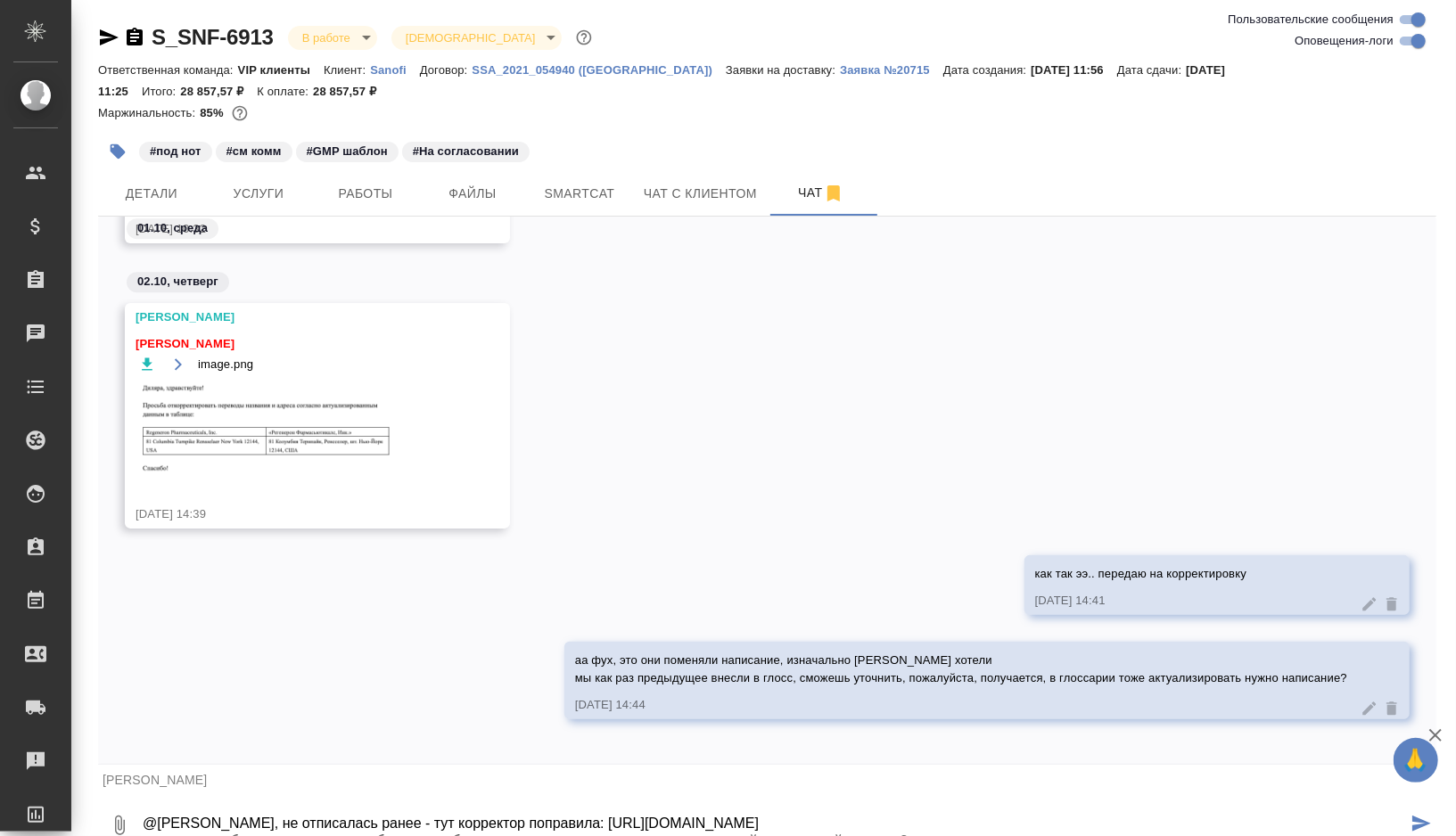
scroll to position [19, 0]
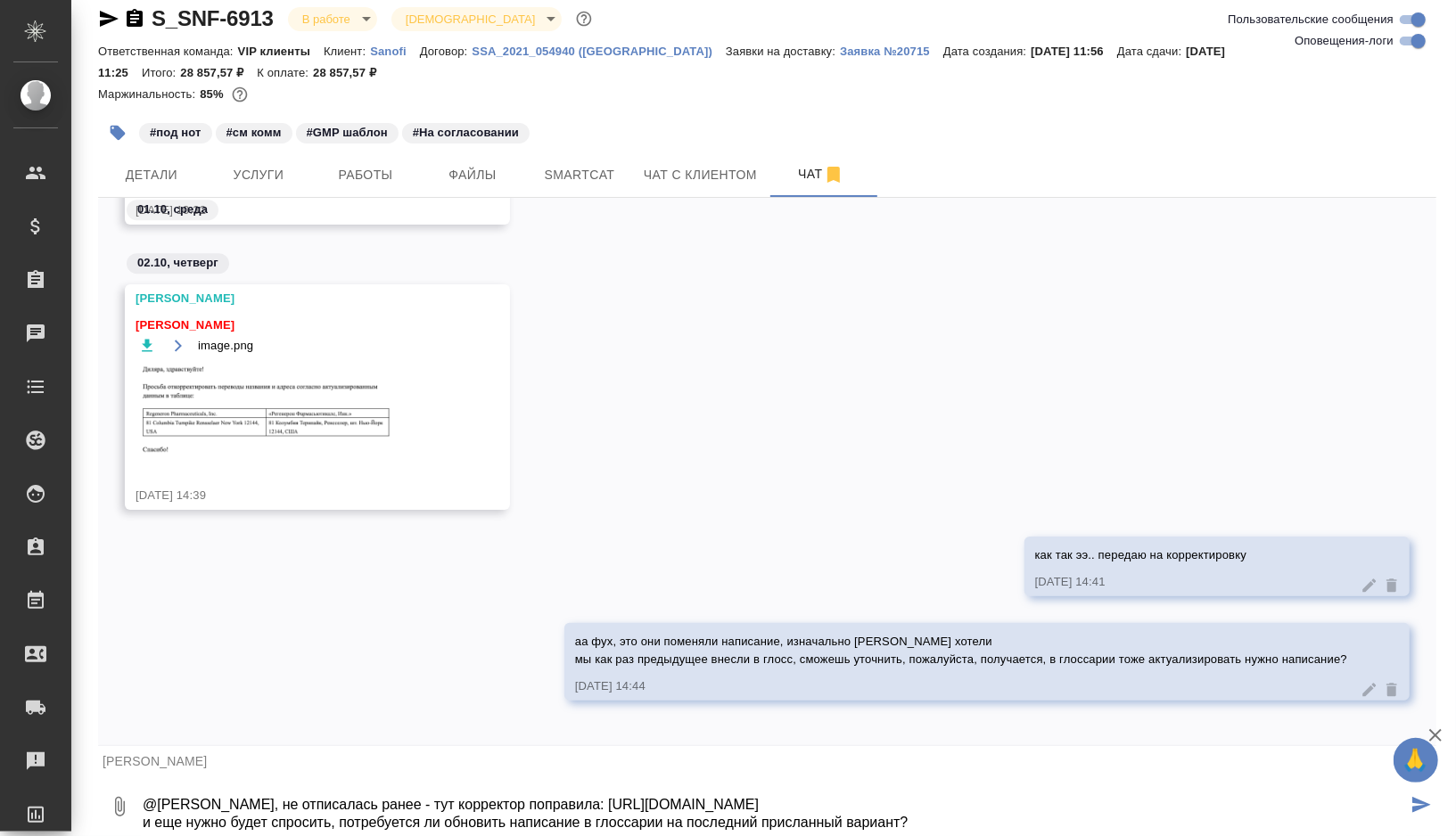
click at [699, 821] on textarea "@[PERSON_NAME], не отписалась ранее - тут корректор поправила: [URL][DOMAIN_NAM…" at bounding box center [774, 806] width 1267 height 61
click at [965, 821] on textarea "@[PERSON_NAME], не отписалась ранее - тут корректор поправила: [URL][DOMAIN_NAM…" at bounding box center [774, 806] width 1267 height 61
type textarea "@[PERSON_NAME], не отписалась ранее - тут корректор поправила: [URL][DOMAIN_NAM…"
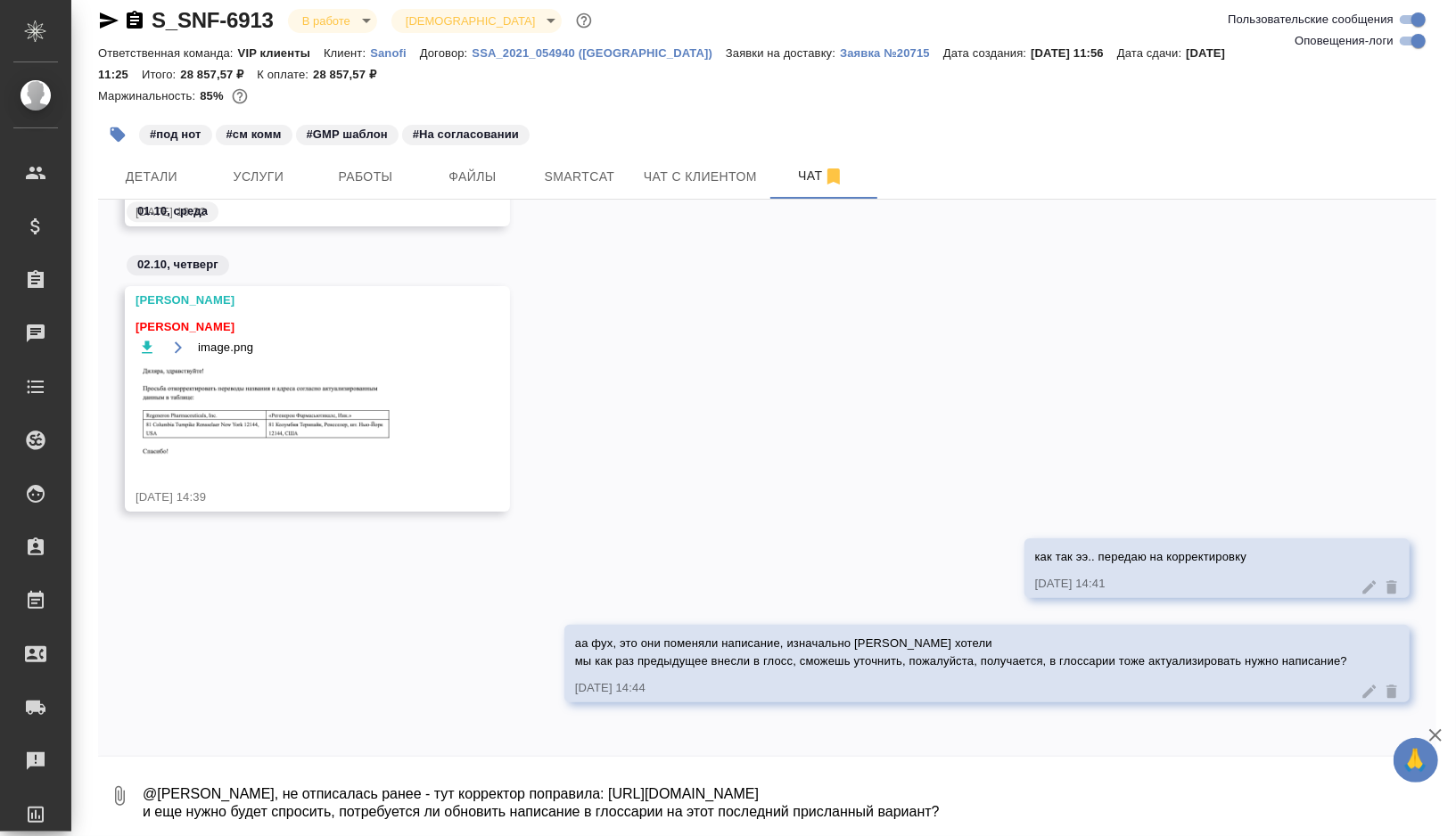
scroll to position [51693, 0]
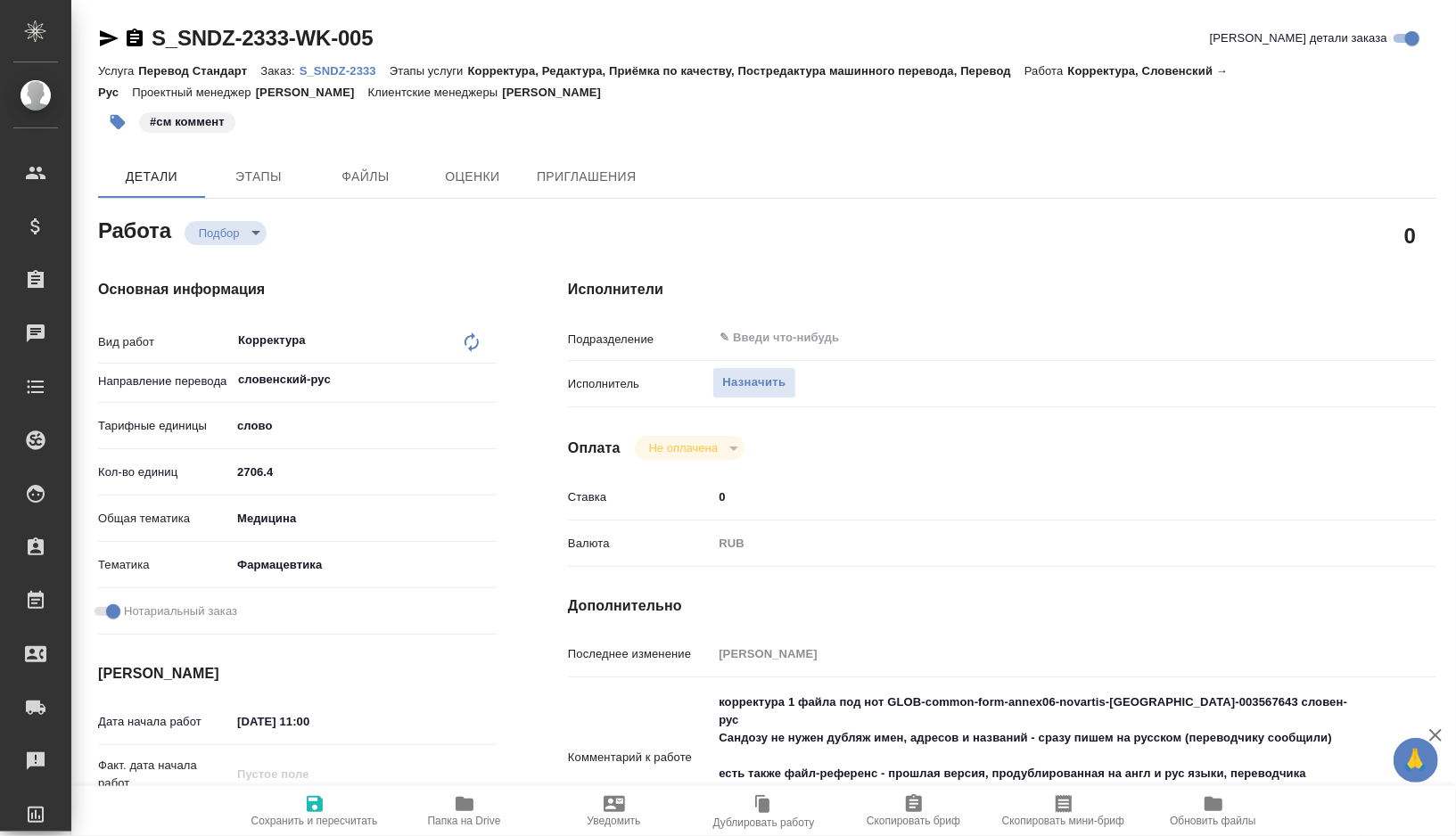
type textarea "x"
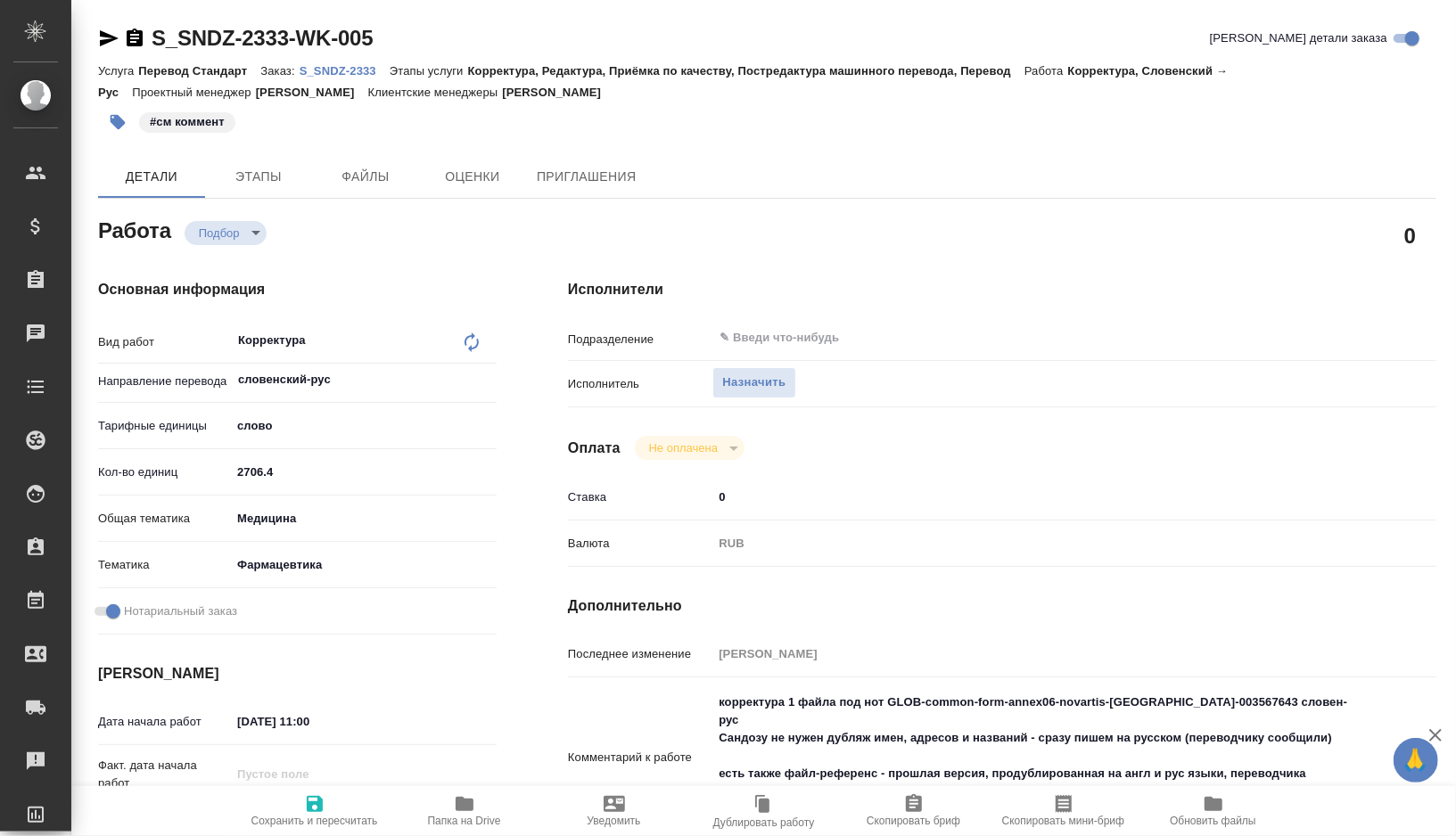
type textarea "x"
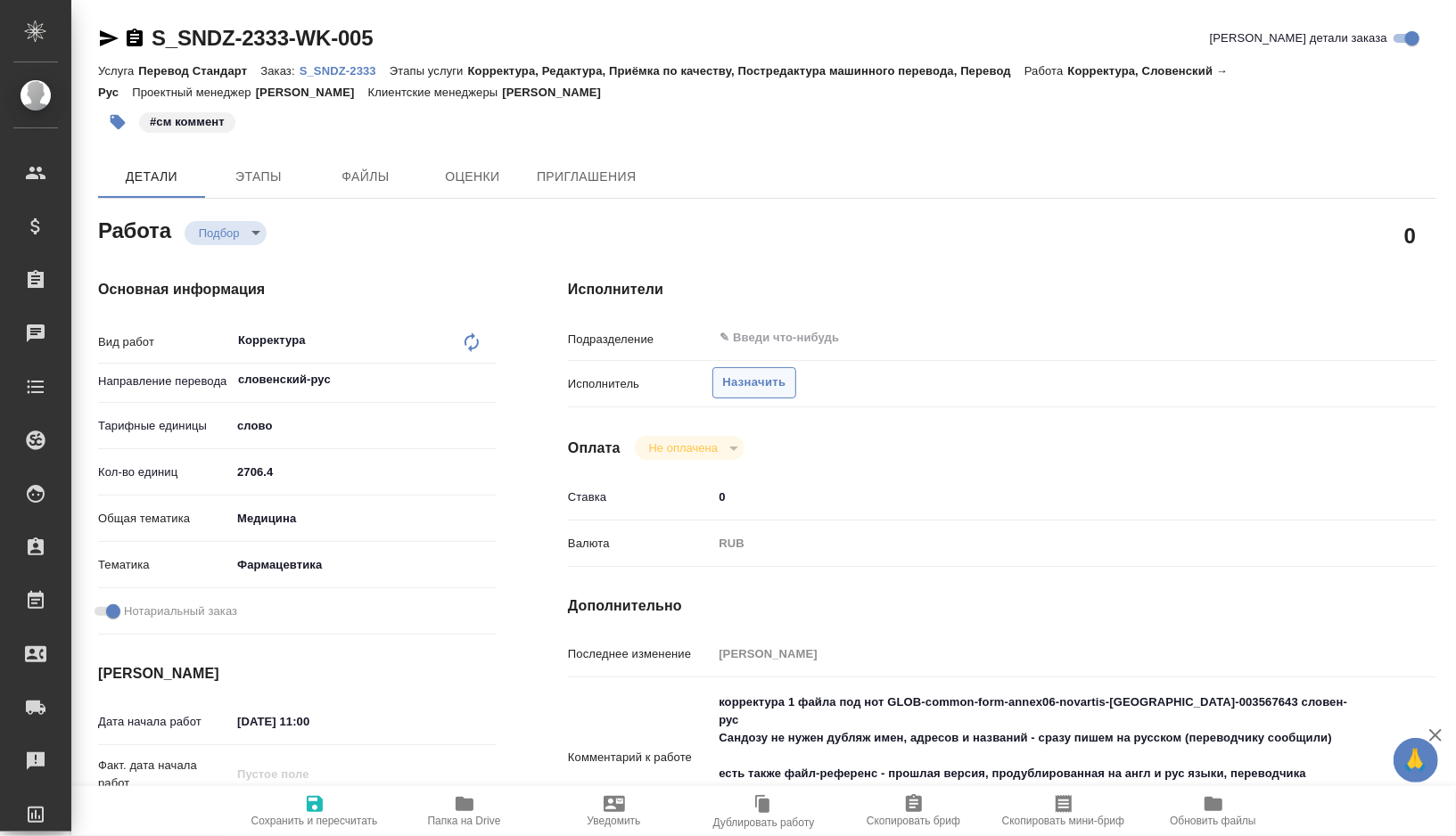
type textarea "x"
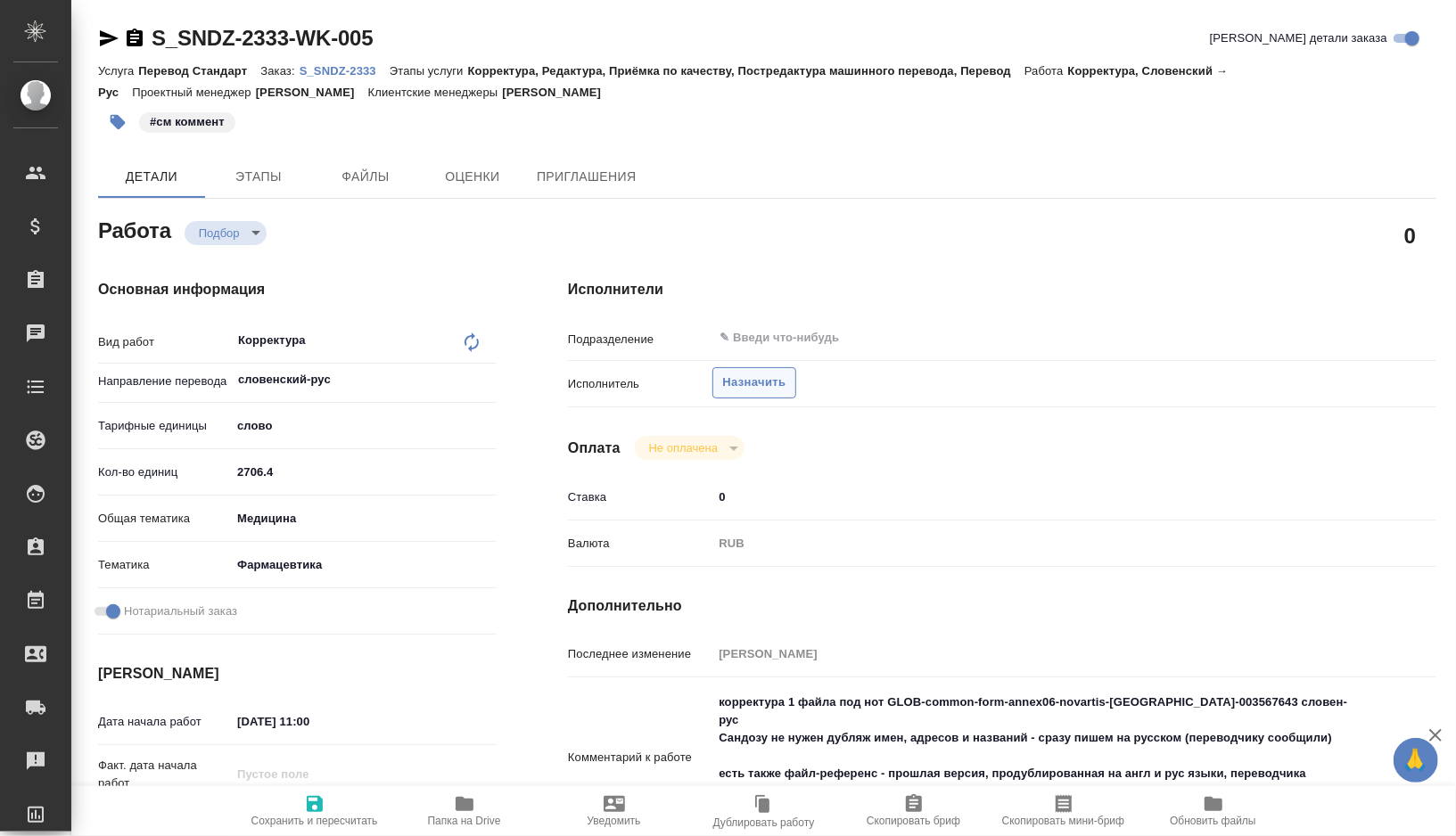
type textarea "x"
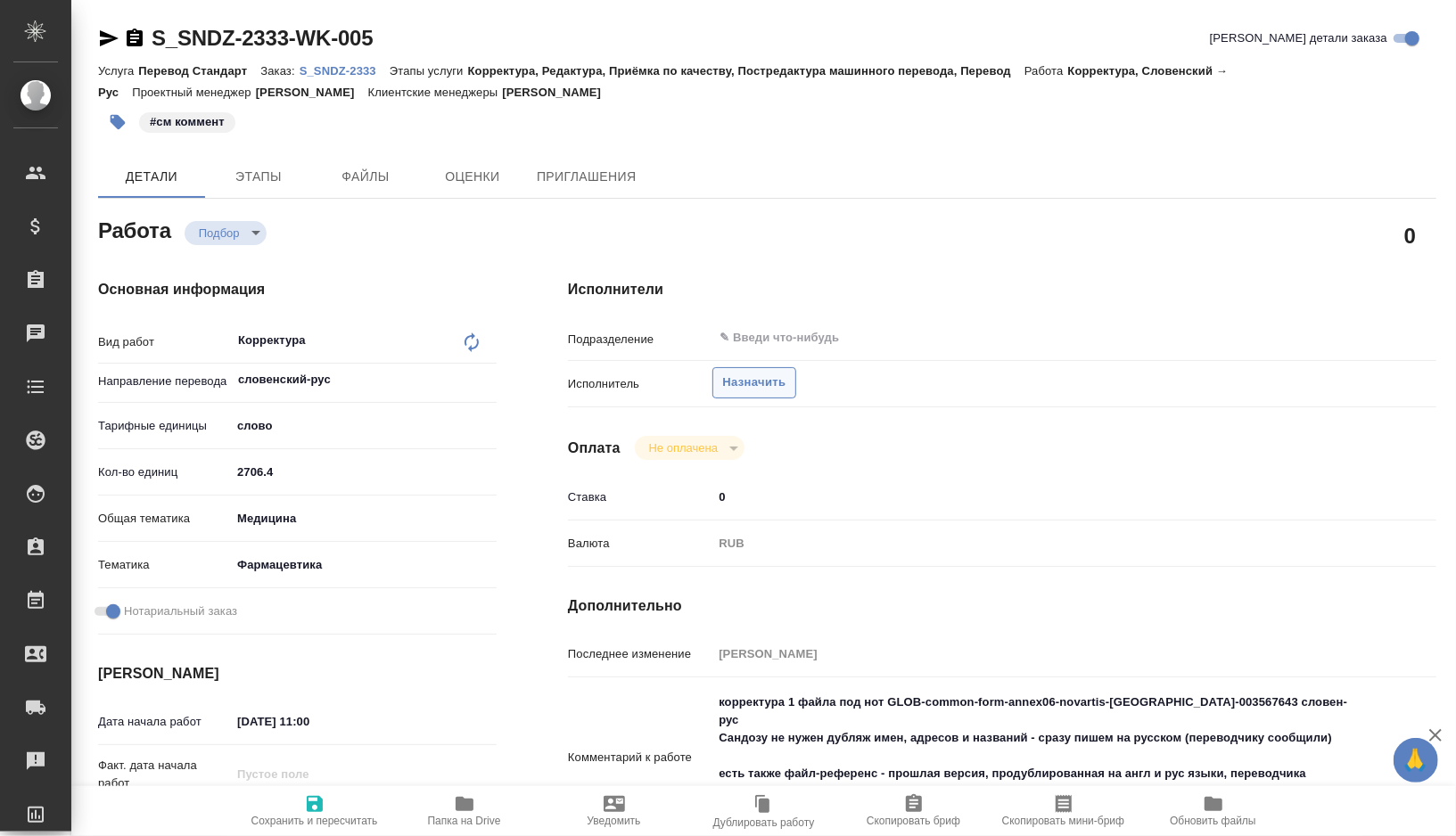
type textarea "x"
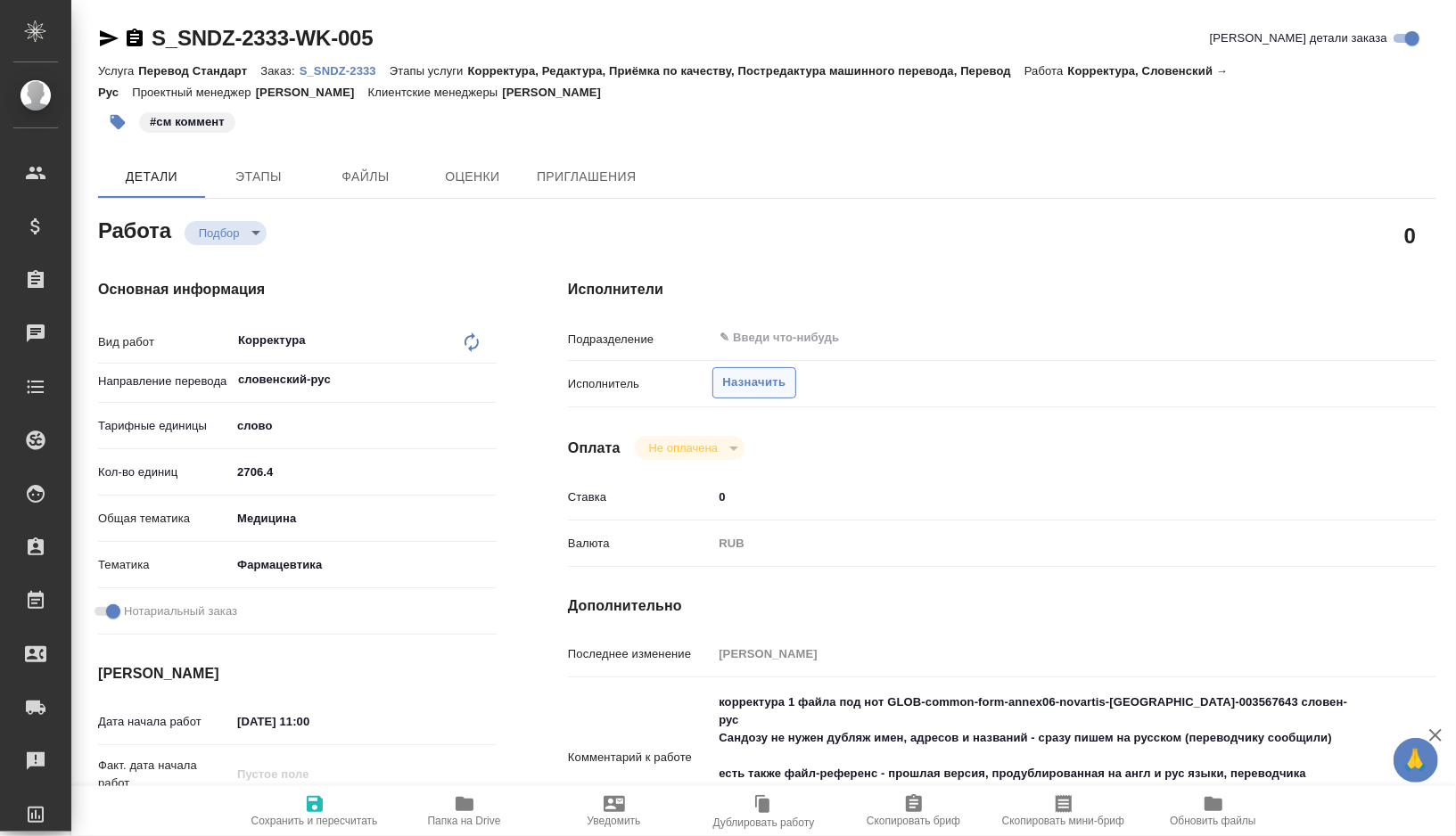
click at [752, 393] on button "Назначить" at bounding box center [754, 383] width 83 height 31
type textarea "x"
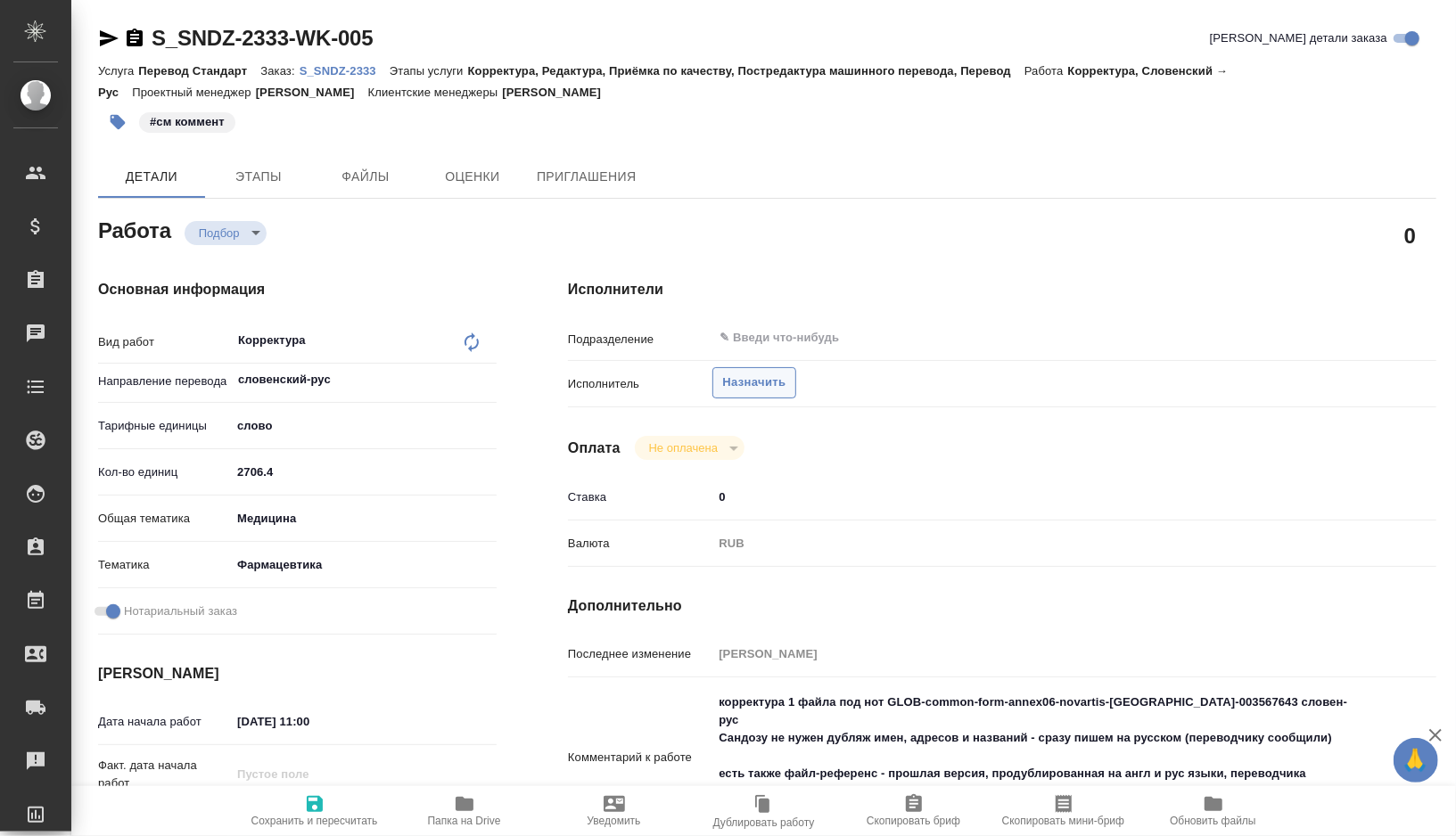
type textarea "x"
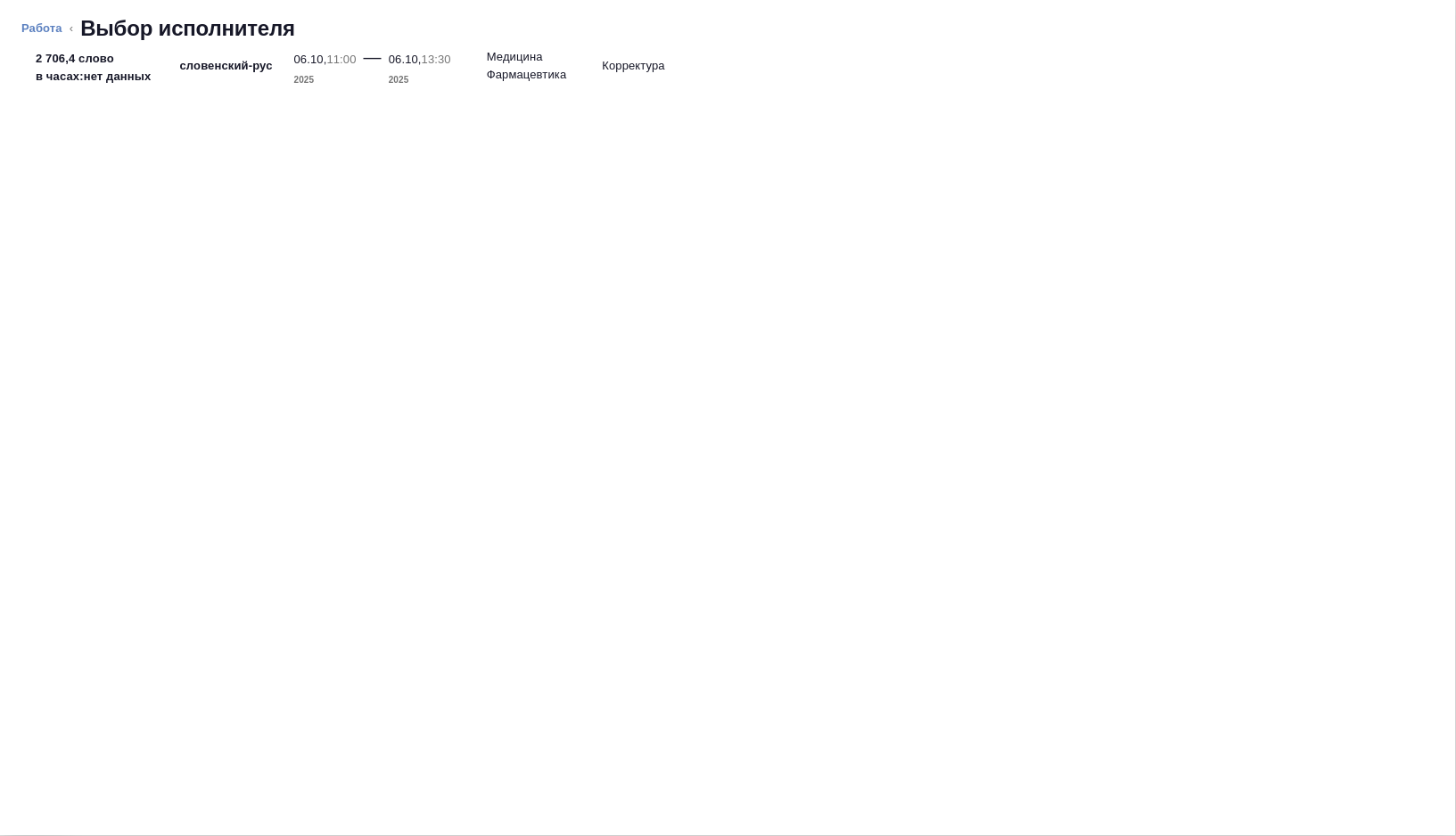
type textarea "x"
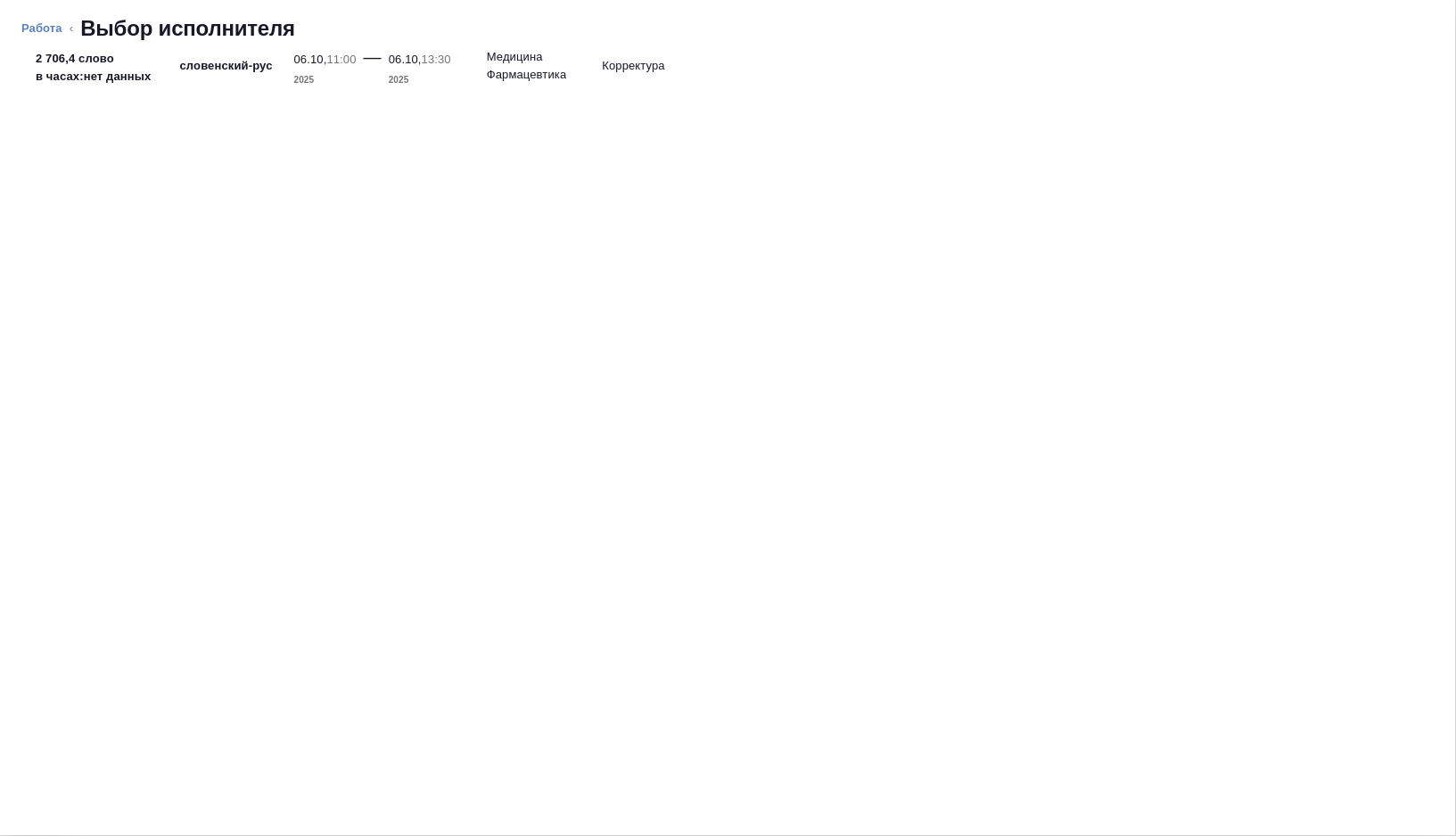
type textarea "x"
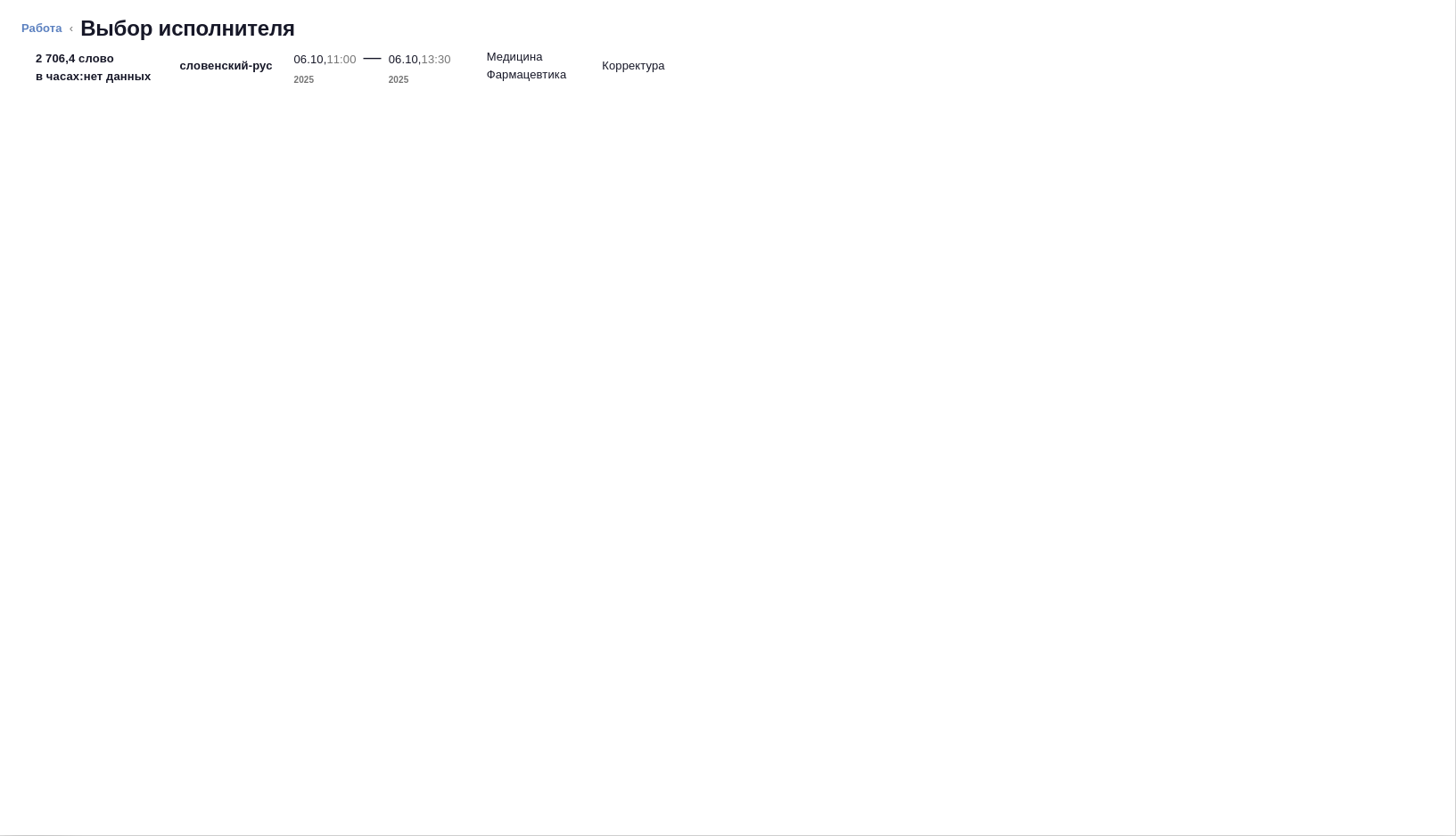
type textarea "x"
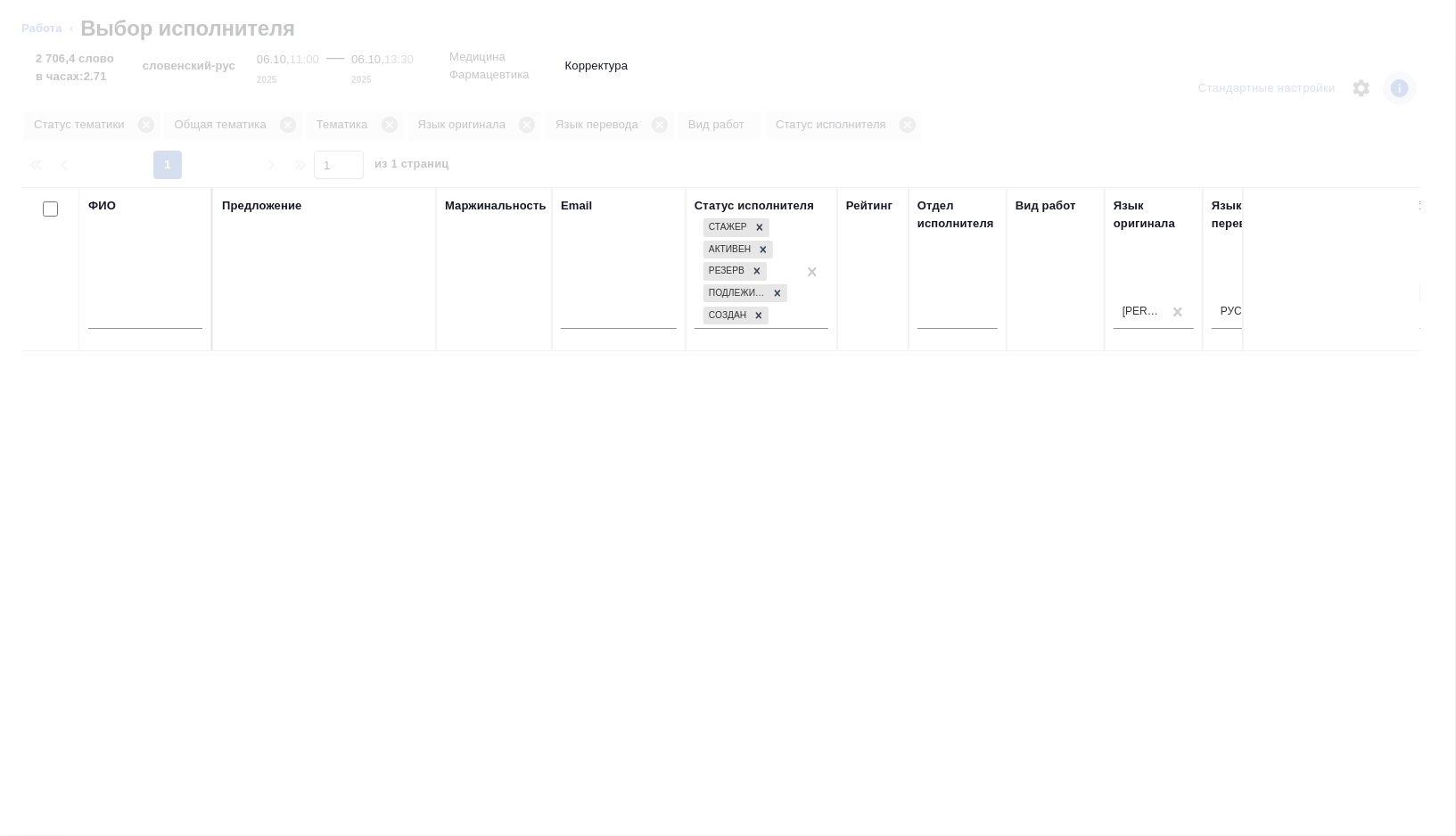
type textarea "x"
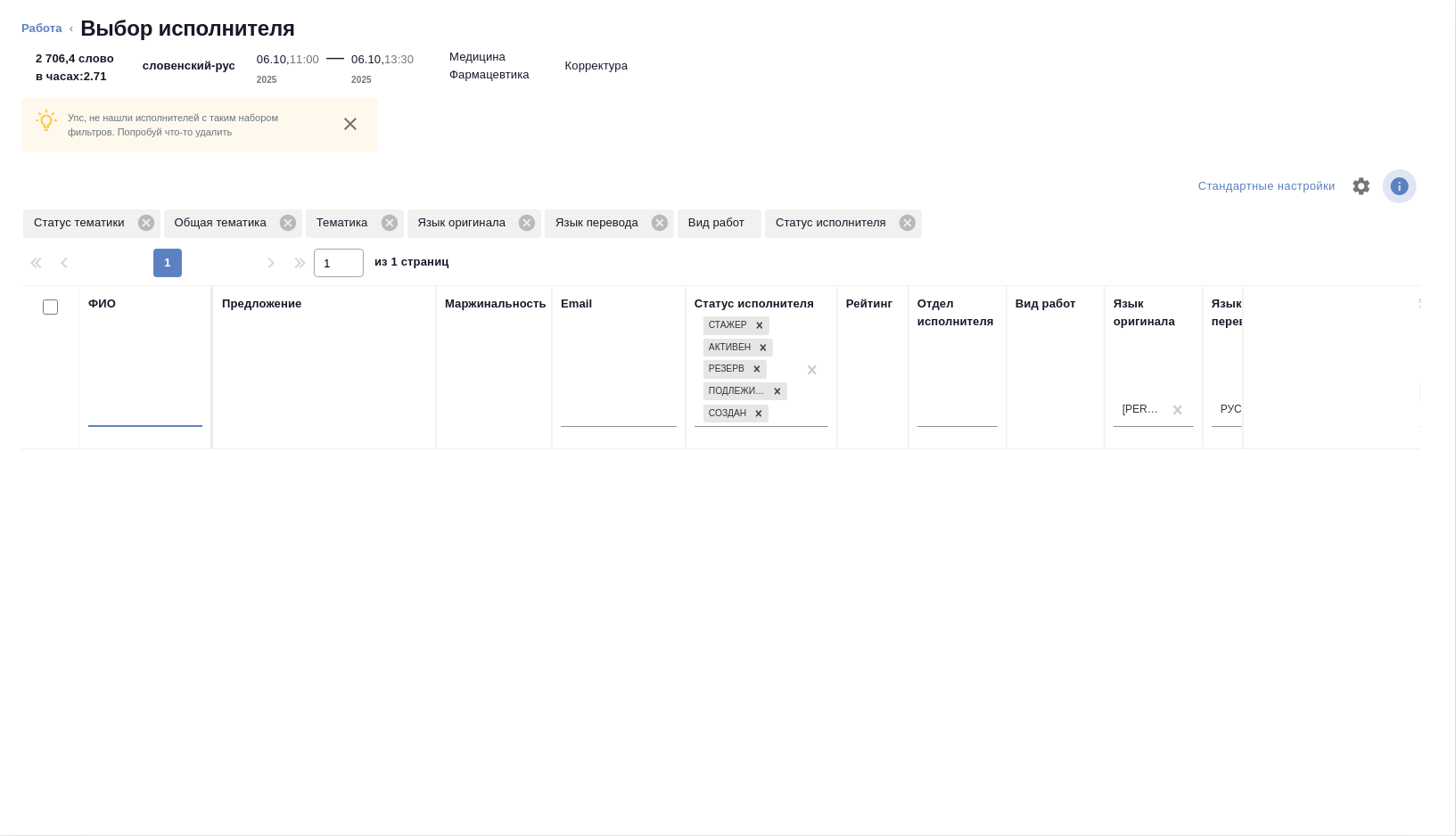
click at [184, 418] on input "text" at bounding box center [145, 416] width 114 height 22
click at [537, 223] on icon at bounding box center [527, 222] width 19 height 19
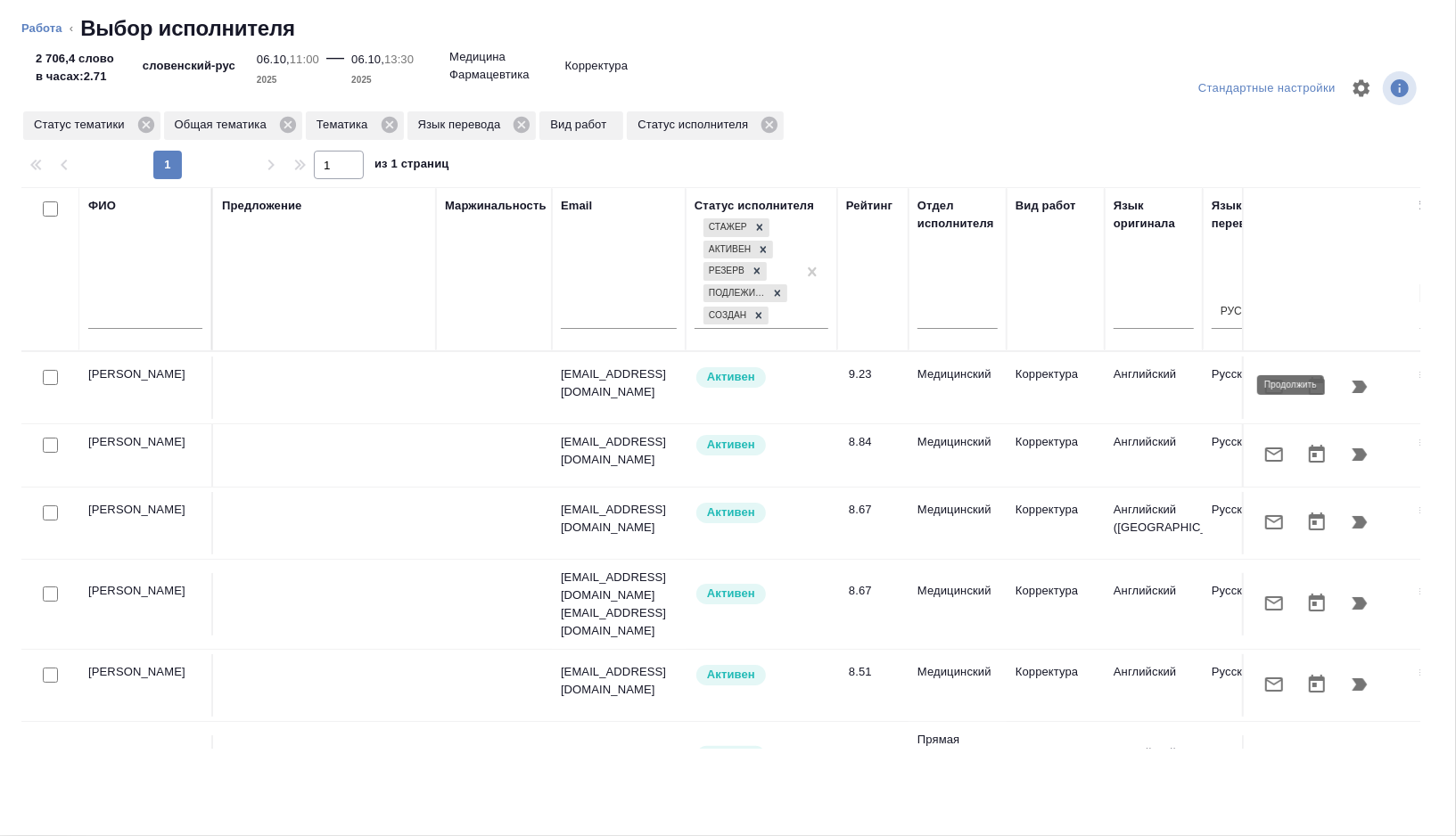
click at [1372, 386] on button "button" at bounding box center [1359, 387] width 43 height 43
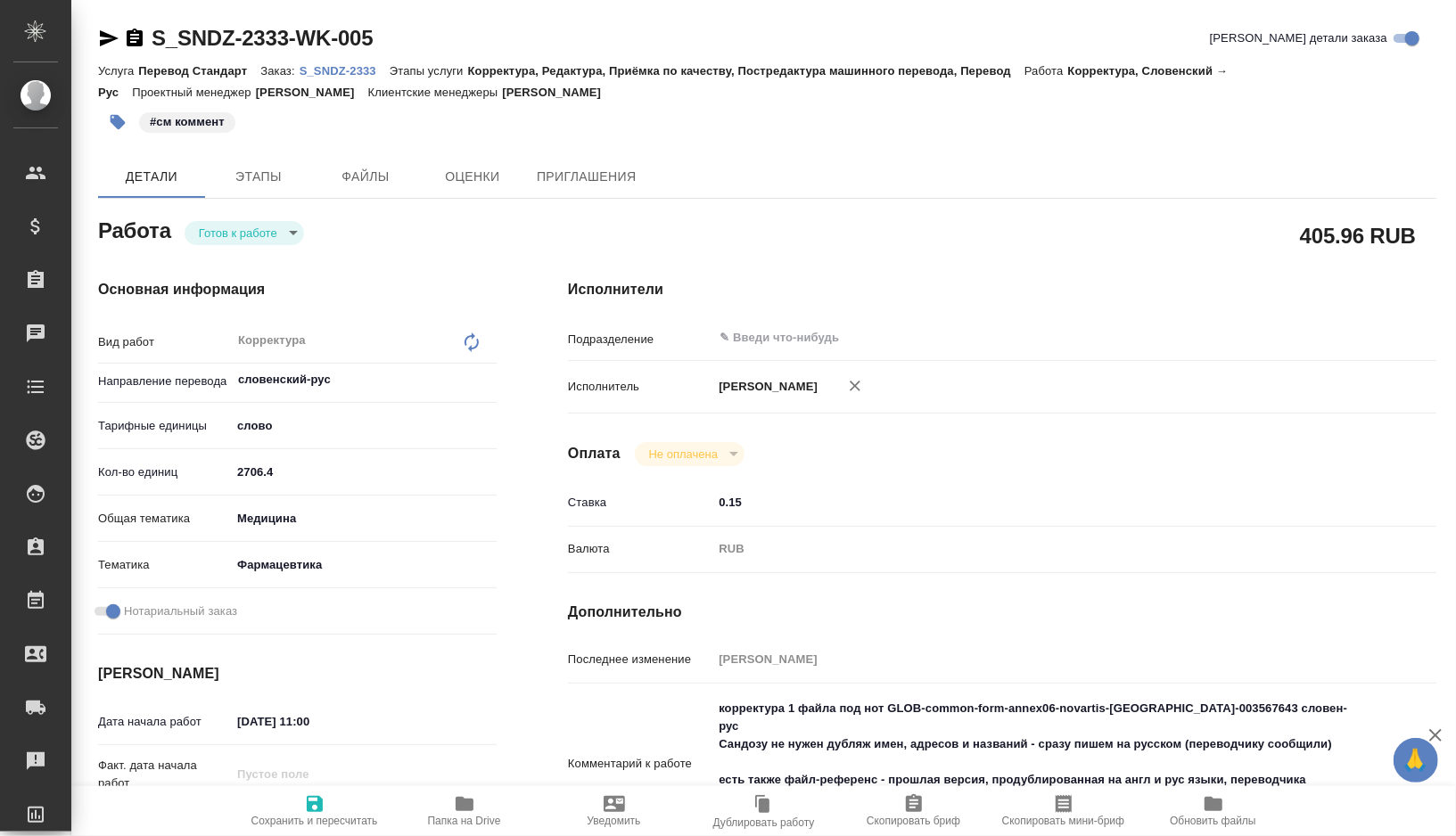
type textarea "x"
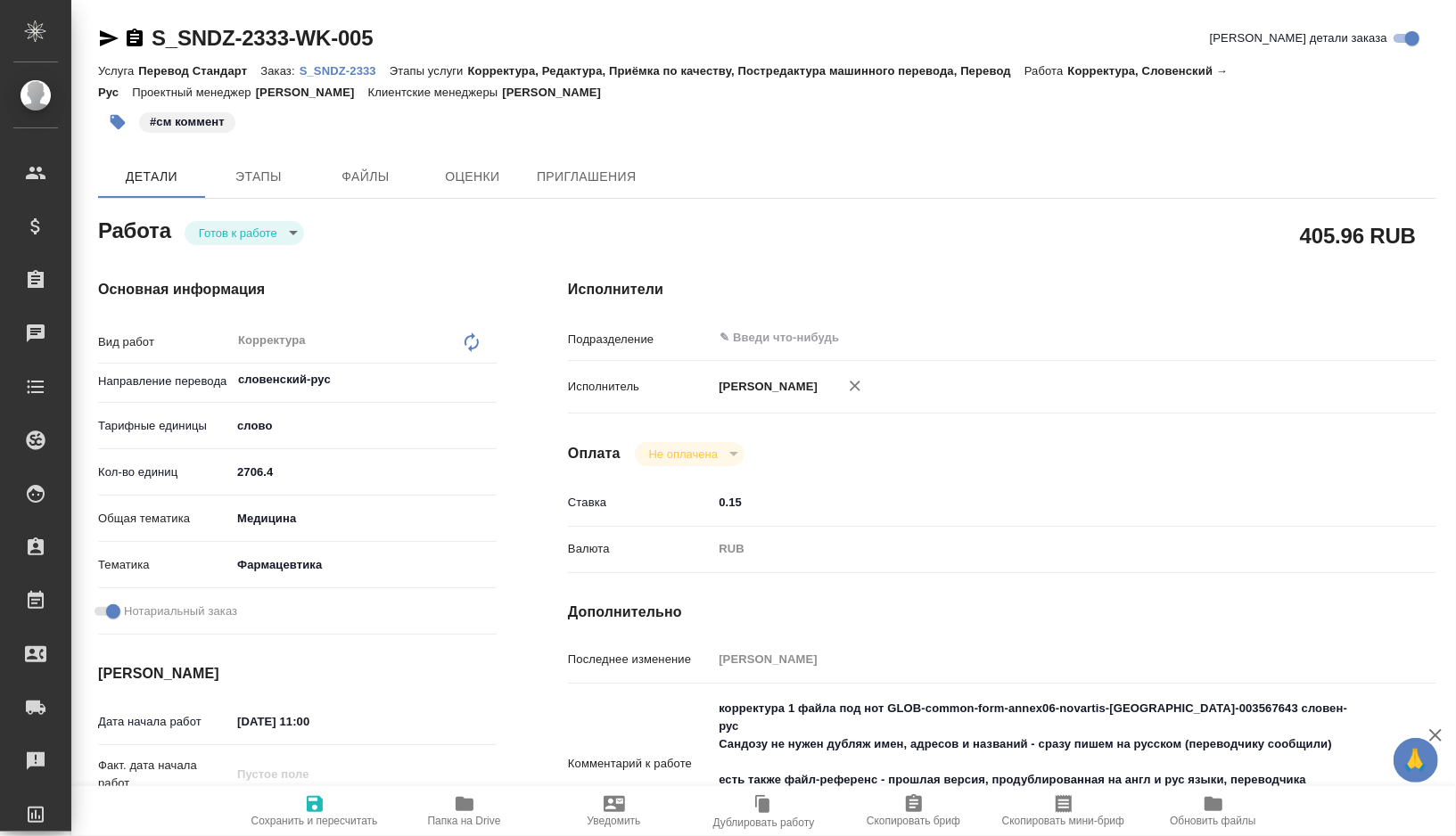
type textarea "x"
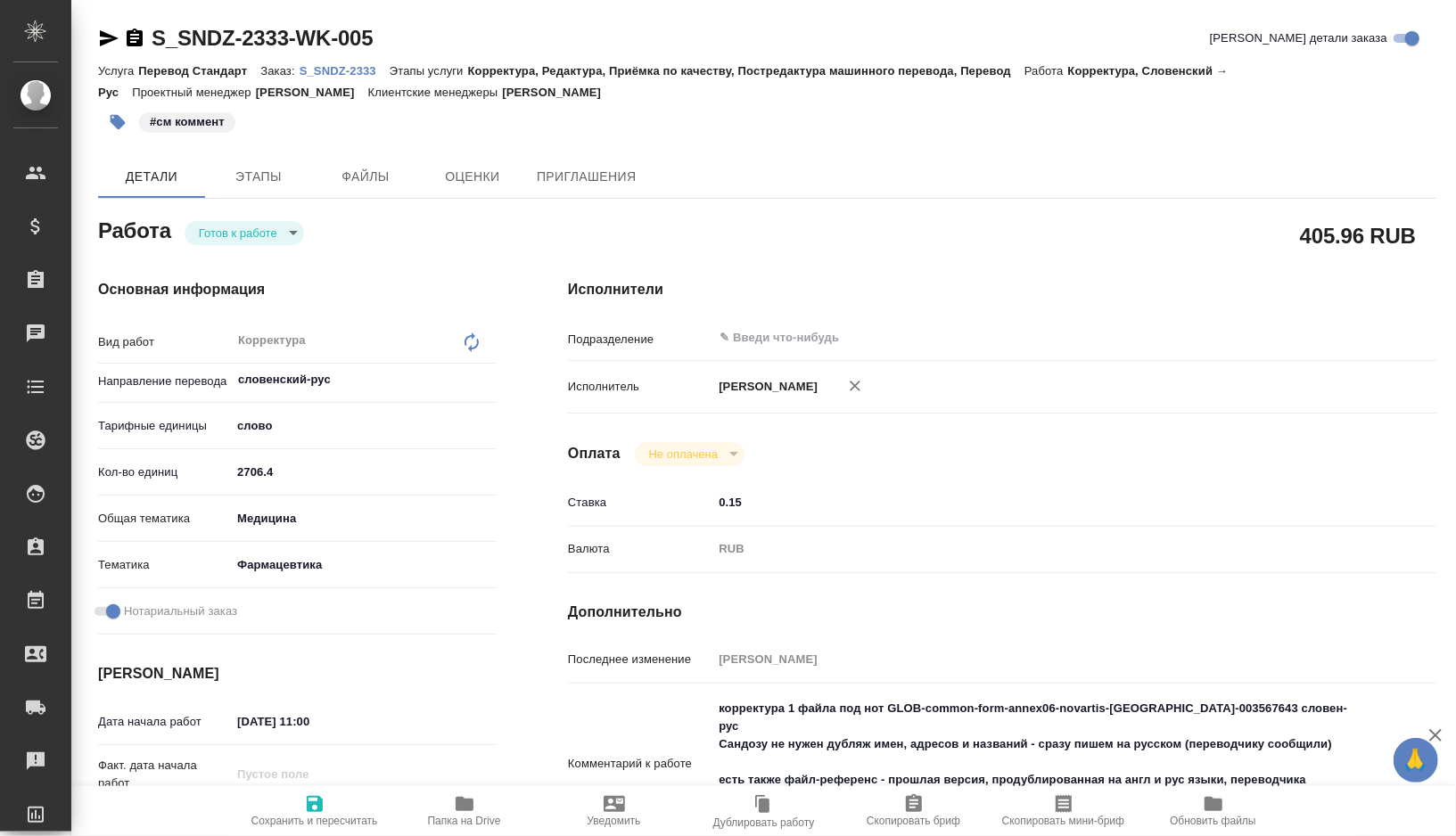
type textarea "x"
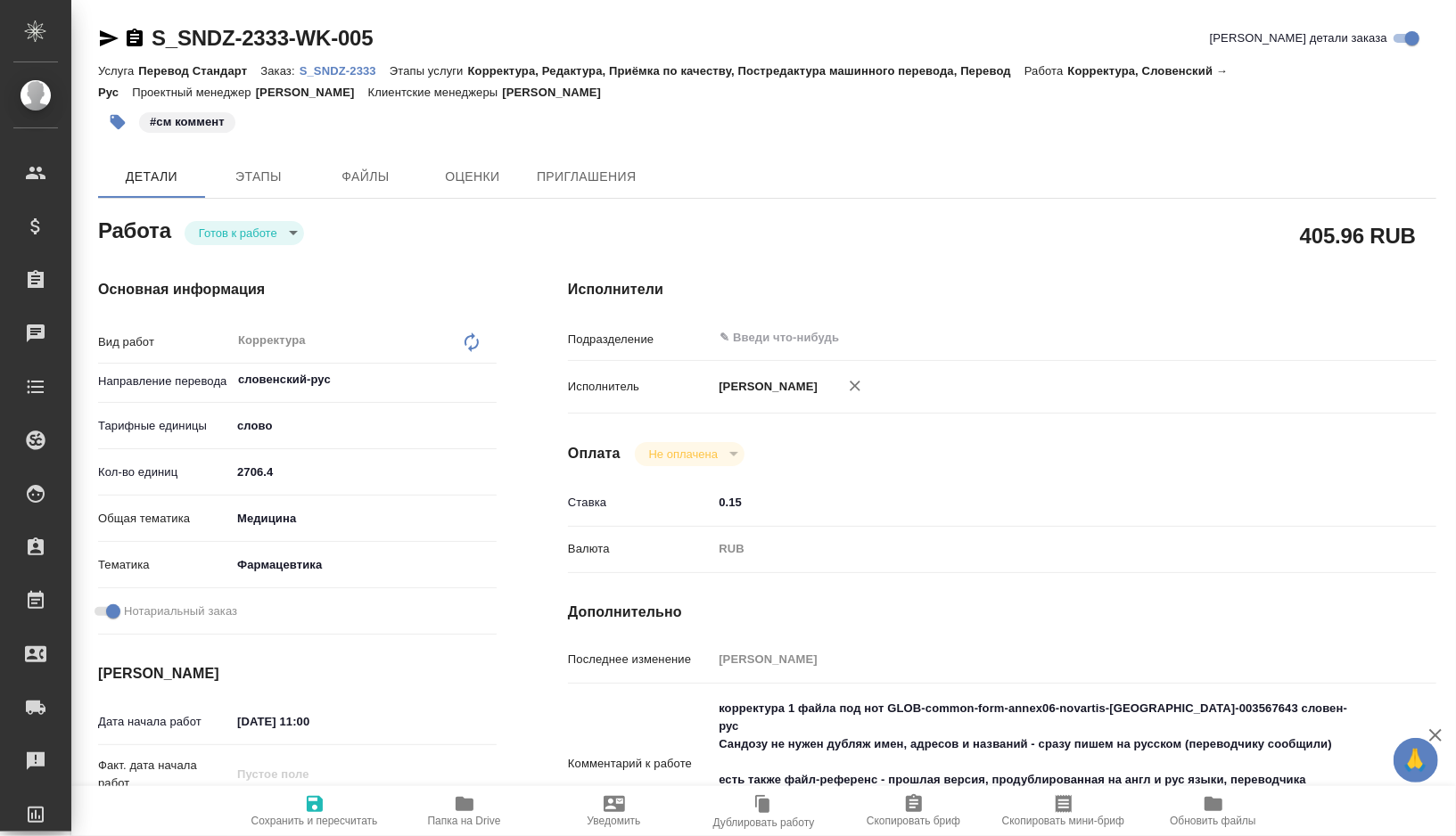
type textarea "x"
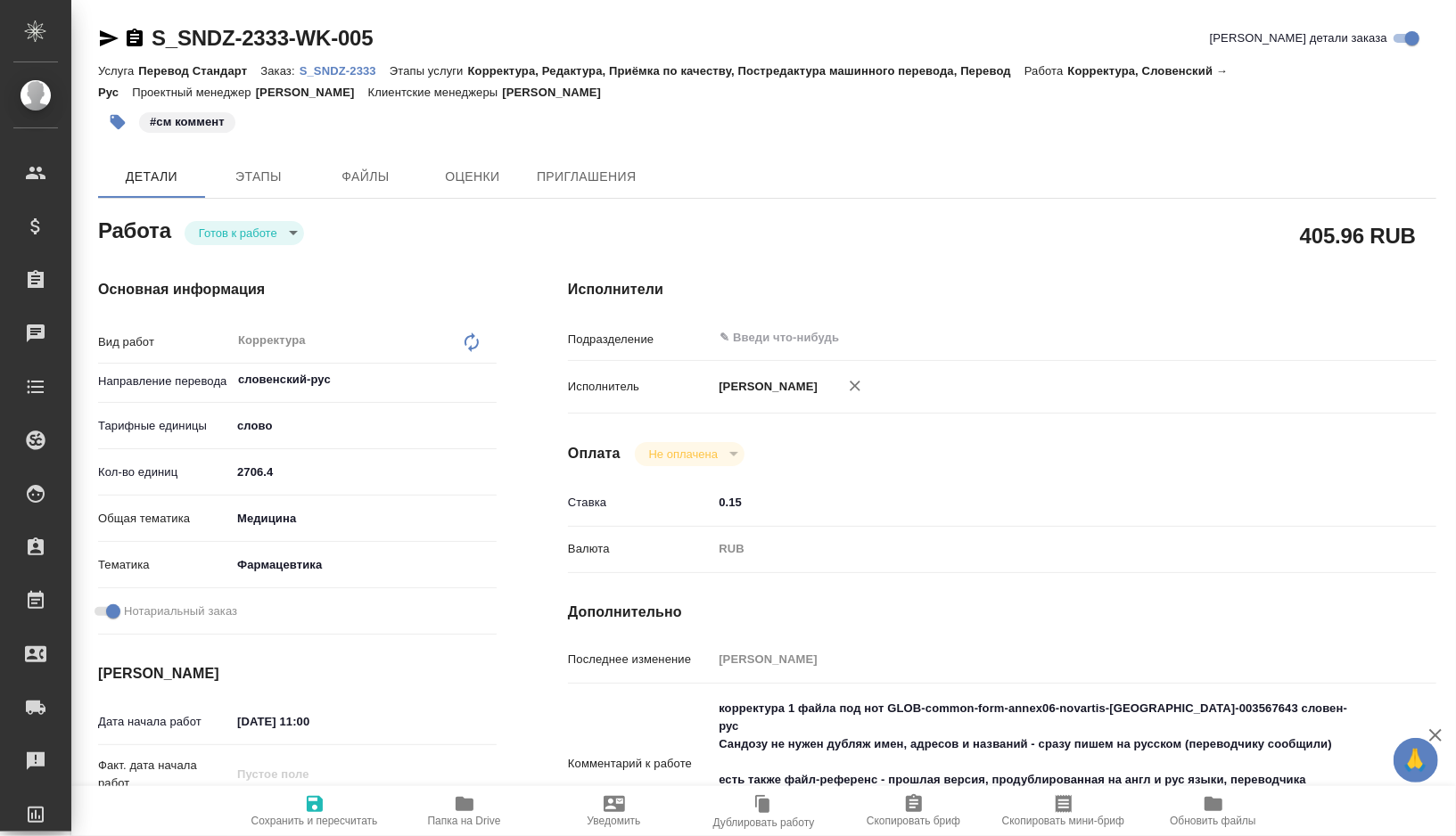
type textarea "x"
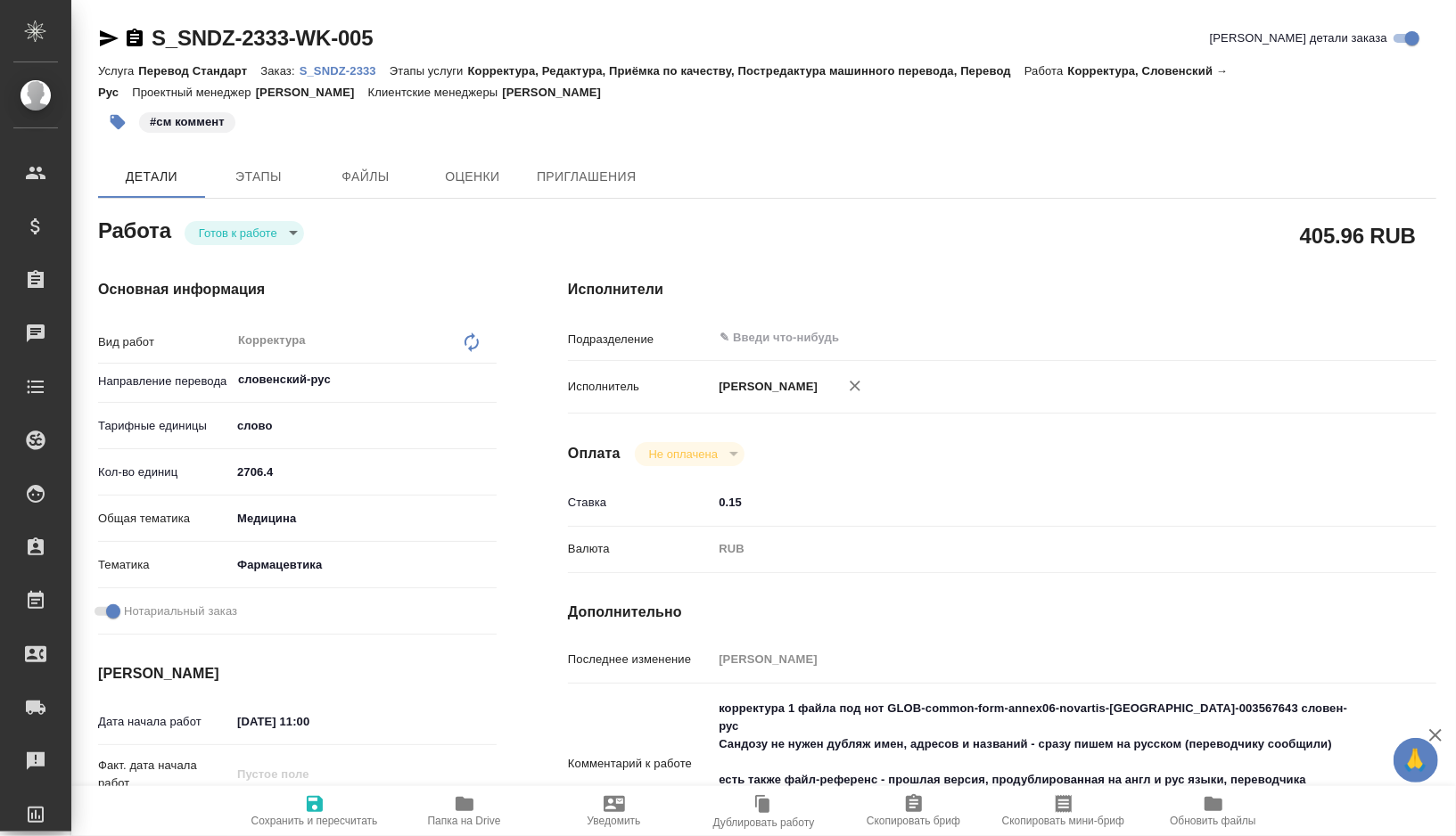
type textarea "x"
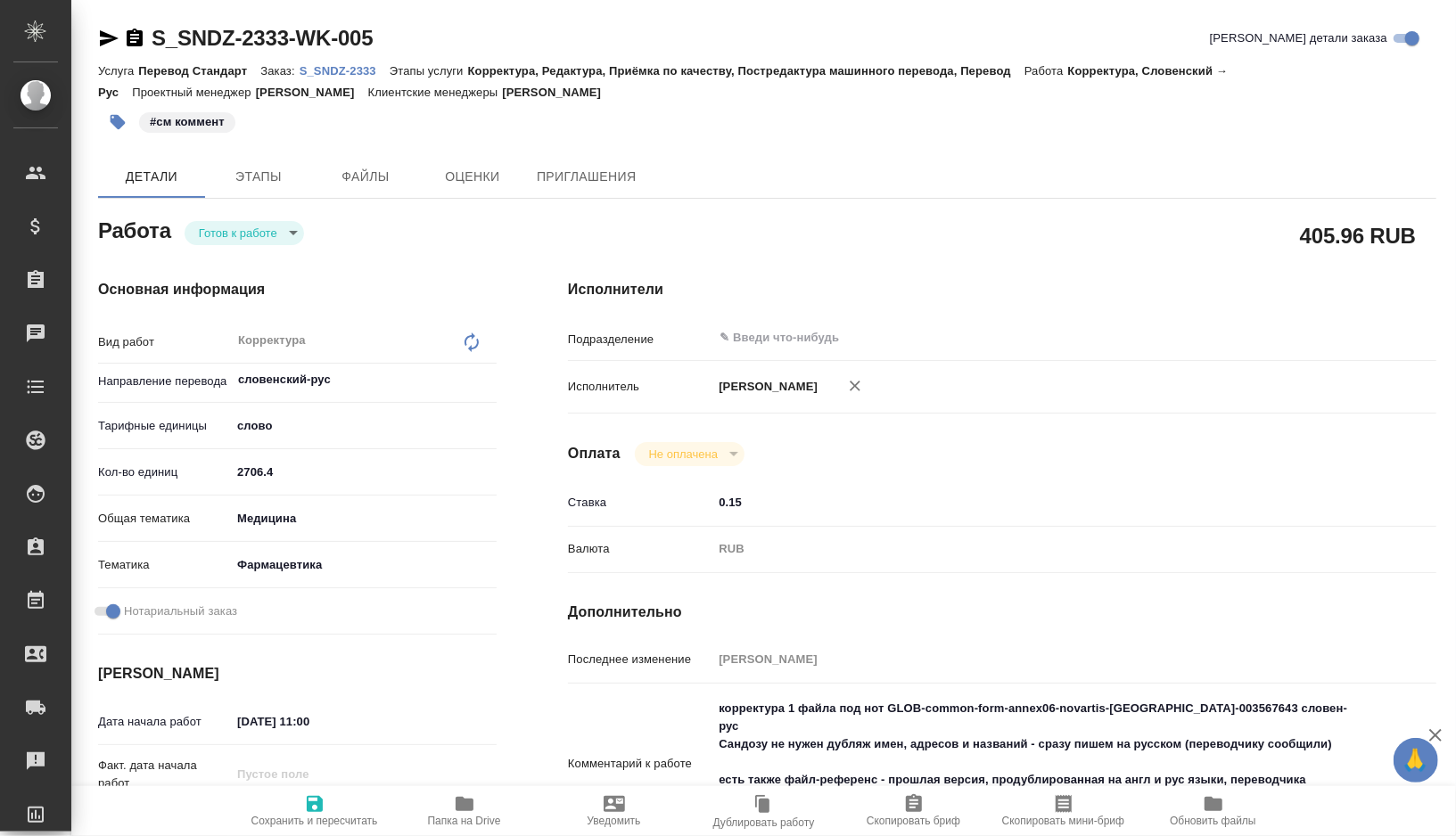
type textarea "x"
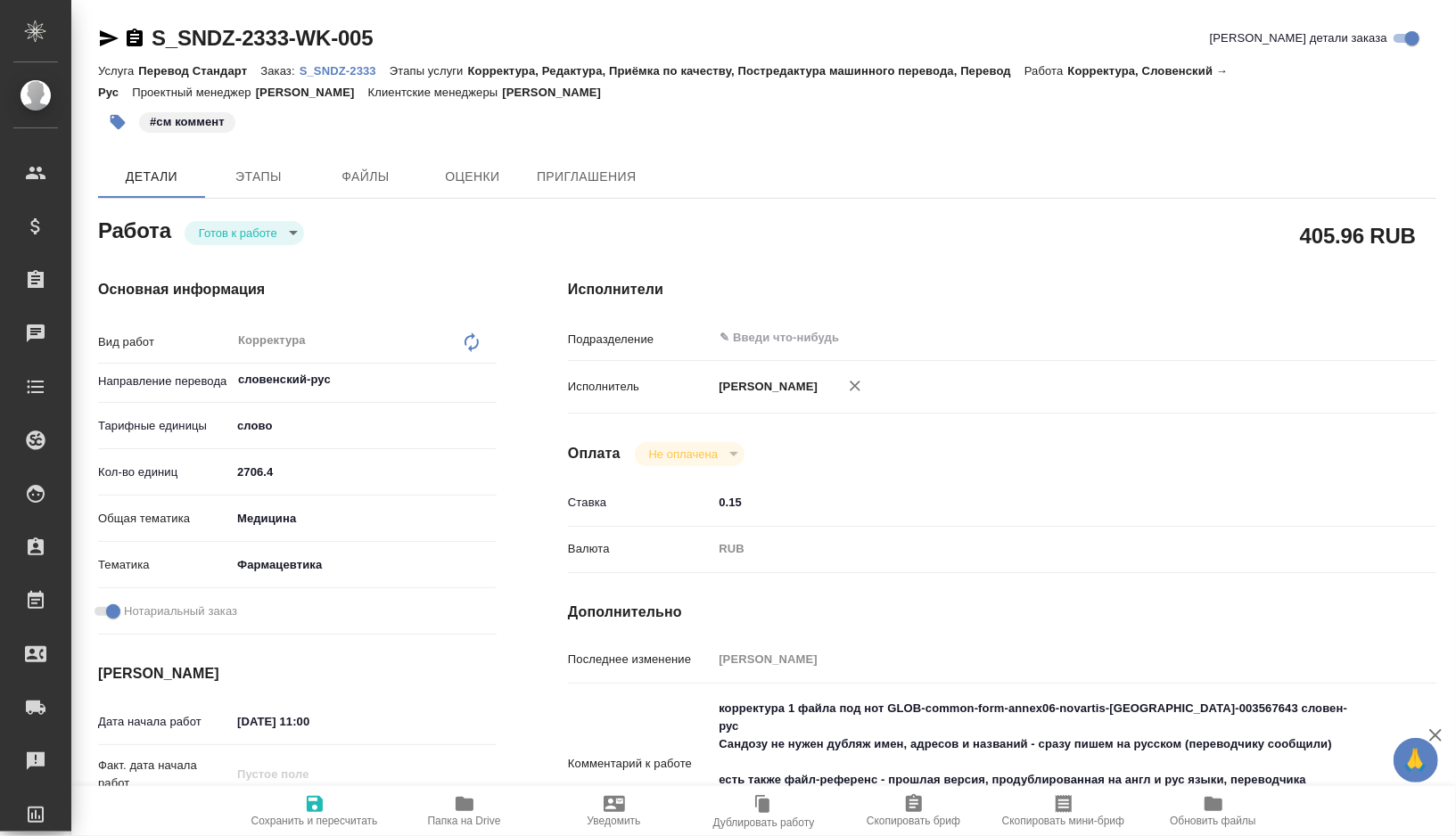
click at [360, 67] on p "S_SNDZ-2333" at bounding box center [344, 71] width 90 height 14
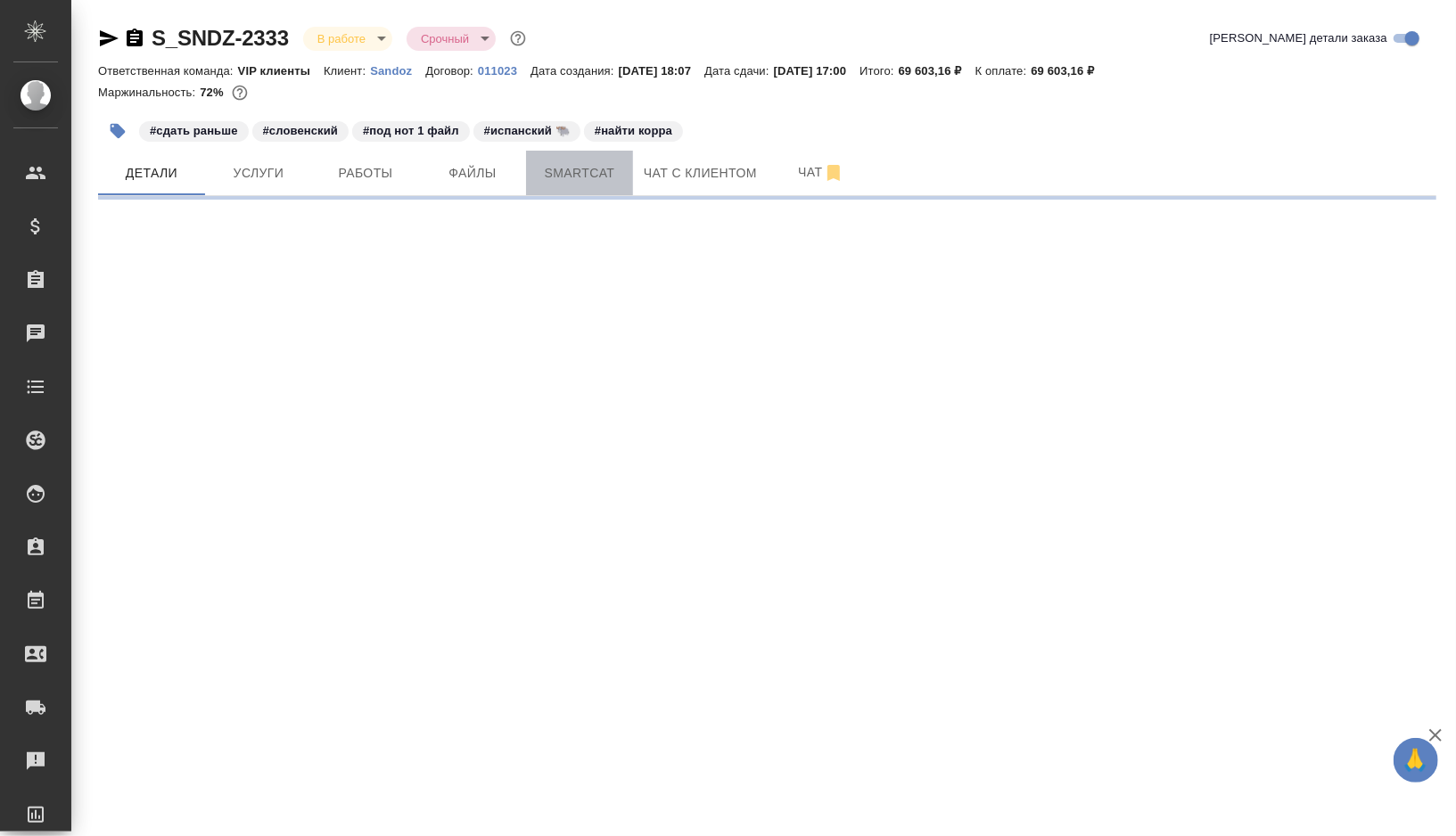
click at [575, 180] on span "Smartcat" at bounding box center [579, 173] width 86 height 22
select select "RU"
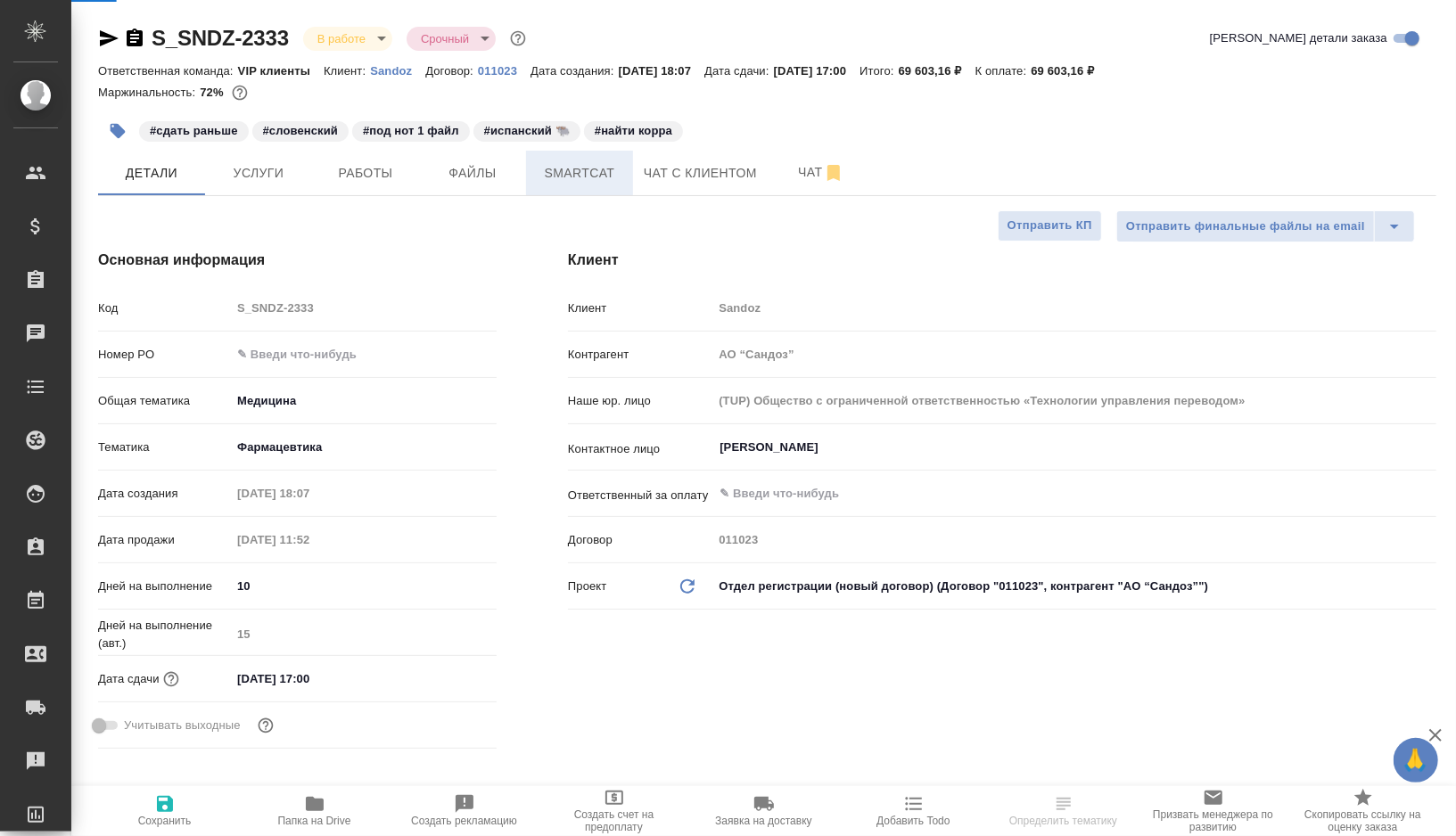
type textarea "x"
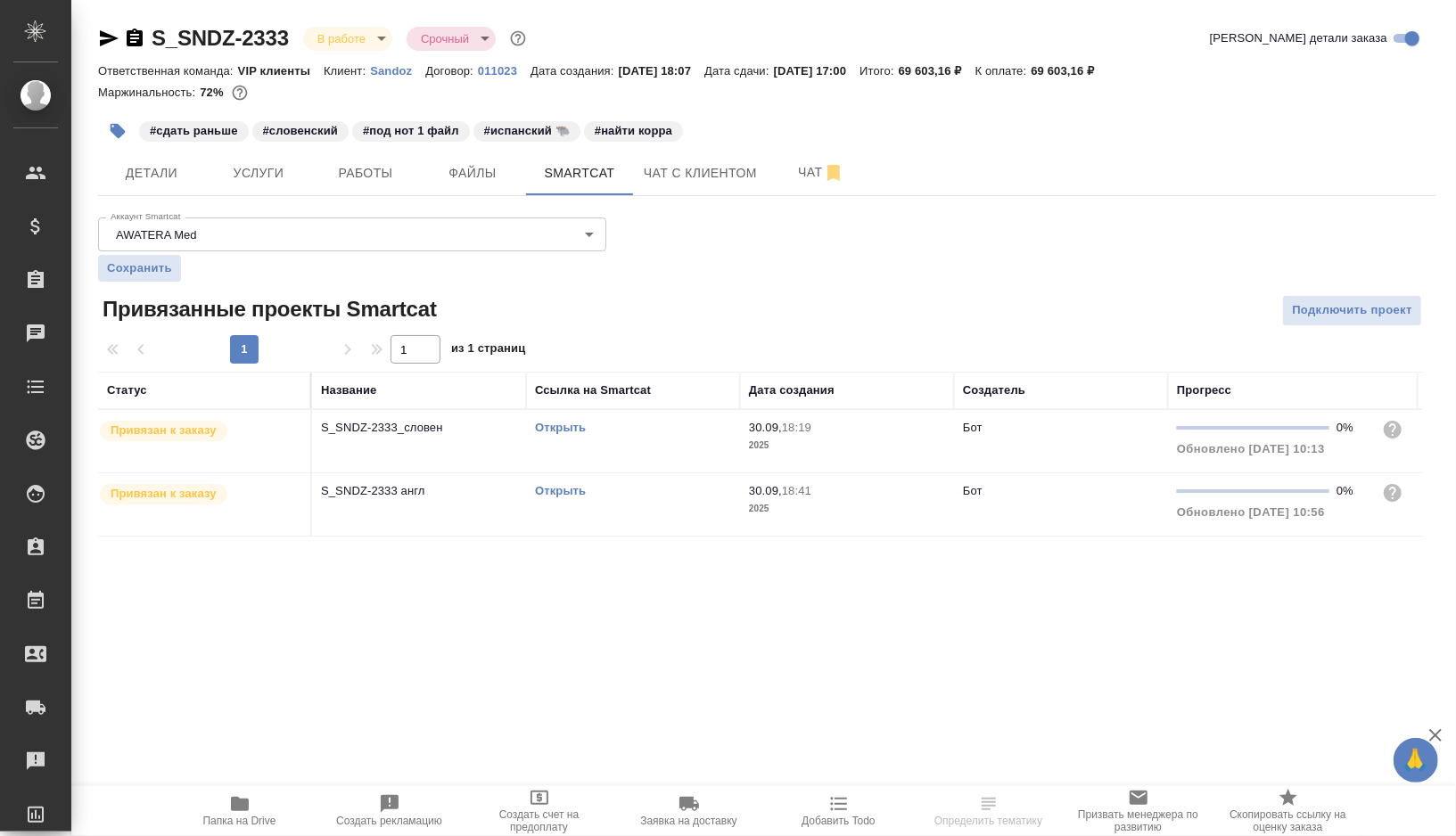
click at [563, 424] on link "Открыть" at bounding box center [560, 427] width 51 height 14
